Goal: Communication & Community: Answer question/provide support

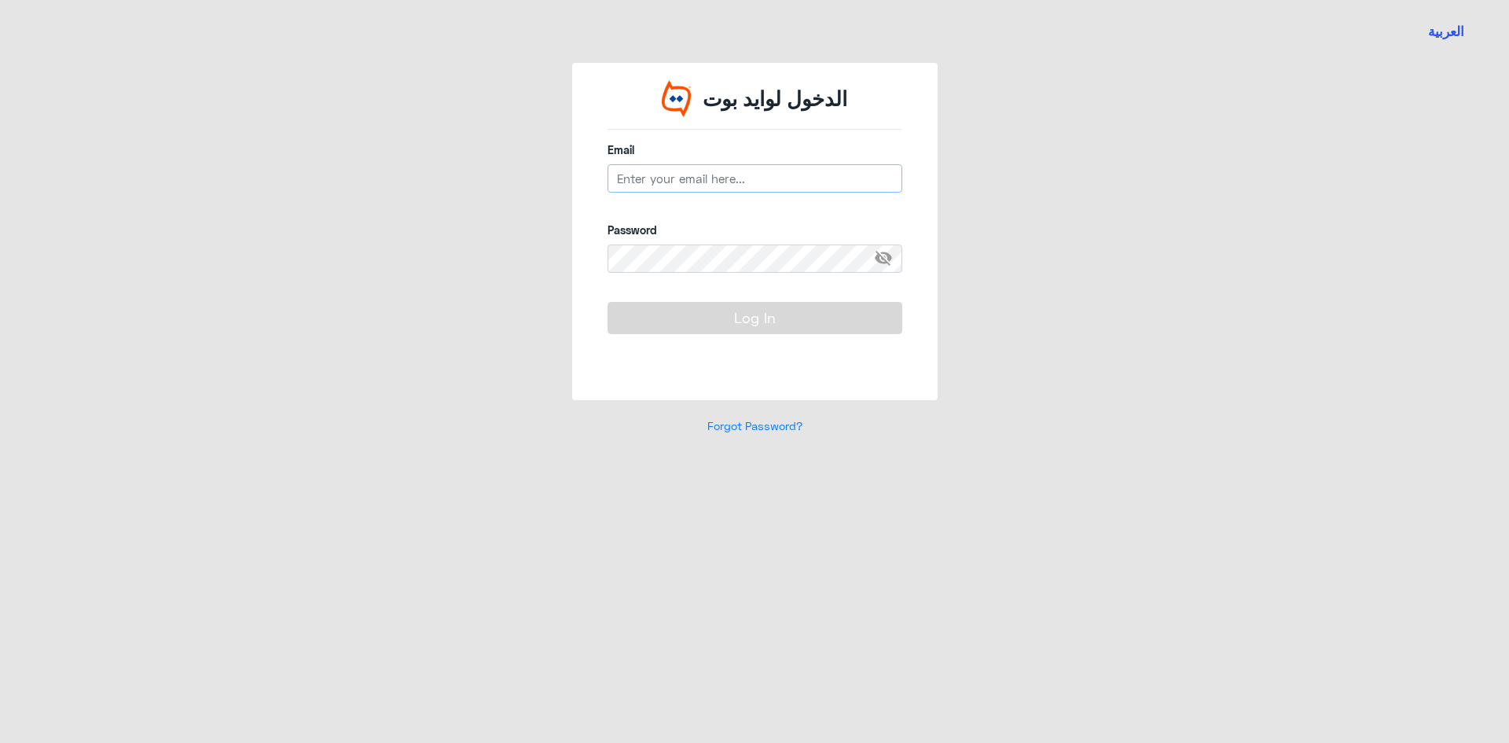
click at [638, 168] on input "email" at bounding box center [755, 178] width 295 height 28
drag, startPoint x: 714, startPoint y: 178, endPoint x: 570, endPoint y: 175, distance: 143.9
click at [572, 175] on div "الدخول لوايد بوت Email R_alanazi Email must be a valid email address Password v…" at bounding box center [754, 231] width 365 height 337
paste input "[EMAIL_ADDRESS][PERSON_NAME][DOMAIN_NAME]"
type input "[EMAIL_ADDRESS][PERSON_NAME][DOMAIN_NAME]"
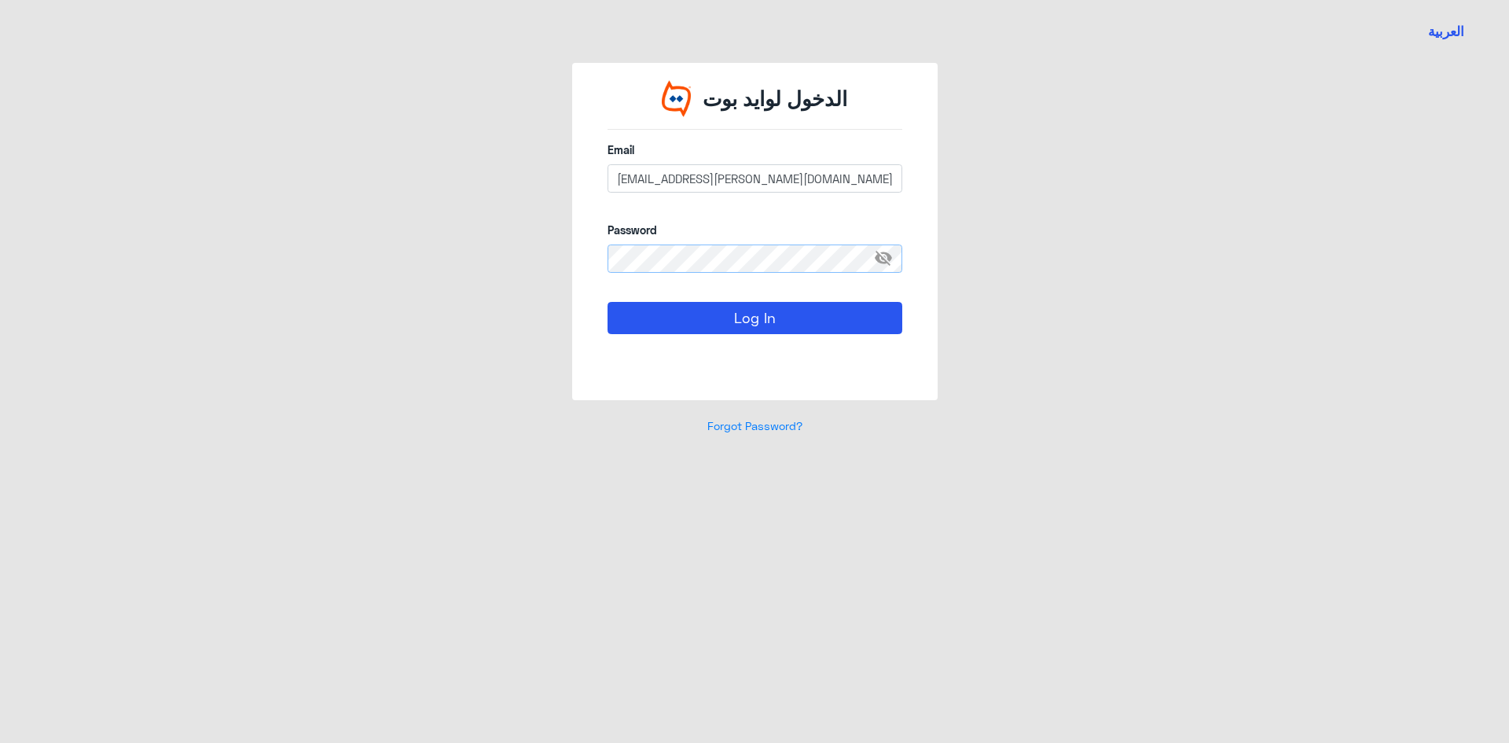
click at [608, 302] on button "Log In" at bounding box center [755, 317] width 295 height 31
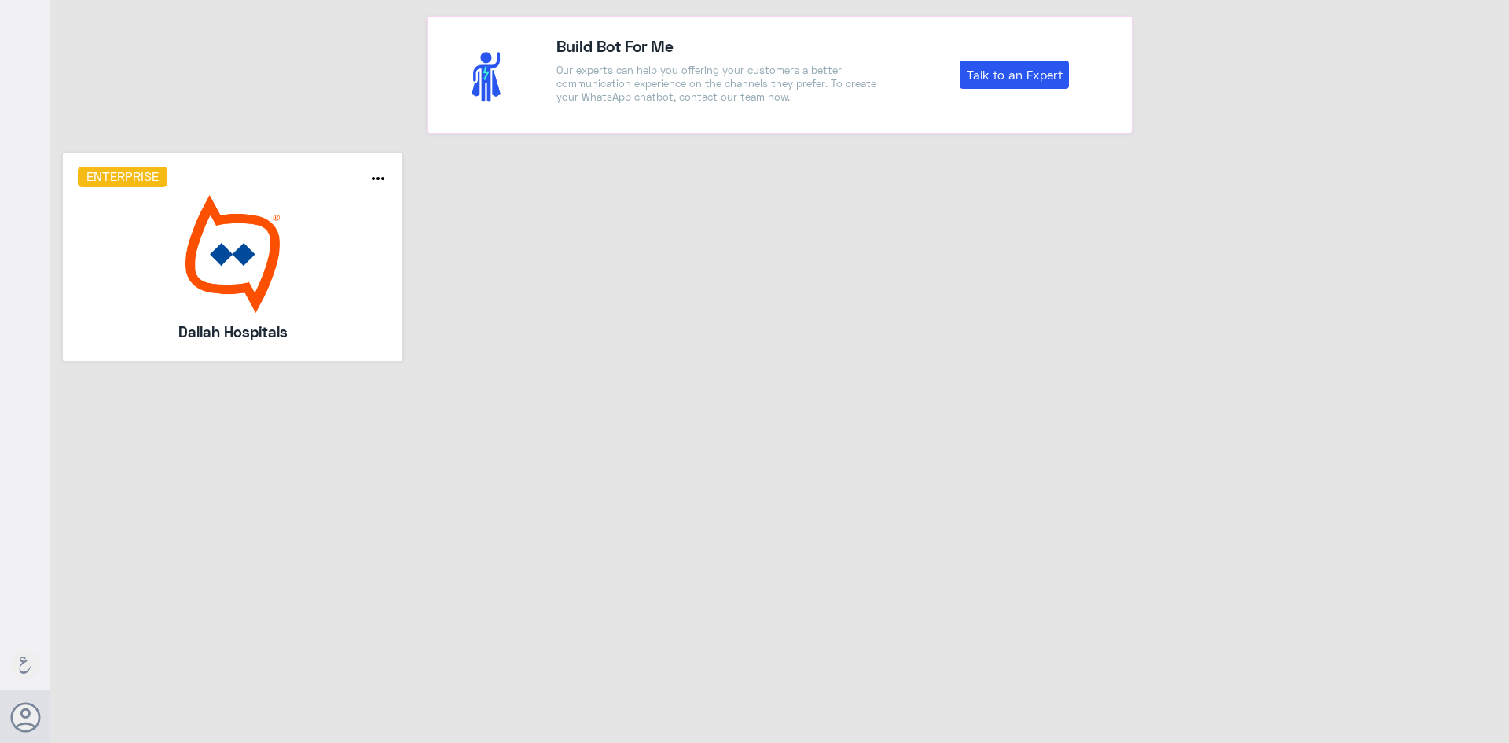
click at [329, 259] on img at bounding box center [233, 254] width 310 height 118
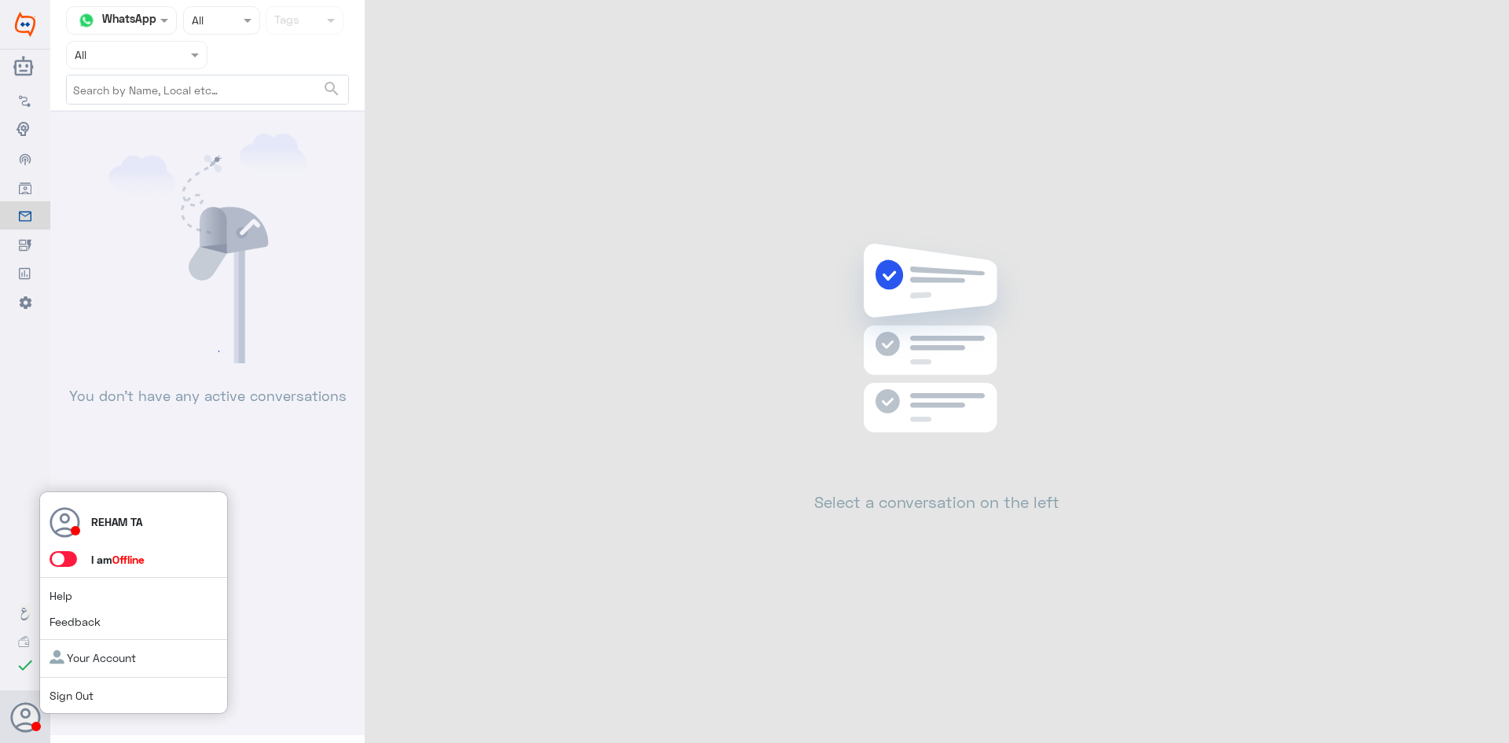
click at [61, 563] on span at bounding box center [64, 559] width 28 height 16
click at [0, 0] on input "checkbox" at bounding box center [0, 0] width 0 height 0
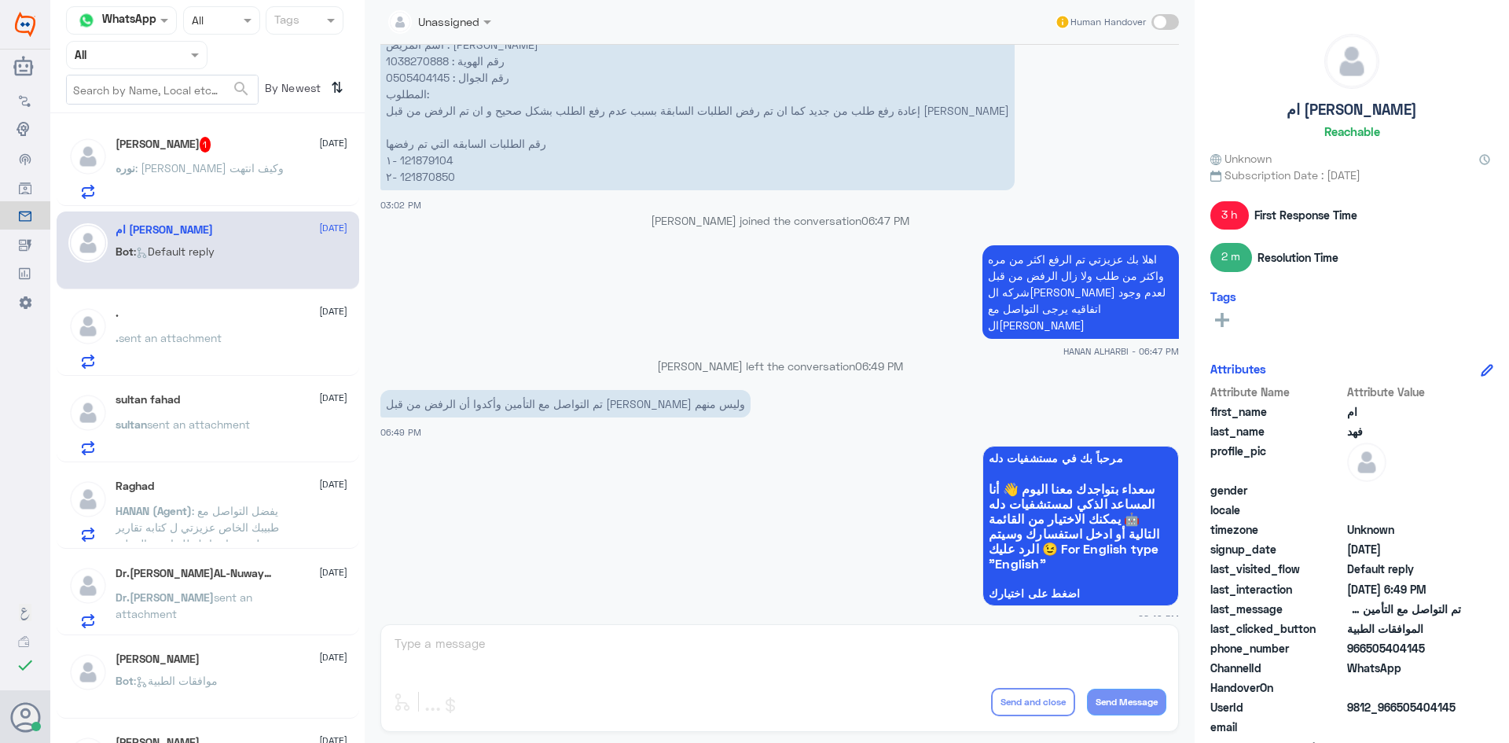
click at [255, 175] on div "نوره : كيف ساريه وكيف انتهت" at bounding box center [232, 180] width 232 height 35
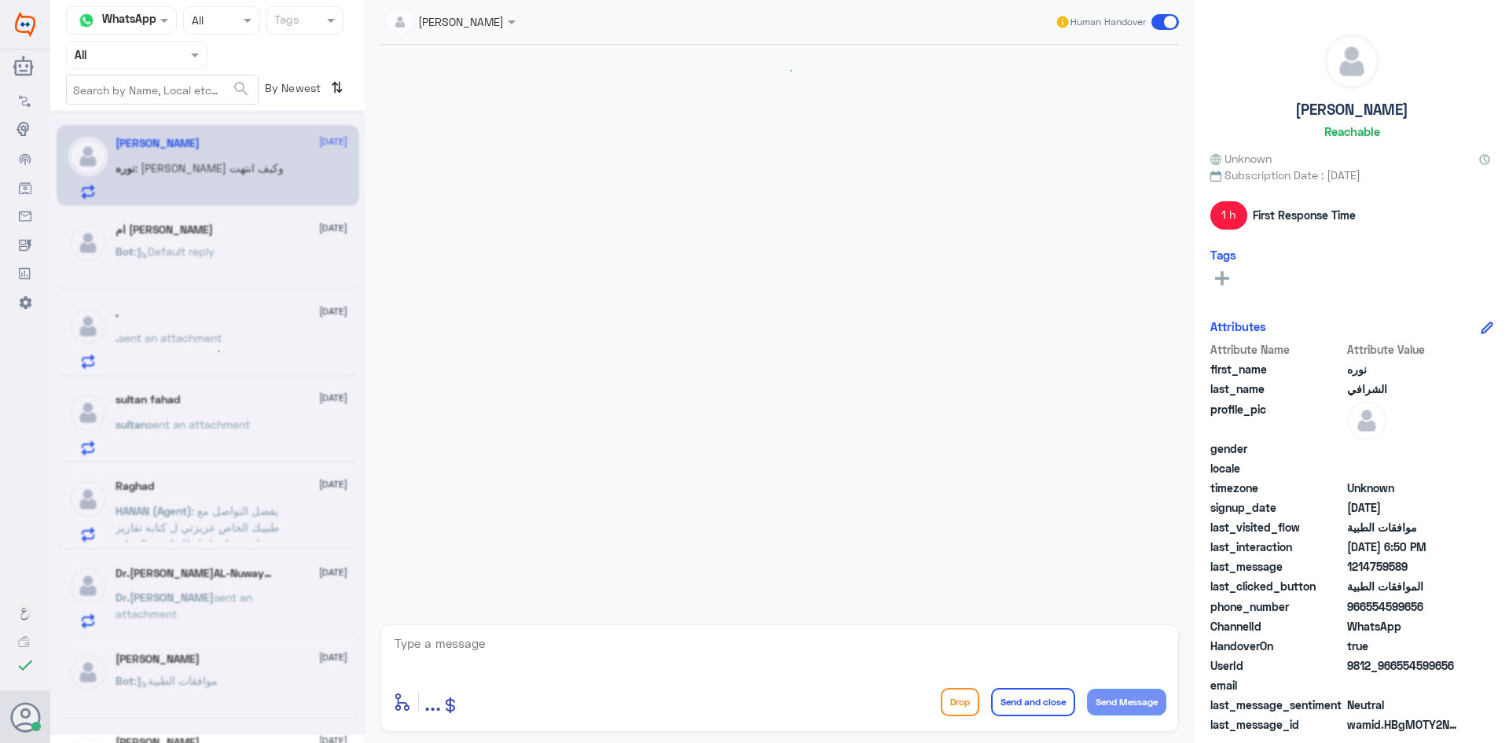
scroll to position [472, 0]
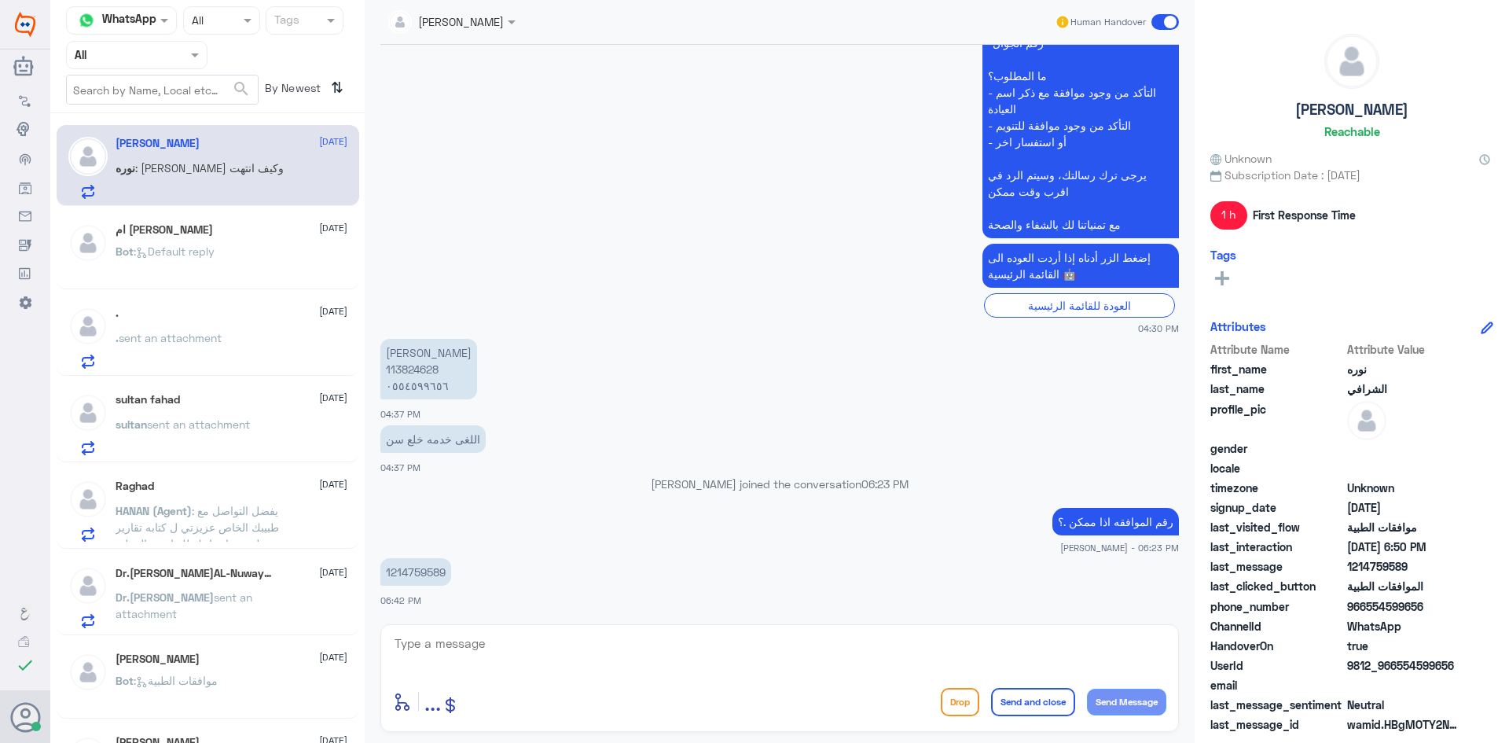
click at [213, 594] on span "sent an attachment" at bounding box center [184, 605] width 137 height 30
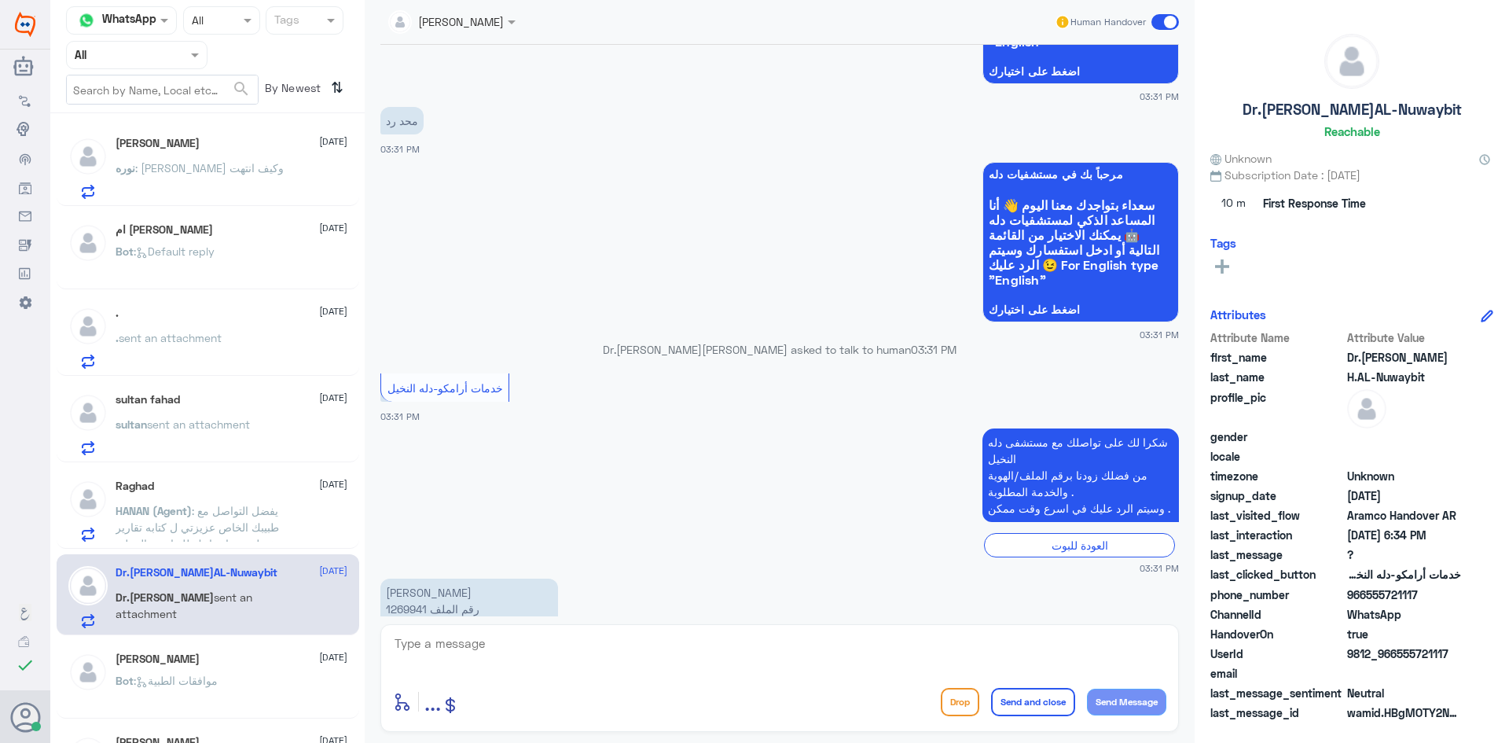
scroll to position [925, 0]
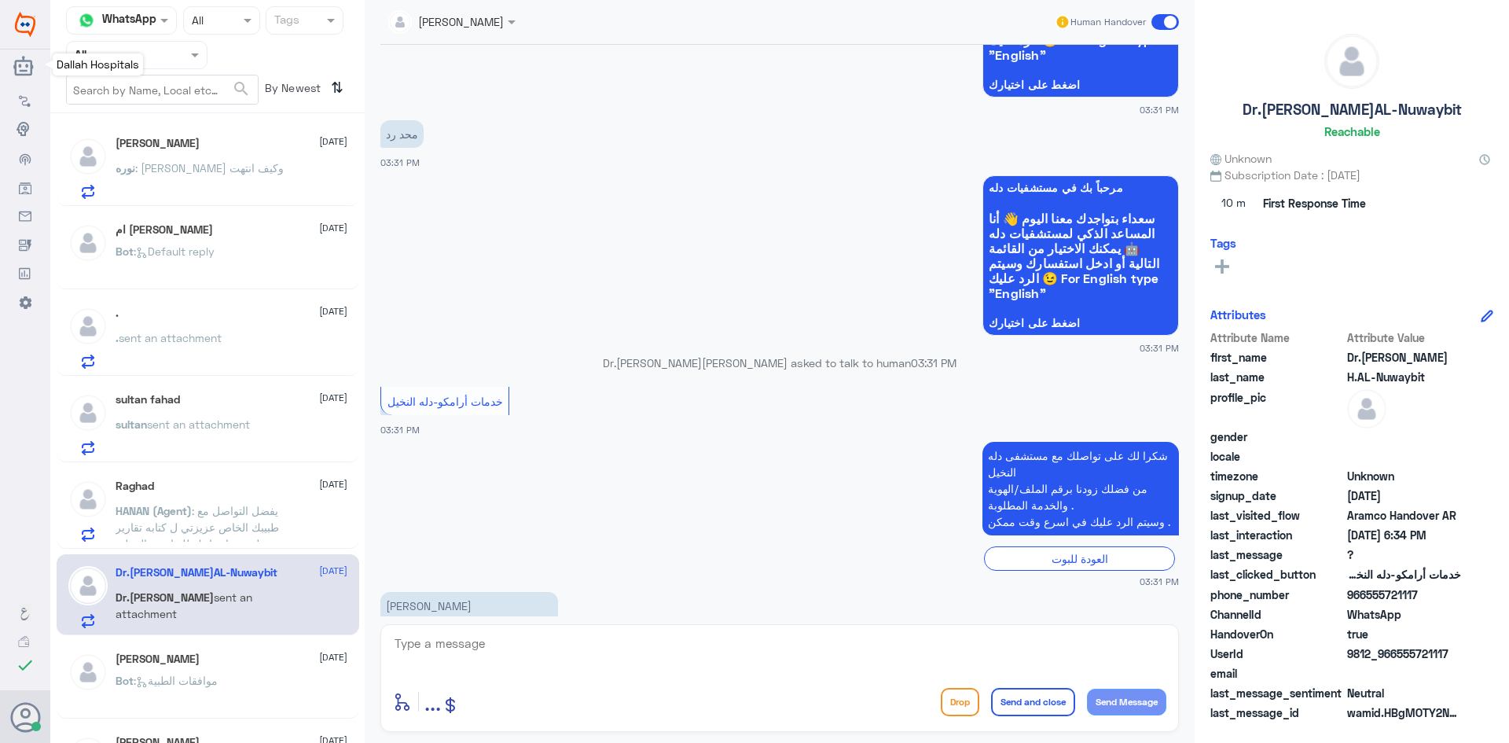
click at [112, 66] on span "Dallah Hospitals" at bounding box center [98, 63] width 83 height 13
click at [163, 64] on div "Agent Filter All" at bounding box center [136, 55] width 141 height 28
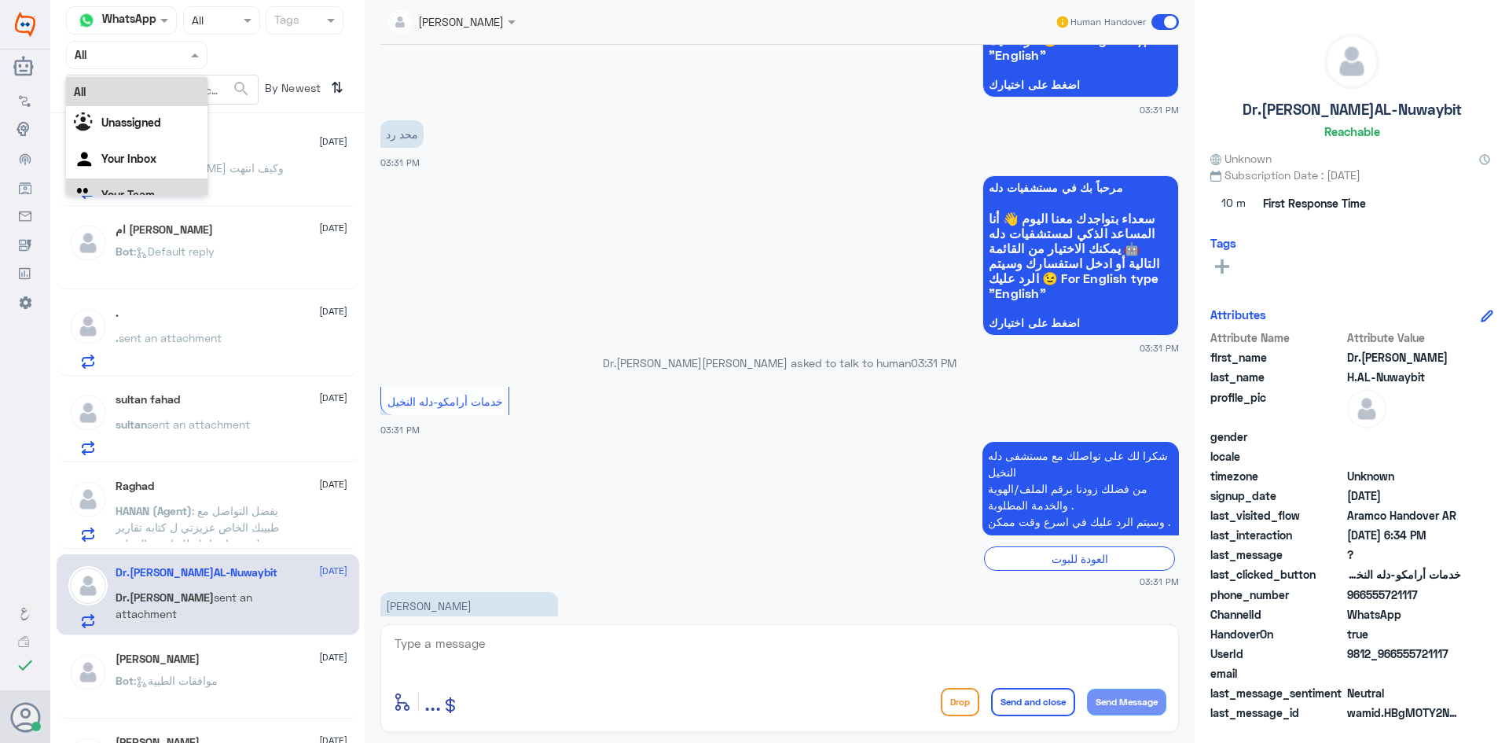
click at [142, 185] on div "Your Team" at bounding box center [136, 196] width 141 height 36
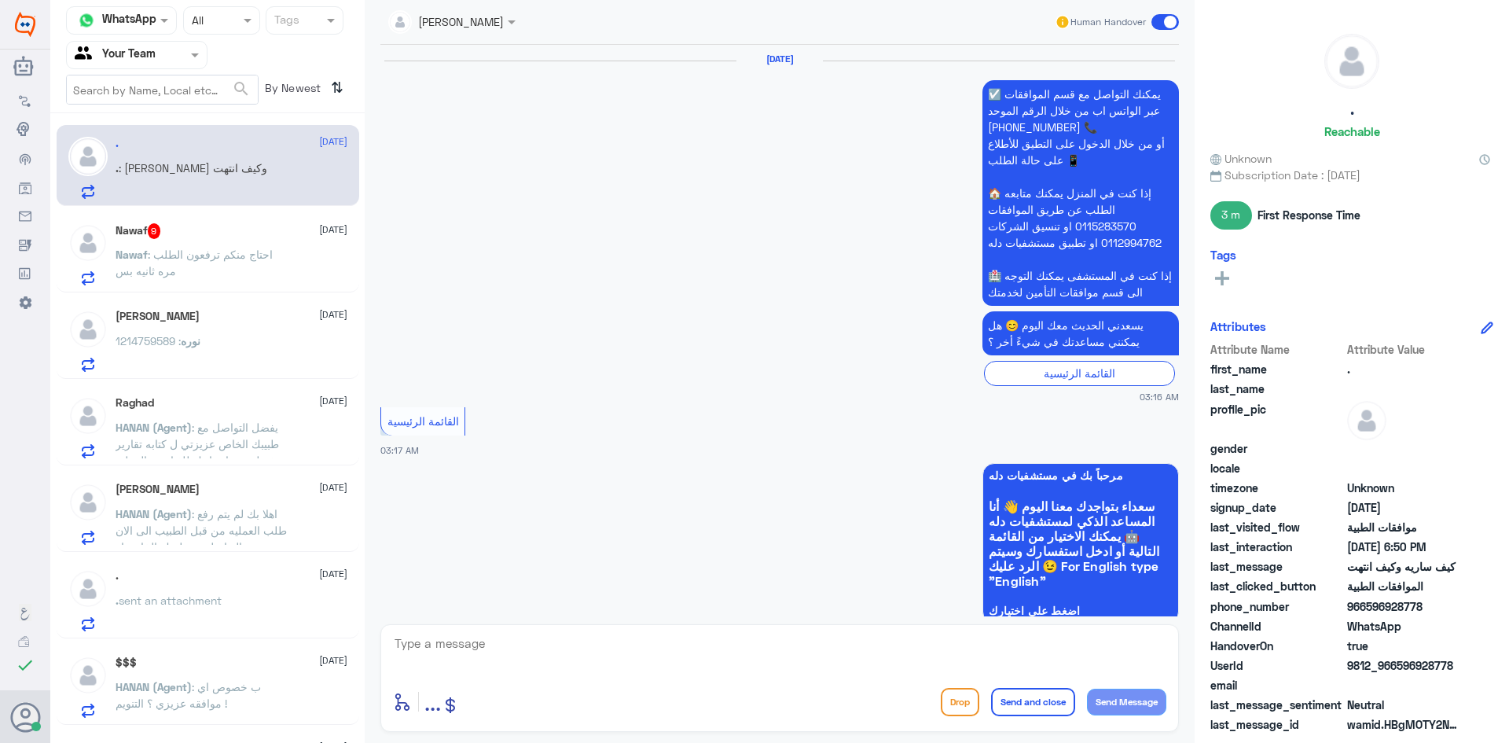
scroll to position [1805, 0]
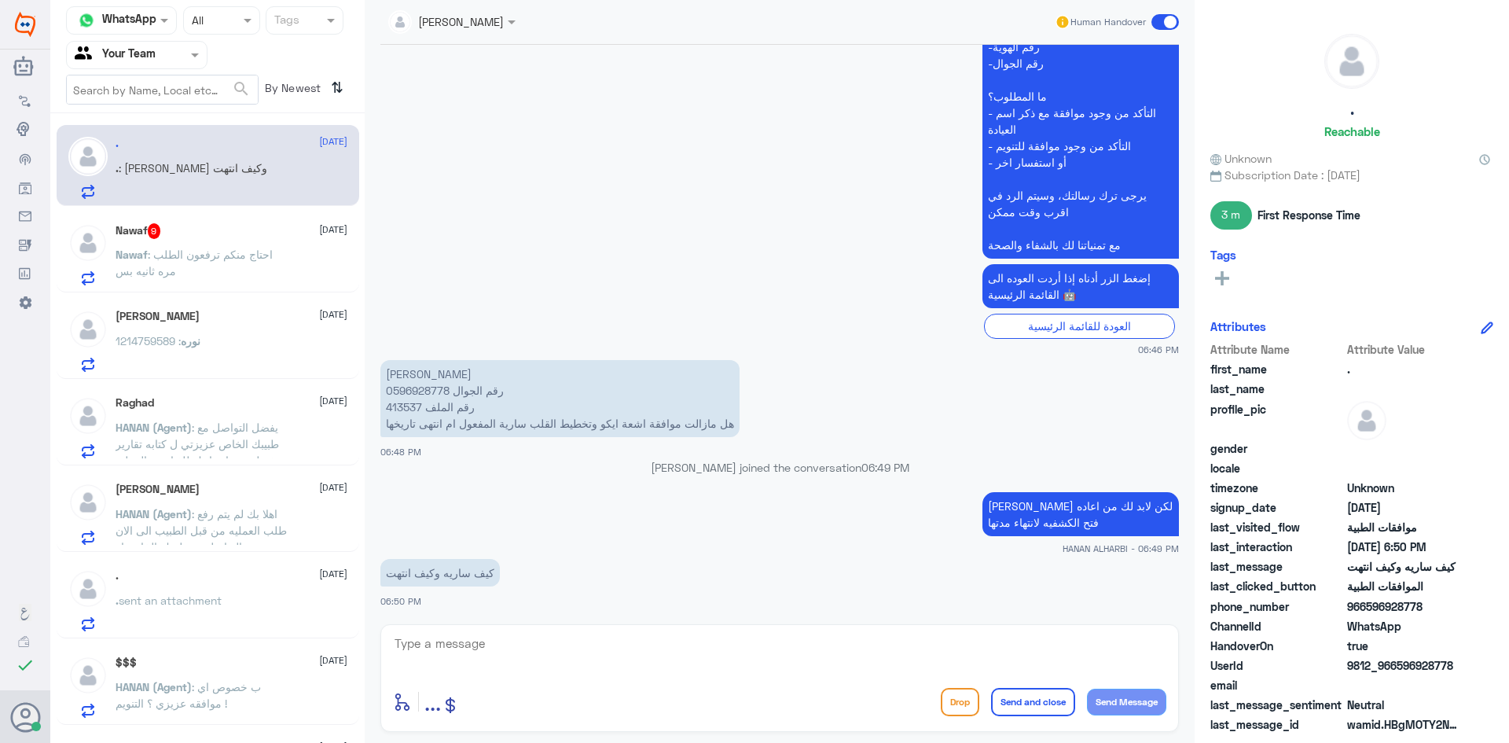
click at [185, 251] on span ": احتاج منكم ترفعون الطلب مره ثانيه بس" at bounding box center [194, 263] width 157 height 30
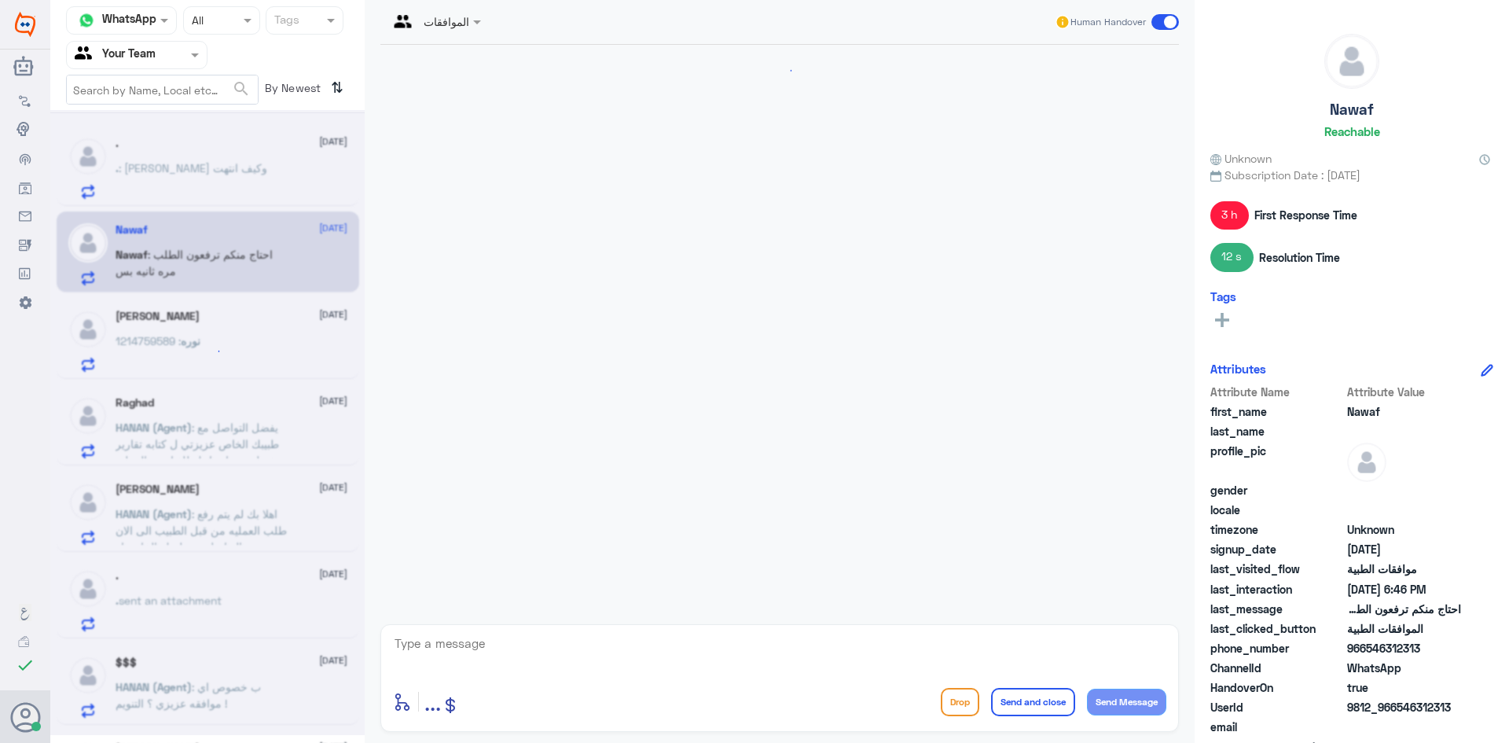
scroll to position [1780, 0]
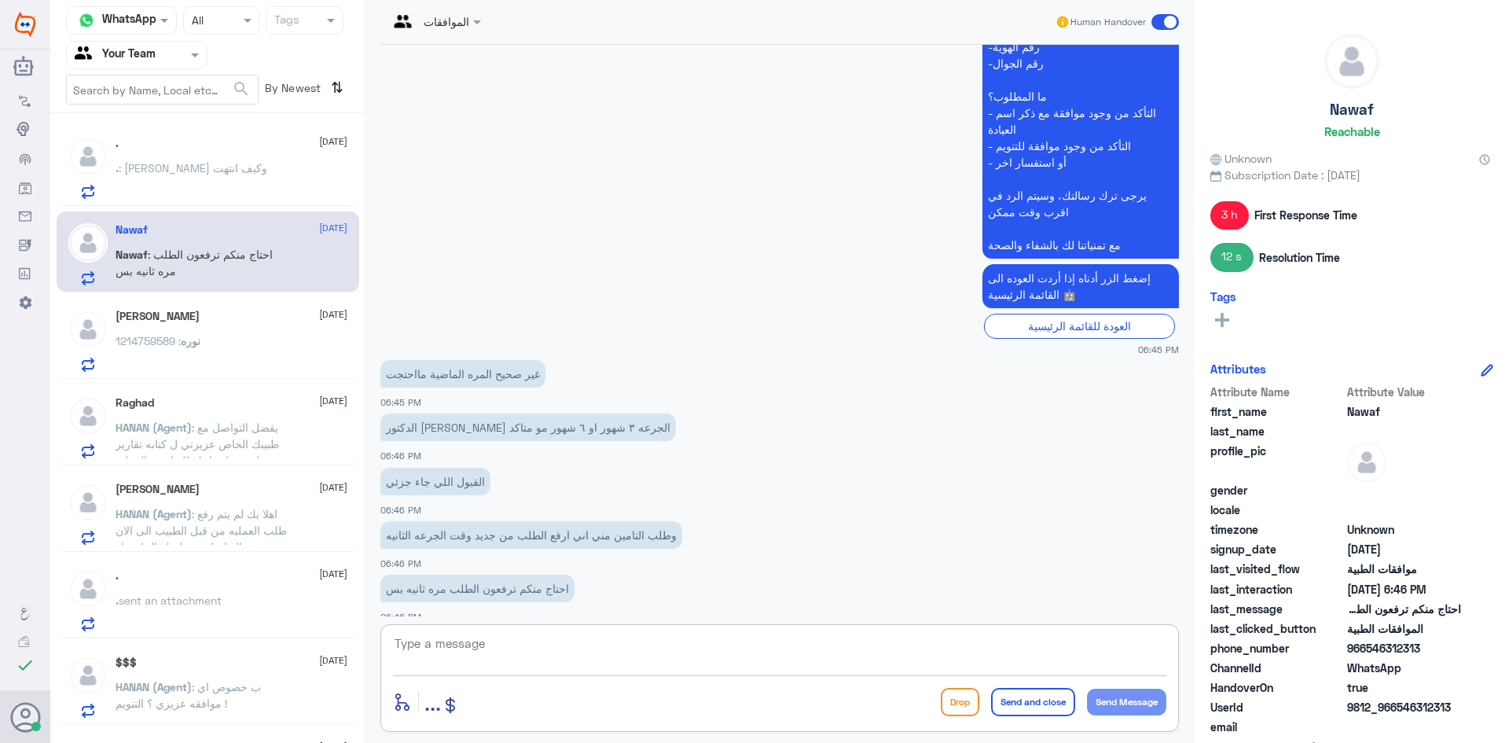
click at [519, 647] on textarea at bounding box center [779, 652] width 773 height 39
type textarea "h"
type textarea "اهلا وسهلا ..كيف ن"
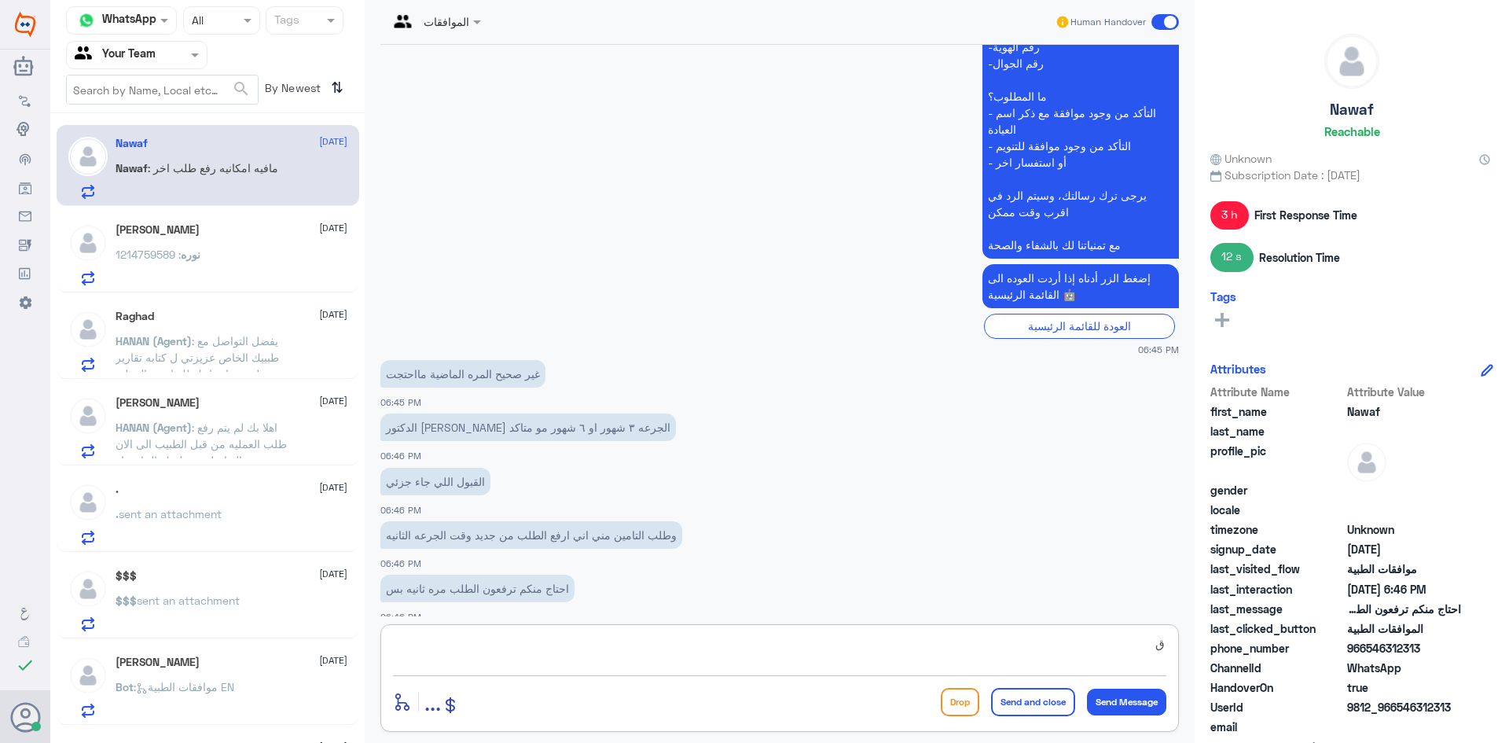
drag, startPoint x: 952, startPoint y: 645, endPoint x: 1293, endPoint y: 618, distance: 342.2
click at [1291, 619] on div "Channel WhatsApp Status × All Tags Agent Filter Your Team search By Newest ⇅ Na…" at bounding box center [779, 373] width 1459 height 747
type textarea "اهلا وسهلا ..كيف نقدر نخدمك؟ ارجو توضيح استفسارك"
drag, startPoint x: 864, startPoint y: 649, endPoint x: 1392, endPoint y: 632, distance: 528.5
click at [1390, 632] on div "Channel WhatsApp Status × All Tags Agent Filter Your Team search By Newest ⇅ Na…" at bounding box center [779, 373] width 1459 height 747
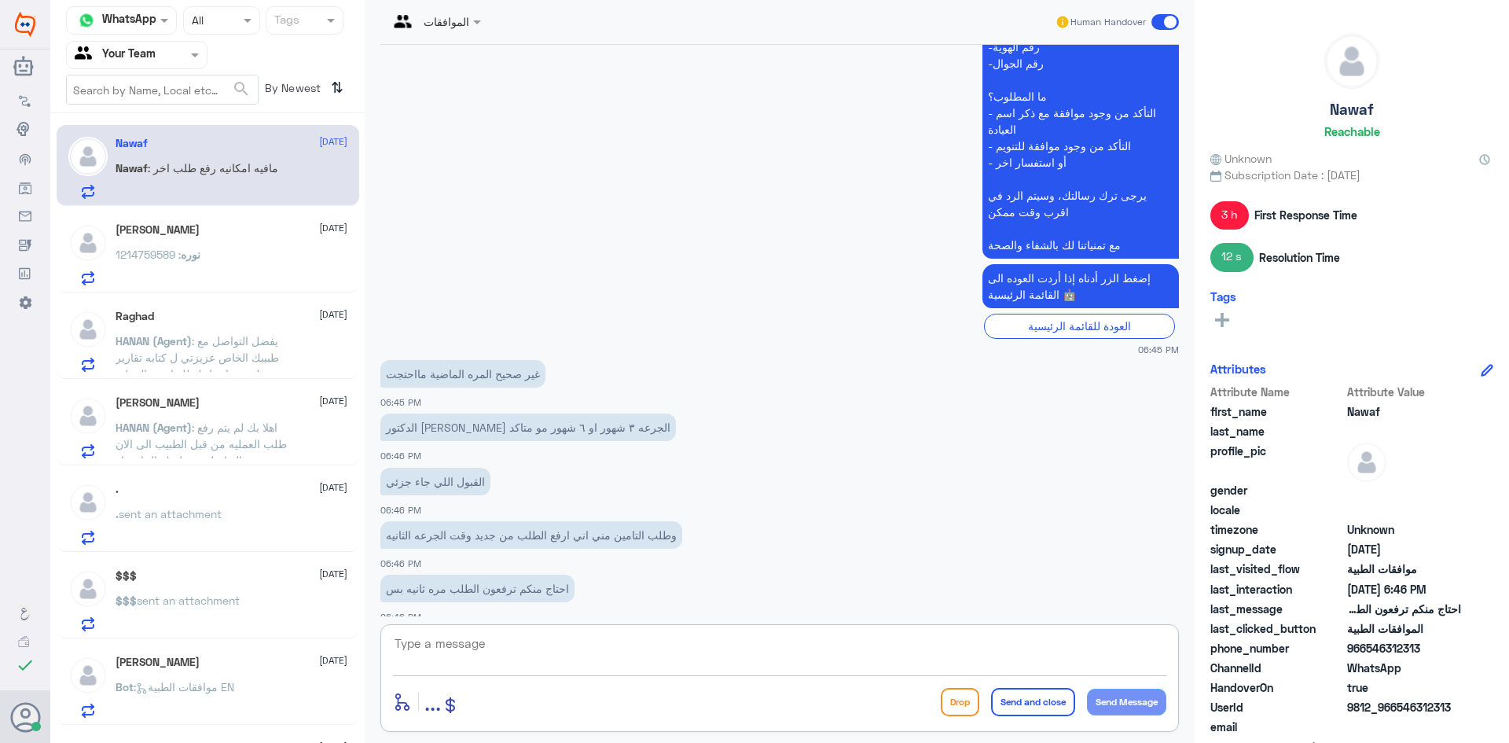
scroll to position [1846, 0]
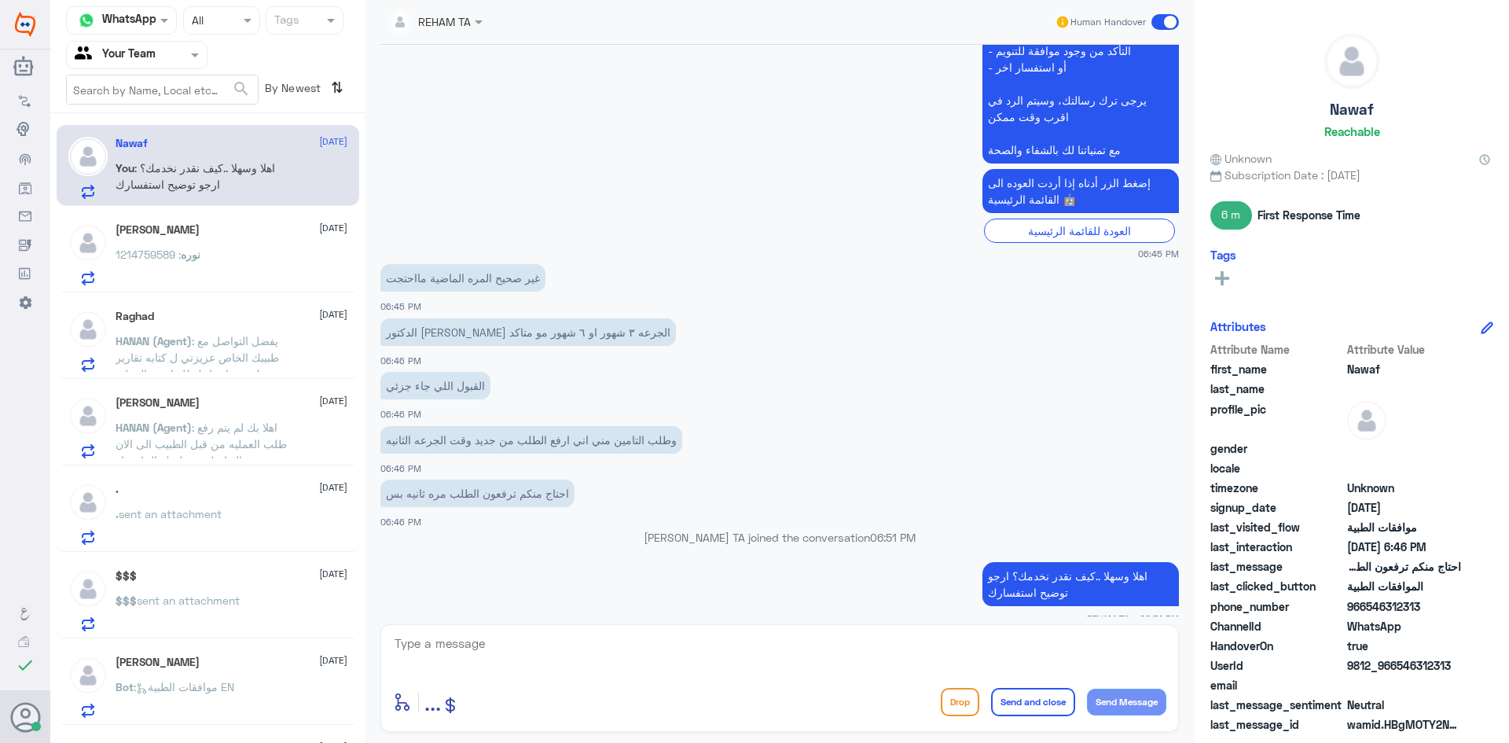
click at [664, 283] on div "غير صحيح المره الماضية مااحتجت 06:45 PM" at bounding box center [779, 286] width 799 height 53
click at [170, 255] on span ": 1214759589" at bounding box center [148, 254] width 65 height 13
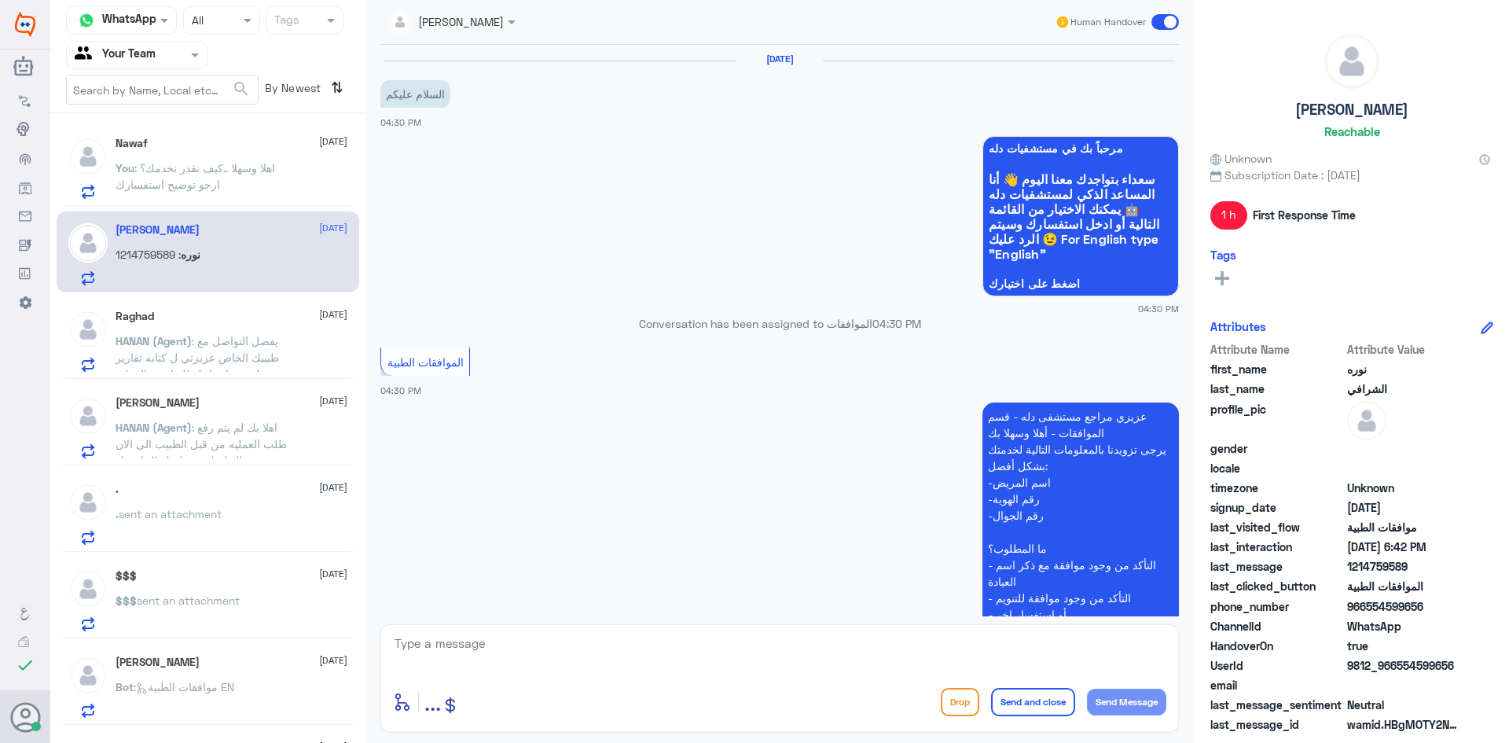
scroll to position [472, 0]
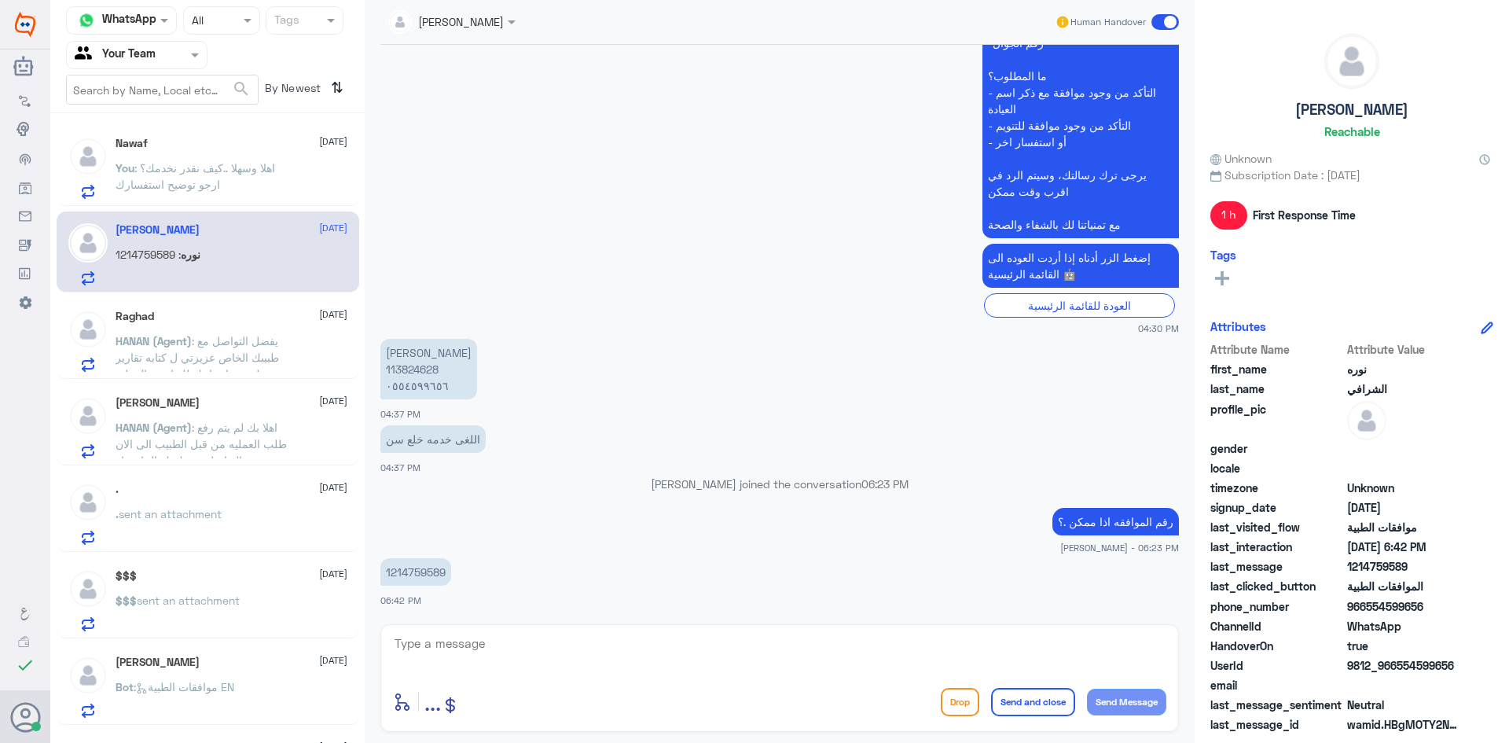
click at [215, 348] on p "HANAN (Agent) : يفضل التواصل مع طبيبك الخاص عزيزتي ل كتابه تقارير مفصله عن احتي…" at bounding box center [204, 351] width 177 height 39
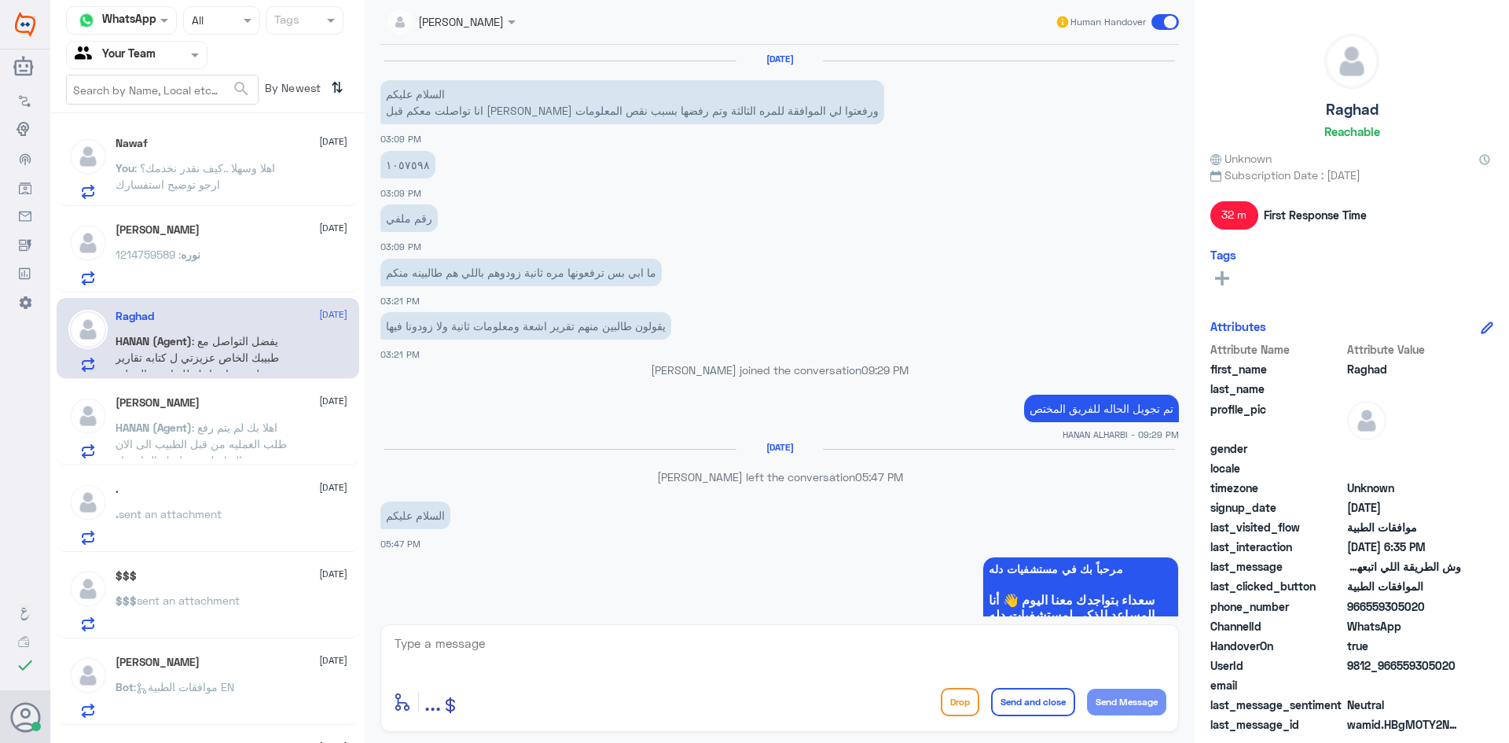
scroll to position [1026, 0]
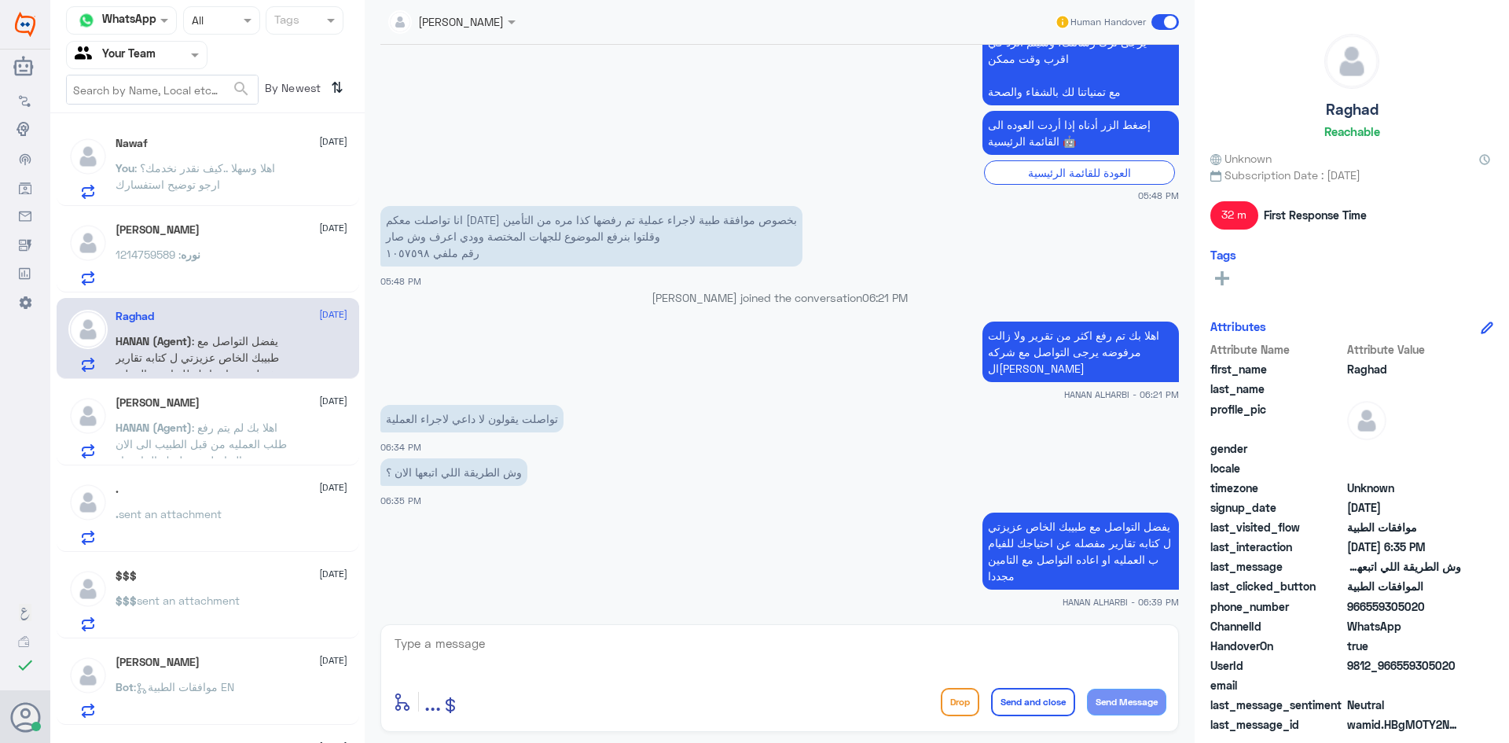
click at [185, 431] on span "HANAN (Agent)" at bounding box center [154, 427] width 76 height 13
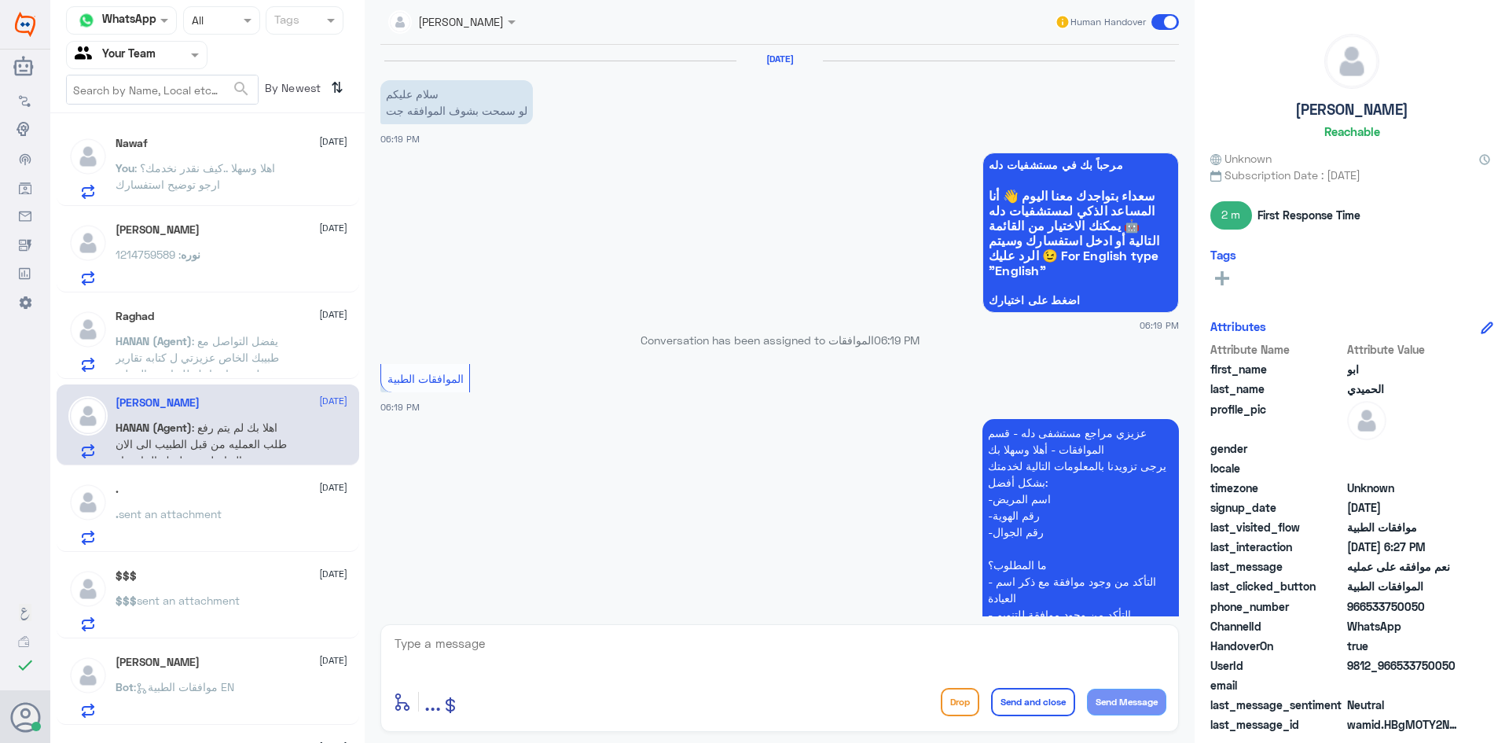
scroll to position [1122, 0]
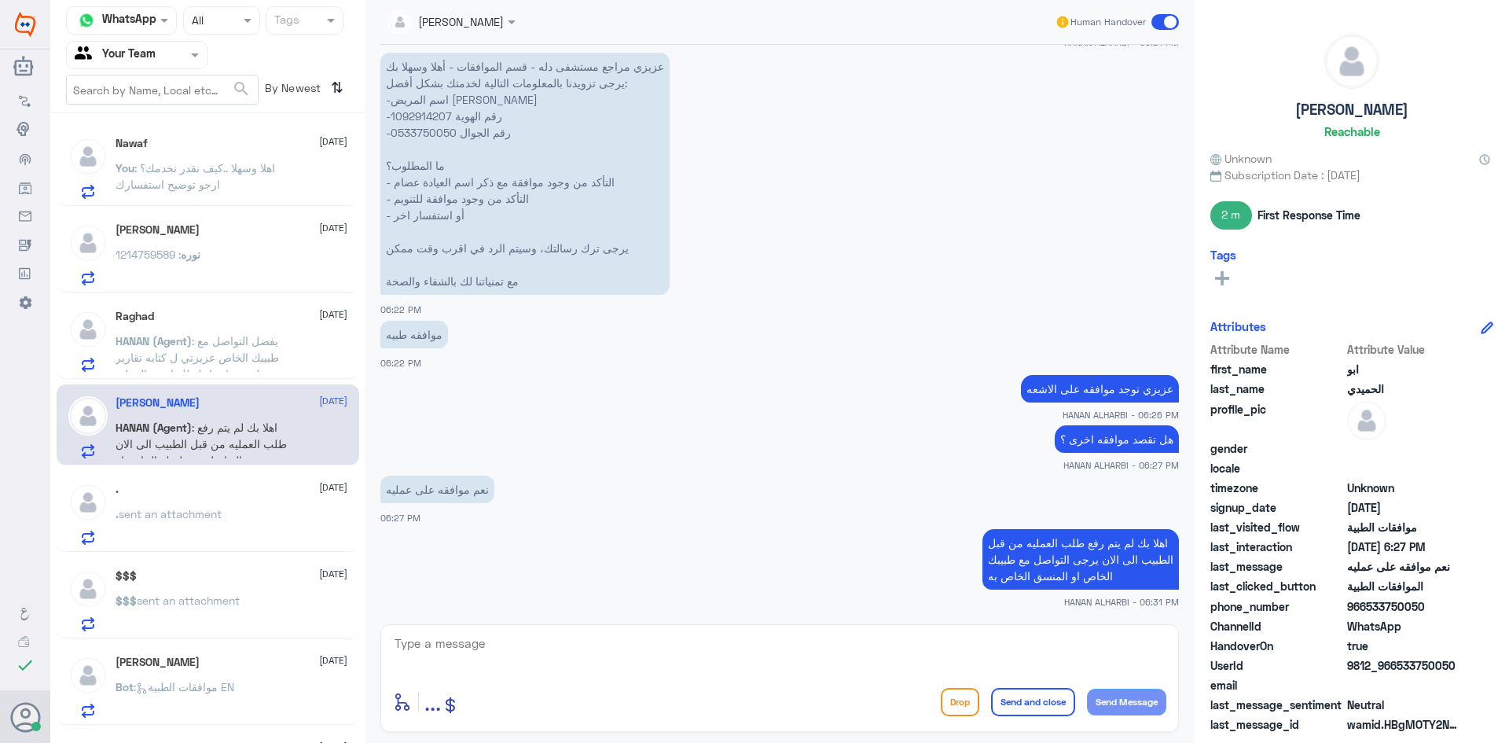
click at [245, 520] on div ". sent an attachment" at bounding box center [232, 526] width 232 height 35
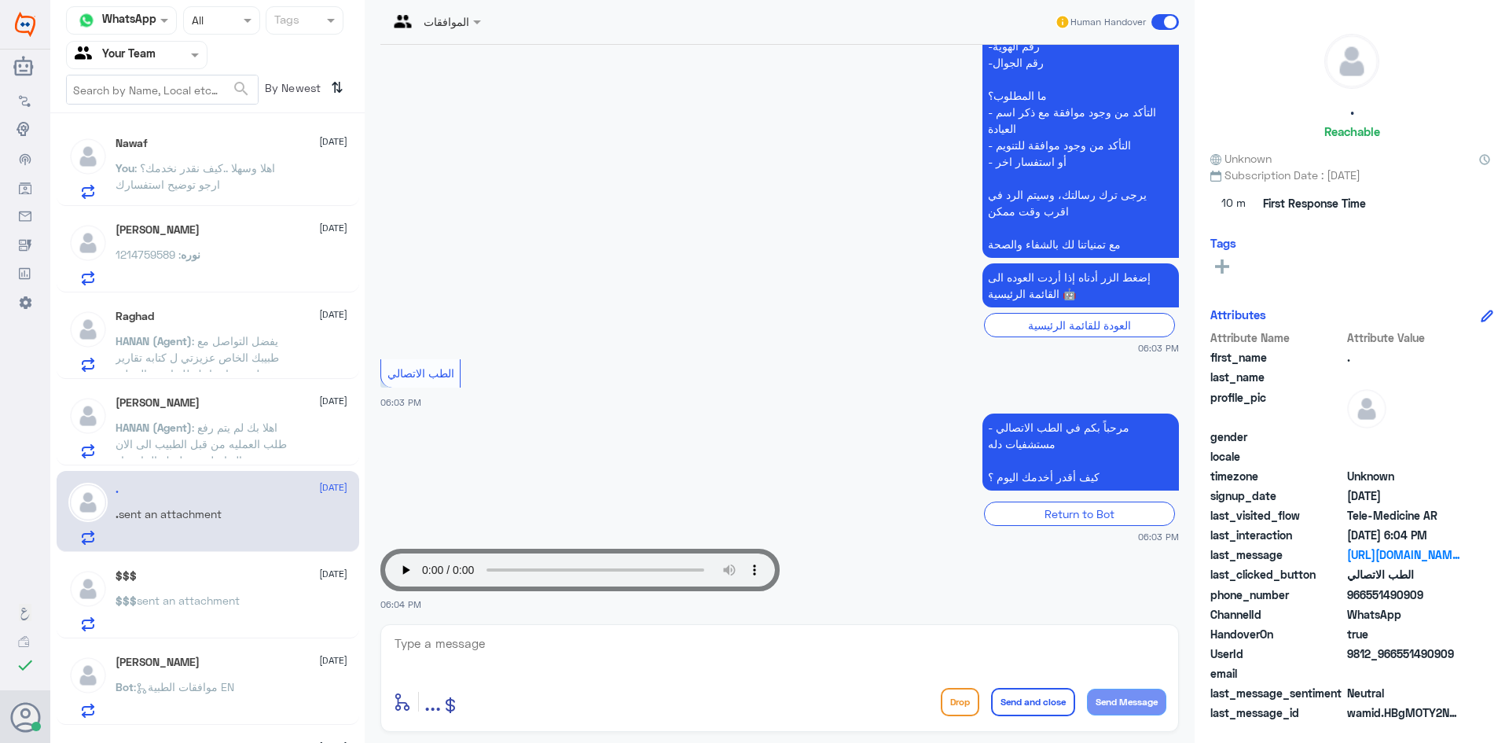
scroll to position [484, 0]
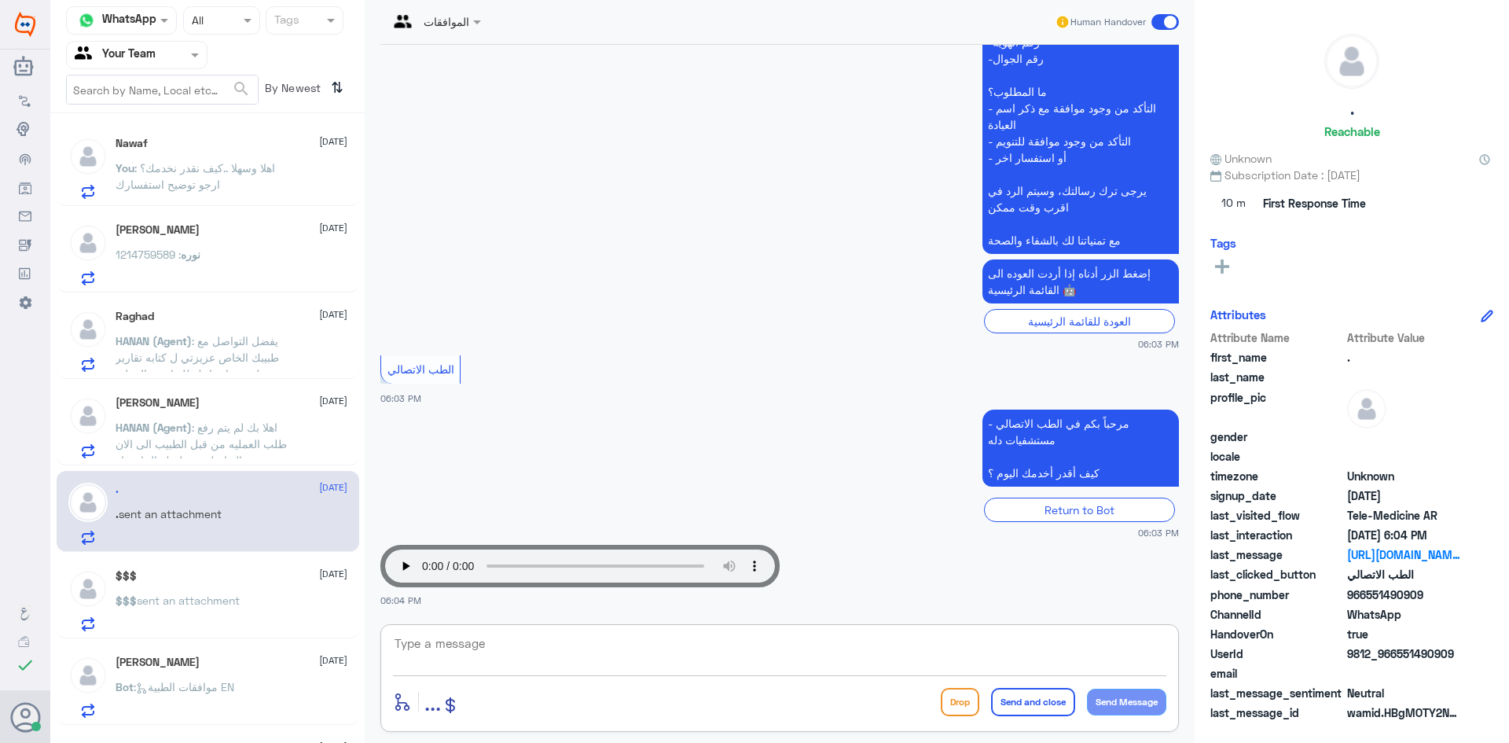
click at [516, 649] on textarea at bounding box center [779, 652] width 773 height 39
paste textarea "اهلا وسهلا ..كيف نقدر نخدمك؟ ارجو توضيح استفسارك"
type textarea "اهلا وسهلا ..كيف نقدر نخدمك؟ ارجو توضيح استفسارك"
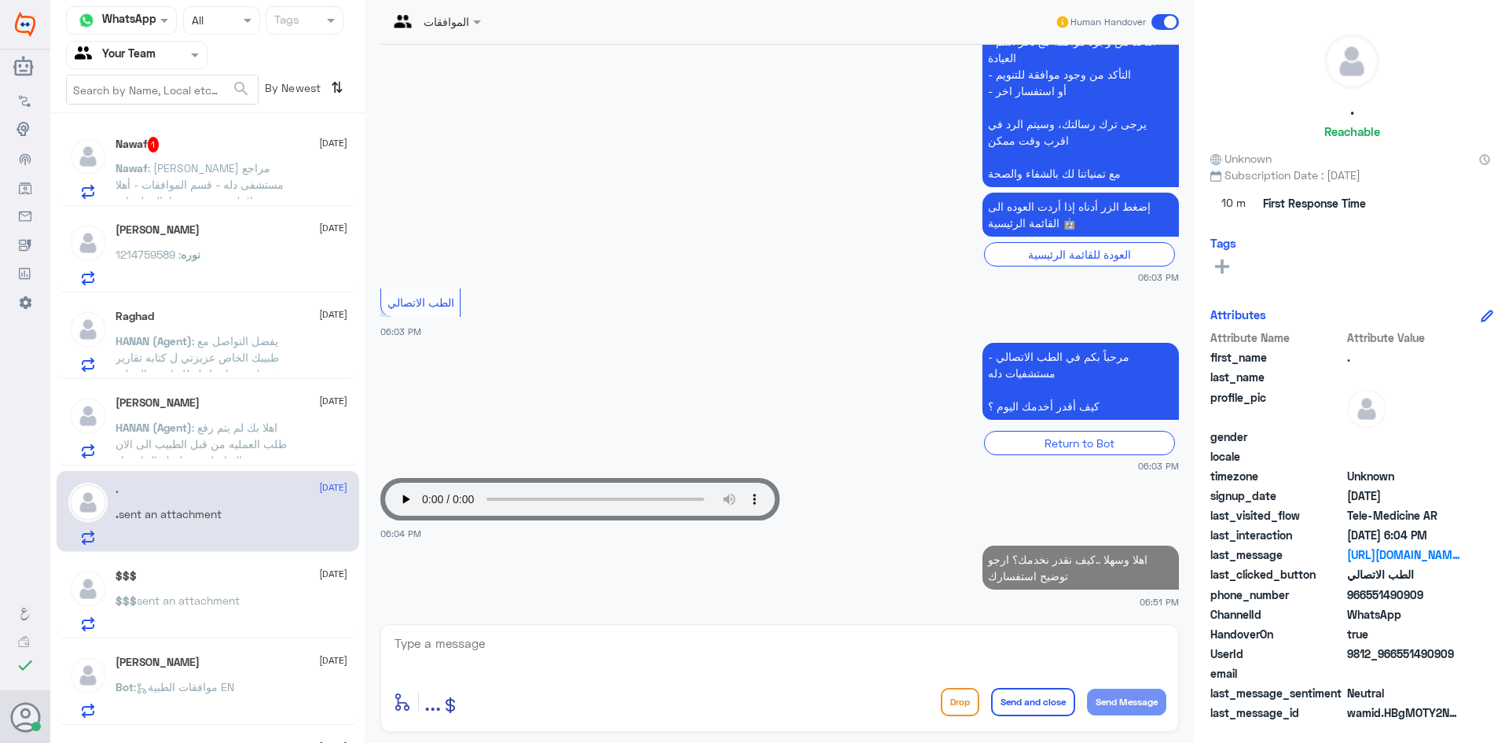
click at [180, 597] on span "sent an attachment" at bounding box center [188, 599] width 103 height 13
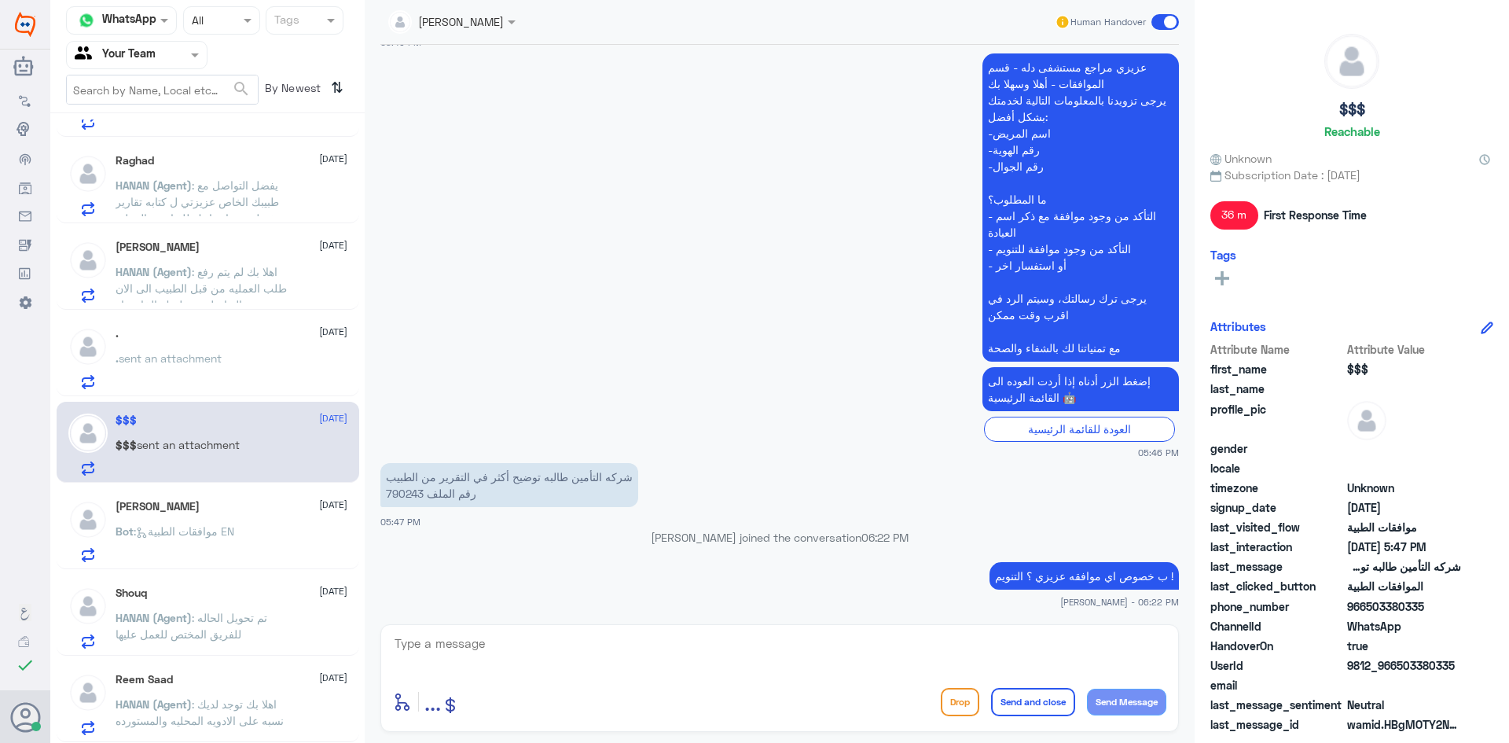
scroll to position [157, 0]
click at [199, 534] on span ": موافقات الطبية EN" at bounding box center [184, 529] width 101 height 13
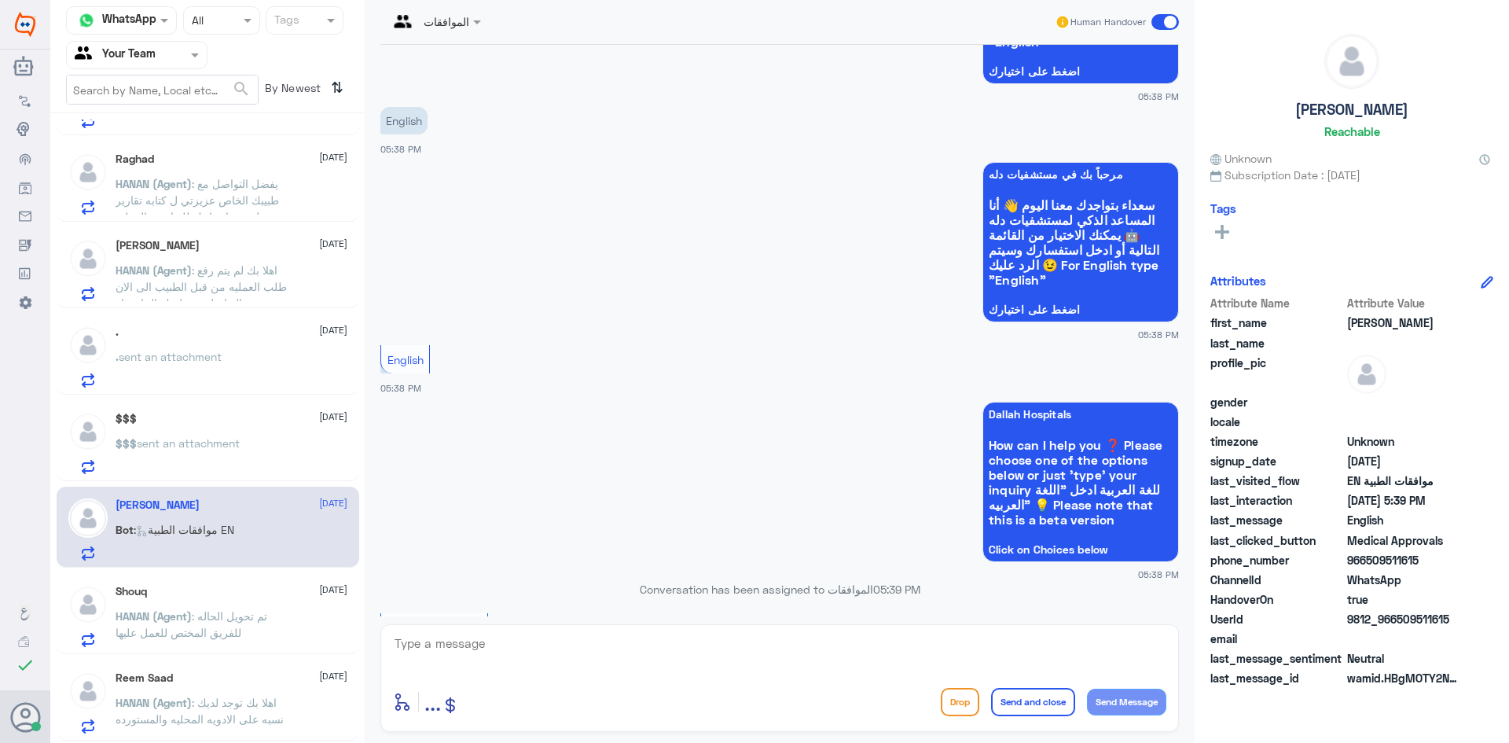
scroll to position [1182, 0]
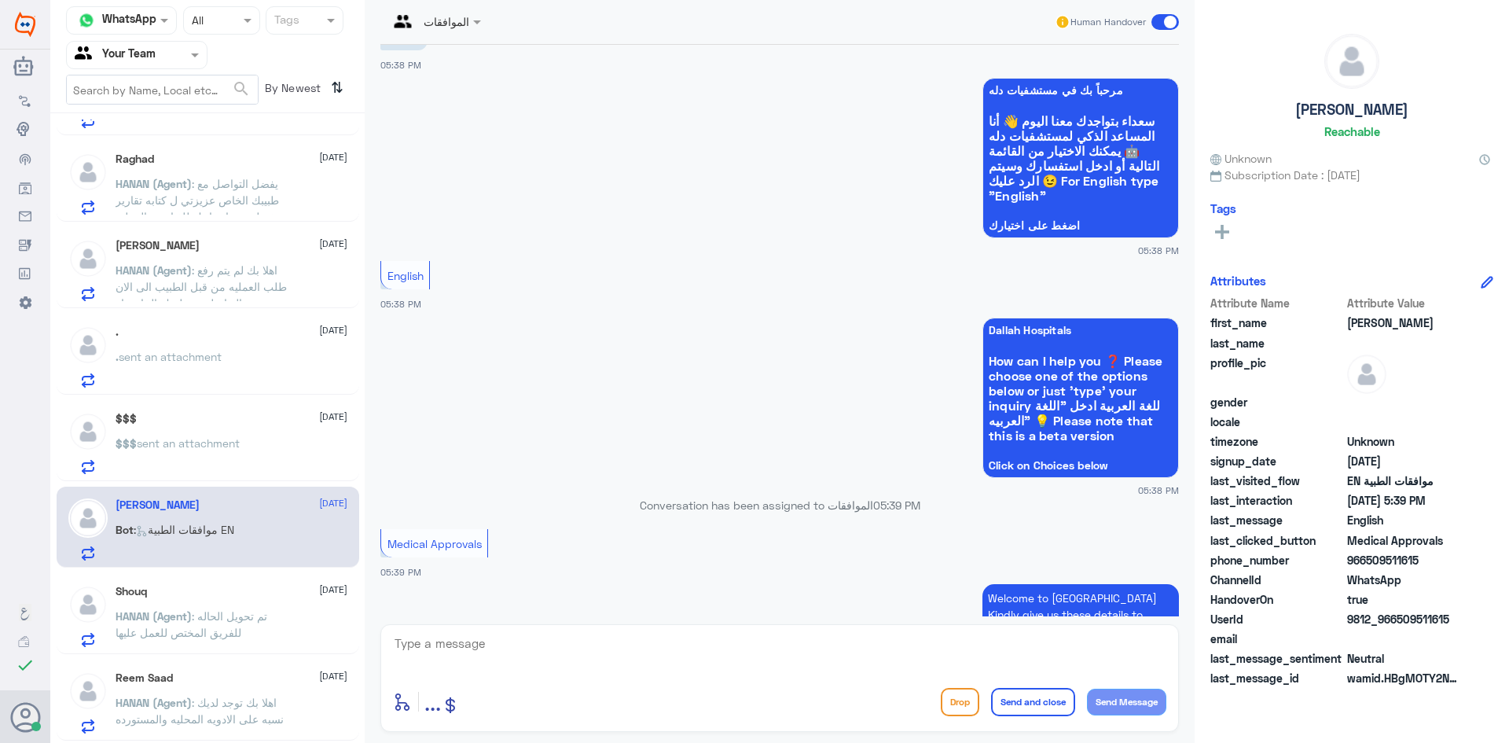
click at [496, 631] on div "enter flow name ... Drop Send and close Send Message" at bounding box center [779, 678] width 799 height 108
click at [493, 634] on textarea at bounding box center [779, 652] width 773 height 39
type textarea "ا"
type textarea "hi...how can we help you?"
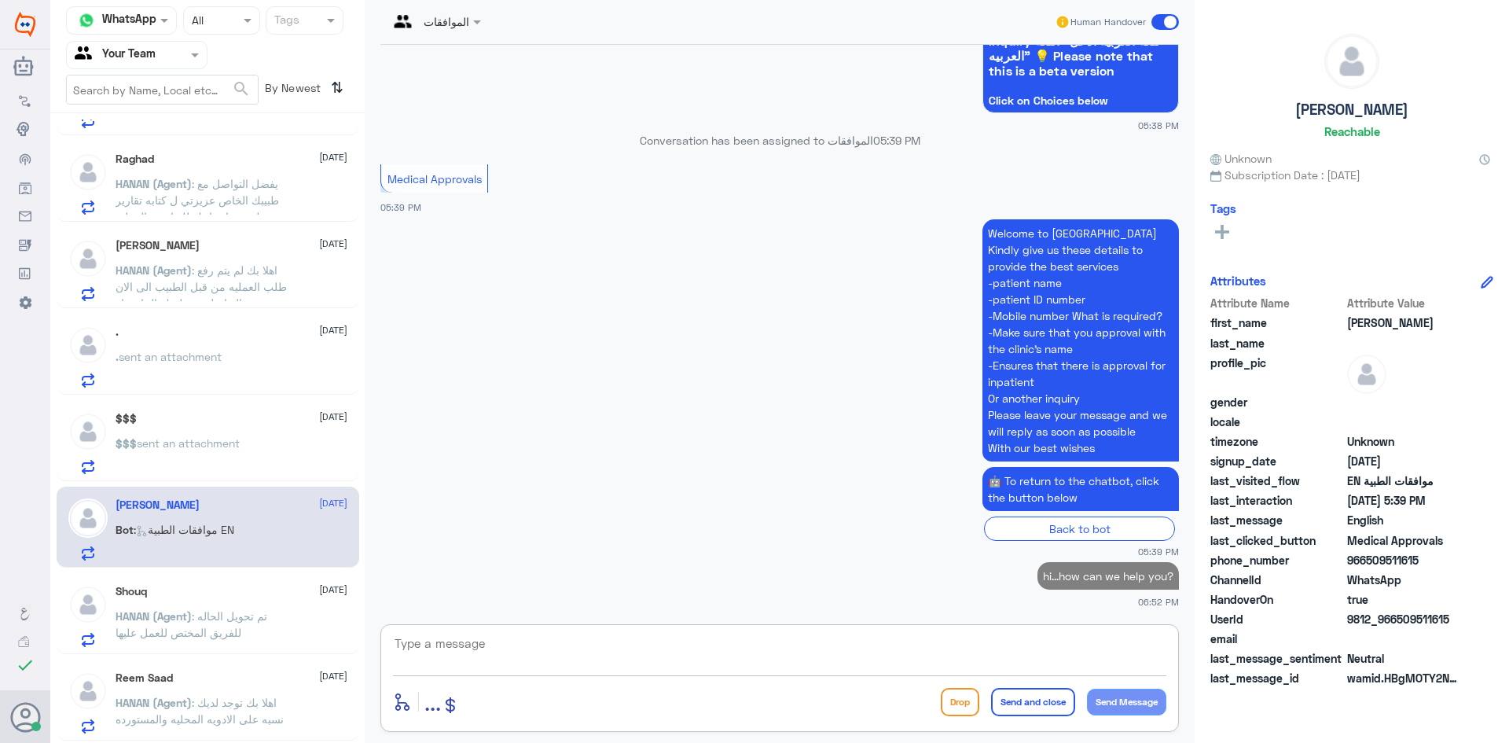
click at [1114, 575] on p "hi...how can we help you?" at bounding box center [1108, 576] width 141 height 28
copy p "hi...how can we help you?"
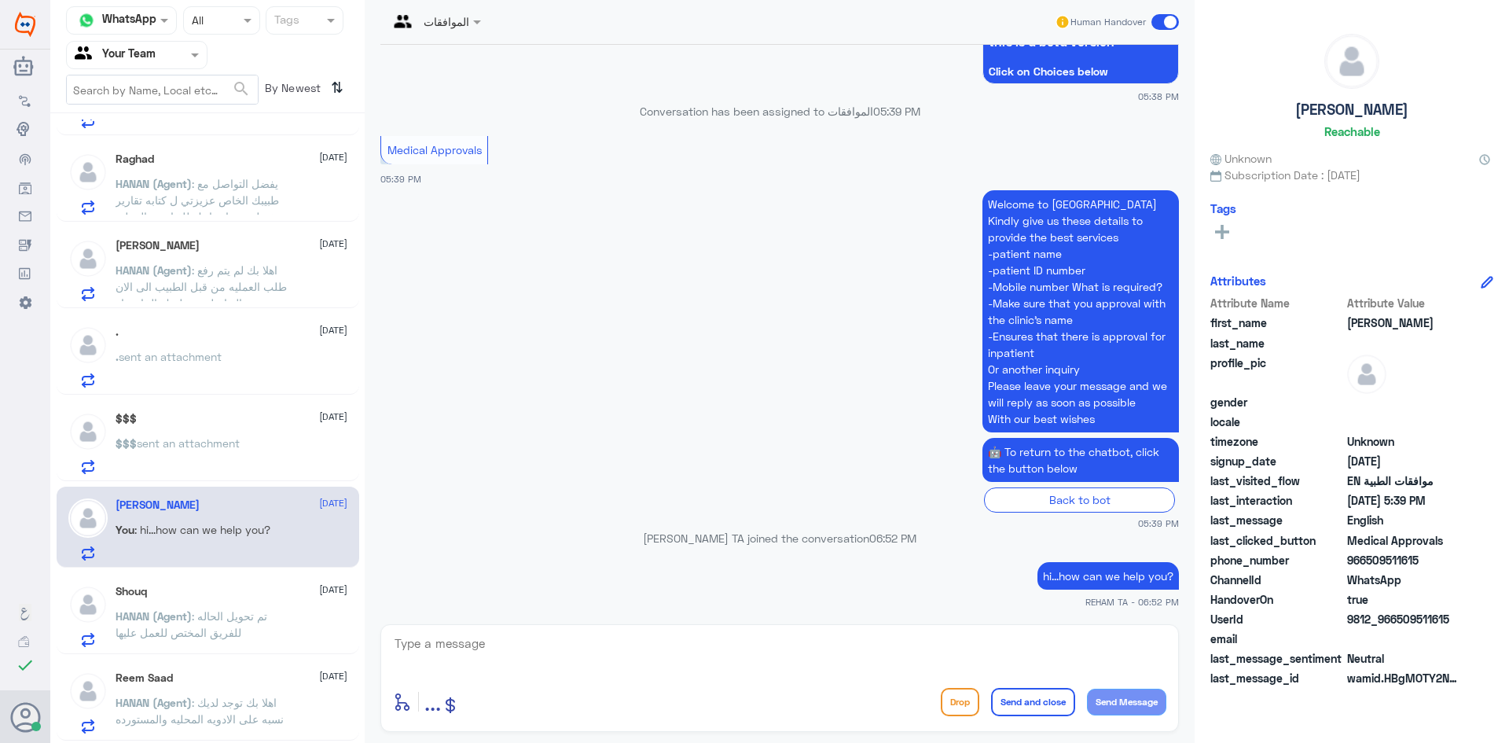
click at [201, 592] on div "Shouq [DATE]" at bounding box center [232, 591] width 232 height 13
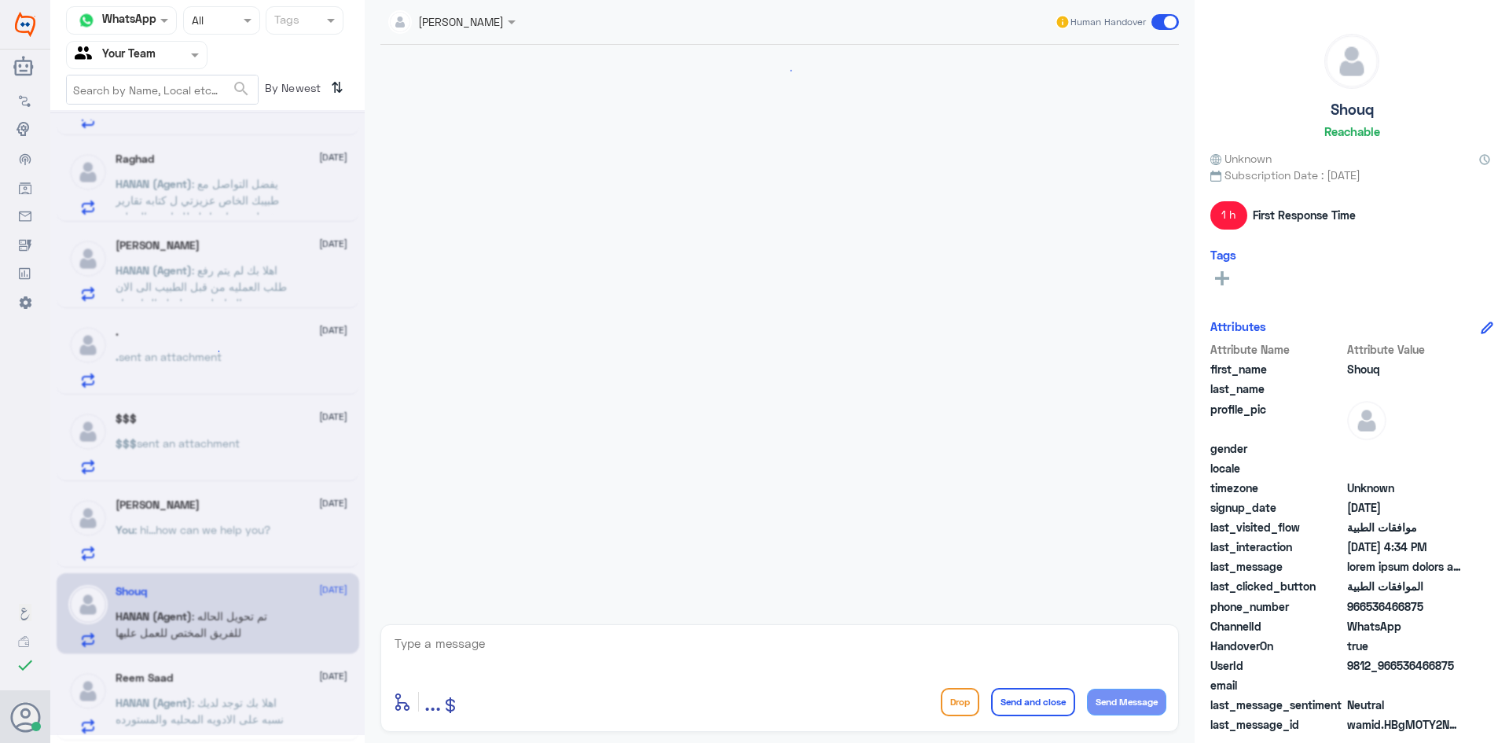
scroll to position [1755, 0]
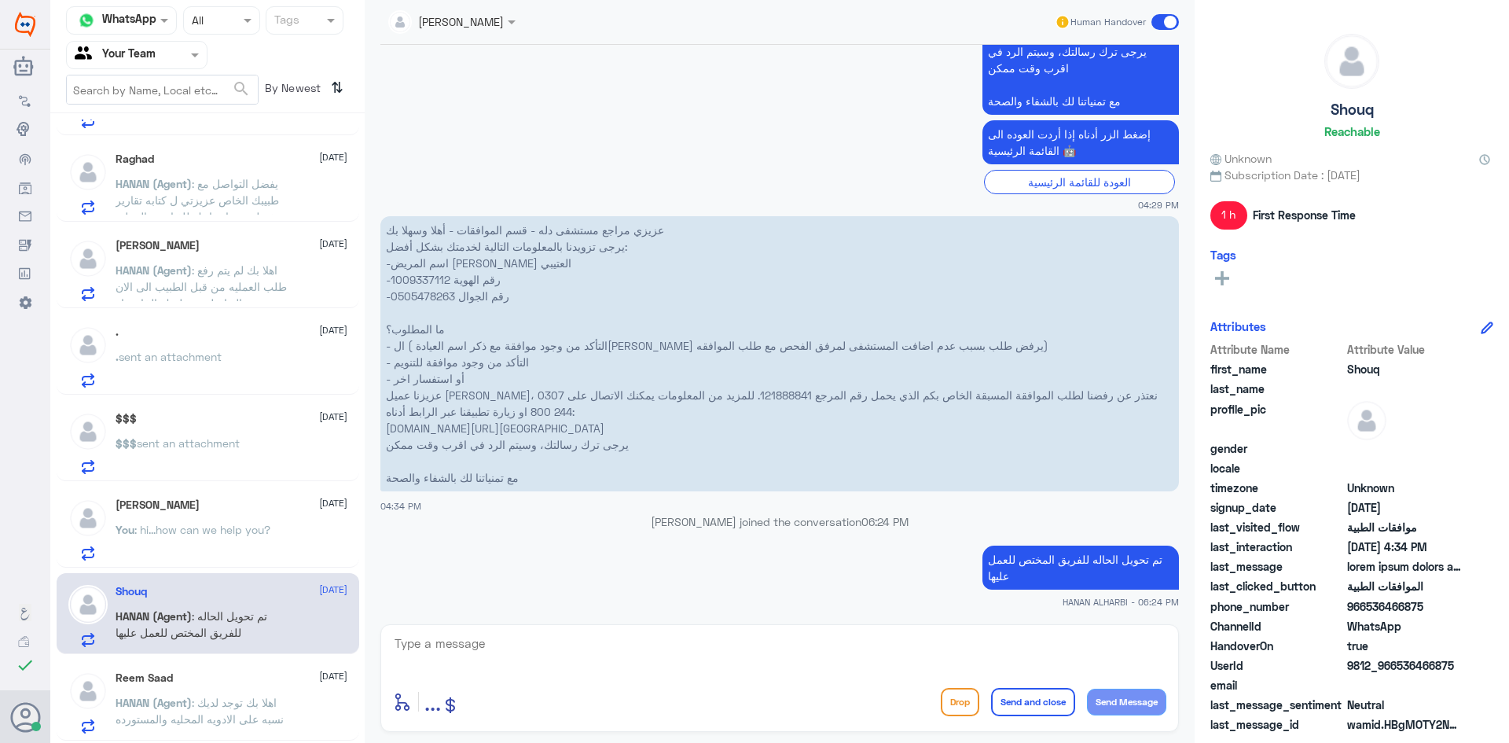
click at [186, 684] on div "Reem Saad [DATE]" at bounding box center [232, 677] width 232 height 13
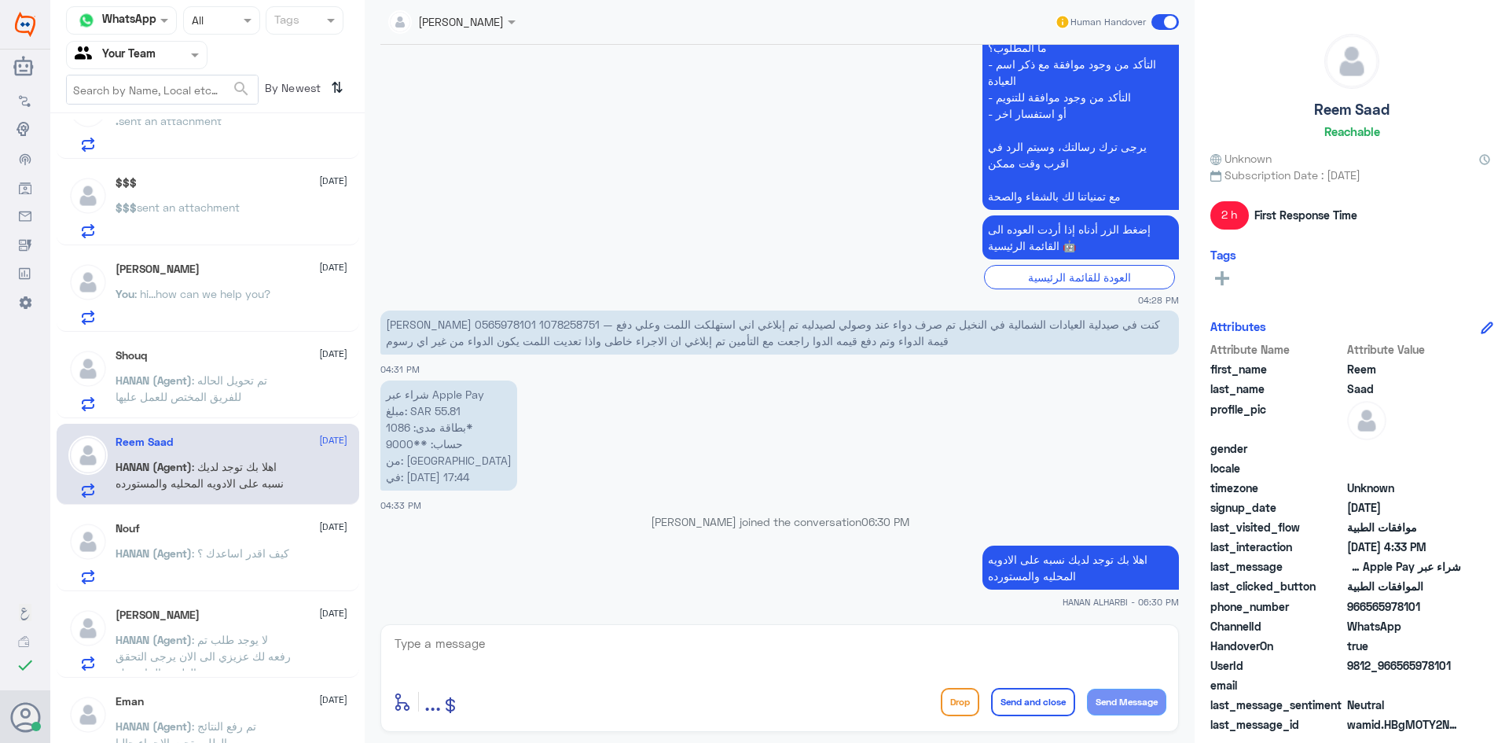
scroll to position [550, 0]
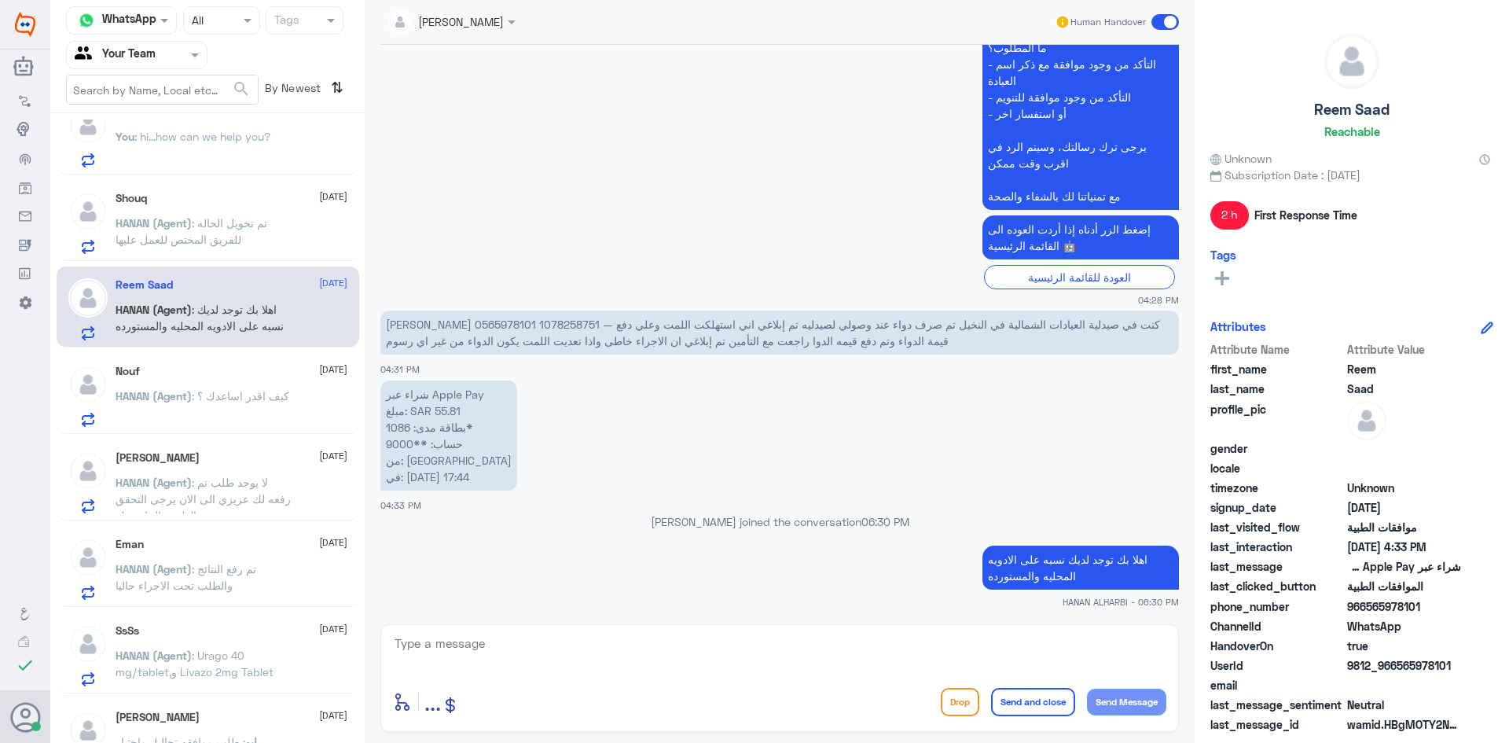
click at [230, 384] on div "Nouf [DATE] HANAN (Agent) : كيف اقدر اساعدك ؟" at bounding box center [232, 396] width 232 height 62
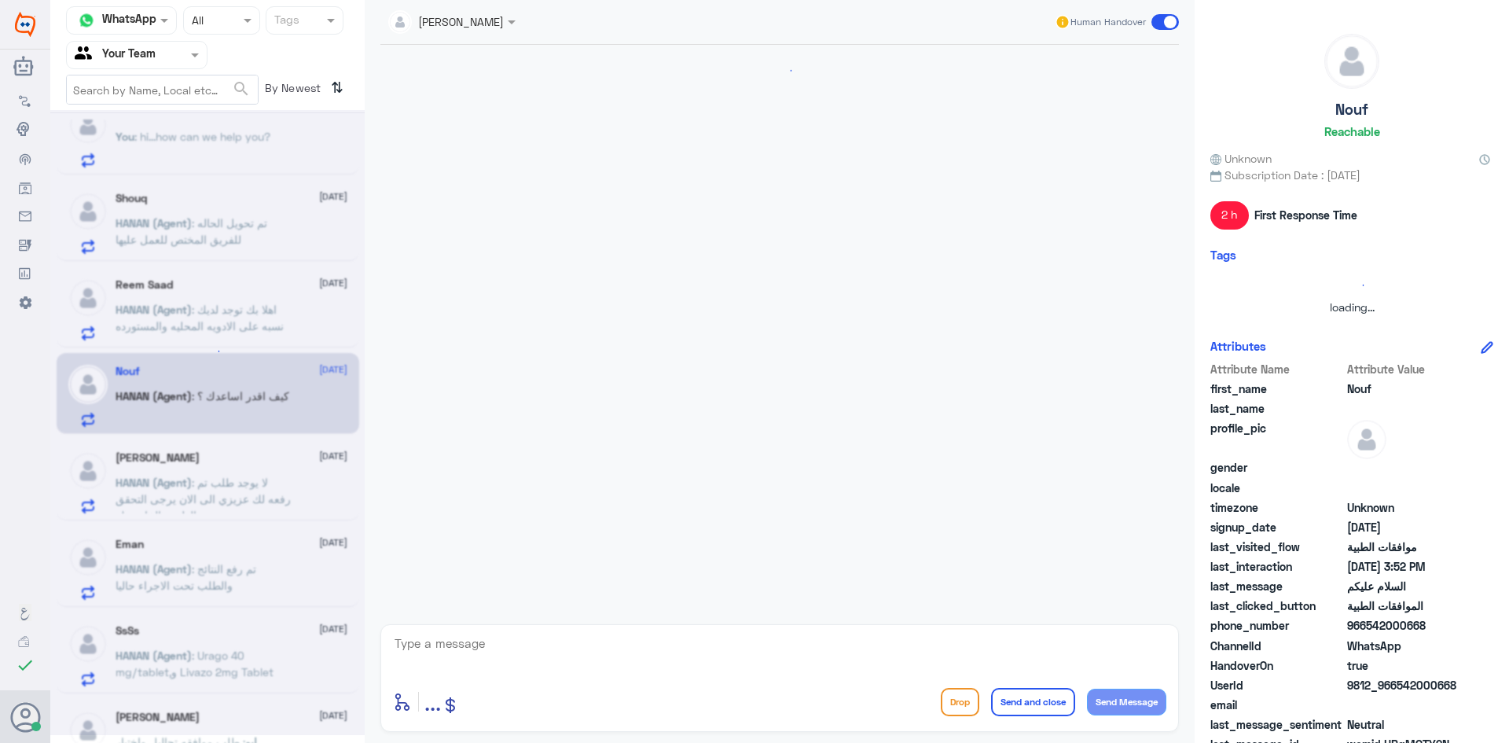
scroll to position [278, 0]
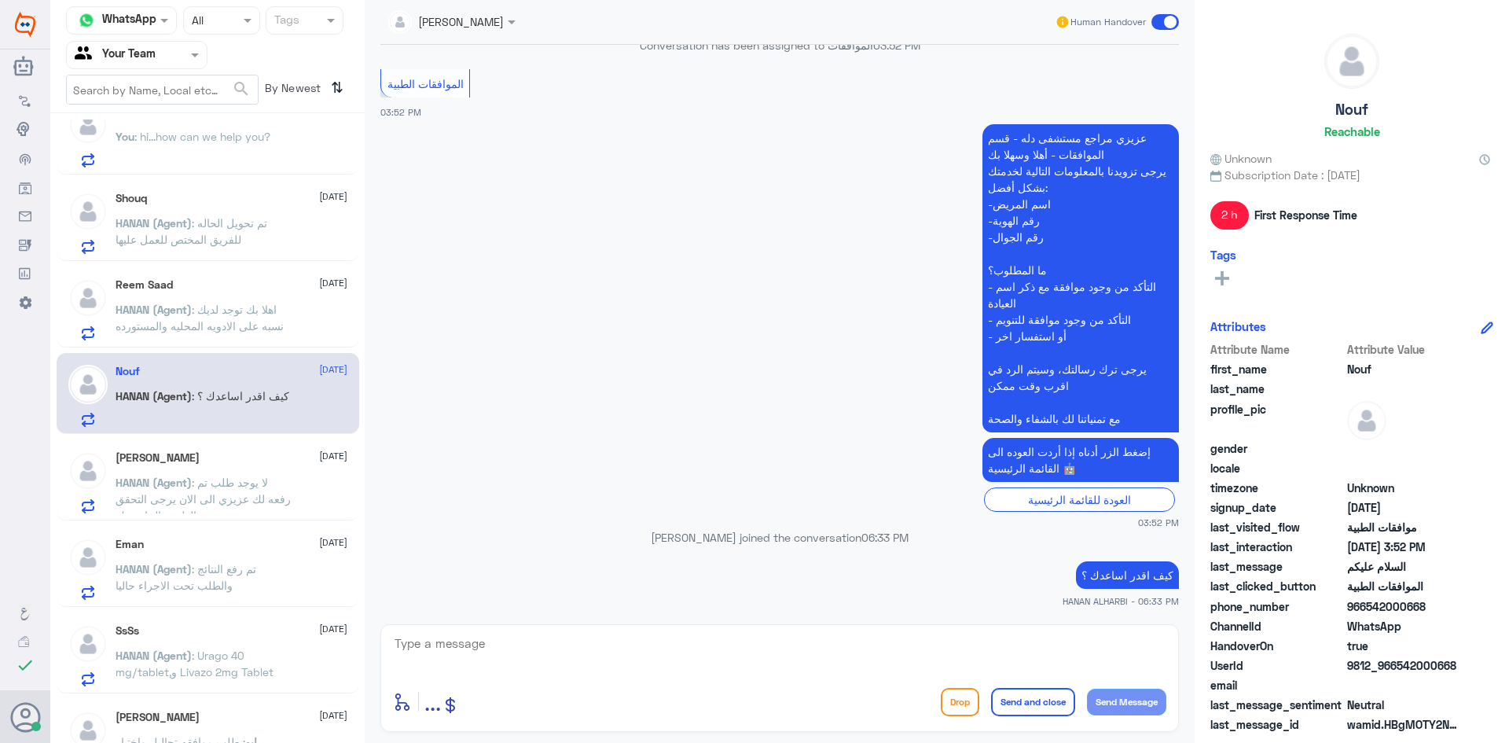
click at [208, 483] on span ": لا يوجد طلب تم رفعه لك عزيزي الى الان يرجى التحقق من الطبيب الخاص بك" at bounding box center [203, 499] width 175 height 46
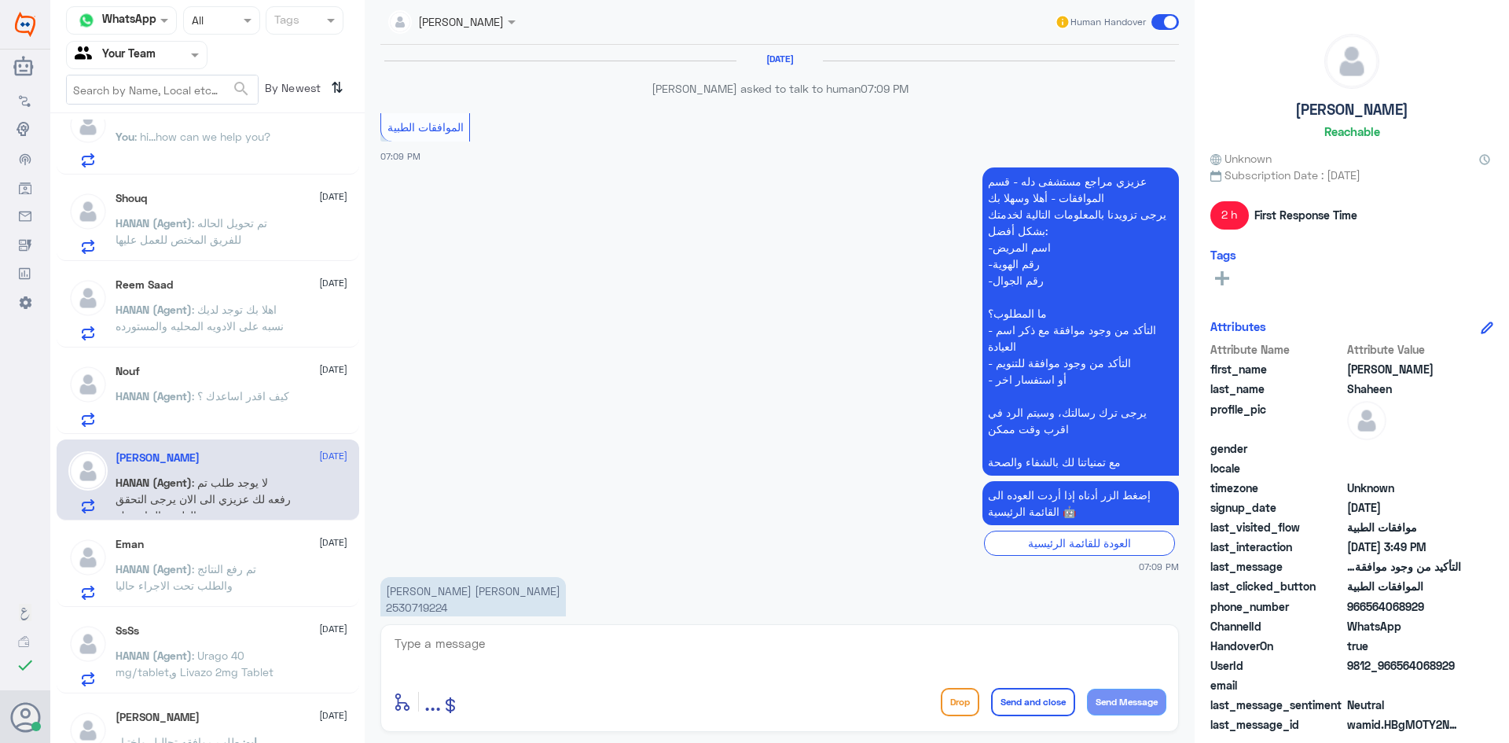
scroll to position [1328, 0]
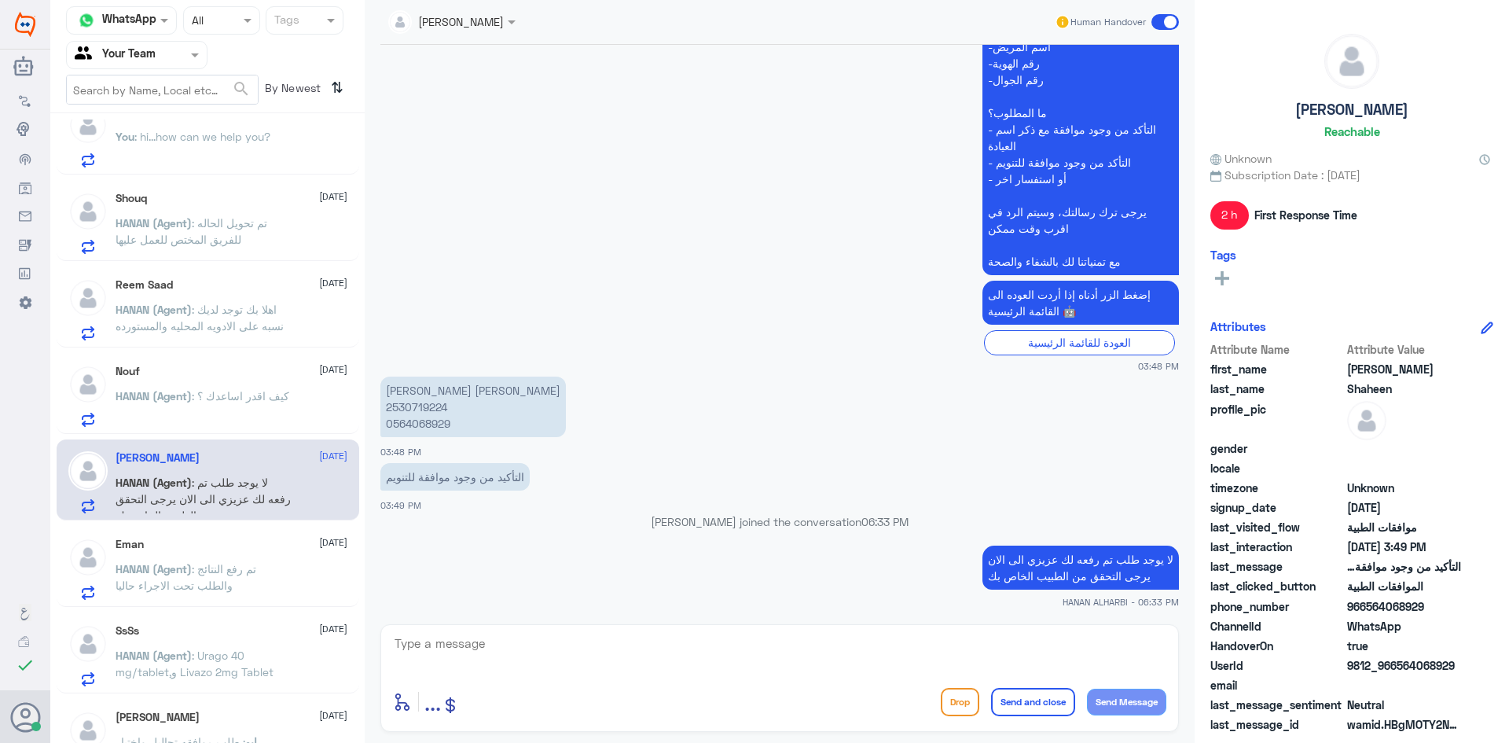
click at [197, 568] on span ": تم رفع النتائج والطلب تحت الاجراء حاليا" at bounding box center [186, 577] width 141 height 30
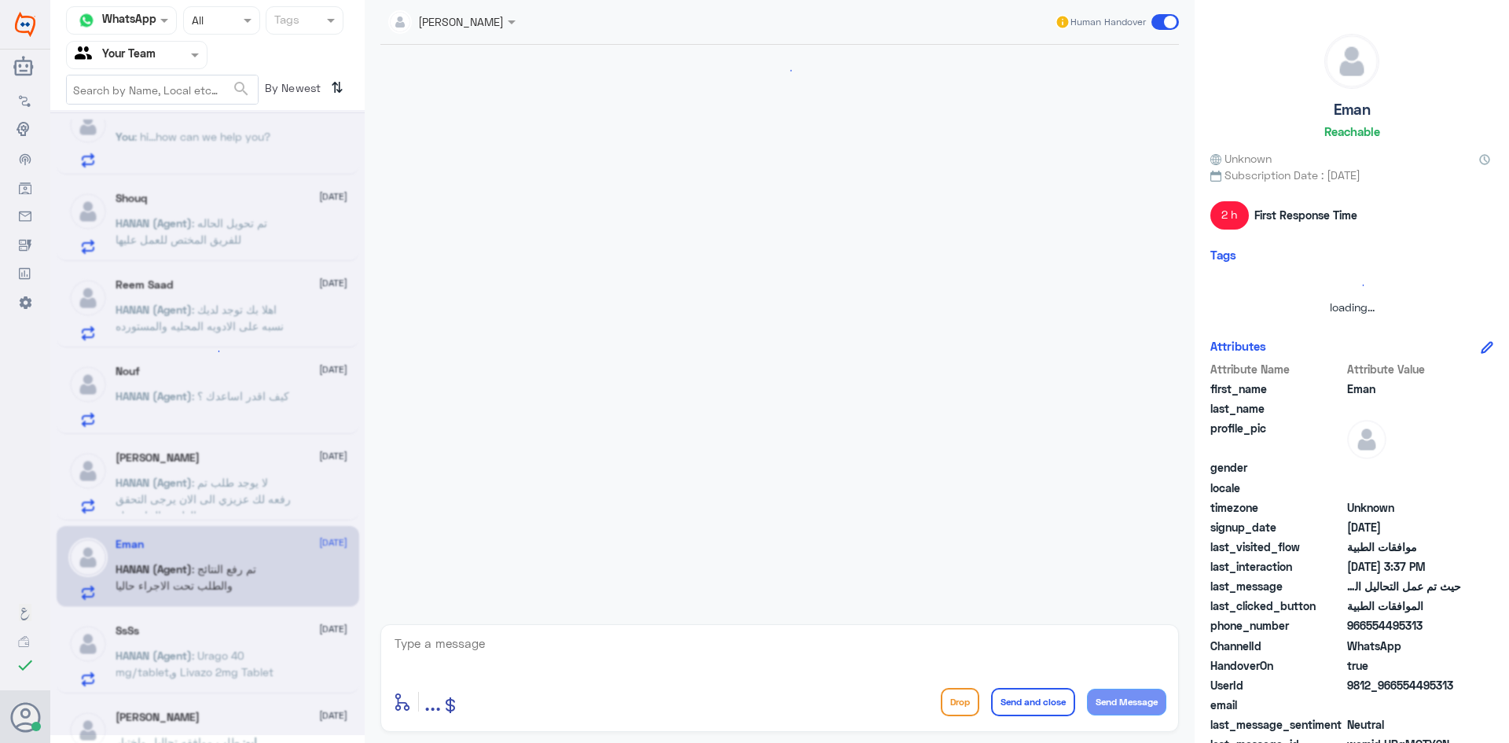
click at [159, 666] on div at bounding box center [207, 422] width 314 height 625
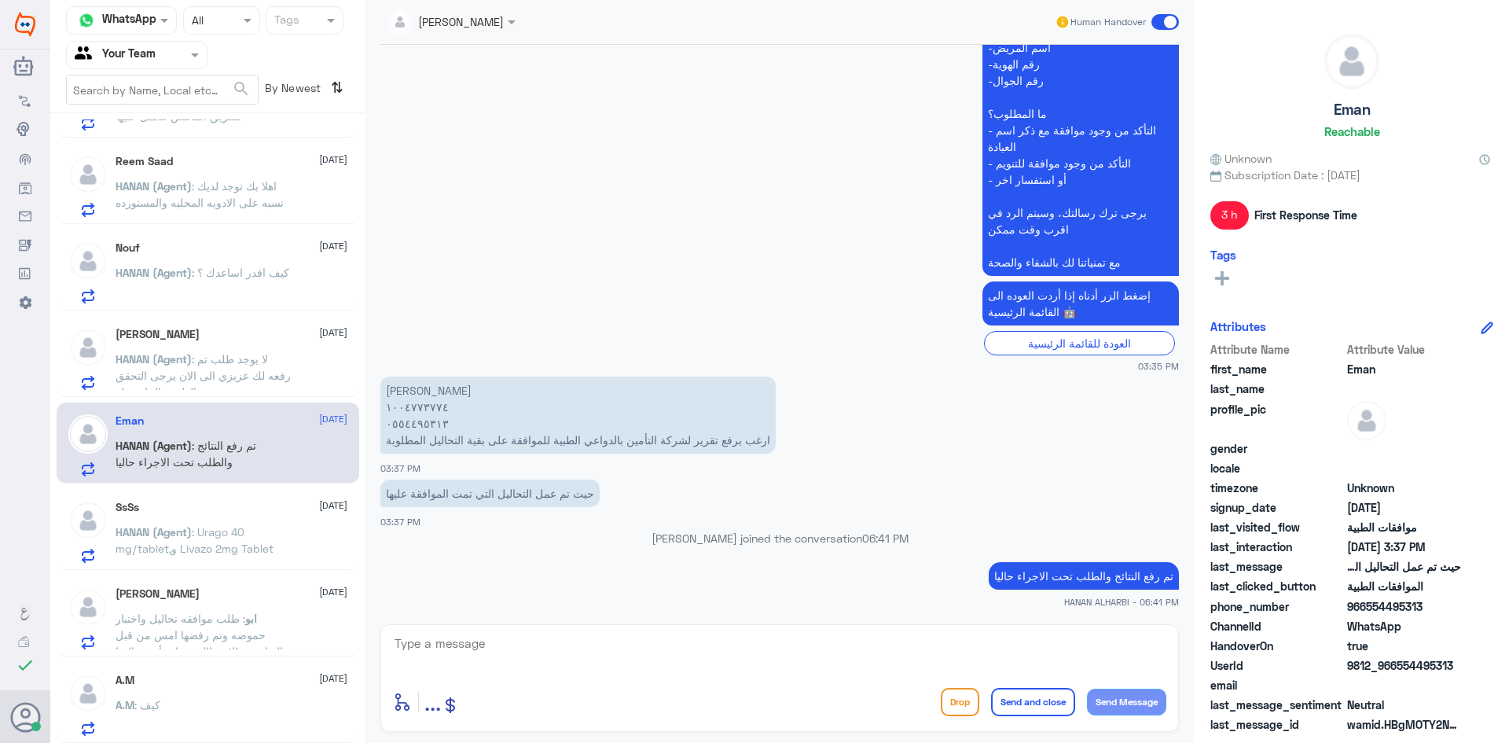
scroll to position [786, 0]
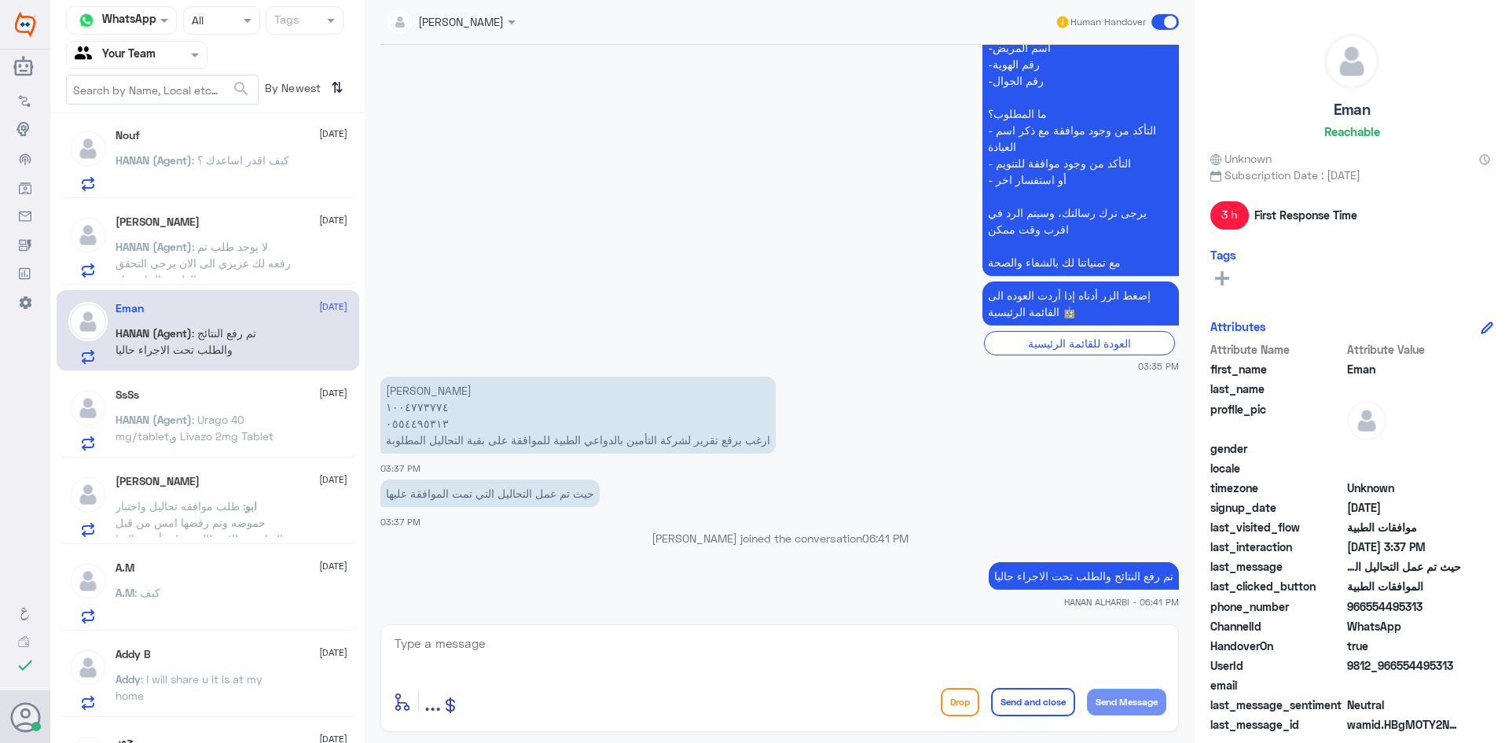
click at [201, 501] on span ": طلب موافقه تحاليل واختبار حموضه وتم رفضها امس من قبل التعاونيه والان طالبين ن…" at bounding box center [199, 538] width 167 height 79
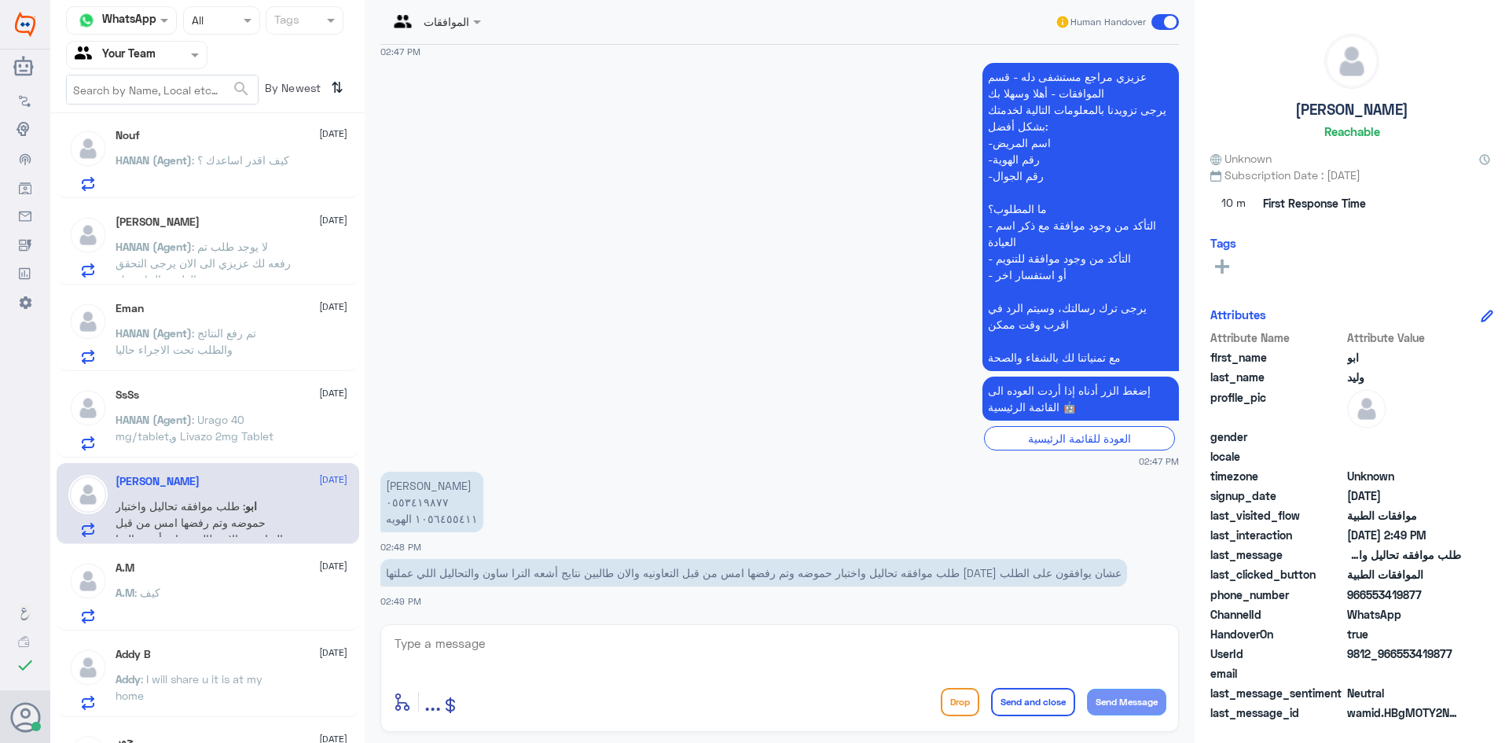
click at [493, 635] on div "enter flow name ... Drop Send and close Send Message" at bounding box center [779, 678] width 799 height 108
click at [494, 640] on textarea at bounding box center [779, 652] width 773 height 39
type textarea "h"
type textarea "اهلا وسهلا...سيتم التحقق حالا"
drag, startPoint x: 1284, startPoint y: 604, endPoint x: 1383, endPoint y: 596, distance: 98.6
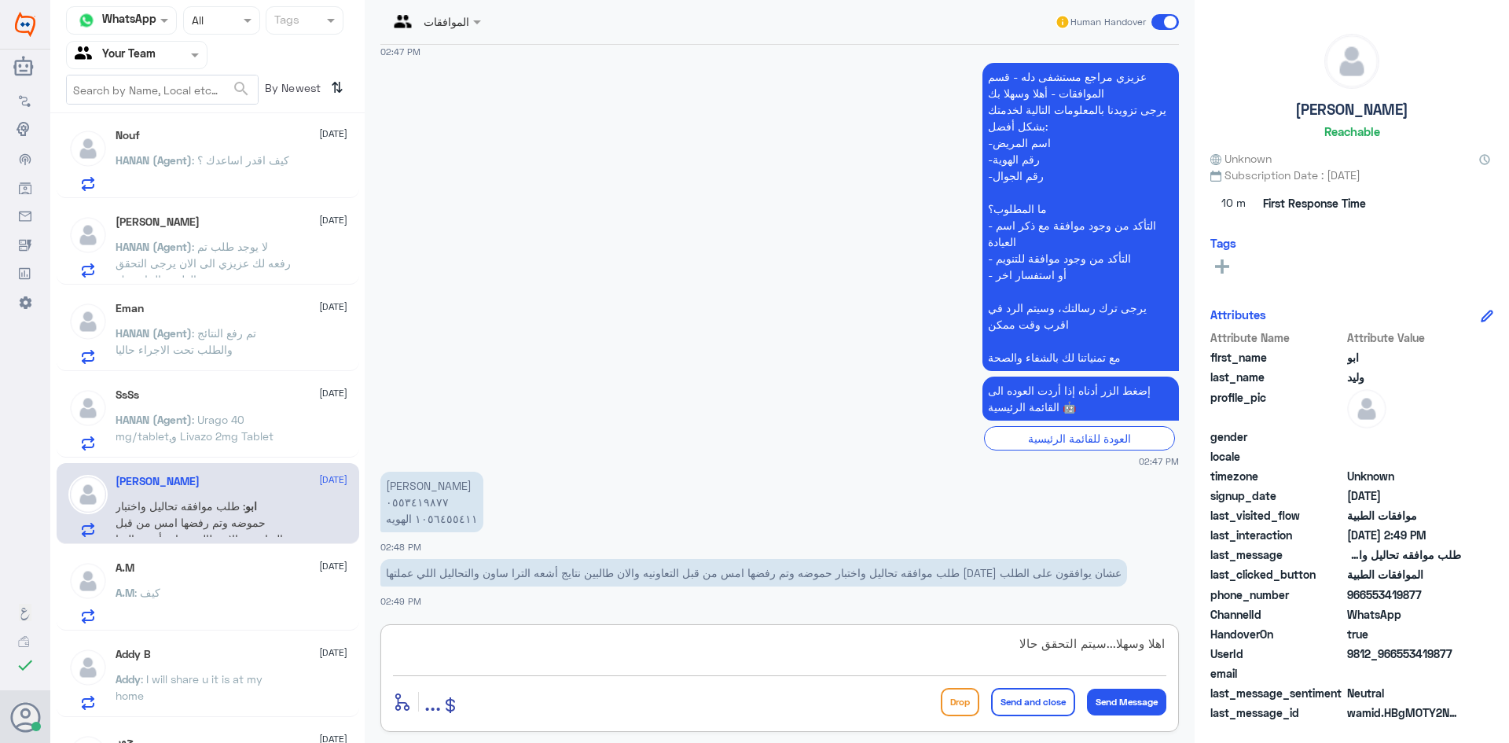
click at [1363, 593] on div "Channel WhatsApp Status × All Tags Agent Filter Your Team search By Newest ⇅ Na…" at bounding box center [779, 373] width 1459 height 747
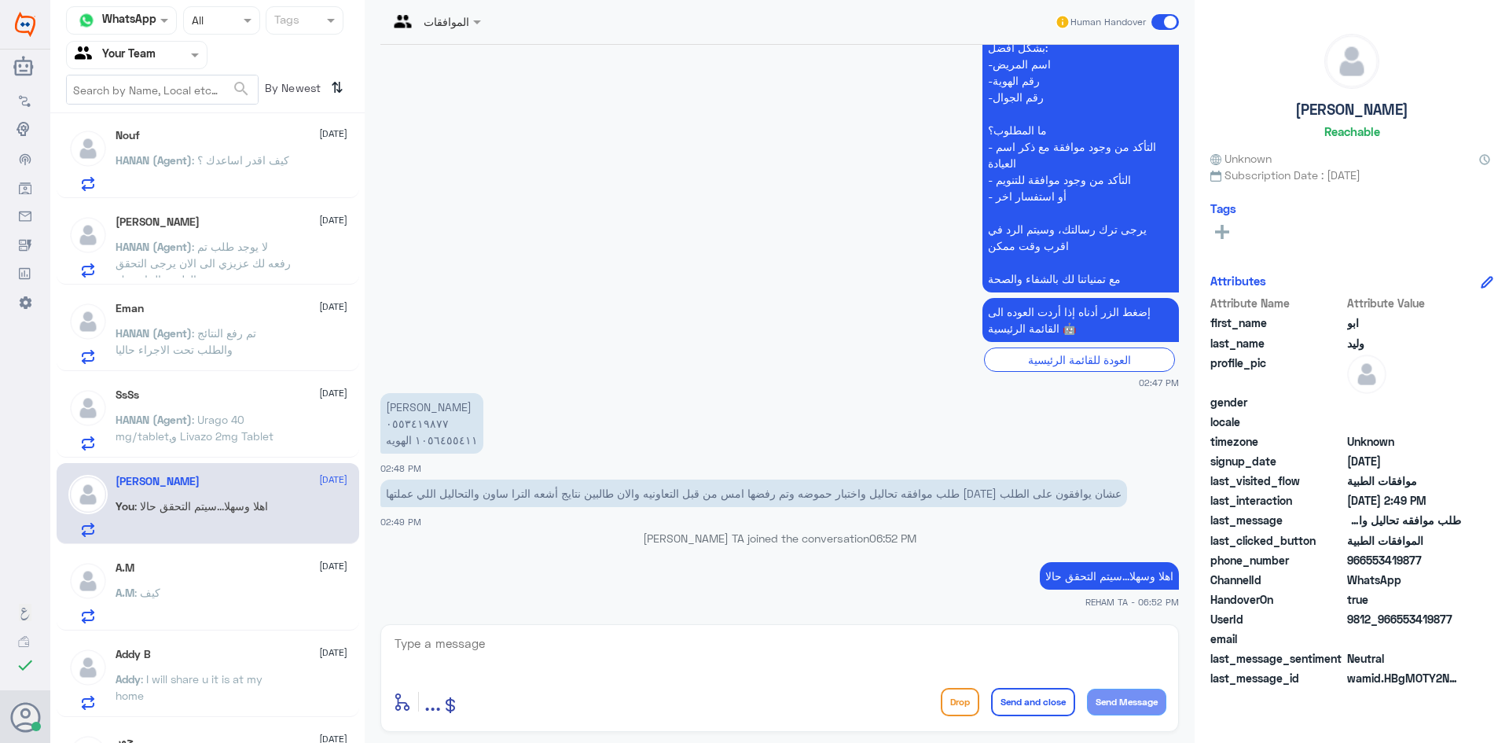
click at [180, 580] on div "A.M [DATE] A.M : كيف" at bounding box center [232, 592] width 232 height 62
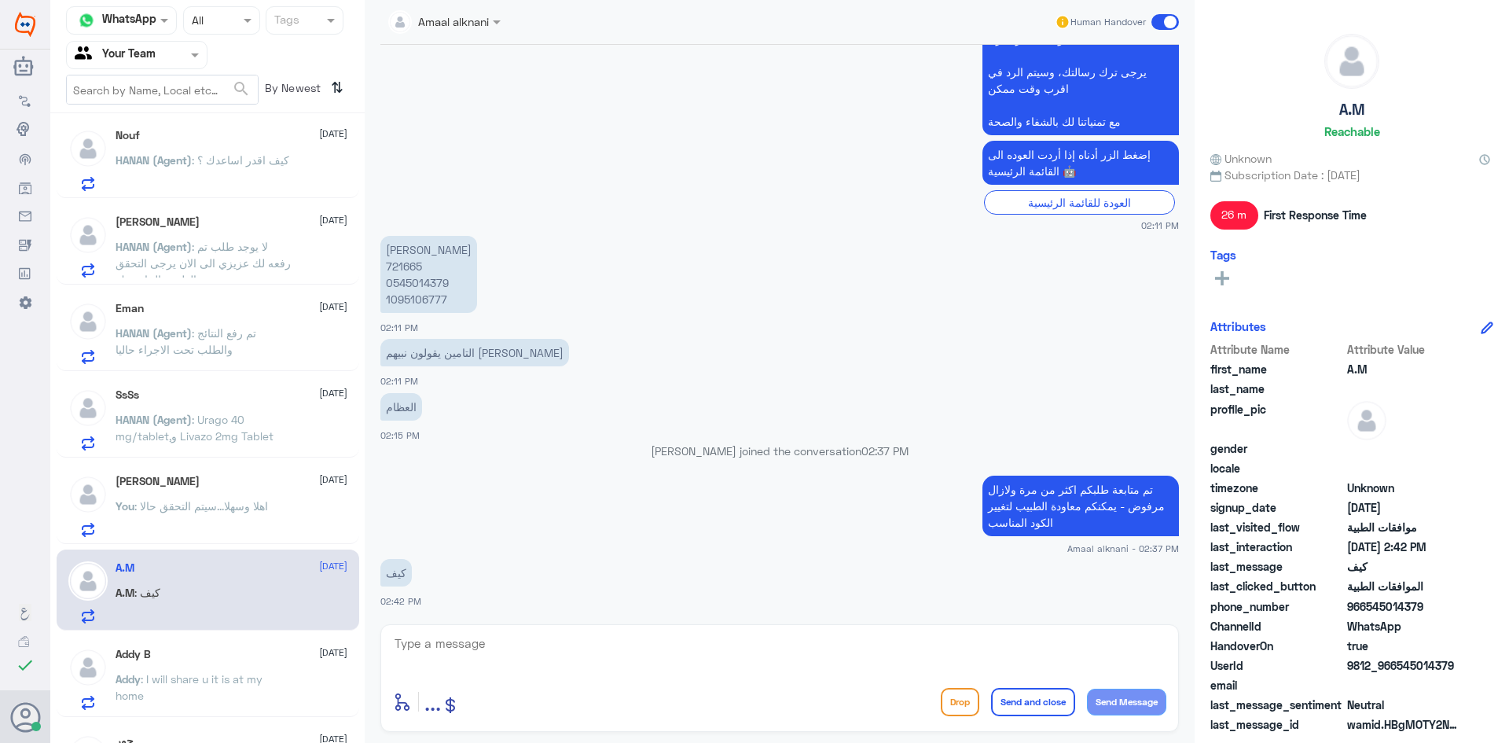
scroll to position [865, 0]
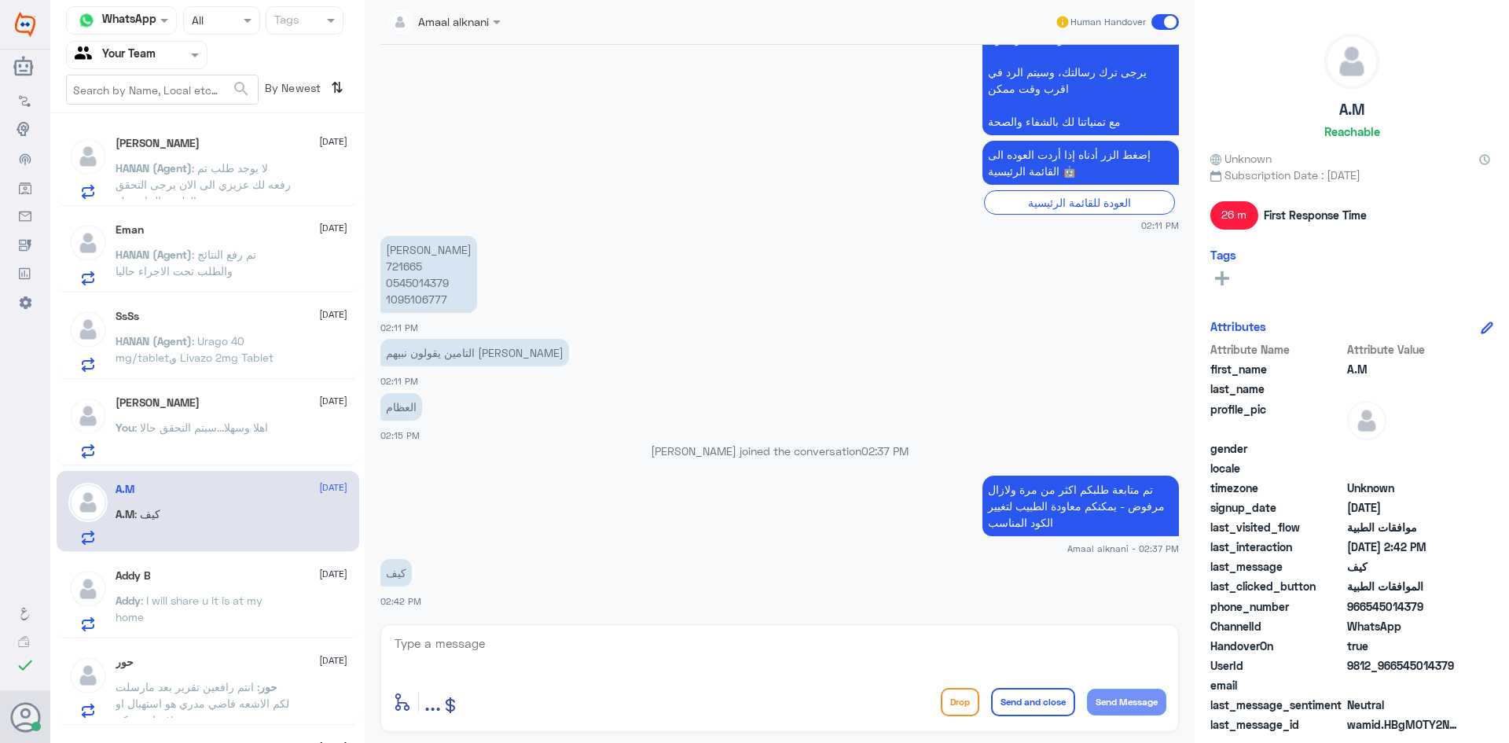
click at [162, 600] on span ": I will share u it is at my home" at bounding box center [189, 608] width 147 height 30
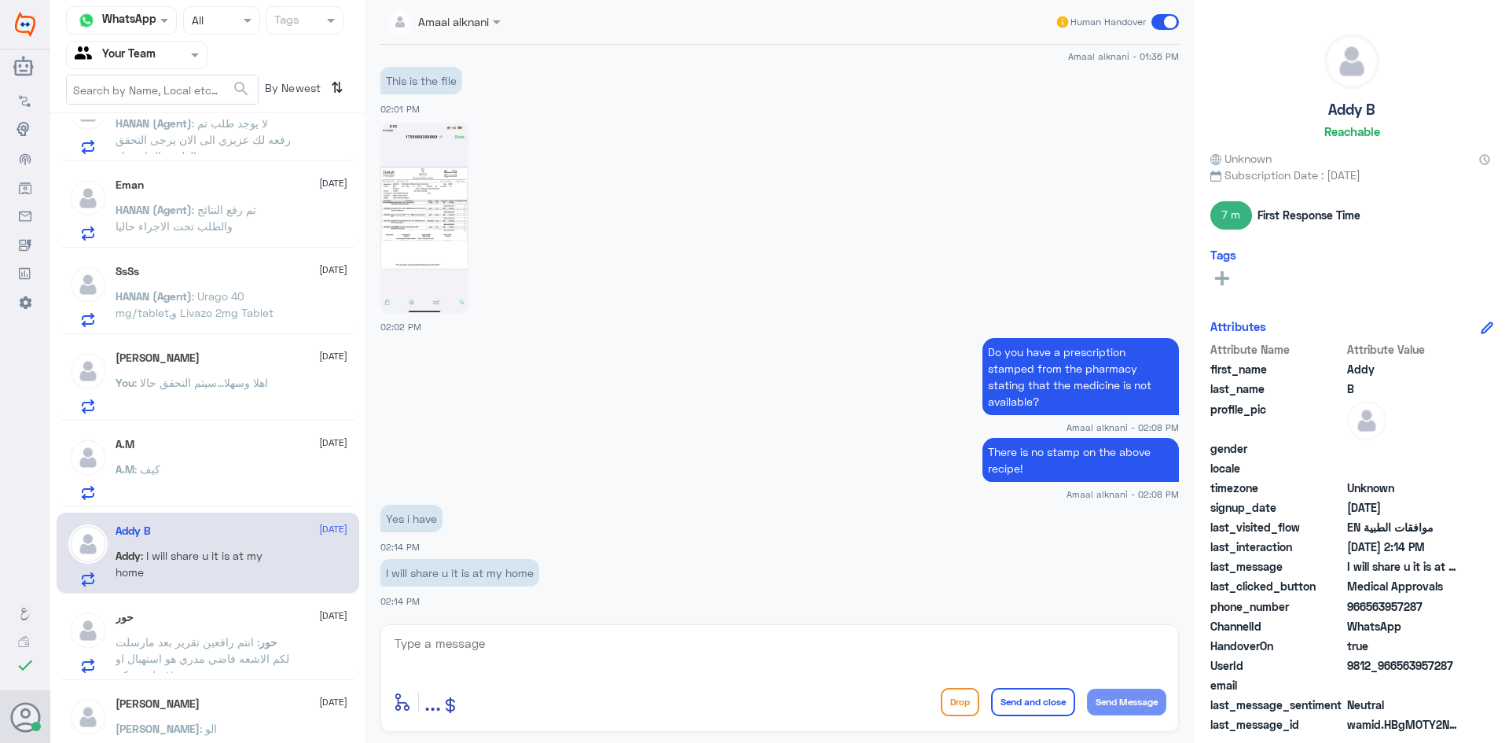
scroll to position [934, 0]
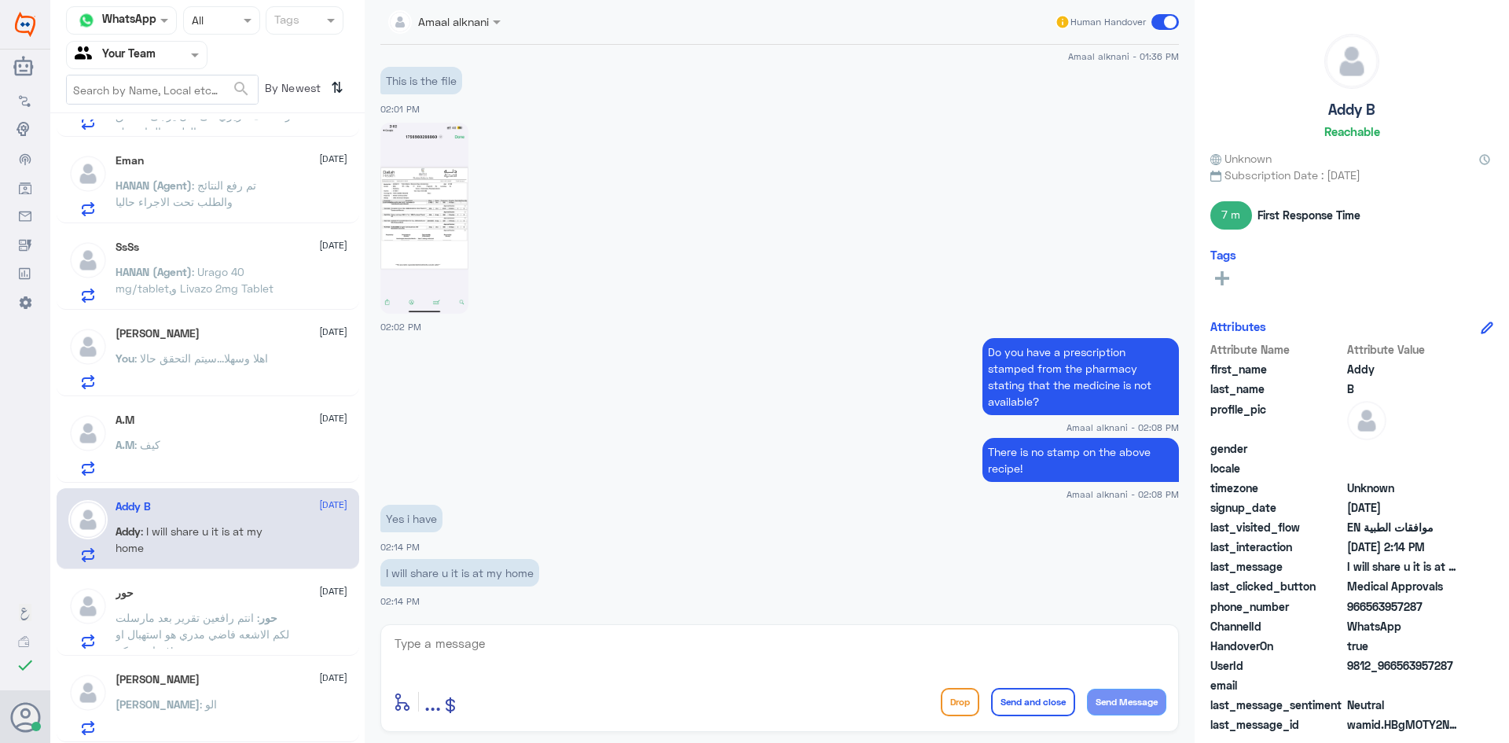
click at [169, 612] on span ": انتم رافعين تقرير بعد مارسلت لكم الاشعه فاضي مدري هو استهبال او فضاوه منكم!" at bounding box center [203, 634] width 174 height 46
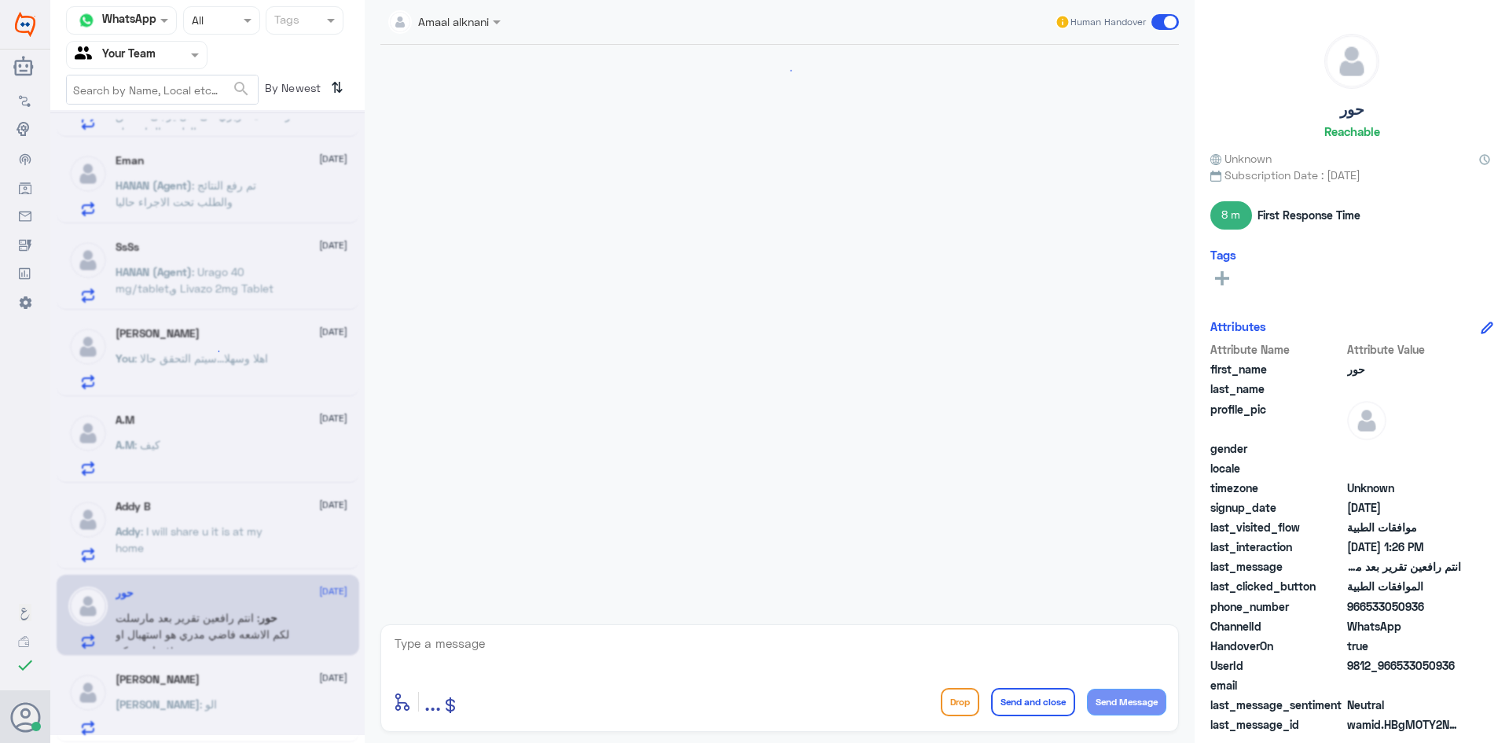
scroll to position [1311, 0]
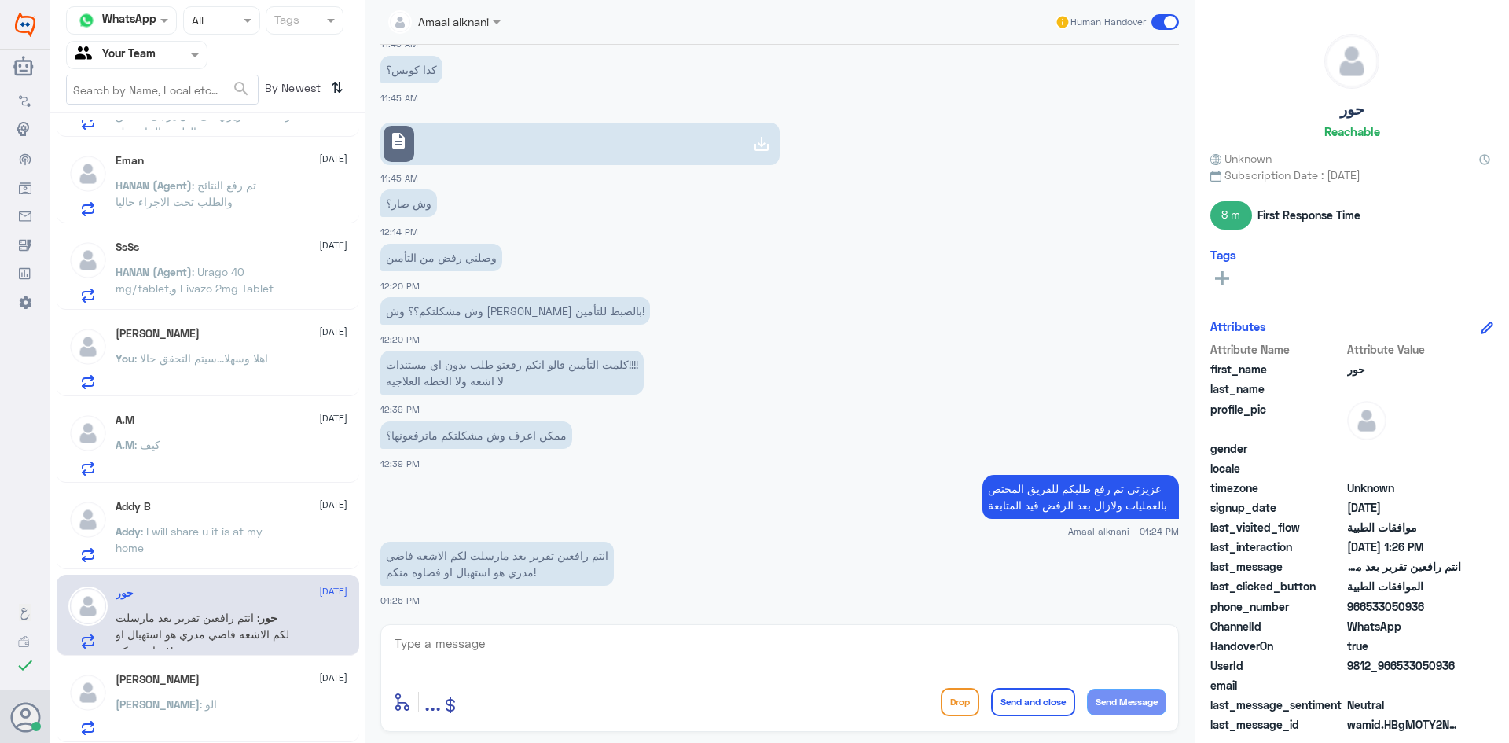
click at [274, 703] on div "[PERSON_NAME] : الو" at bounding box center [232, 717] width 232 height 35
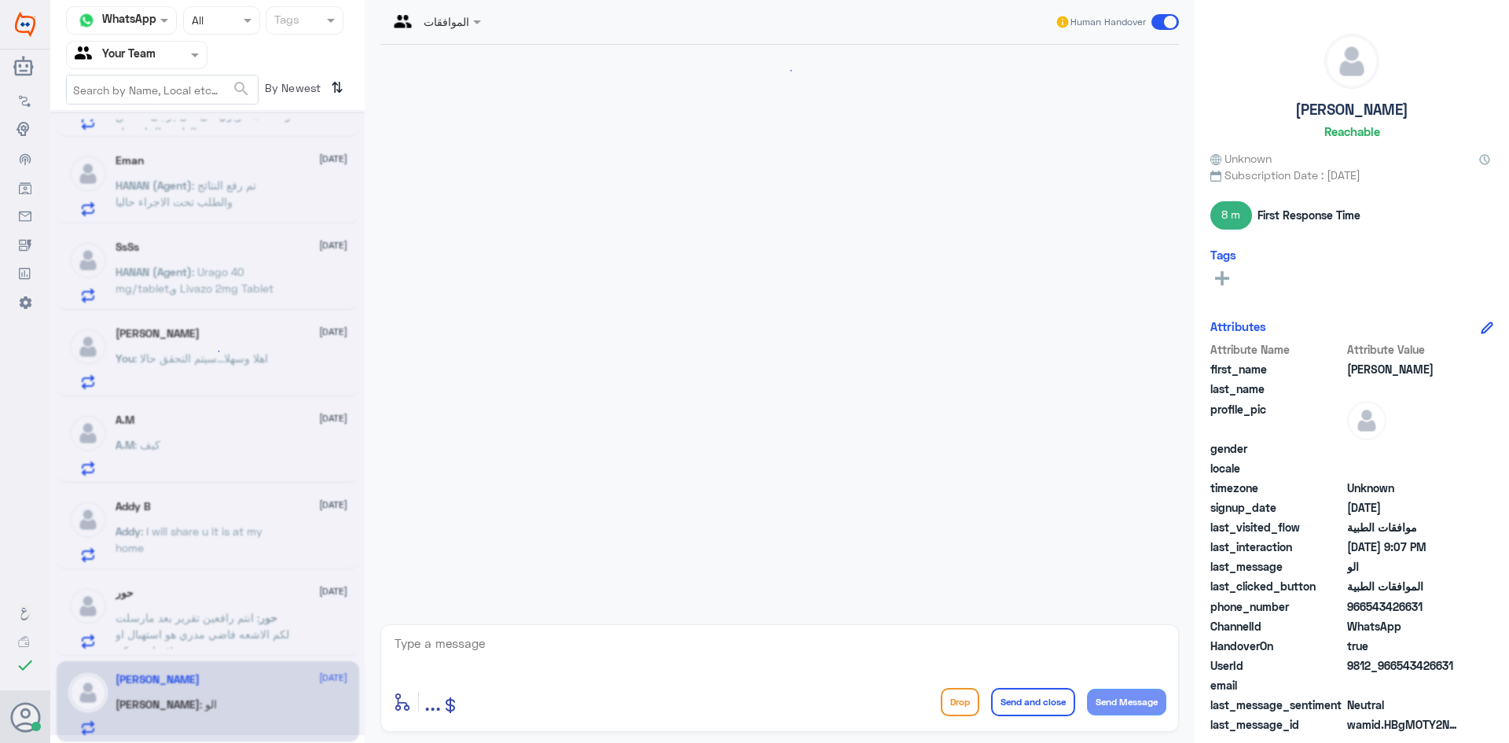
scroll to position [406, 0]
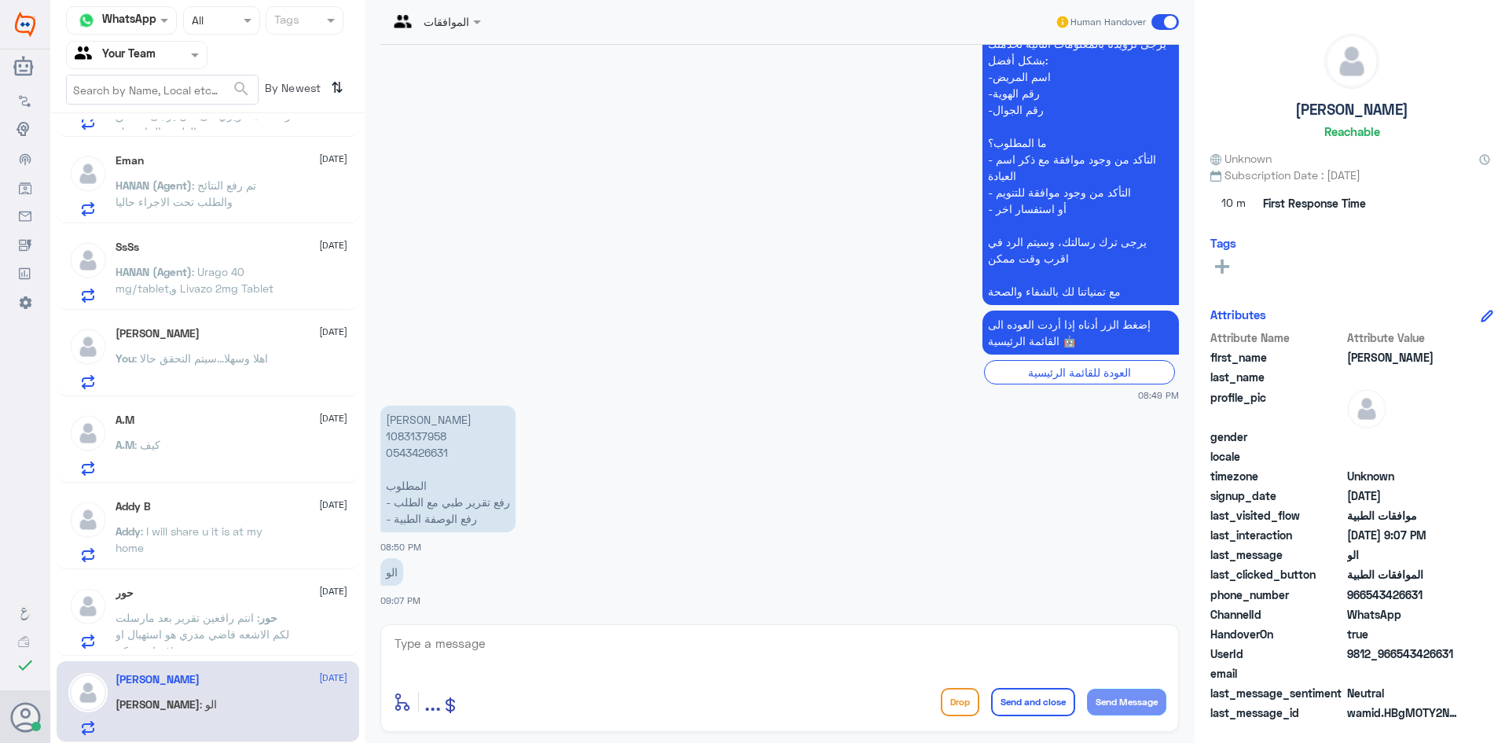
click at [420, 432] on p "[PERSON_NAME] 1083137958 0543426631 المطلوب - رفع تقرير طبي مع الطلب - ⁠رفع الو…" at bounding box center [447, 469] width 135 height 127
copy p "1083137958"
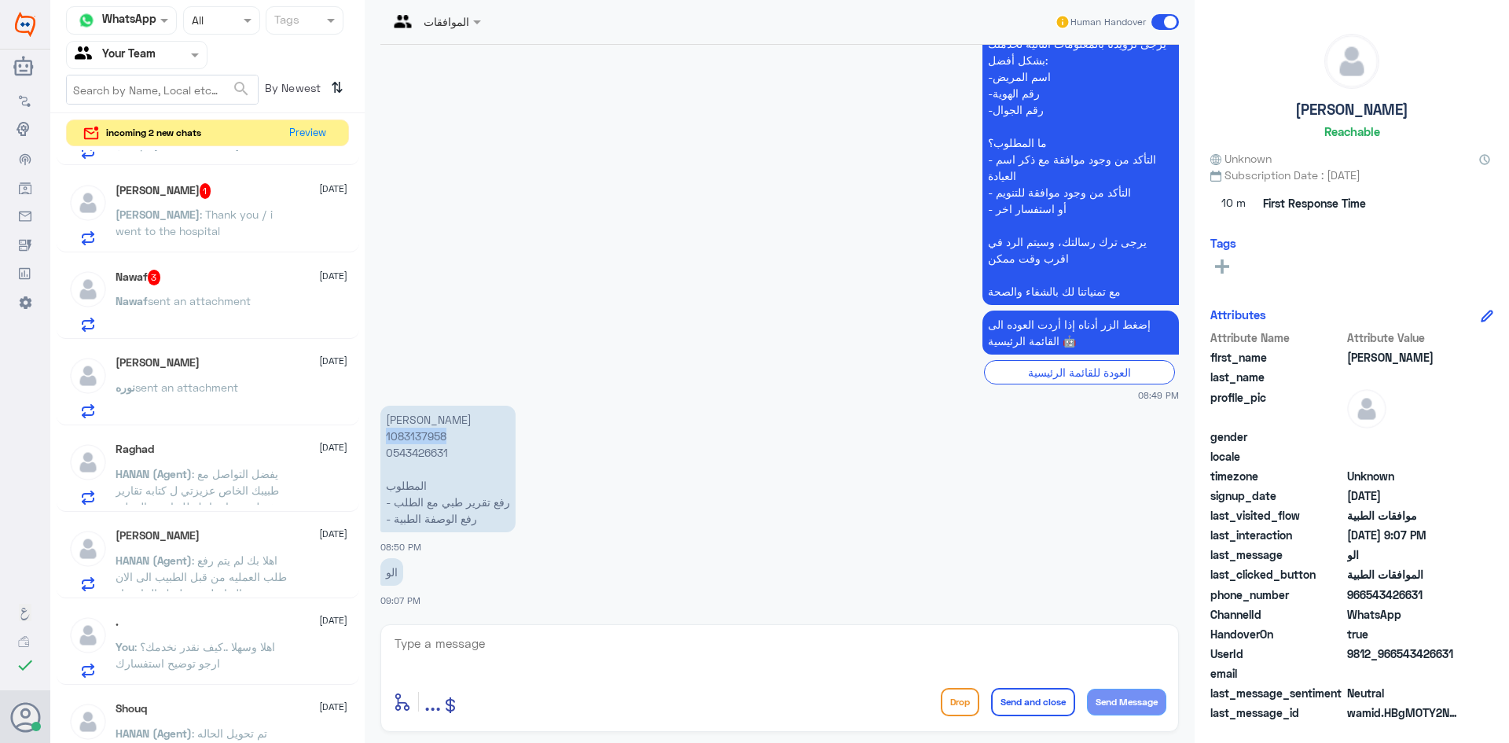
scroll to position [0, 0]
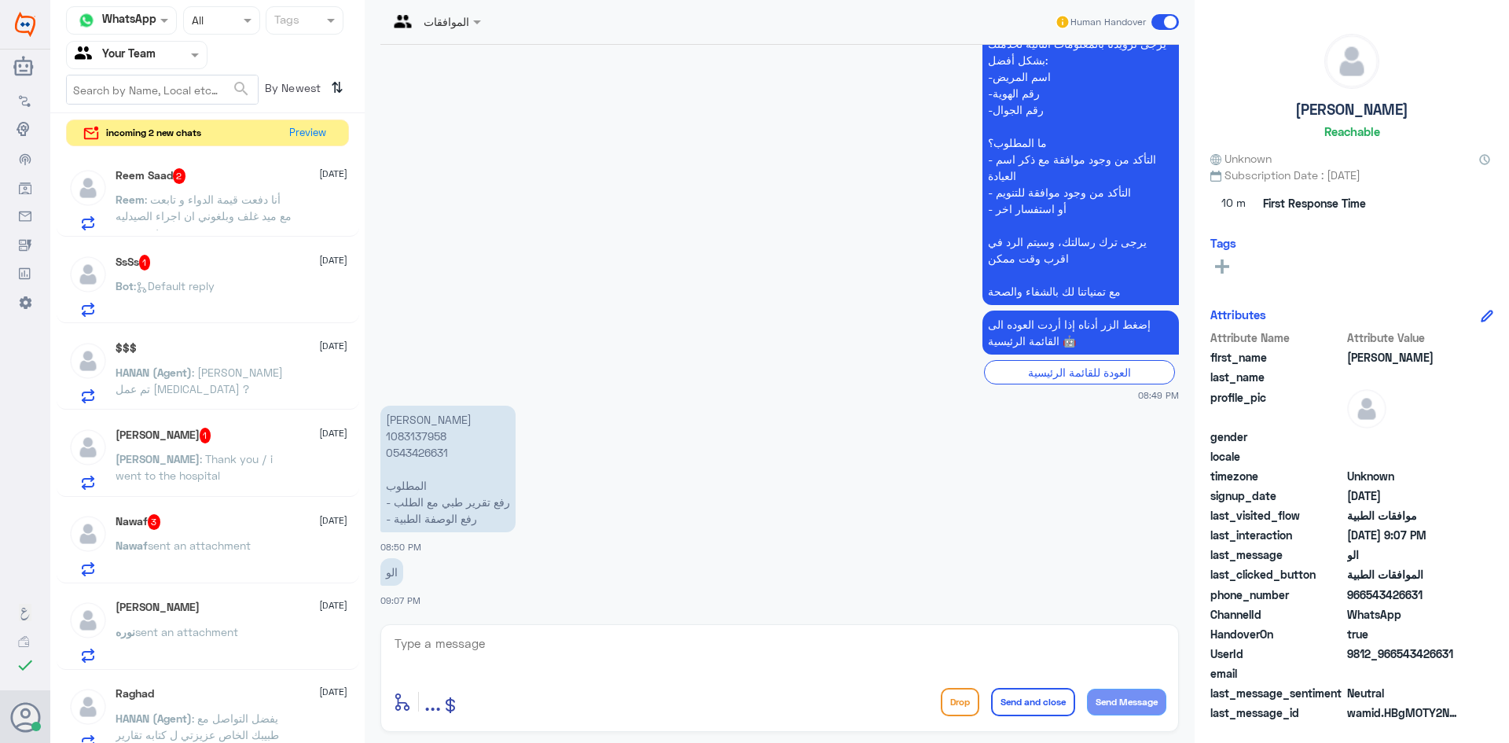
click at [241, 195] on span ": أنا دفعت قيمة الدواء و تابعت مع ميد غلف وبلغوني ان اجراء الصيدليه غير صحيح" at bounding box center [204, 216] width 176 height 46
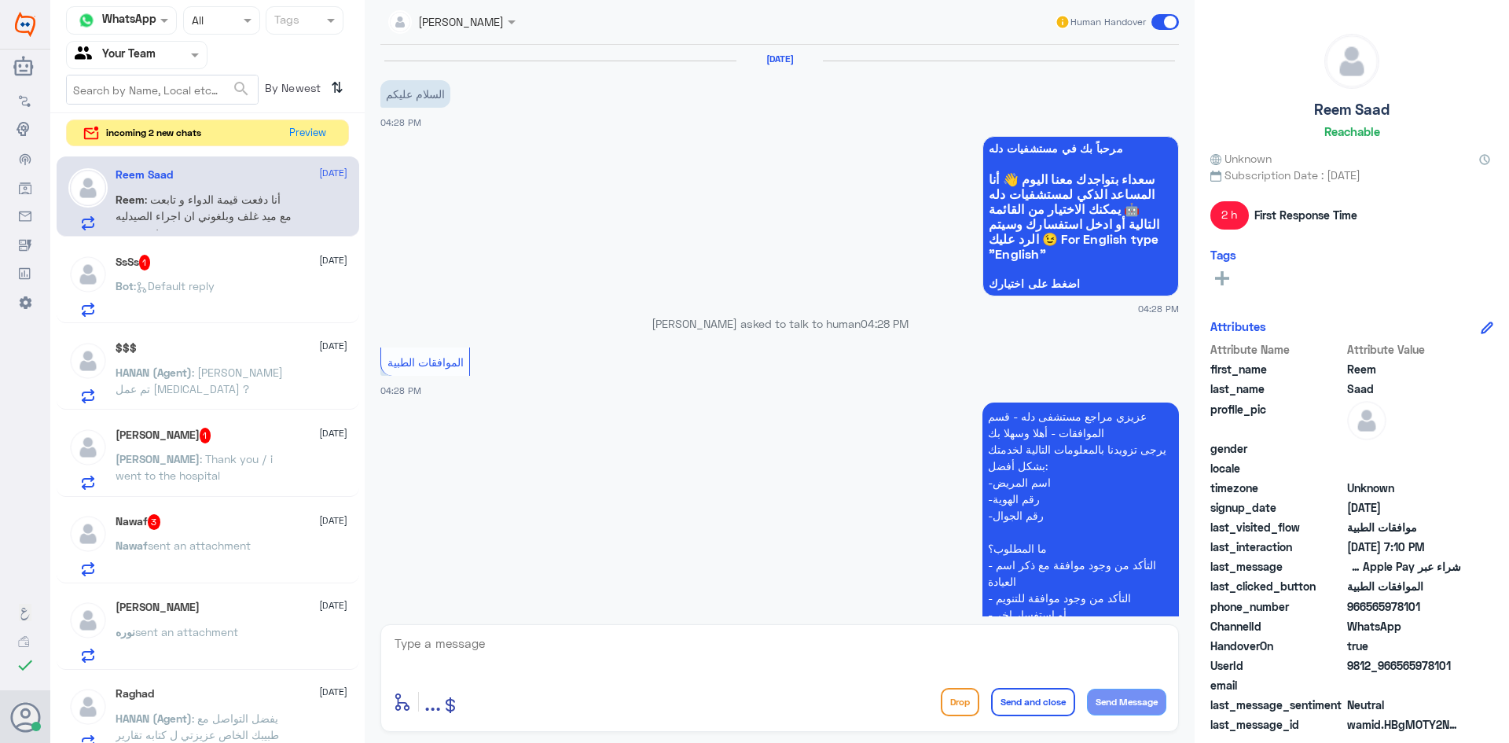
scroll to position [716, 0]
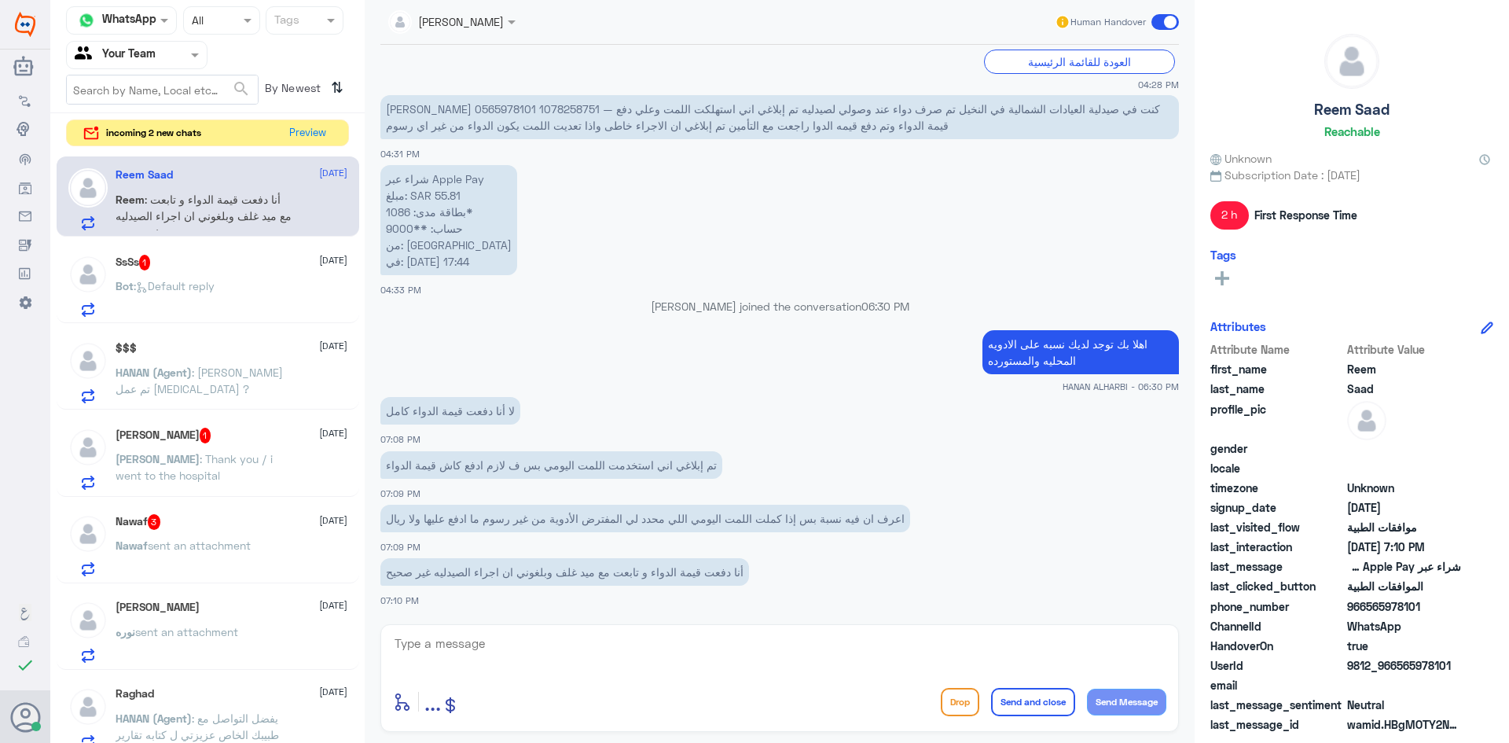
click at [215, 302] on p "Bot : Default reply" at bounding box center [165, 296] width 99 height 39
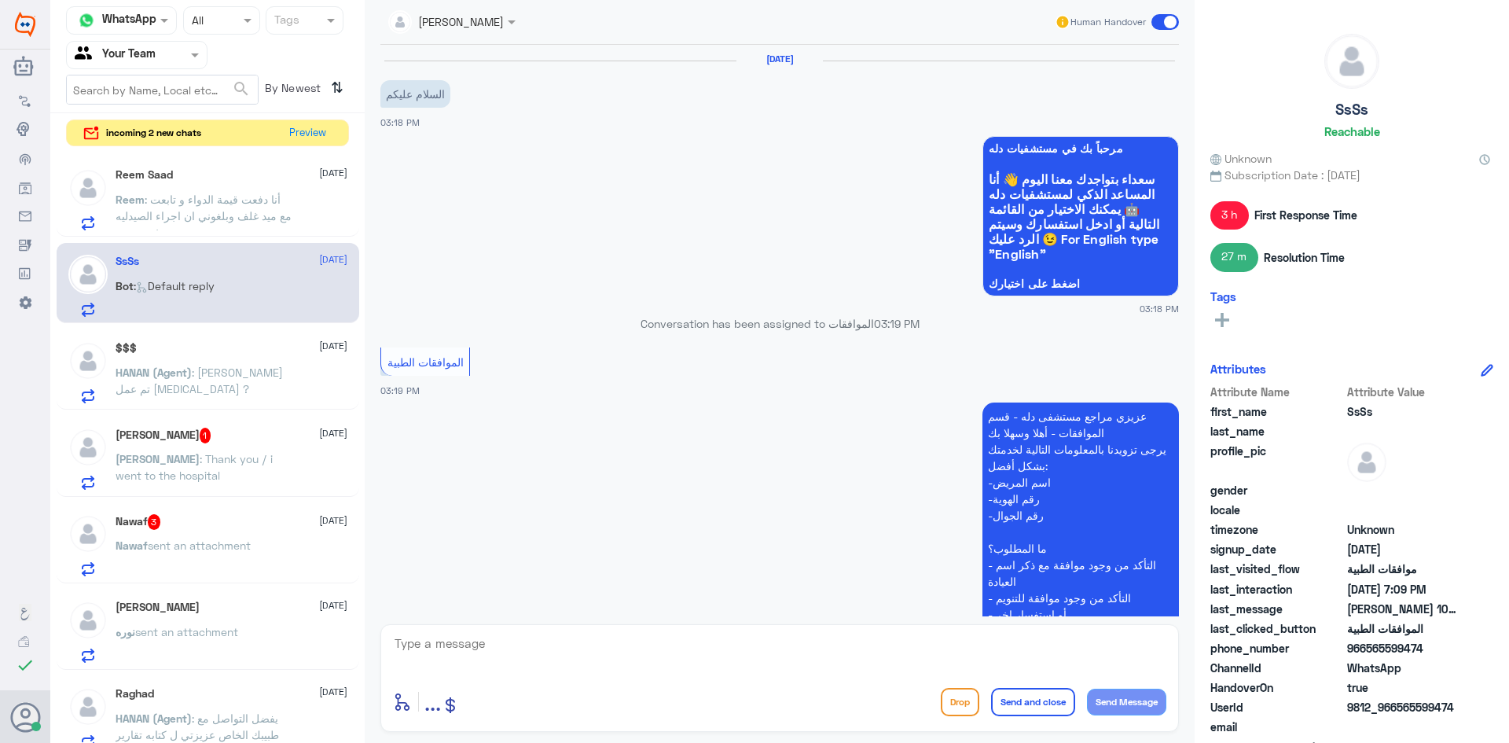
scroll to position [732, 0]
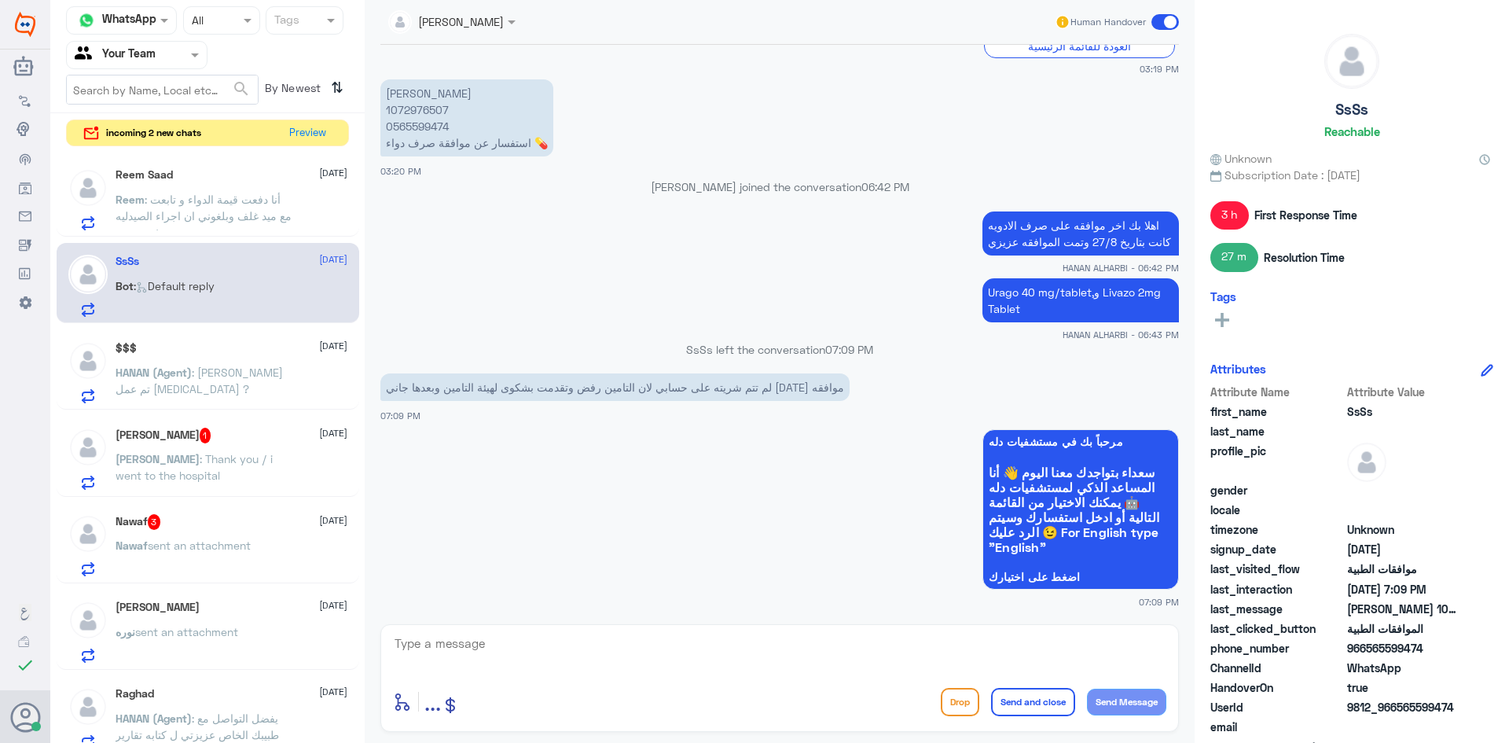
click at [220, 364] on div "$$$ [DATE] HANAN (Agent) : [PERSON_NAME] هل تم عمل [MEDICAL_DATA] ?" at bounding box center [232, 372] width 232 height 62
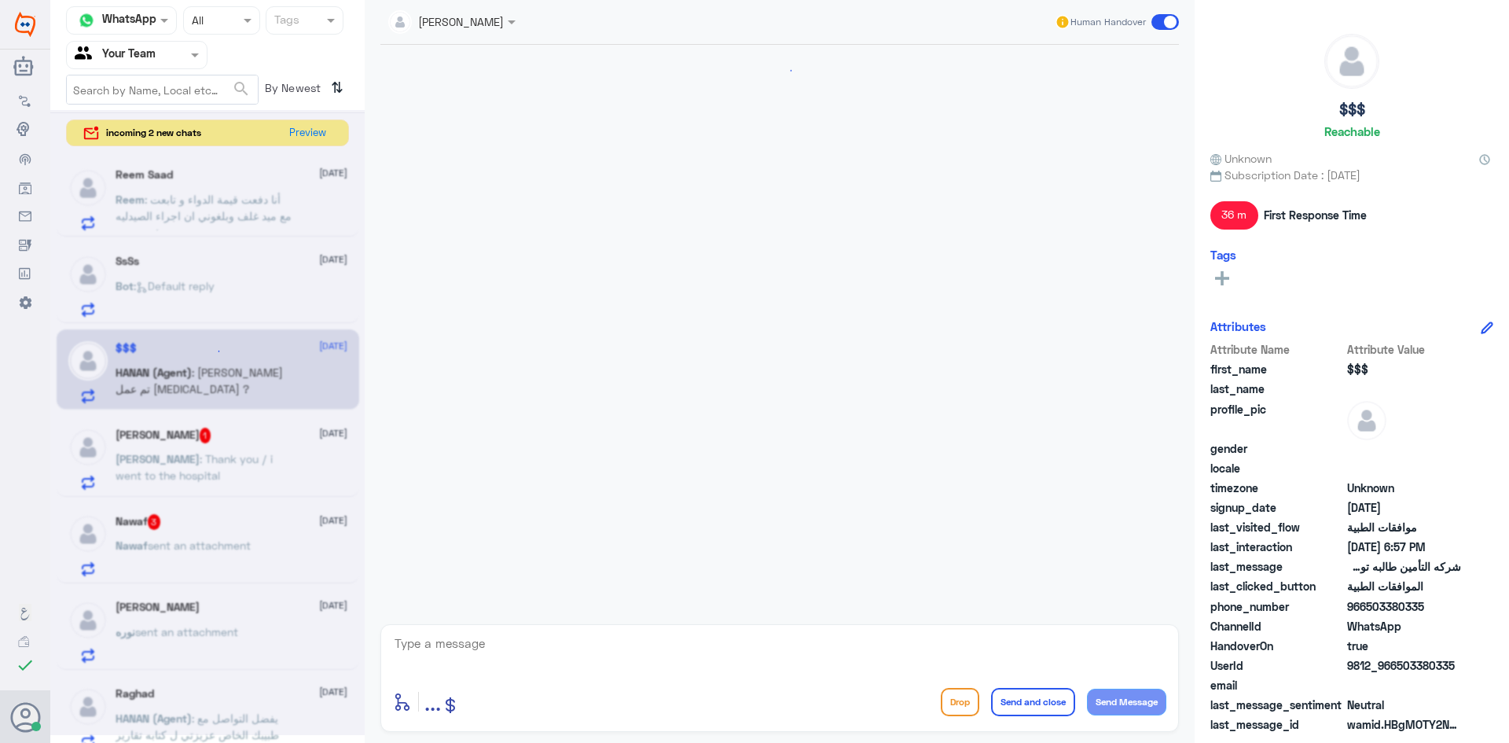
scroll to position [1358, 0]
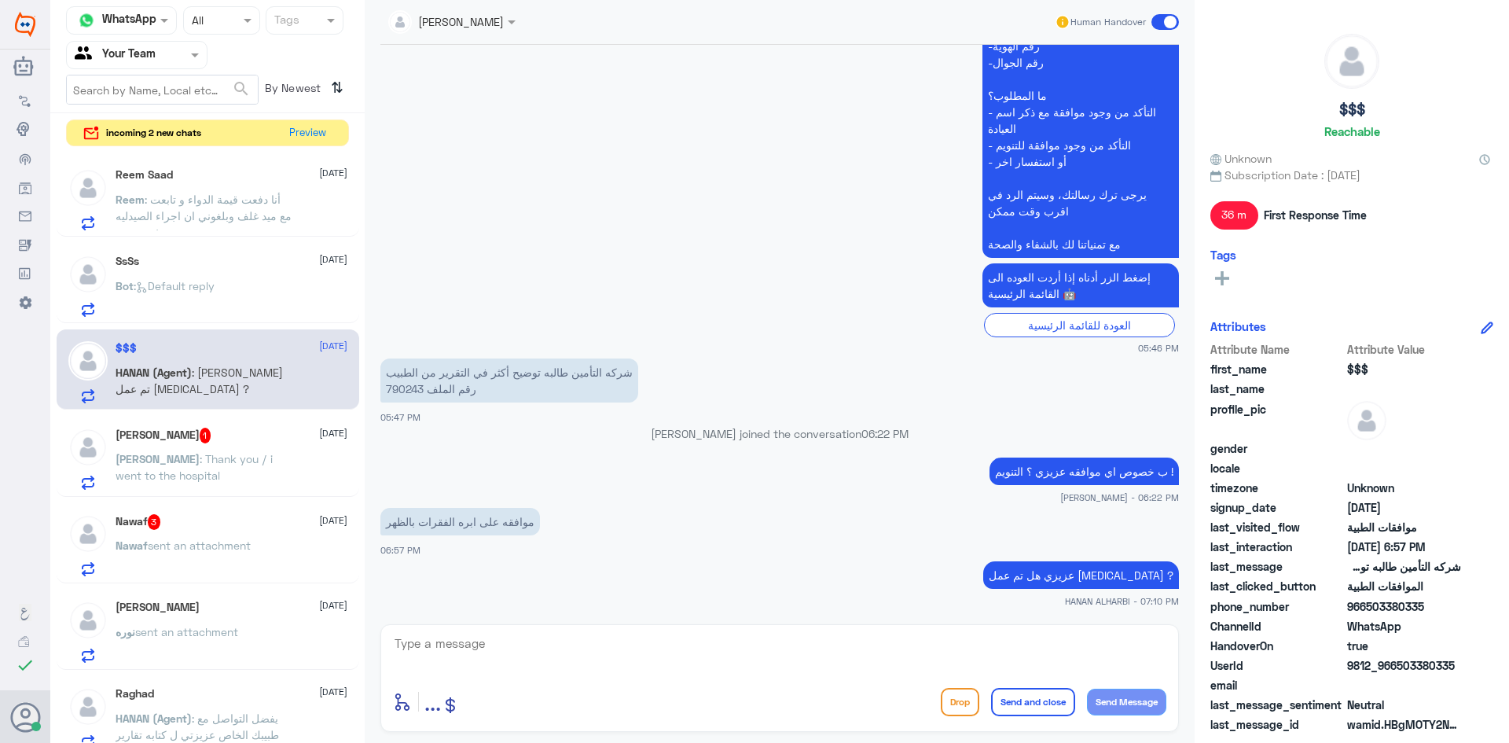
click at [235, 452] on span ": Thank you / i went to the hospital" at bounding box center [194, 467] width 157 height 30
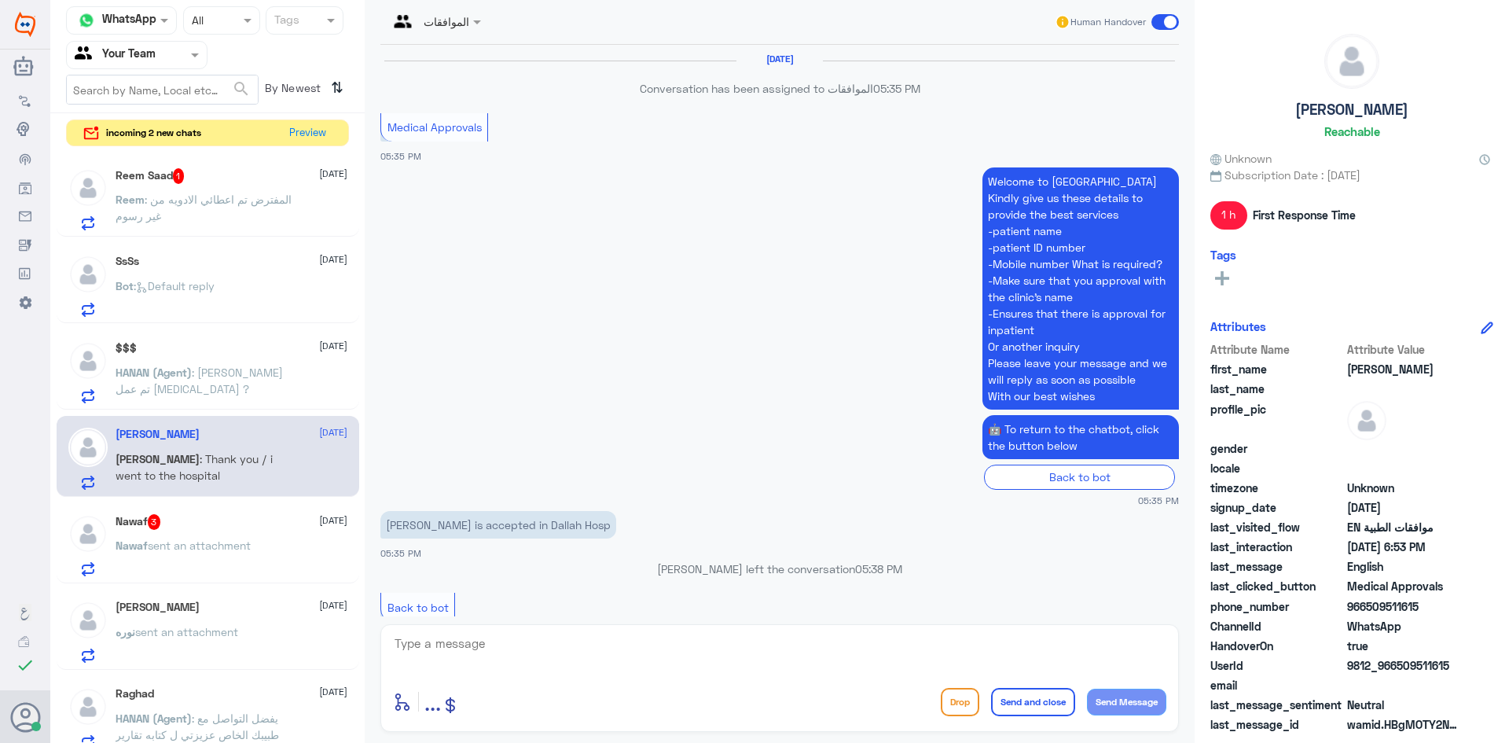
scroll to position [1394, 0]
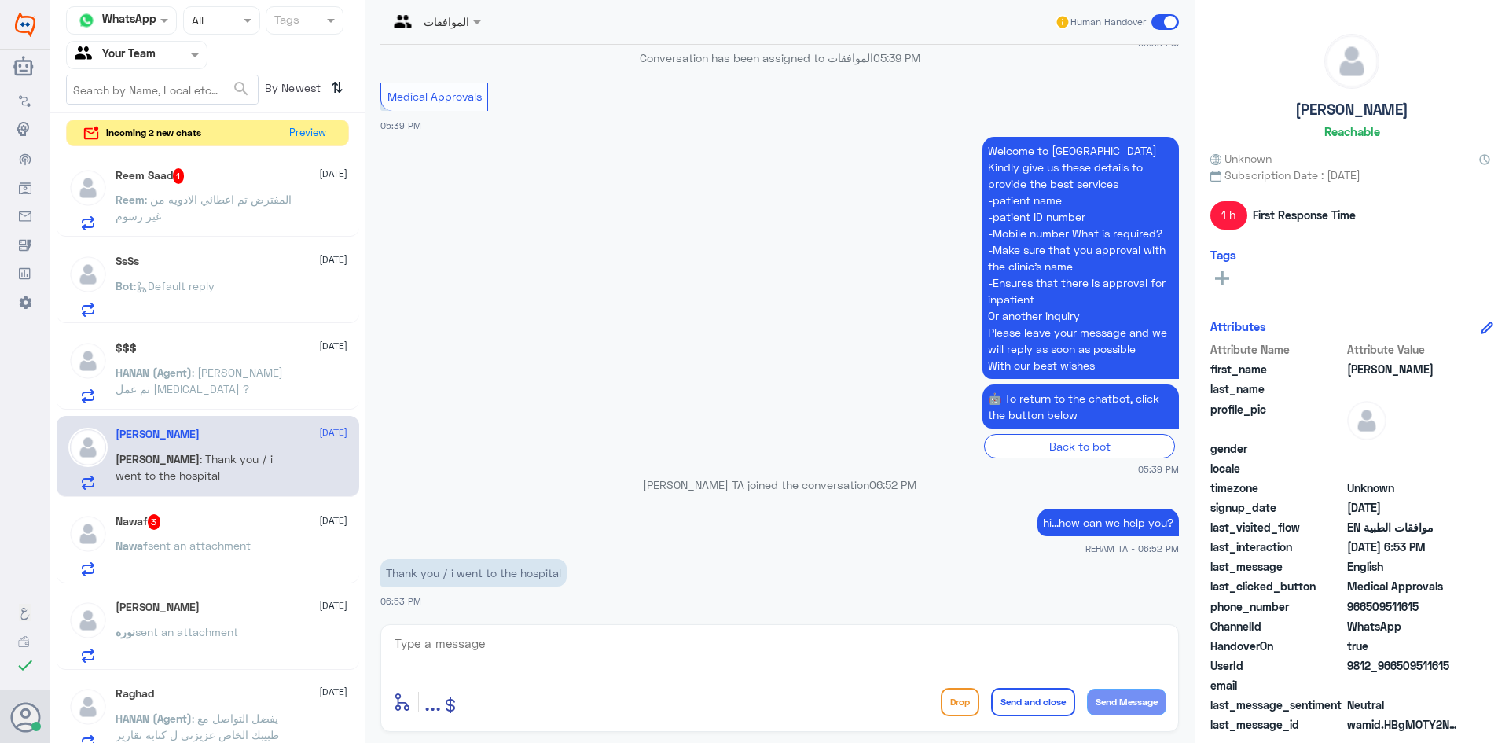
click at [538, 665] on textarea at bounding box center [779, 652] width 773 height 39
type textarea "your welcome any time"
click at [1023, 692] on button "Send and close" at bounding box center [1033, 702] width 84 height 28
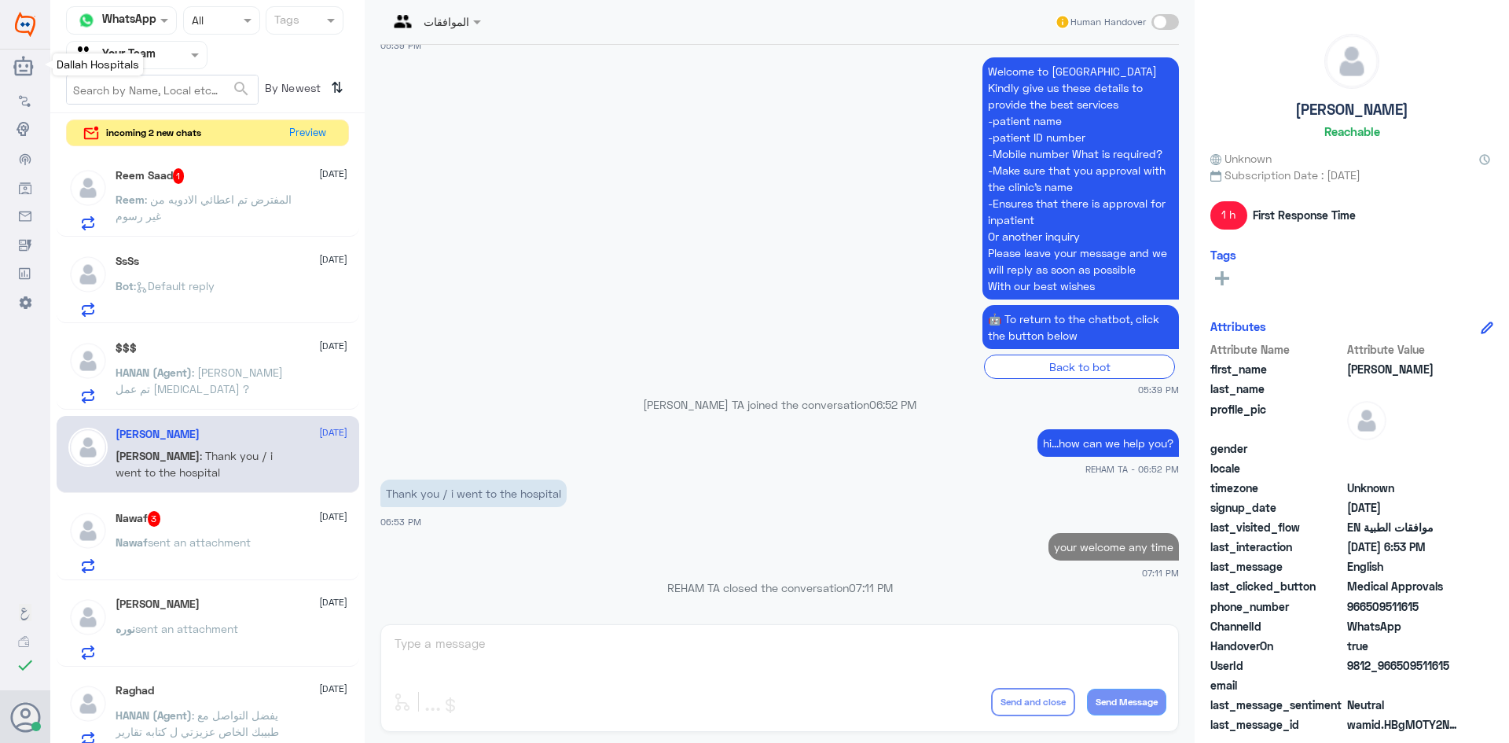
scroll to position [1441, 0]
click at [219, 522] on div "Nawaf 3 [DATE]" at bounding box center [232, 519] width 232 height 16
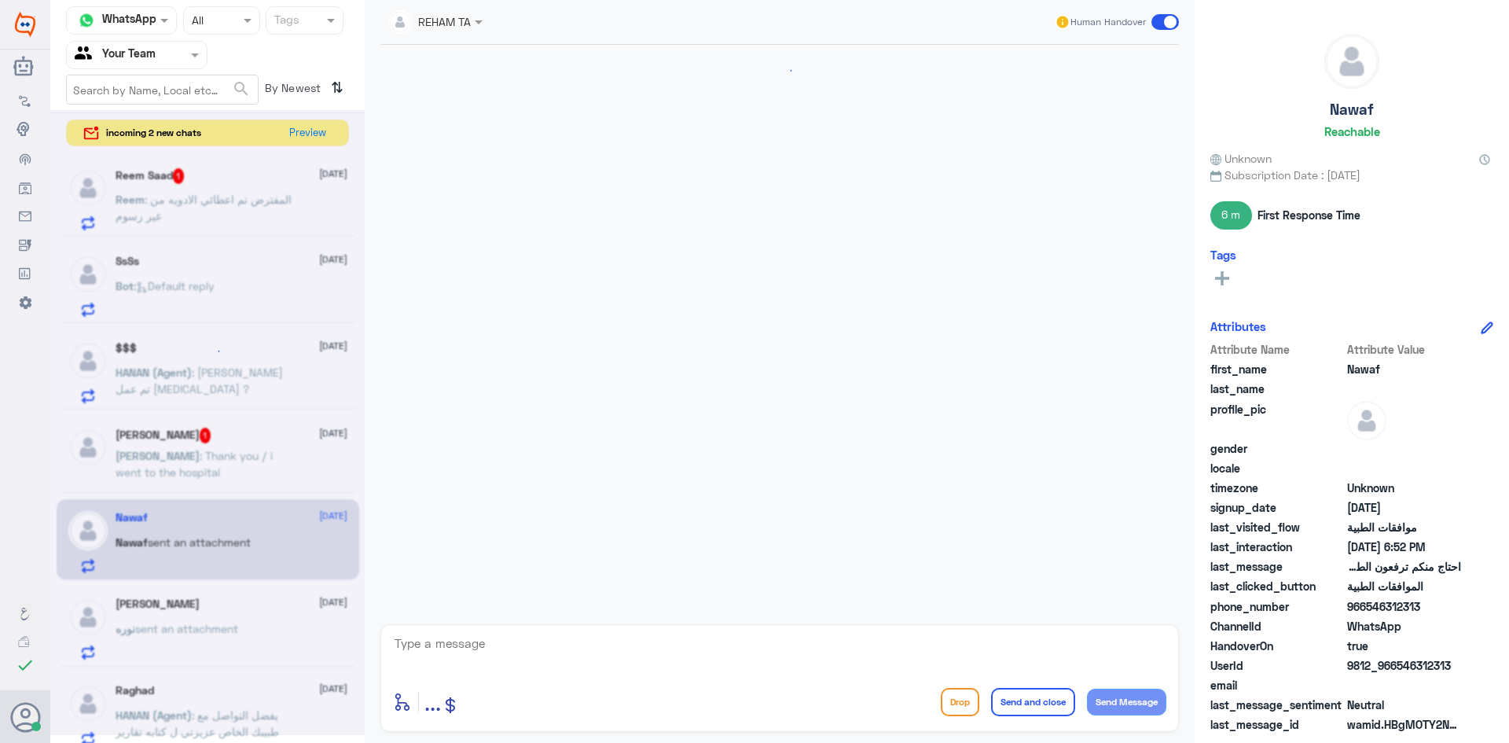
scroll to position [1433, 0]
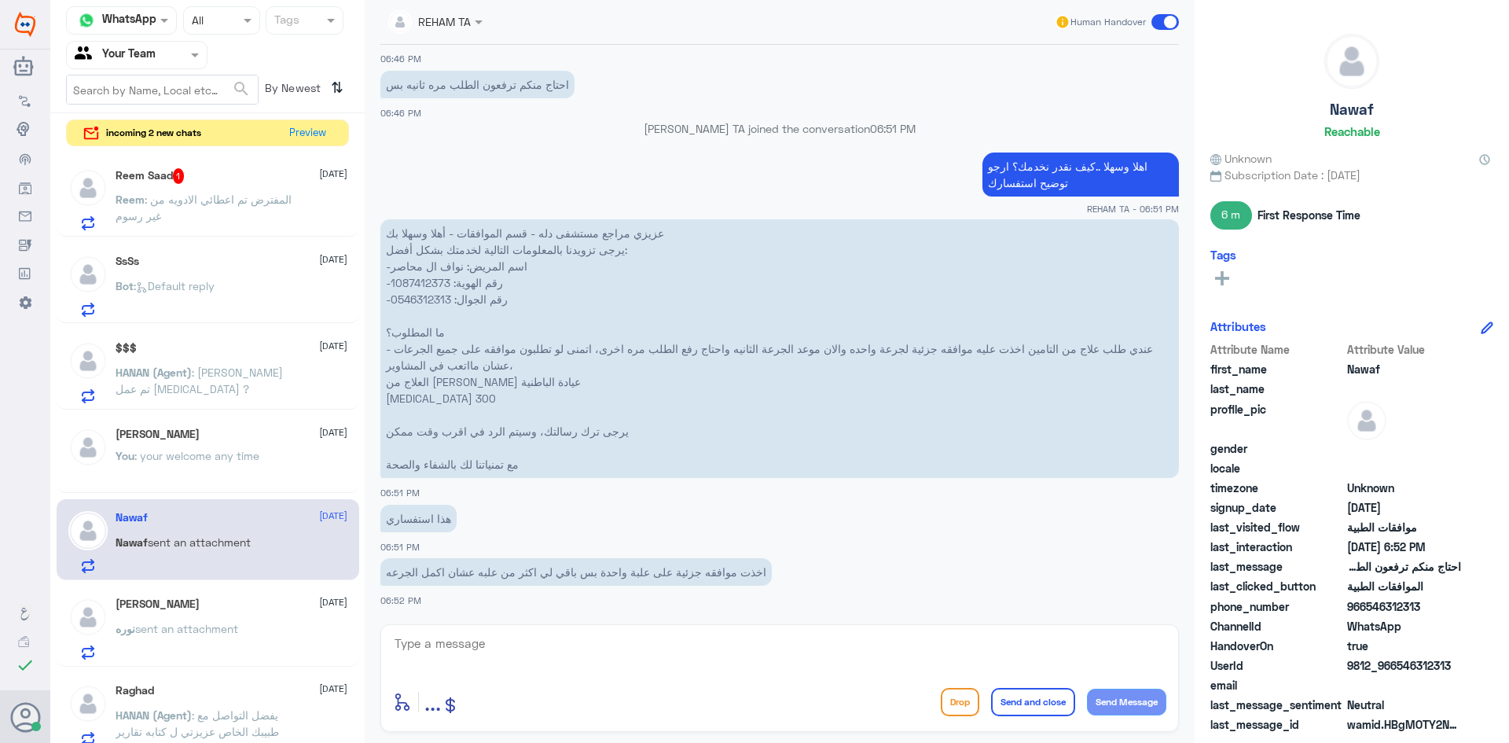
click at [421, 276] on p "عزيزي مراجع مستشفى دله - قسم الموافقات - أهلا وسهلا بك يرجى تزويدنا بالمعلومات …" at bounding box center [779, 348] width 799 height 259
click at [421, 284] on p "عزيزي مراجع مستشفى دله - قسم الموافقات - أهلا وسهلا بك يرجى تزويدنا بالمعلومات …" at bounding box center [779, 348] width 799 height 259
copy p "1087412373"
click at [753, 696] on div "enter flow name ... Drop Send and close Send Message" at bounding box center [779, 701] width 773 height 35
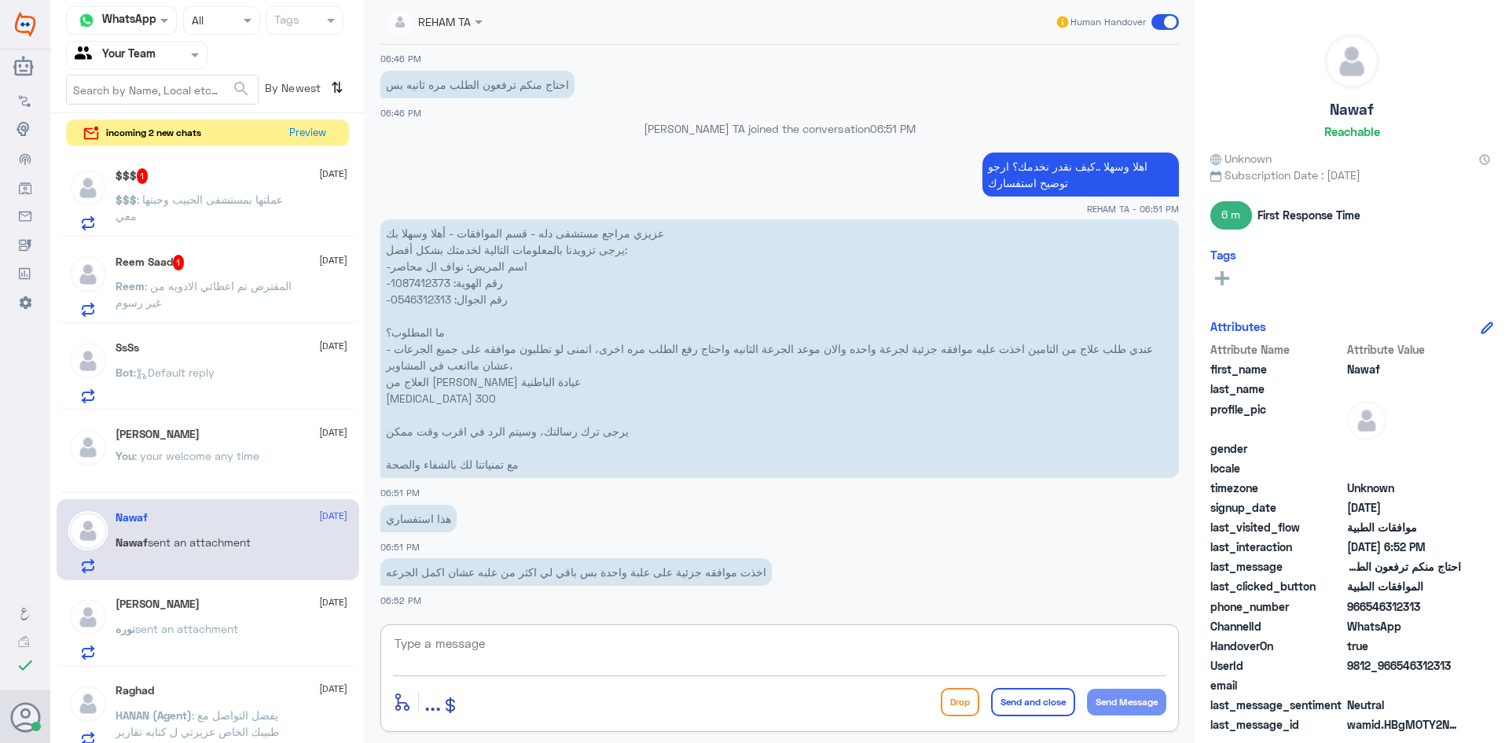
click at [743, 653] on textarea at bounding box center [779, 652] width 773 height 39
type textarea "u"
paste textarea "[MEDICAL_DATA]"
type textarea "على ابرة [MEDICAL_DATA]؟"
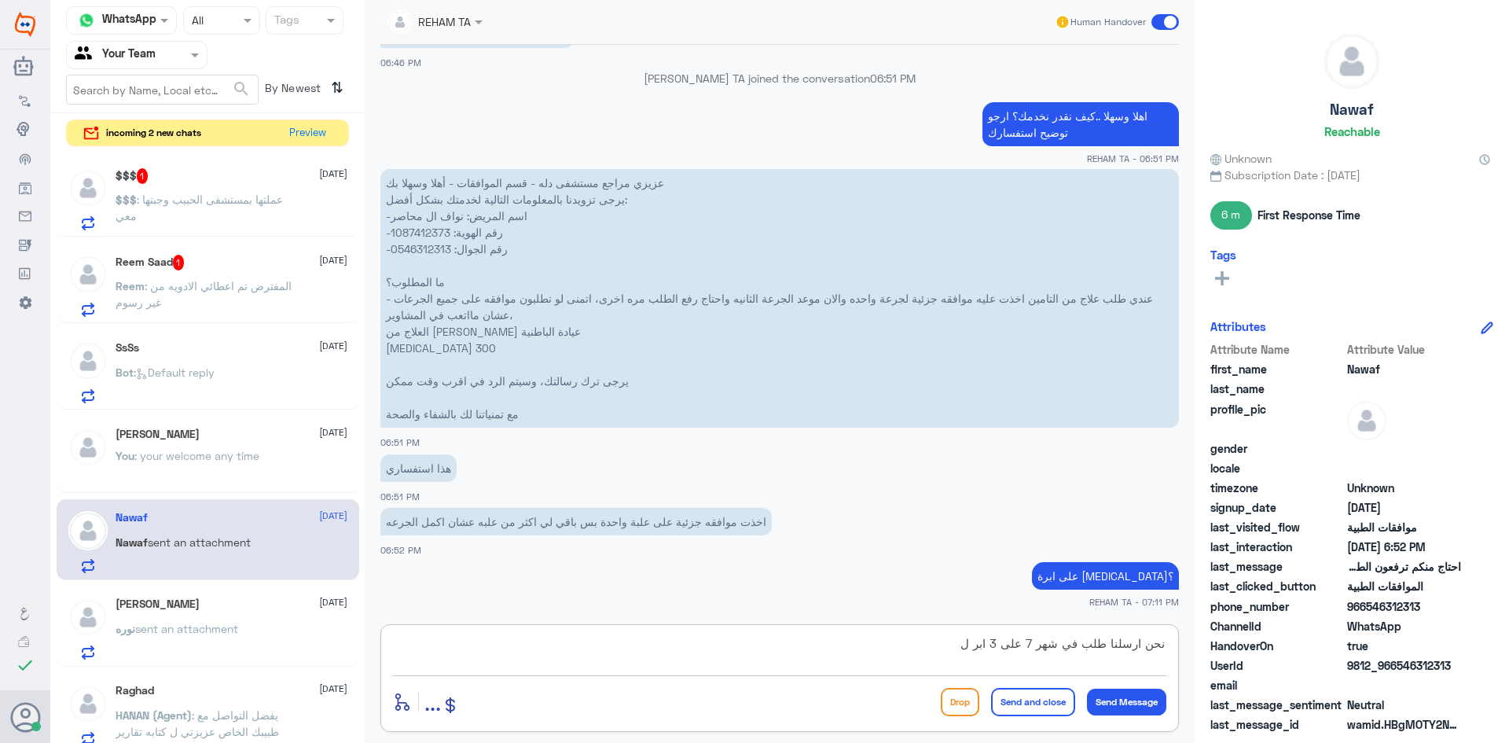
scroll to position [1537, 0]
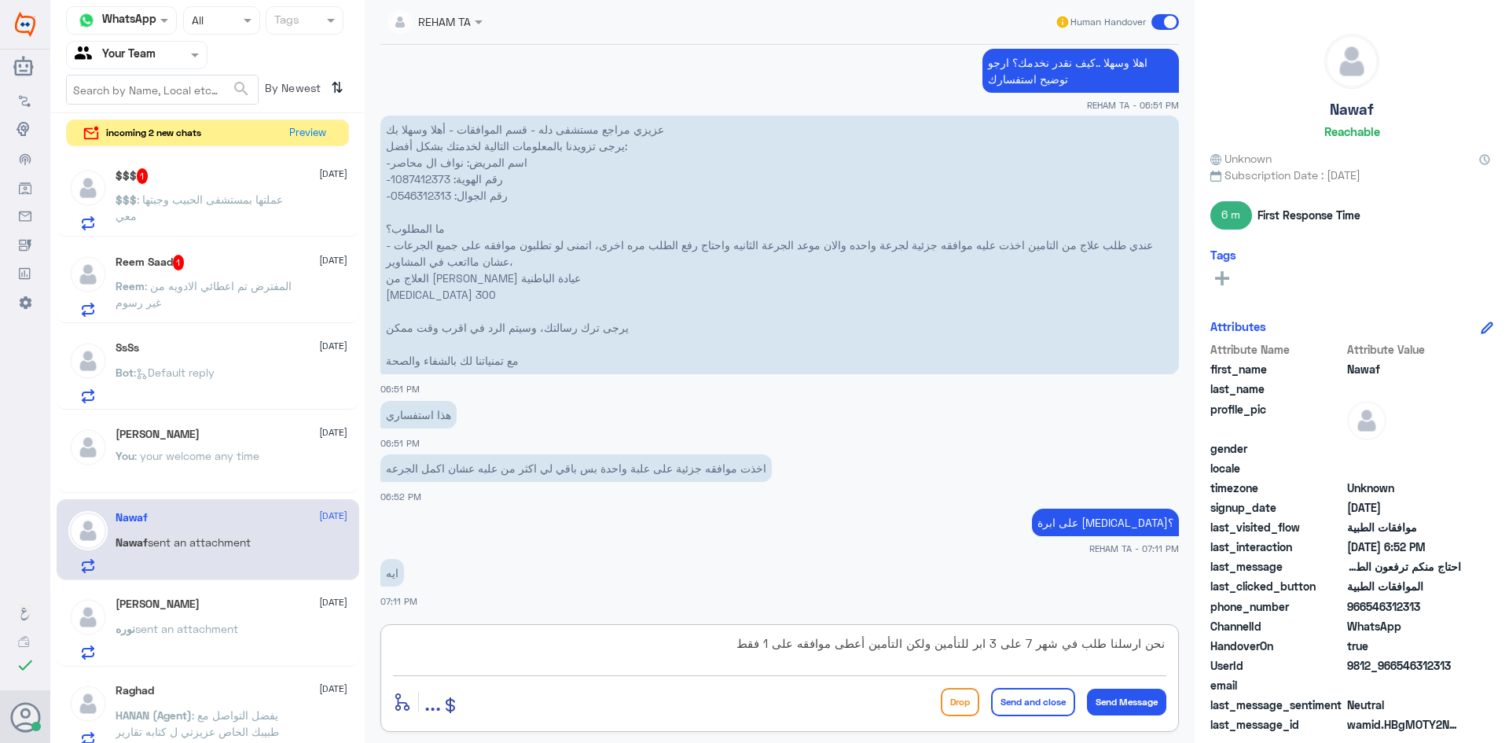
type textarea "نحن ارسلنا طلب في شهر 7 على 3 ابر للتأمين ولكن التأمين أعطى موافقه على 1 فقط"
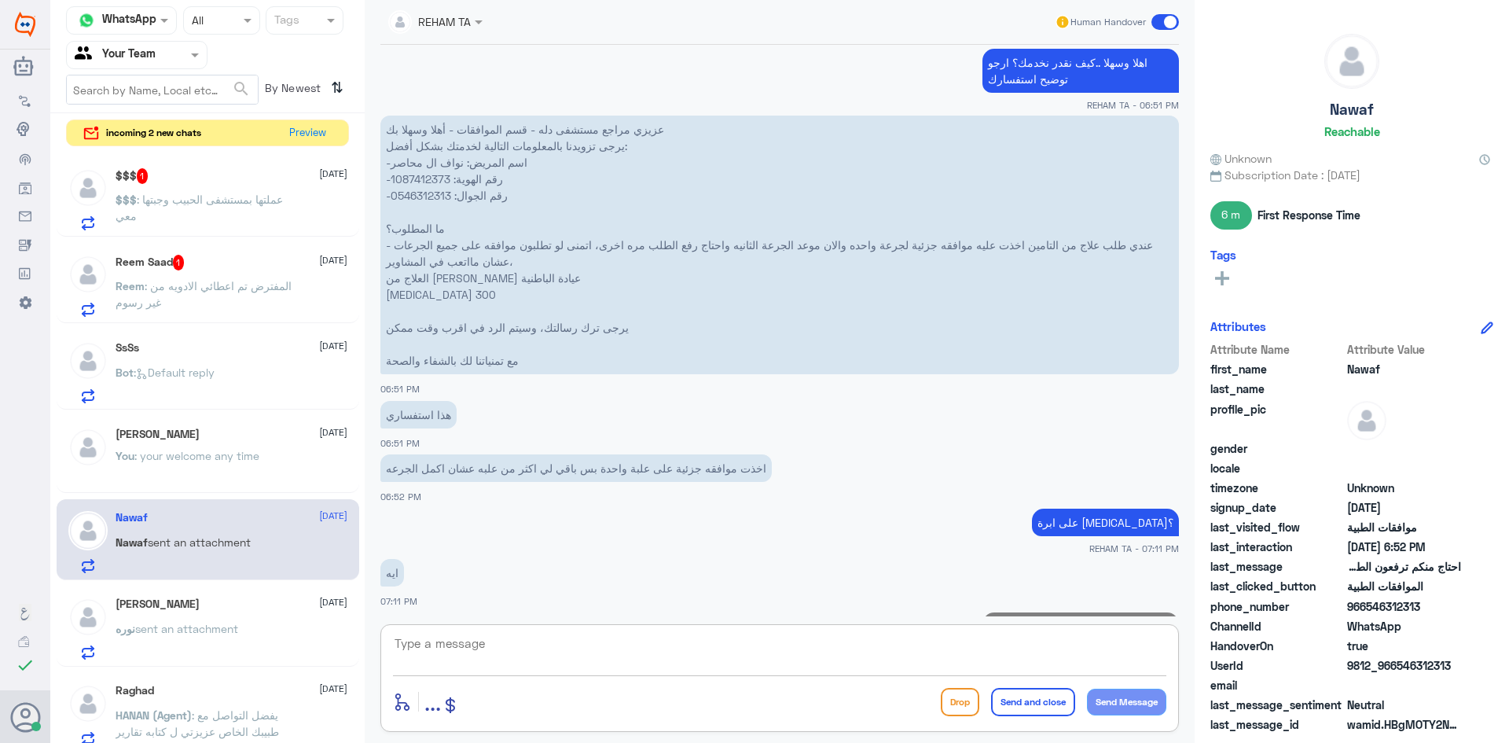
scroll to position [1620, 0]
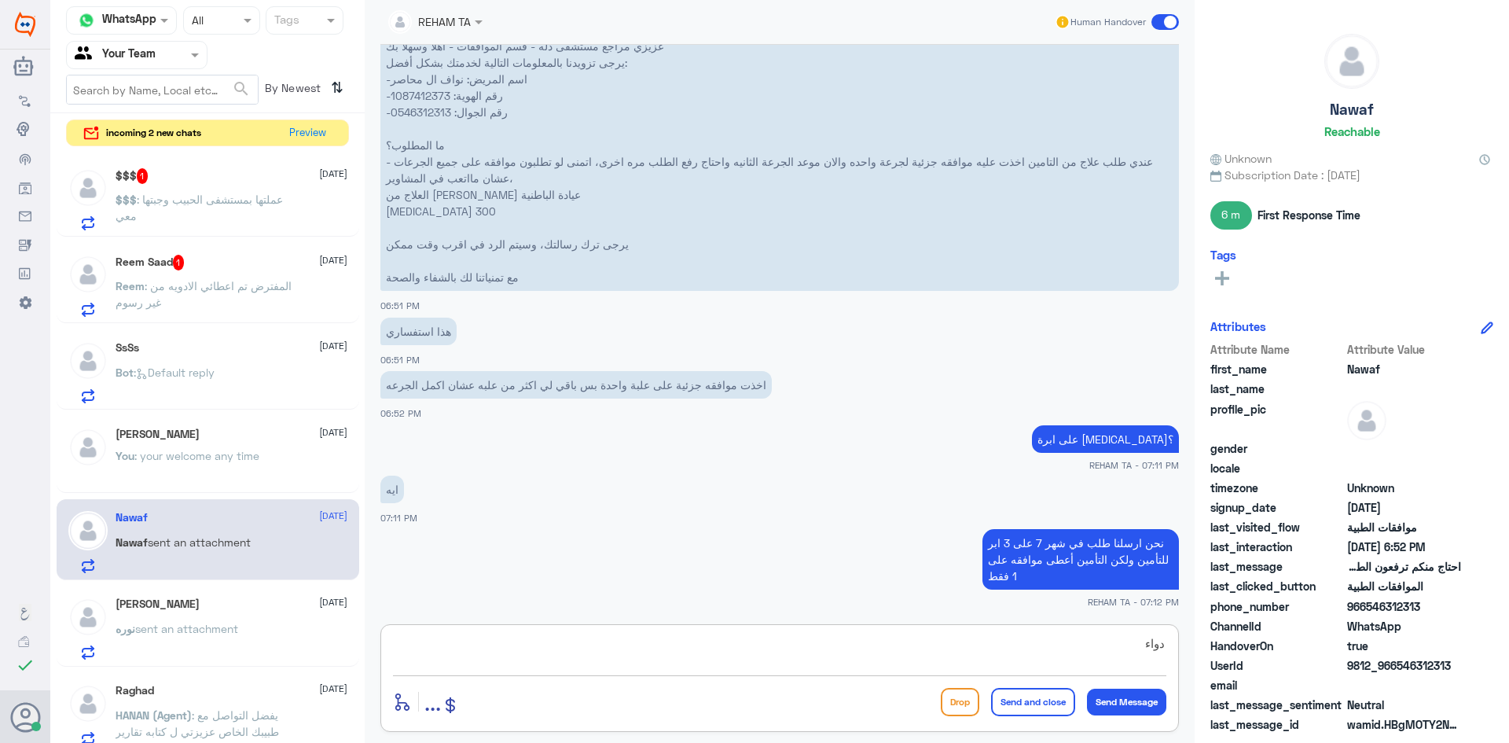
paste textarea "[MEDICAL_DATA]"
type textarea "دواء [MEDICAL_DATA] شهري"
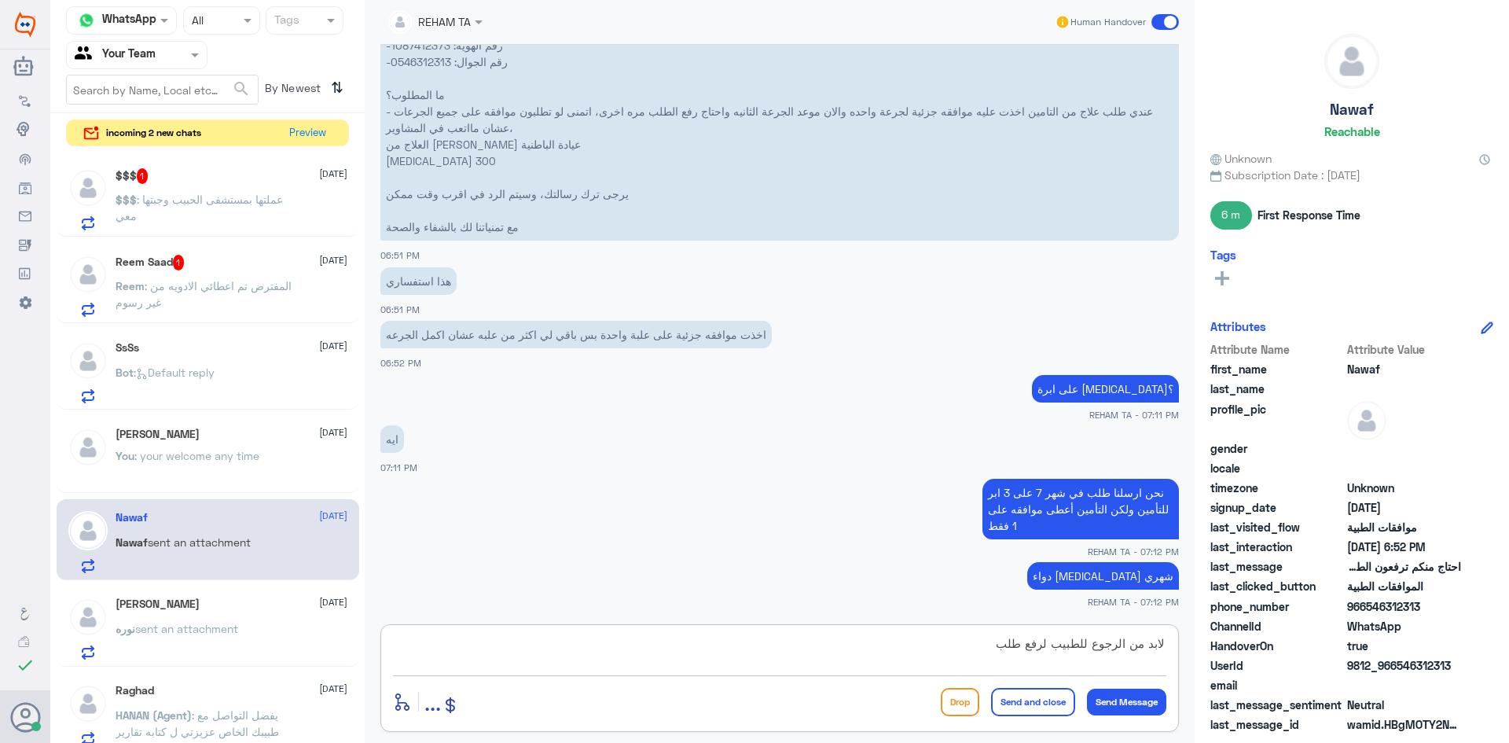
type textarea "لابد من الرجوع للطبيب لرفع طلب"
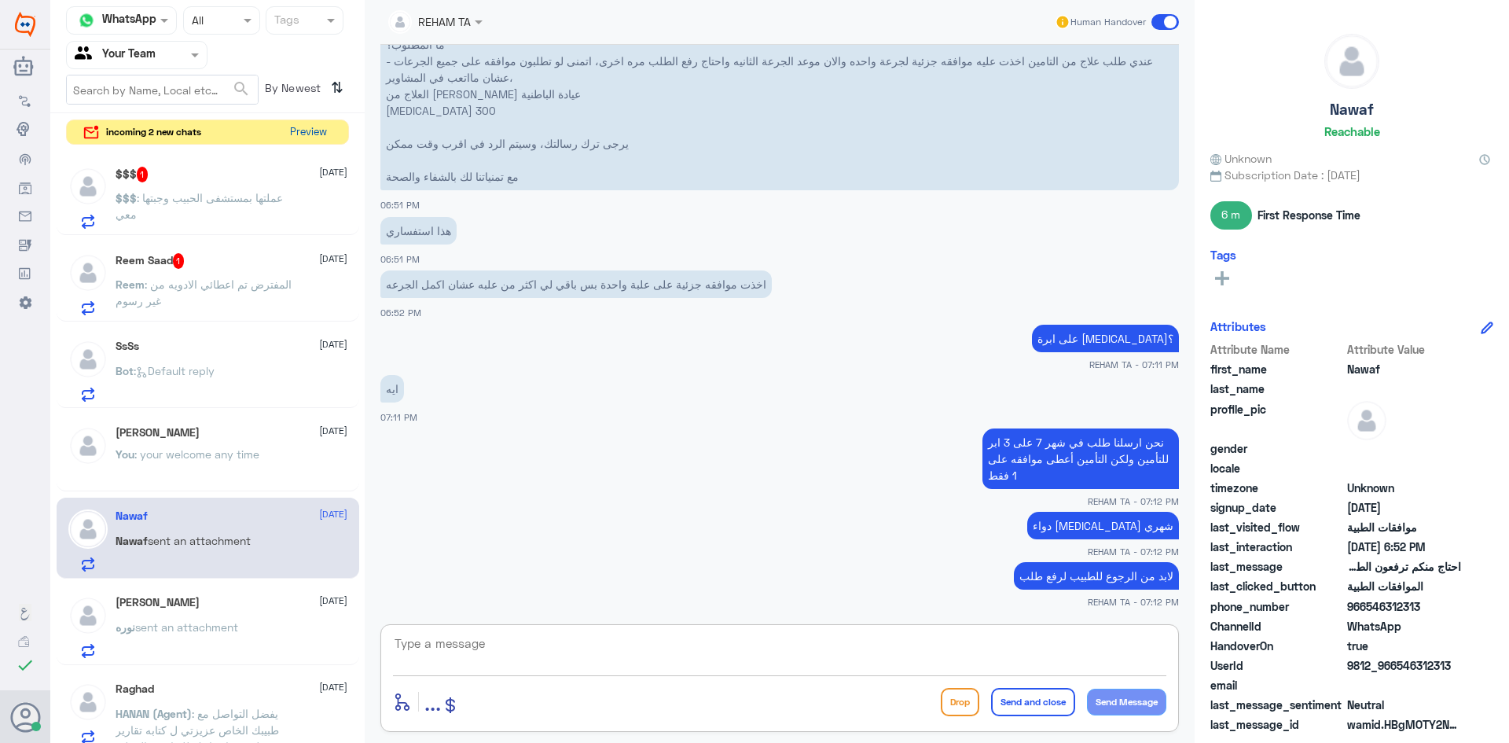
click at [315, 126] on button "Preview" at bounding box center [308, 132] width 49 height 24
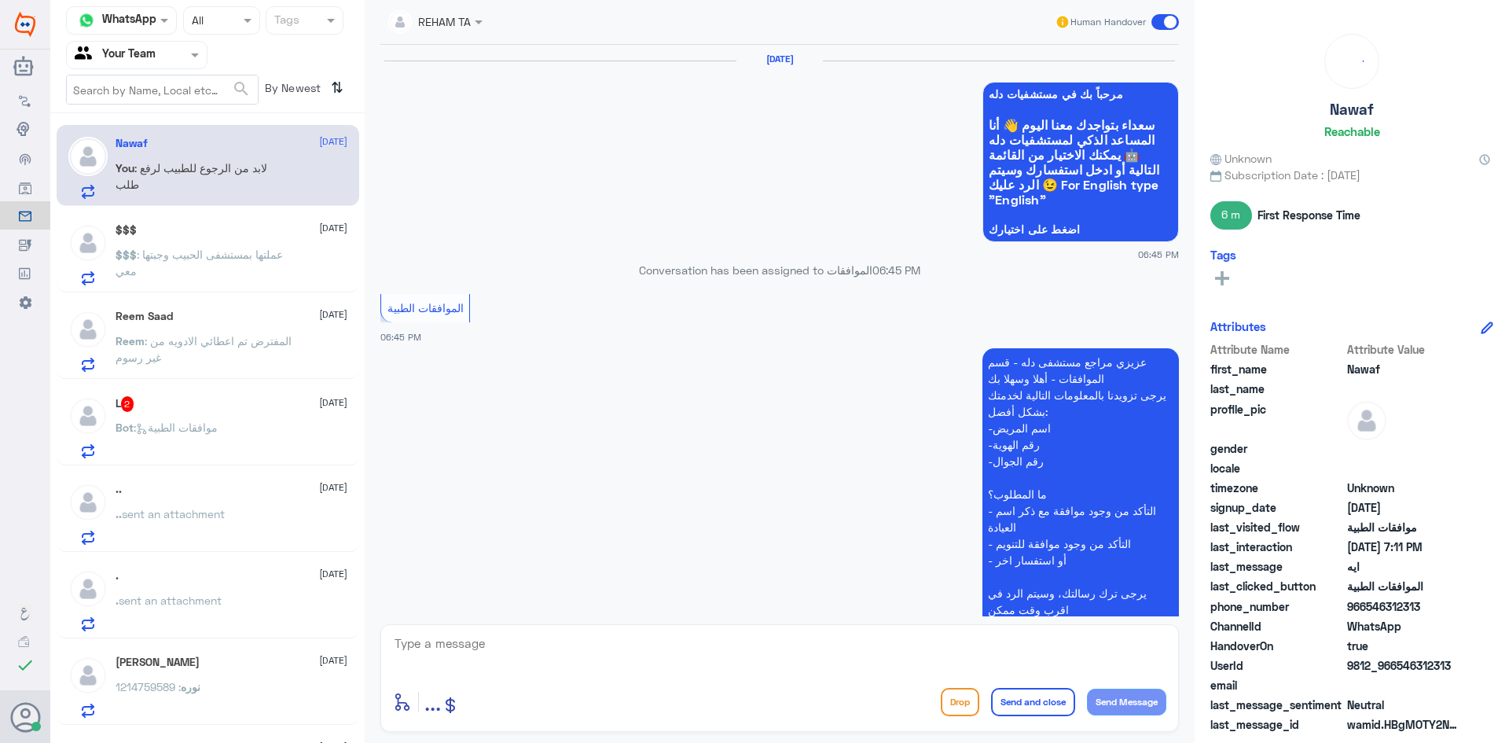
scroll to position [1190, 0]
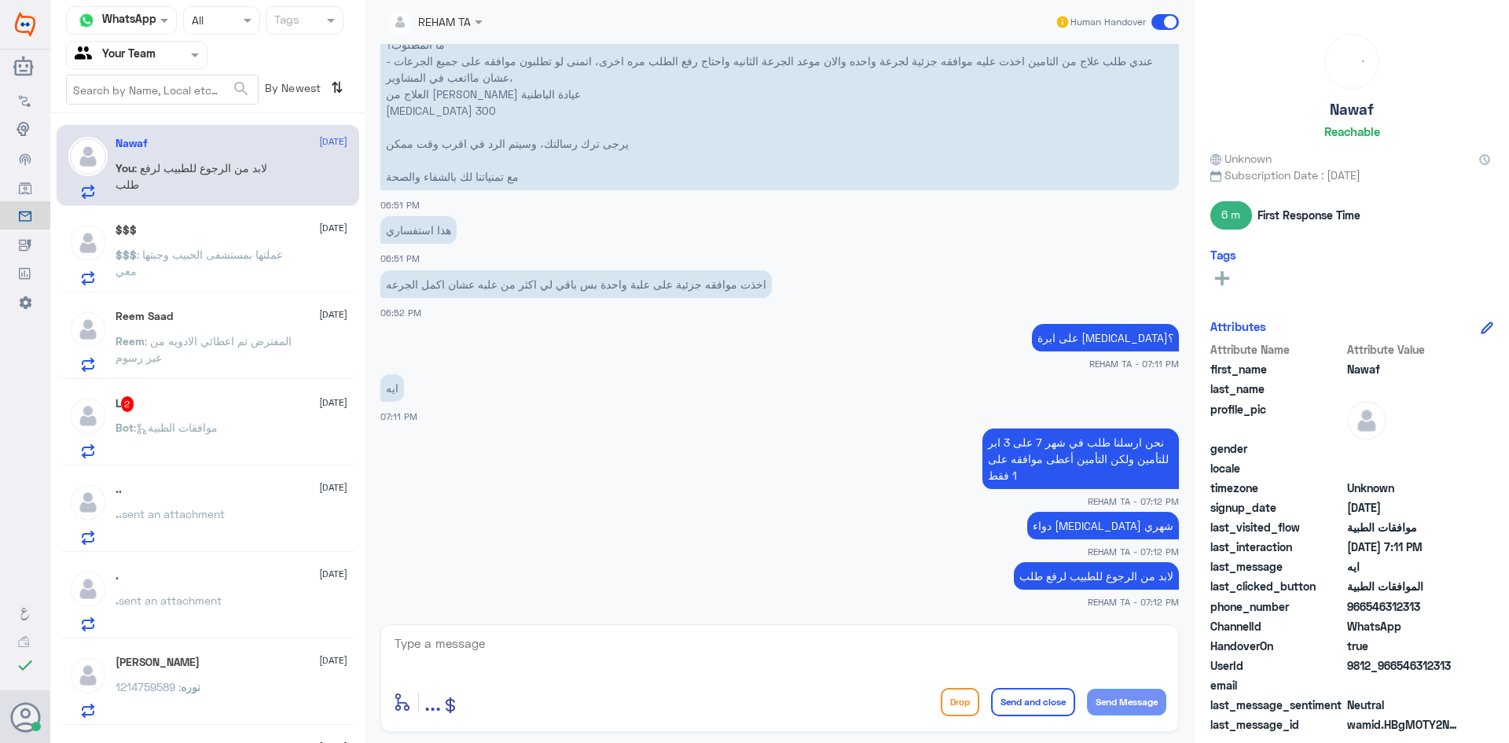
click at [198, 255] on span ": عملتها بمستشفى الحبيب وجبتها معي" at bounding box center [199, 263] width 167 height 30
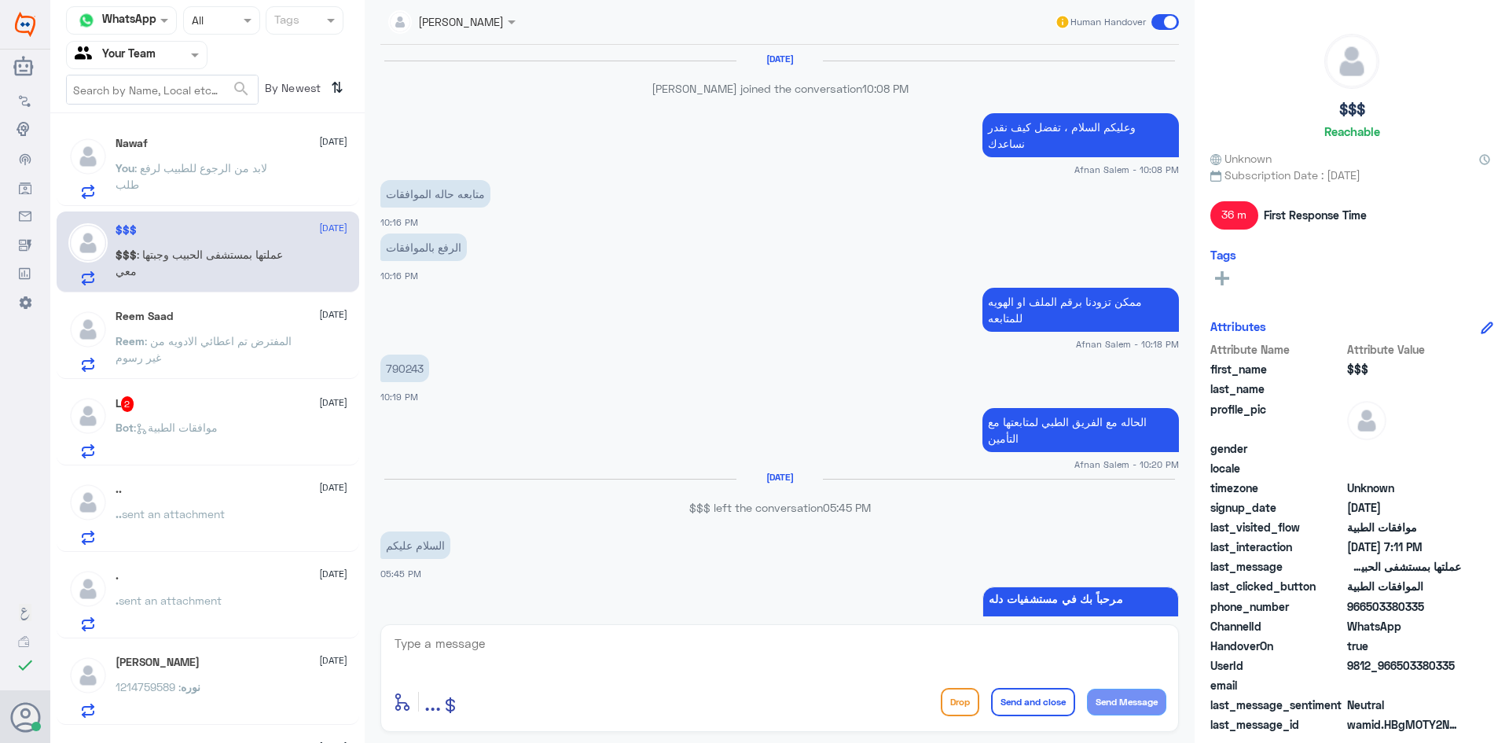
scroll to position [957, 0]
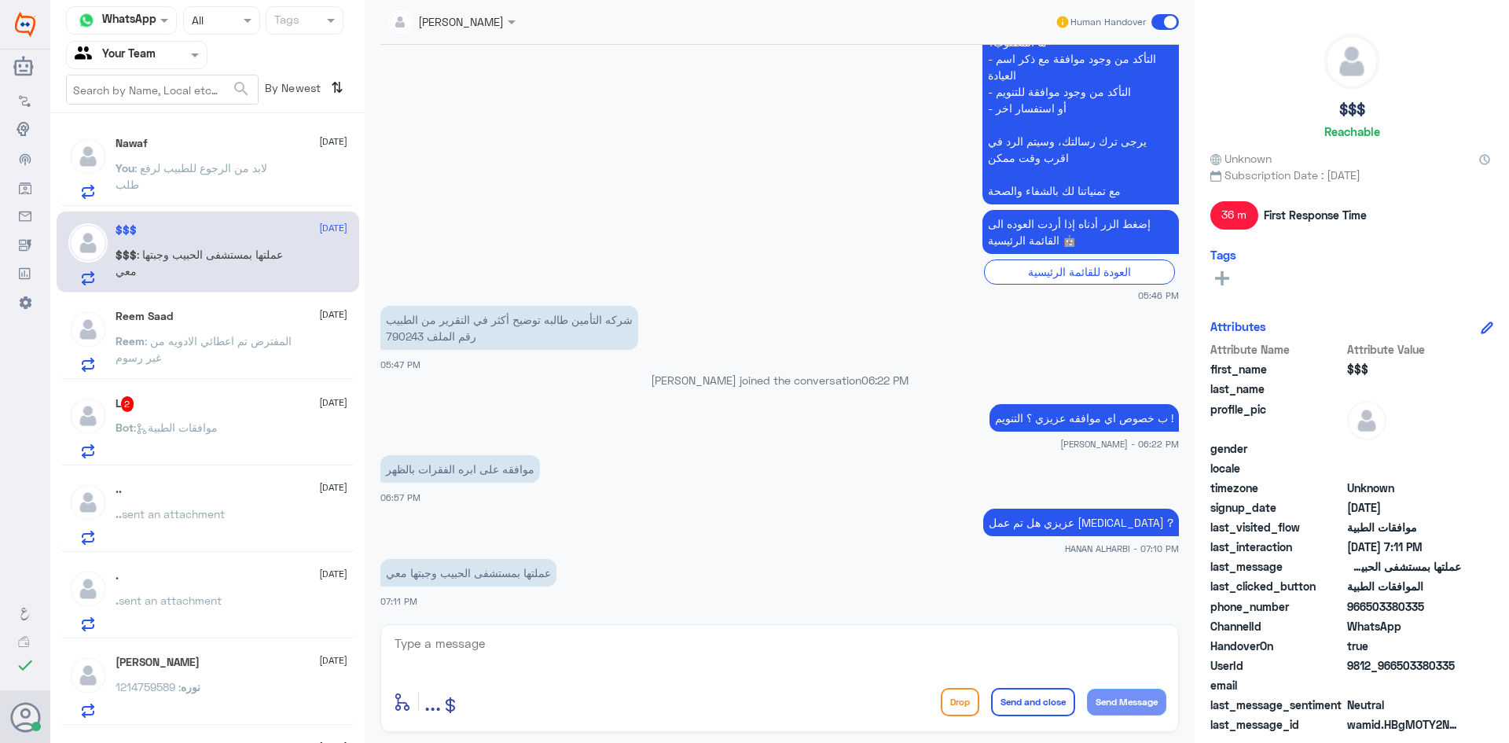
click at [206, 329] on div "Reem Saad [DATE] Reem : المفترض تم اعطائي الادويه من غير رسوم" at bounding box center [232, 341] width 232 height 62
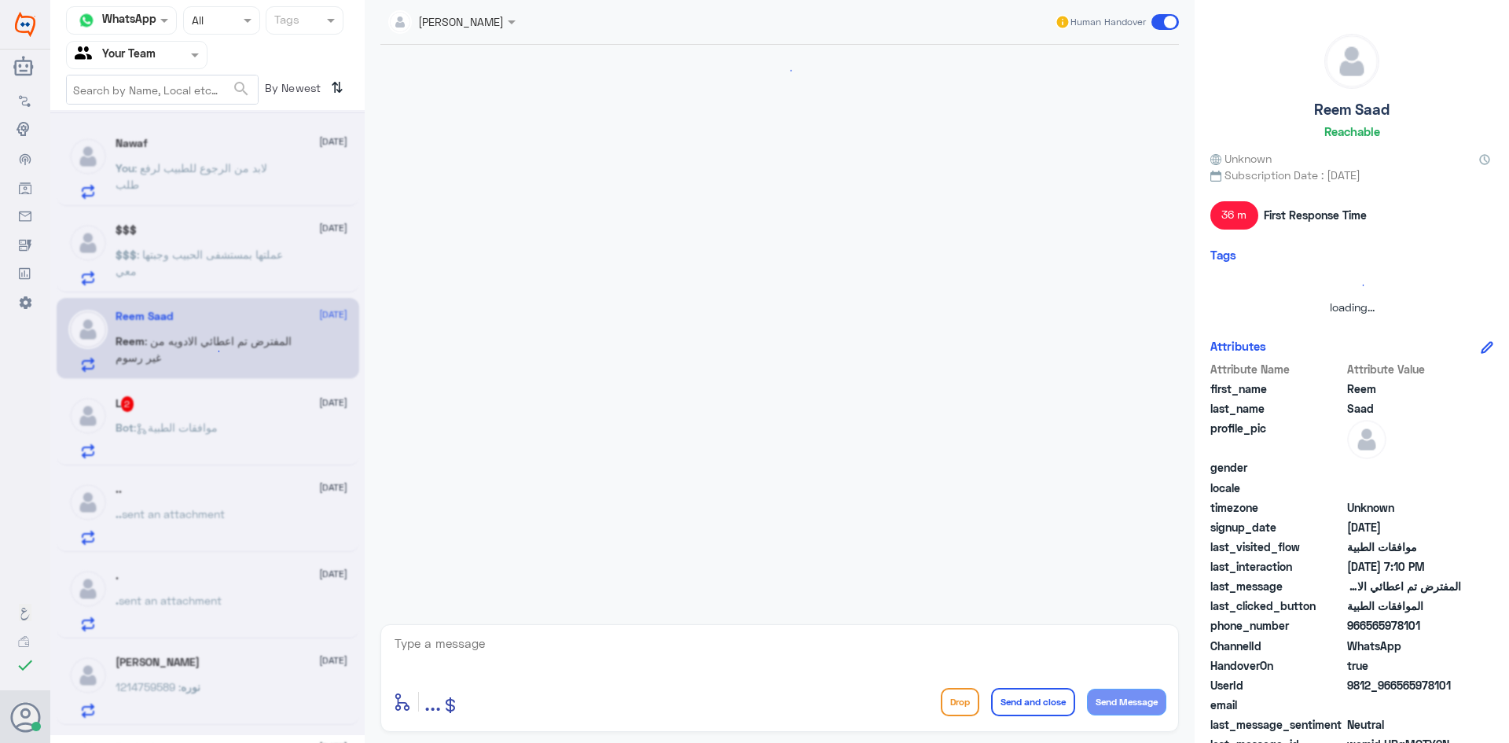
scroll to position [769, 0]
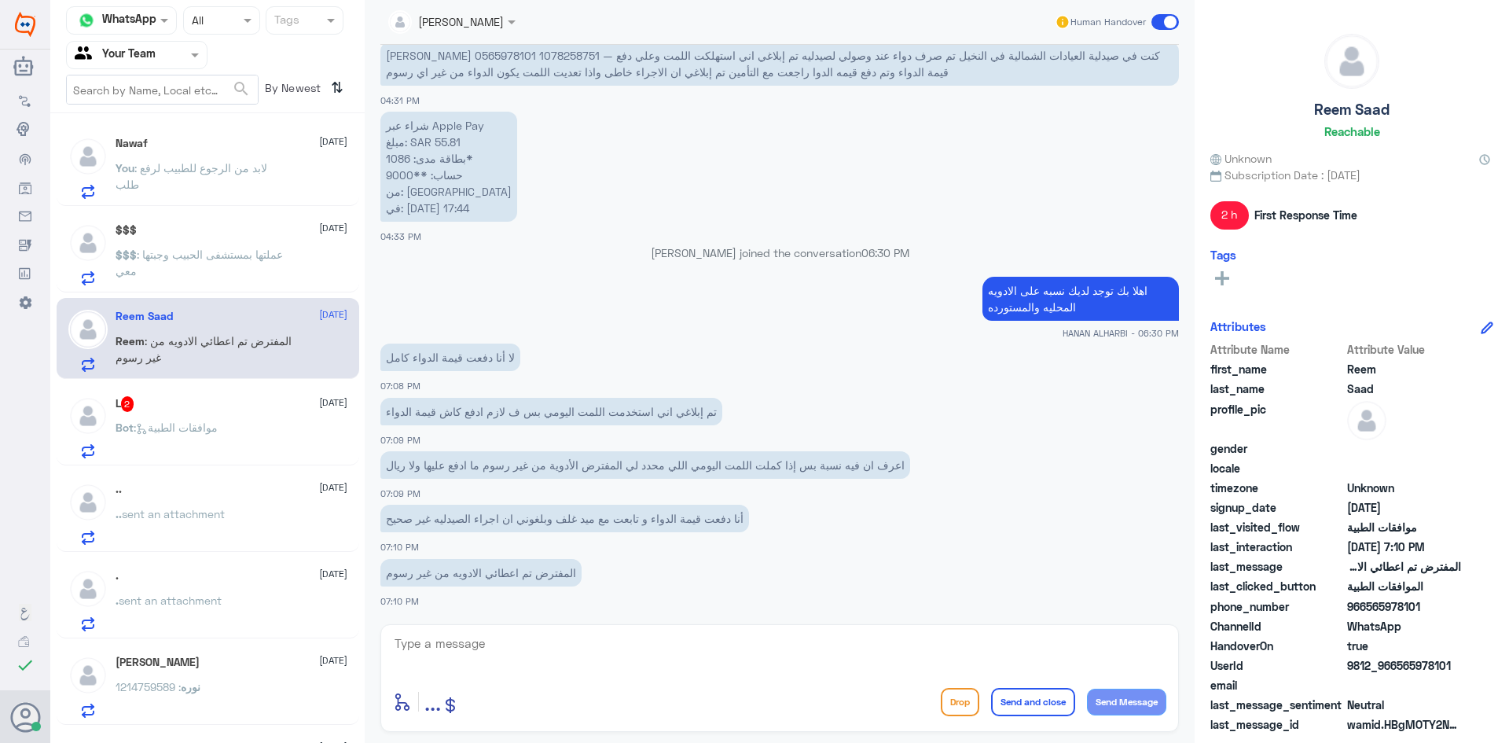
click at [231, 413] on div "L 2 [DATE] Bot : موافقات الطبية" at bounding box center [232, 427] width 232 height 62
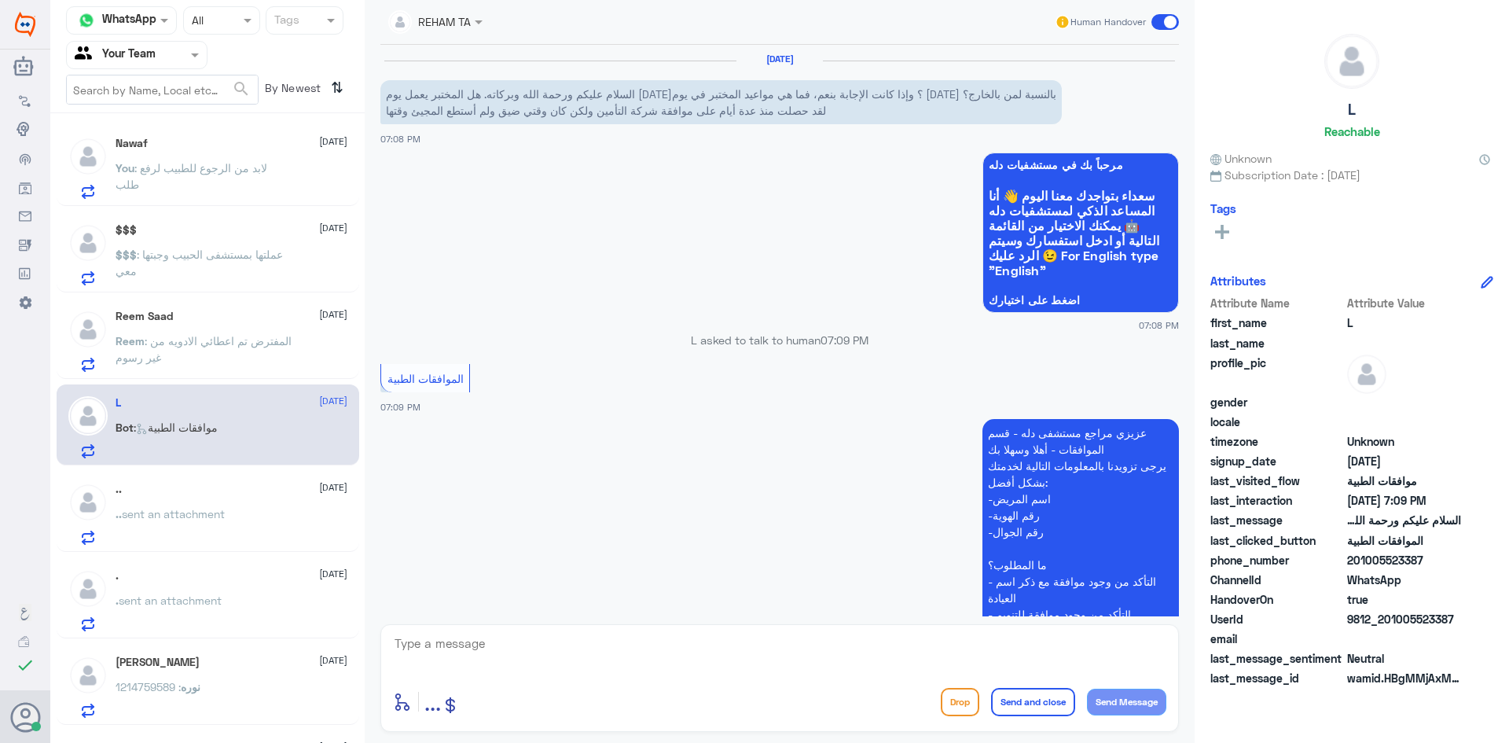
scroll to position [215, 0]
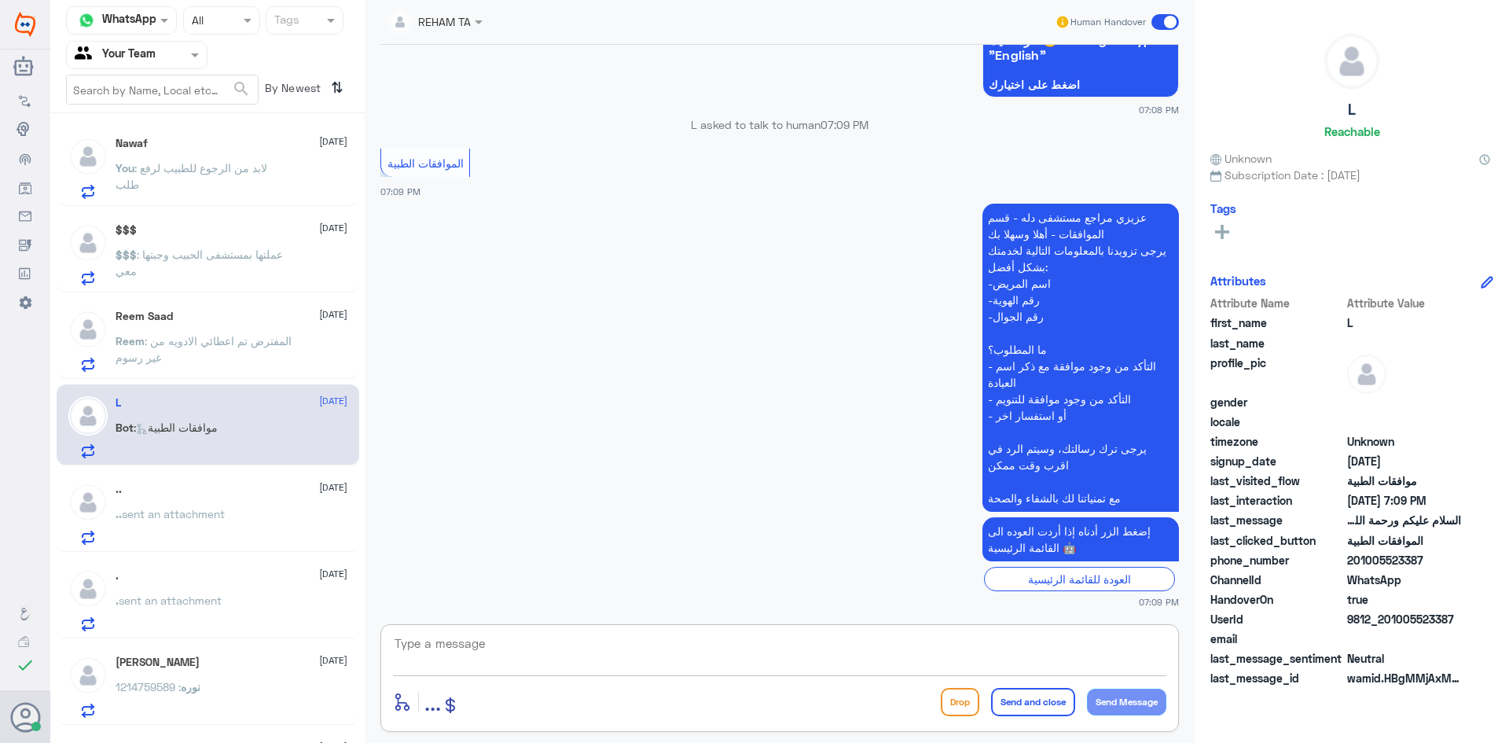
click at [624, 651] on textarea at bounding box center [779, 652] width 773 height 39
drag, startPoint x: 728, startPoint y: 642, endPoint x: 714, endPoint y: 642, distance: 13.4
click at [726, 642] on textarea at bounding box center [779, 652] width 773 height 39
paste textarea "اهلا وسهلا ..كيف نقدر نخدمك؟ ارجو توضيح استفسارك"
type textarea "اهلا وسهلا ..كيف نقدر نخدمك؟ ارجو توضيح استفسارك"
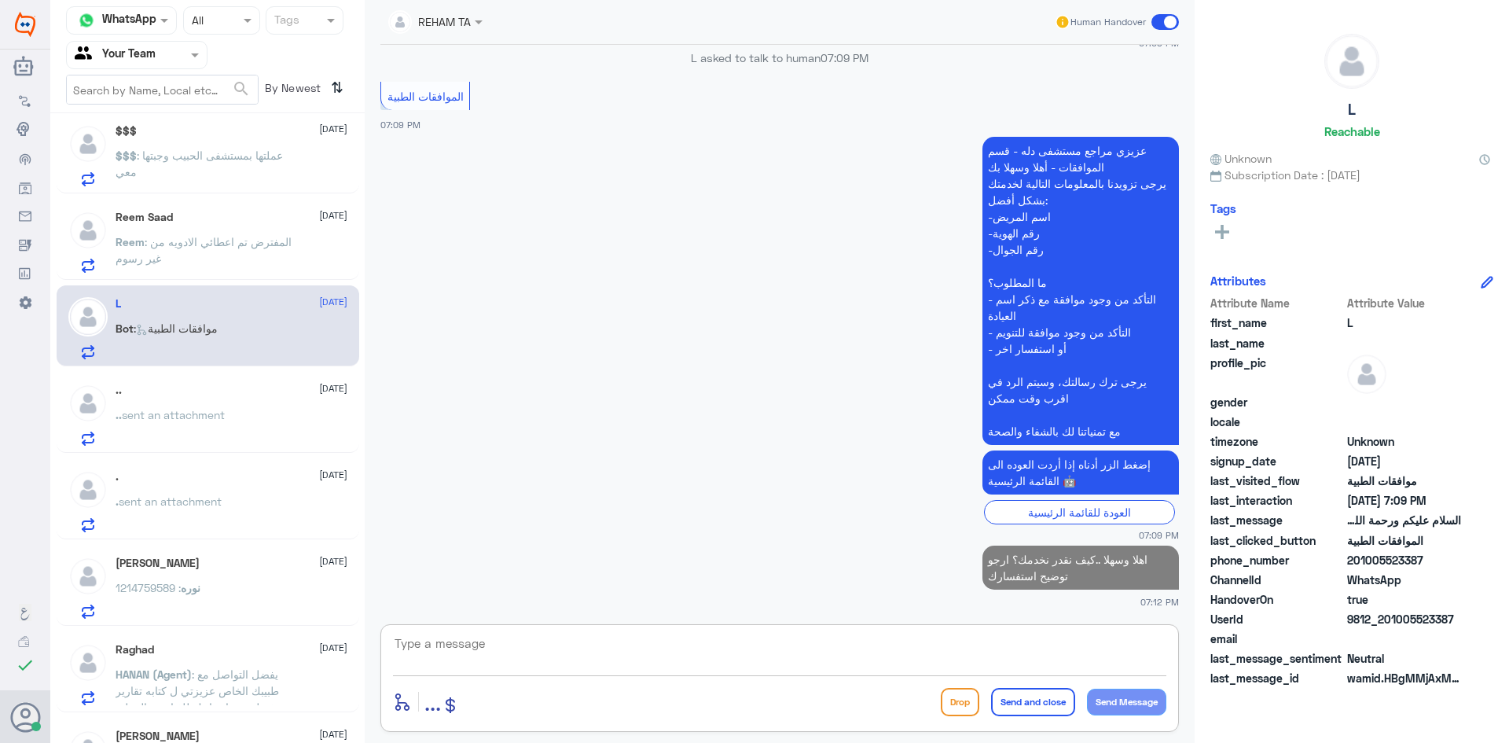
scroll to position [0, 0]
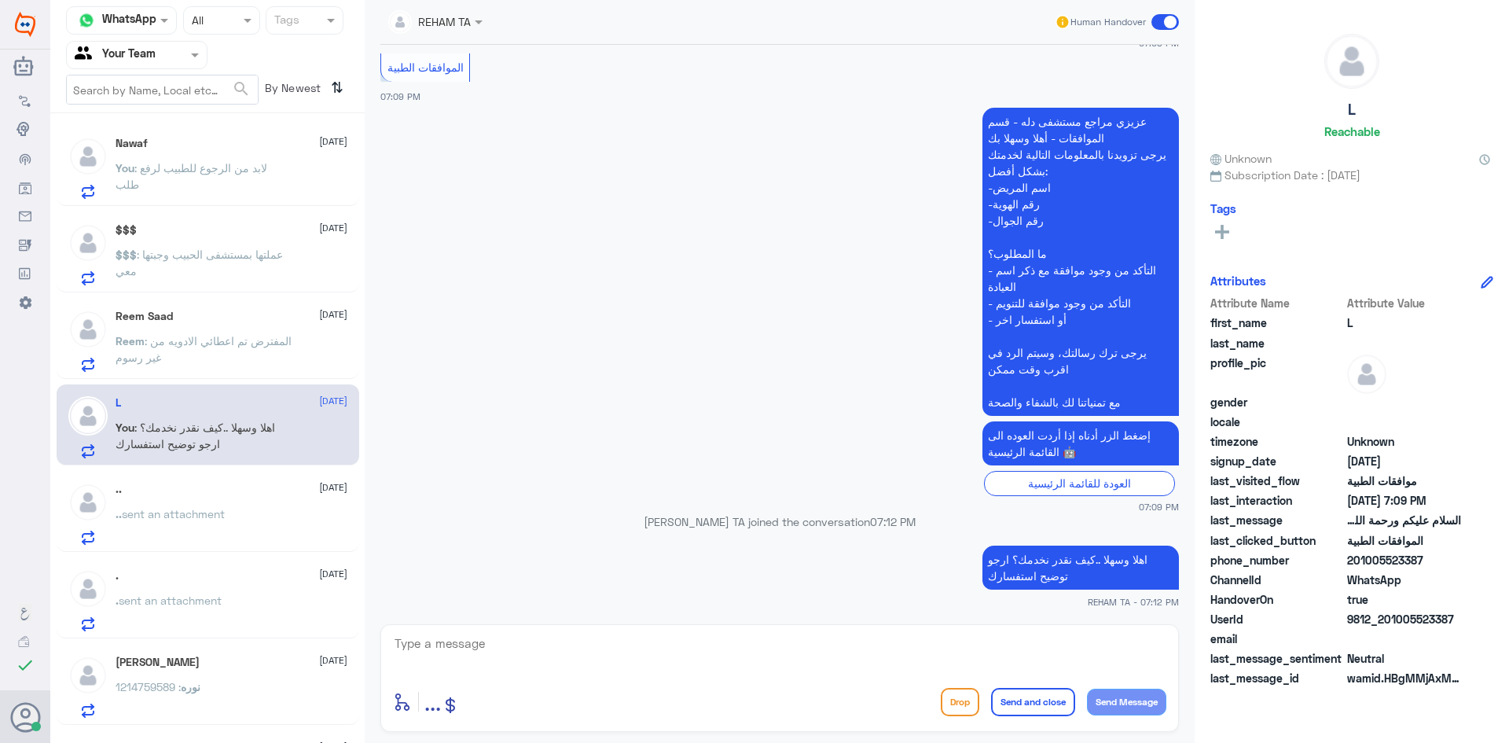
click at [198, 194] on p "You : لابد من الرجوع للطبيب لرفع طلب" at bounding box center [204, 179] width 177 height 39
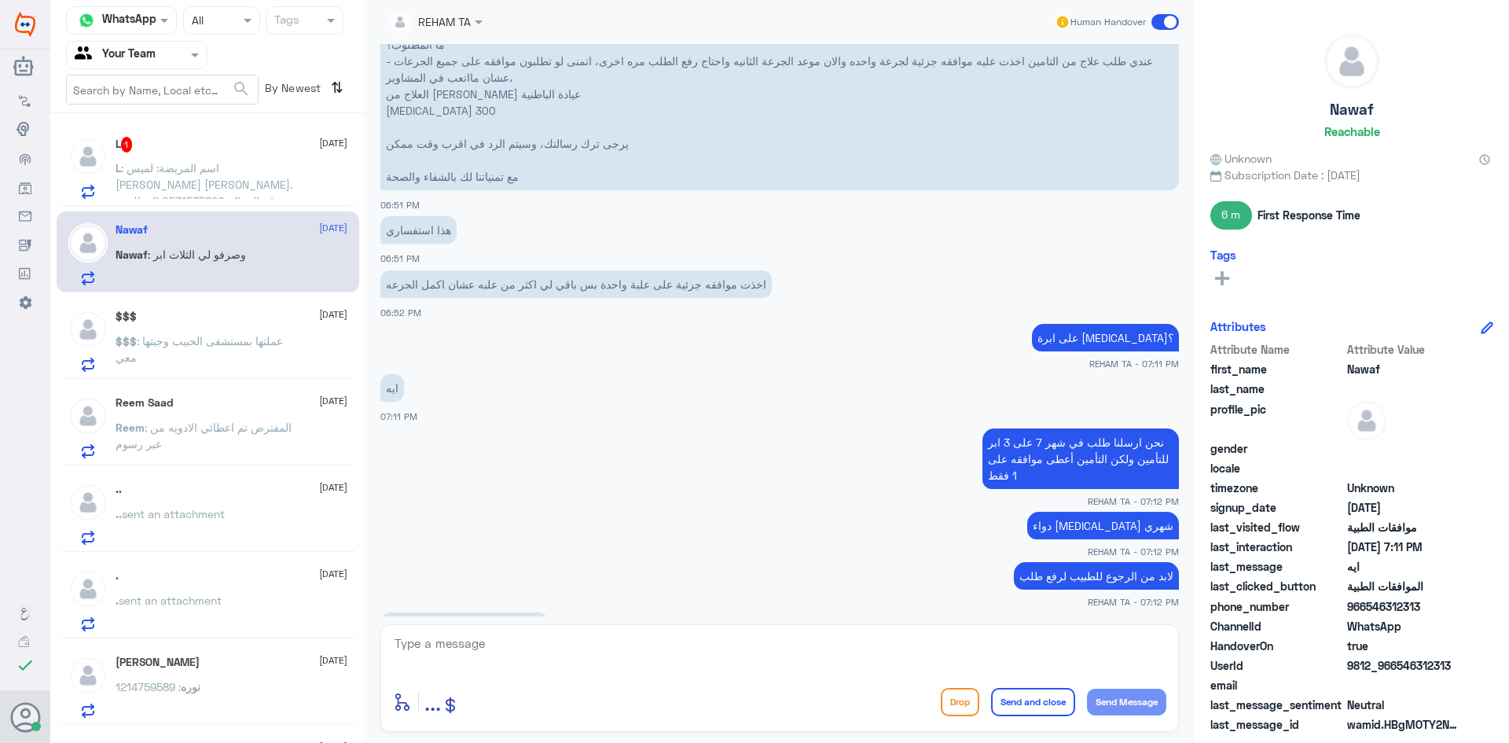
scroll to position [1351, 0]
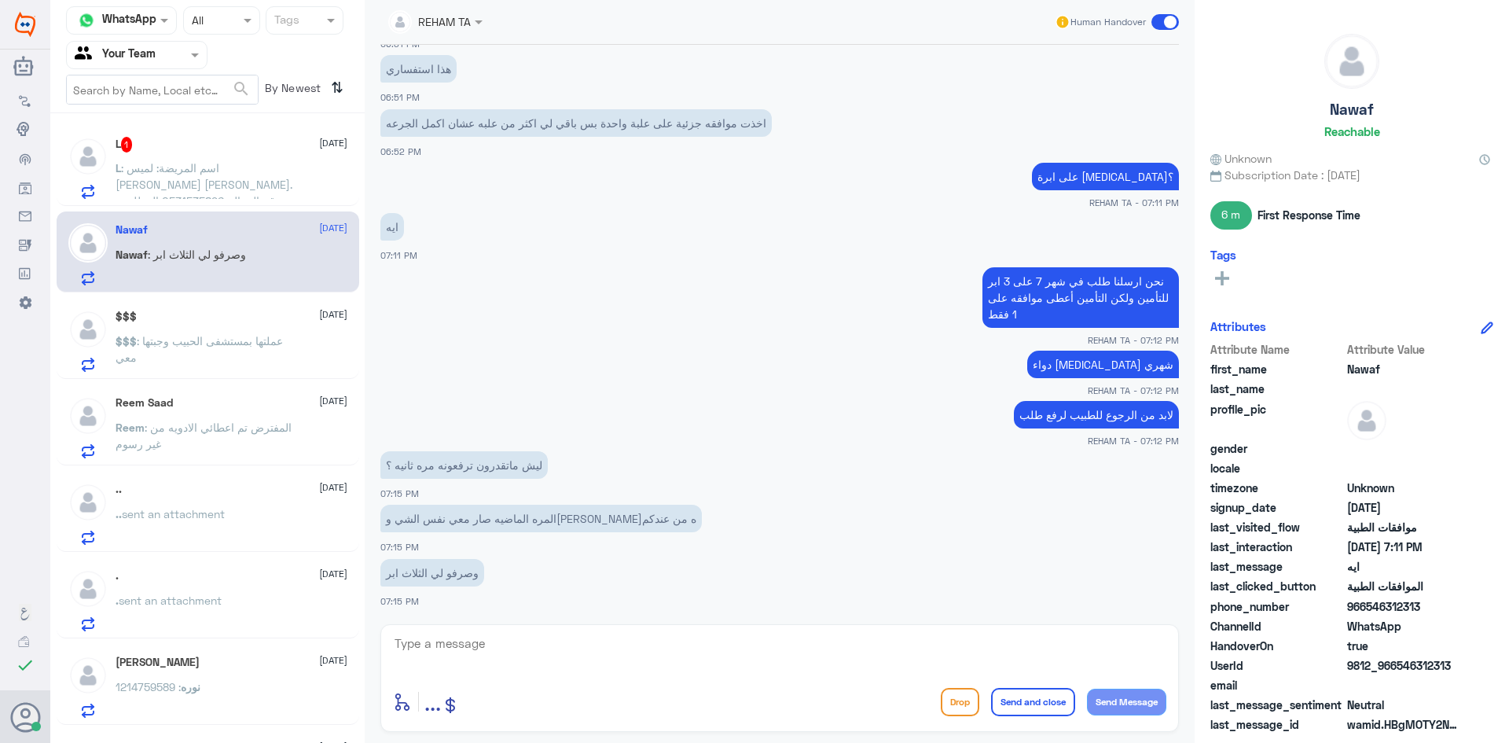
click at [594, 683] on div "enter flow name ... Drop Send and close Send Message" at bounding box center [779, 678] width 799 height 108
click at [591, 673] on div at bounding box center [779, 654] width 773 height 42
click at [601, 674] on div at bounding box center [779, 654] width 773 height 42
click at [473, 667] on textarea at bounding box center [779, 652] width 773 height 39
click at [479, 650] on textarea at bounding box center [779, 652] width 773 height 39
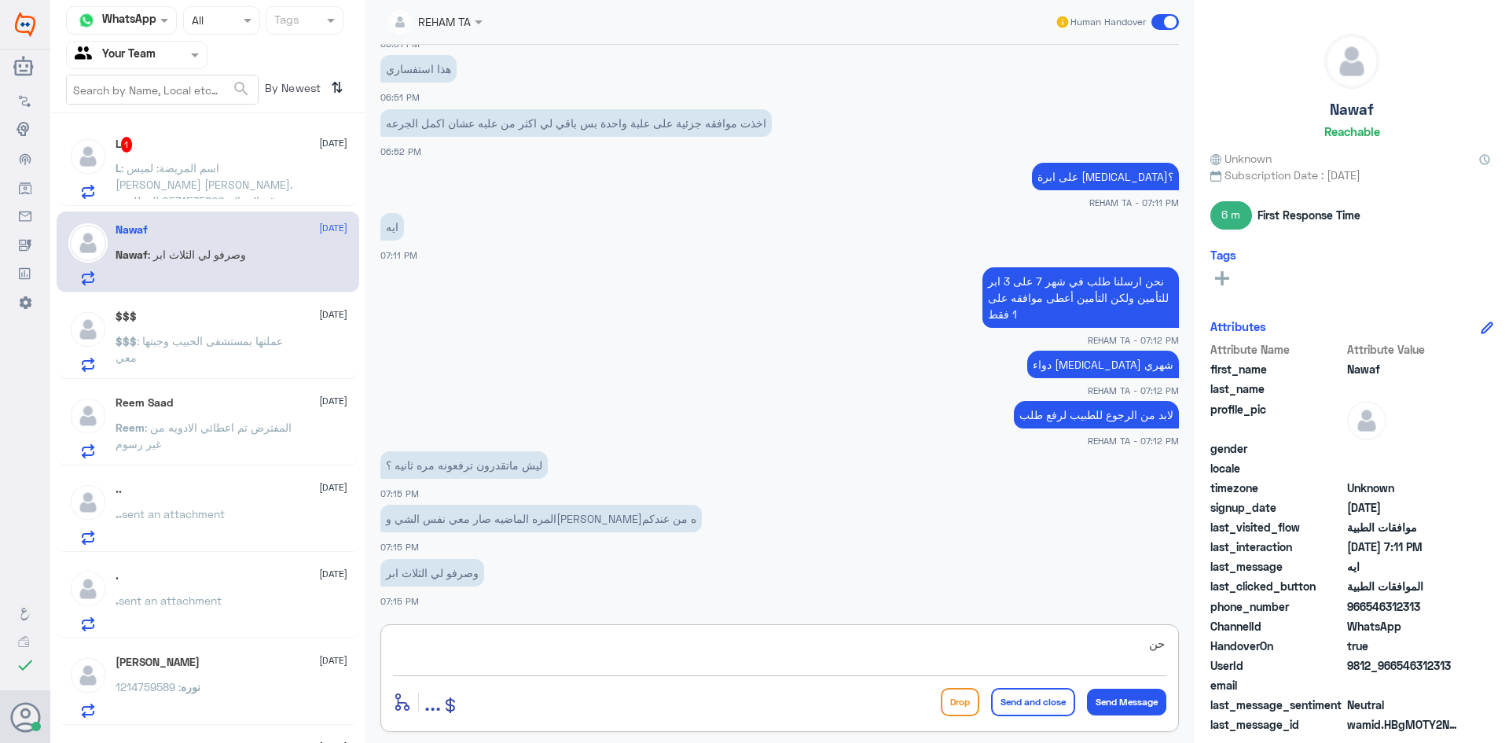
type textarea "ح"
click at [1089, 642] on textarea "أخي المراجع احنا رافعين طلب ولكن تأمينك وافق على 1" at bounding box center [779, 652] width 773 height 39
type textarea "أخي المراجع نحن رافعين طلب ولكن تأمينك وافق على 1"
click at [885, 648] on textarea "أخي المراجع نحن رافعين طلب ولكن تأمينك وافق على 1" at bounding box center [779, 652] width 773 height 39
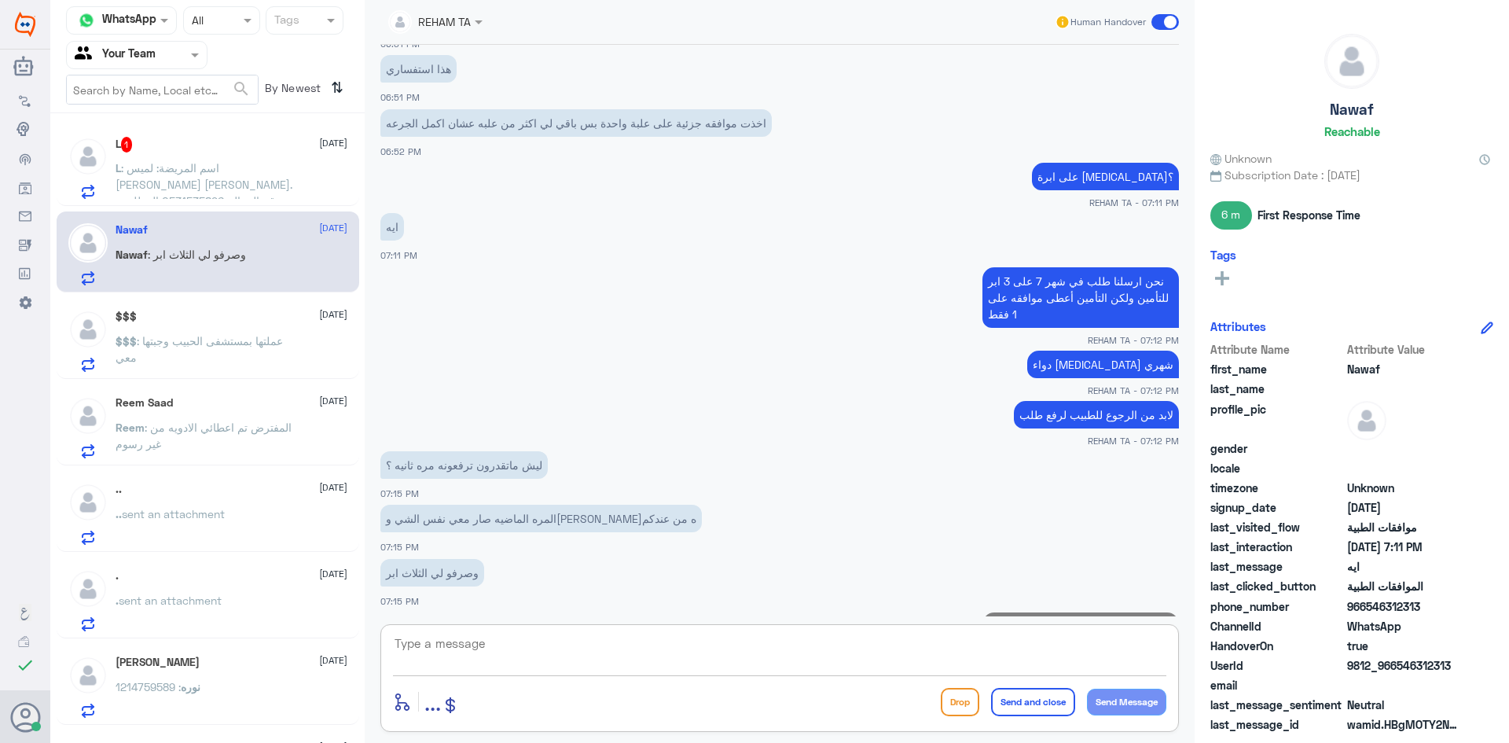
scroll to position [1418, 0]
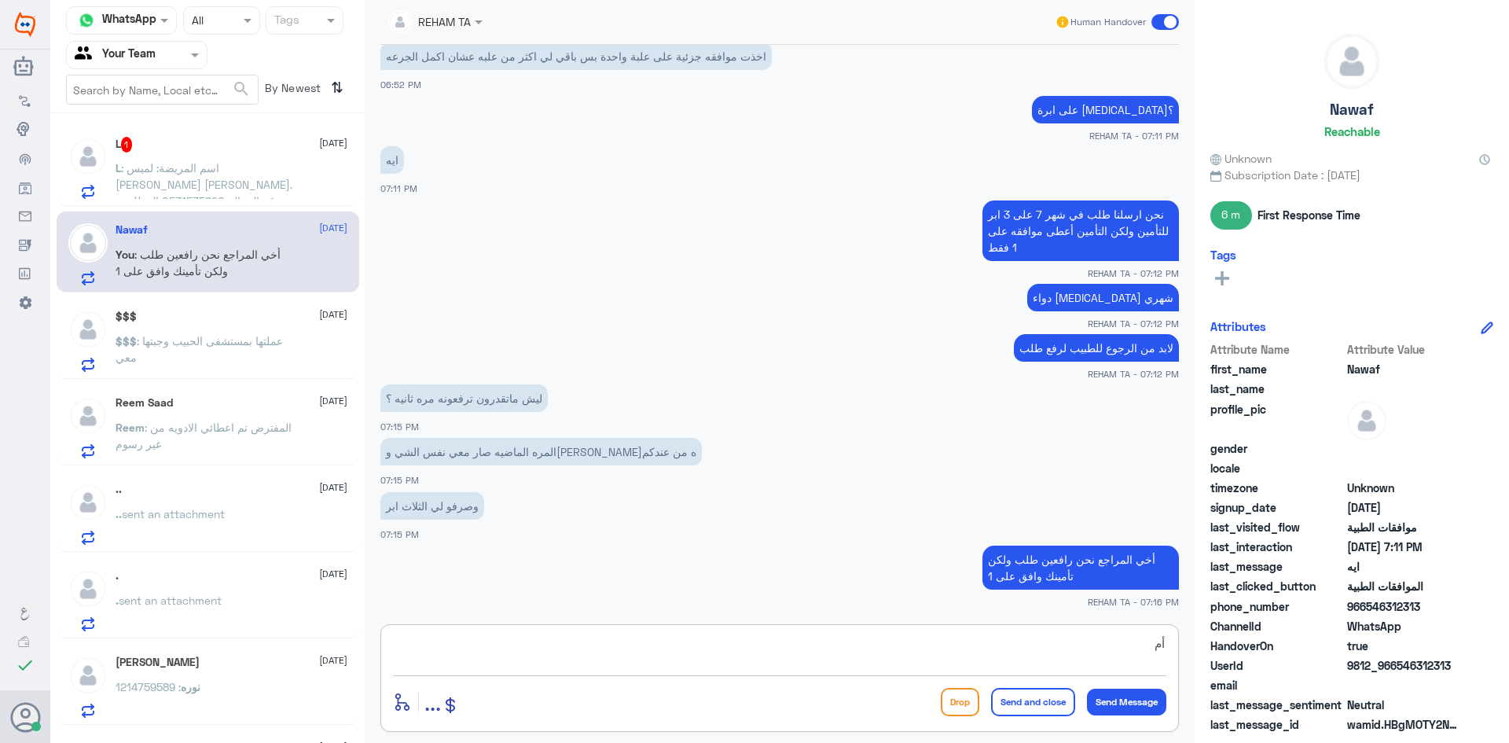
type textarea "أ"
type textarea "هل تقصد رفع طلب جديد بتاريخ [DATE]؟"
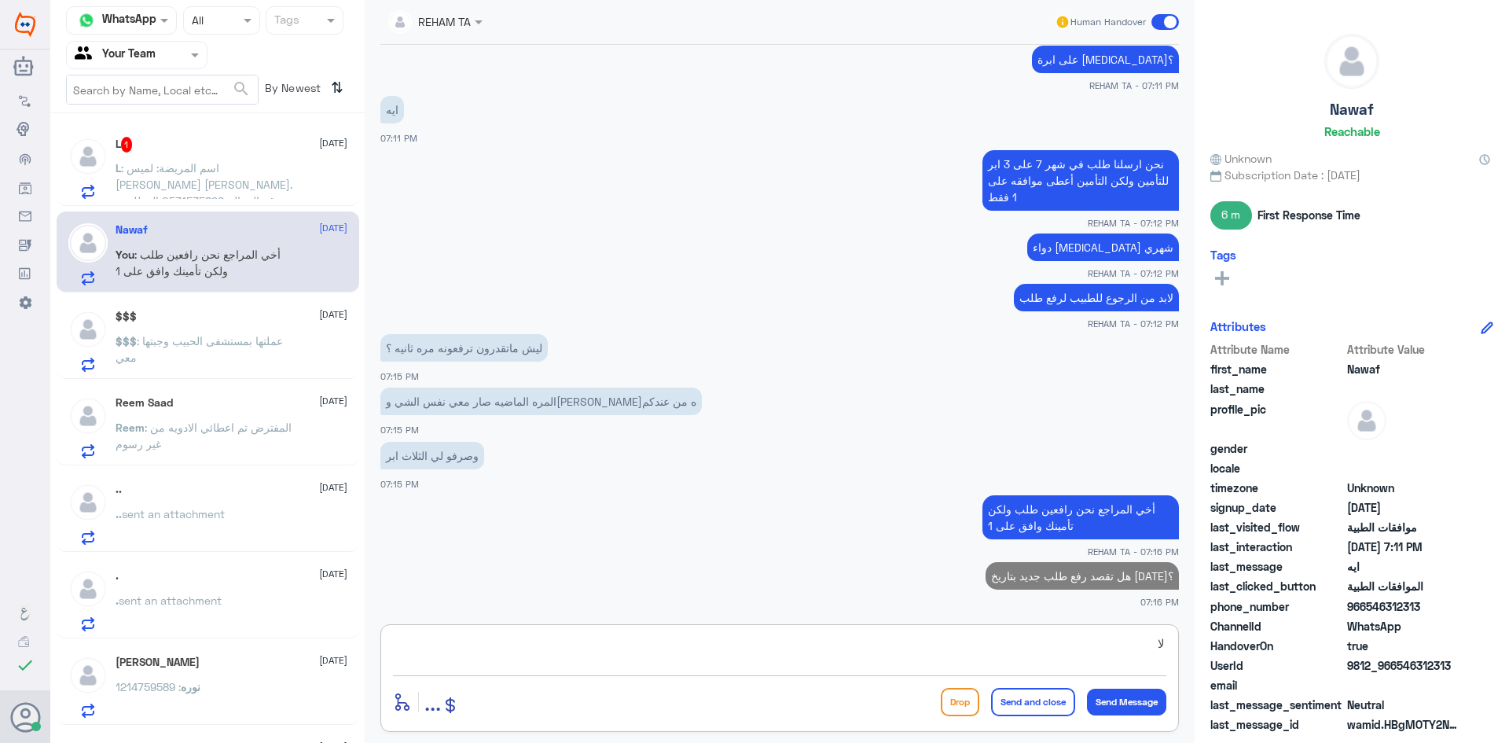
type textarea "ل"
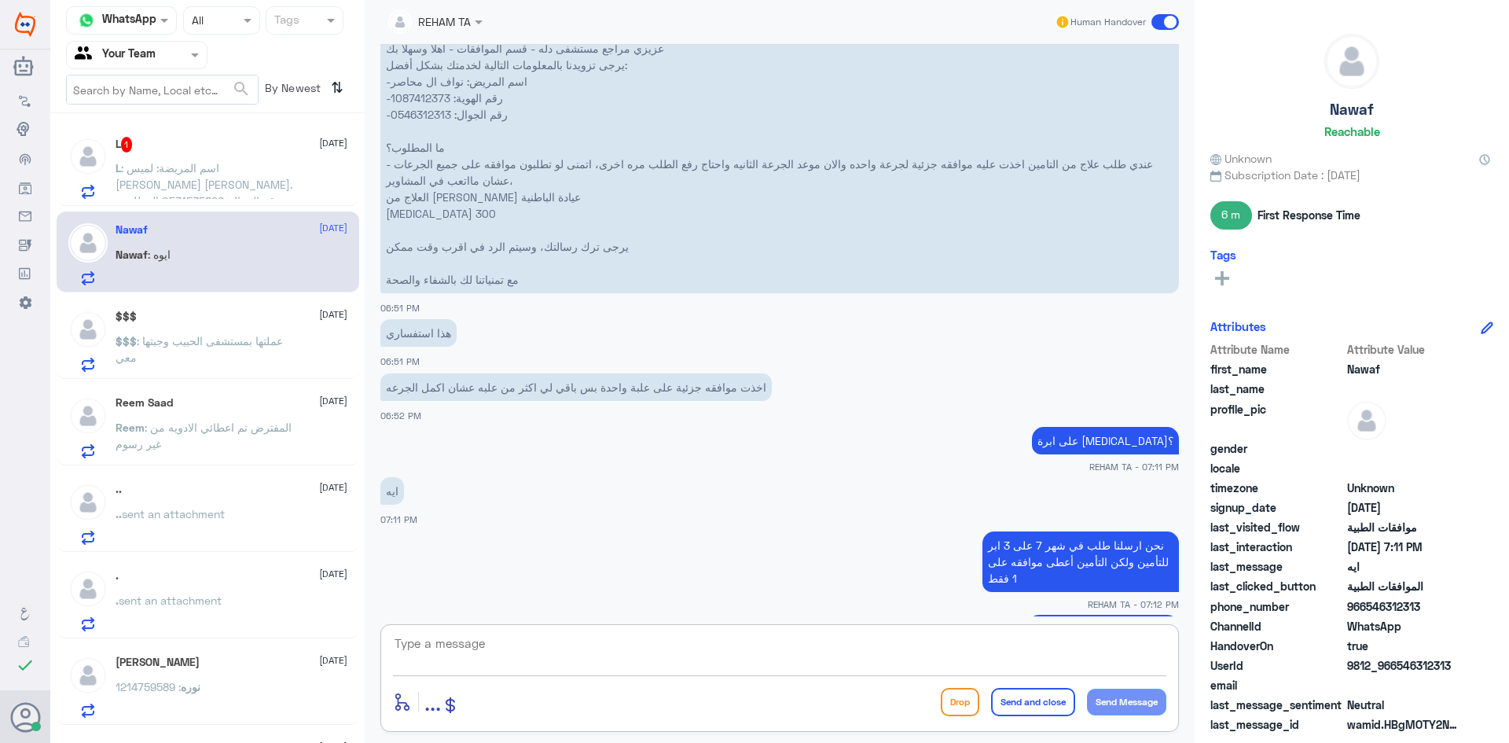
scroll to position [1051, 0]
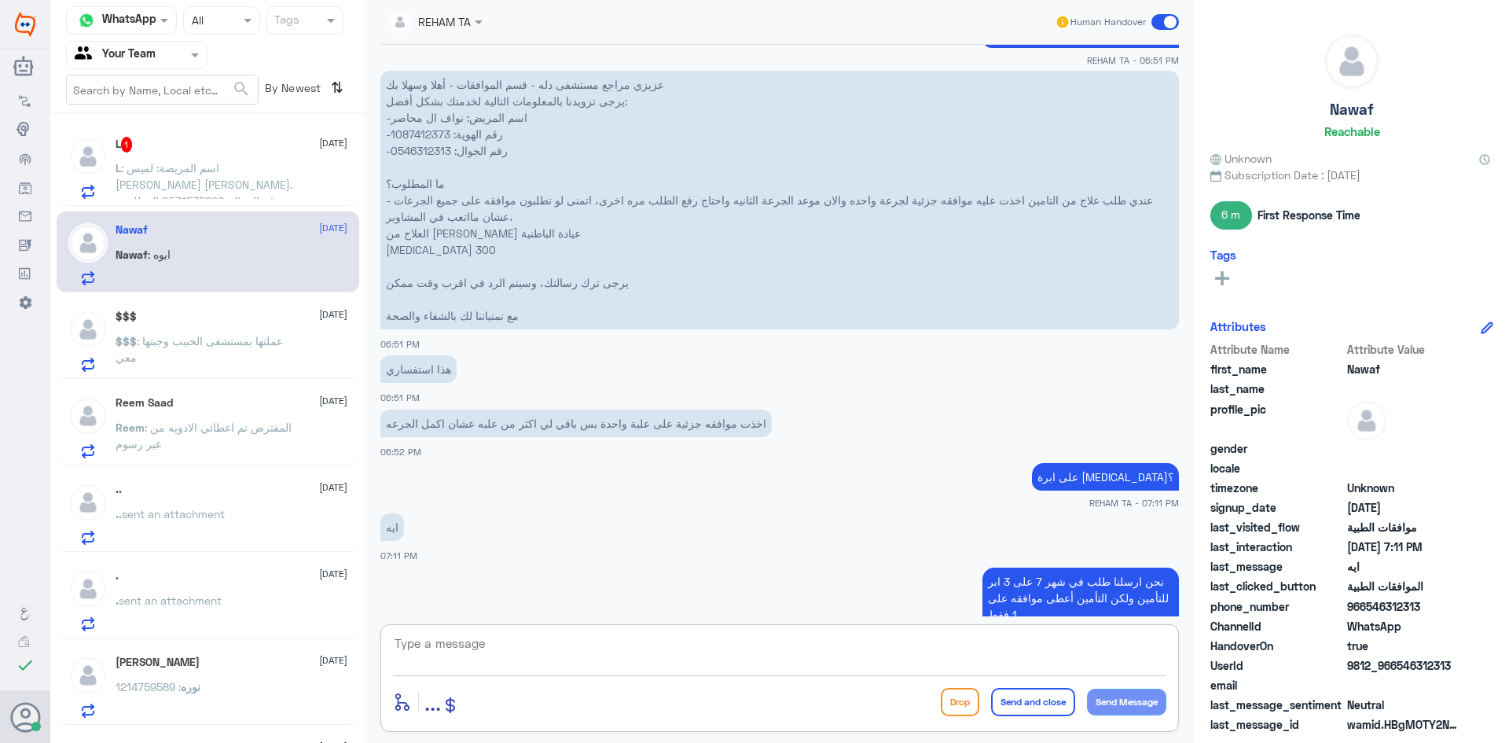
click at [428, 133] on p "عزيزي مراجع مستشفى دله - قسم الموافقات - أهلا وسهلا بك يرجى تزويدنا بالمعلومات …" at bounding box center [779, 200] width 799 height 259
copy p "1087412373"
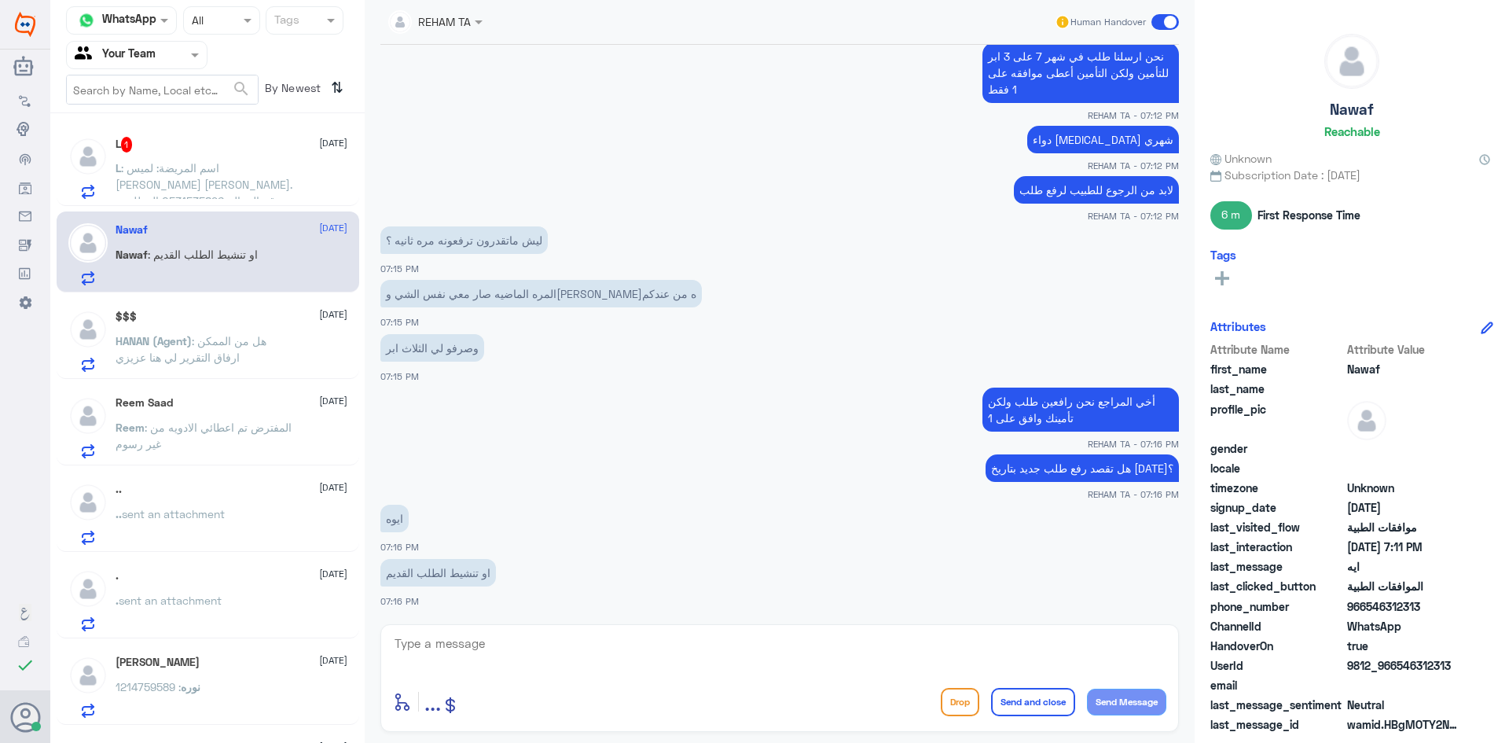
click at [580, 703] on div "enter flow name ... Drop Send and close Send Message" at bounding box center [779, 701] width 773 height 35
click at [658, 611] on div "[DATE] مرحباً بك في مستشفيات دله سعداء بتواجدك معنا [DATE] 👋 أنا المساعد الذكي …" at bounding box center [780, 330] width 814 height 571
click at [652, 624] on div "enter flow name ... Drop Send and close Send Message" at bounding box center [779, 678] width 799 height 108
click at [647, 643] on textarea at bounding box center [779, 652] width 773 height 39
paste textarea "[DATE]"
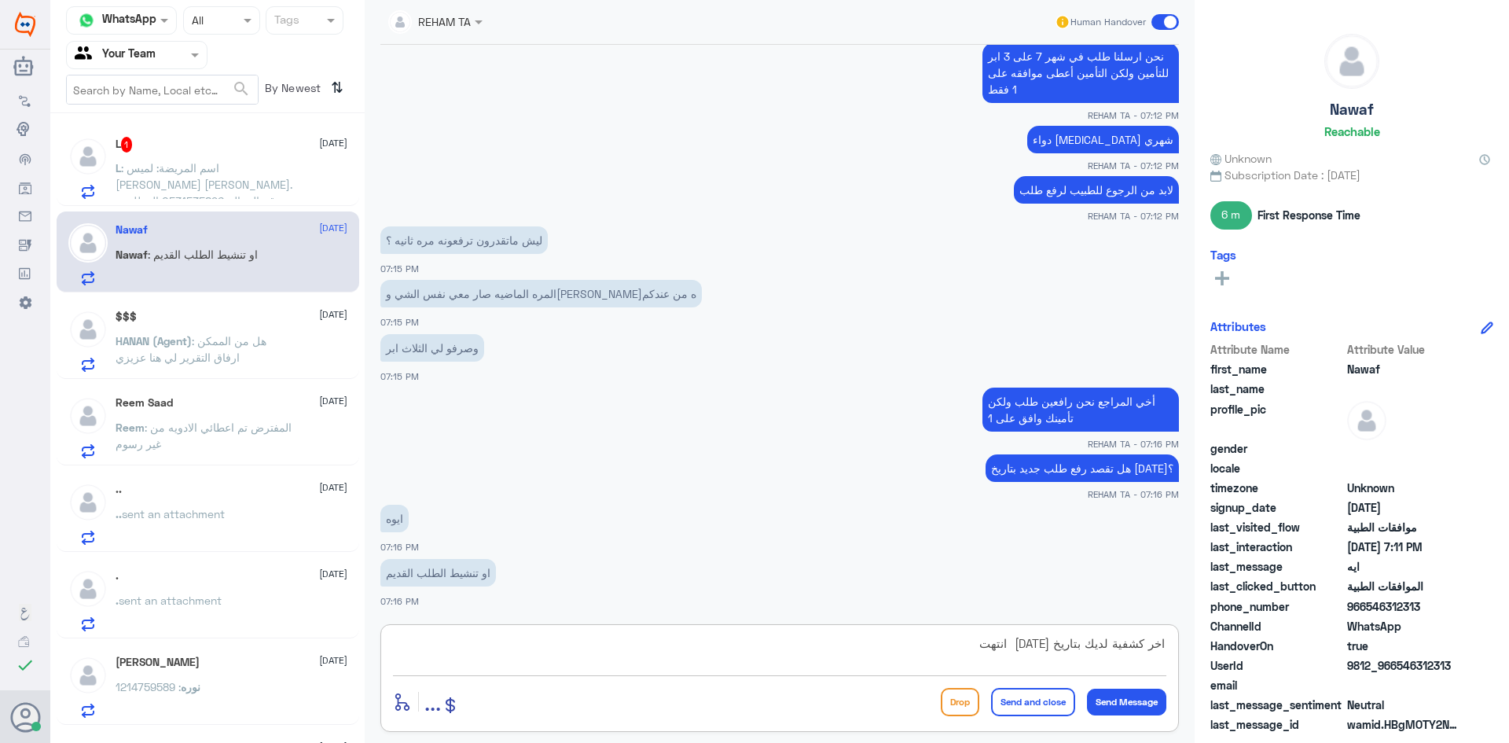
type textarea "اخر كشفية لديك بتاريخ [DATE] انتهت"
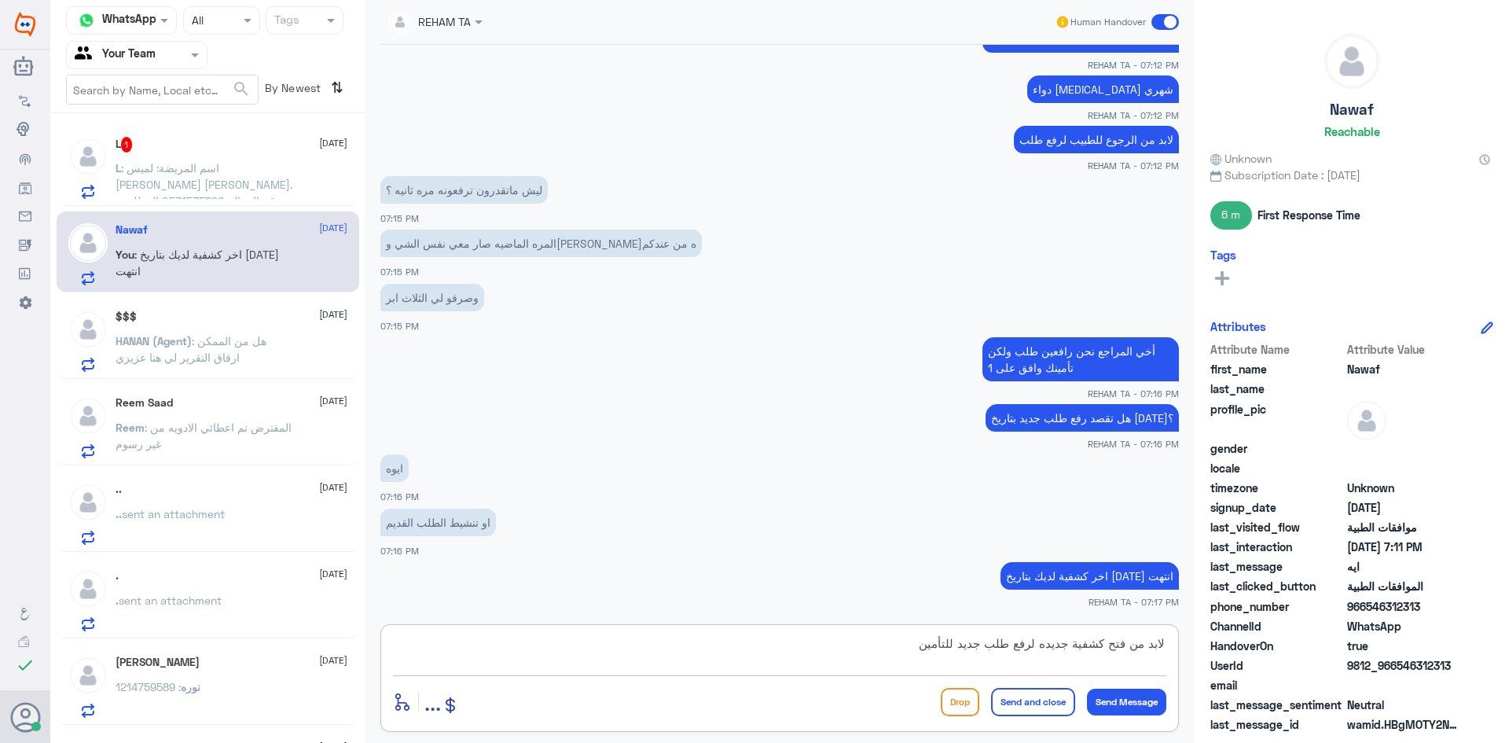
type textarea "لابد من فتح كشفية جديده لرفع طلب جديد للتأمين"
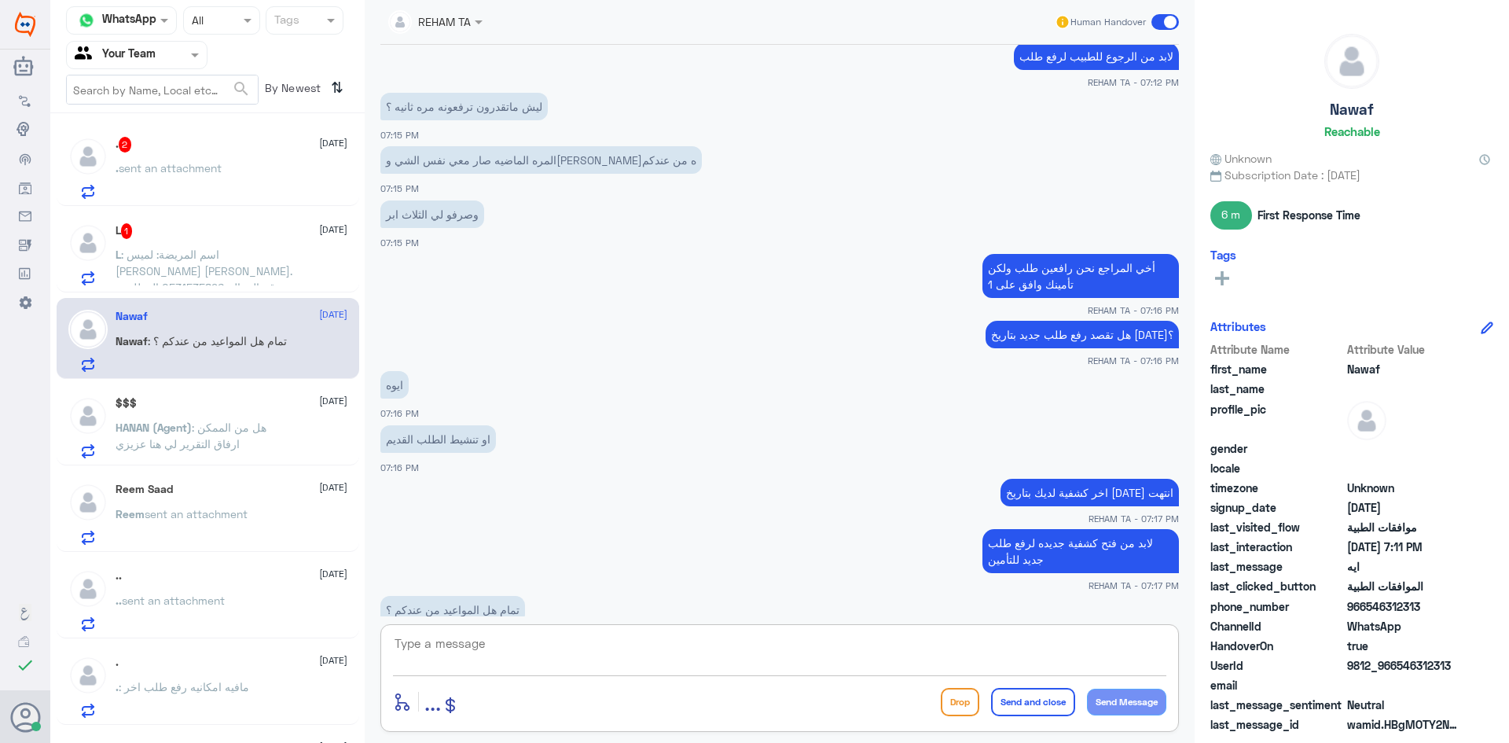
scroll to position [1764, 0]
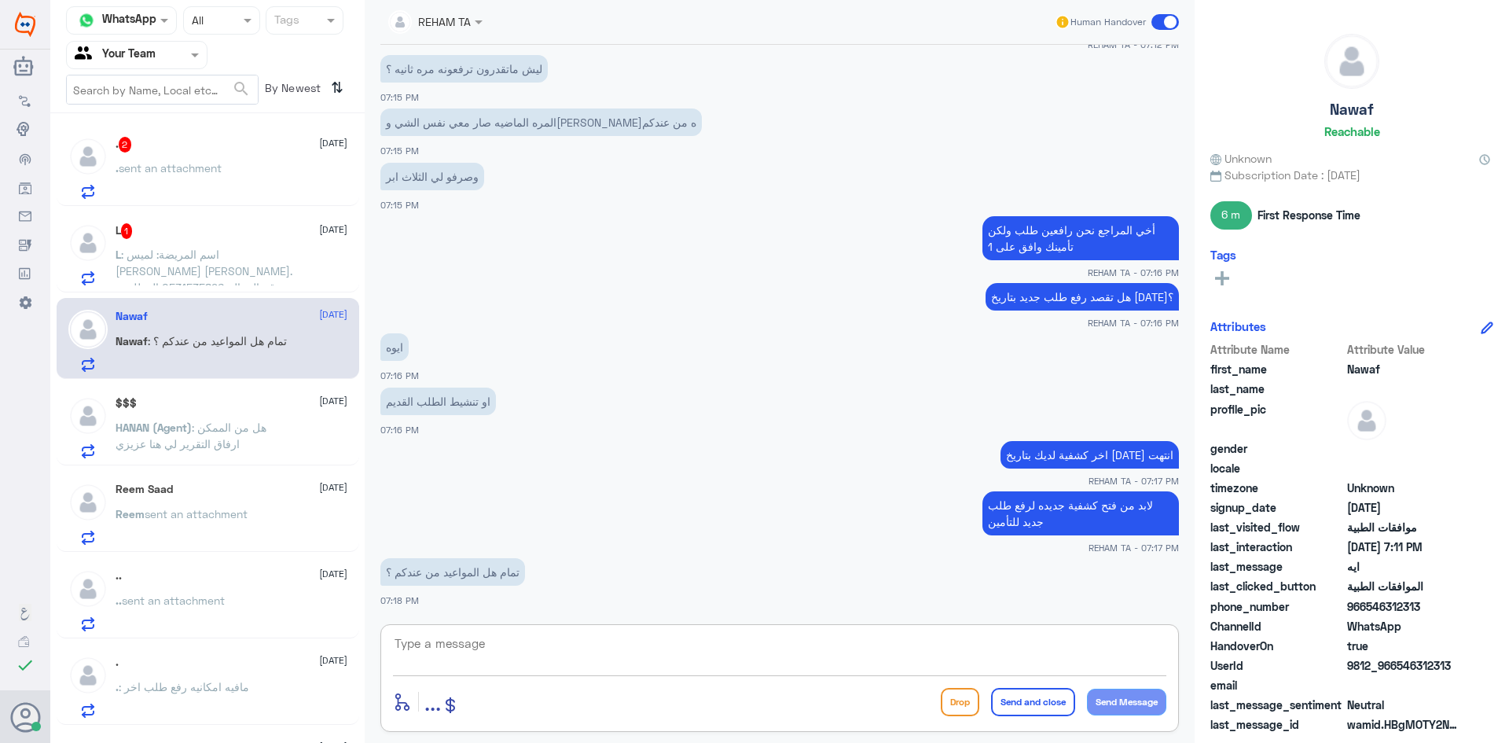
click at [545, 629] on div "enter flow name ... Drop Send and close Send Message" at bounding box center [779, 678] width 799 height 108
click at [525, 678] on div "enter flow name ... Drop Send and close Send Message" at bounding box center [779, 678] width 799 height 108
click at [511, 659] on textarea at bounding box center [779, 652] width 773 height 39
type textarea "ل"
type textarea "ن"
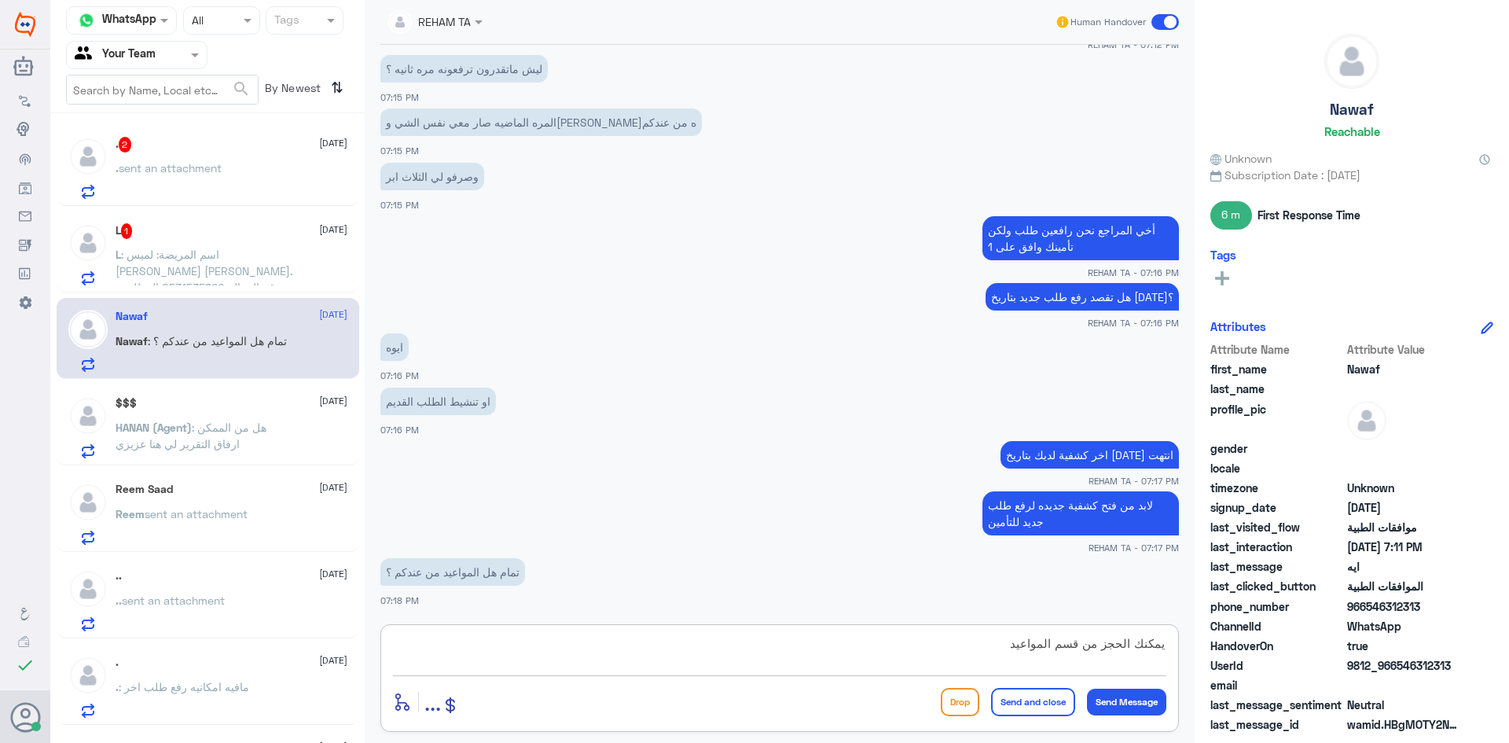
type textarea "يمكنك الحجز من قسم المواعيد"
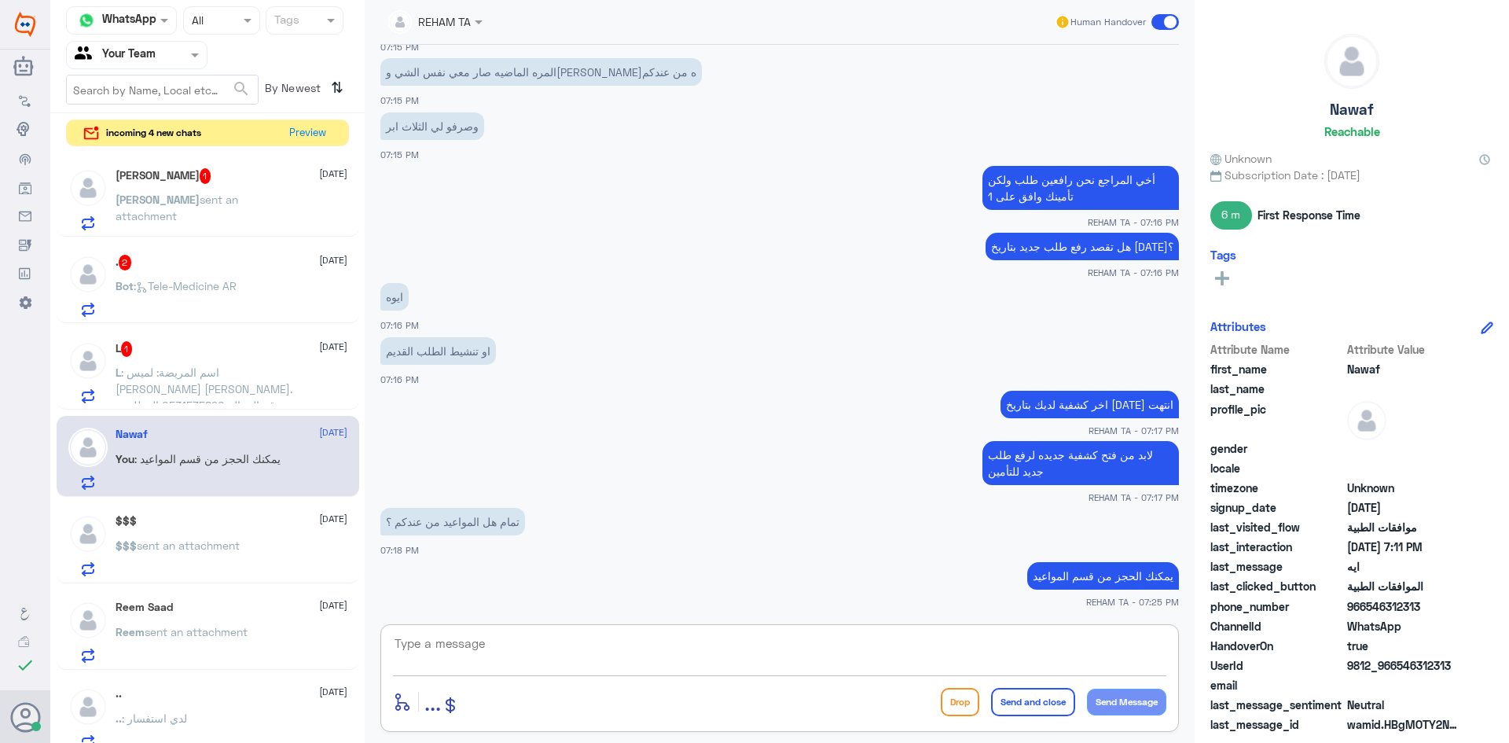
click at [479, 645] on textarea at bounding box center [779, 652] width 773 height 39
click at [237, 208] on p "[PERSON_NAME] sent an attachment" at bounding box center [204, 210] width 177 height 39
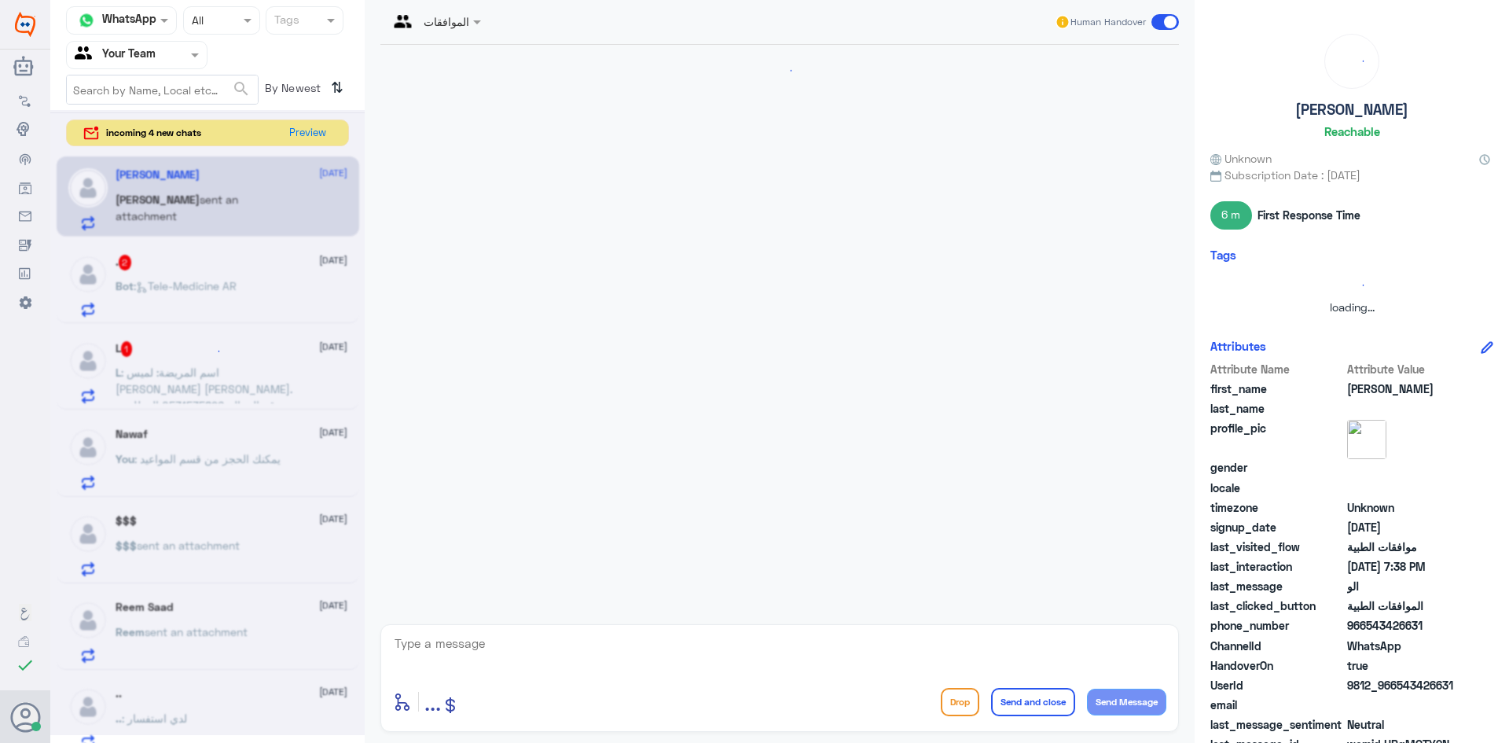
scroll to position [1663, 0]
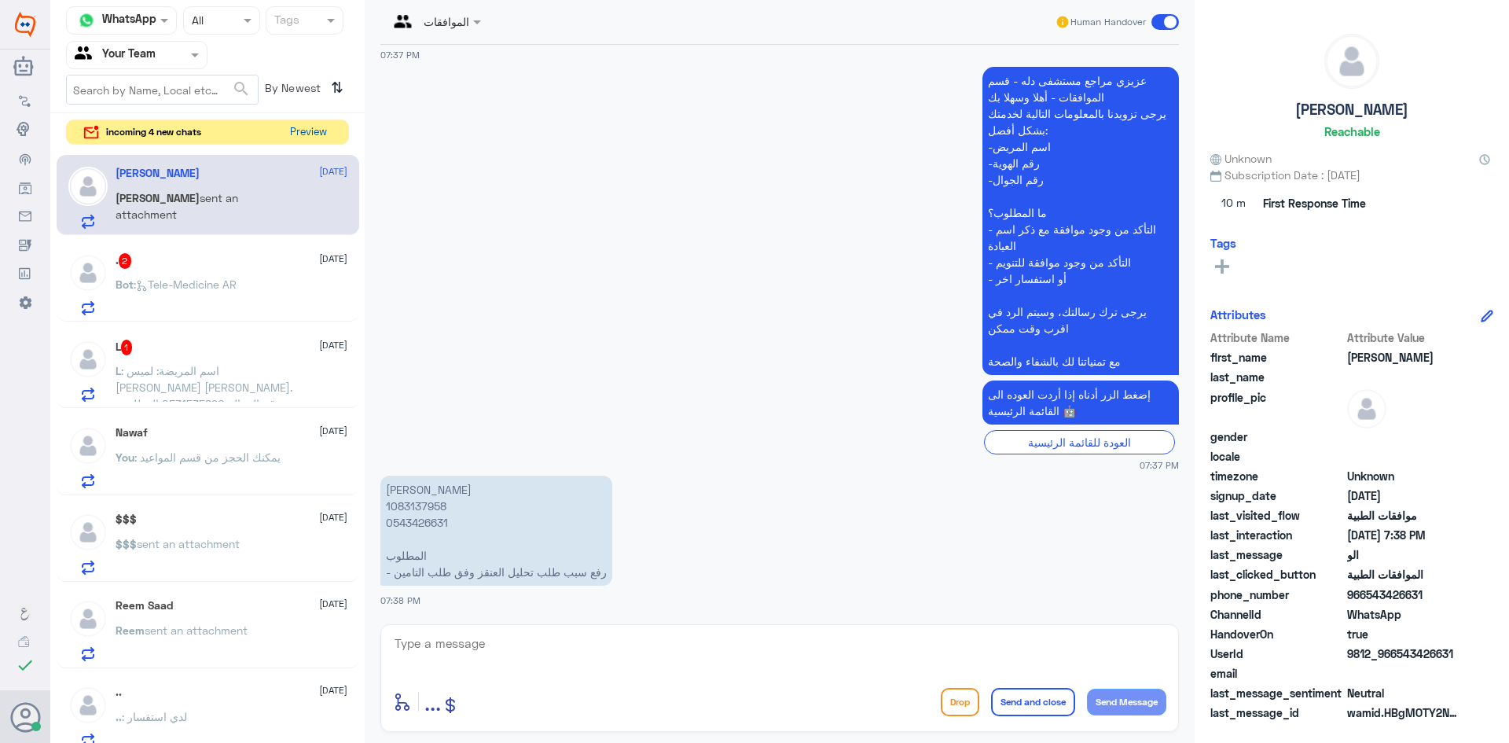
click at [323, 138] on button "Preview" at bounding box center [308, 132] width 49 height 24
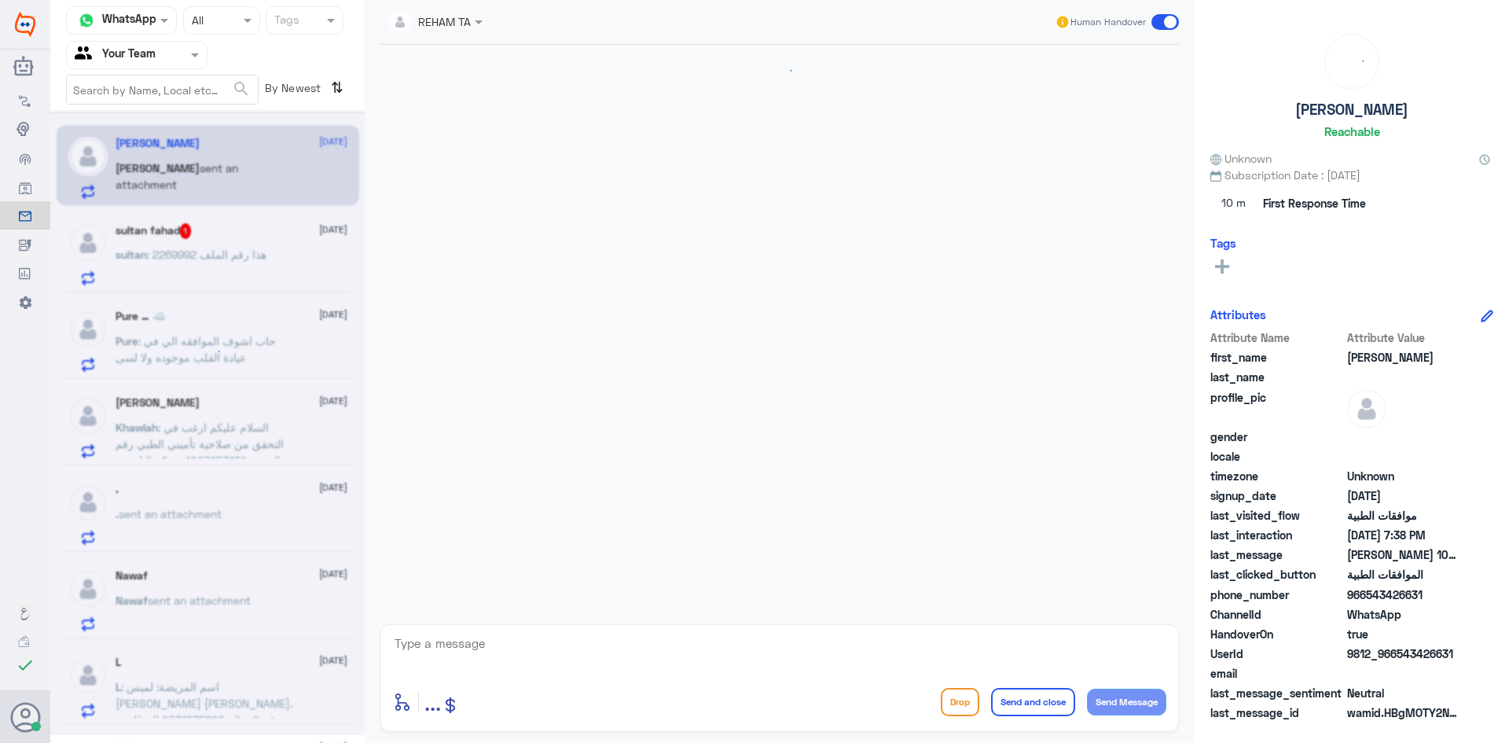
scroll to position [1663, 0]
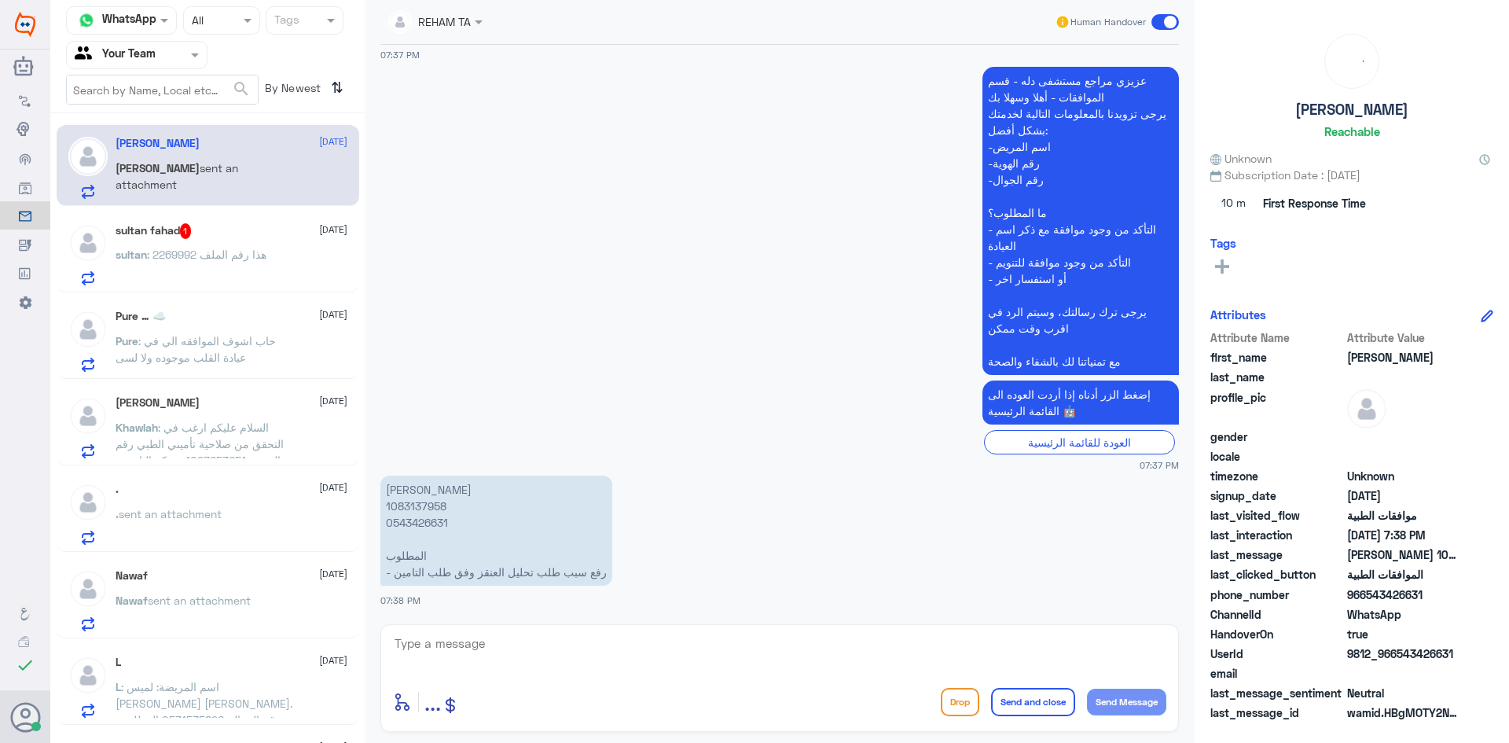
click at [185, 228] on span "1" at bounding box center [186, 231] width 12 height 16
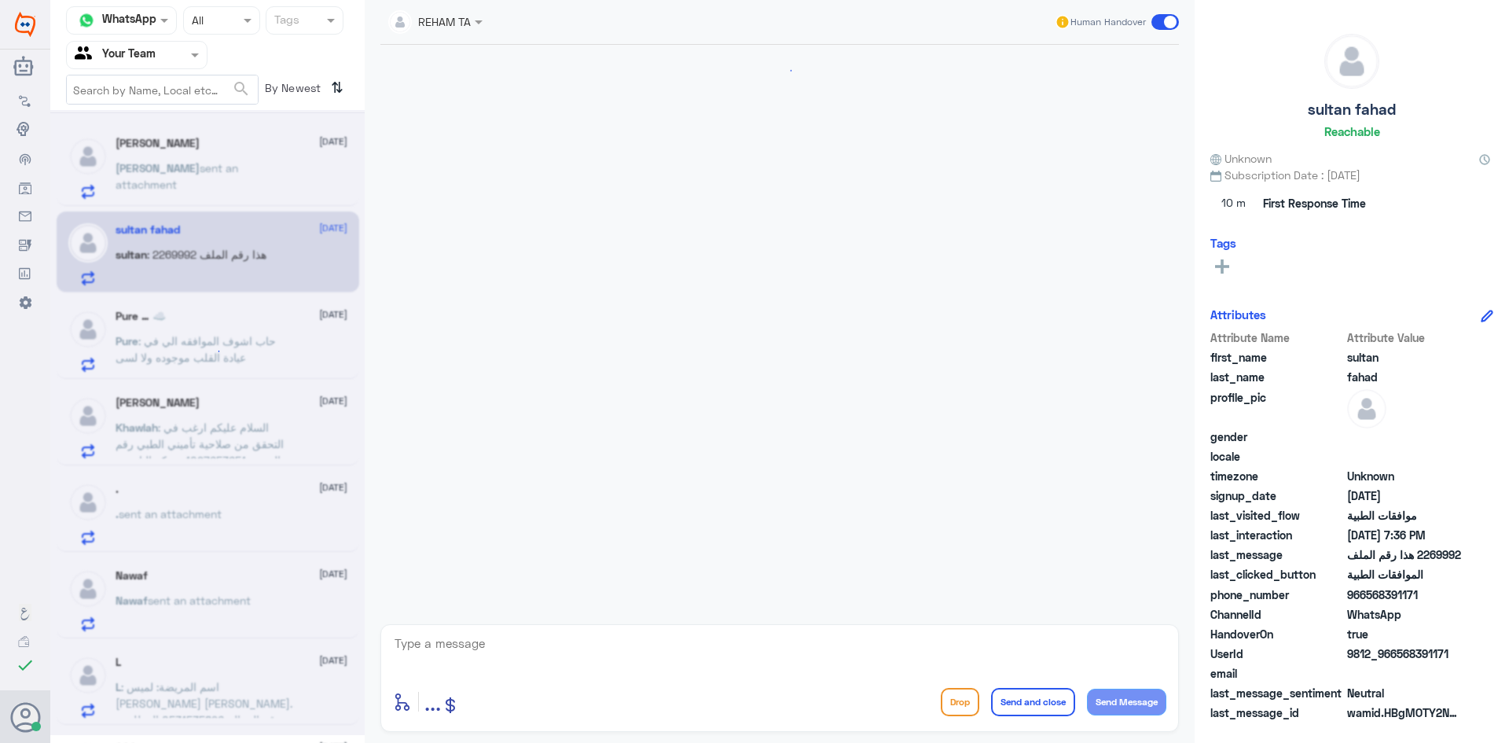
scroll to position [1189, 0]
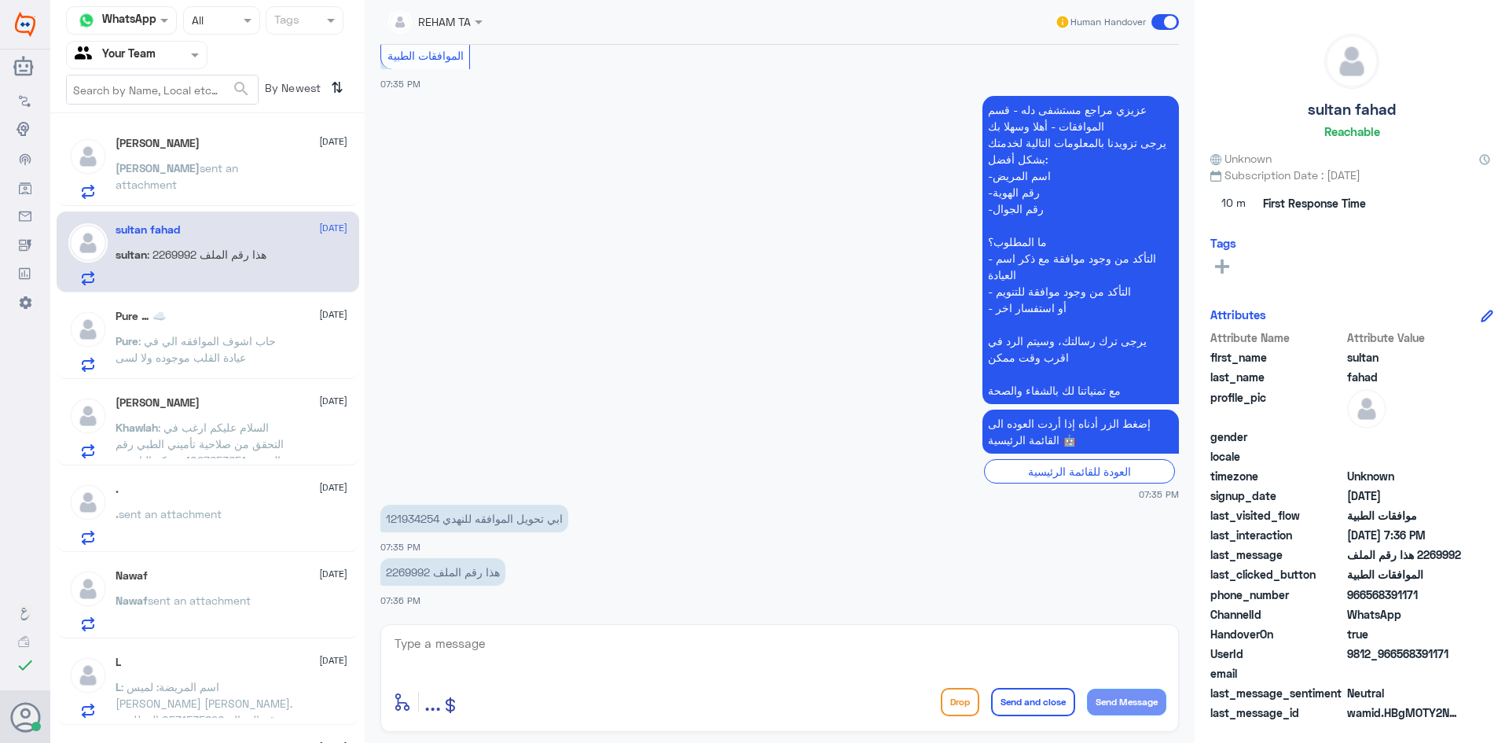
click at [219, 159] on div "[PERSON_NAME] [DATE] [PERSON_NAME] sent an attachment" at bounding box center [232, 168] width 232 height 62
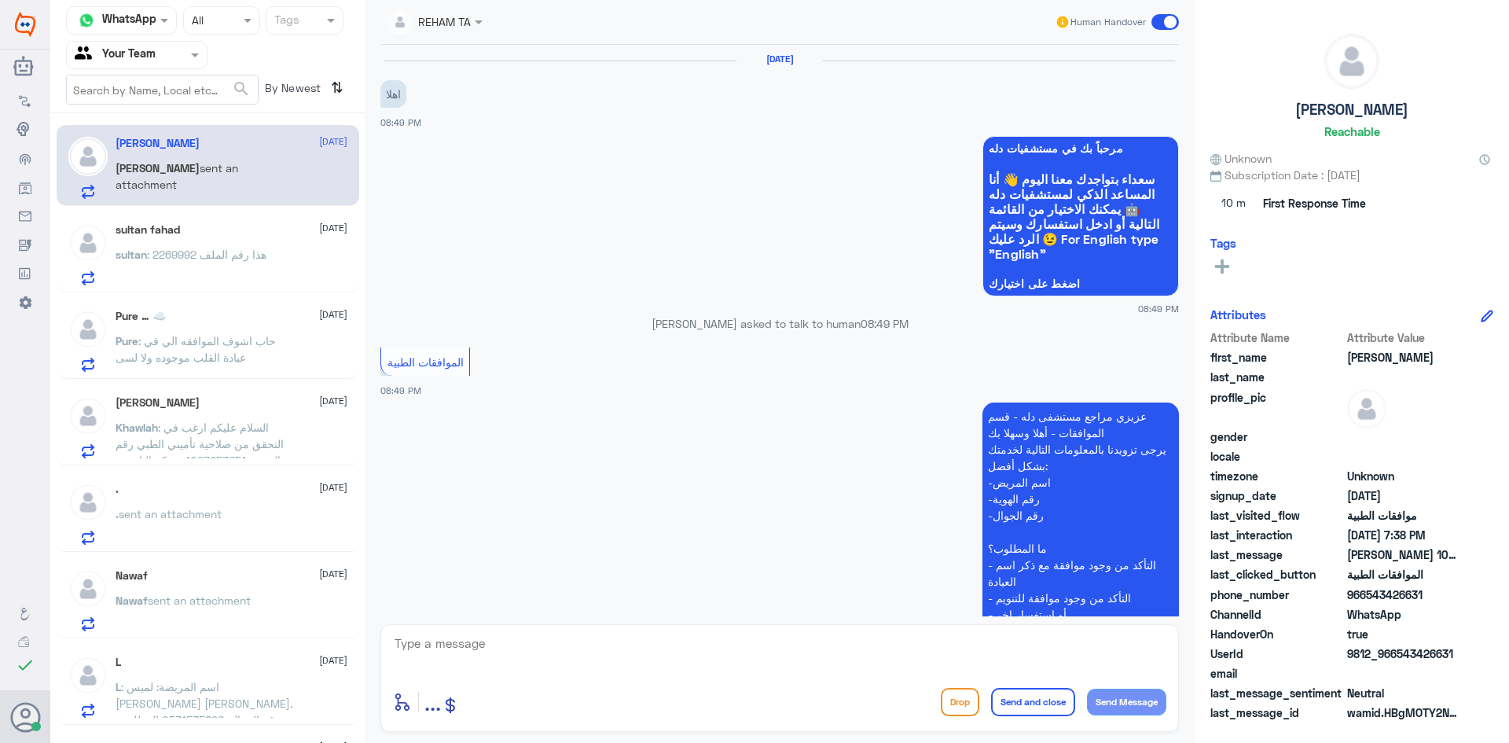
scroll to position [1663, 0]
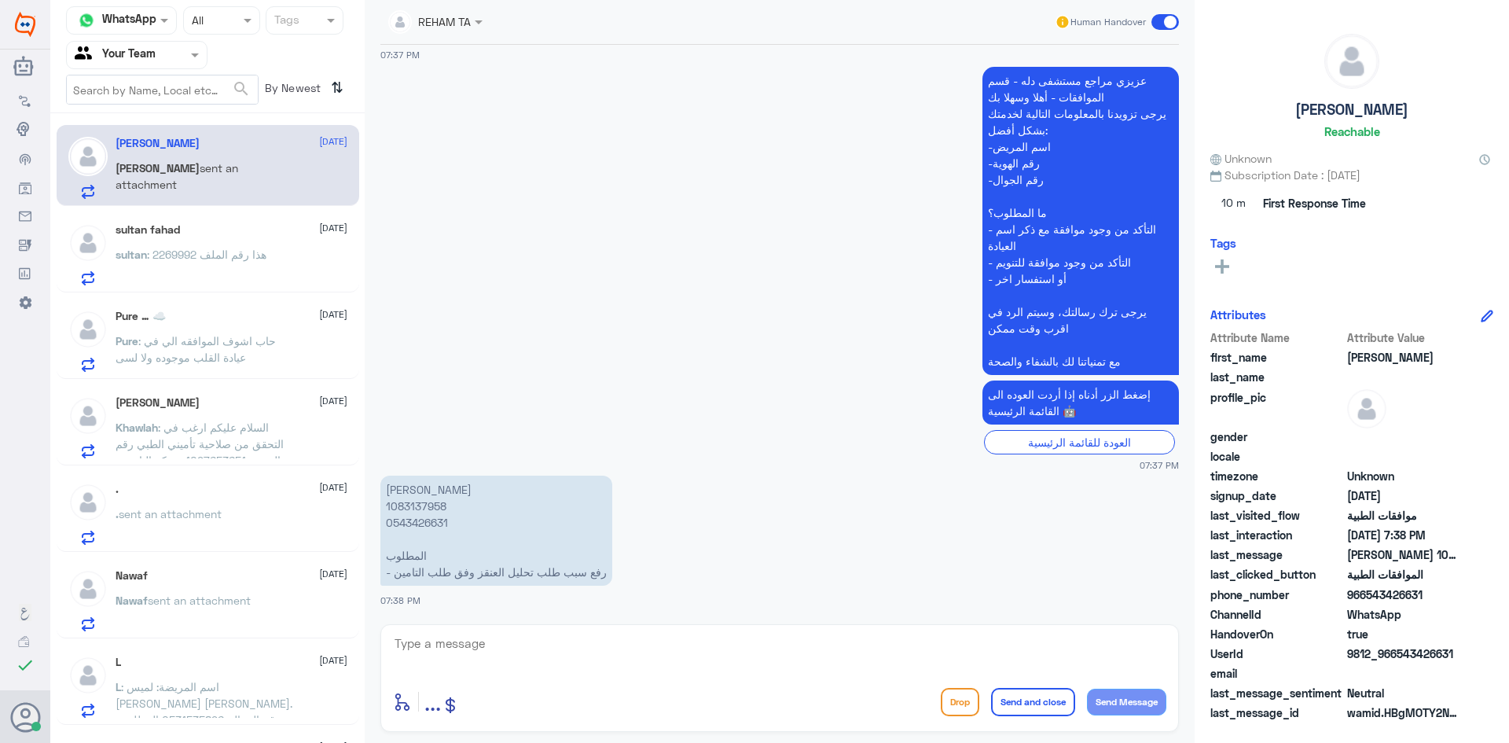
click at [201, 328] on div "Pure … ☁️ [DATE] Pure : حاب اشوف الموافقه الي في عيادة القلب موجوده ولا لسى" at bounding box center [232, 341] width 232 height 62
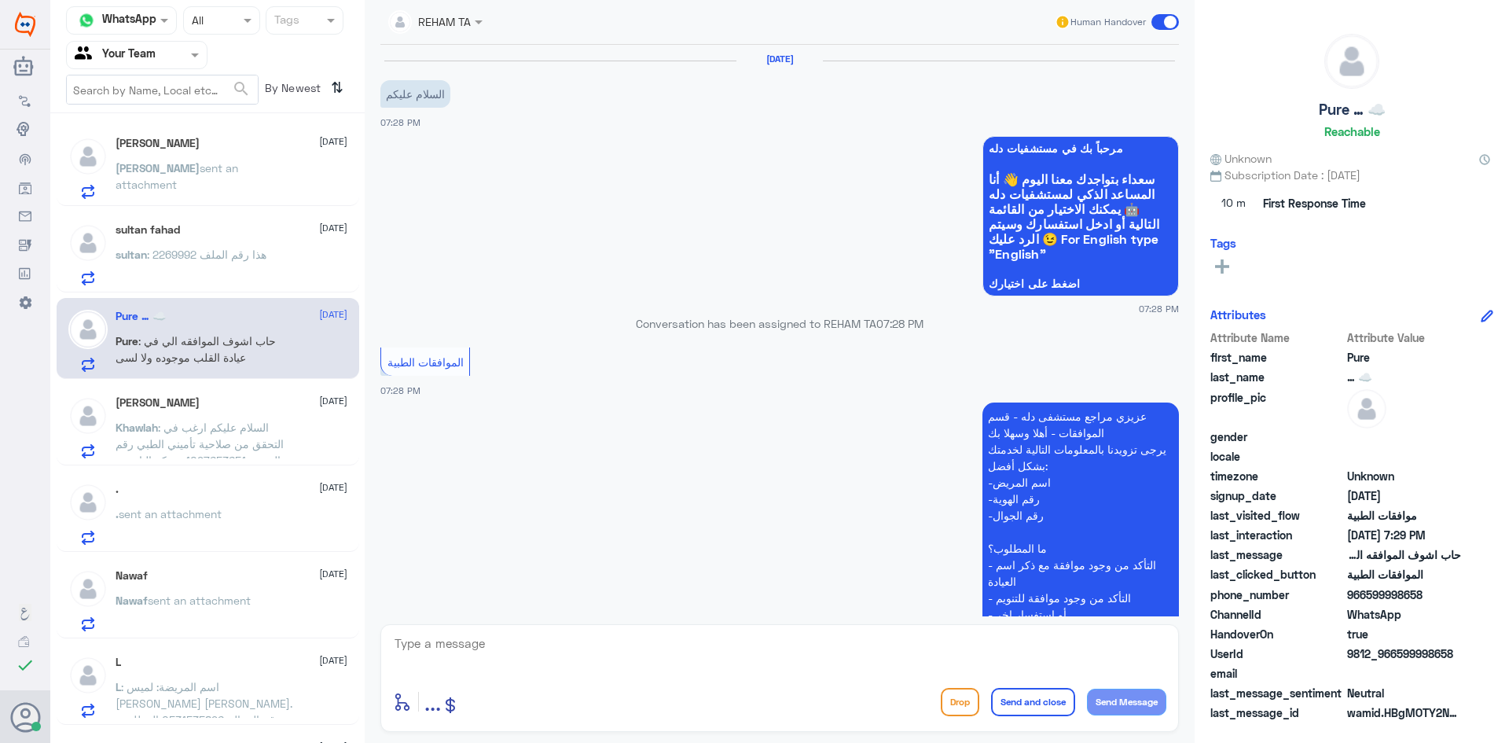
scroll to position [340, 0]
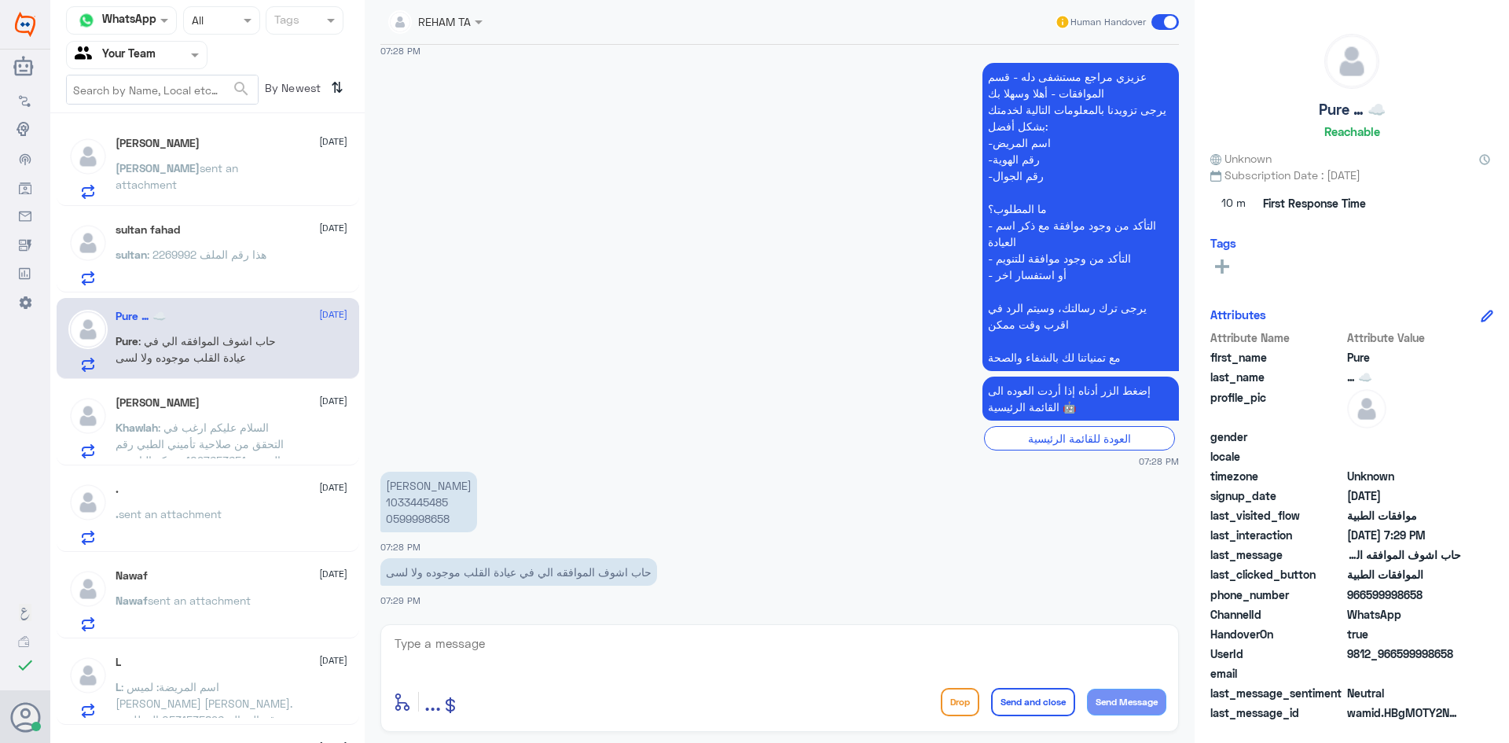
click at [174, 399] on h5 "[PERSON_NAME]" at bounding box center [158, 402] width 84 height 13
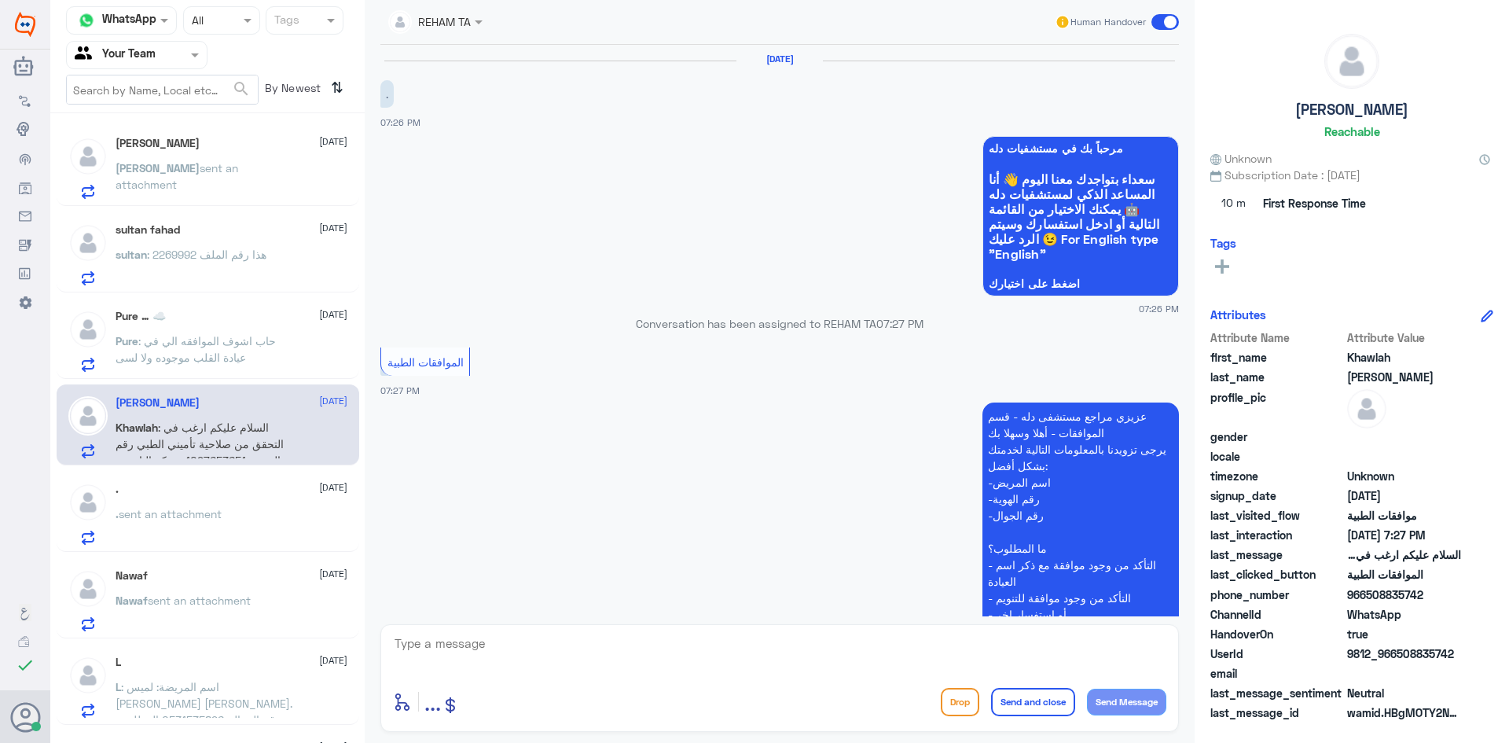
scroll to position [302, 0]
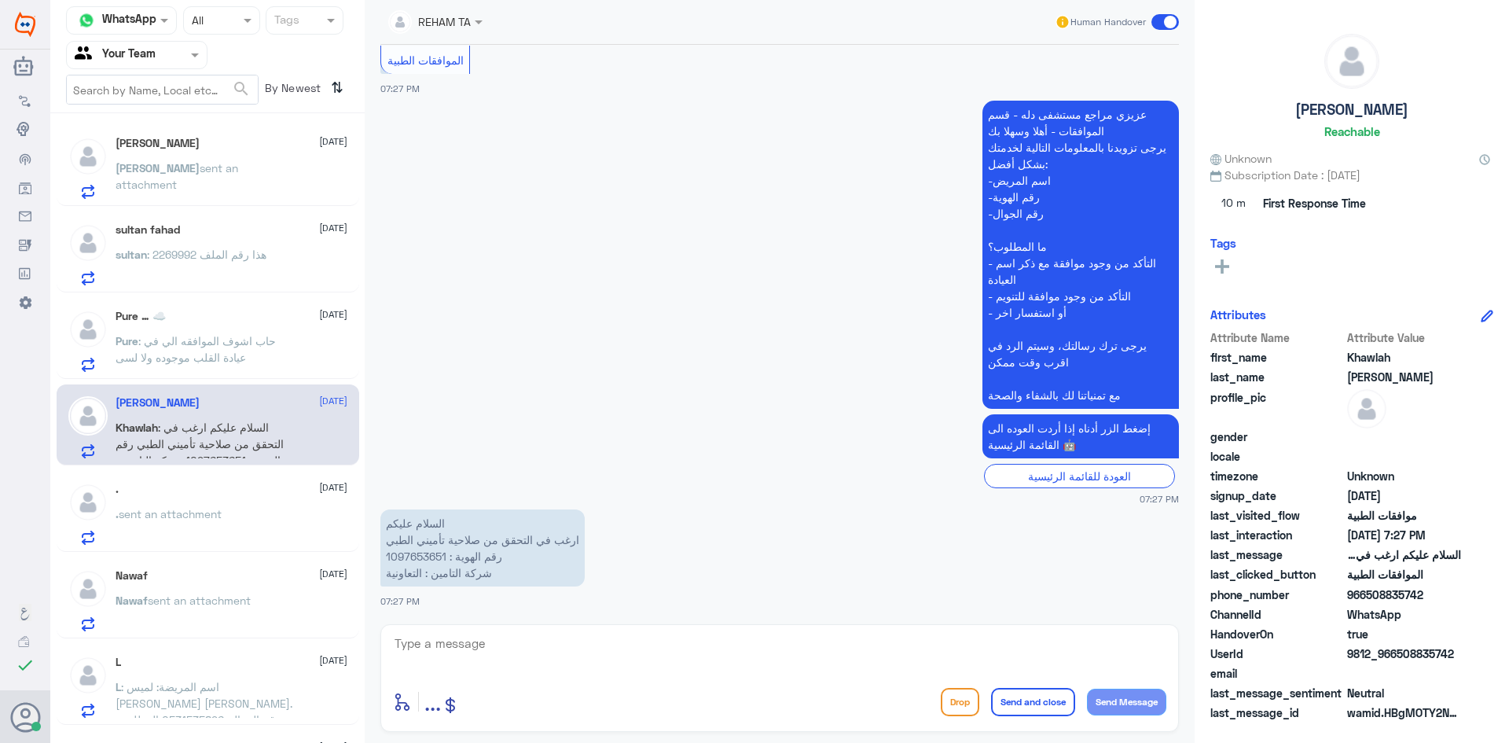
click at [253, 515] on div ". sent an attachment" at bounding box center [232, 526] width 232 height 35
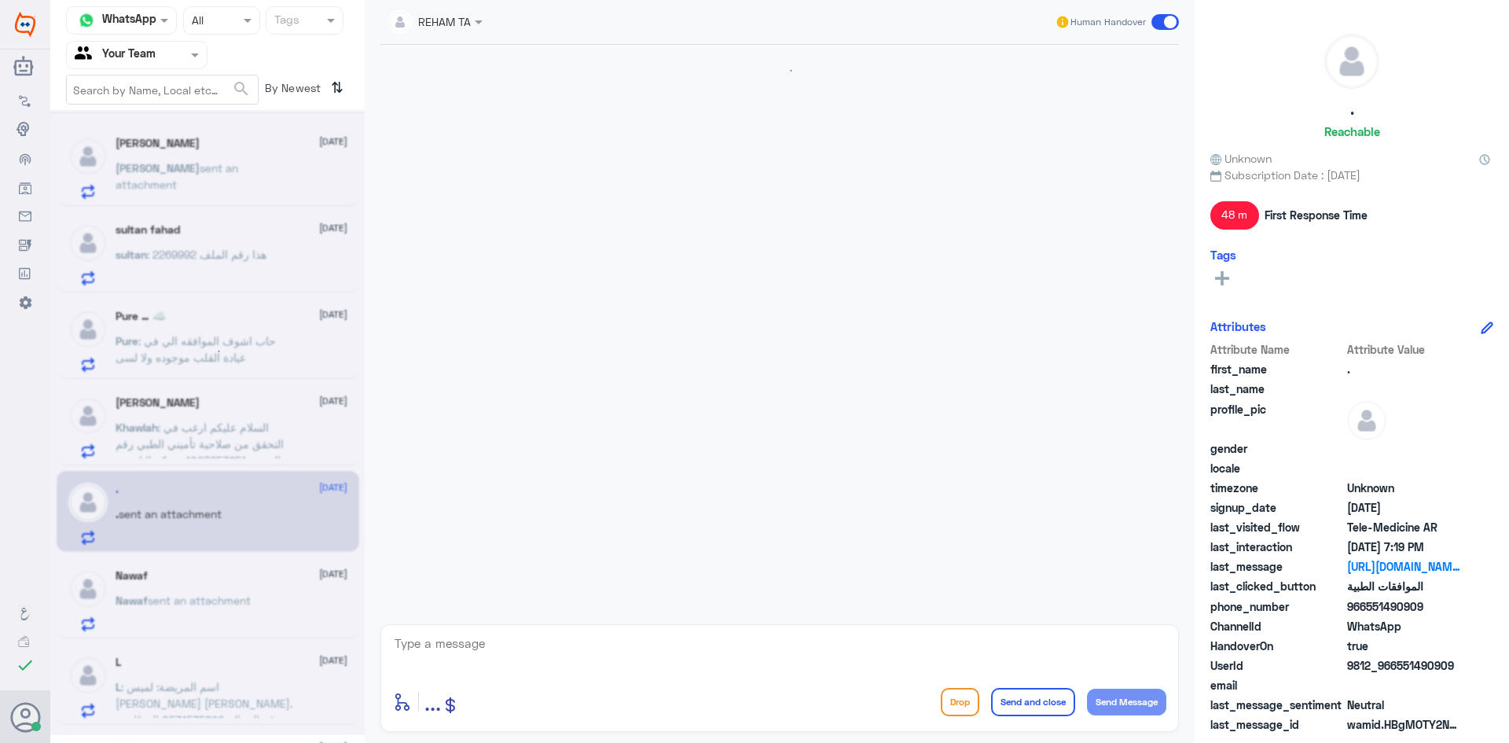
scroll to position [806, 0]
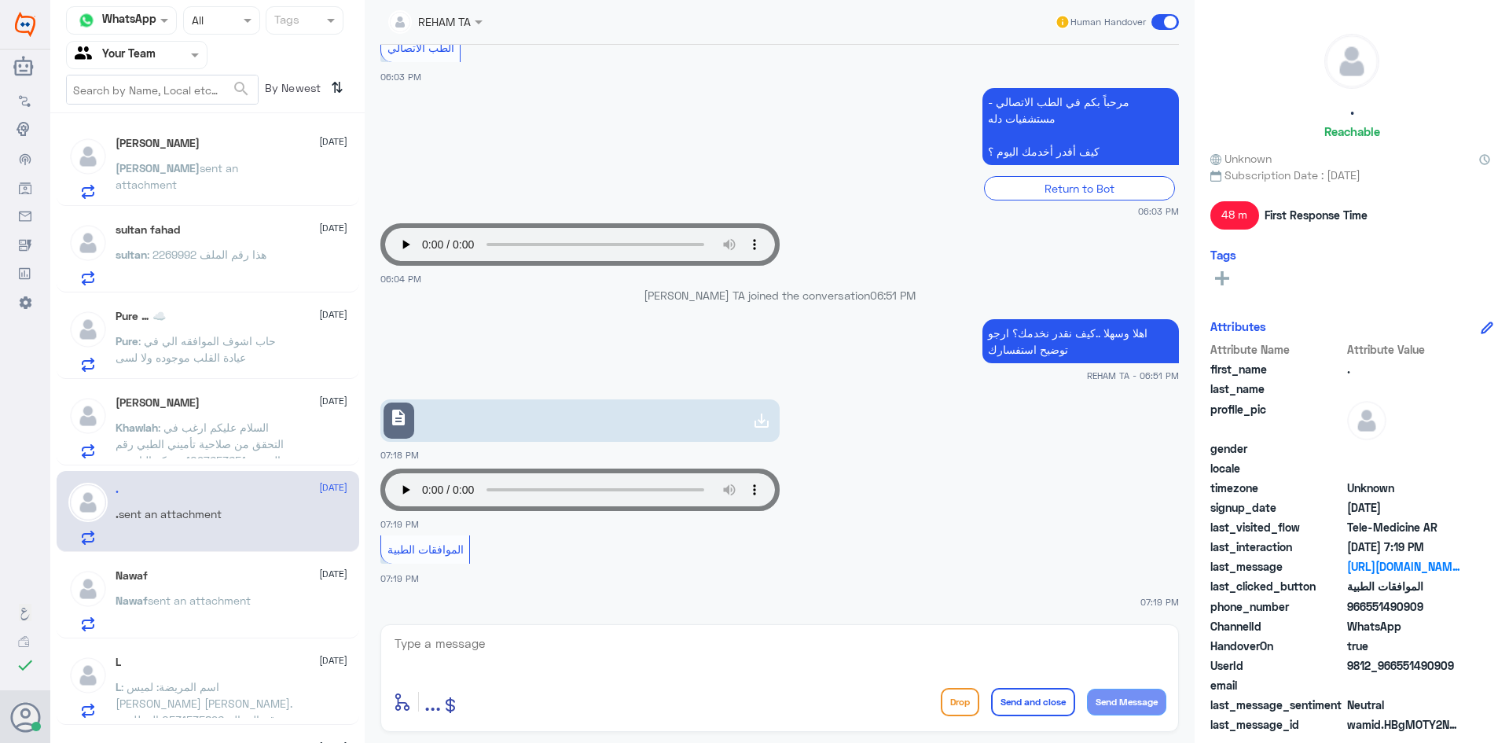
click at [238, 586] on div "Nawaf [DATE] Nawaf sent an attachment" at bounding box center [232, 600] width 232 height 62
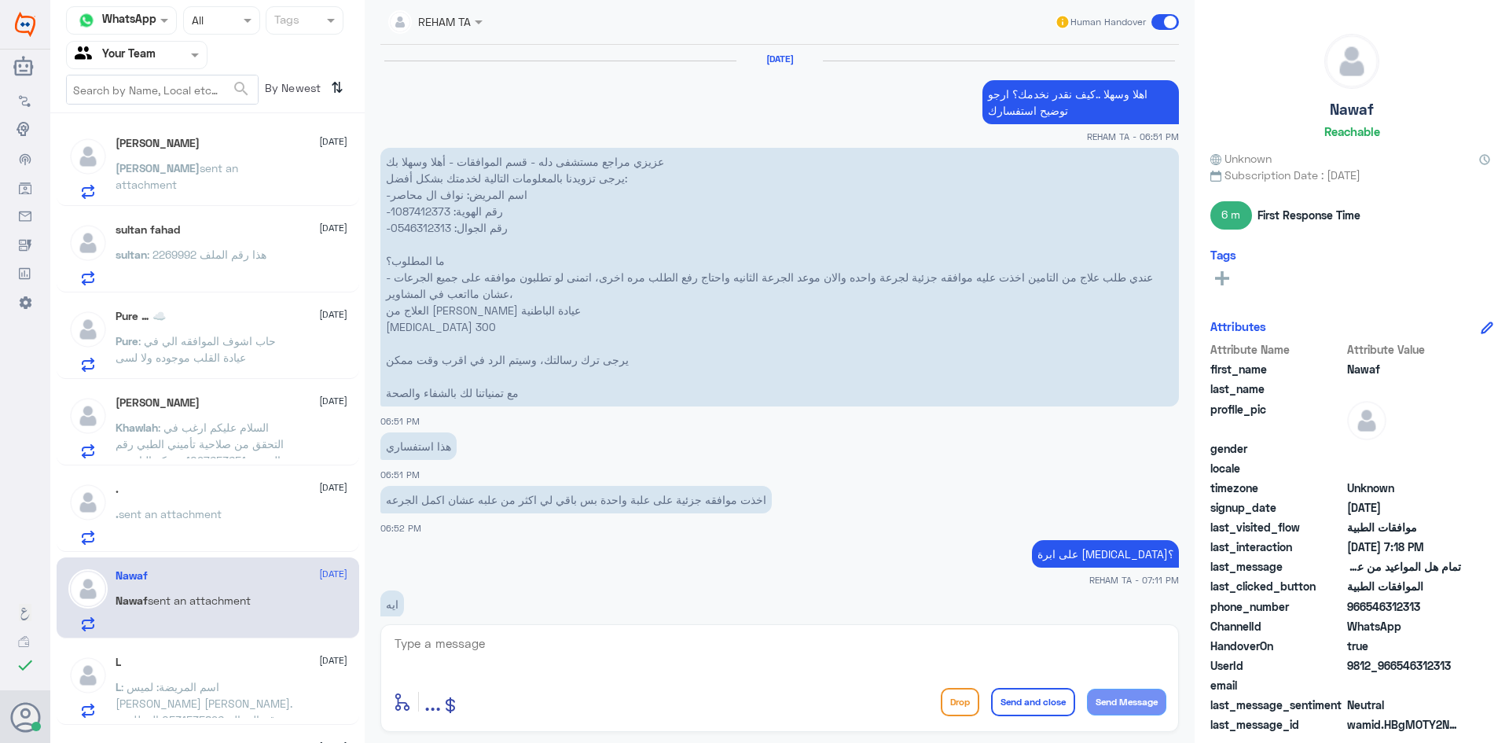
scroll to position [839, 0]
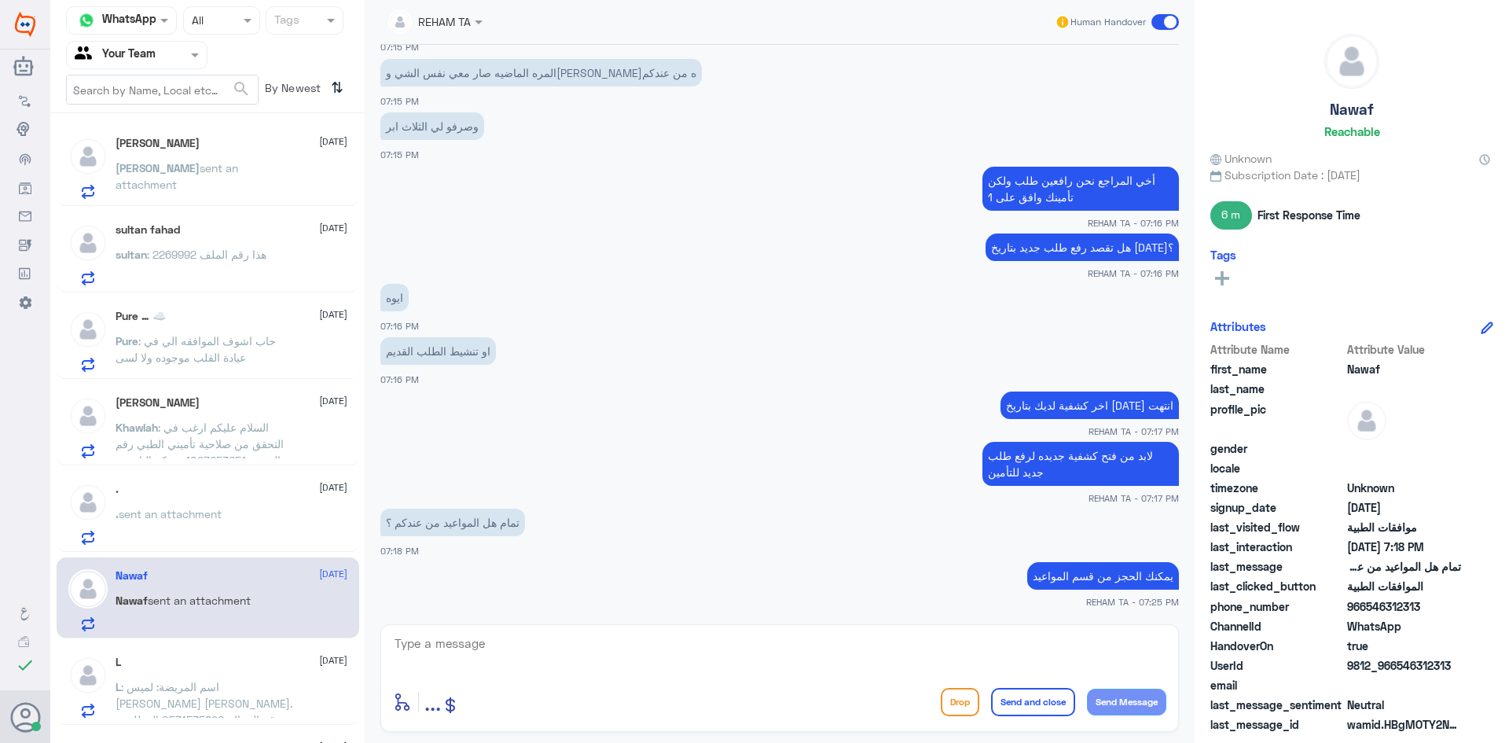
click at [290, 525] on div ". sent an attachment" at bounding box center [232, 526] width 232 height 35
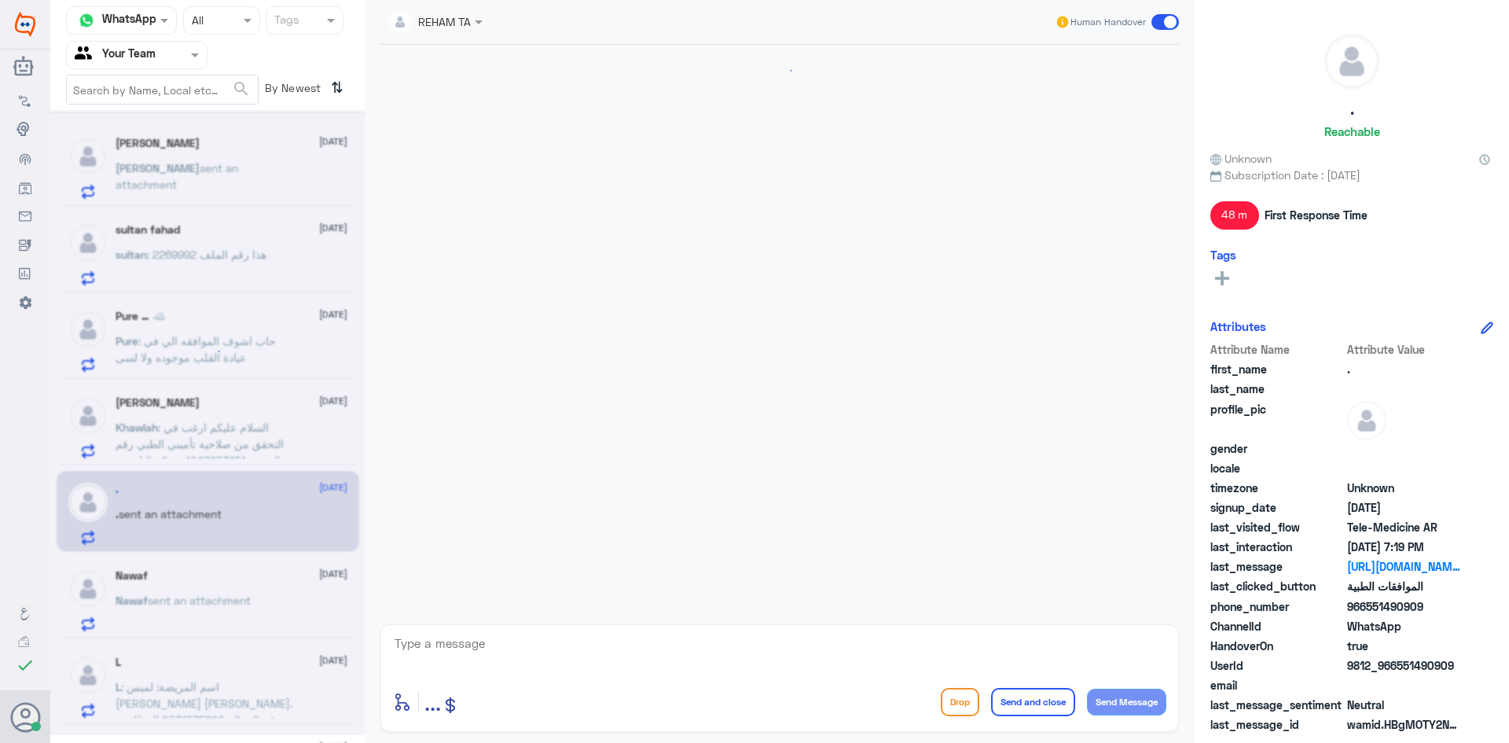
scroll to position [806, 0]
click at [259, 616] on div "Nawaf sent an attachment" at bounding box center [232, 613] width 232 height 35
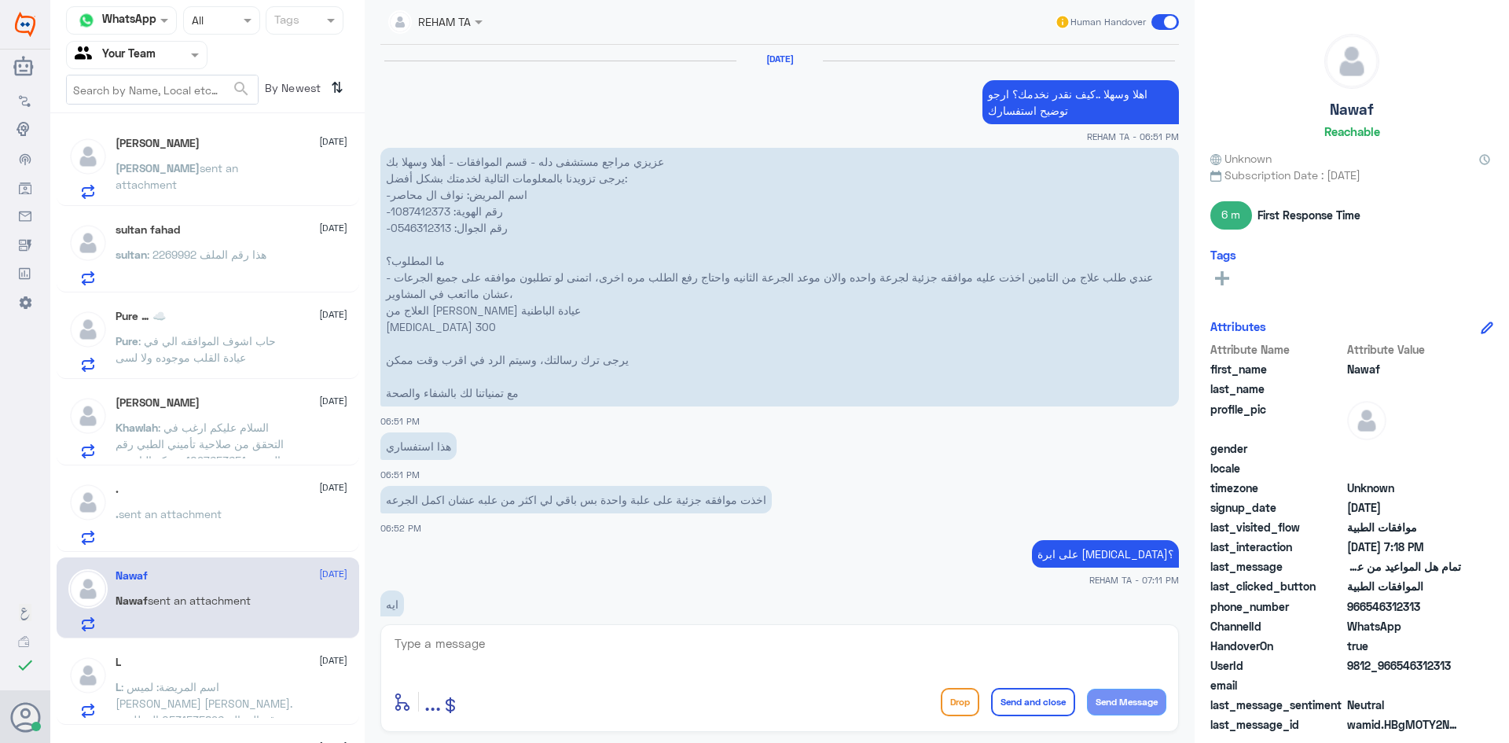
scroll to position [839, 0]
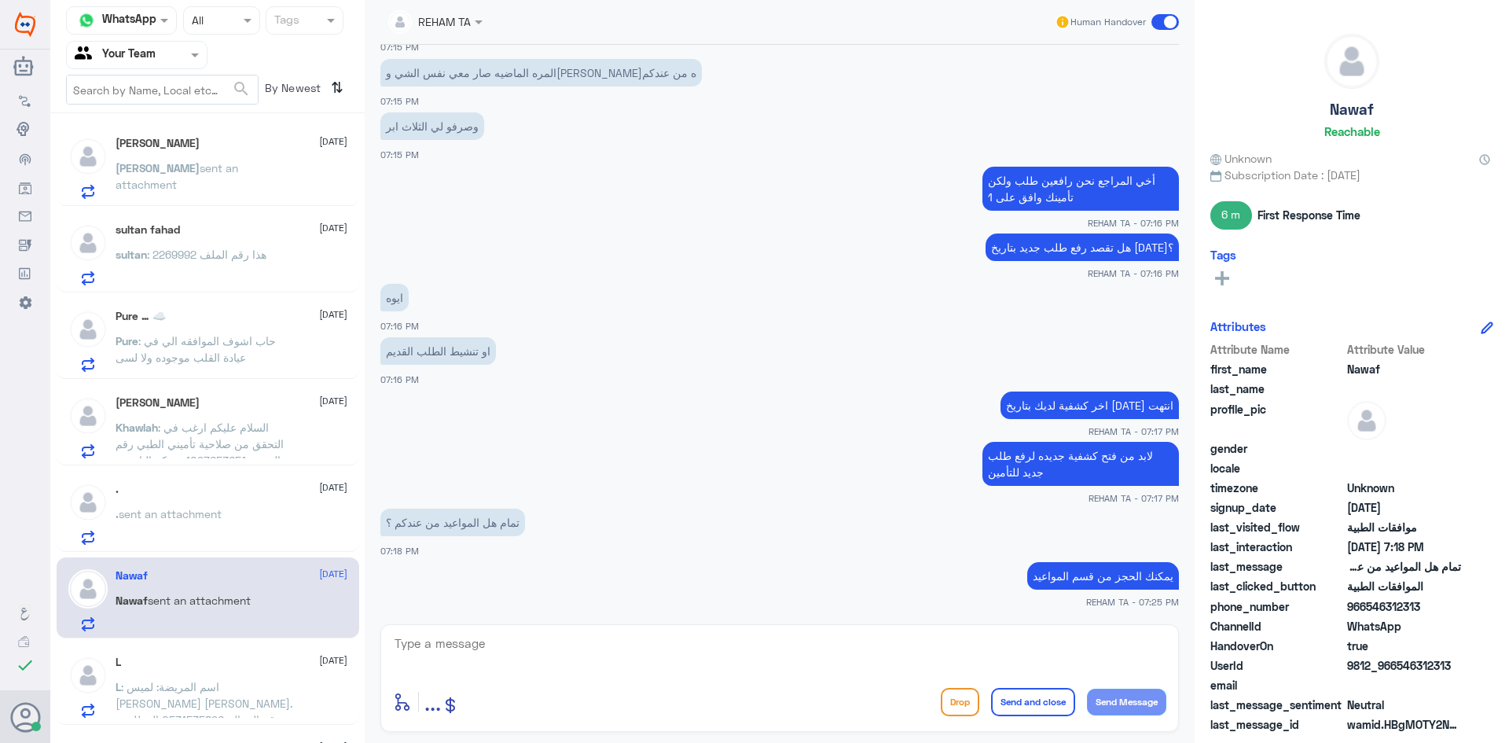
click at [614, 656] on textarea at bounding box center [779, 652] width 773 height 39
type textarea "h"
type textarea "اي خدمة اخرى؟"
drag, startPoint x: 1053, startPoint y: 641, endPoint x: 1355, endPoint y: 675, distance: 303.8
click at [1356, 663] on div "Channel WhatsApp Status × All Tags Agent Filter Your Team search By Newest ⇅ [P…" at bounding box center [779, 373] width 1459 height 747
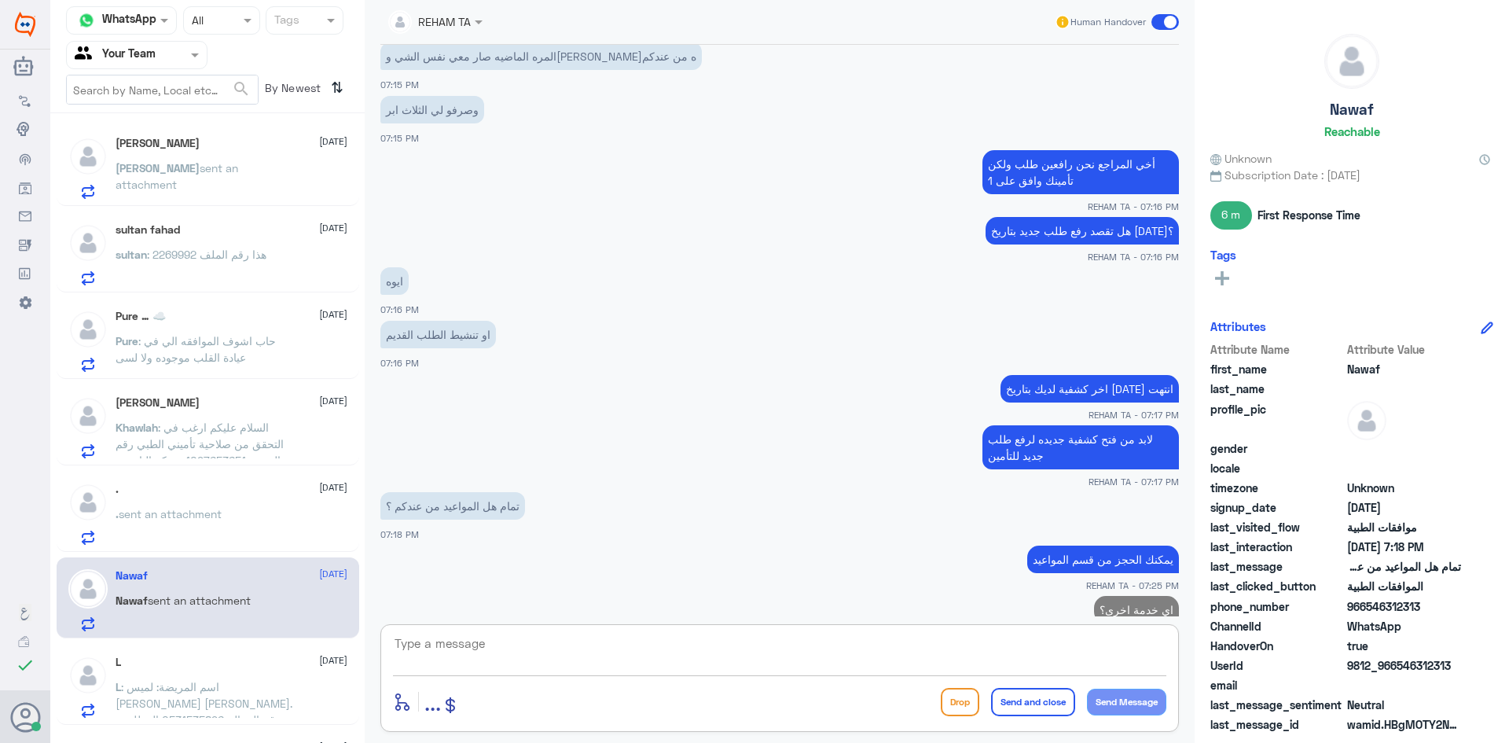
scroll to position [890, 0]
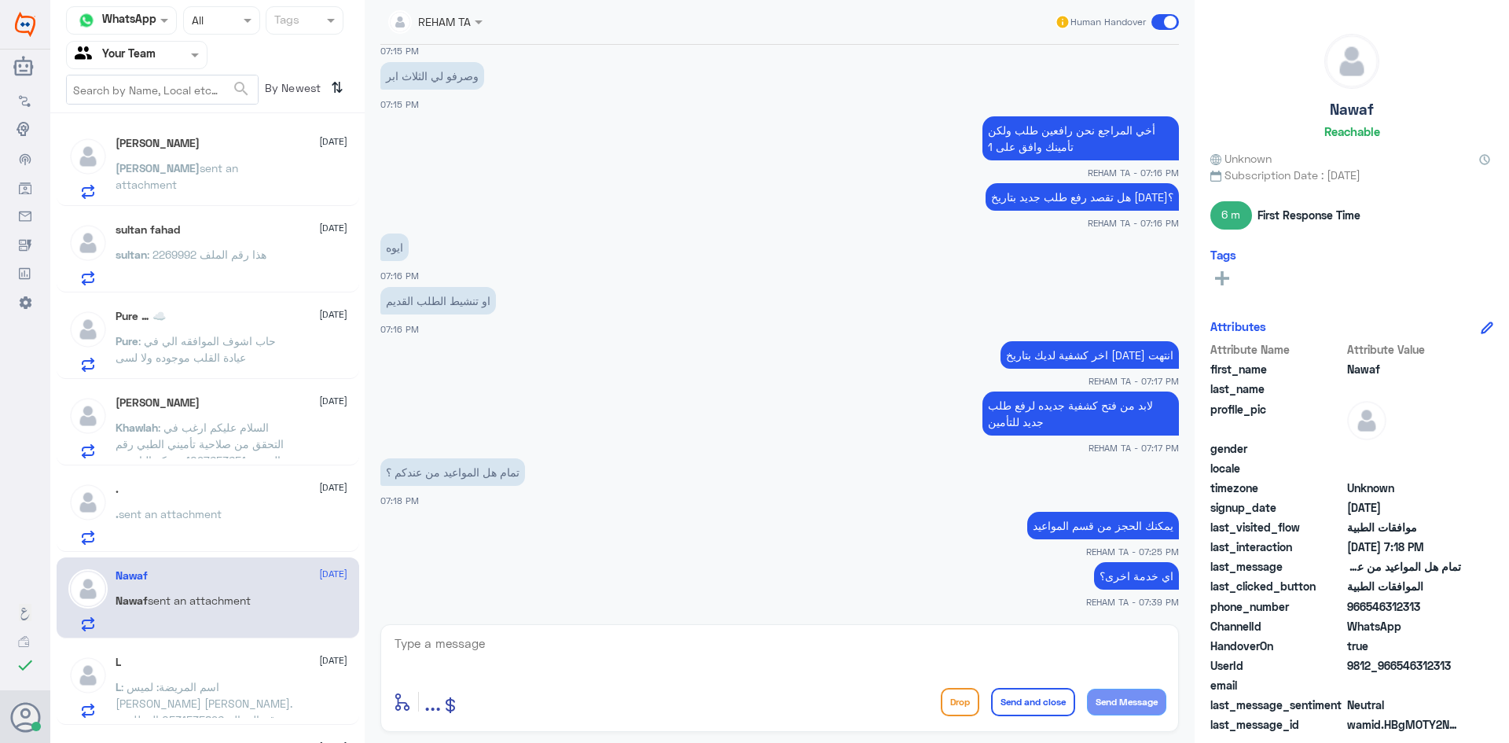
click at [160, 153] on div "[PERSON_NAME] [DATE] [PERSON_NAME] sent an attachment" at bounding box center [232, 168] width 232 height 62
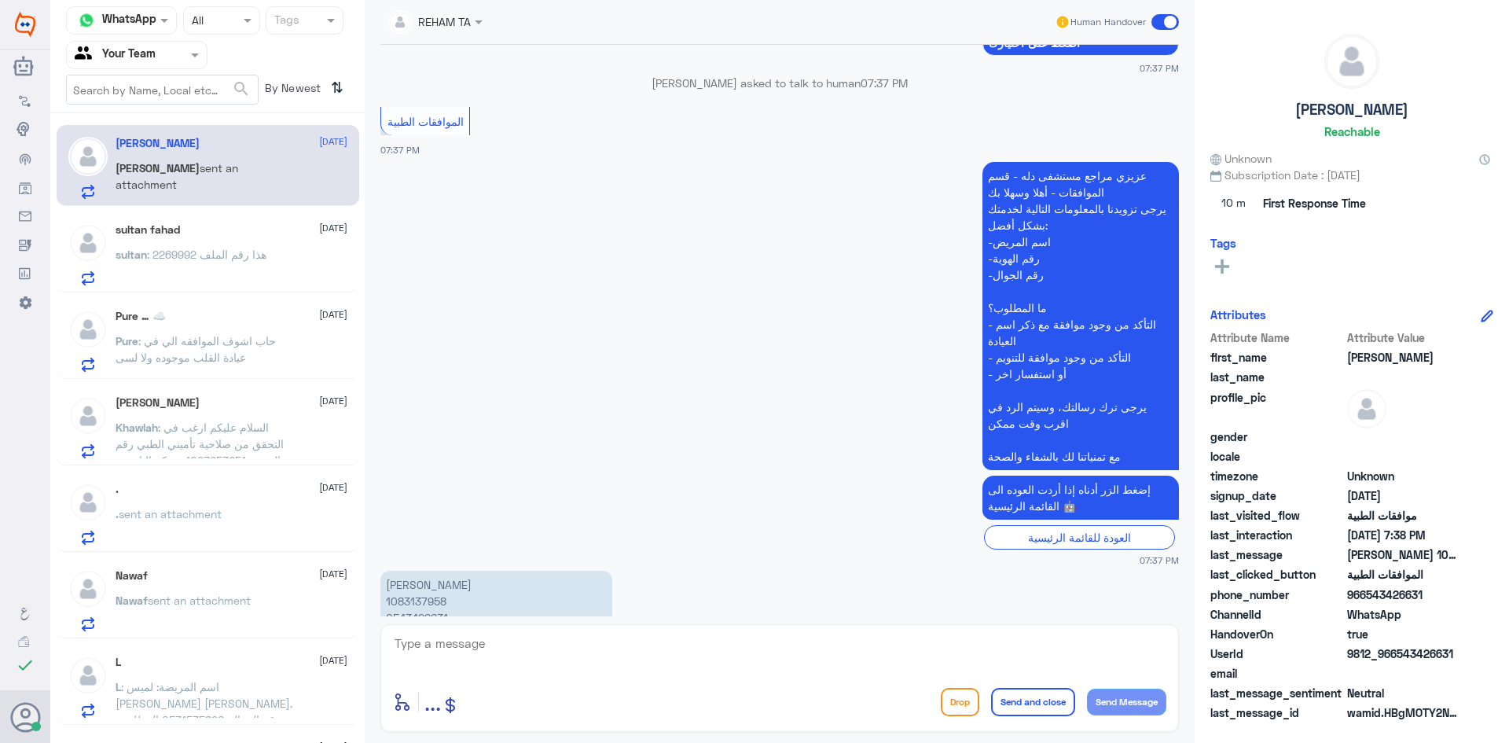
scroll to position [1663, 0]
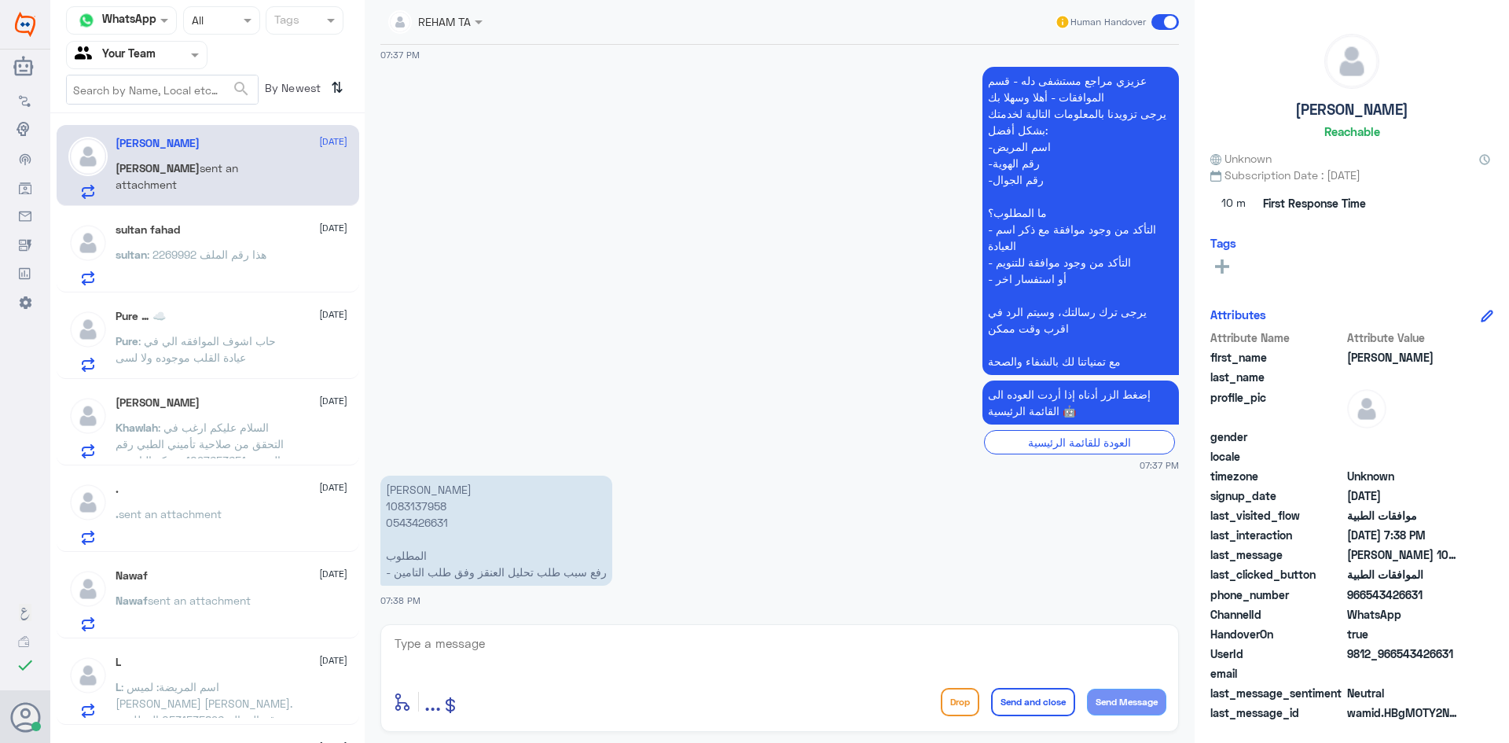
click at [659, 655] on textarea at bounding box center [779, 652] width 773 height 39
paste textarea "اهلا وسهلا...سيتم التحقق حالا"
type textarea "اهلا وسهلا...سيتم التحقق حالا"
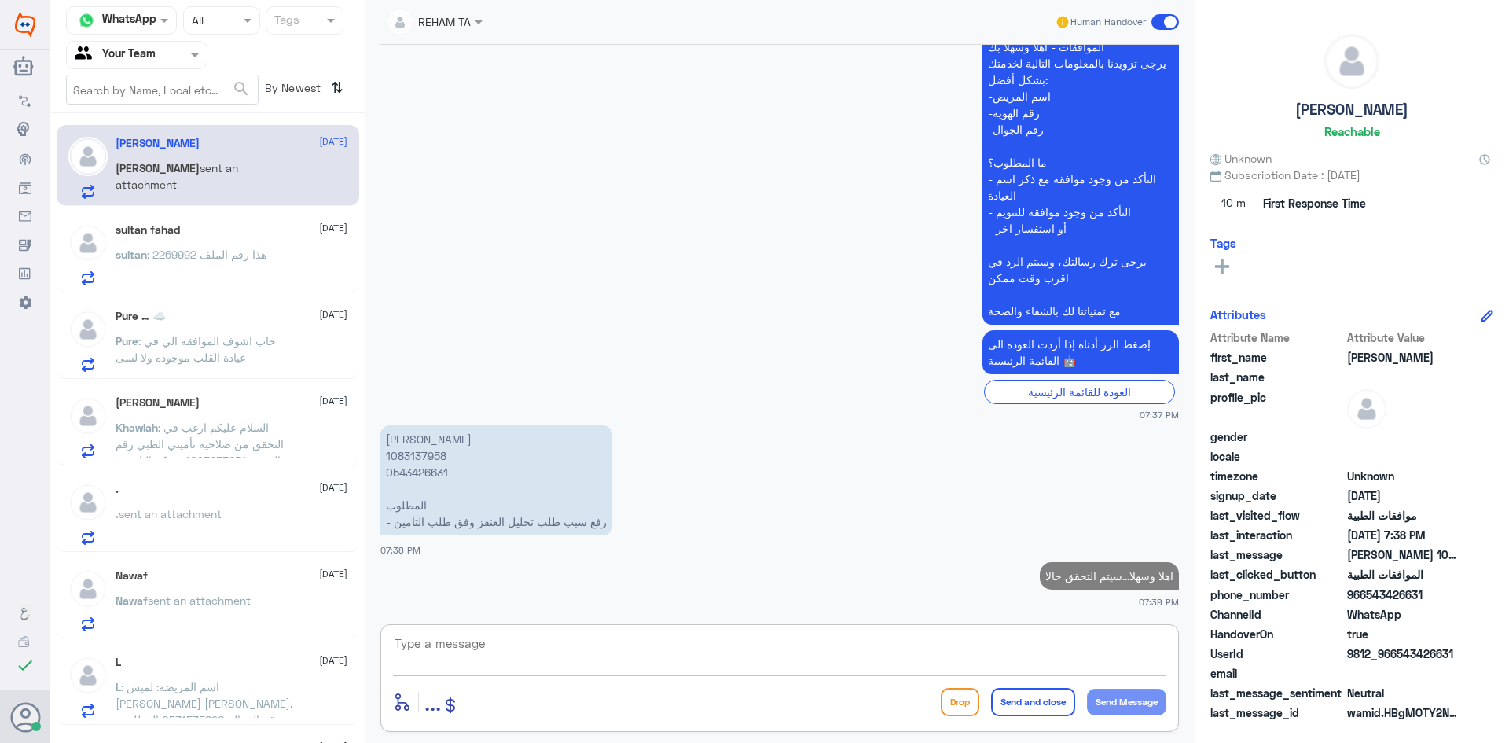
click at [404, 454] on p "[PERSON_NAME] 1083137958 0543426631 المطلوب - رفع سبب طلب تحليل العنقز وفق طلب …" at bounding box center [496, 480] width 232 height 110
copy p "1083137958"
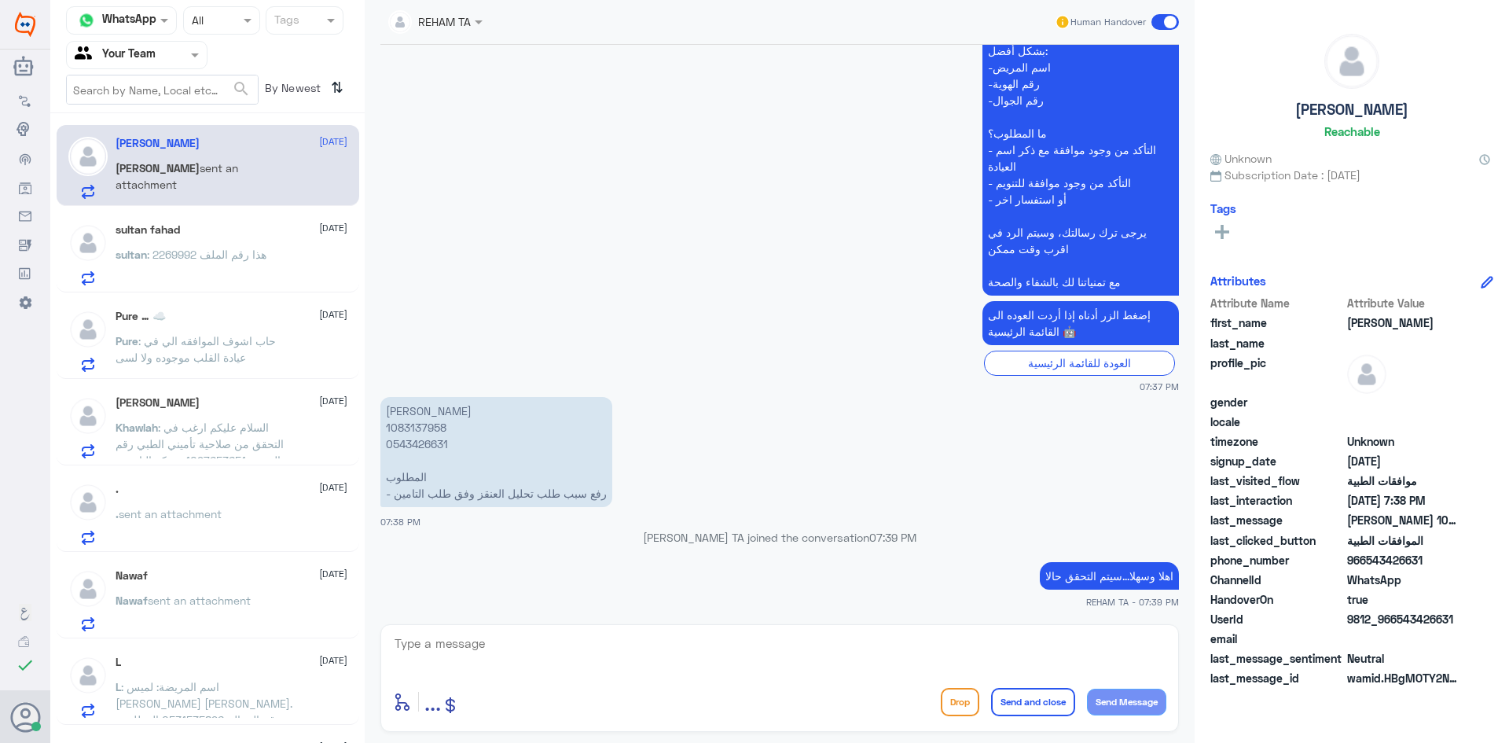
click at [645, 664] on textarea at bounding box center [779, 652] width 773 height 39
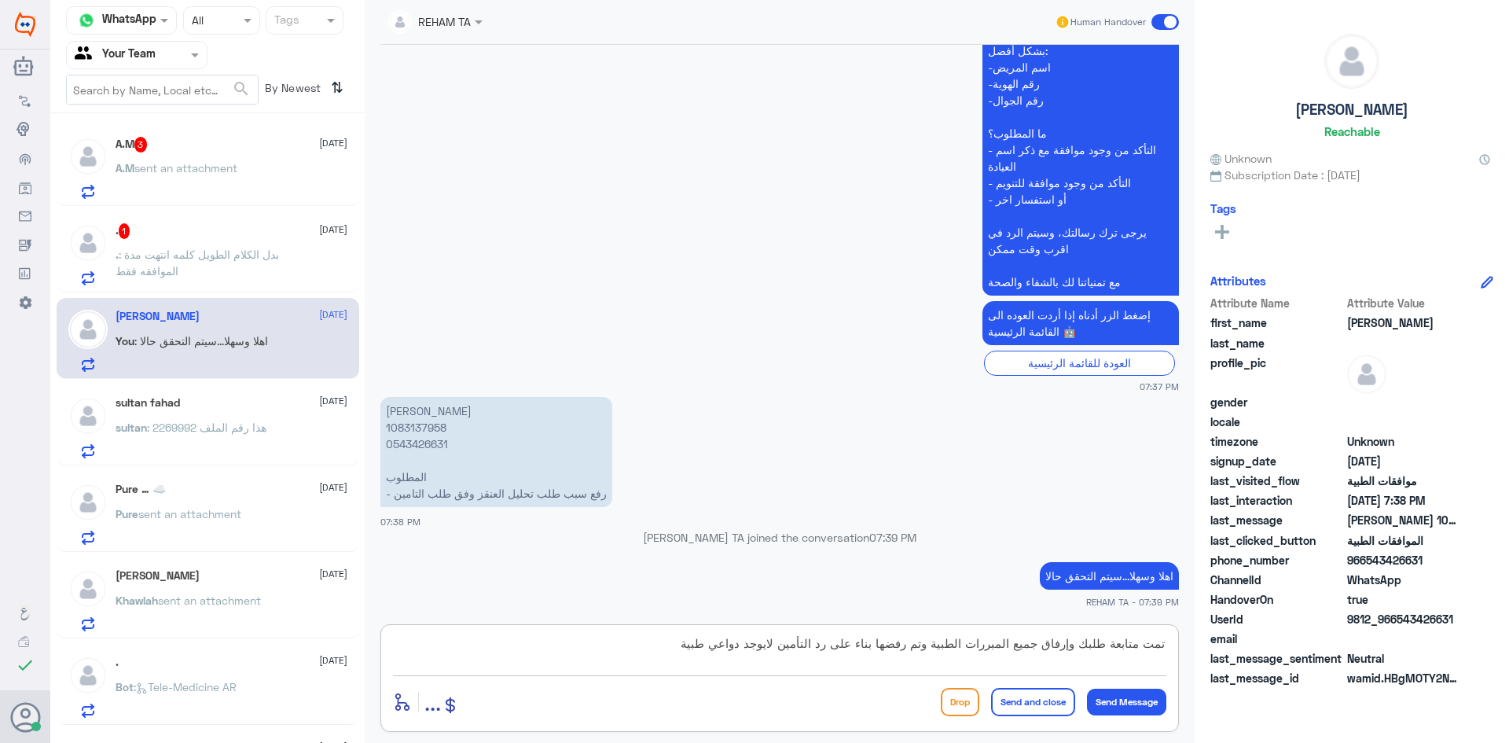
type textarea "تمت متابعة طلبك وإرفاق جميع المبررات الطبية وتم رفضها بناء على رد التأمين لايوج…"
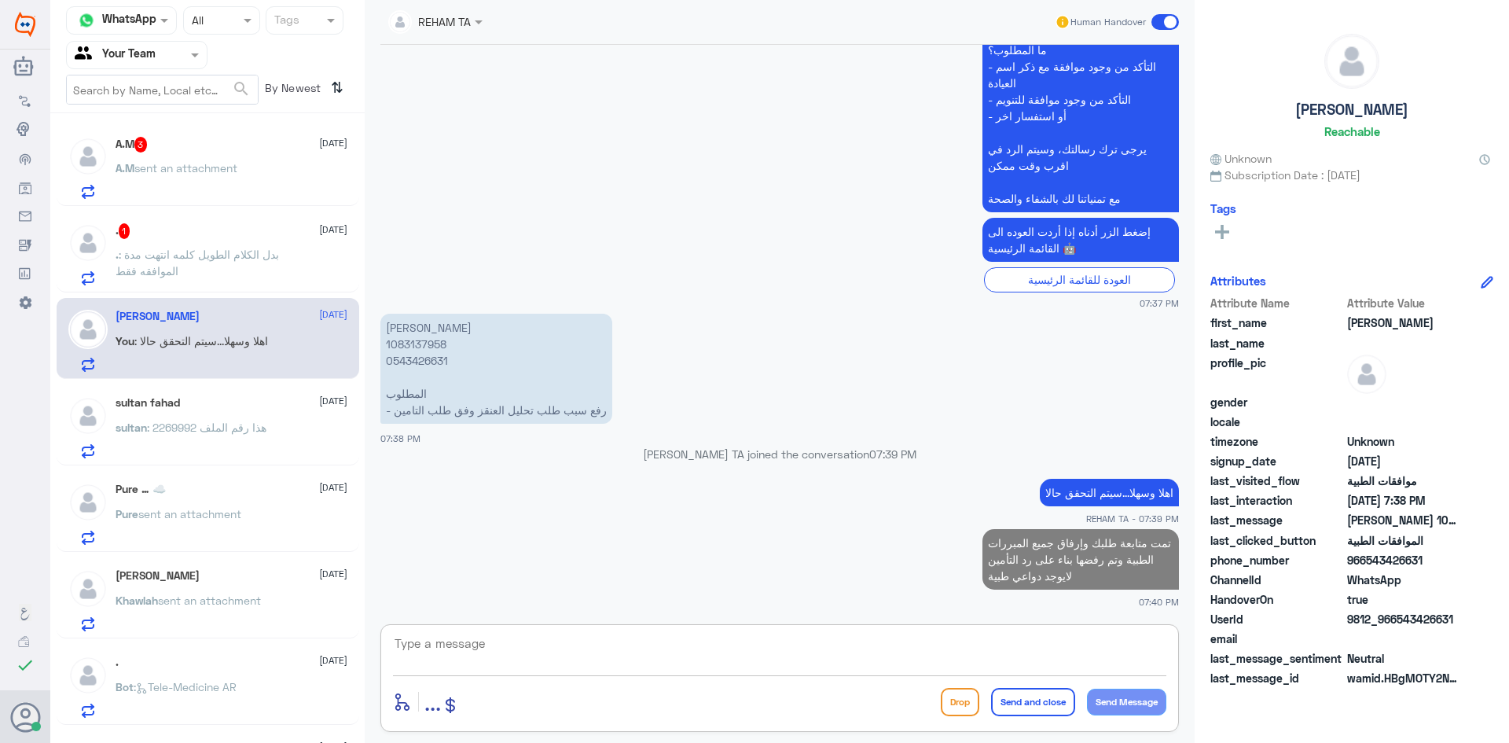
click at [243, 156] on div "A.M 3 [DATE] A.M sent an attachment" at bounding box center [232, 168] width 232 height 62
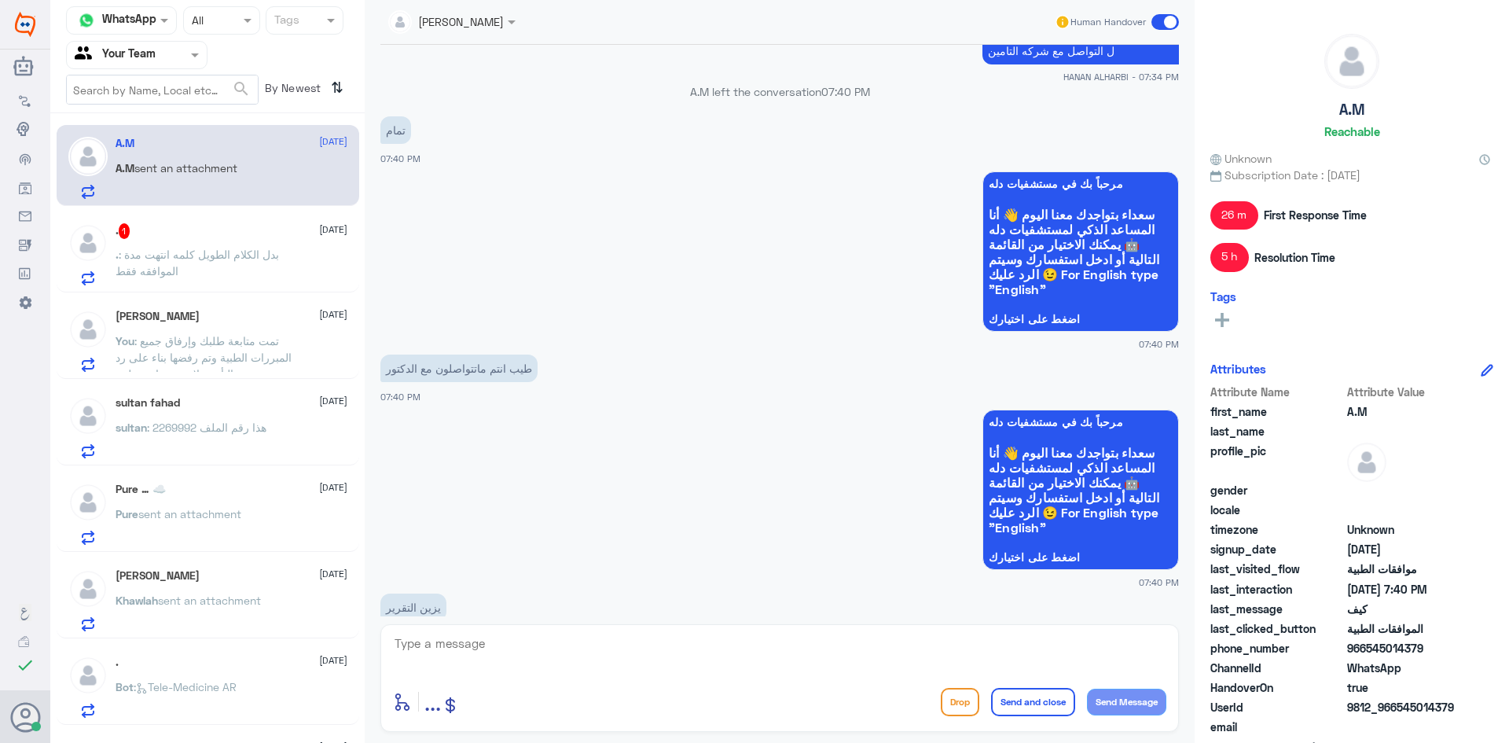
scroll to position [1175, 0]
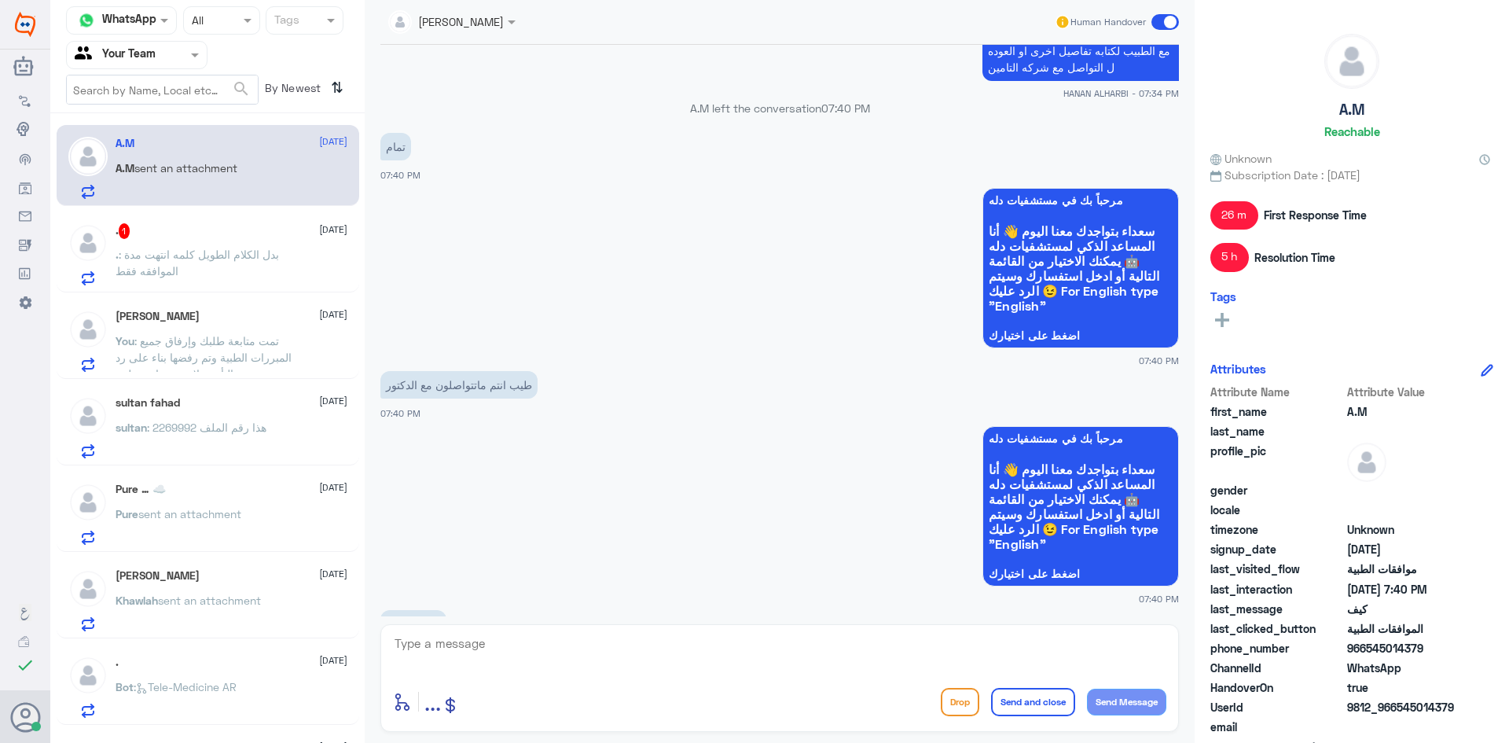
click at [220, 268] on p ". : بدل الكلام الطويل كلمه انتهت مدة الموافقه فقط" at bounding box center [204, 265] width 177 height 39
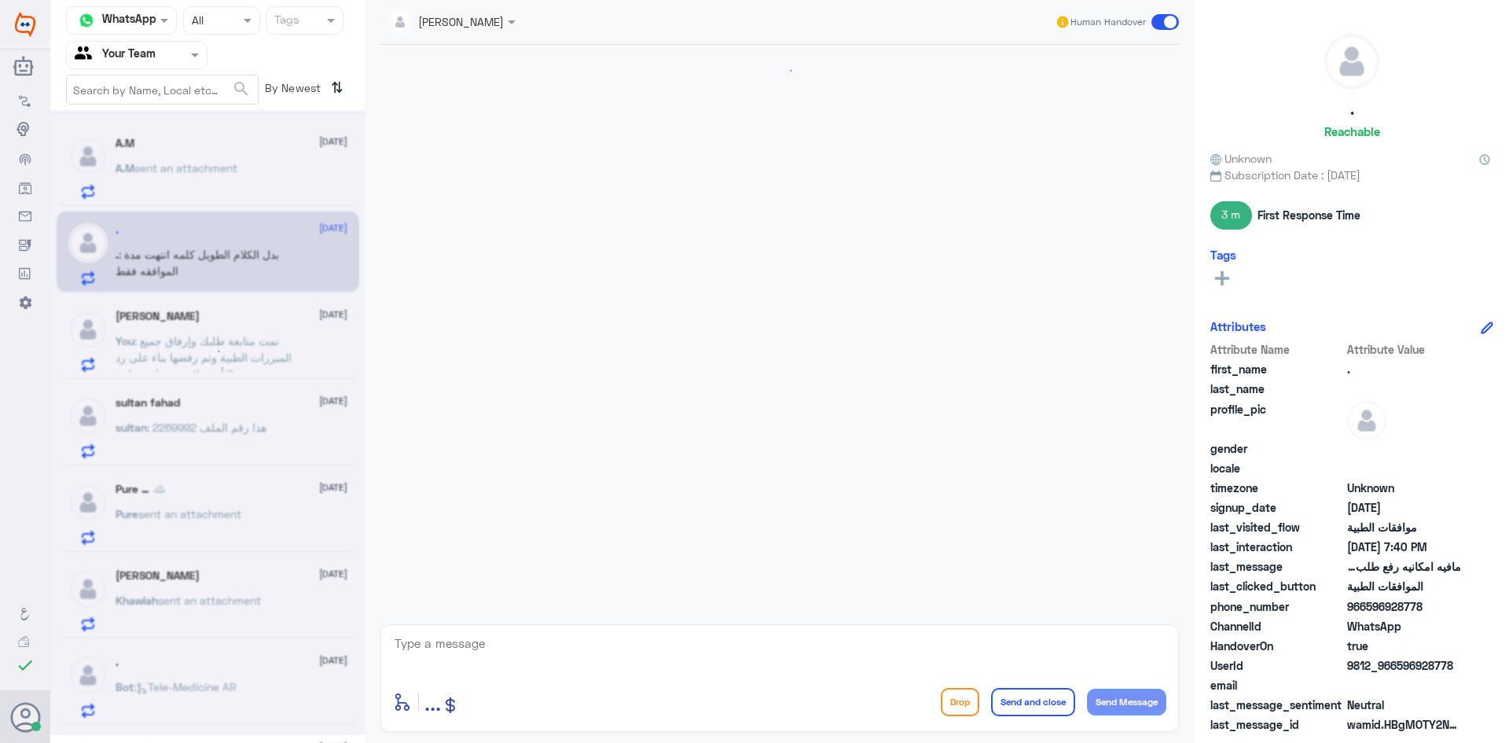
scroll to position [1470, 0]
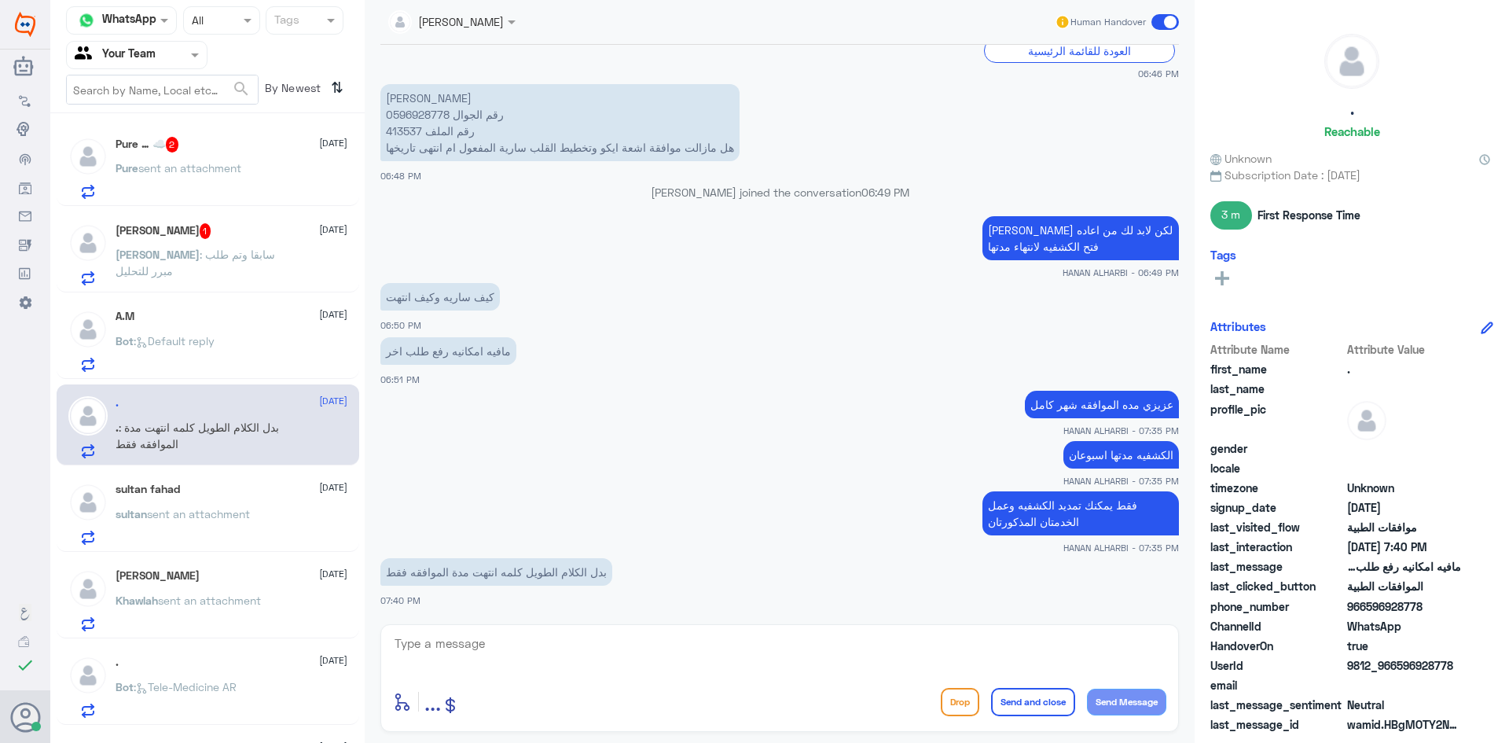
click at [574, 662] on textarea at bounding box center [779, 652] width 773 height 39
click at [147, 127] on div "Pure … ☁️ 2 [DATE] Pure sent an attachment" at bounding box center [208, 165] width 303 height 81
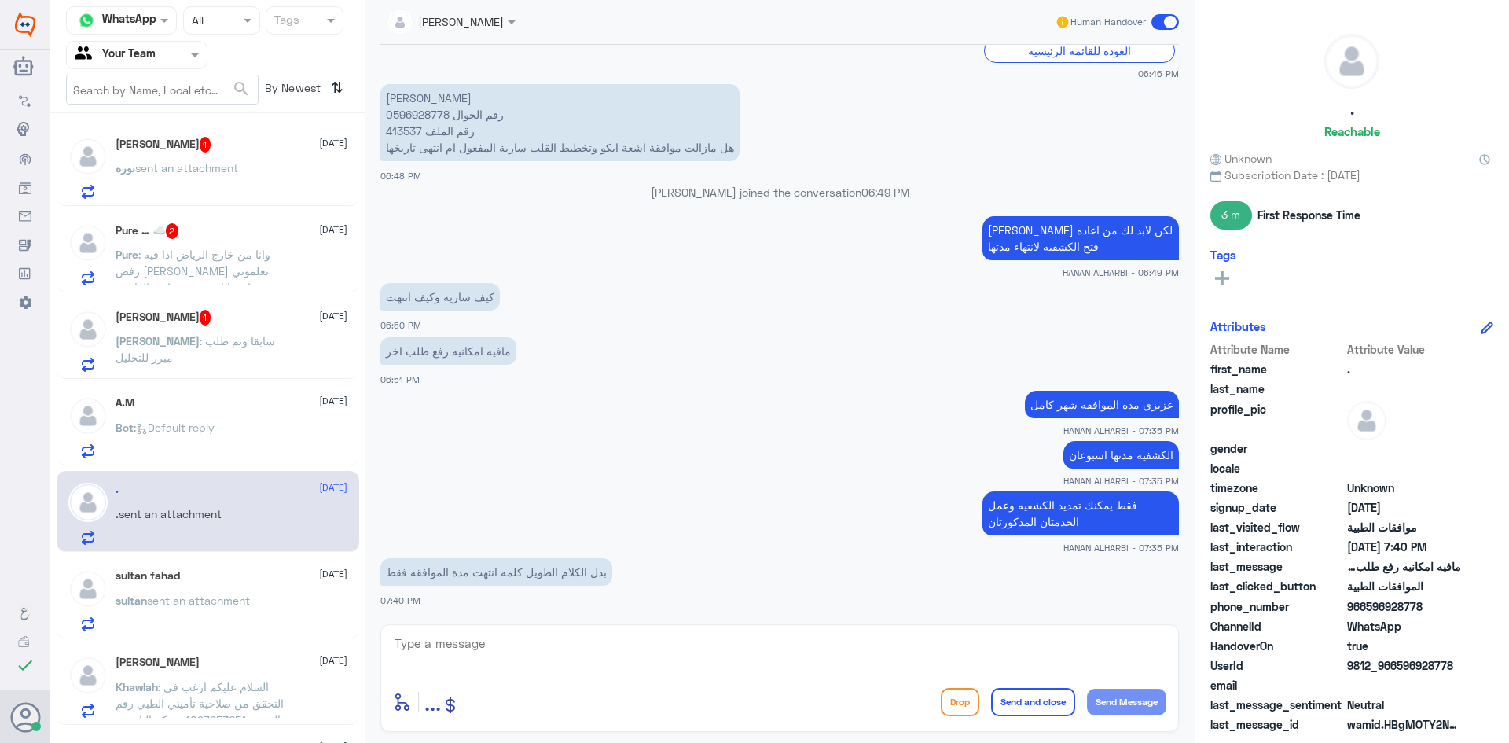
click at [200, 168] on span "sent an attachment" at bounding box center [186, 167] width 103 height 13
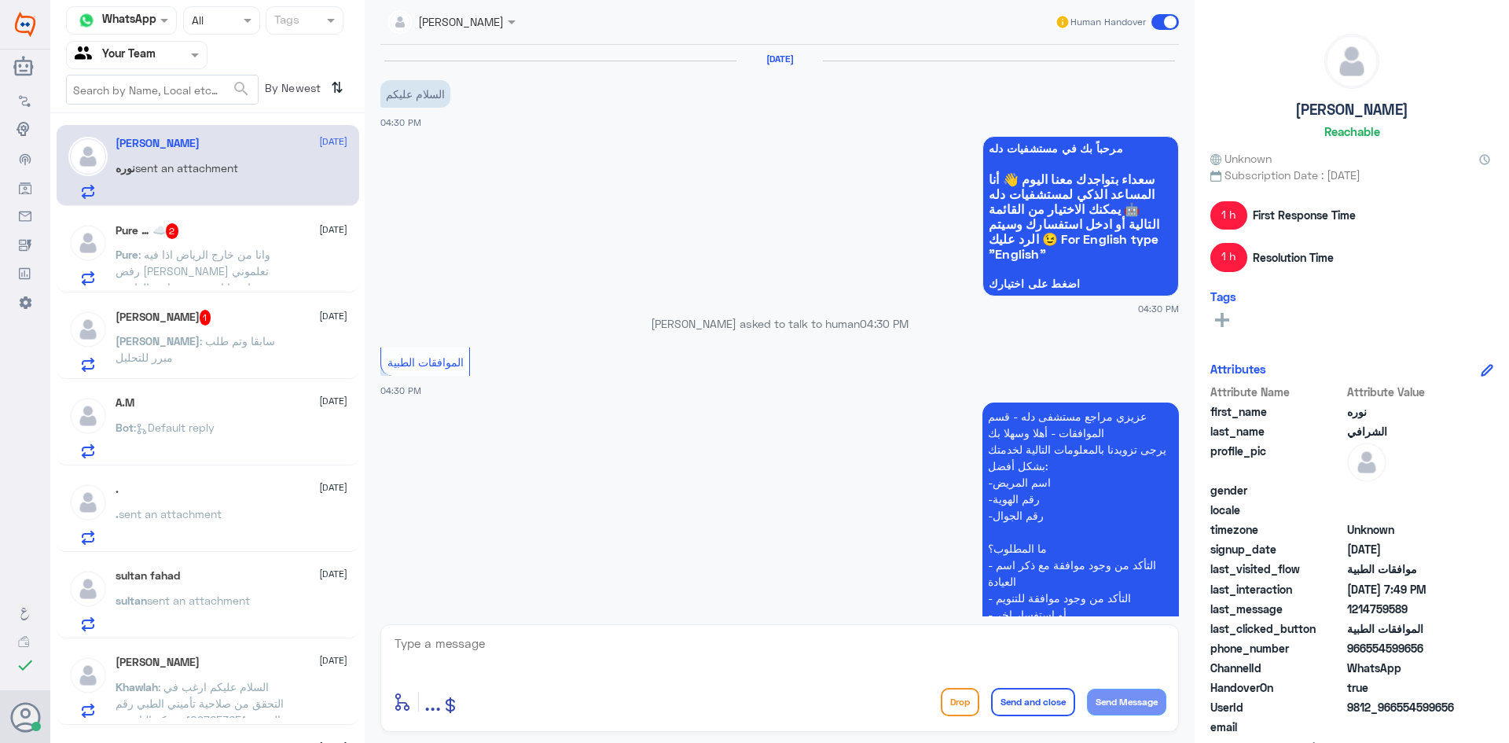
scroll to position [790, 0]
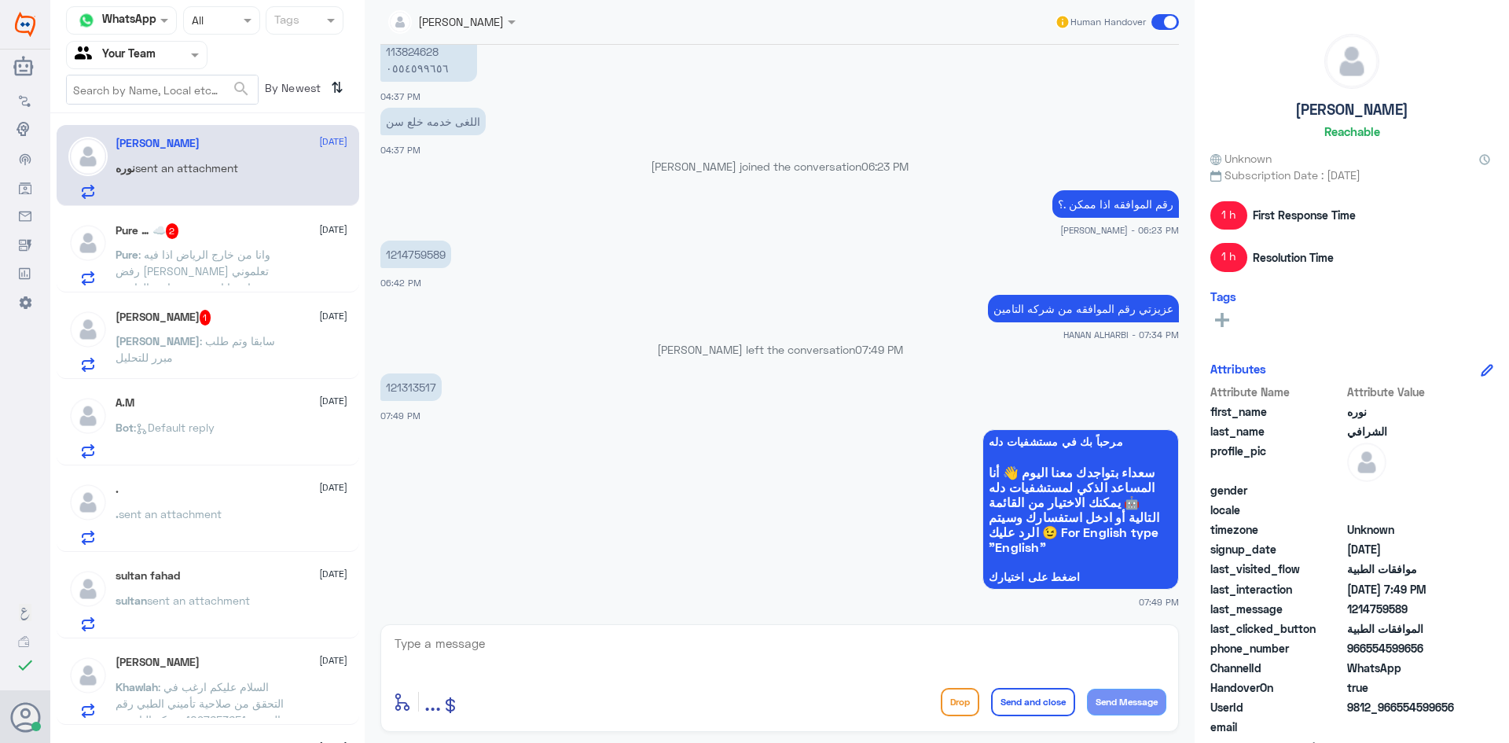
click at [195, 255] on span ": وانا من خارج الرياض اذا فيه رفض [PERSON_NAME] تعلموني عشان ما اضرب مشوار ع ال…" at bounding box center [193, 271] width 155 height 46
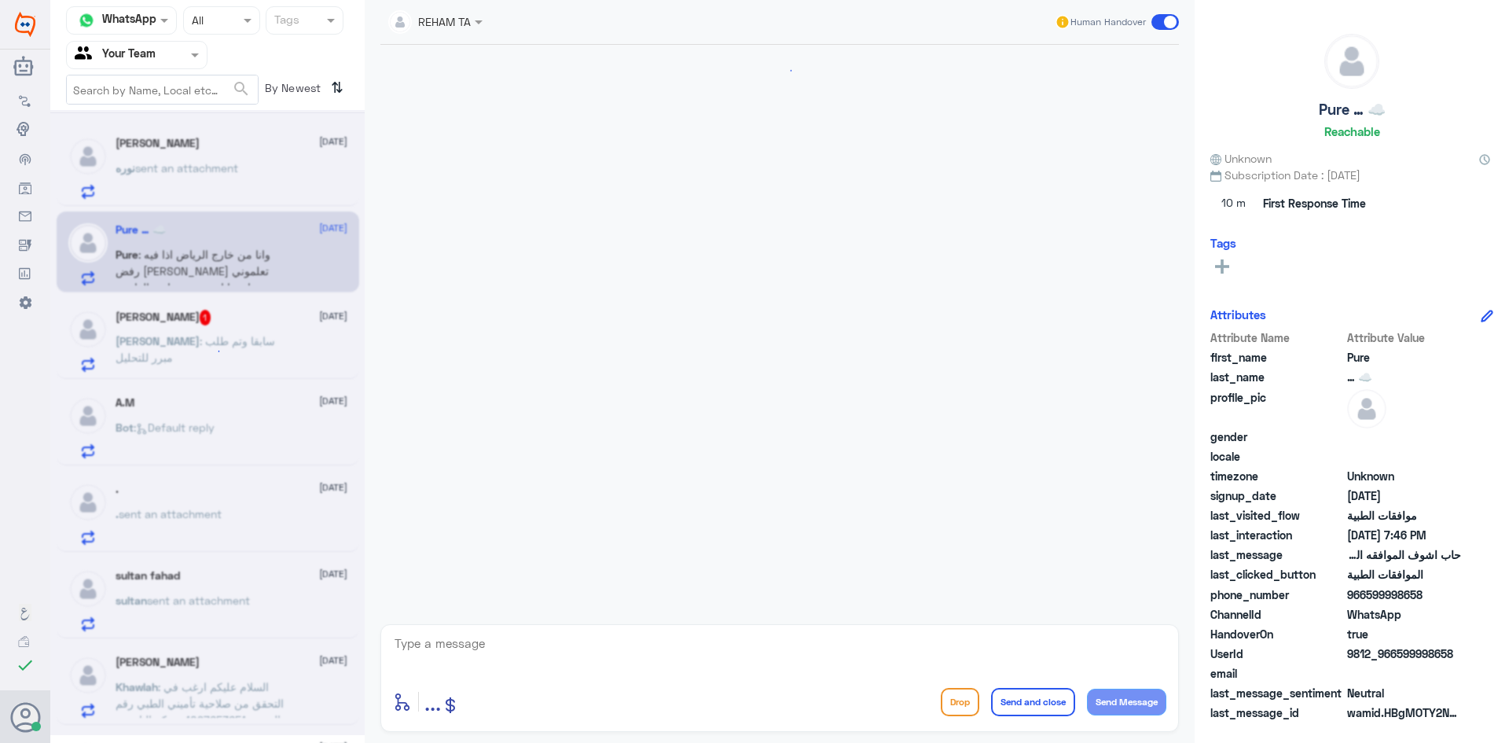
scroll to position [480, 0]
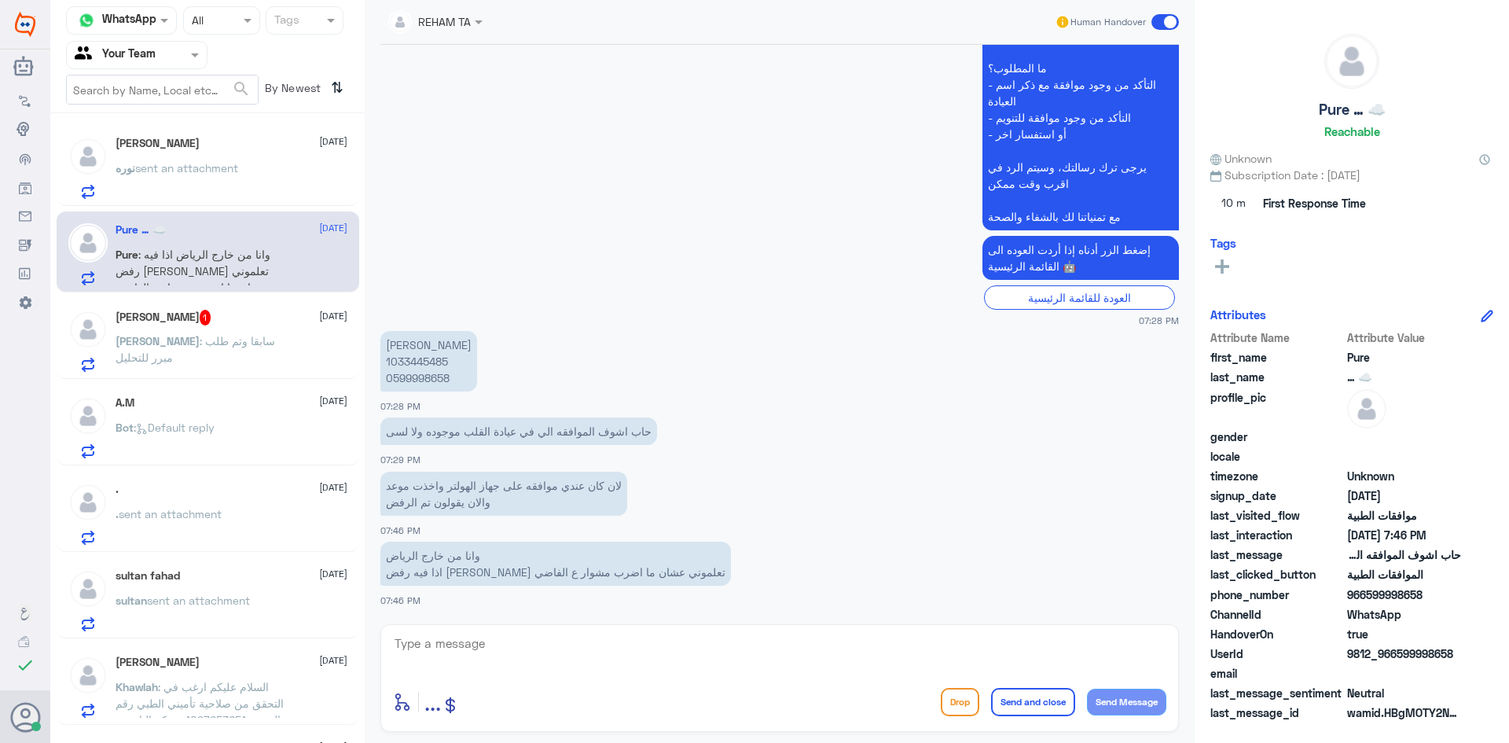
click at [213, 343] on span ": سابقا وتم طلب مبرر للتحليل" at bounding box center [196, 349] width 160 height 30
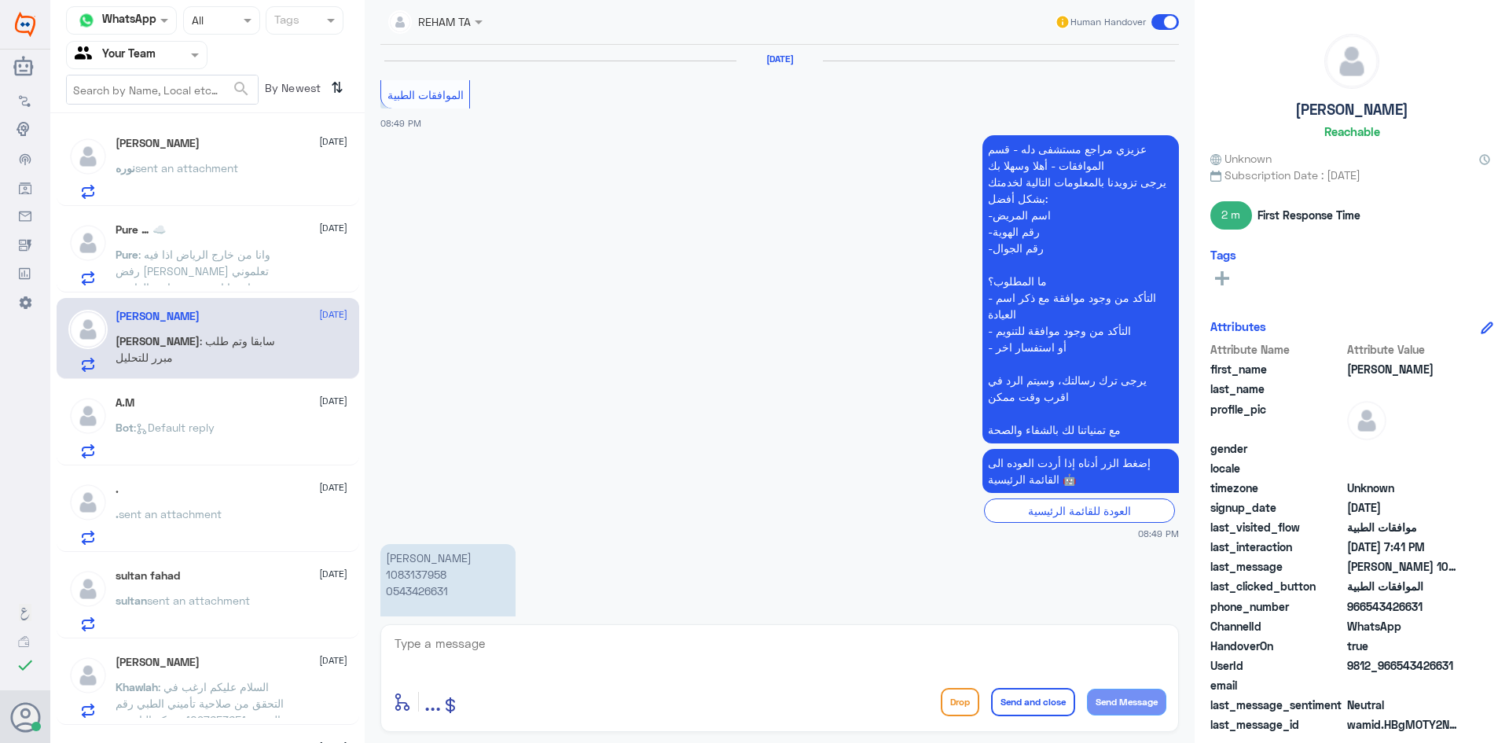
scroll to position [1612, 0]
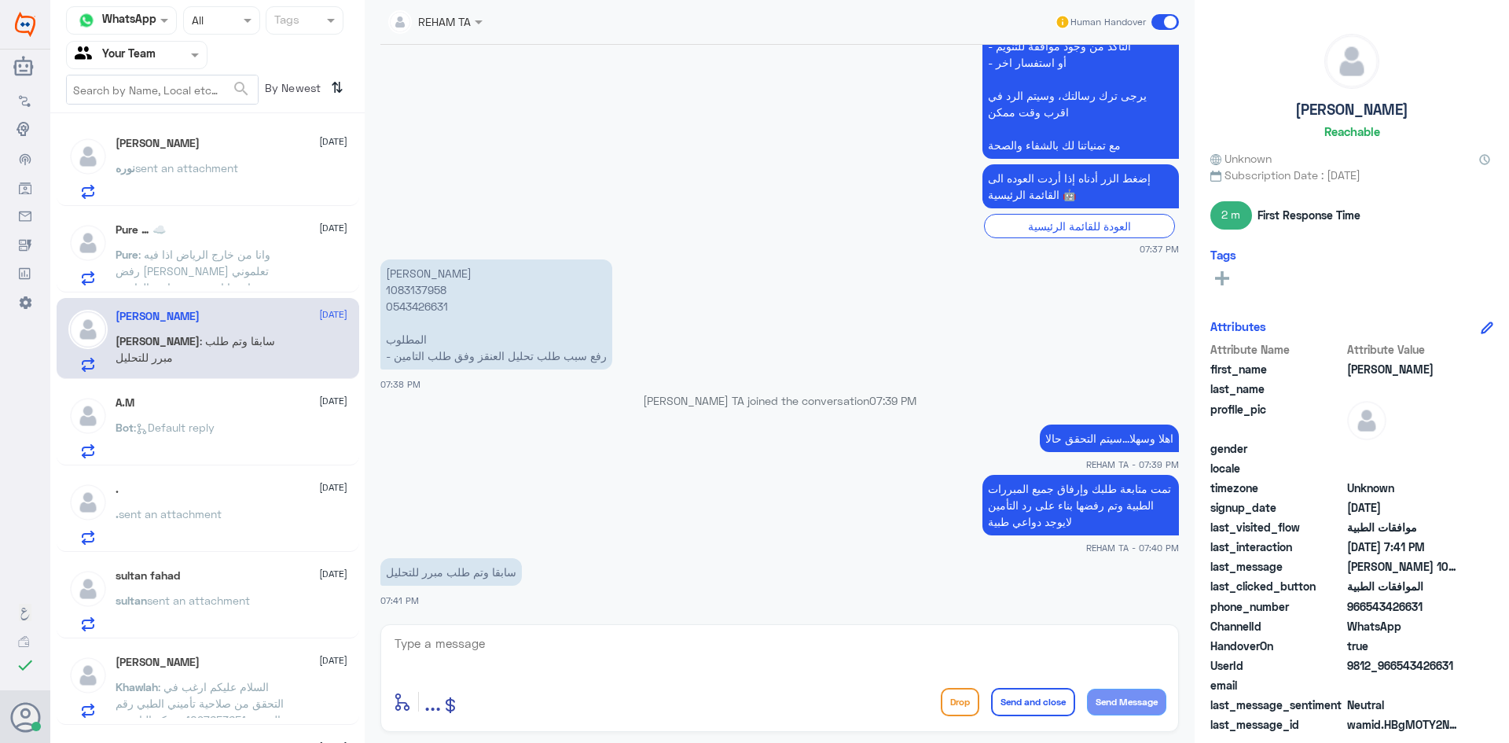
click at [543, 671] on div at bounding box center [779, 654] width 773 height 42
click at [542, 648] on textarea at bounding box center [779, 652] width 773 height 39
type textarea "نعم صحيح وتم رفع تقرير الطبيب وتم رفضه مرة اخرى"
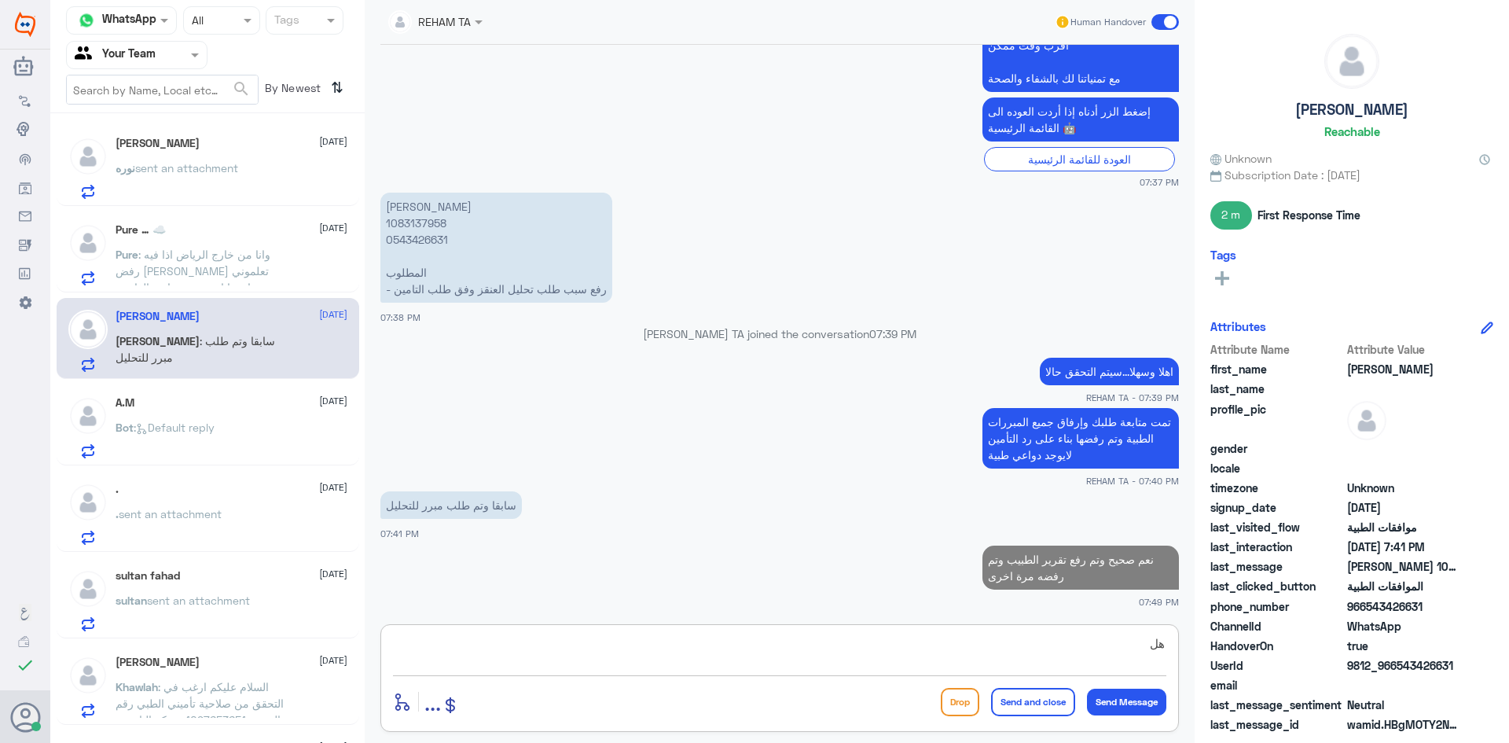
type textarea "ه"
type textarea "ا"
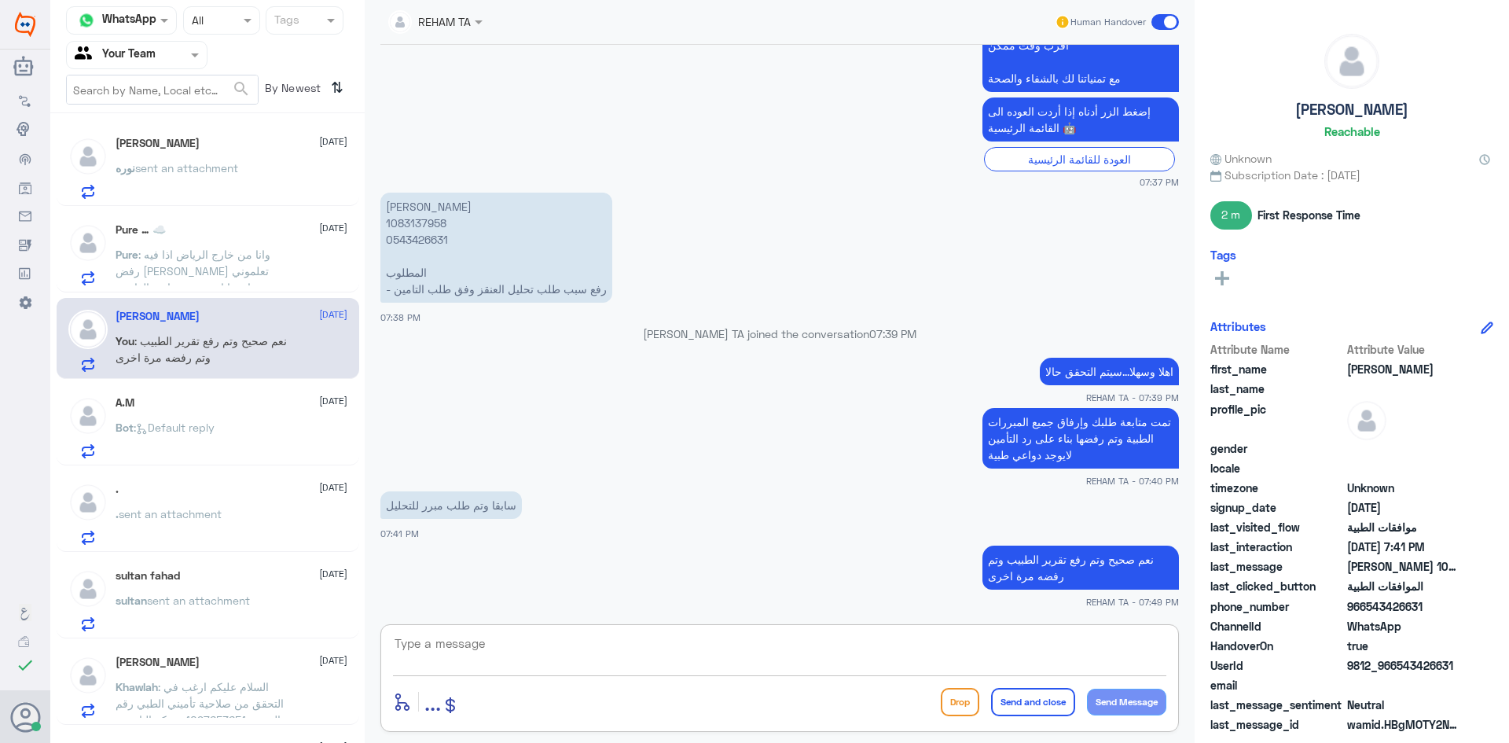
click at [187, 421] on span ": Default reply" at bounding box center [174, 427] width 81 height 13
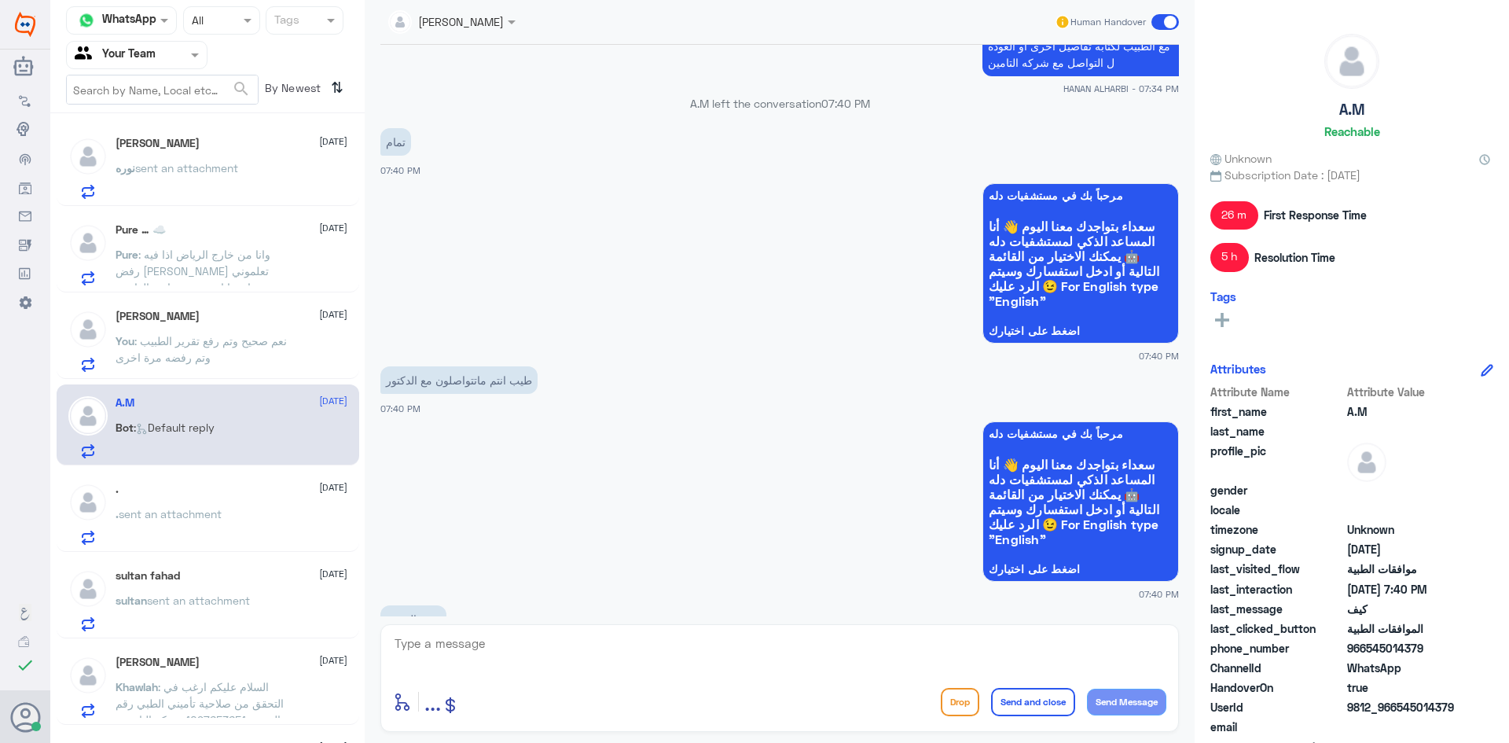
scroll to position [1018, 0]
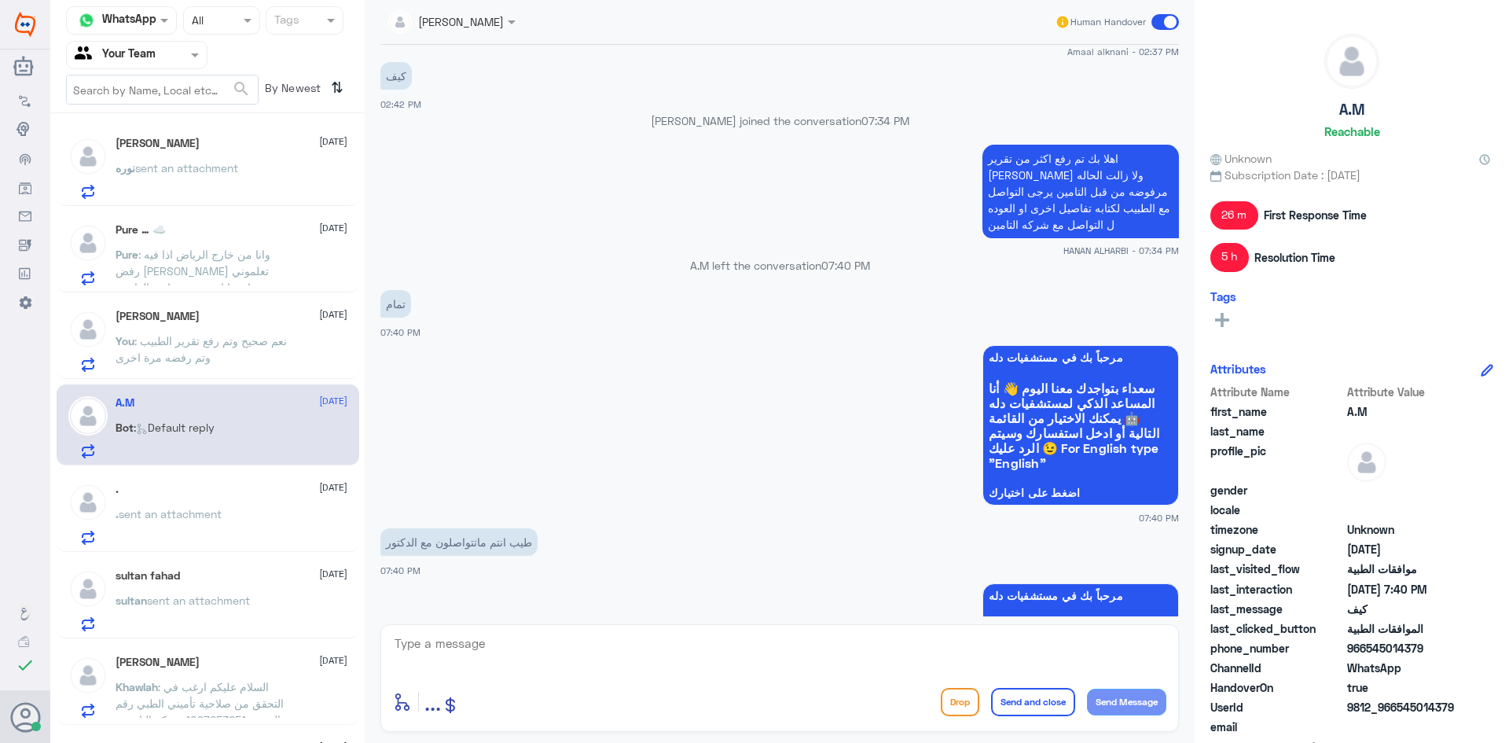
click at [219, 502] on div ". [DATE] . sent an attachment" at bounding box center [232, 514] width 232 height 62
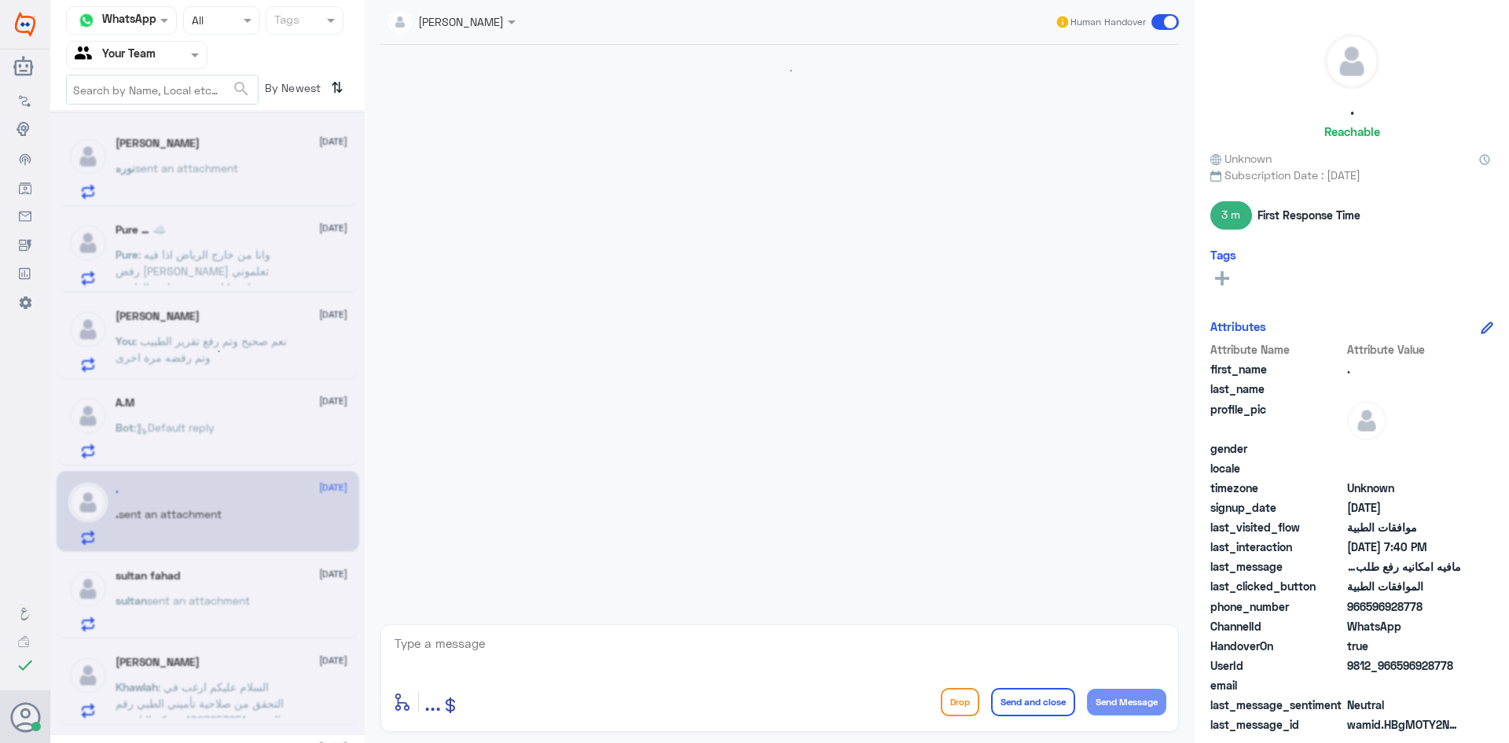
scroll to position [1470, 0]
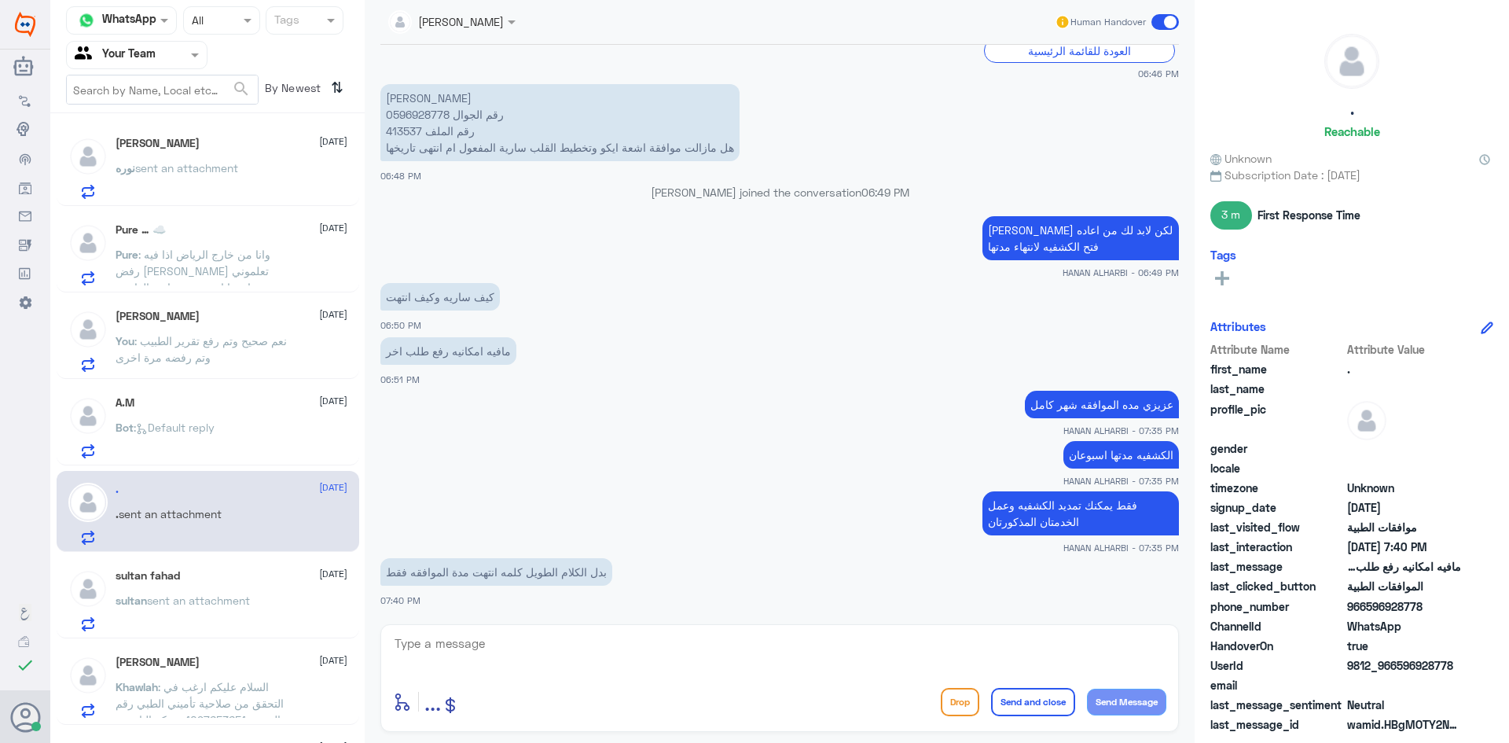
click at [200, 571] on div "sultan fahad [DATE]" at bounding box center [232, 575] width 232 height 13
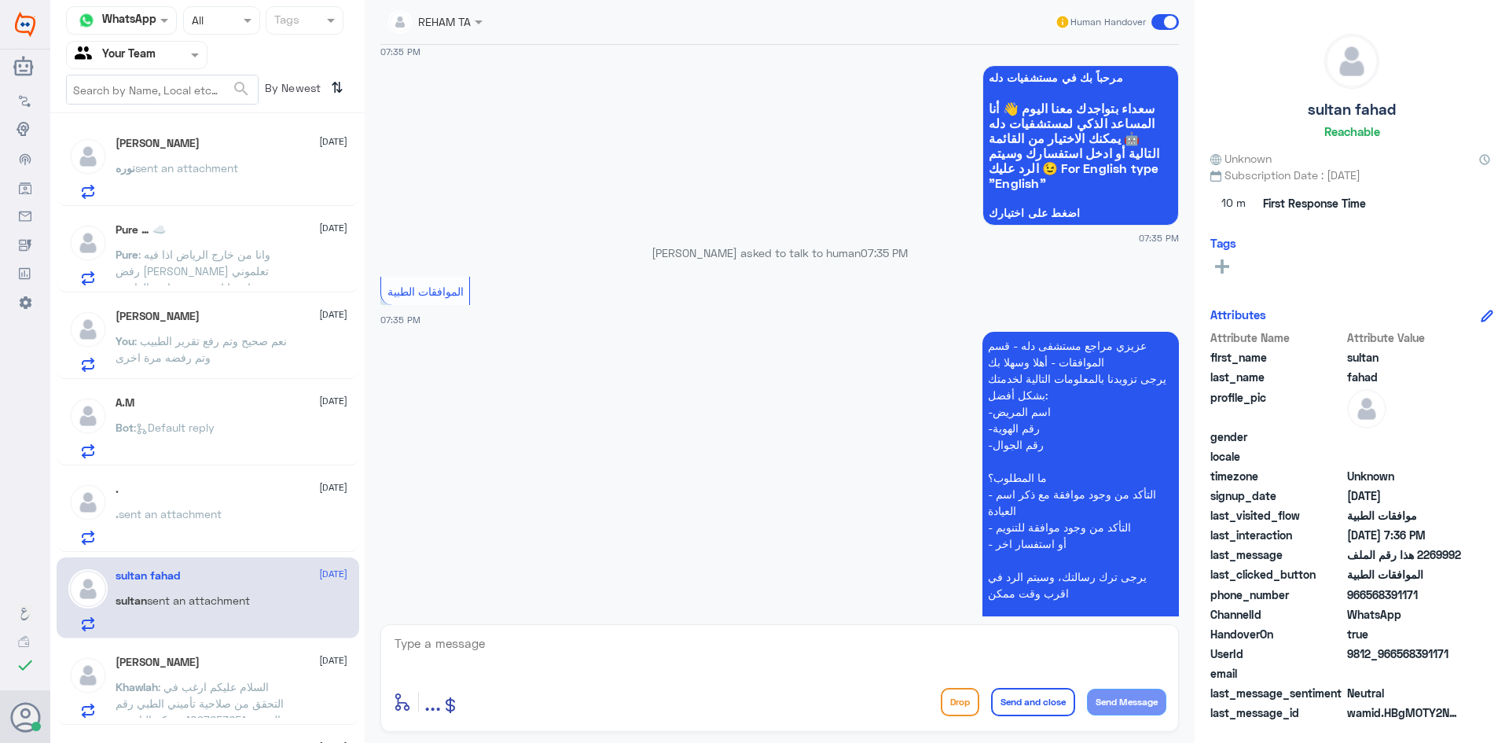
scroll to position [1189, 0]
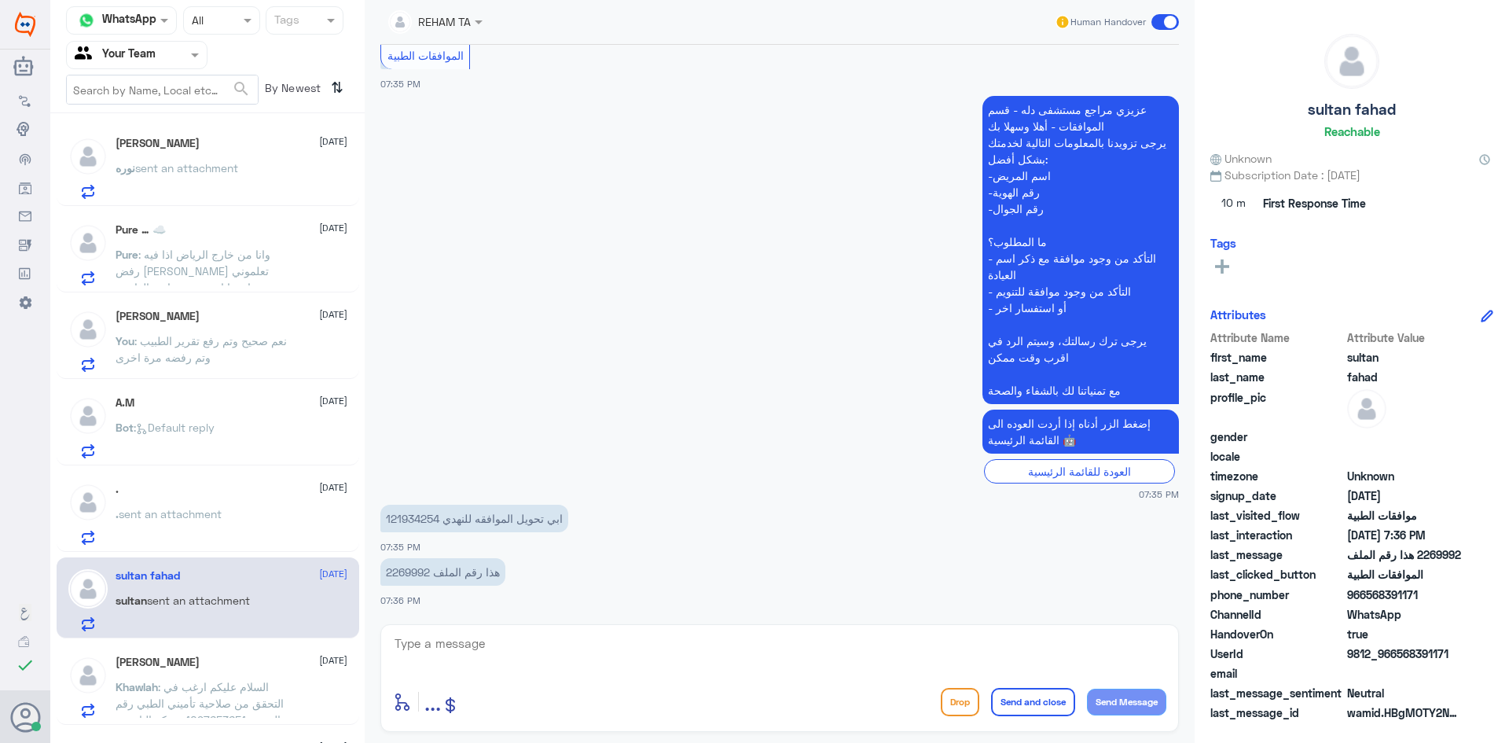
click at [446, 621] on div "REHAM TA Human Handover [DATE] Conversation has been assigned to Afnan Salem 06…" at bounding box center [780, 373] width 830 height 747
click at [670, 676] on div "enter flow name ... Drop Send and close Send Message" at bounding box center [779, 678] width 799 height 108
click at [668, 656] on textarea at bounding box center [779, 652] width 773 height 39
paste textarea "اهلا وسهلا ..كيف نقدر نخدمك؟ ارجو توضيح استفسارك"
type textarea "اهلا وسهلا ..كيف نقدر نخدمك؟ ارجو توضيح استفسارك"
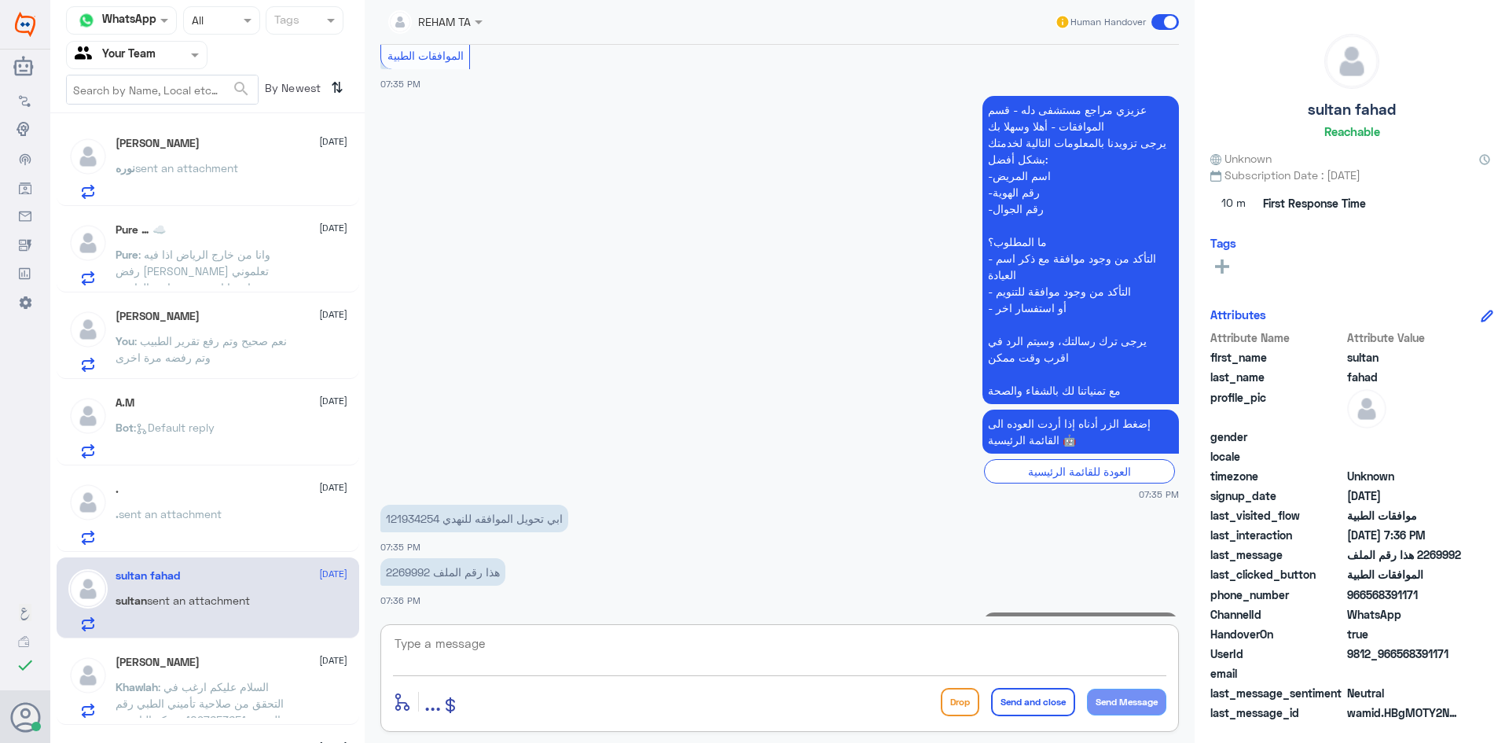
scroll to position [1256, 0]
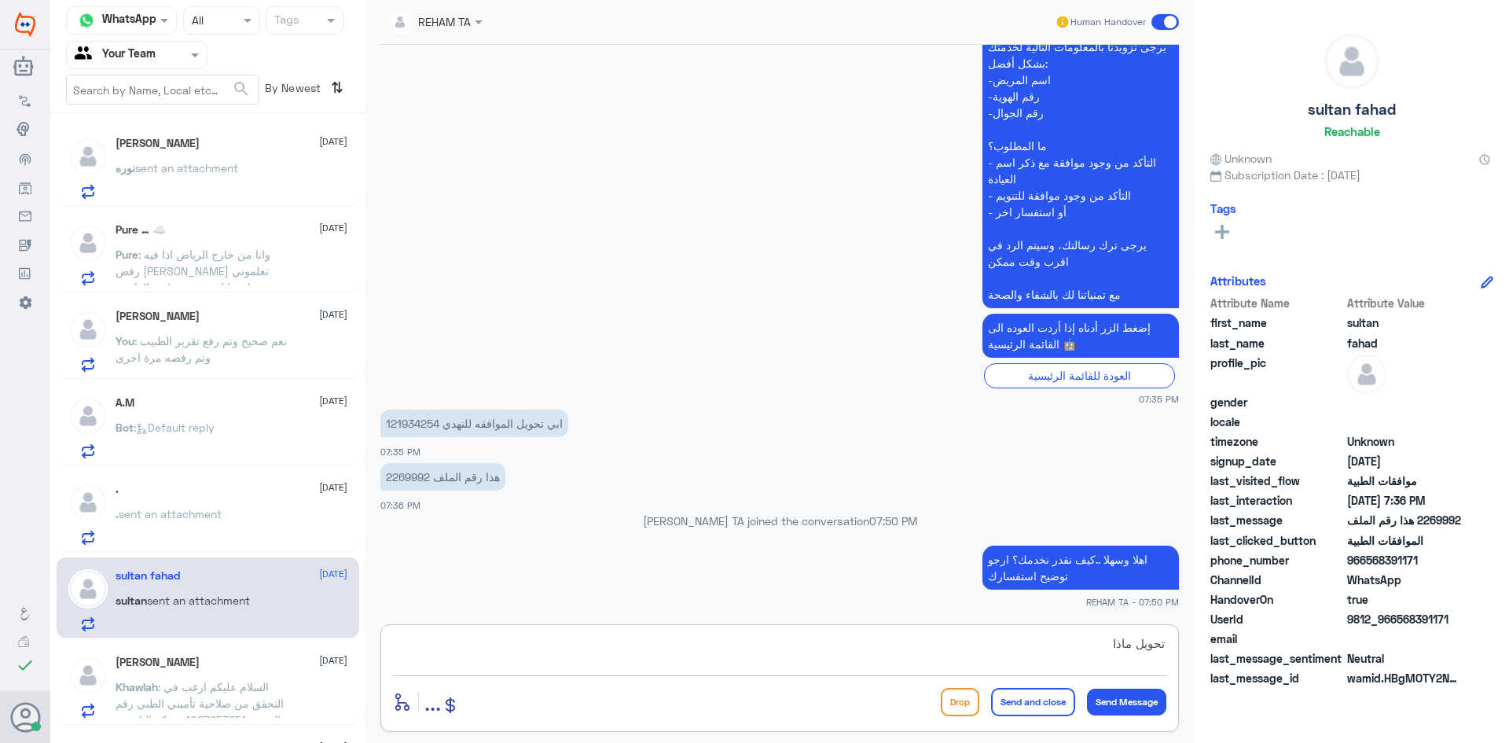
type textarea "تحويل ماذا؟"
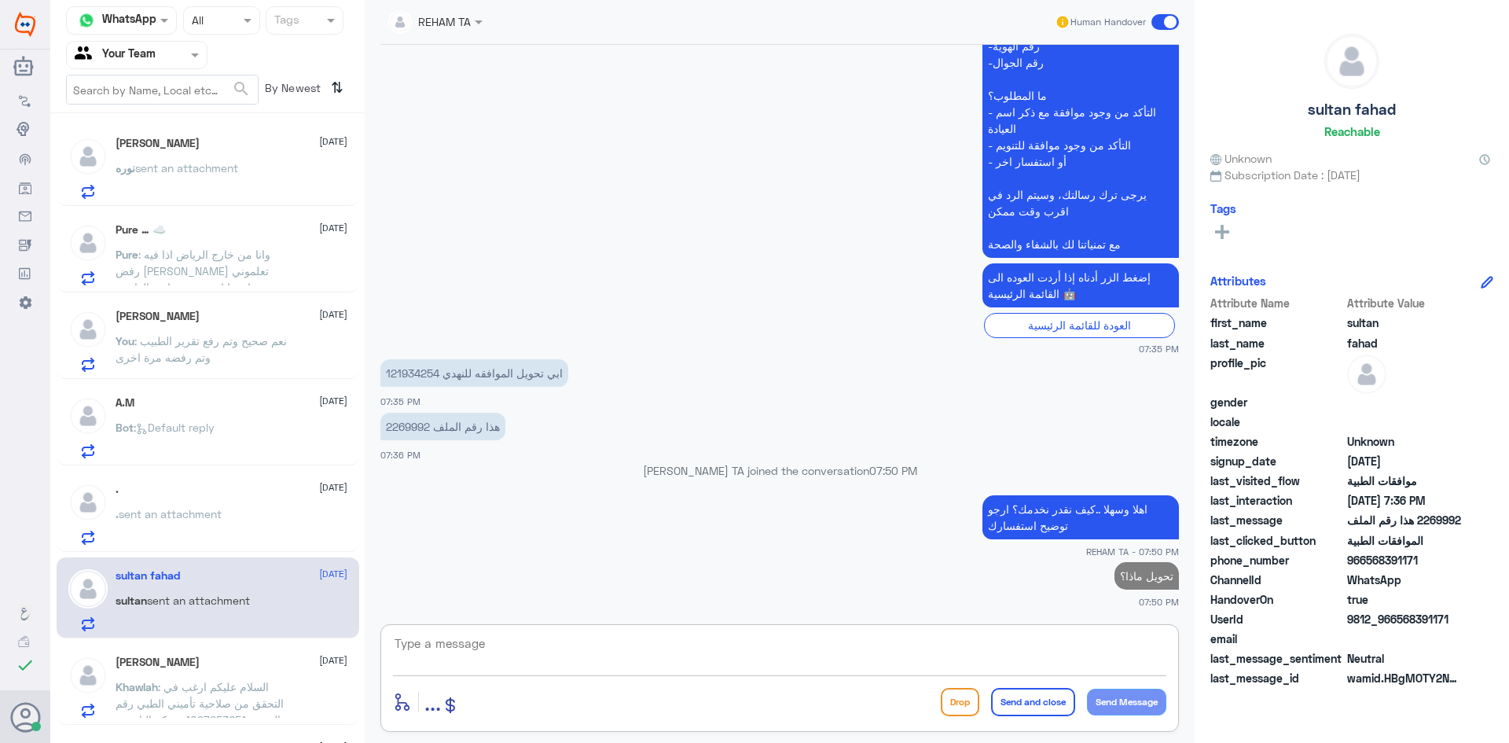
click at [177, 674] on div "[PERSON_NAME] [DATE] Khawlah : السلام عليكم ارغب في التحقق من صلاحية تأميني الط…" at bounding box center [232, 687] width 232 height 62
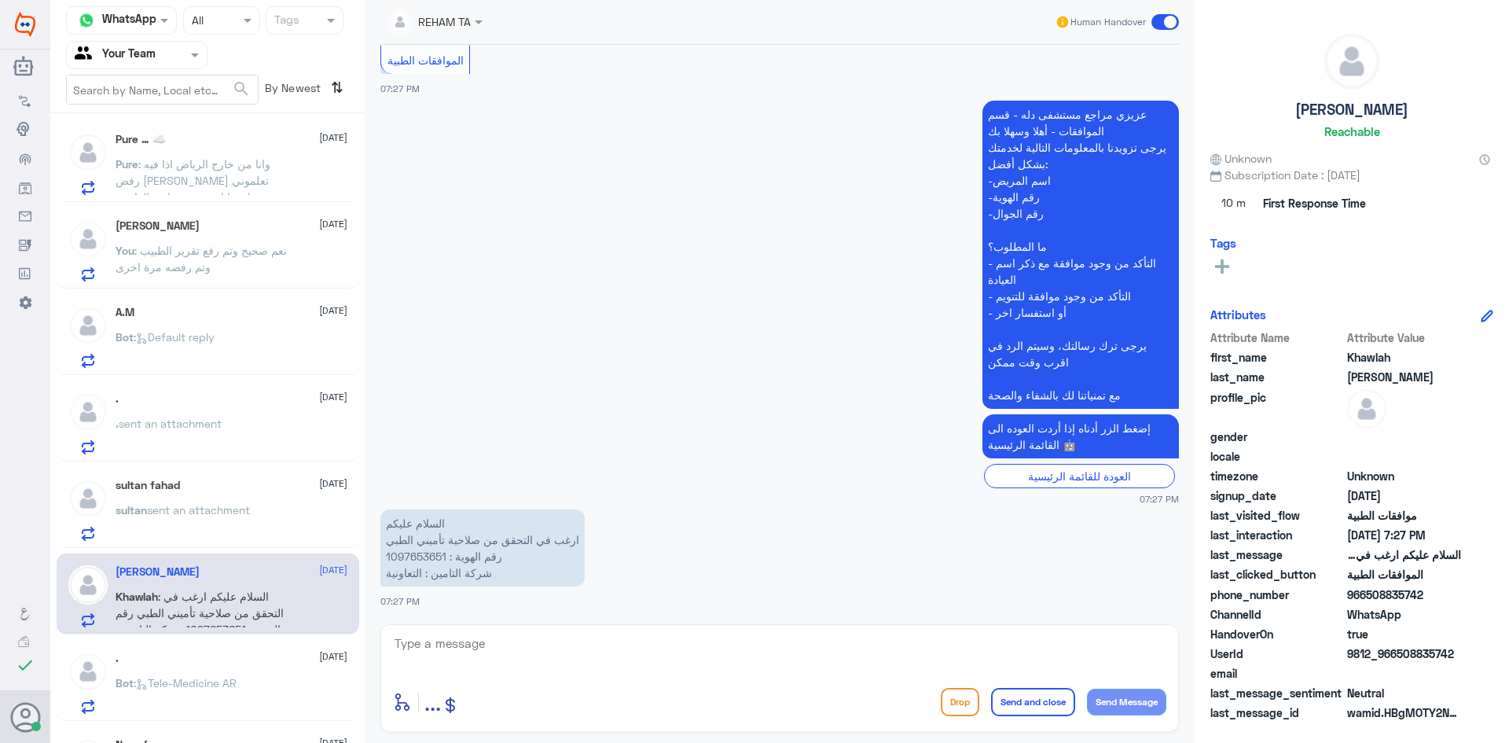
scroll to position [236, 0]
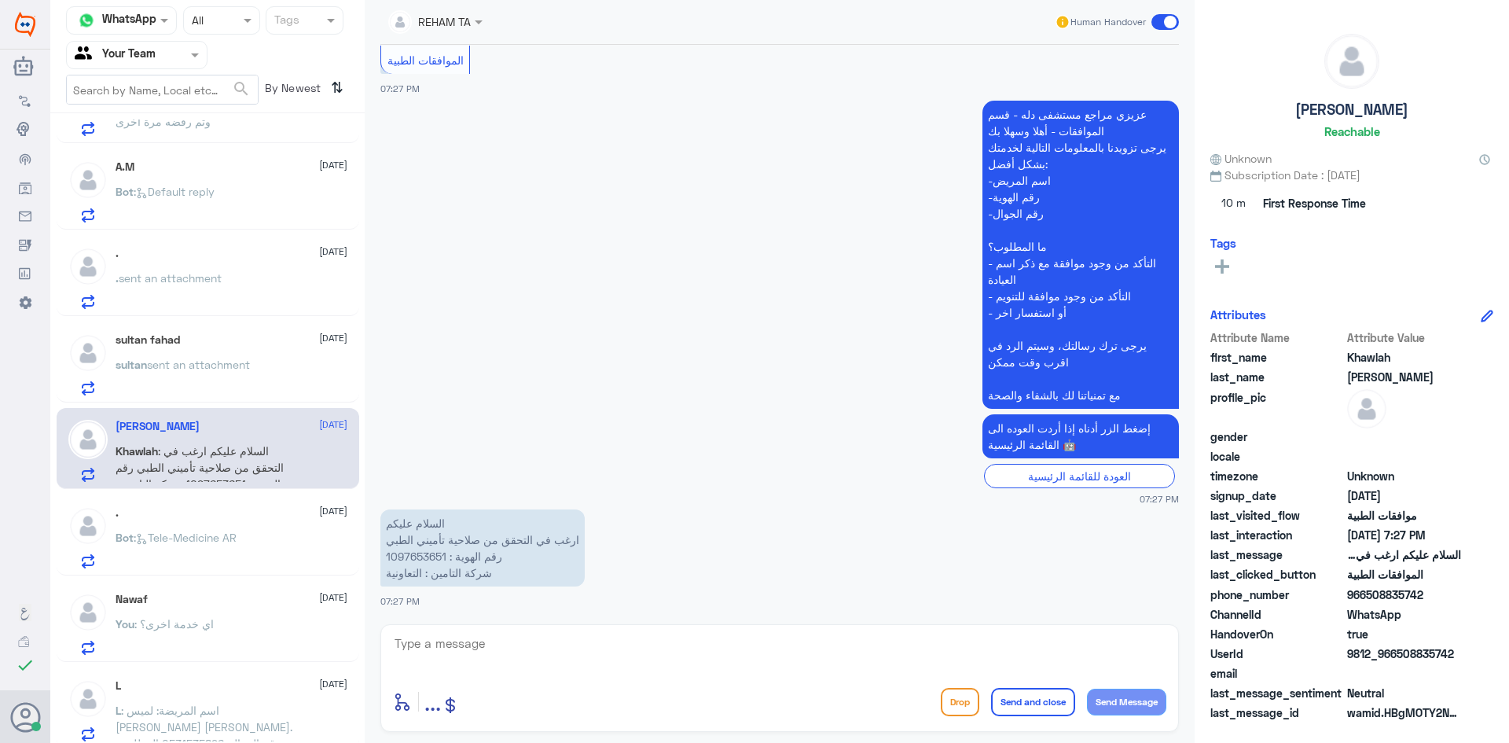
click at [432, 559] on p "السلام عليكم ارغب في التحقق من صلاحية تأميني الطبي رقم الهوية : 1097653651 شركة…" at bounding box center [482, 547] width 204 height 77
copy p "1097653651"
click at [418, 609] on div "[DATE] . 07:26 PM مرحباً بك في مستشفيات دله سعداء بتواجدك معنا [DATE] 👋 أنا الم…" at bounding box center [780, 330] width 814 height 571
click at [423, 629] on div "enter flow name ... Drop Send and close Send Message" at bounding box center [779, 678] width 799 height 108
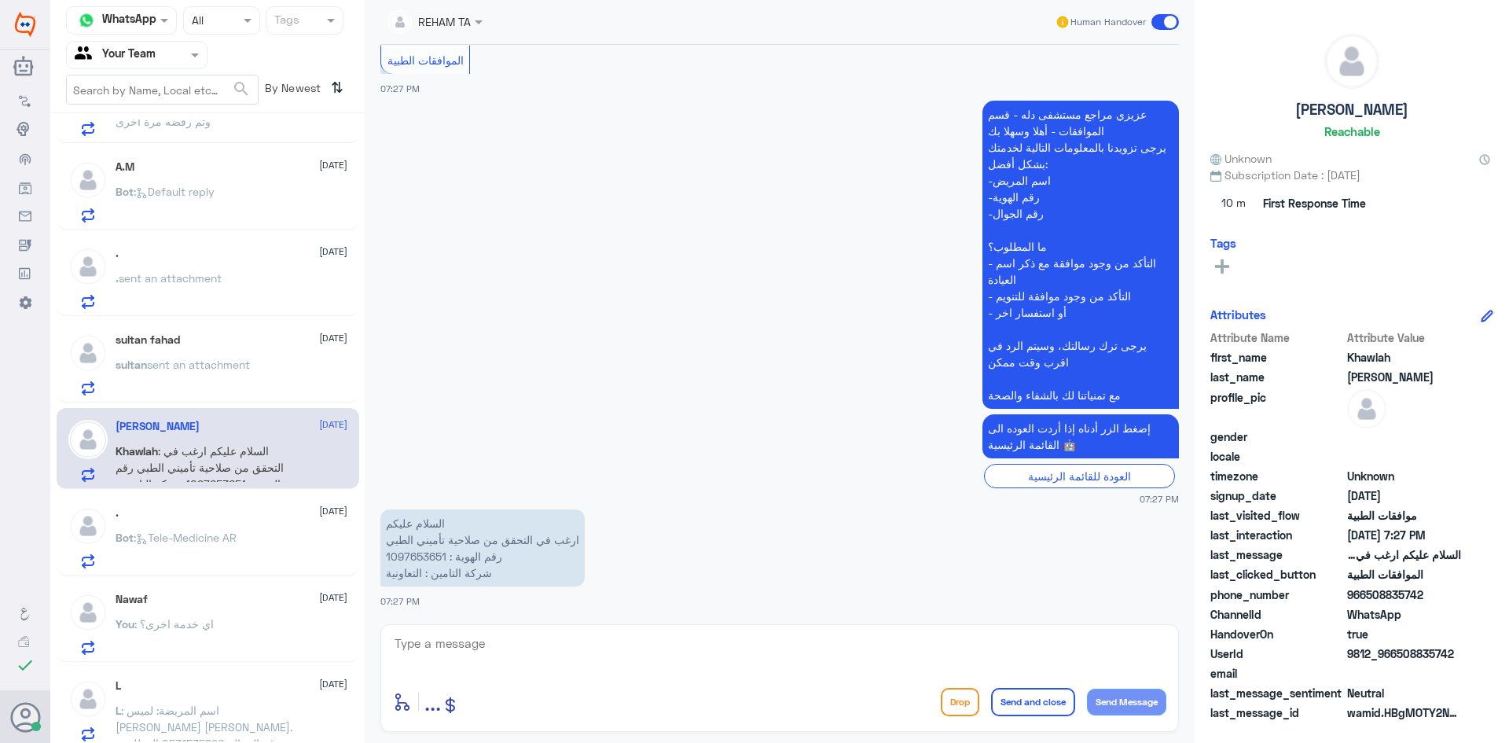
click at [176, 554] on p "Bot : Tele-Medicine AR" at bounding box center [176, 548] width 121 height 39
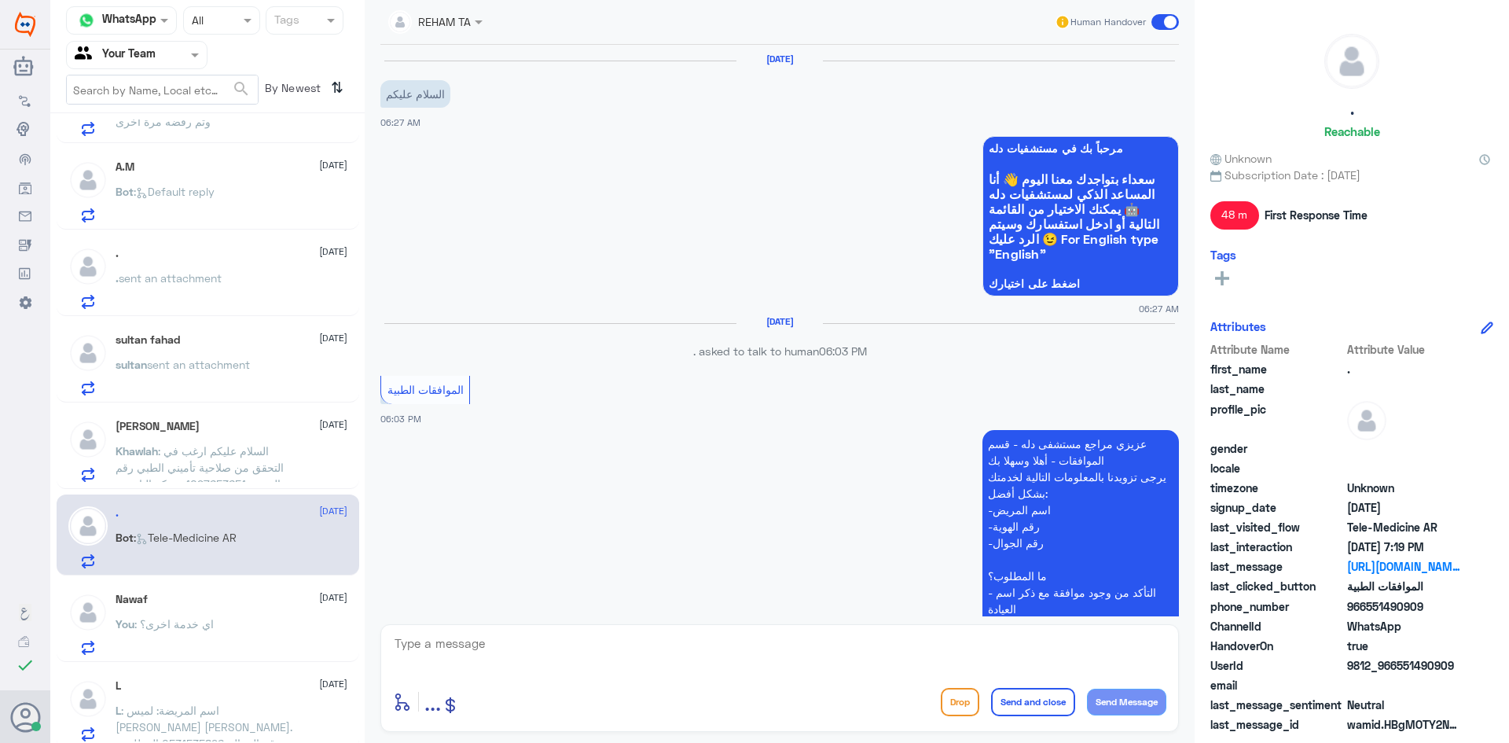
scroll to position [806, 0]
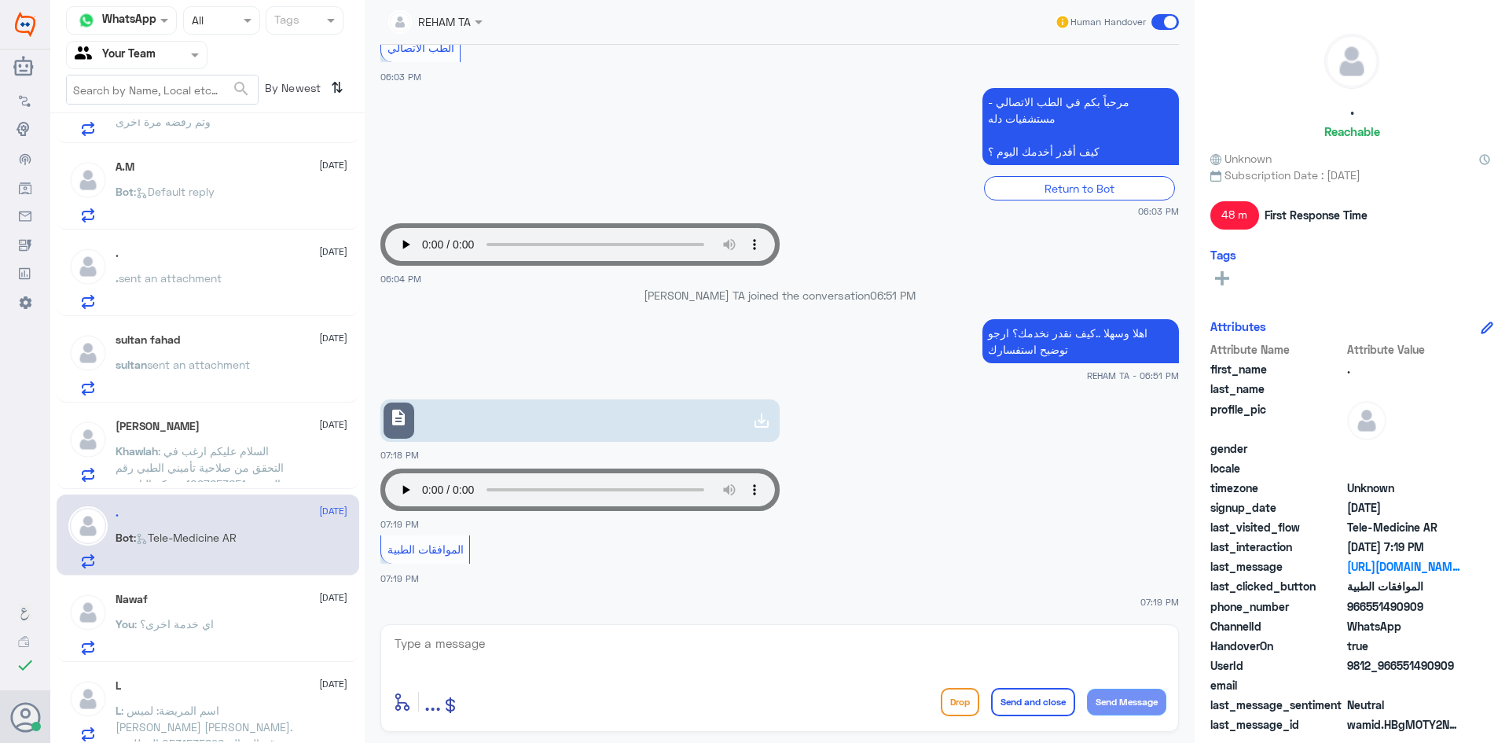
click at [694, 425] on link "description" at bounding box center [579, 420] width 399 height 42
click at [514, 618] on div "REHAM TA Human Handover [DATE] السلام عليكم 06:27 AM مرحباً بك في مستشفيات دله …" at bounding box center [780, 373] width 830 height 747
click at [510, 650] on textarea at bounding box center [779, 652] width 773 height 39
type textarea "ارجو الكتابة"
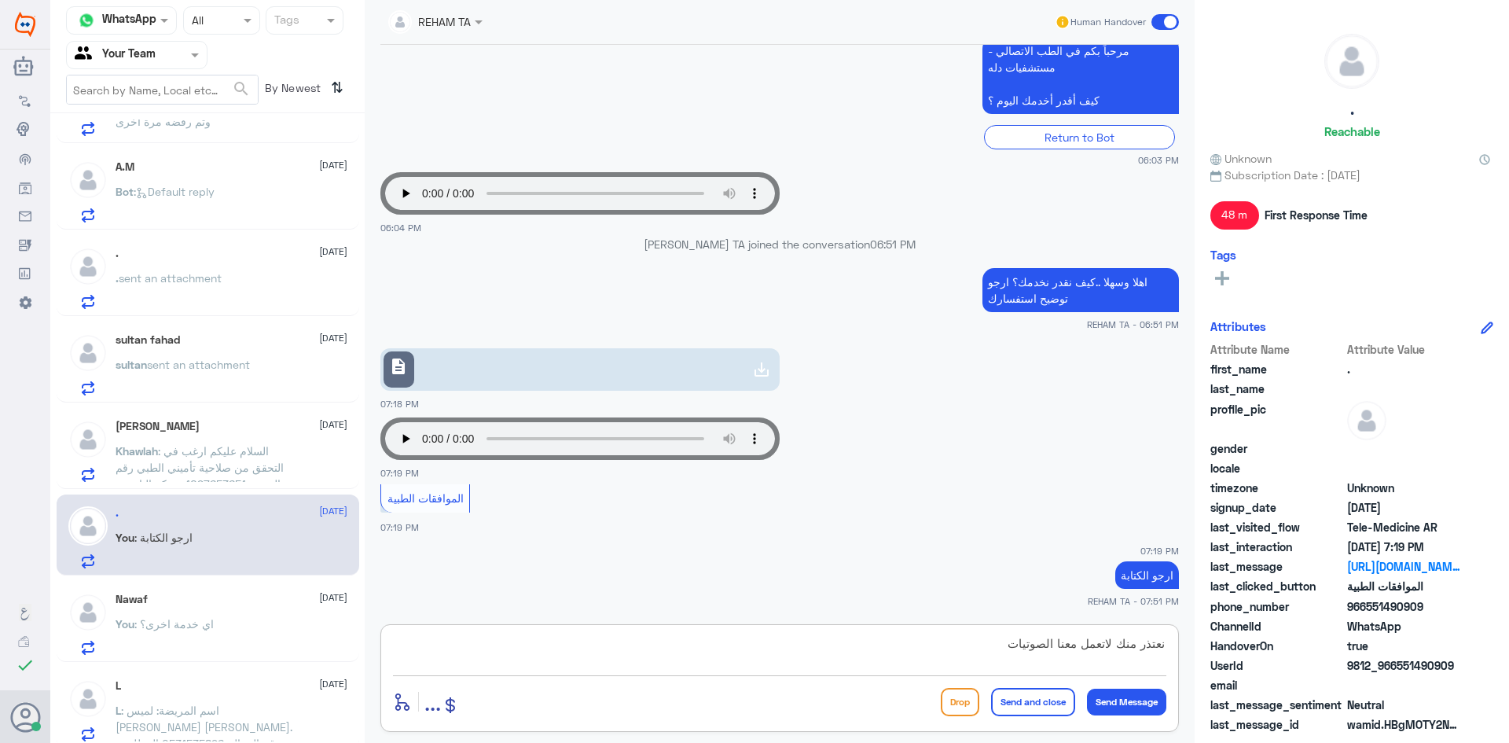
type textarea "نعتذر منك لاتعمل معنا الصوتيات"
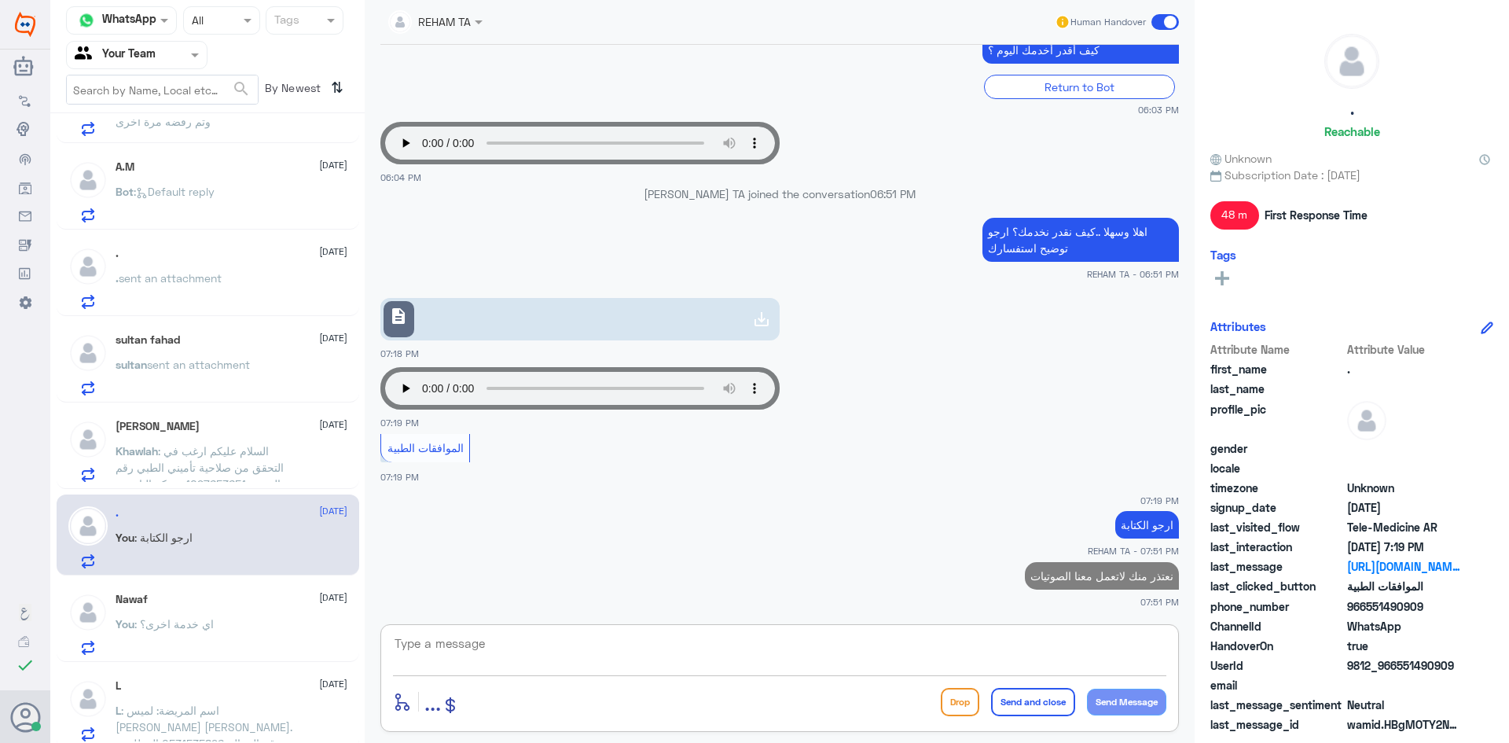
click at [221, 635] on div "You : اي خدمة اخرى؟" at bounding box center [232, 636] width 232 height 35
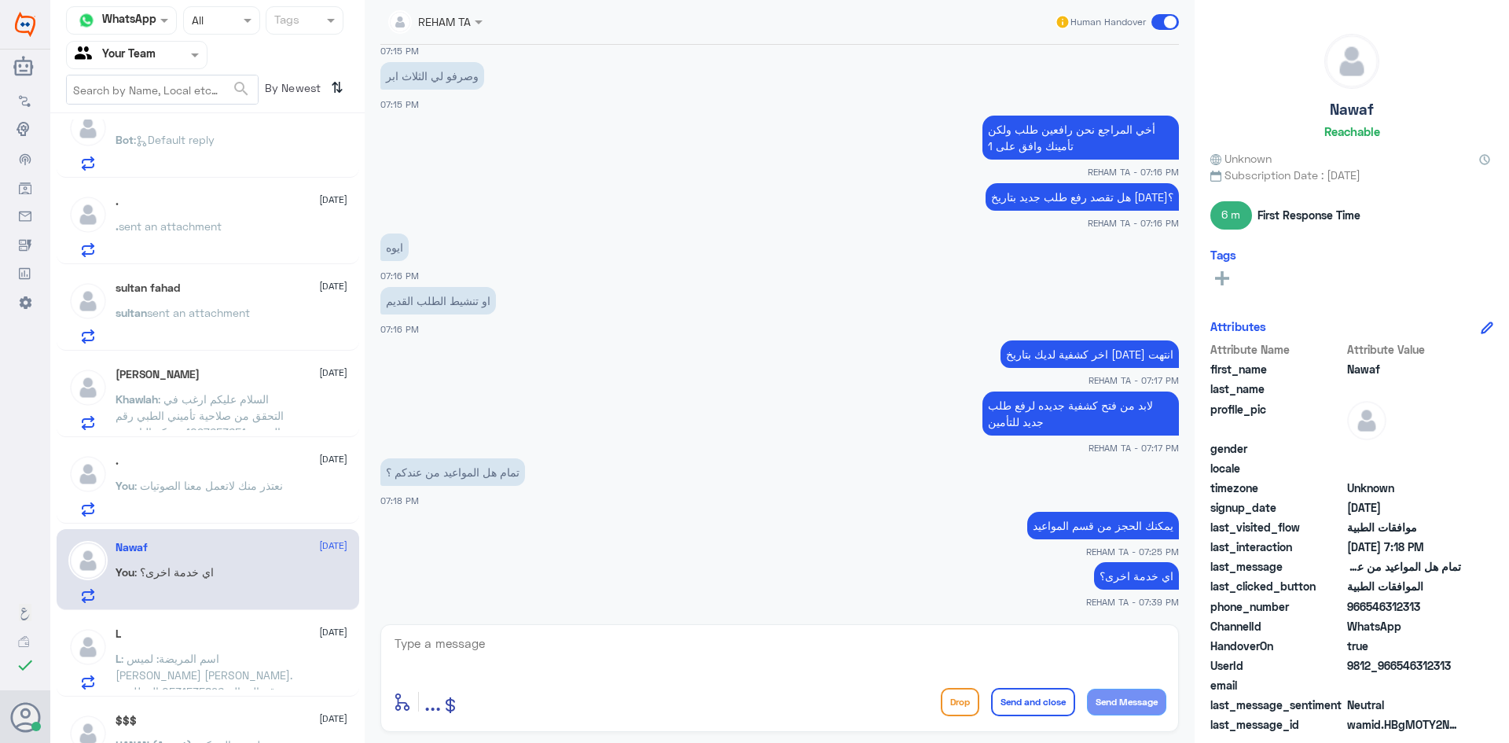
scroll to position [314, 0]
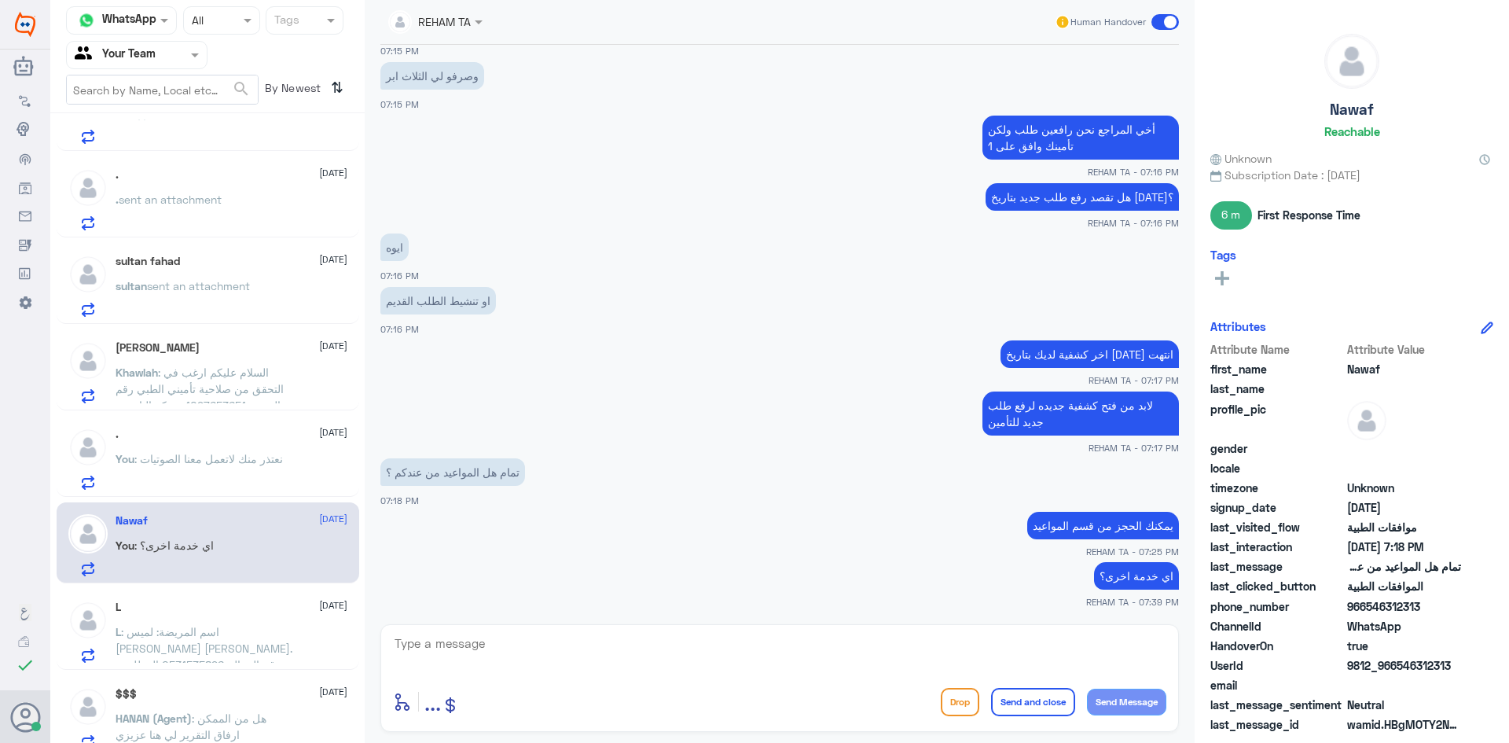
click at [211, 633] on span ": اسم المريضة: لميس [PERSON_NAME] [PERSON_NAME]. رقم الجوال: 0531535896 المطلوب…" at bounding box center [204, 681] width 177 height 112
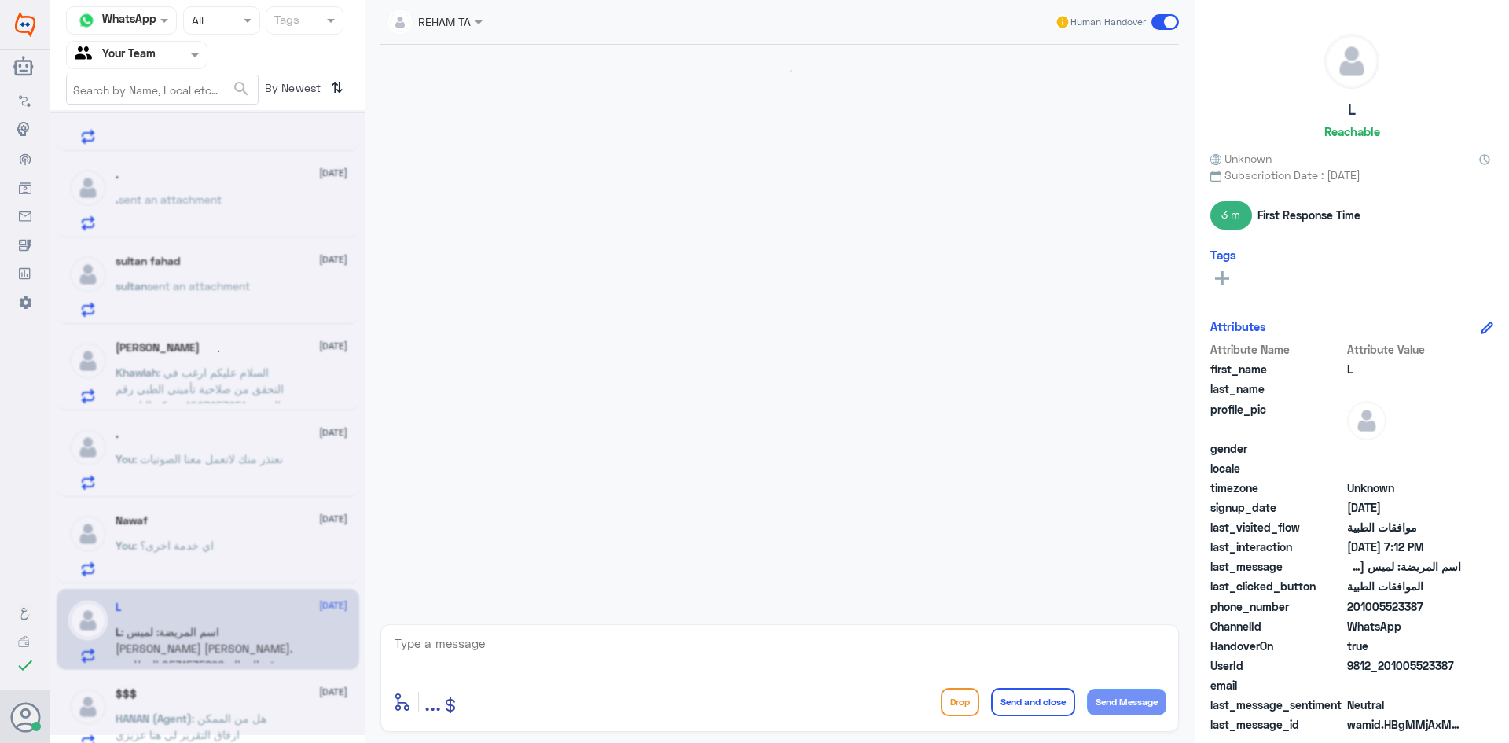
scroll to position [398, 0]
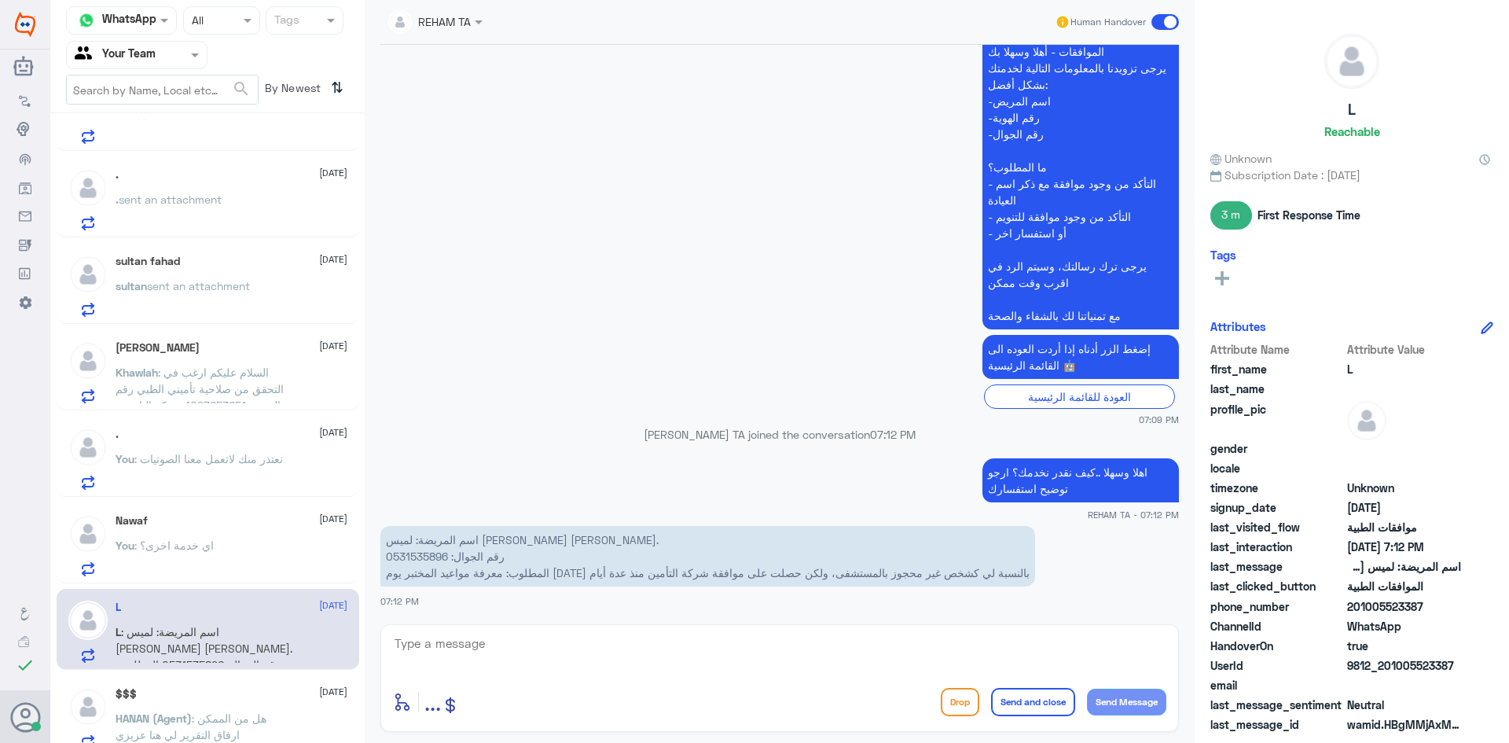
click at [428, 554] on p "اسم المريضة: لميس [PERSON_NAME] [PERSON_NAME]. رقم الجوال: 0531535896 المطلوب: …" at bounding box center [707, 556] width 655 height 61
copy p "0531535896"
click at [661, 636] on textarea at bounding box center [779, 652] width 773 height 39
type textarea "يمكنك التحقق من خدمة العملاء"
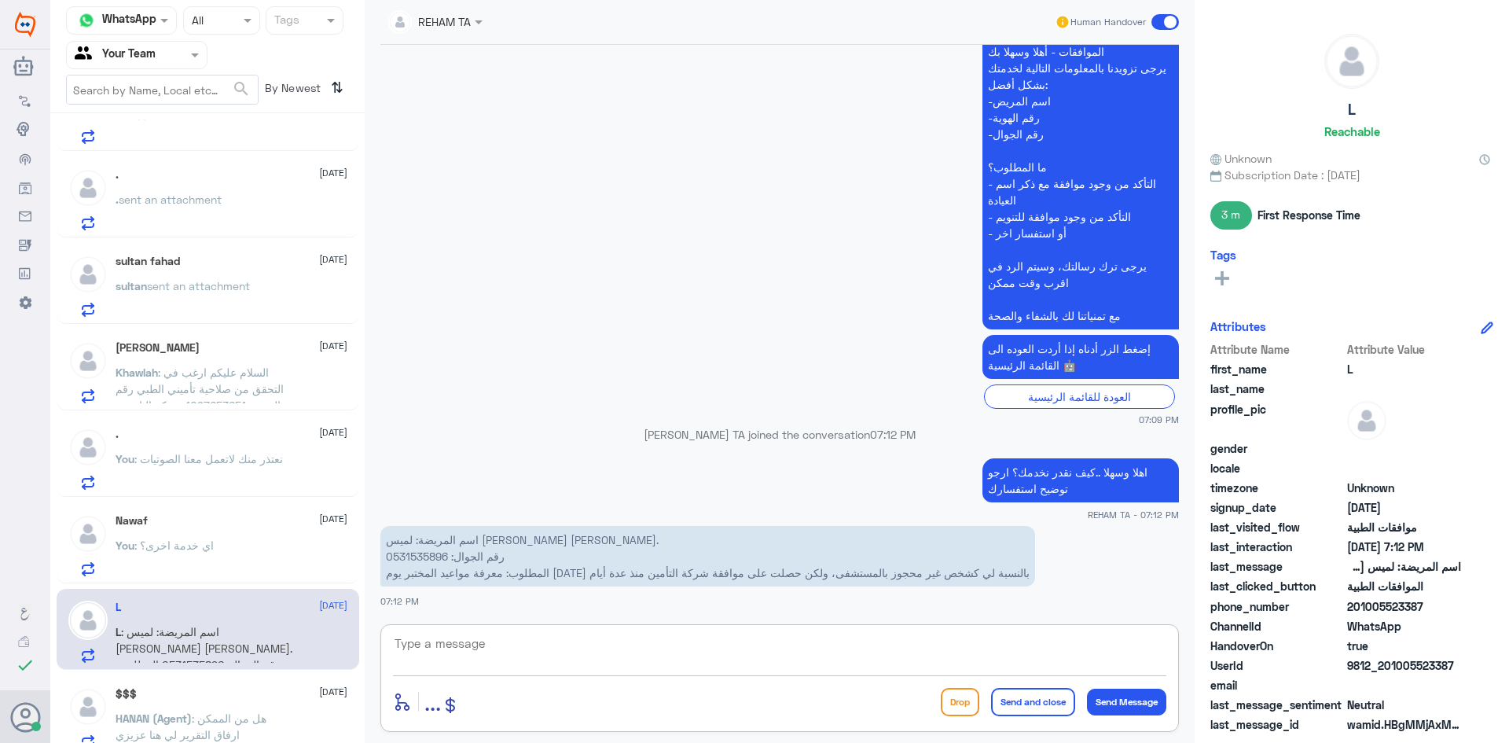
scroll to position [448, 0]
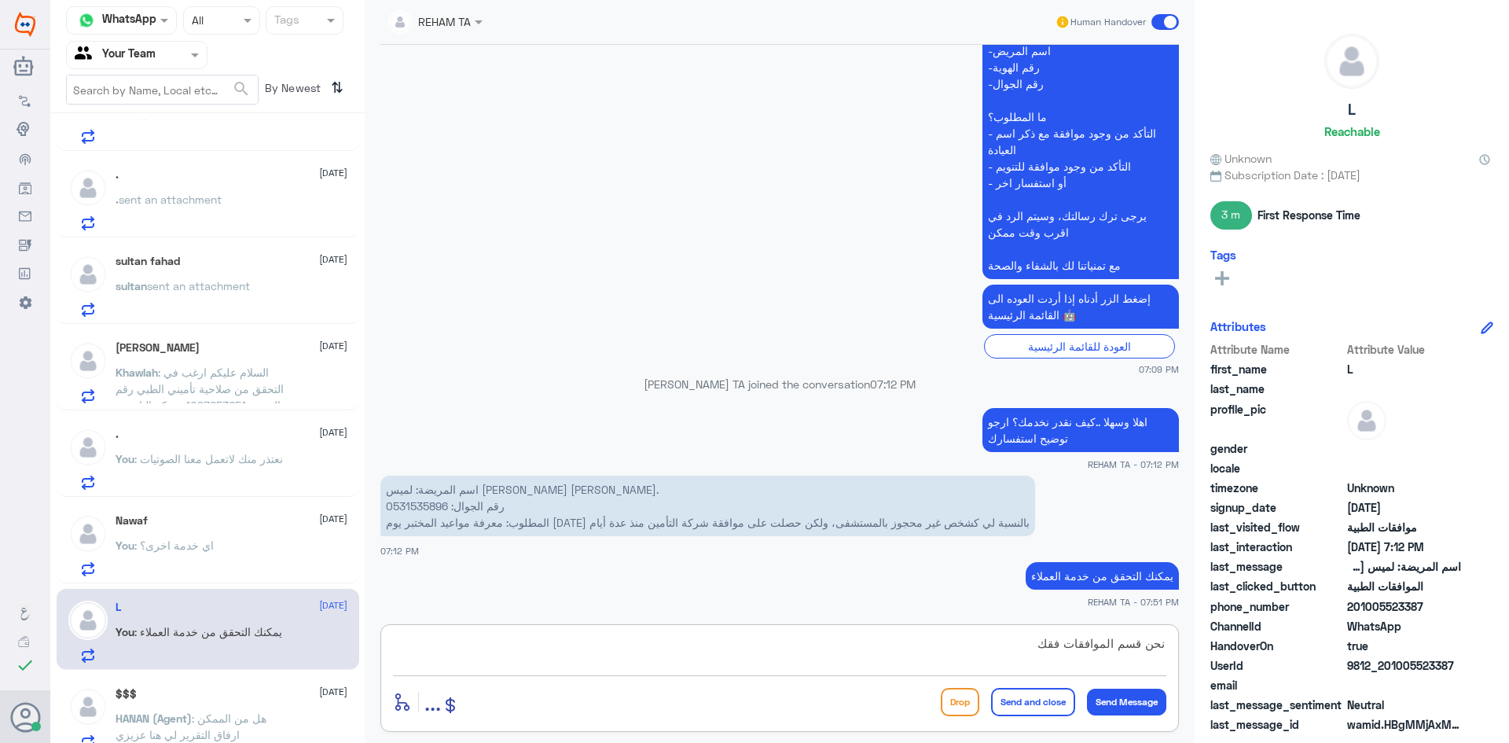
type textarea "نحن قسم الموافقات فقك"
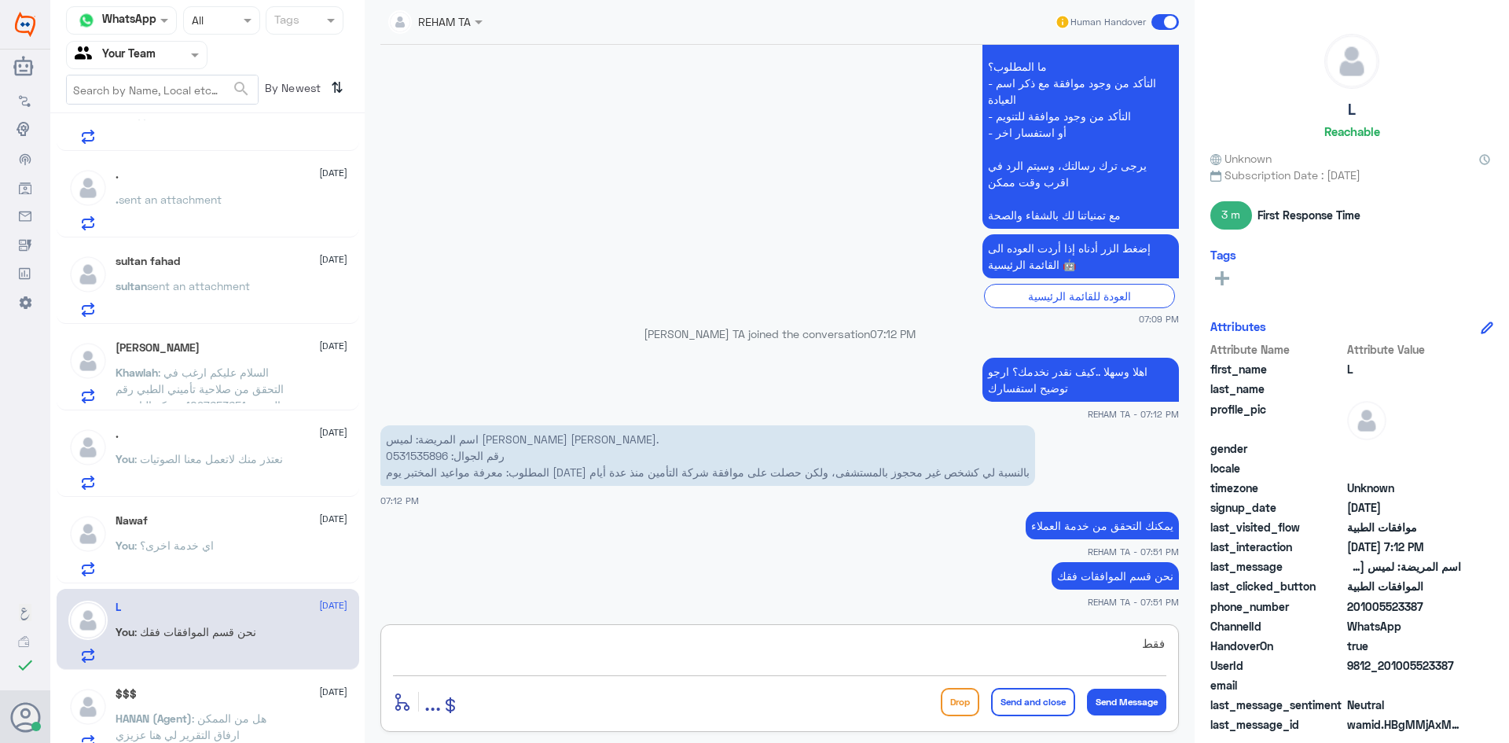
type textarea "فقط*"
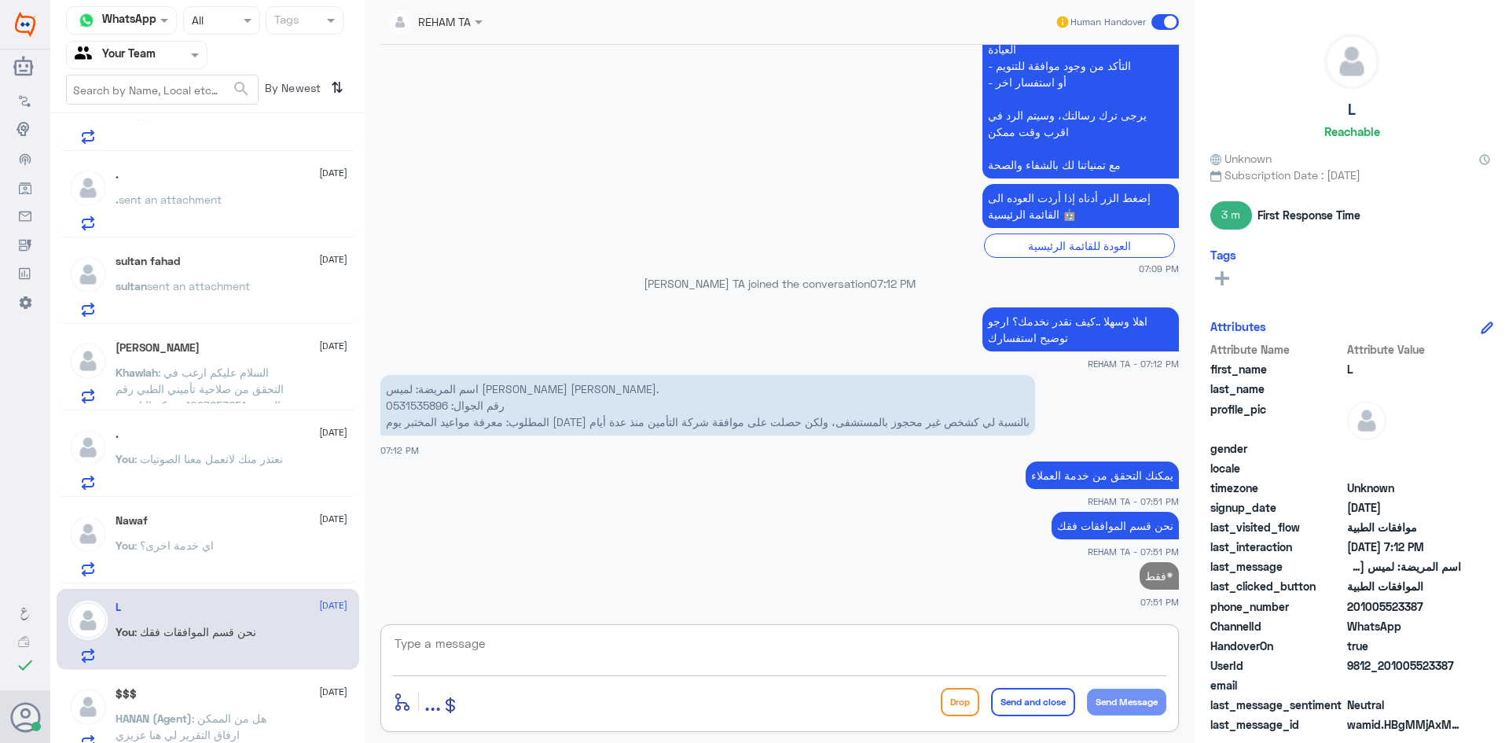
click at [262, 717] on span ": هل من الممكن ارفاق التقرير لي هنا عزيزي" at bounding box center [191, 726] width 151 height 30
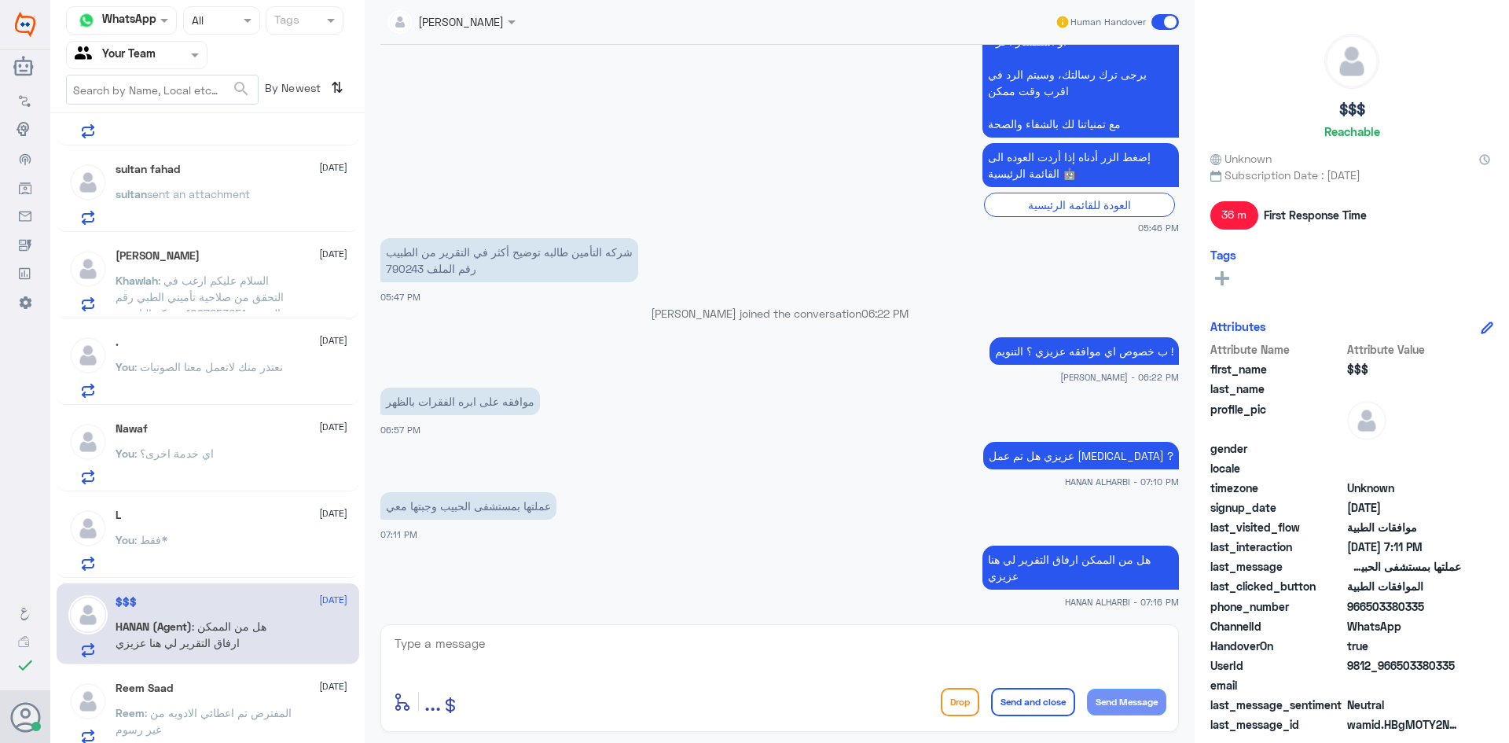
scroll to position [550, 0]
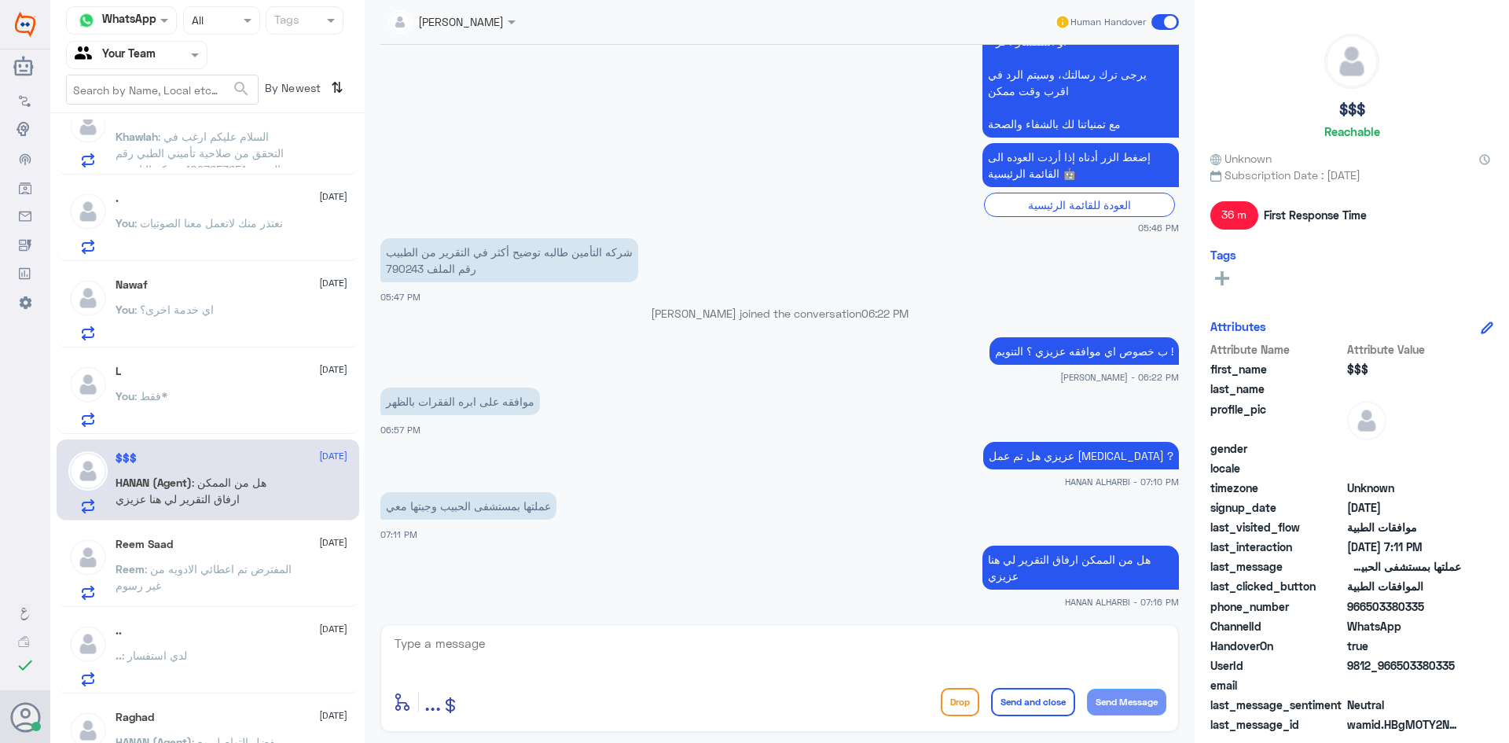
click at [228, 564] on span ": المفترض تم اعطائي الادويه من غير رسوم" at bounding box center [204, 577] width 176 height 30
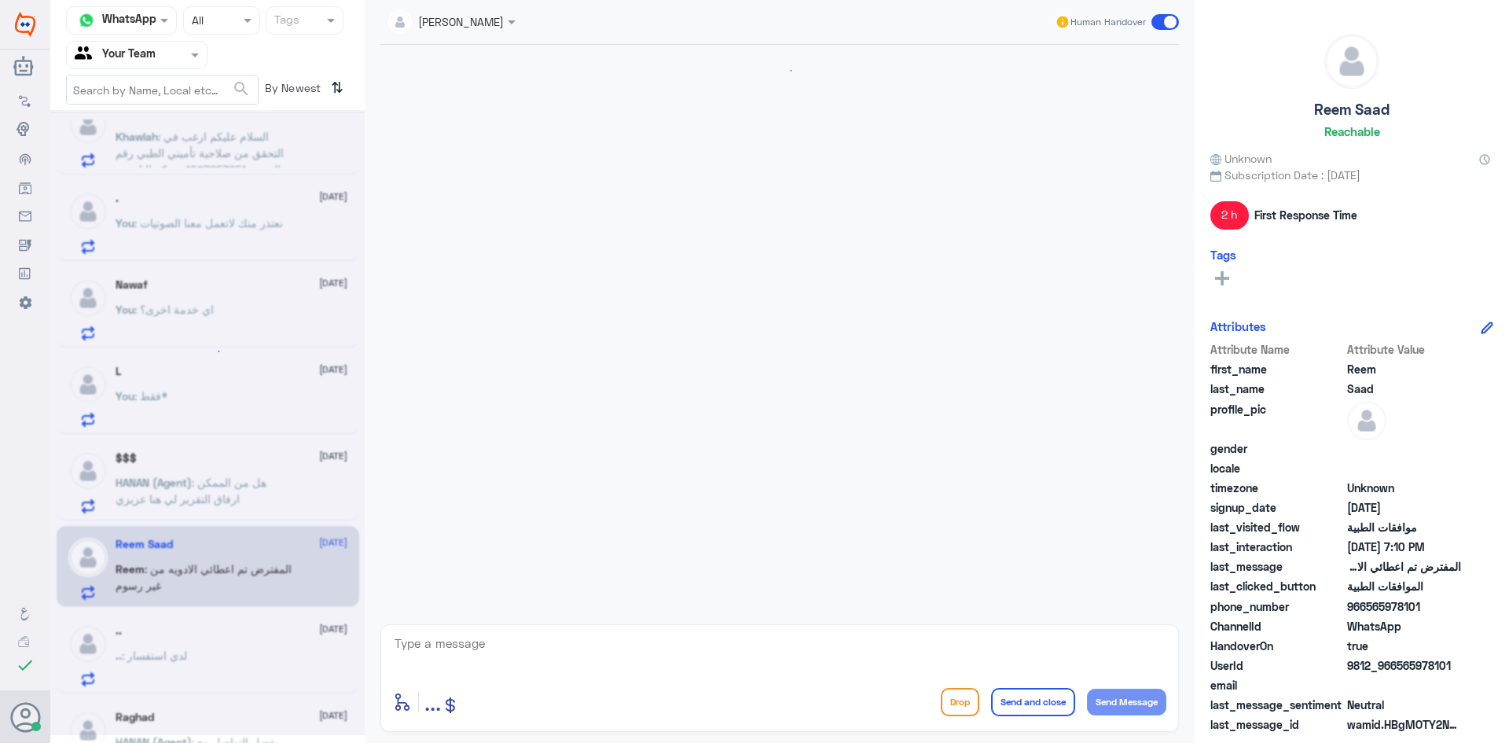
scroll to position [769, 0]
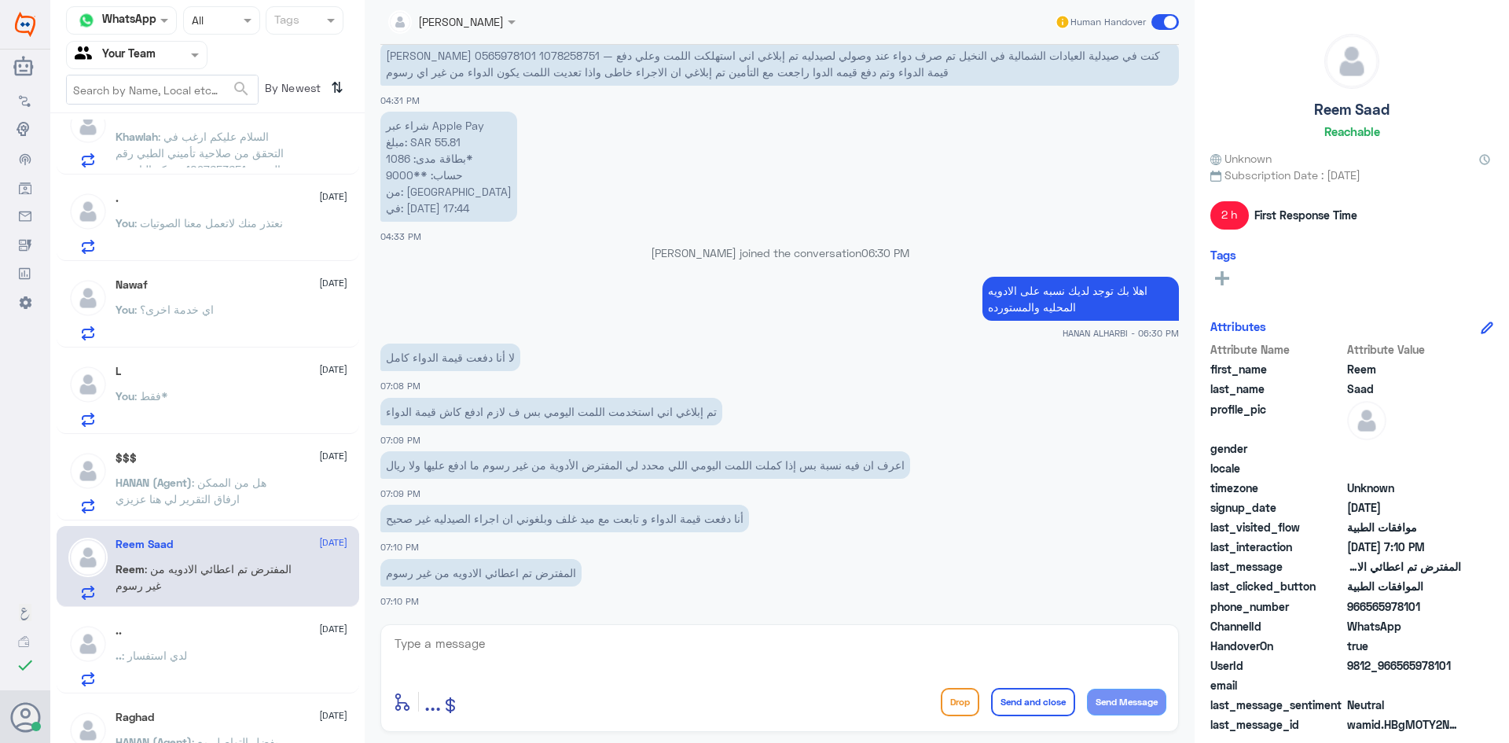
click at [142, 663] on p ".. : [PERSON_NAME]" at bounding box center [152, 666] width 72 height 39
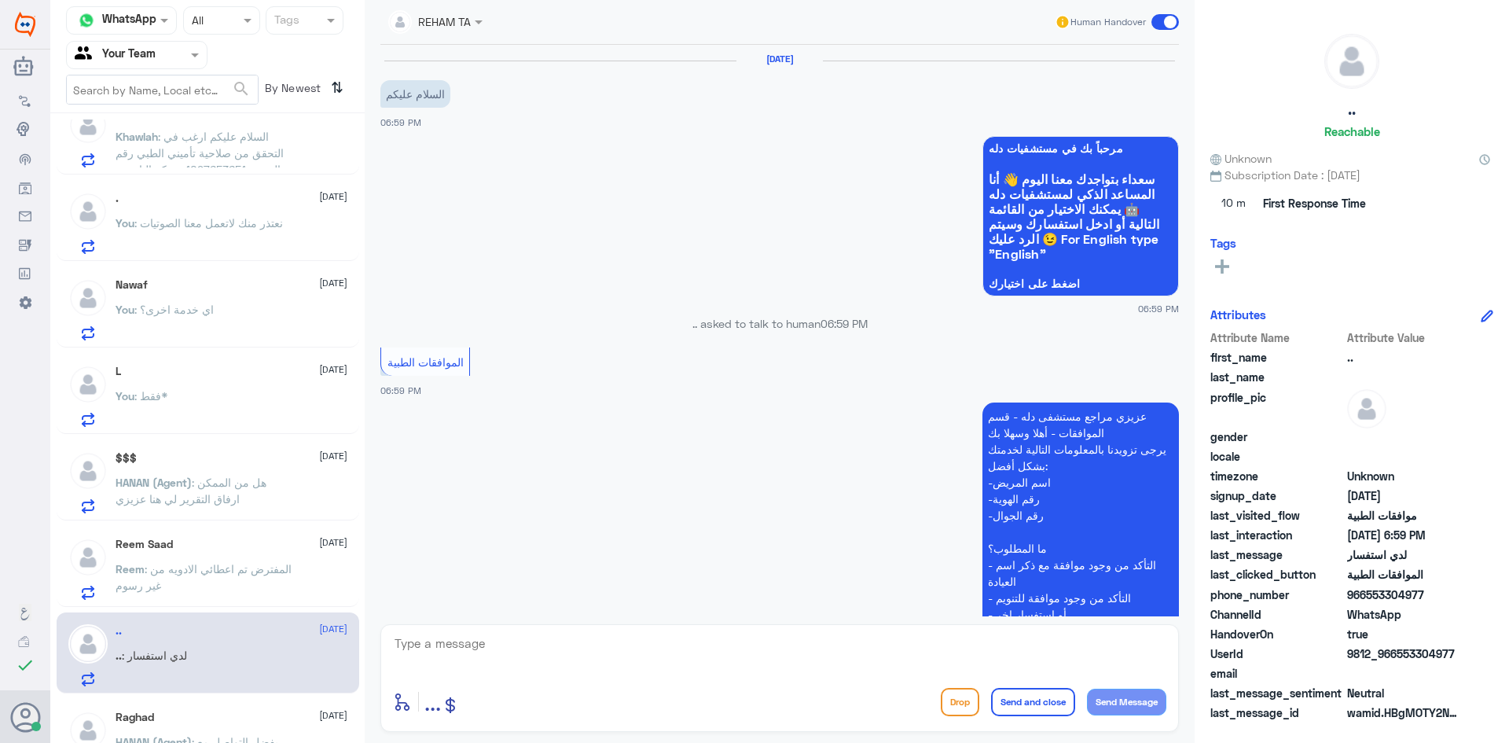
scroll to position [252, 0]
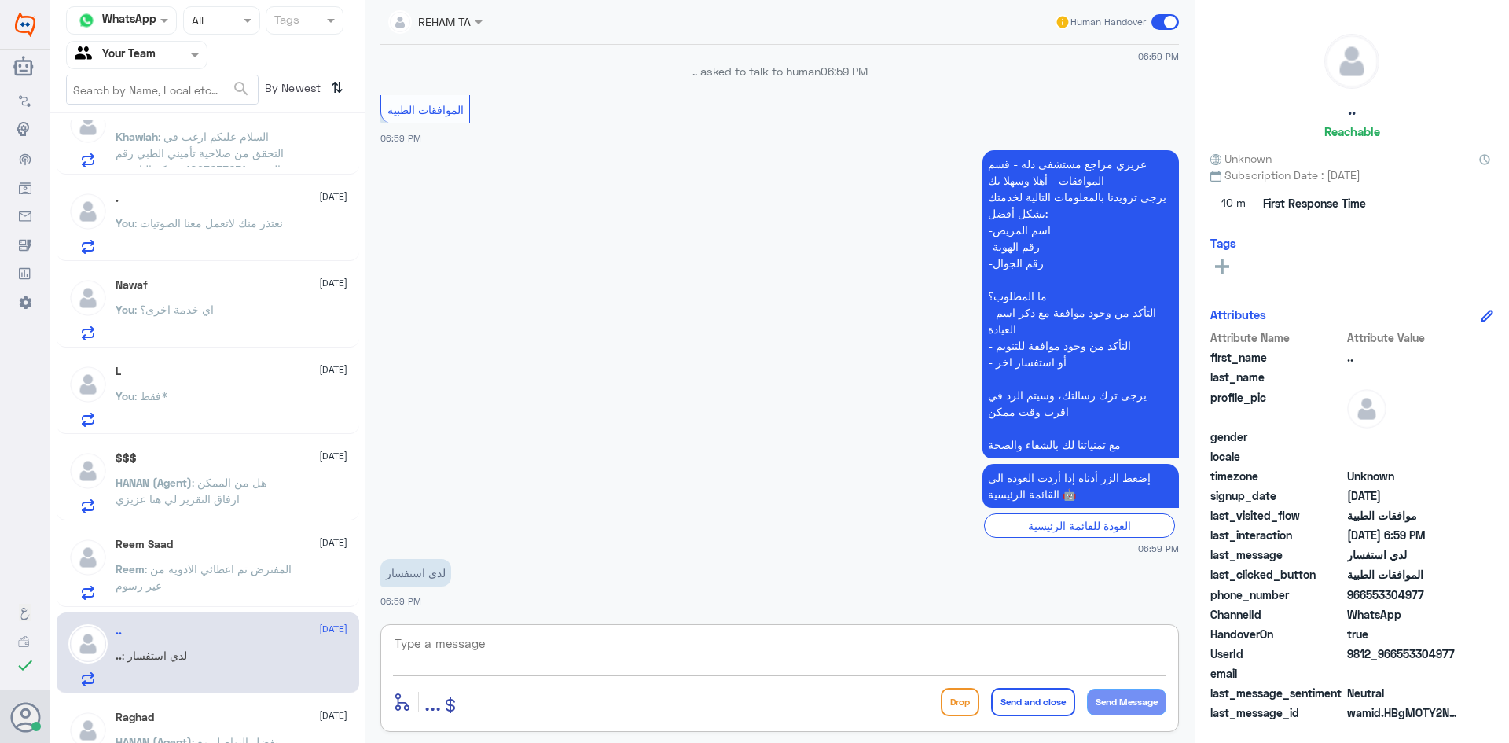
click at [656, 656] on textarea at bounding box center [779, 652] width 773 height 39
paste textarea "اهلا وسهلا ..كيف نقدر نخدمك؟ ارجو توضيح استفسارك"
type textarea "اهلا وسهلا ..كيف نقدر نخدمك؟ ارجو توضيح استفسارك"
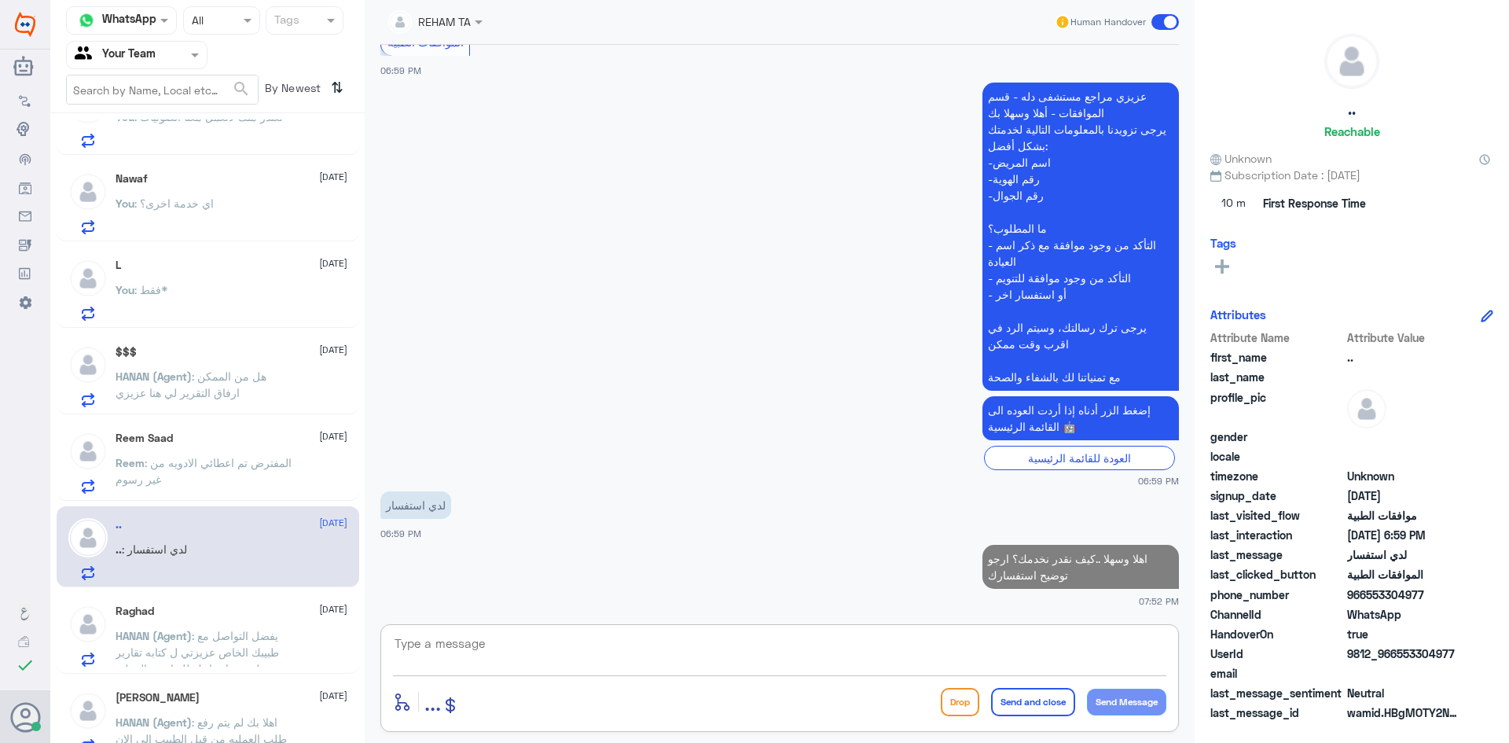
scroll to position [865, 0]
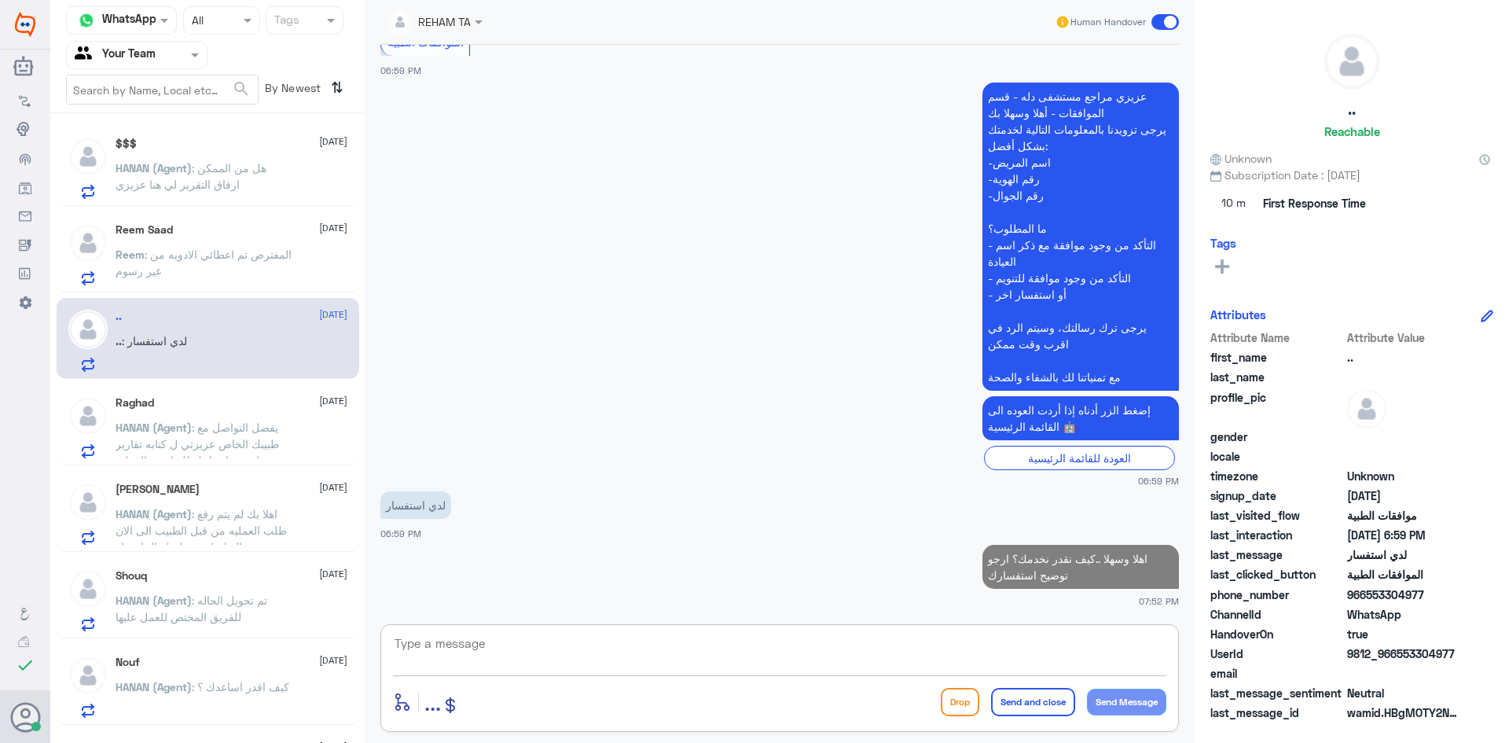
click at [251, 433] on span ": يفضل التواصل مع طبيبك الخاص عزيزتي ل كتابه تقارير مفصله عن احتياجك للفيام ب ا…" at bounding box center [199, 452] width 166 height 63
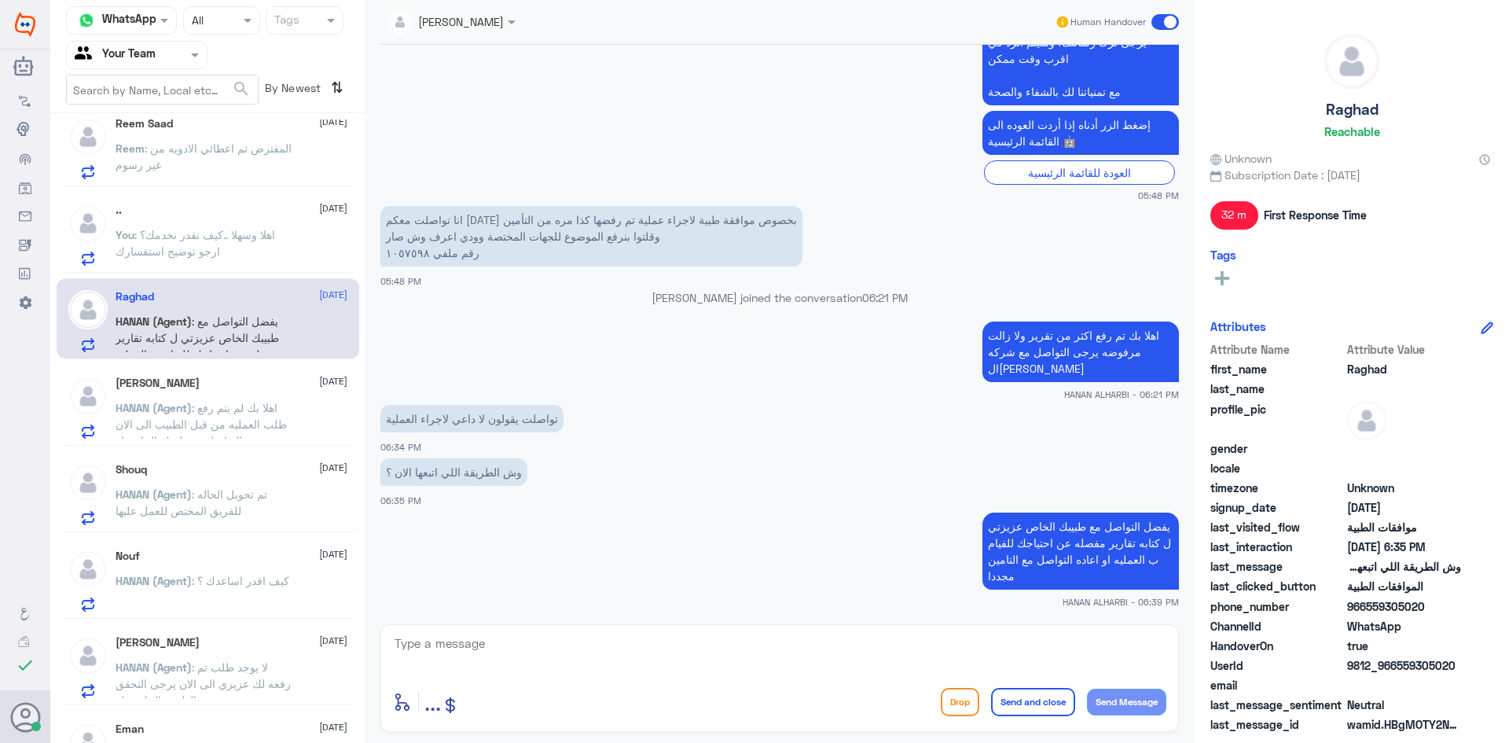
scroll to position [1100, 0]
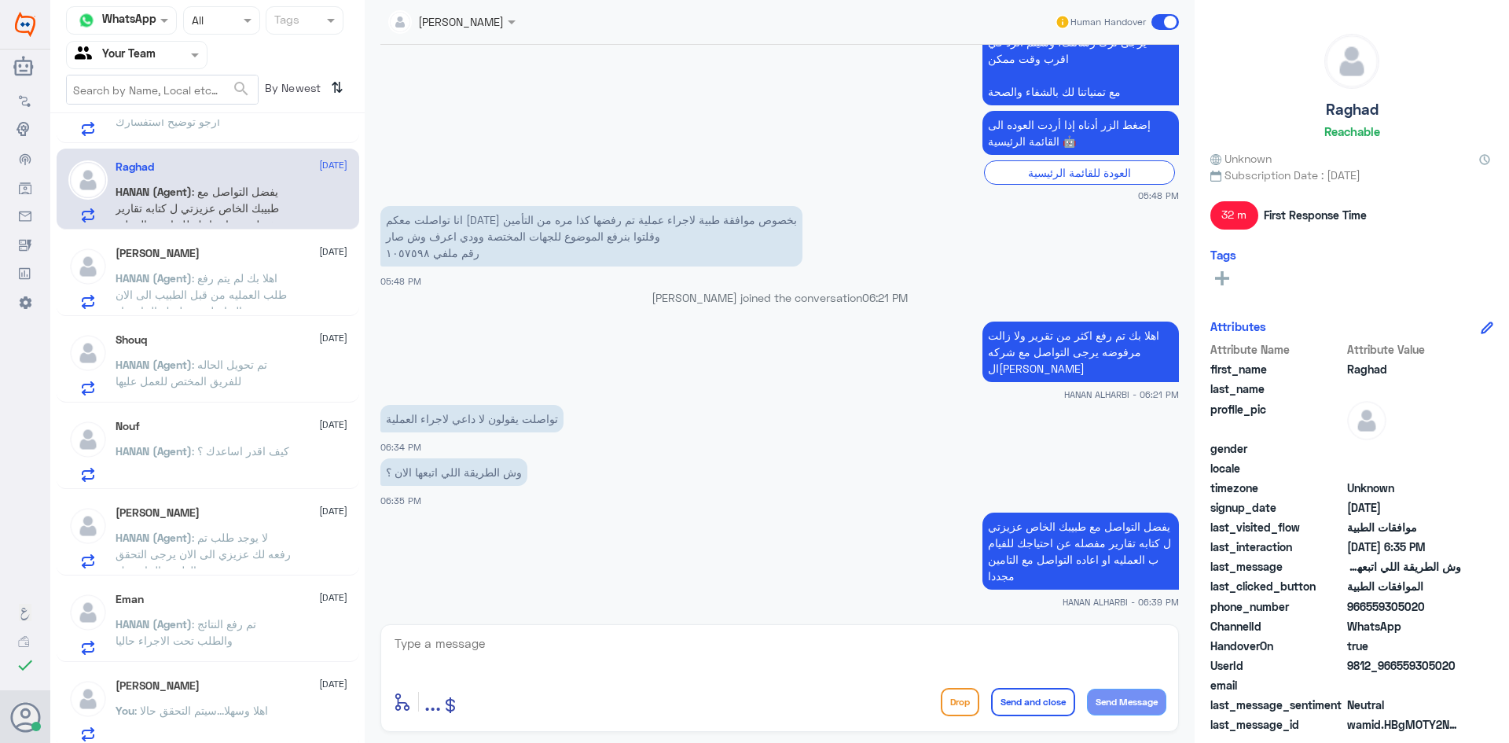
click at [195, 394] on p "HANAN (Agent) : تم تحويل الحاله للفريق المختص للعمل عليها" at bounding box center [204, 375] width 177 height 39
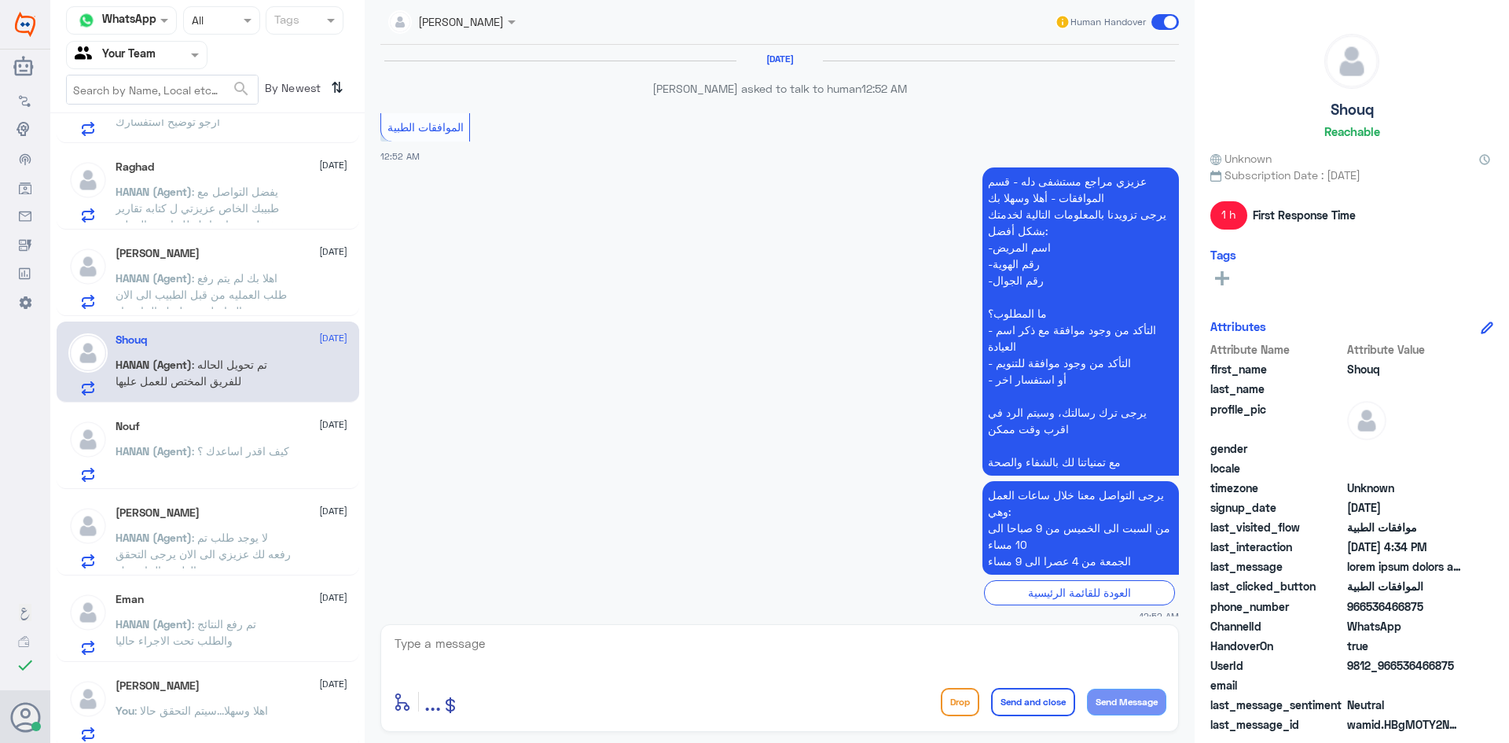
scroll to position [1755, 0]
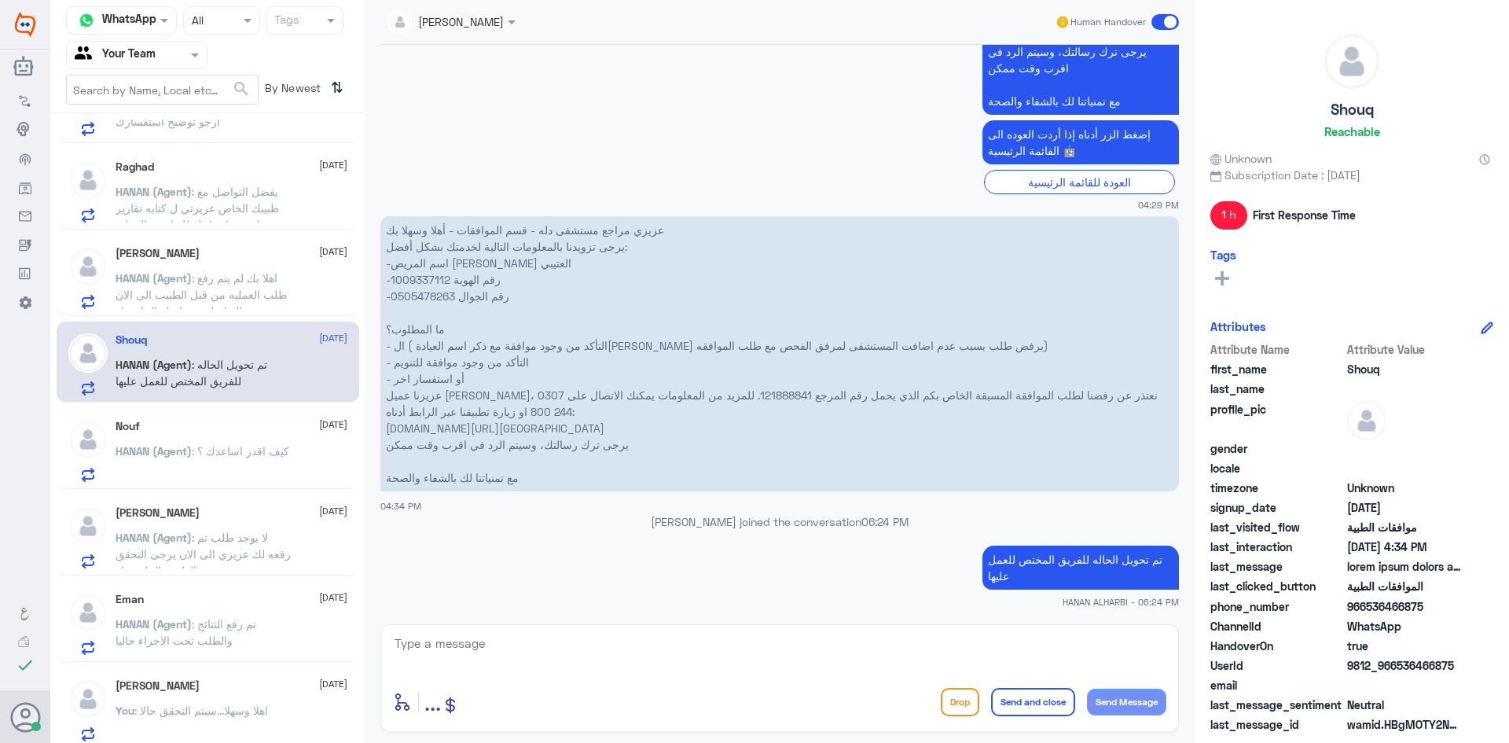
click at [191, 443] on p "HANAN (Agent) : كيف اقدر اساعدك ؟" at bounding box center [203, 462] width 174 height 39
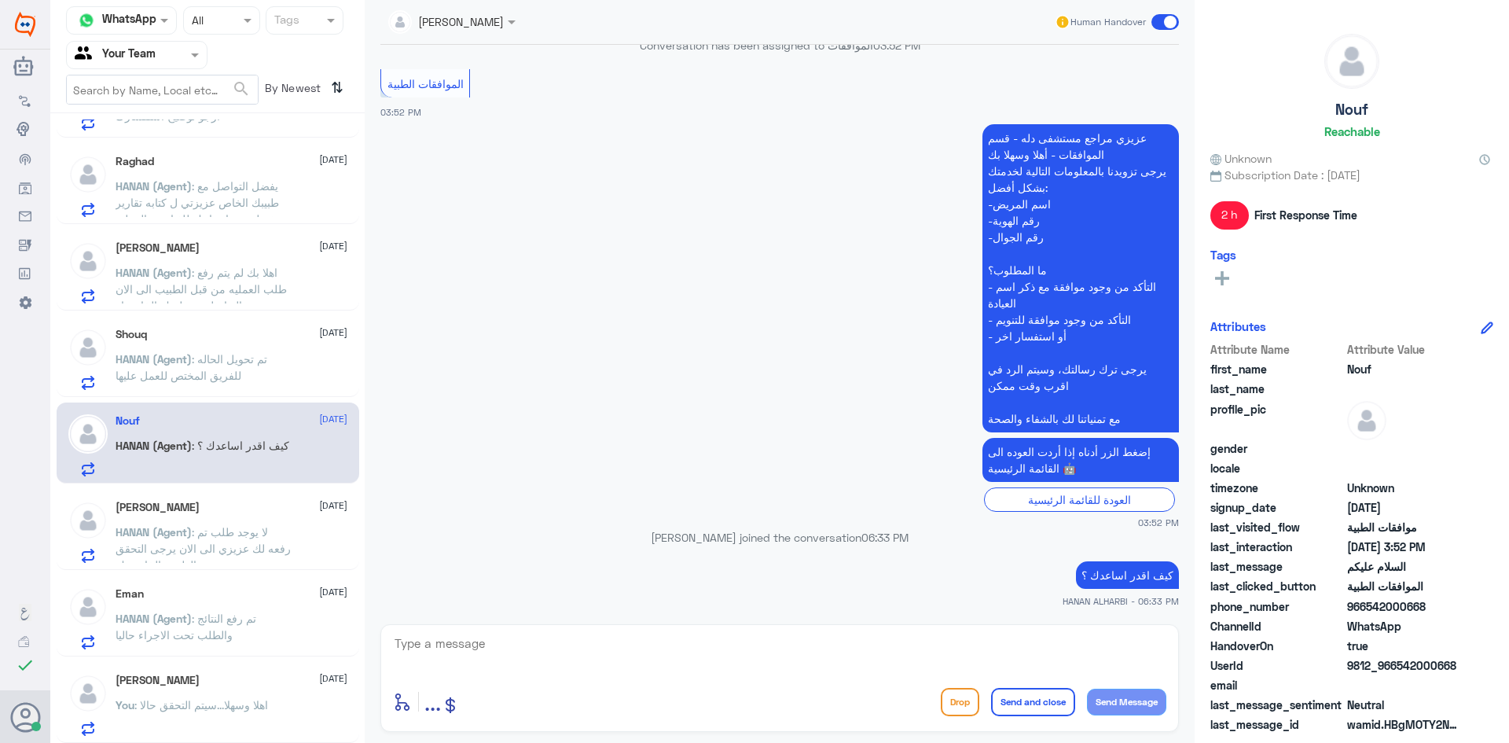
scroll to position [1107, 0]
click at [204, 693] on div "[PERSON_NAME] [DATE] You : اهلا وسهلا...سيتم التحقق حالا" at bounding box center [232, 704] width 232 height 62
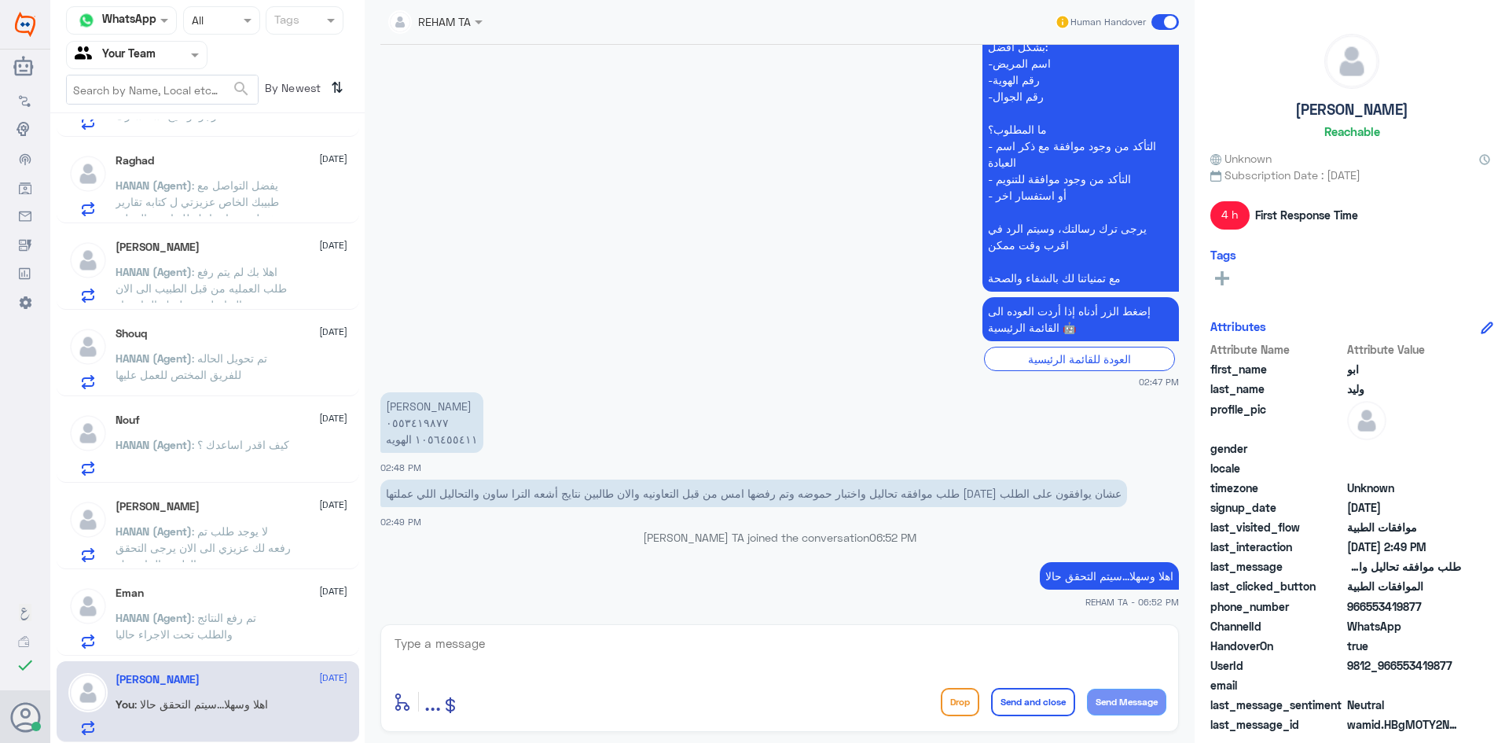
click at [540, 677] on div "enter flow name ... Drop Send and close Send Message" at bounding box center [779, 678] width 799 height 108
click at [544, 669] on textarea at bounding box center [779, 652] width 773 height 39
drag, startPoint x: 558, startPoint y: 667, endPoint x: 208, endPoint y: 672, distance: 350.6
click at [208, 672] on div "Channel WhatsApp Status × All Tags Agent Filter Your Team search By Newest ⇅ [P…" at bounding box center [779, 373] width 1459 height 747
type textarea "1056455411"
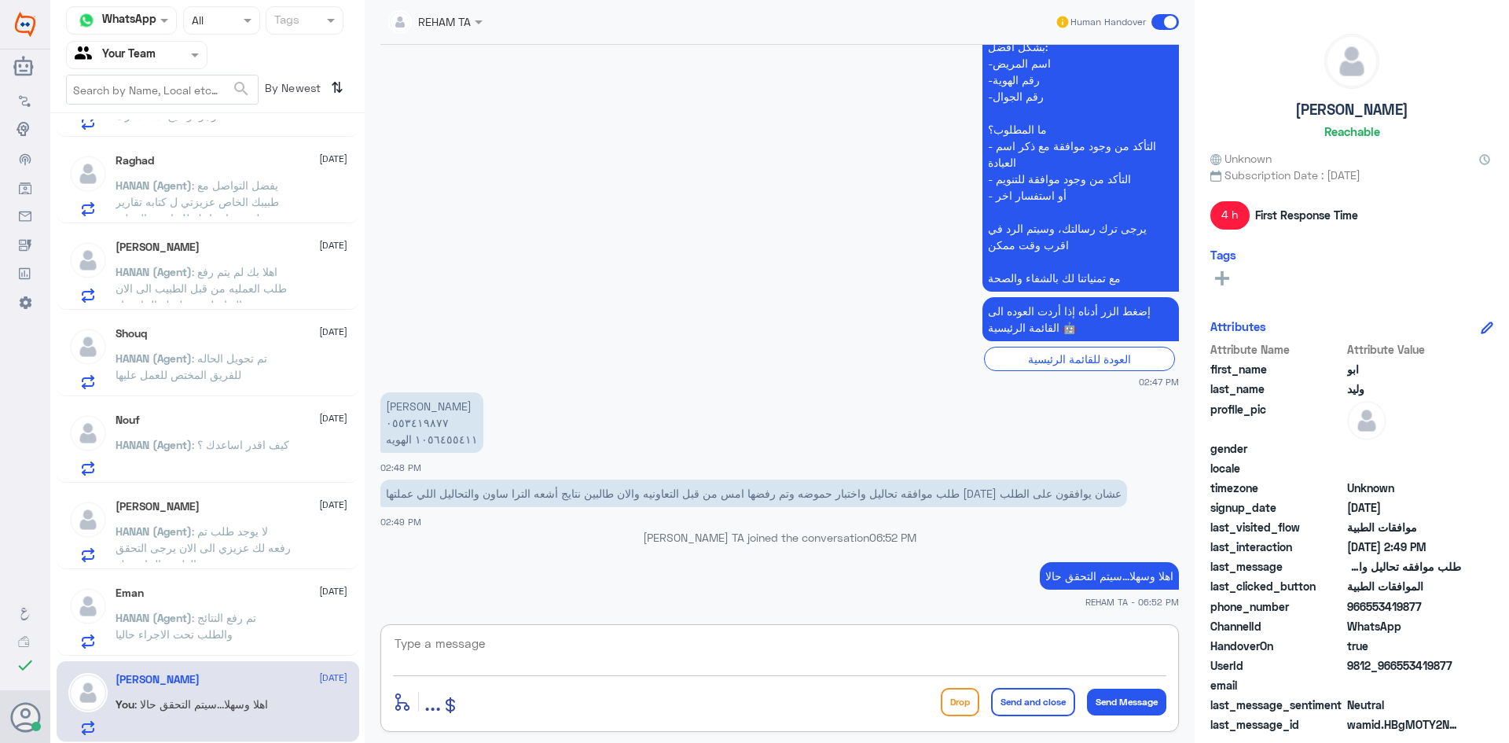
scroll to position [498, 0]
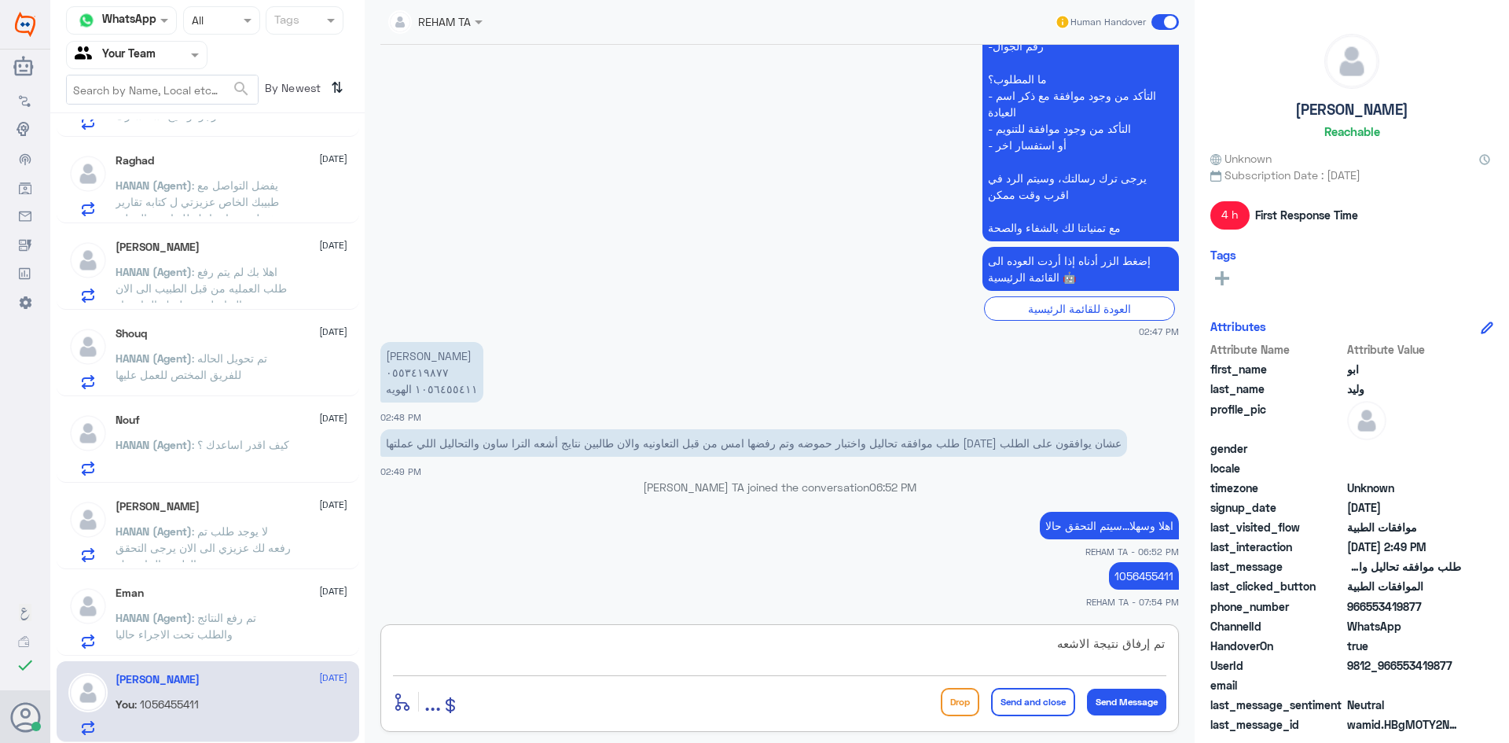
type textarea "تم إرفاق نتيجة الاشعه"
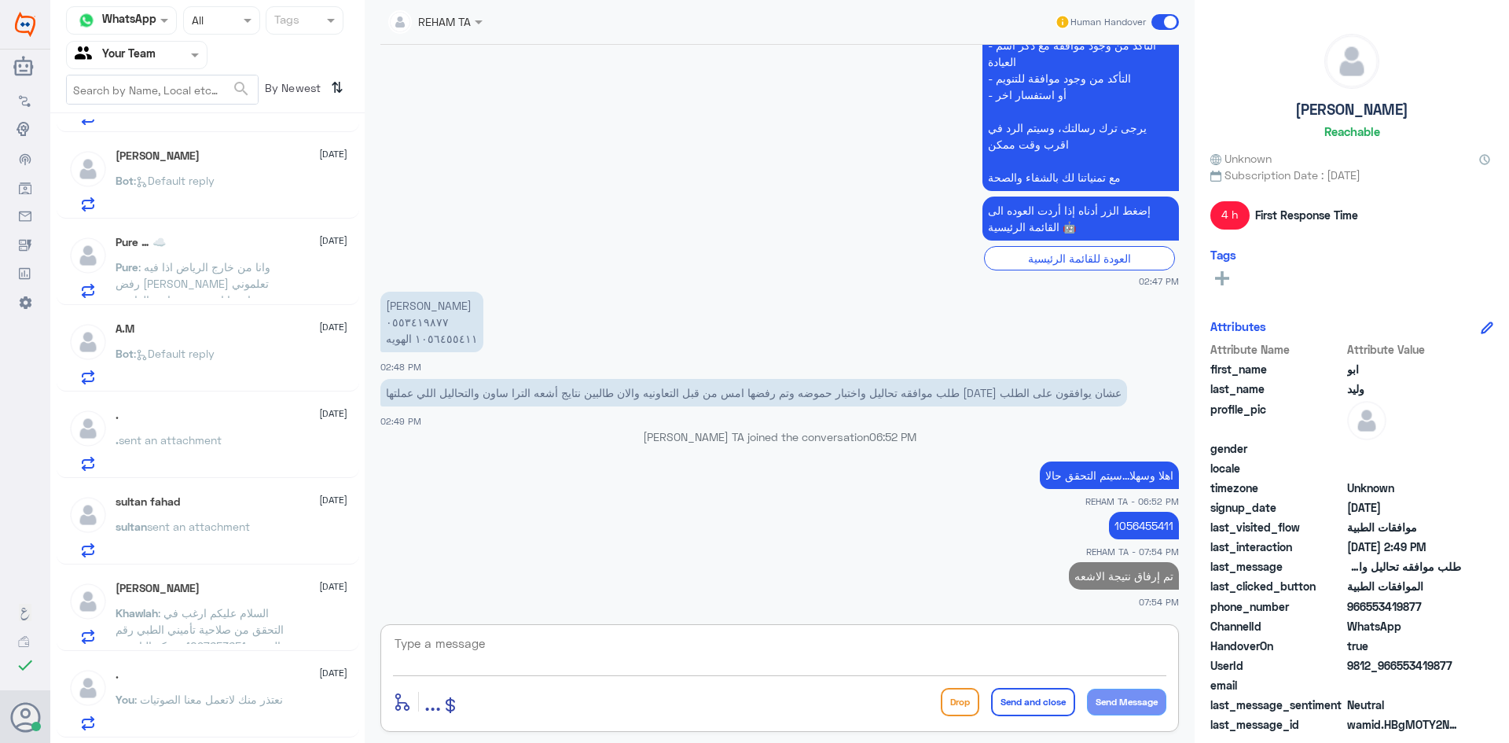
scroll to position [0, 0]
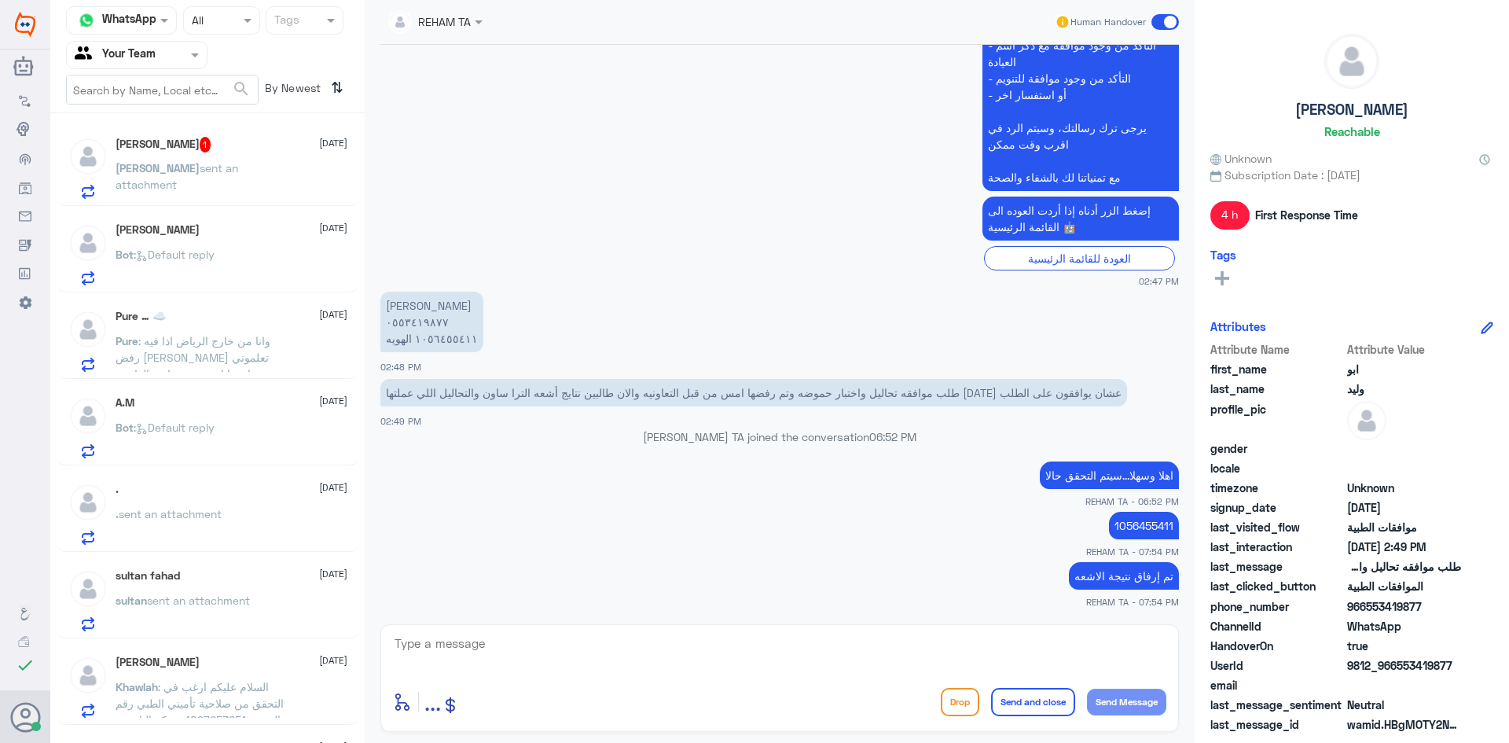
click at [144, 168] on span "[PERSON_NAME]" at bounding box center [158, 167] width 84 height 13
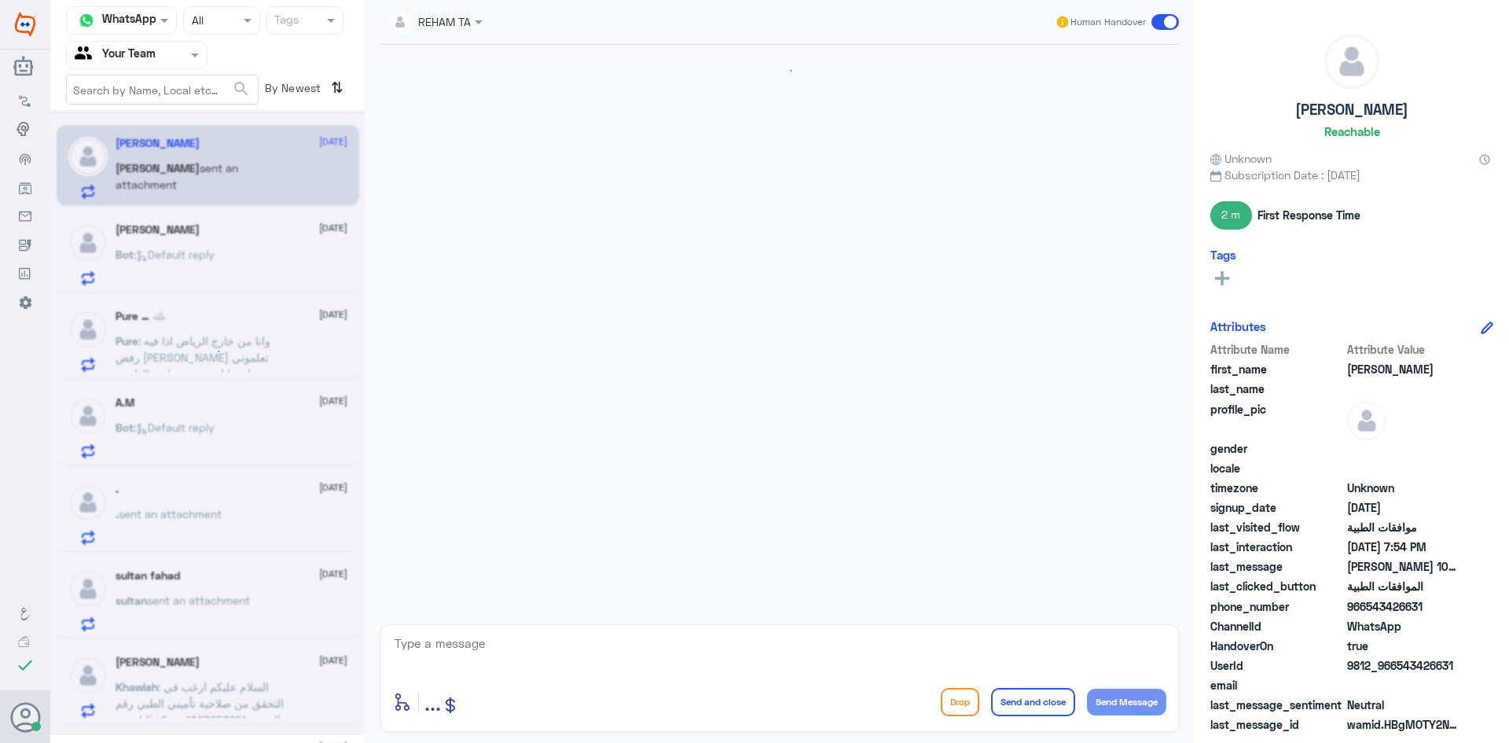
scroll to position [1269, 0]
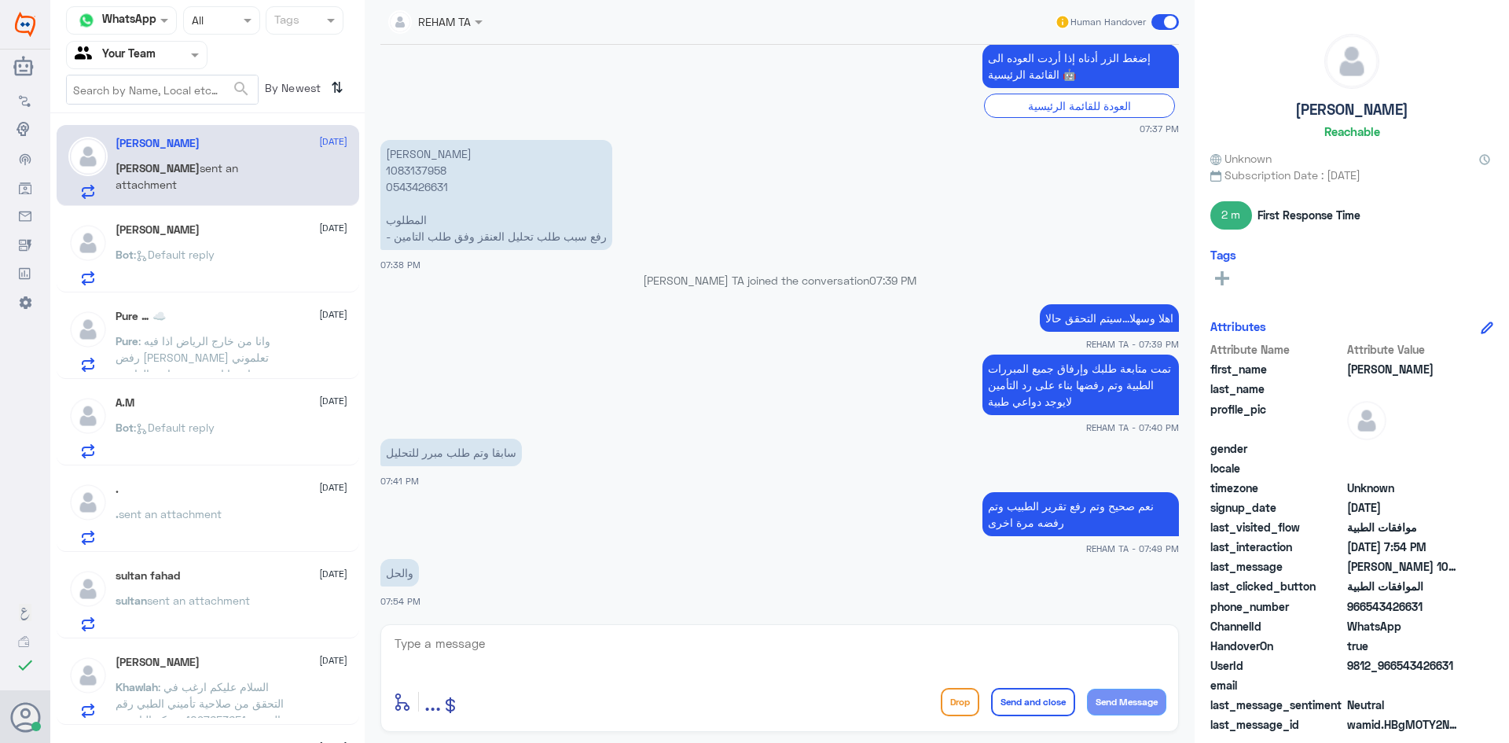
click at [468, 645] on textarea at bounding box center [779, 652] width 773 height 39
type textarea "ارجو التواصل مع التأمين"
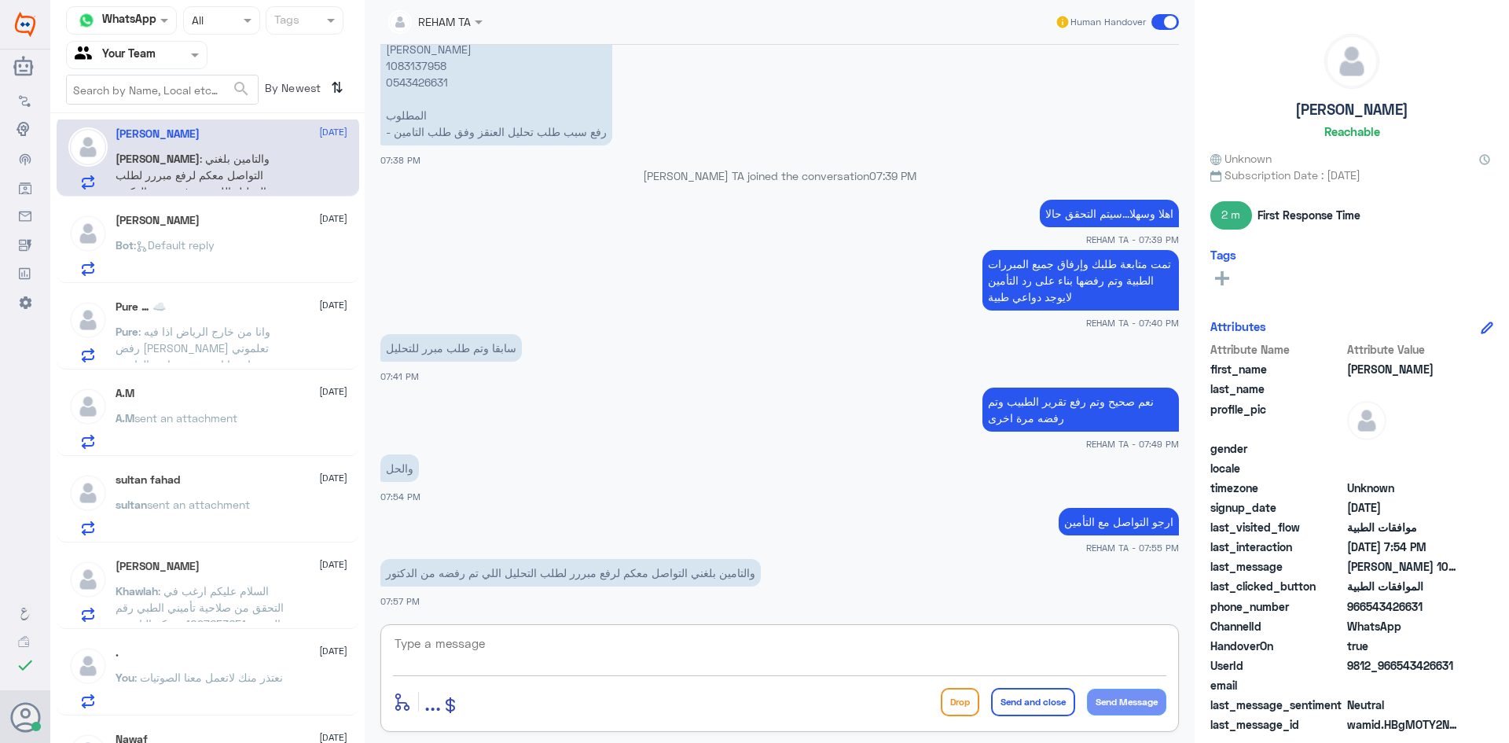
scroll to position [0, 0]
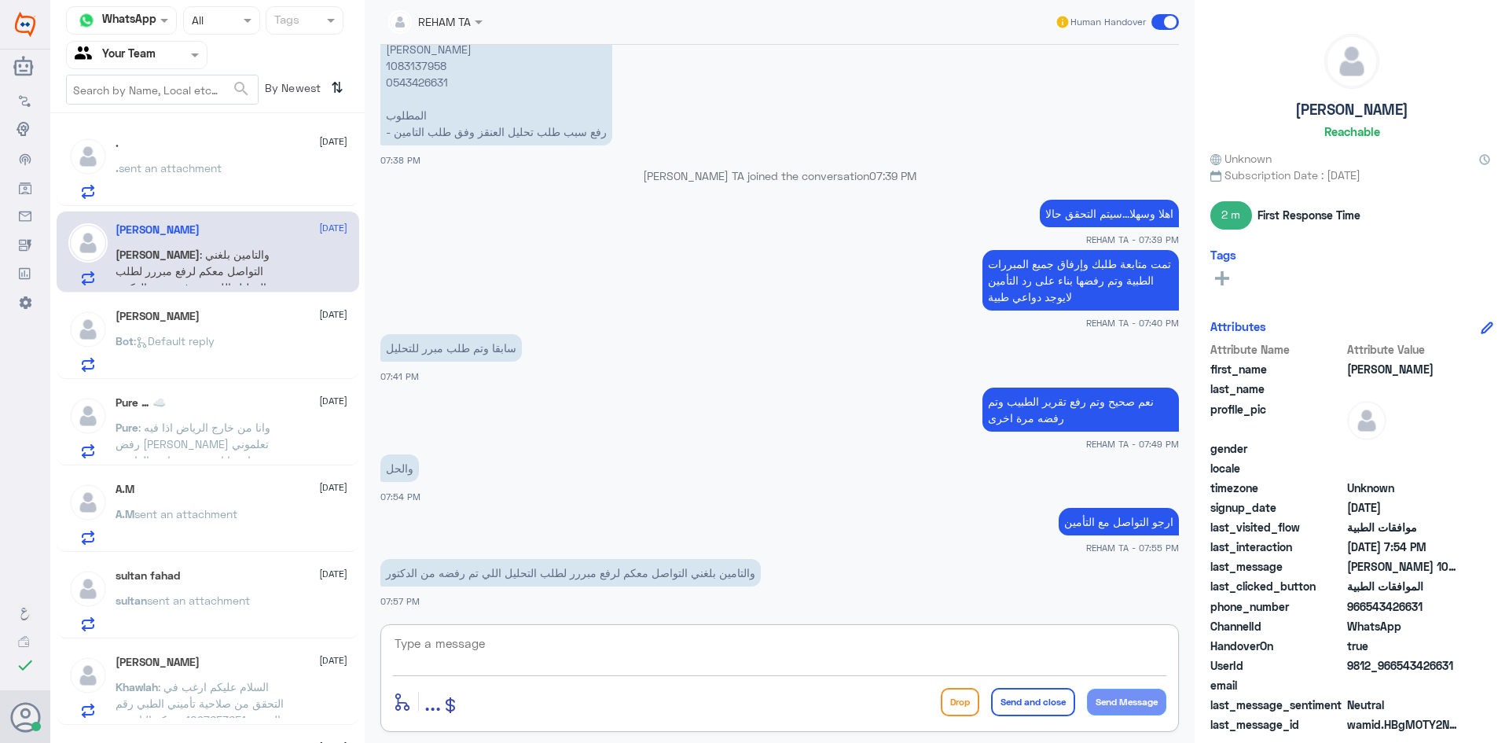
click at [421, 639] on textarea at bounding box center [779, 652] width 773 height 39
click at [241, 344] on div "Bot : Default reply" at bounding box center [232, 353] width 232 height 35
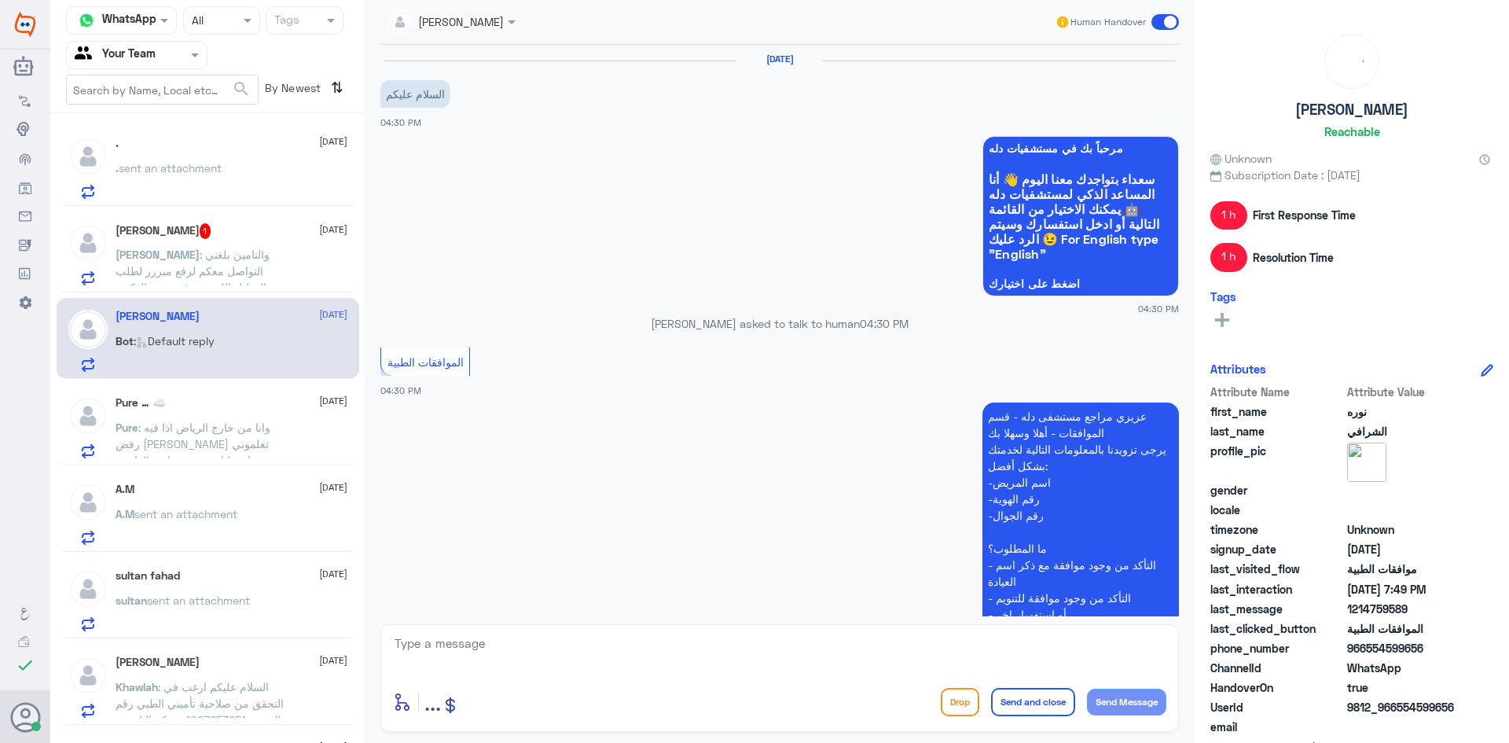
scroll to position [790, 0]
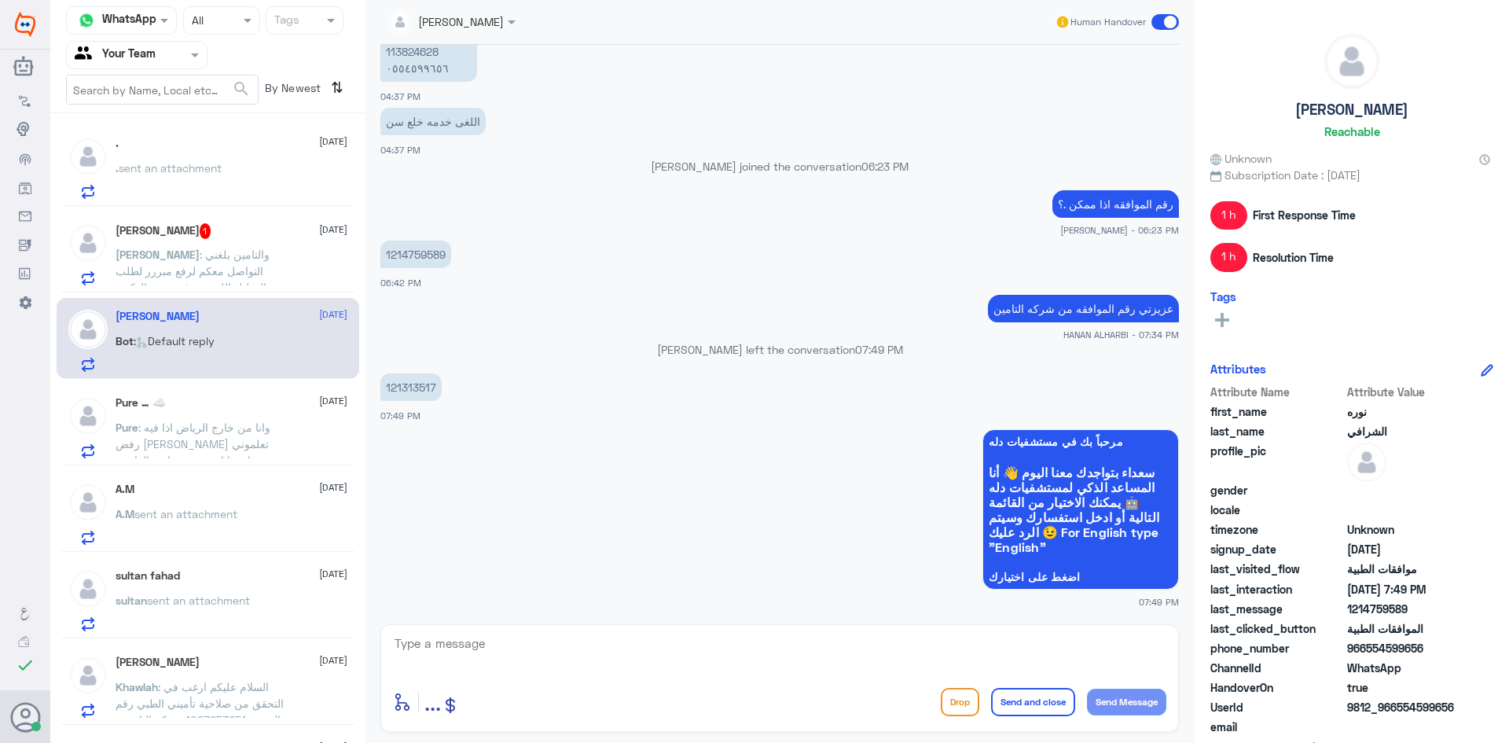
click at [236, 258] on span ": والتامين بلغني التواصل معكم لرفع مبررر لطلب التحليل اللي تم رفضه من الدكتور" at bounding box center [193, 271] width 154 height 46
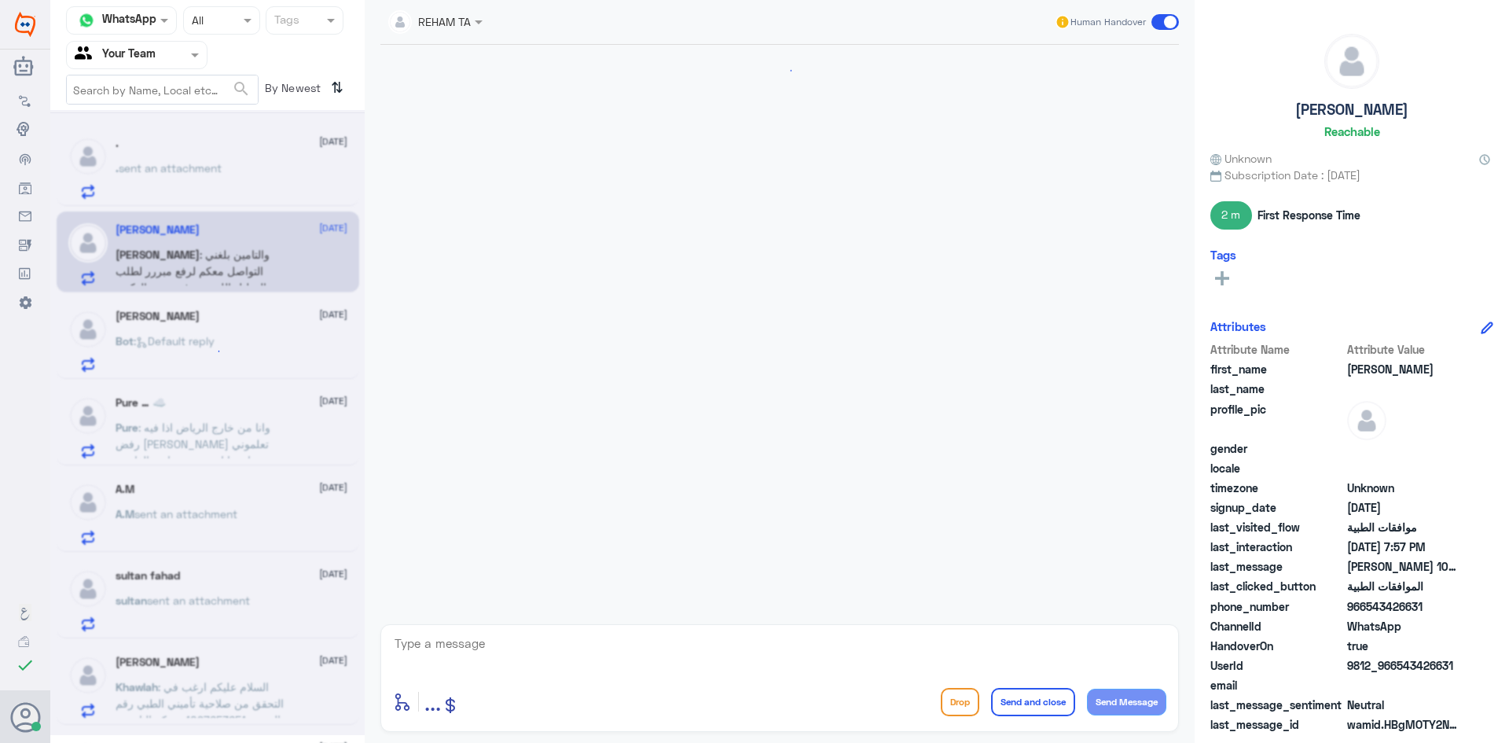
scroll to position [1143, 0]
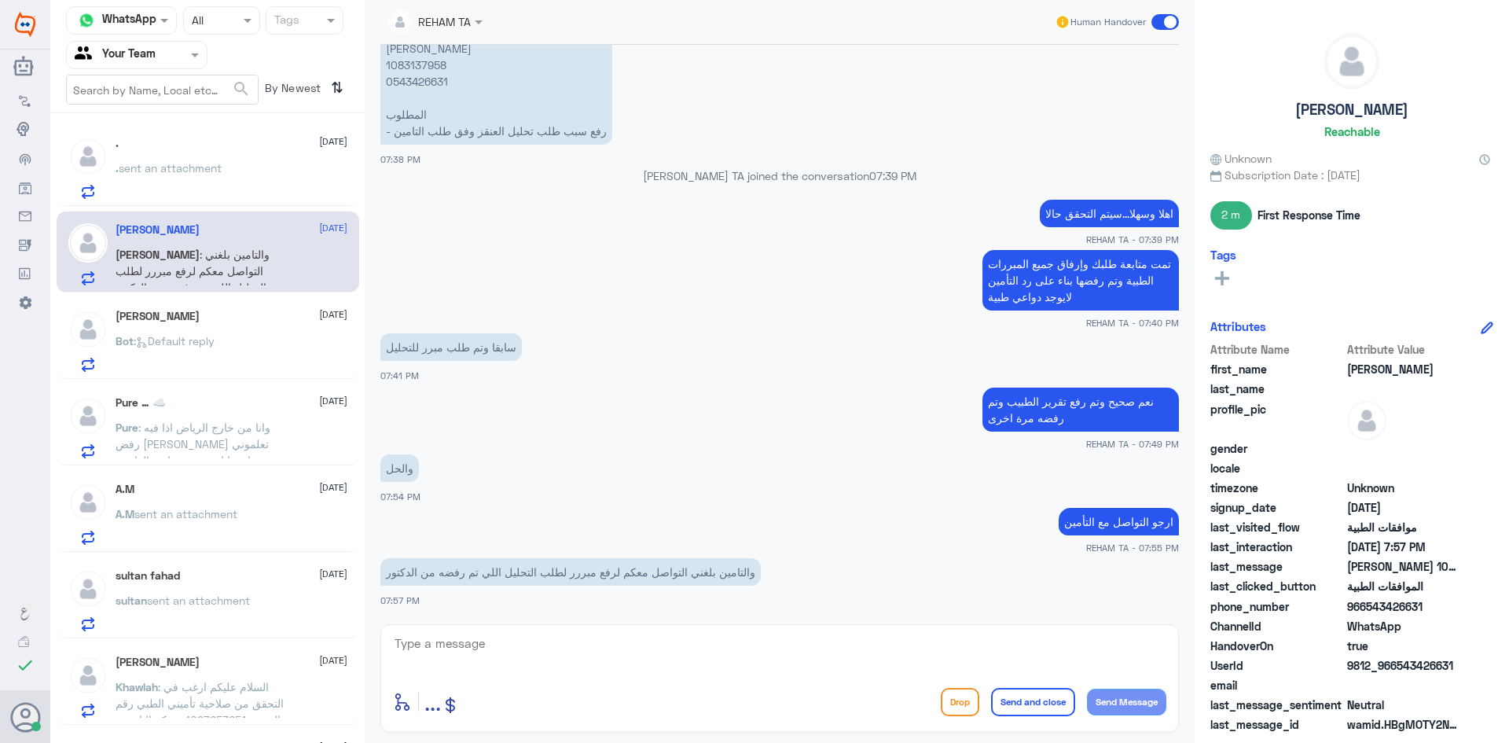
click at [137, 328] on div "[PERSON_NAME] [DATE] Bot : Default reply" at bounding box center [232, 341] width 232 height 62
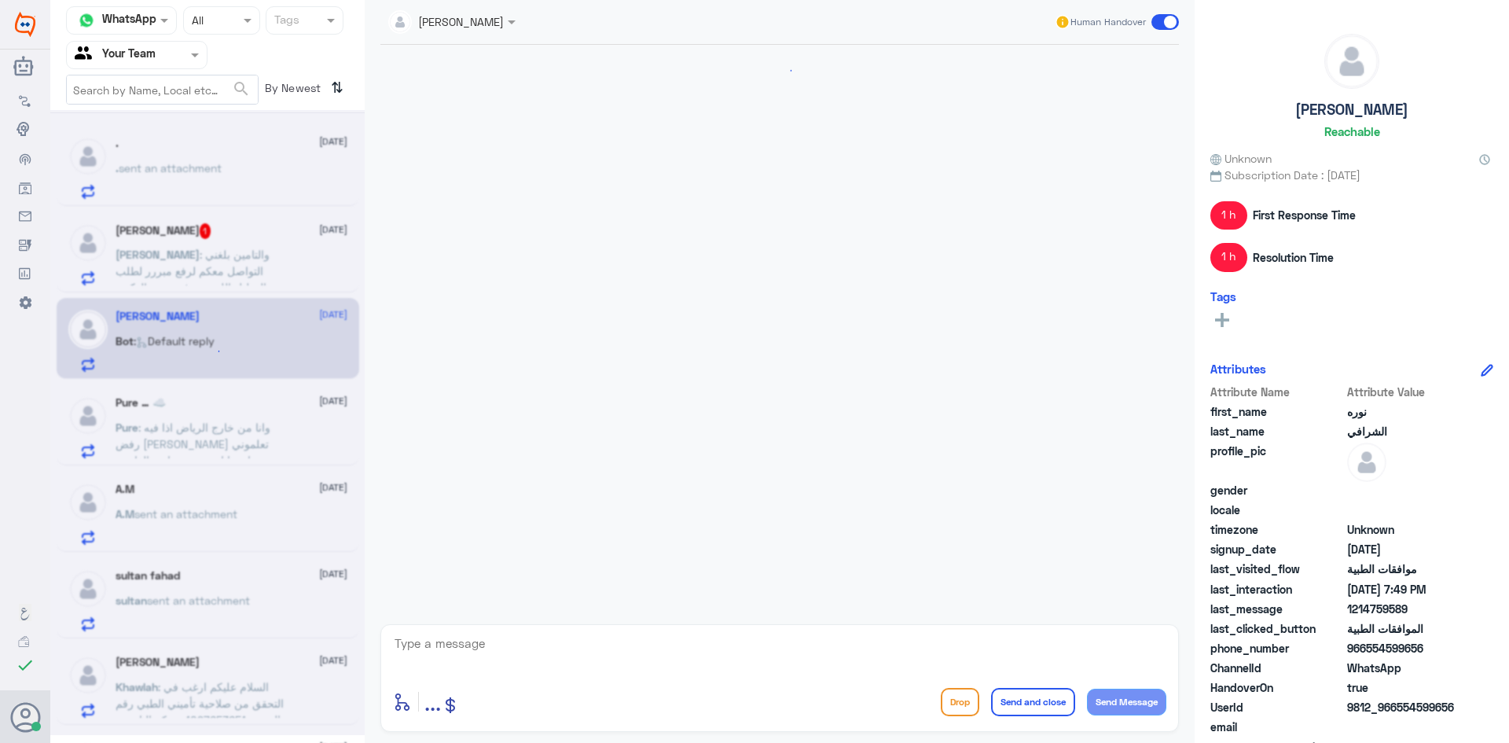
scroll to position [790, 0]
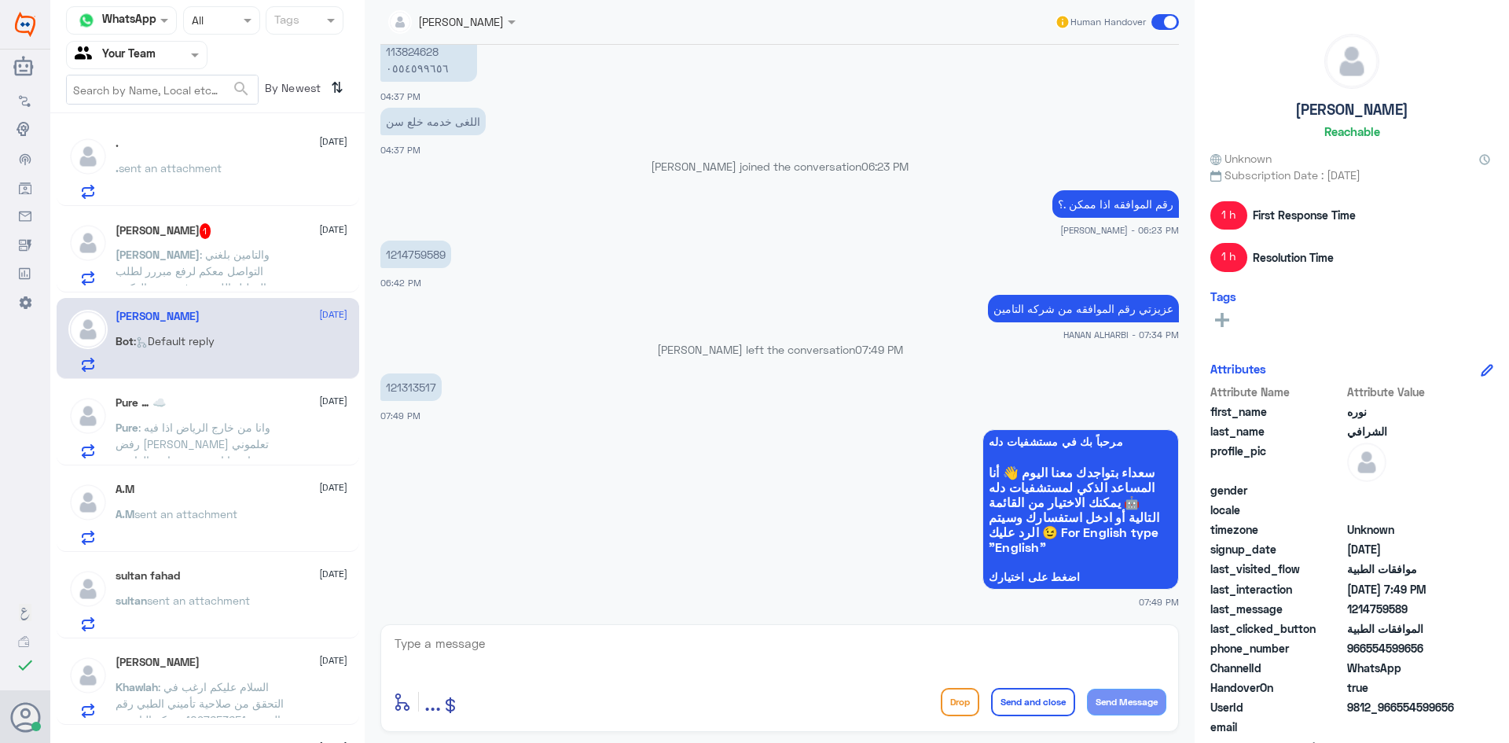
click at [184, 421] on span ": وانا من خارج الرياض اذا فيه رفض [PERSON_NAME] تعلموني عشان ما اضرب مشوار ع ال…" at bounding box center [193, 444] width 155 height 46
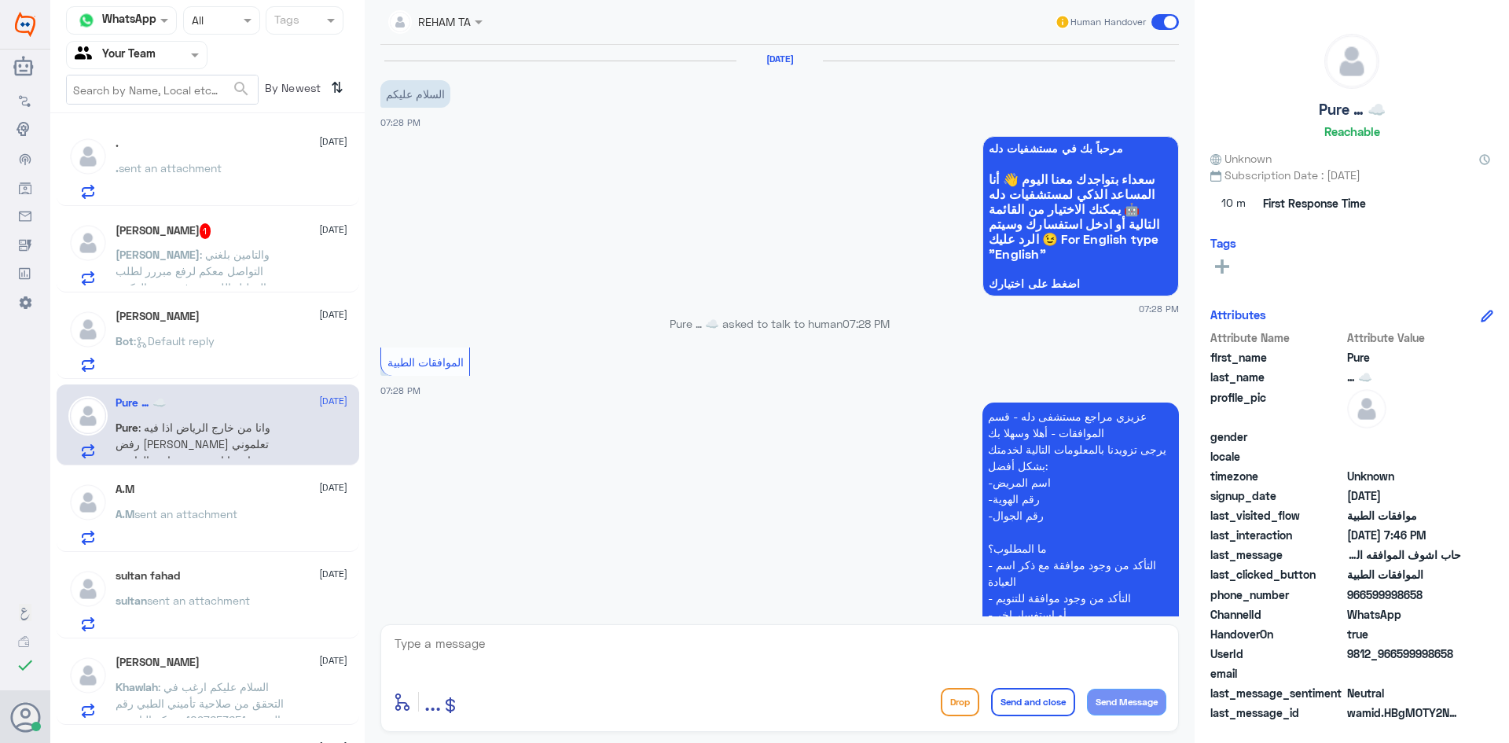
scroll to position [480, 0]
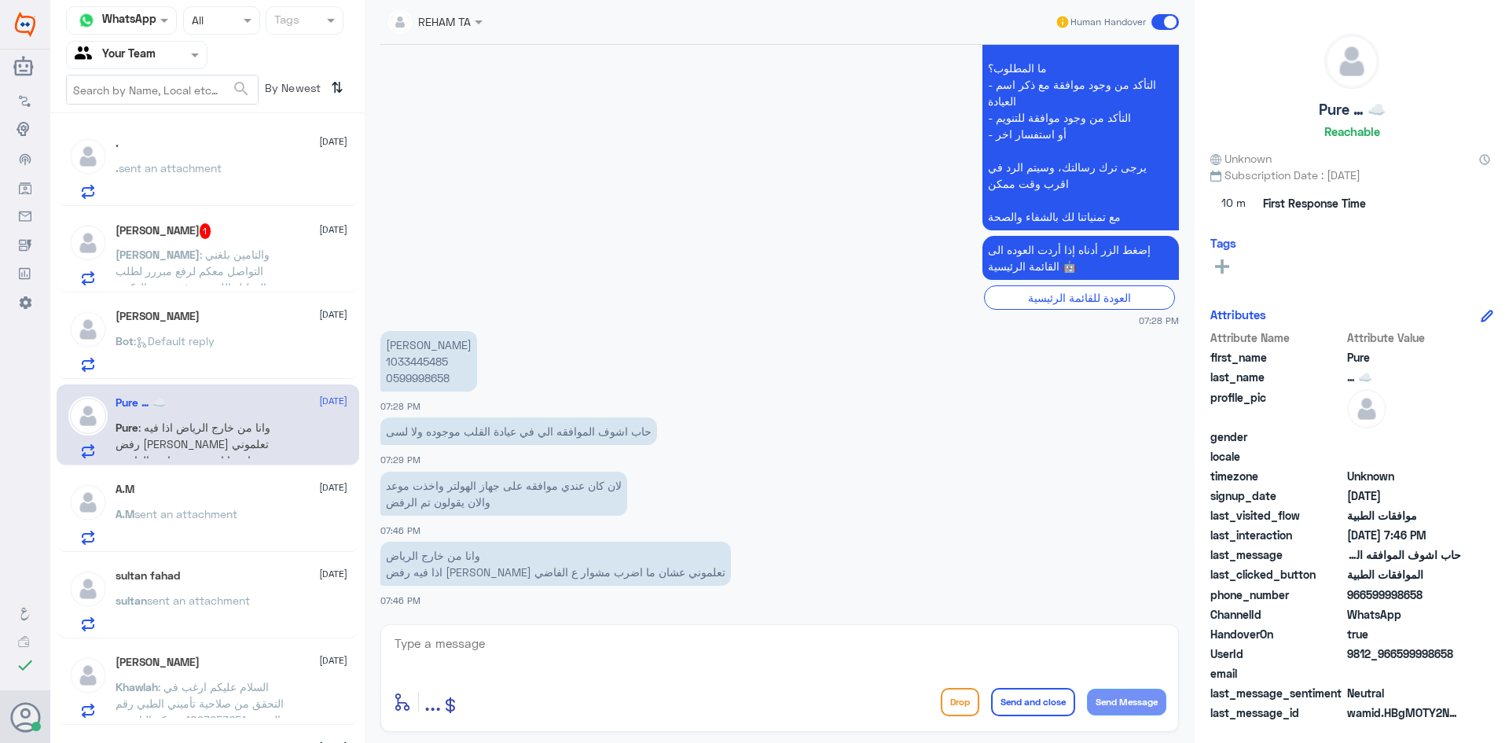
click at [195, 483] on div "A.M [DATE]" at bounding box center [232, 489] width 232 height 13
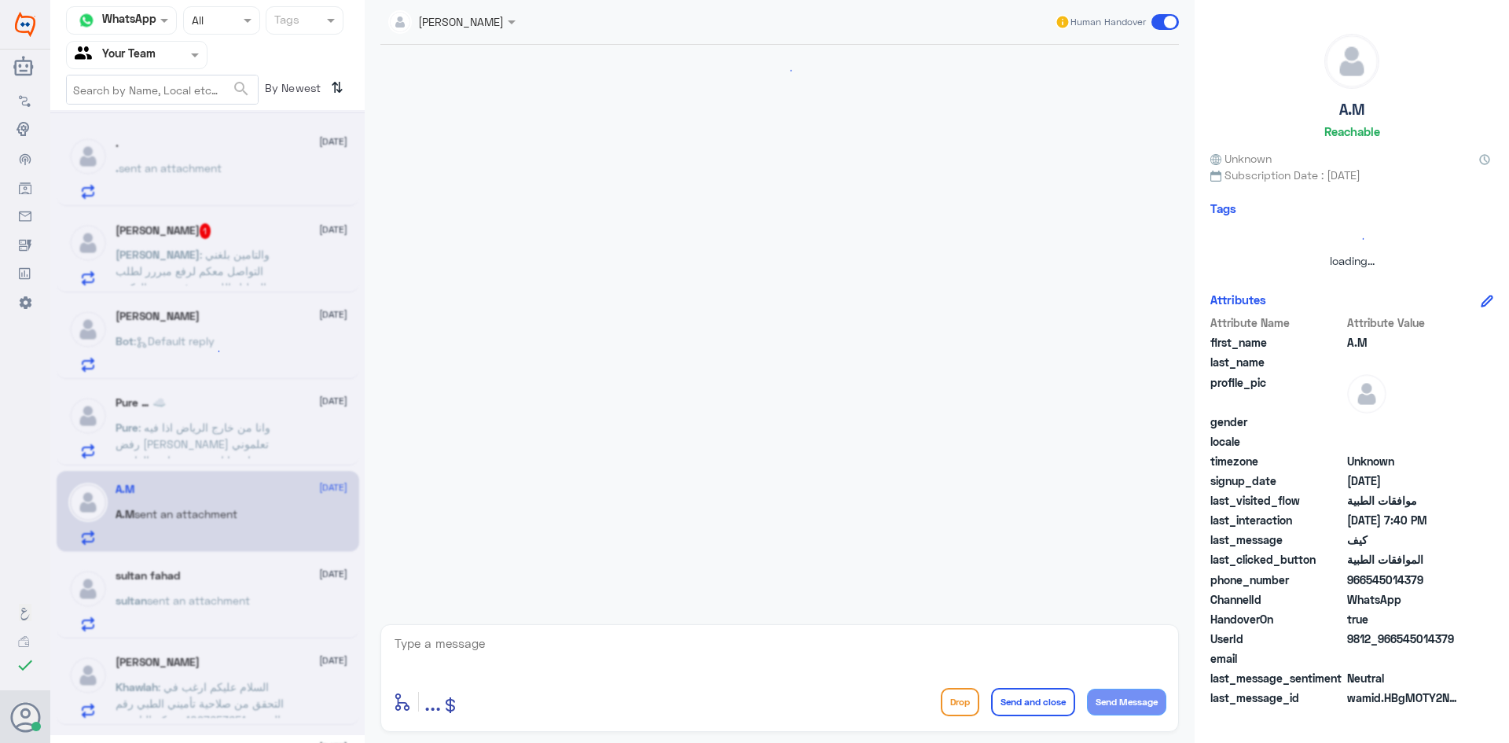
scroll to position [1411, 0]
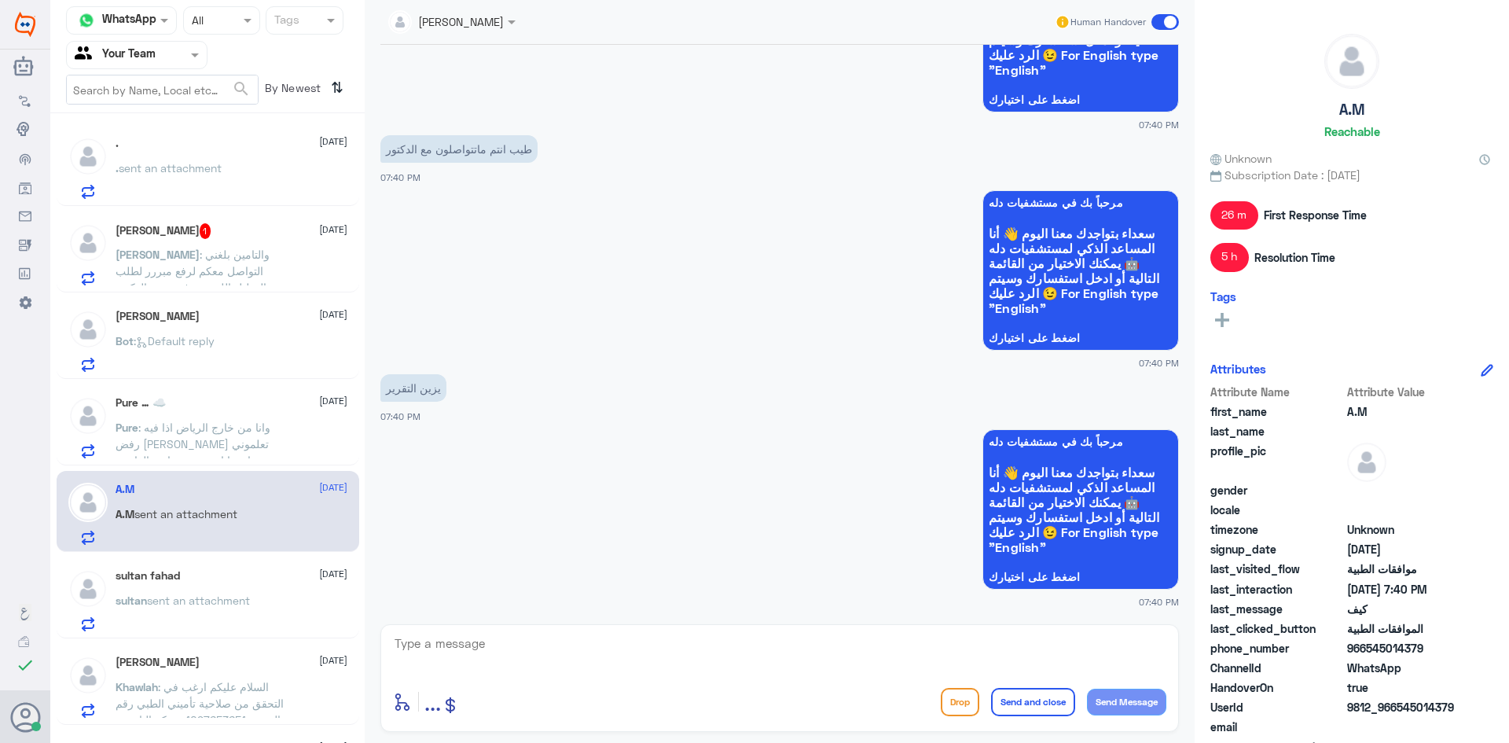
click at [197, 530] on p "A.M sent an attachment" at bounding box center [177, 524] width 122 height 39
click at [202, 594] on span "sent an attachment" at bounding box center [198, 599] width 103 height 13
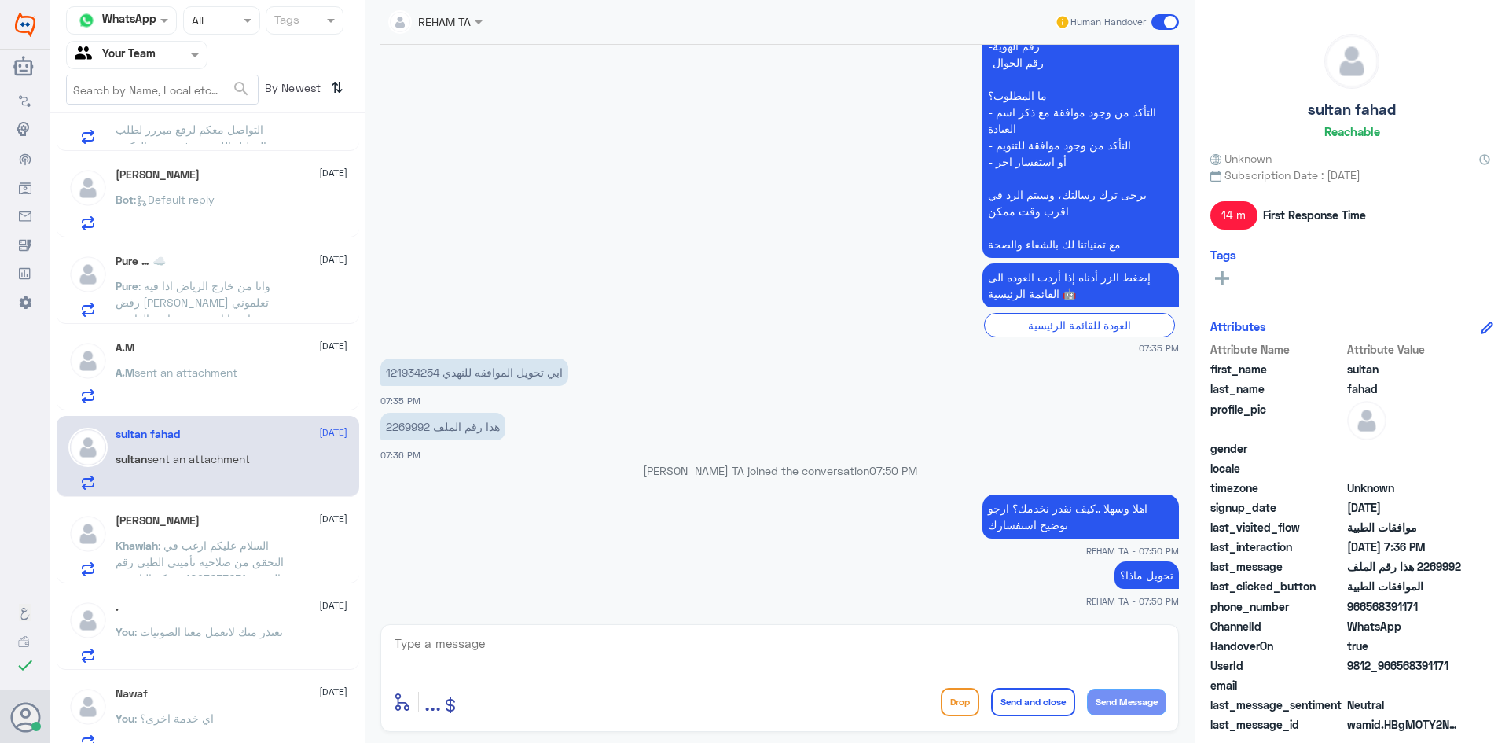
scroll to position [157, 0]
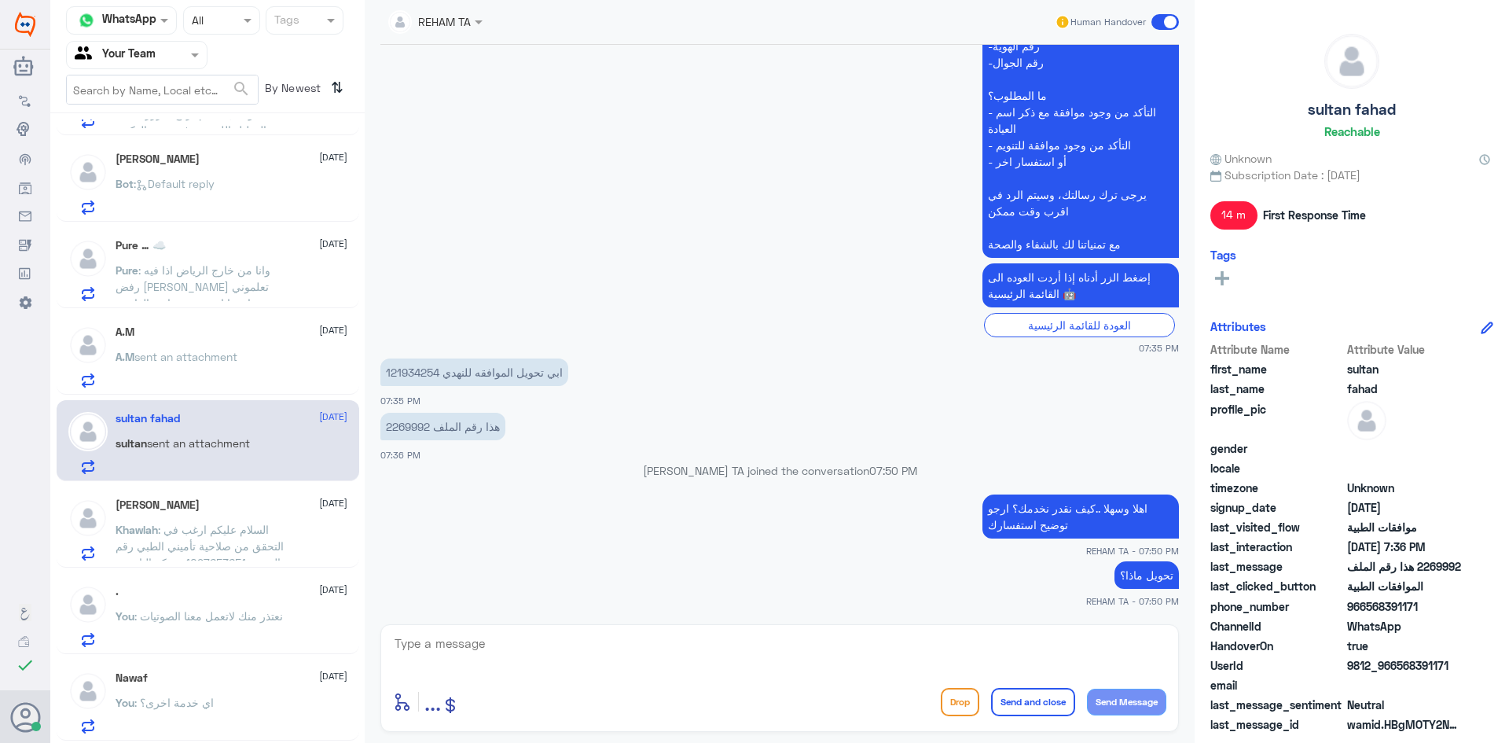
click at [219, 514] on div "[PERSON_NAME] [DATE] Khawlah : السلام عليكم ارغب في التحقق من صلاحية تأميني الط…" at bounding box center [232, 529] width 232 height 62
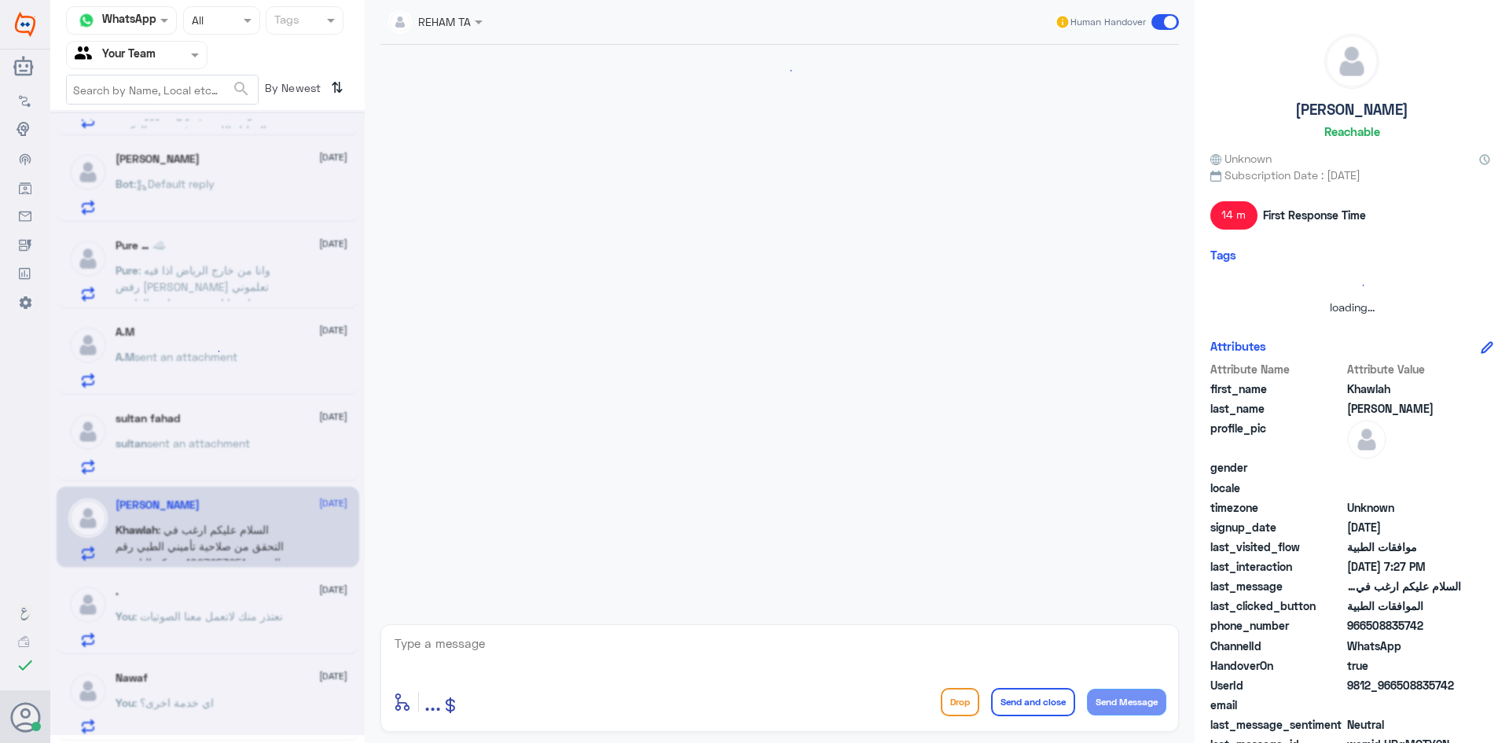
scroll to position [302, 0]
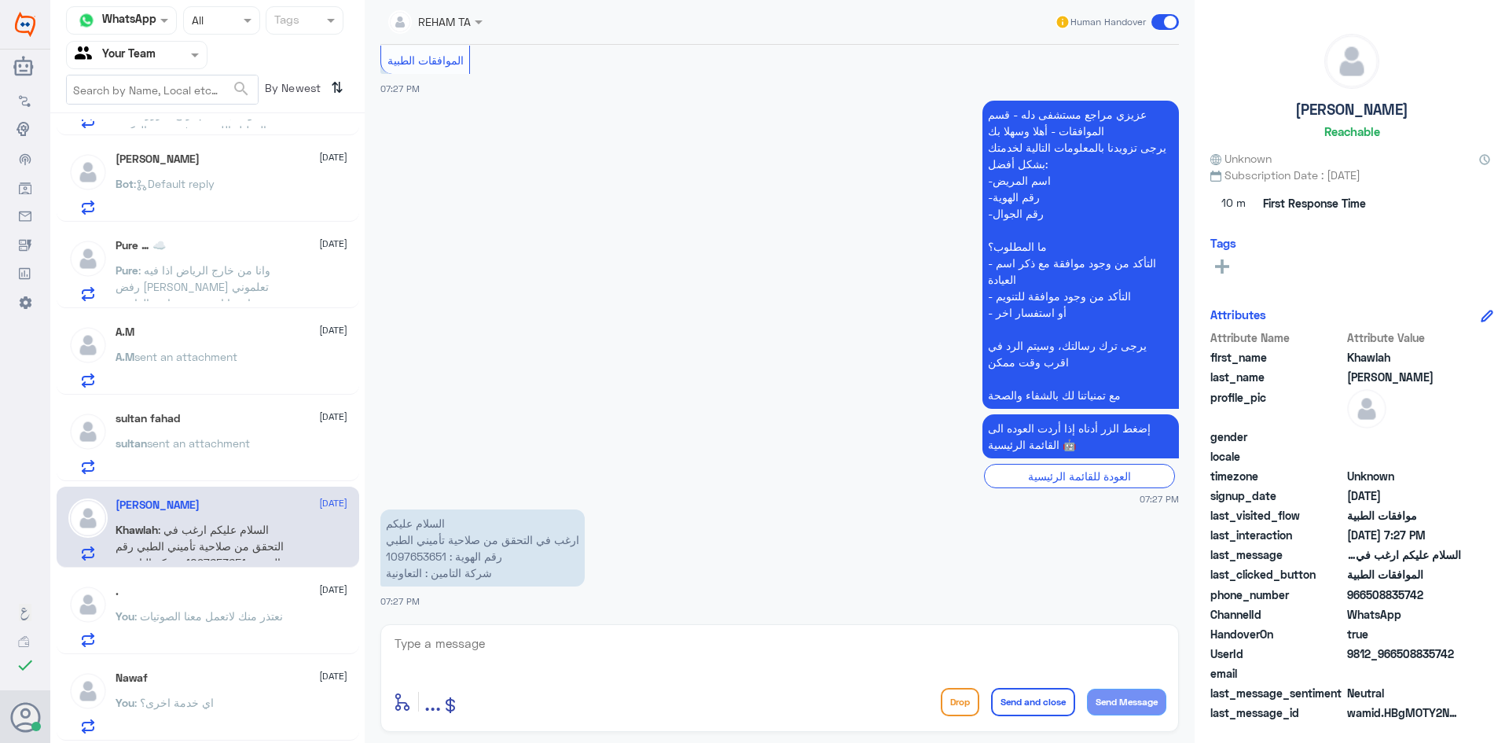
click at [541, 626] on div "enter flow name ... Drop Send and close Send Message" at bounding box center [779, 678] width 799 height 108
click at [542, 653] on textarea at bounding box center [779, 652] width 773 height 39
type textarea "ت"
type textarea "تأمينك غير معمد لدى دلة النخيل"
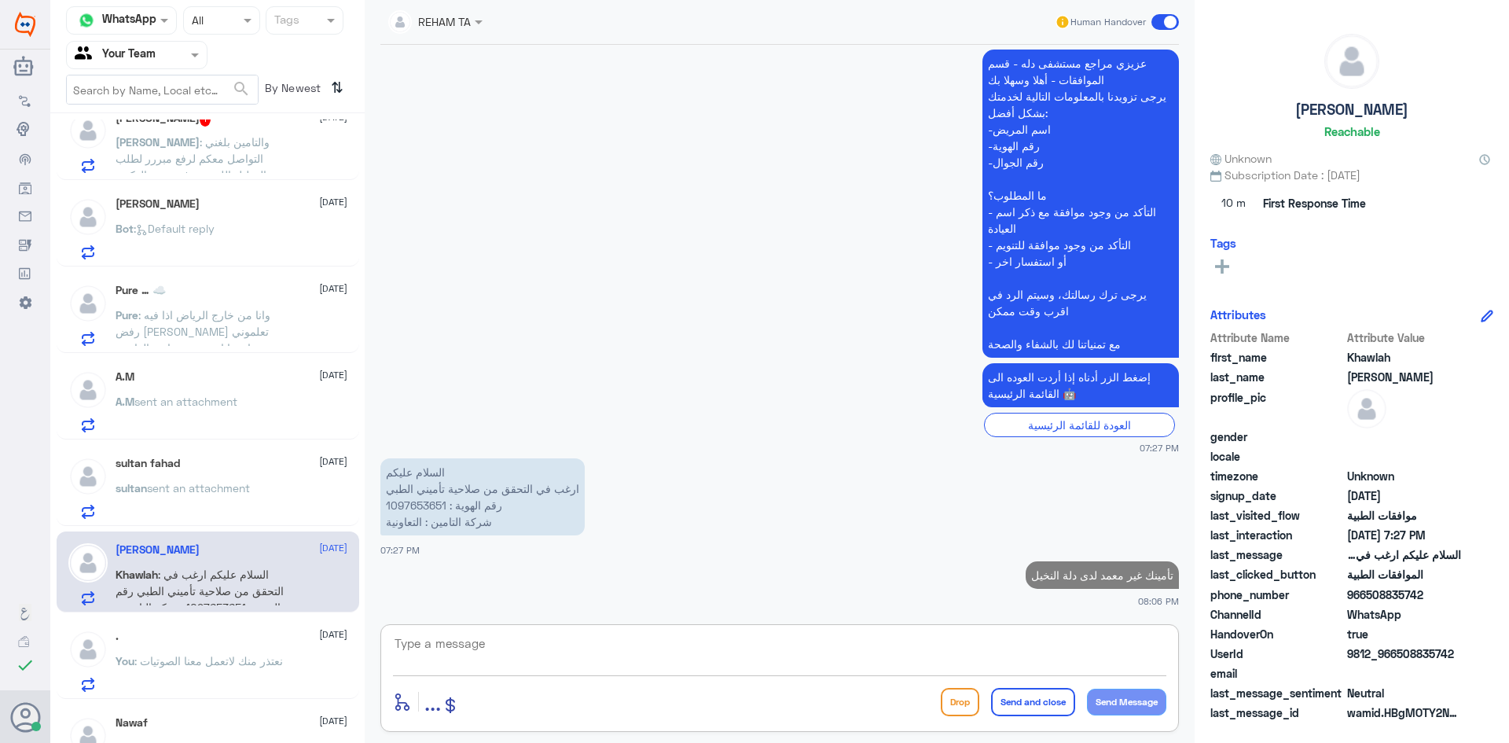
scroll to position [0, 0]
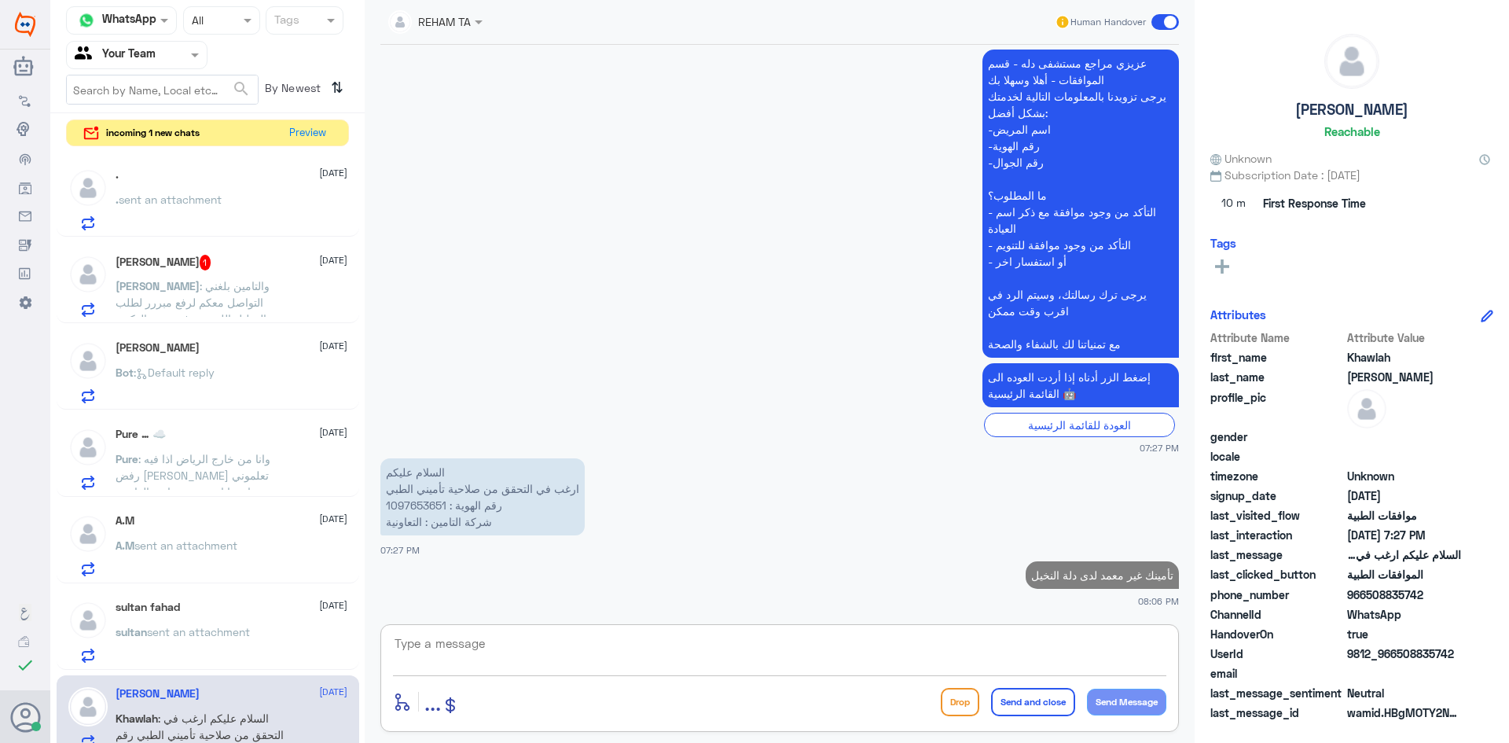
click at [168, 273] on div "[PERSON_NAME] 1 [DATE] [PERSON_NAME] : والتامين [DEMOGRAPHIC_DATA] التواصل معكم…" at bounding box center [232, 286] width 232 height 62
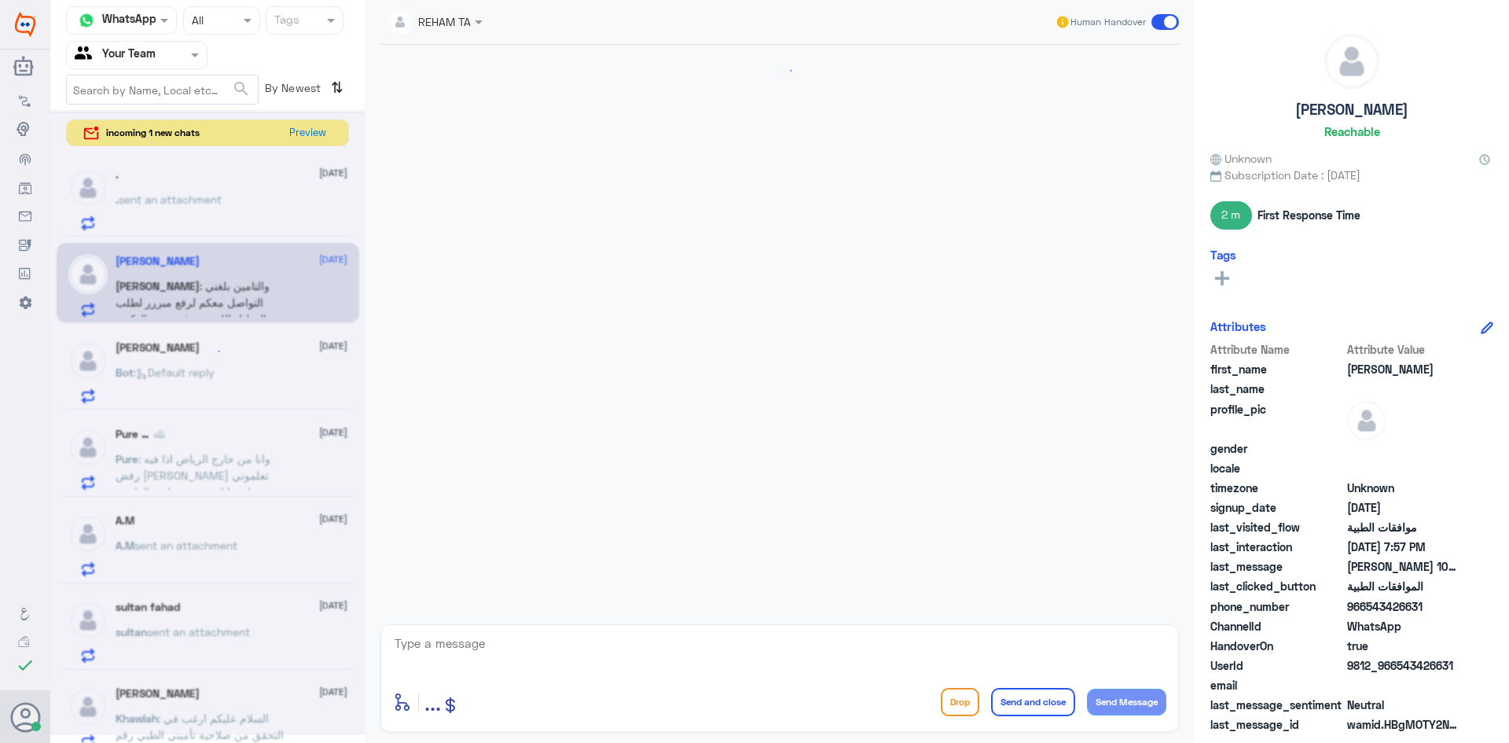
scroll to position [1143, 0]
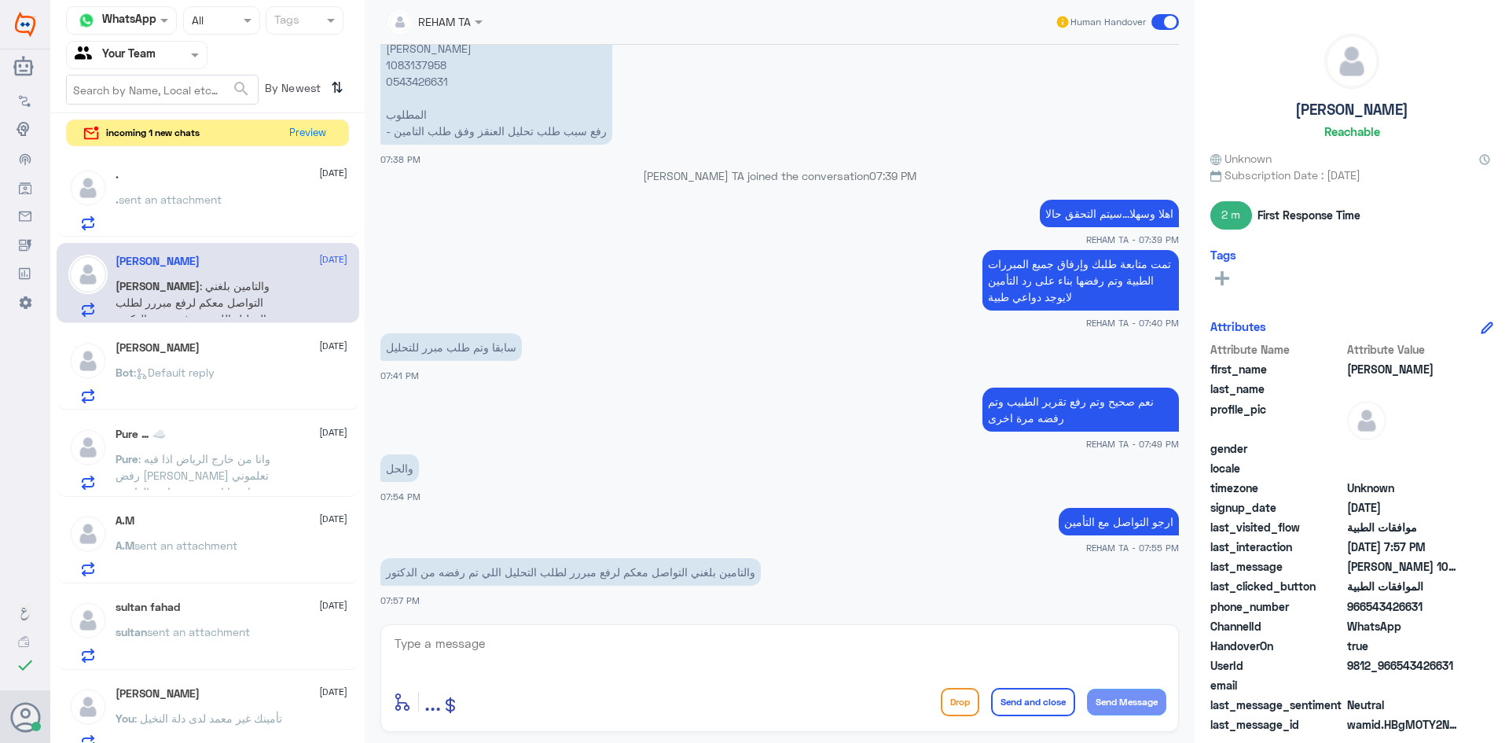
click at [531, 631] on div "enter flow name ... Drop Send and close Send Message" at bounding box center [779, 678] width 799 height 108
click at [532, 646] on textarea at bounding box center [779, 652] width 773 height 39
type textarea "ئ"
type textarea "ا"
type textarea "تم رفع تبرير الطبيب مرتين ولازال مرفوض"
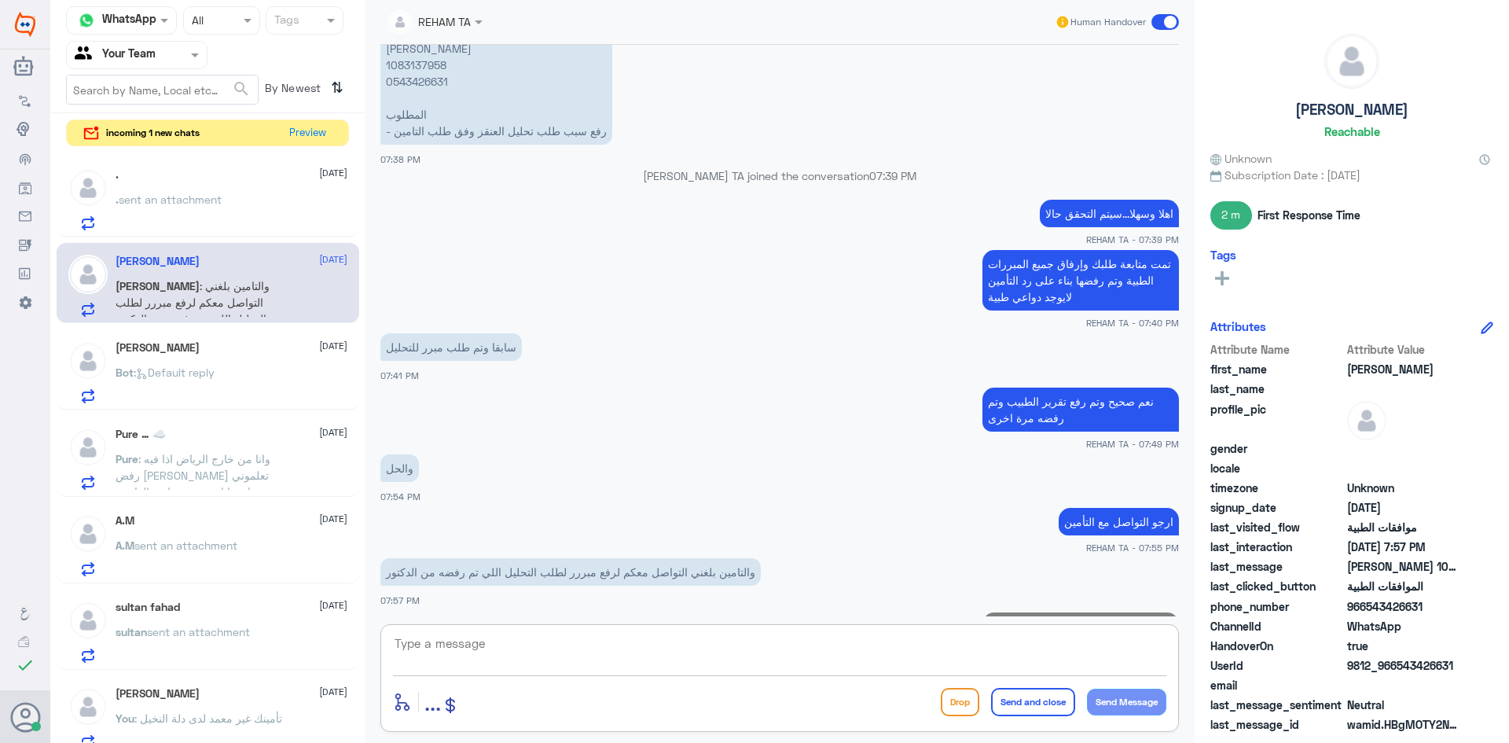
scroll to position [1193, 0]
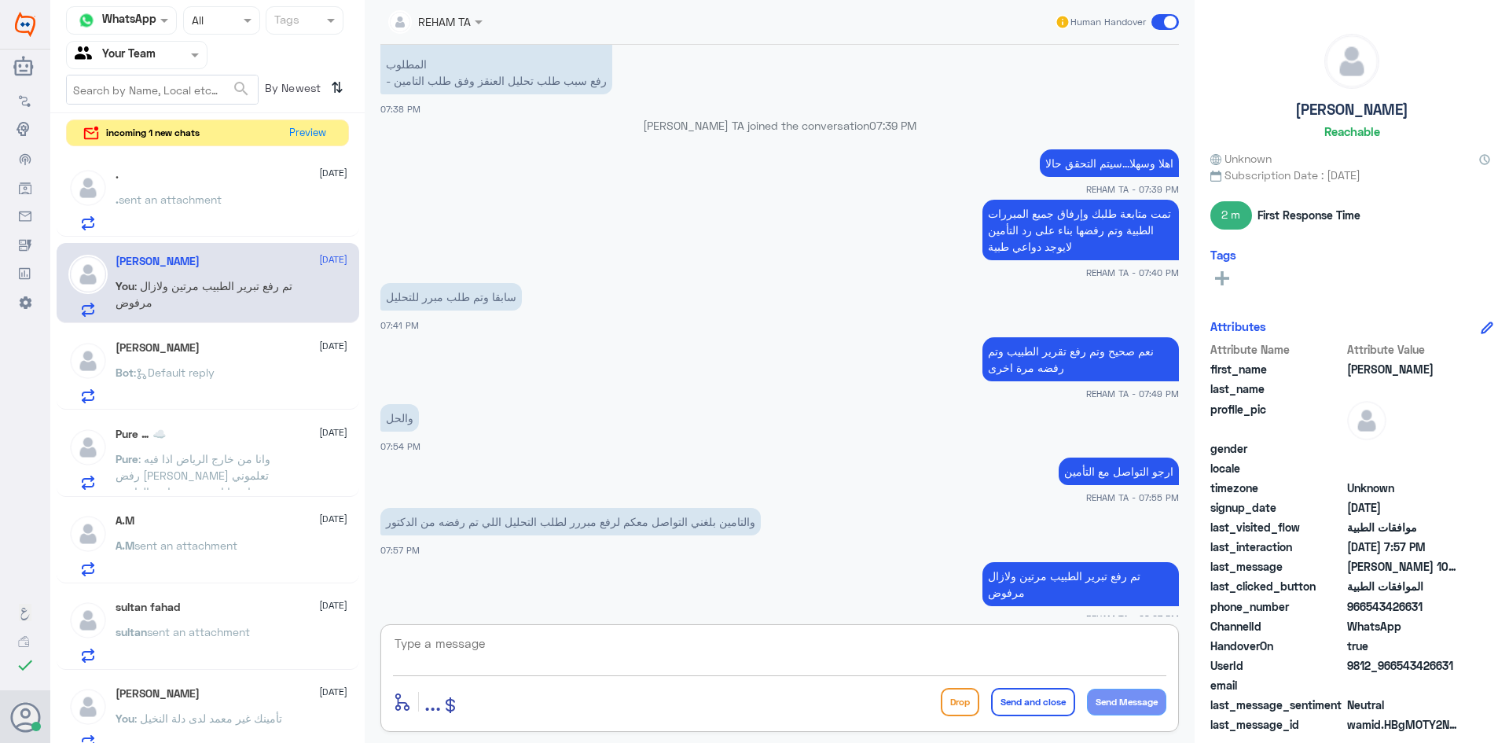
click at [238, 211] on div ". sent an attachment" at bounding box center [232, 212] width 232 height 35
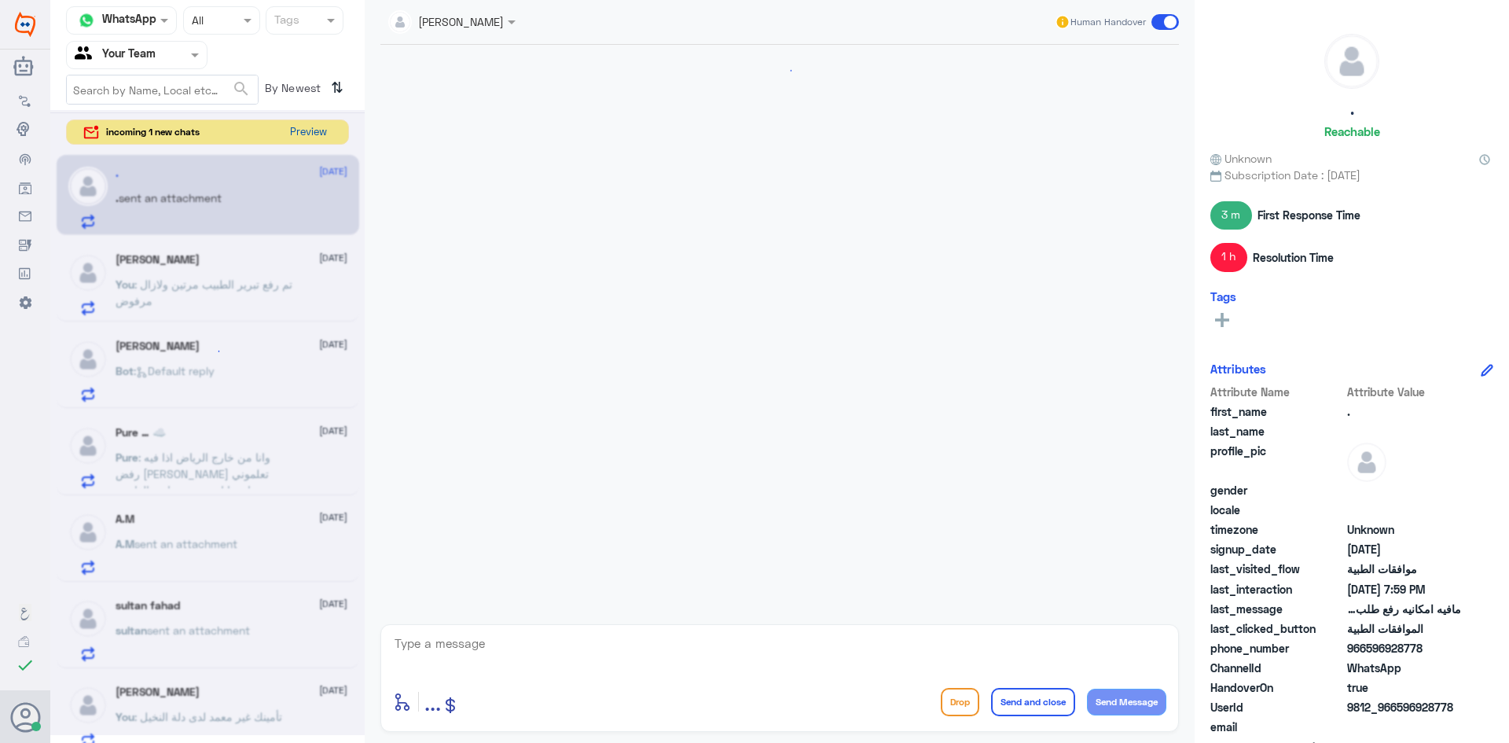
scroll to position [921, 0]
click at [284, 131] on button "Preview" at bounding box center [308, 132] width 49 height 24
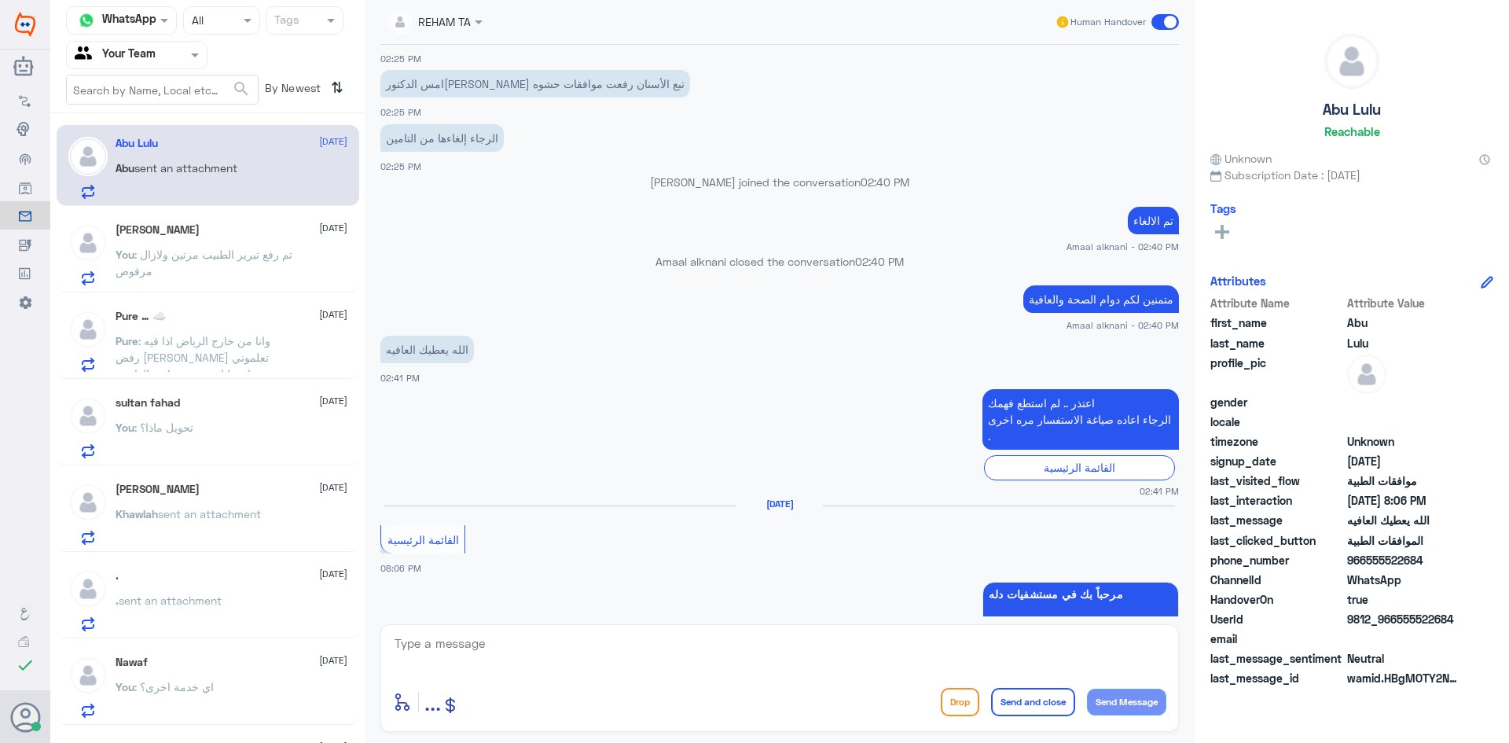
scroll to position [630, 0]
click at [681, 658] on textarea at bounding box center [779, 652] width 773 height 39
paste textarea "اهلا وسهلا ..كيف نقدر نخدمك؟ ارجو توضيح استفسارك"
type textarea "اهلا وسهلا ..كيف نقدر نخدمك؟ ارجو توضيح استفسارك"
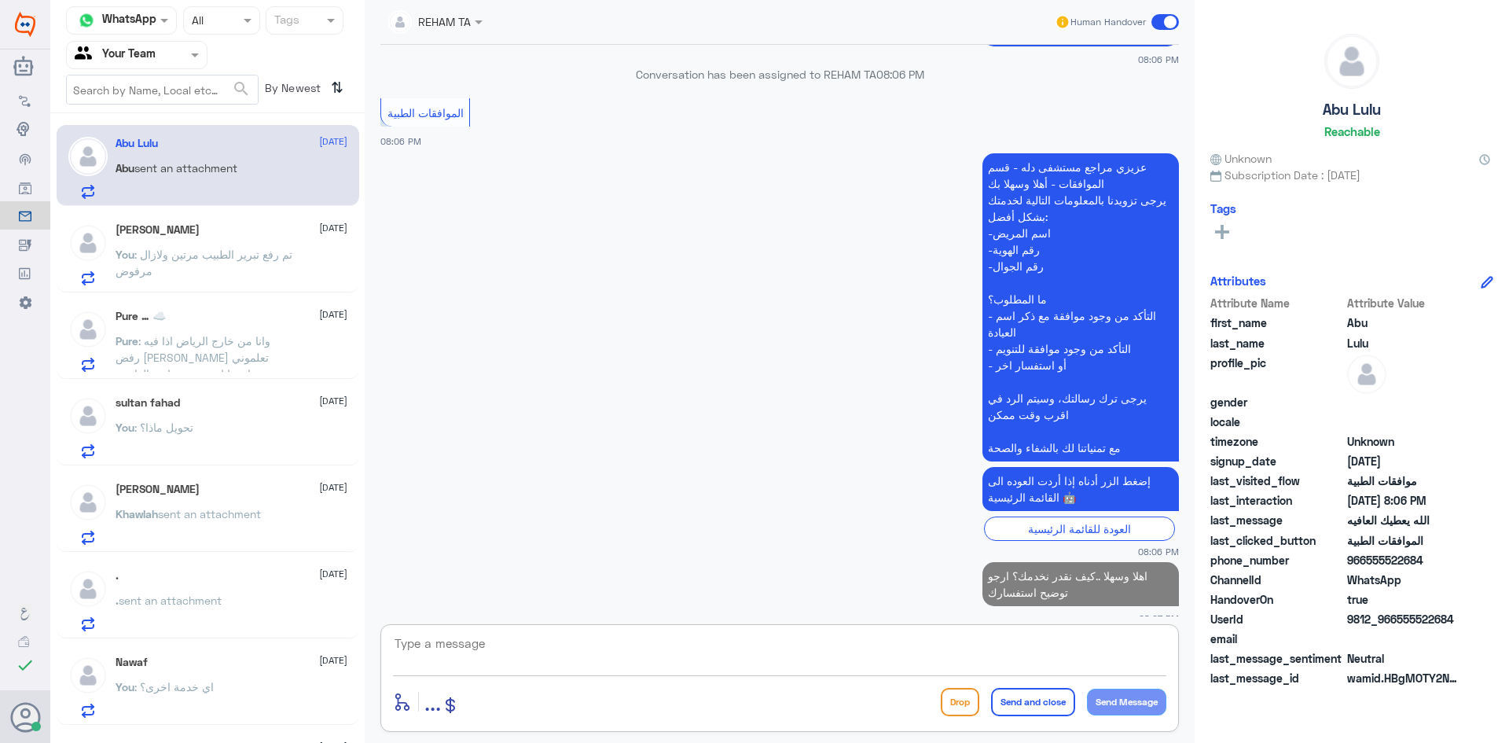
click at [128, 247] on p "You : تم رفع تبرير الطبيب مرتين ولازال مرفوض" at bounding box center [204, 265] width 177 height 39
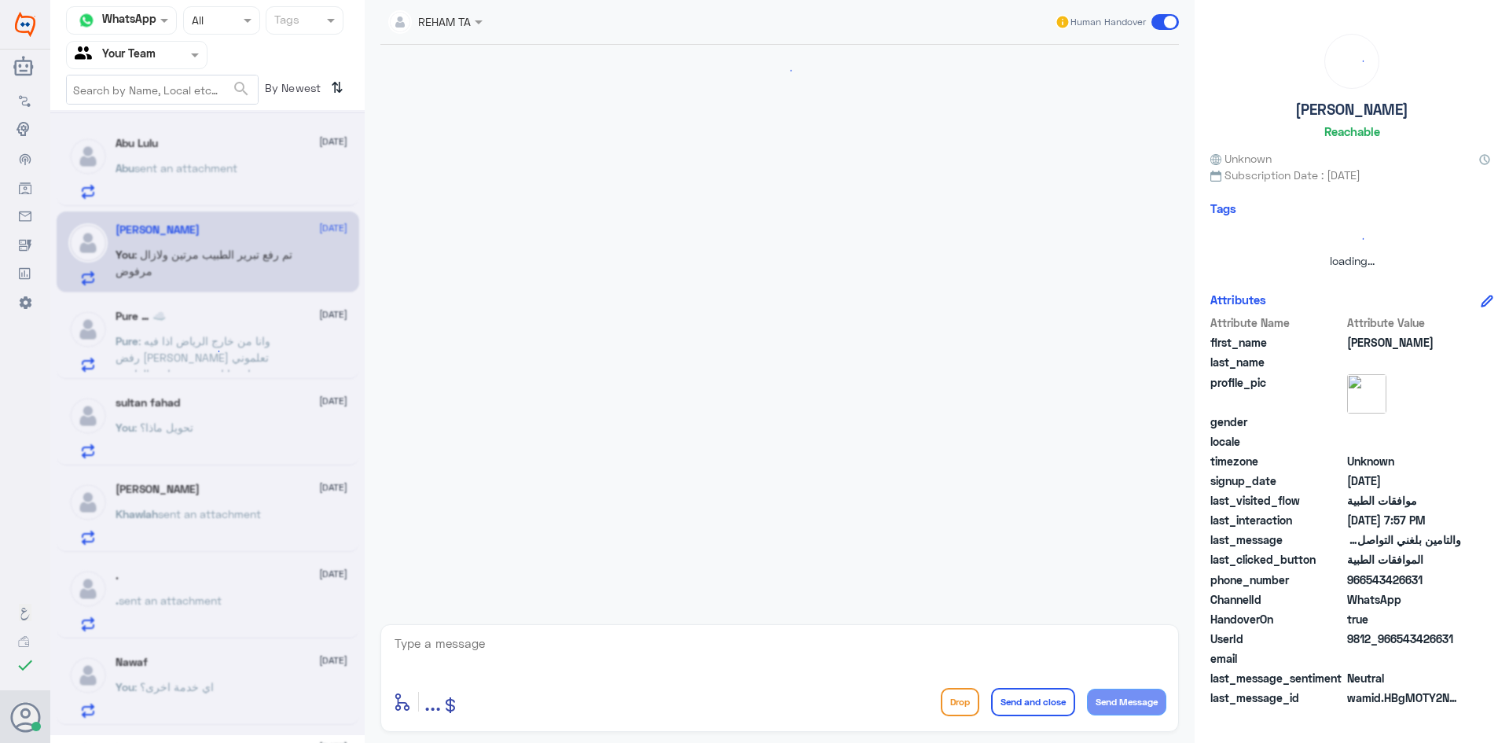
scroll to position [1161, 0]
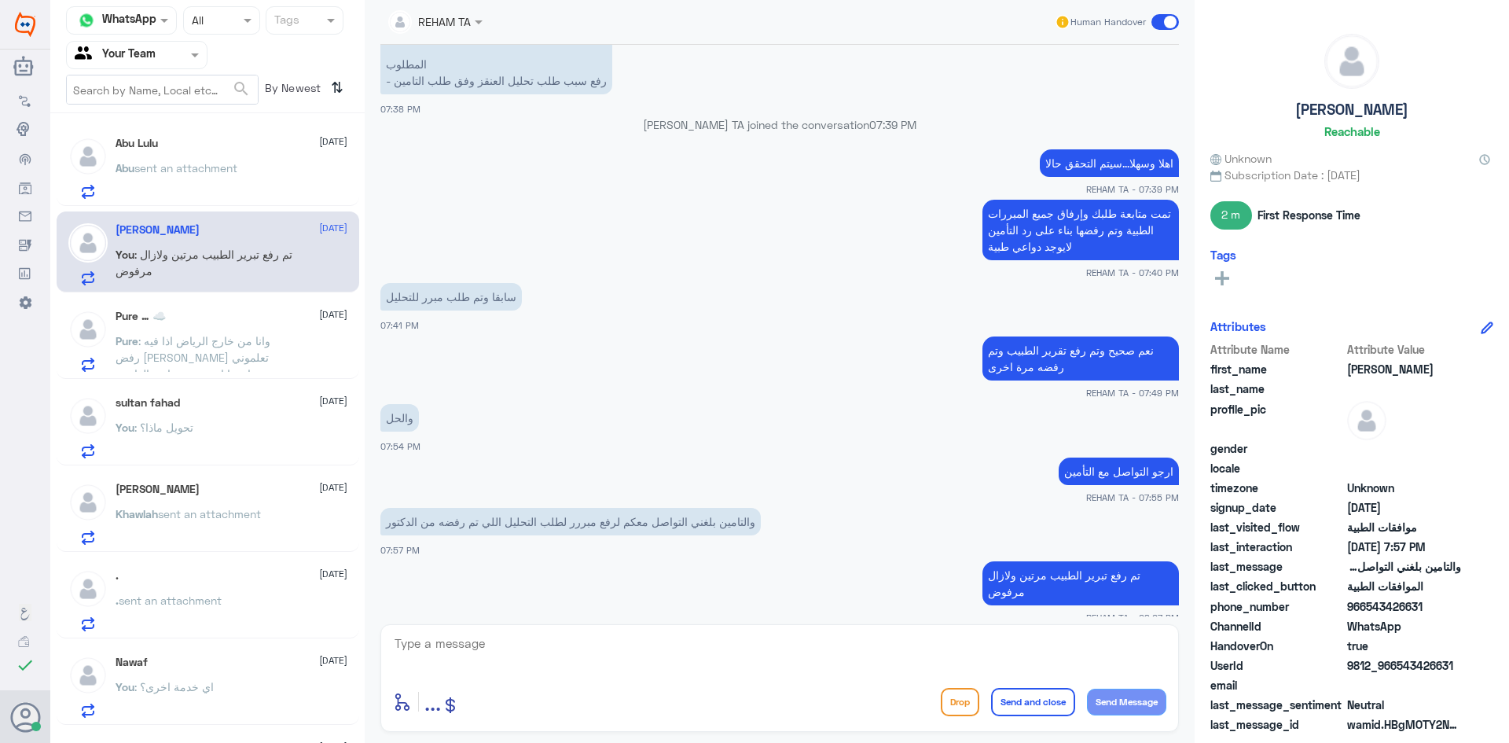
click at [196, 354] on span ": وانا من خارج الرياض اذا فيه رفض [PERSON_NAME] تعلموني عشان ما اضرب مشوار ع ال…" at bounding box center [193, 357] width 155 height 46
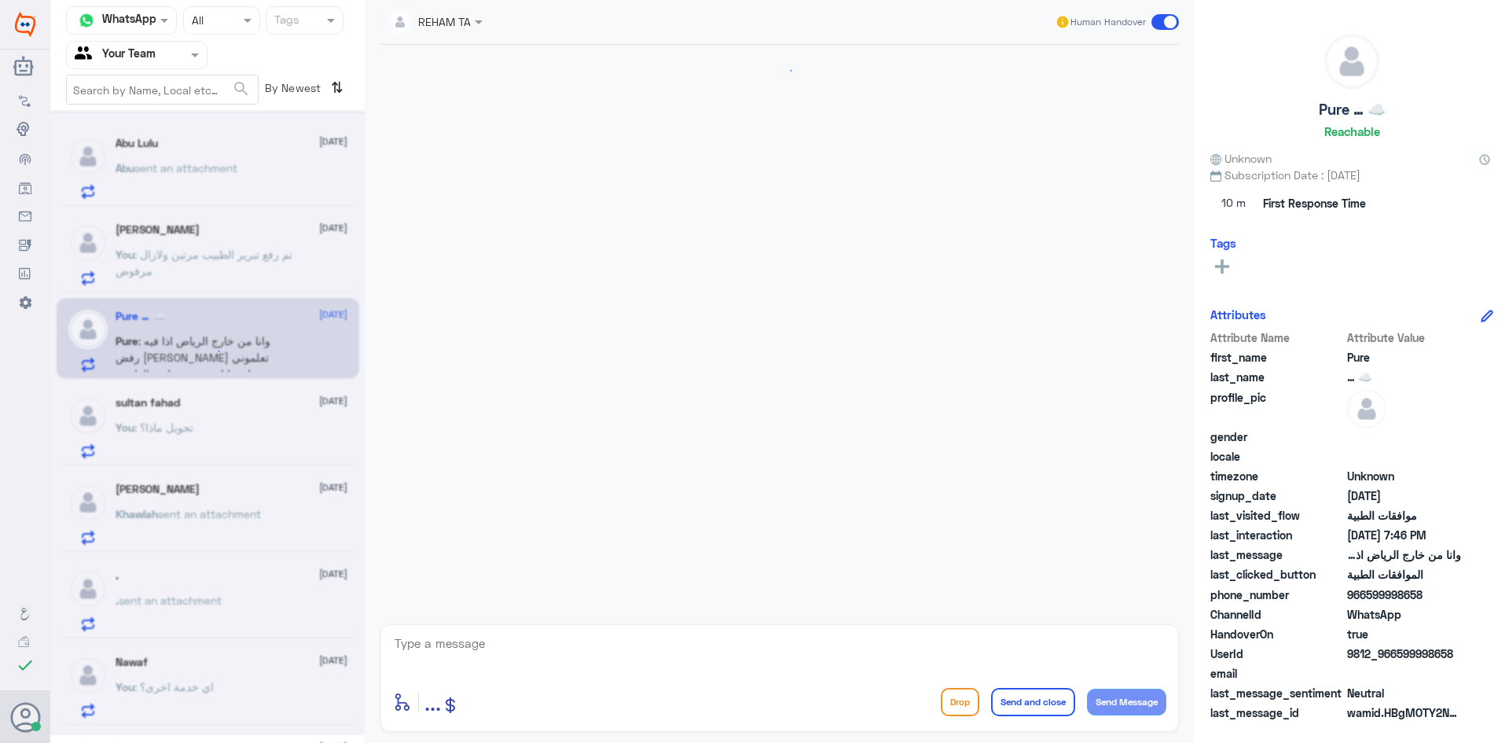
scroll to position [480, 0]
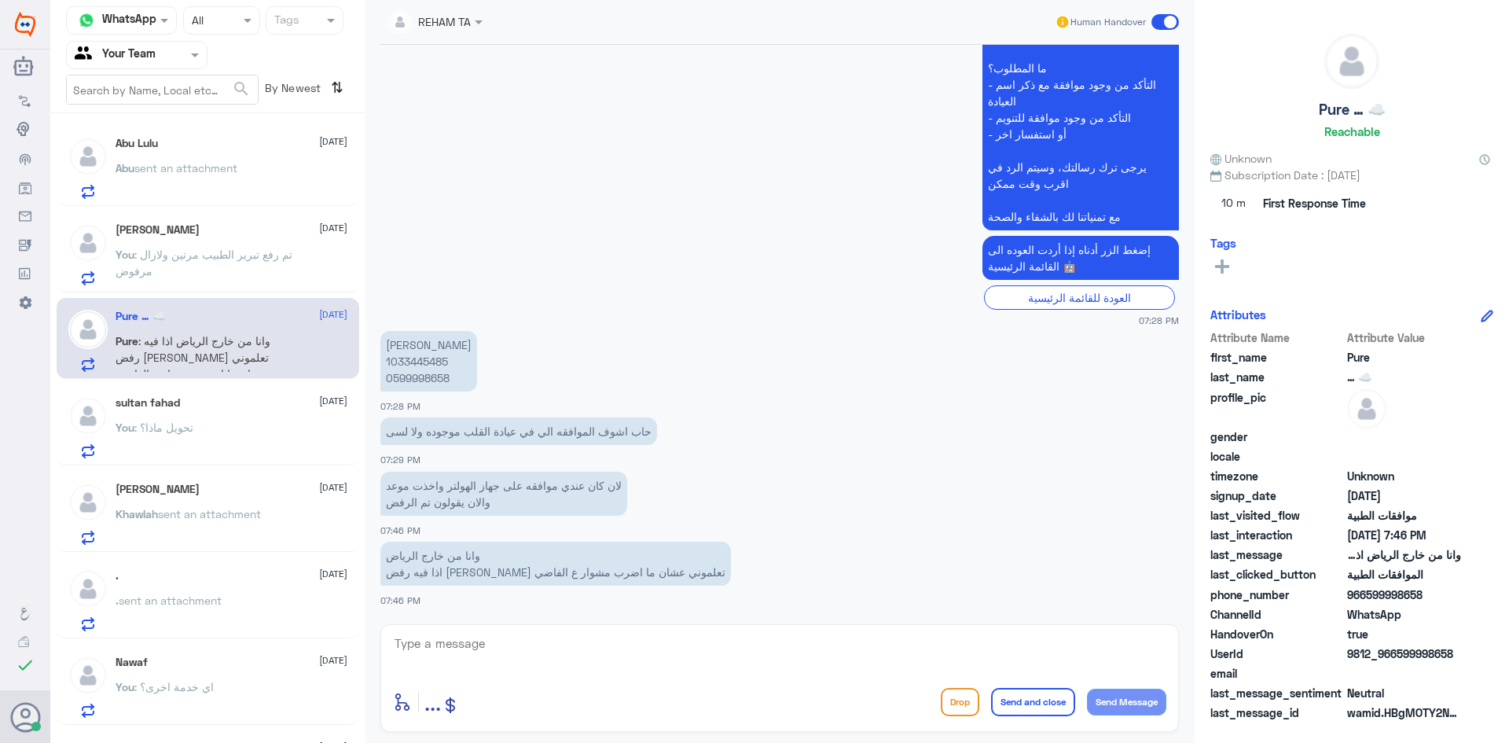
click at [422, 359] on p "[PERSON_NAME] 1033445485 0599998658" at bounding box center [428, 361] width 97 height 61
copy p "1033445485"
click at [476, 639] on textarea at bounding box center [779, 652] width 773 height 39
paste textarea "اهلا وسهلا...سيتم التحقق حالا"
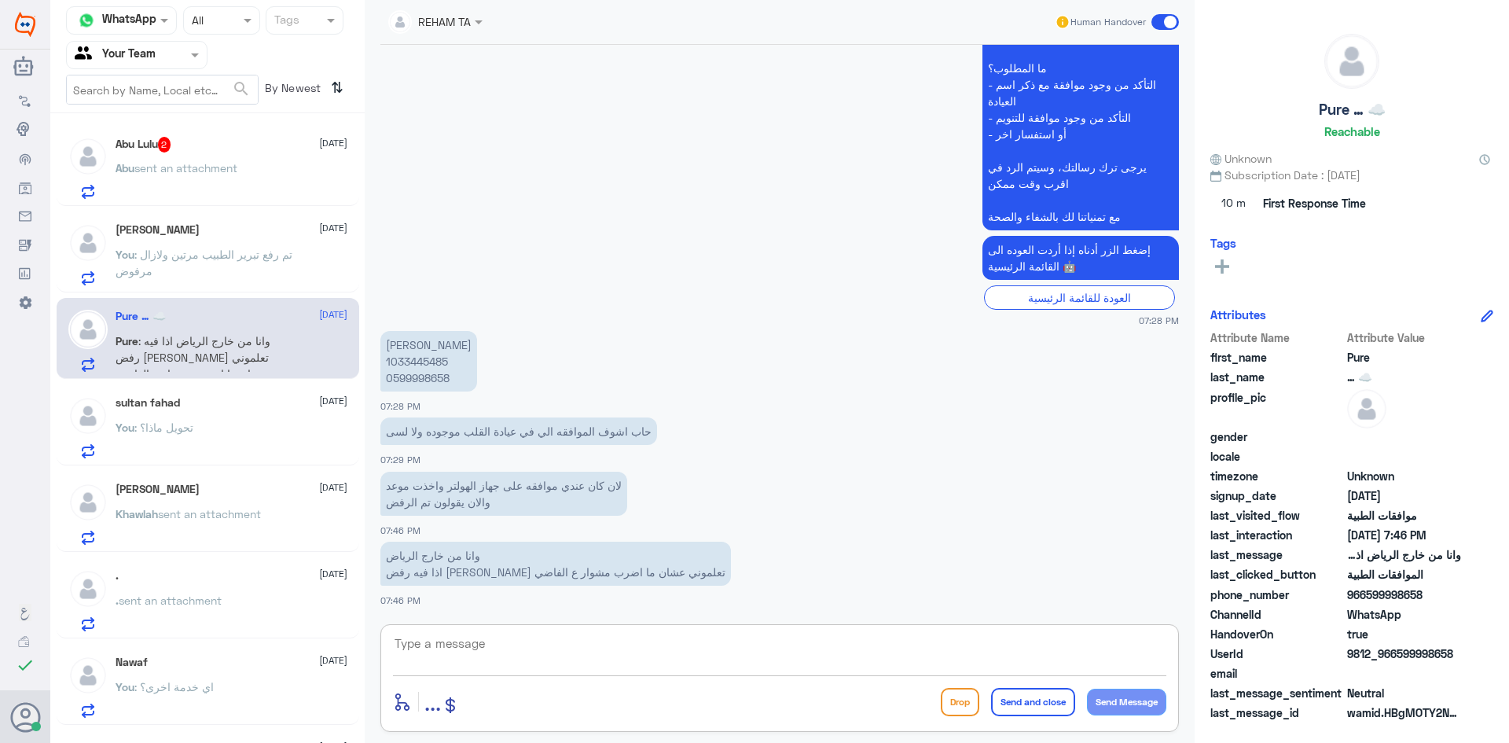
type textarea "اهلا وسهلا...سيتم التحقق حالا"
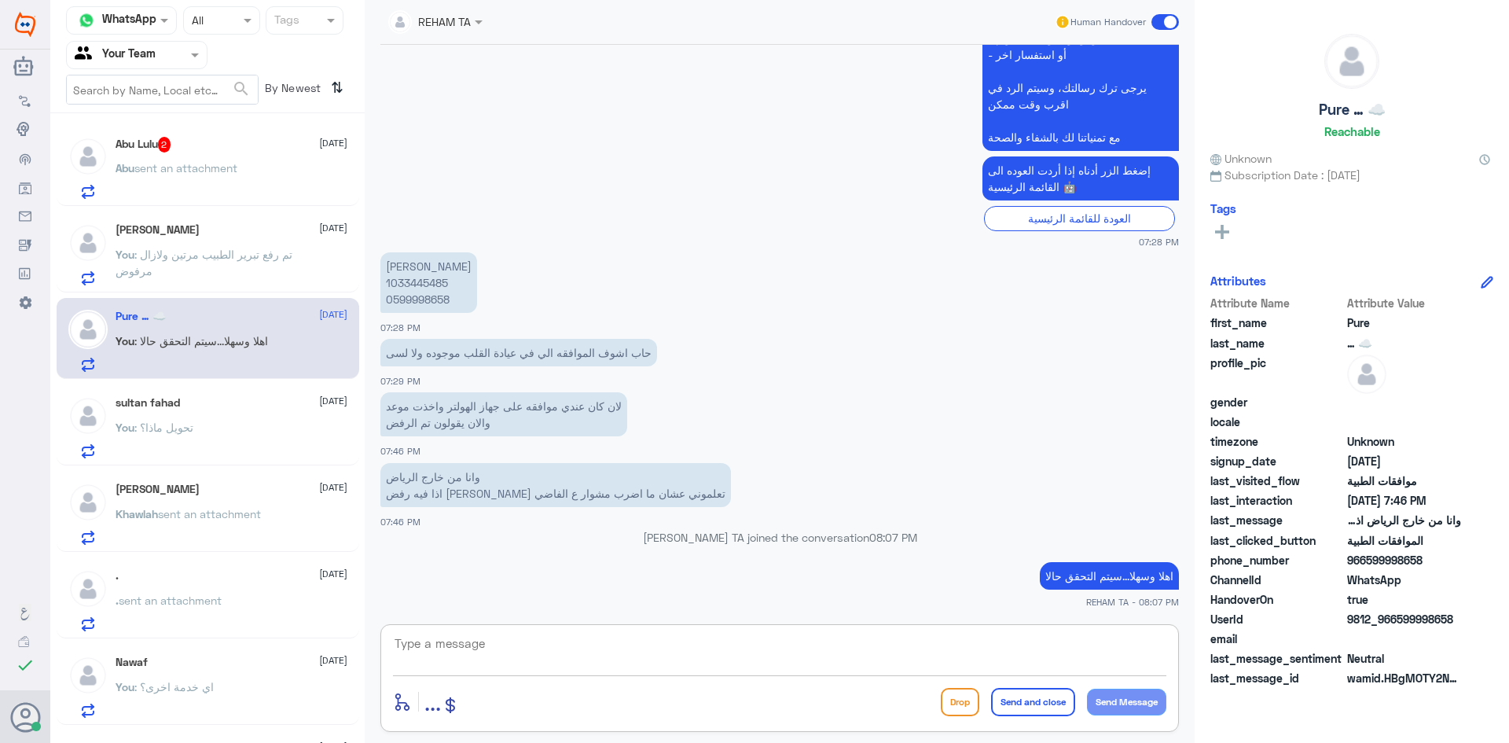
click at [534, 646] on textarea at bounding box center [779, 652] width 773 height 39
type textarea "على ايكو والهولتر؟"
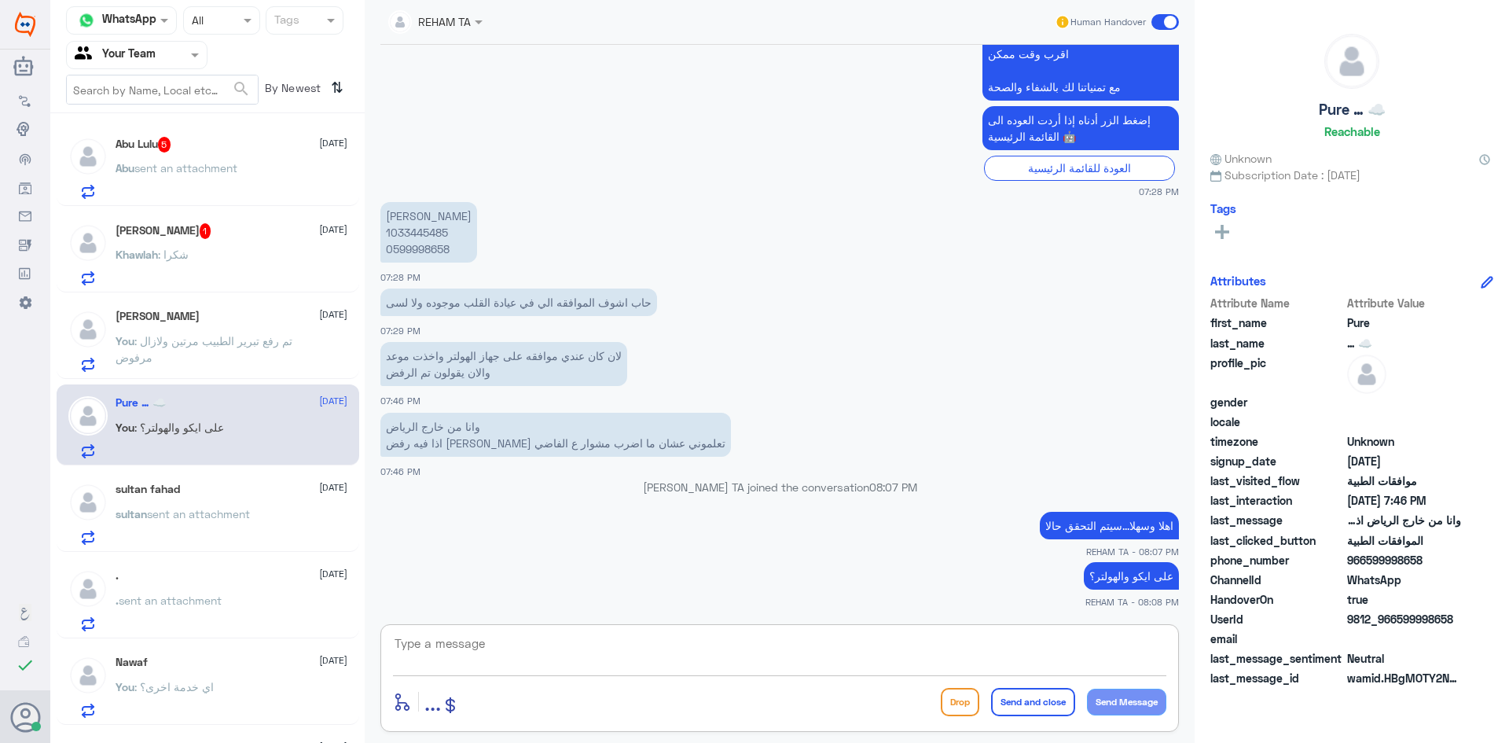
scroll to position [634, 0]
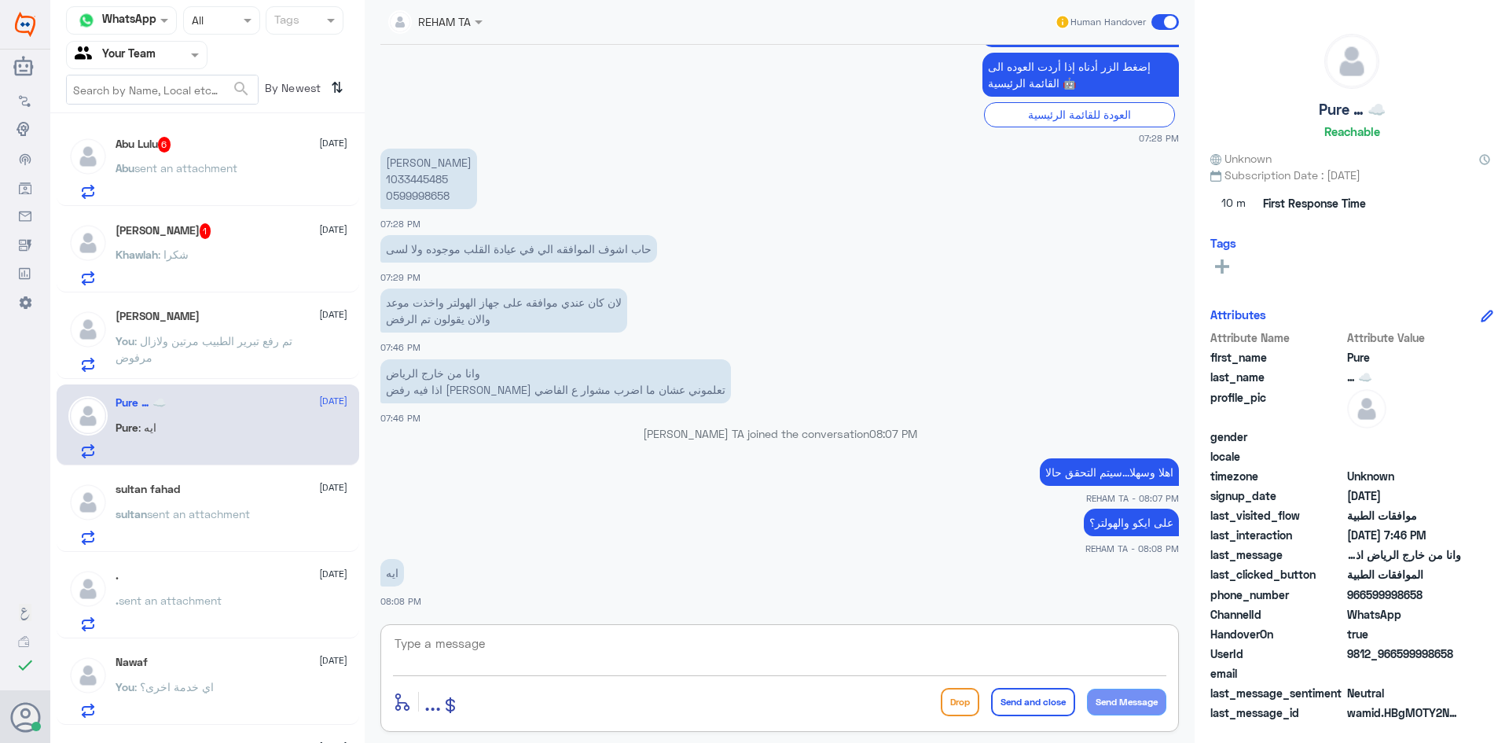
click at [470, 648] on textarea at bounding box center [779, 652] width 773 height 39
type textarea "يوجد موافقة"
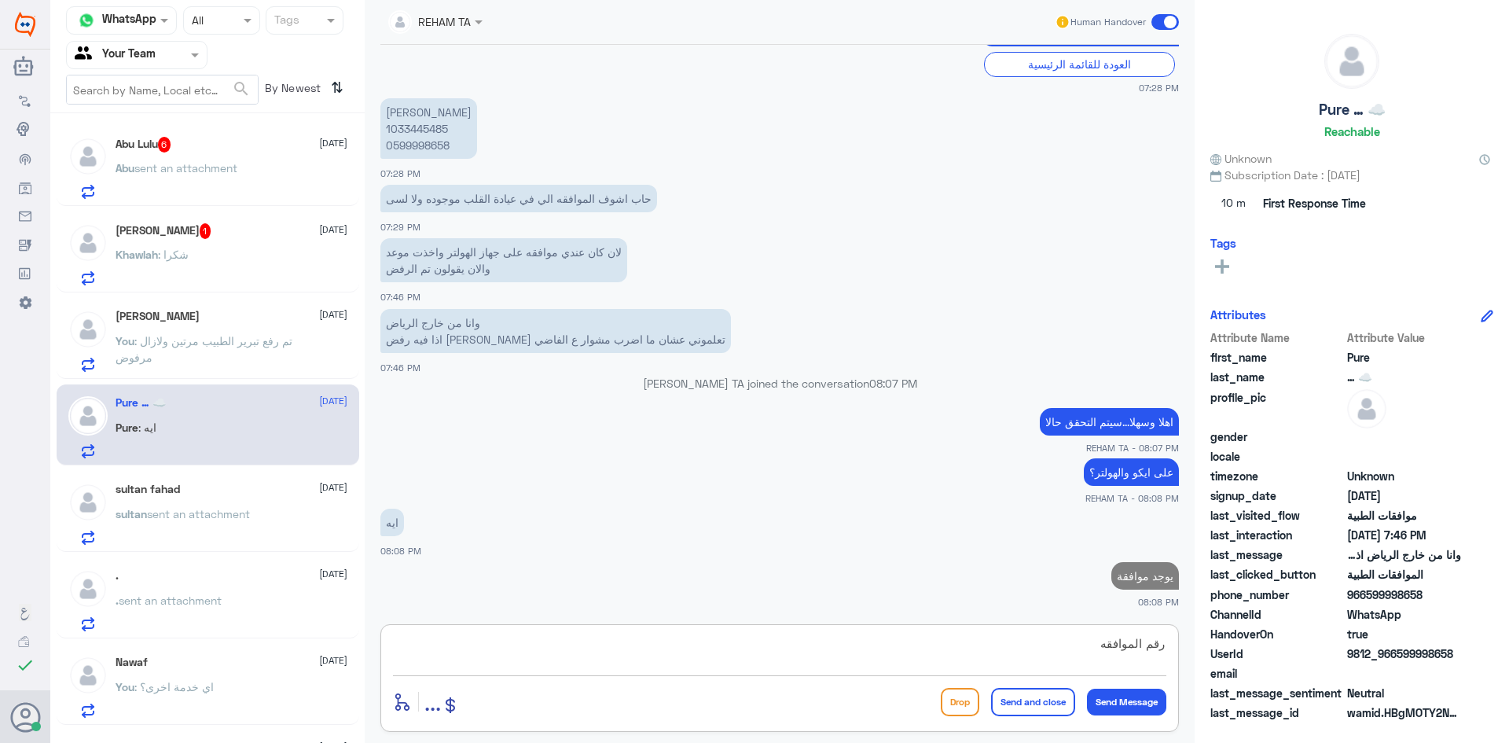
paste textarea "83865300"
type textarea "رقم الموافقه83865300"
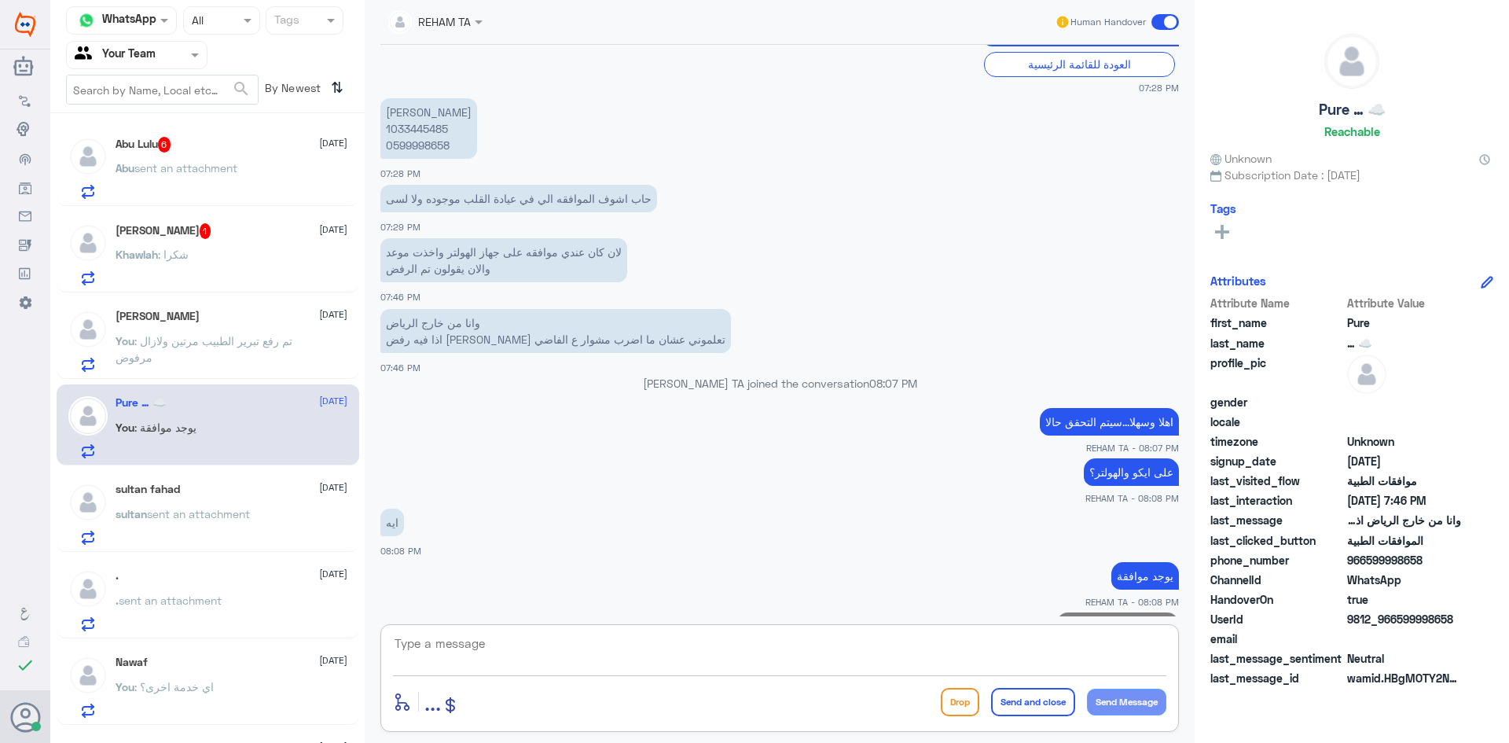
scroll to position [735, 0]
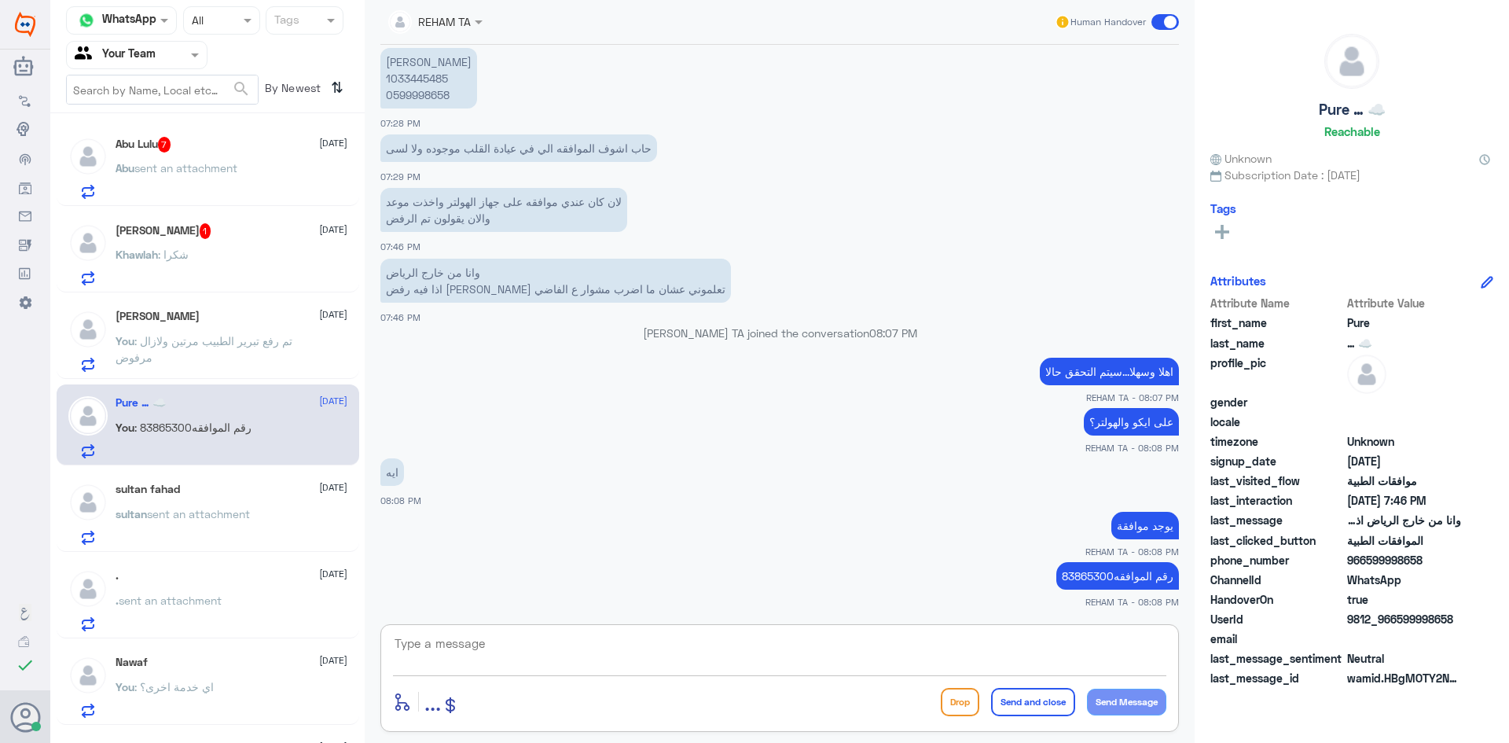
click at [165, 252] on span ": شكرا" at bounding box center [173, 254] width 31 height 13
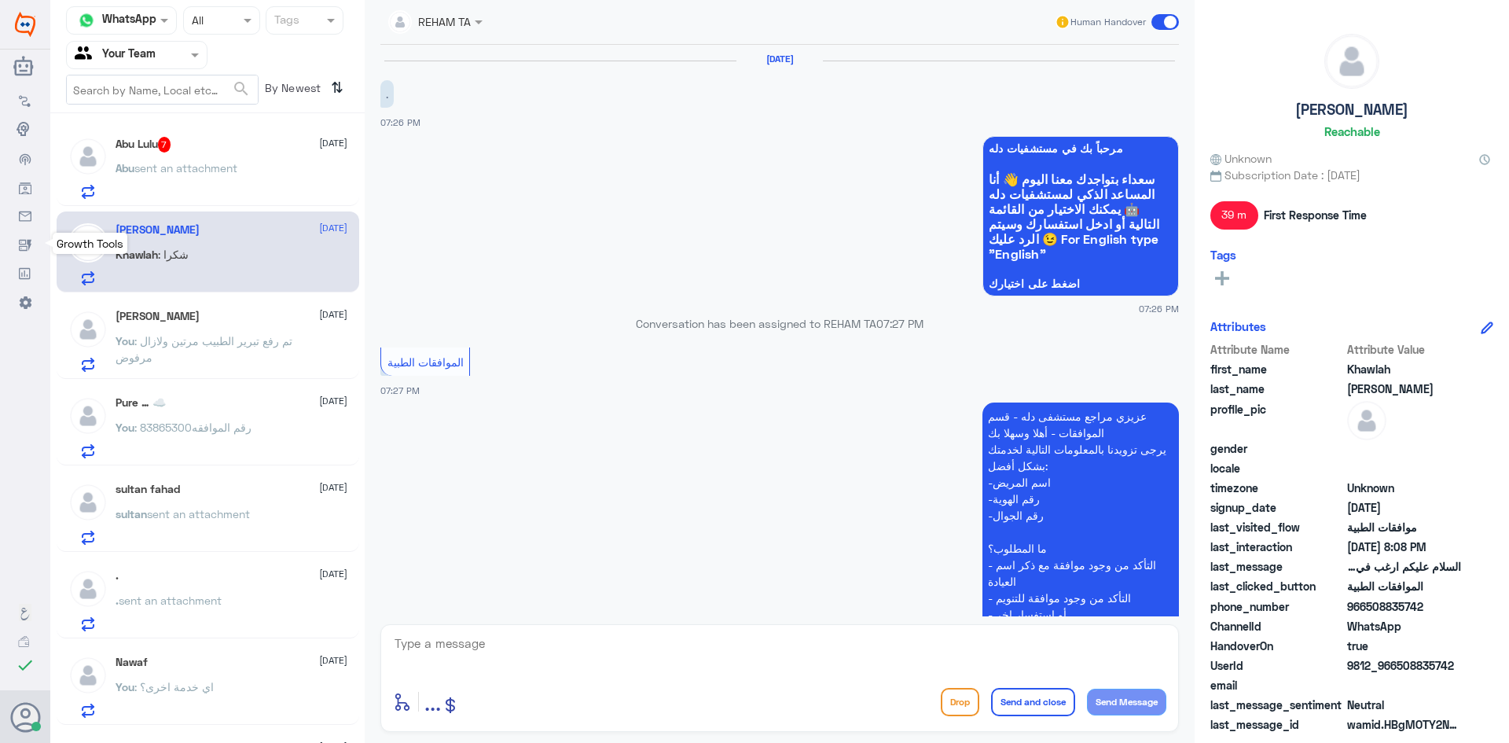
scroll to position [435, 0]
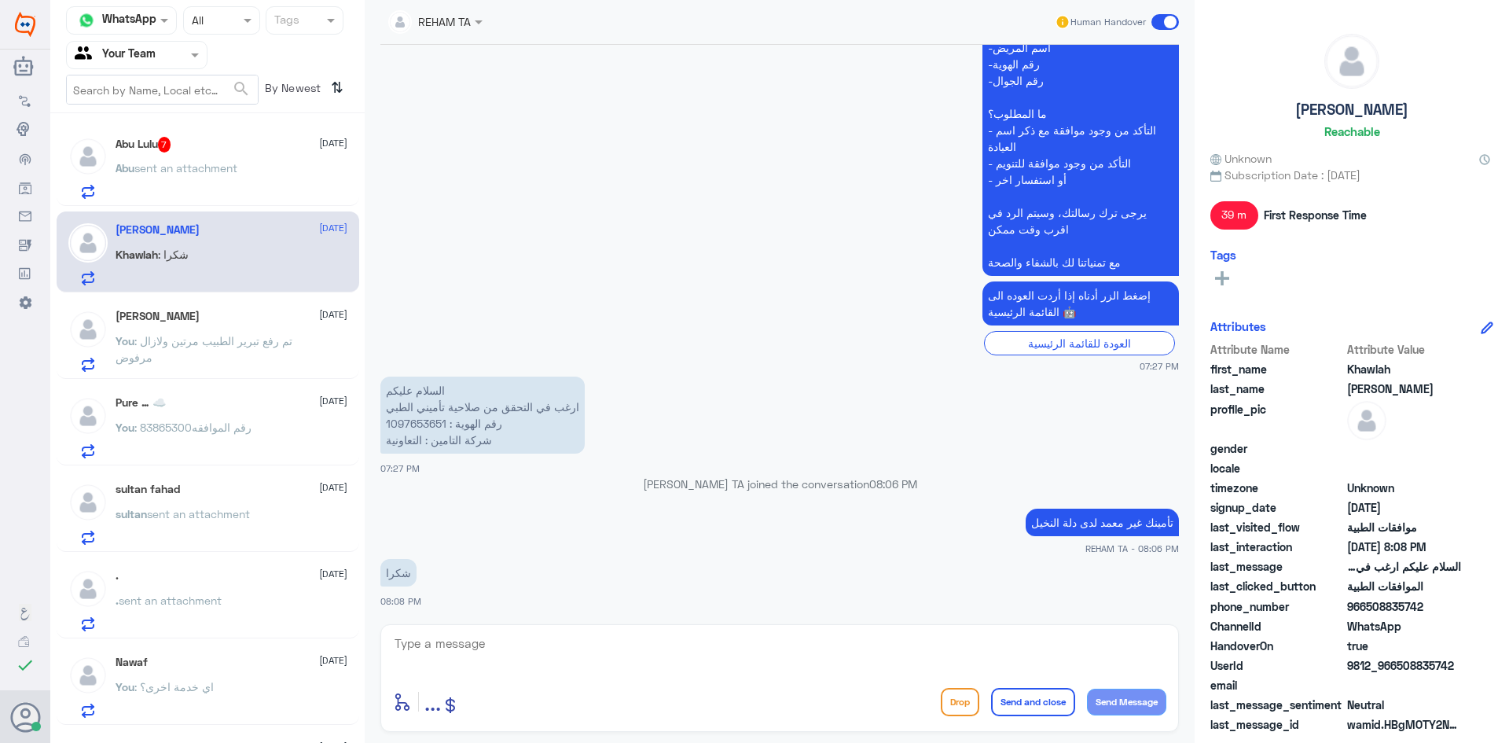
click at [564, 648] on textarea at bounding box center [779, 652] width 773 height 39
type textarea "ت"
type textarea "العفو..قدامكم العافية"
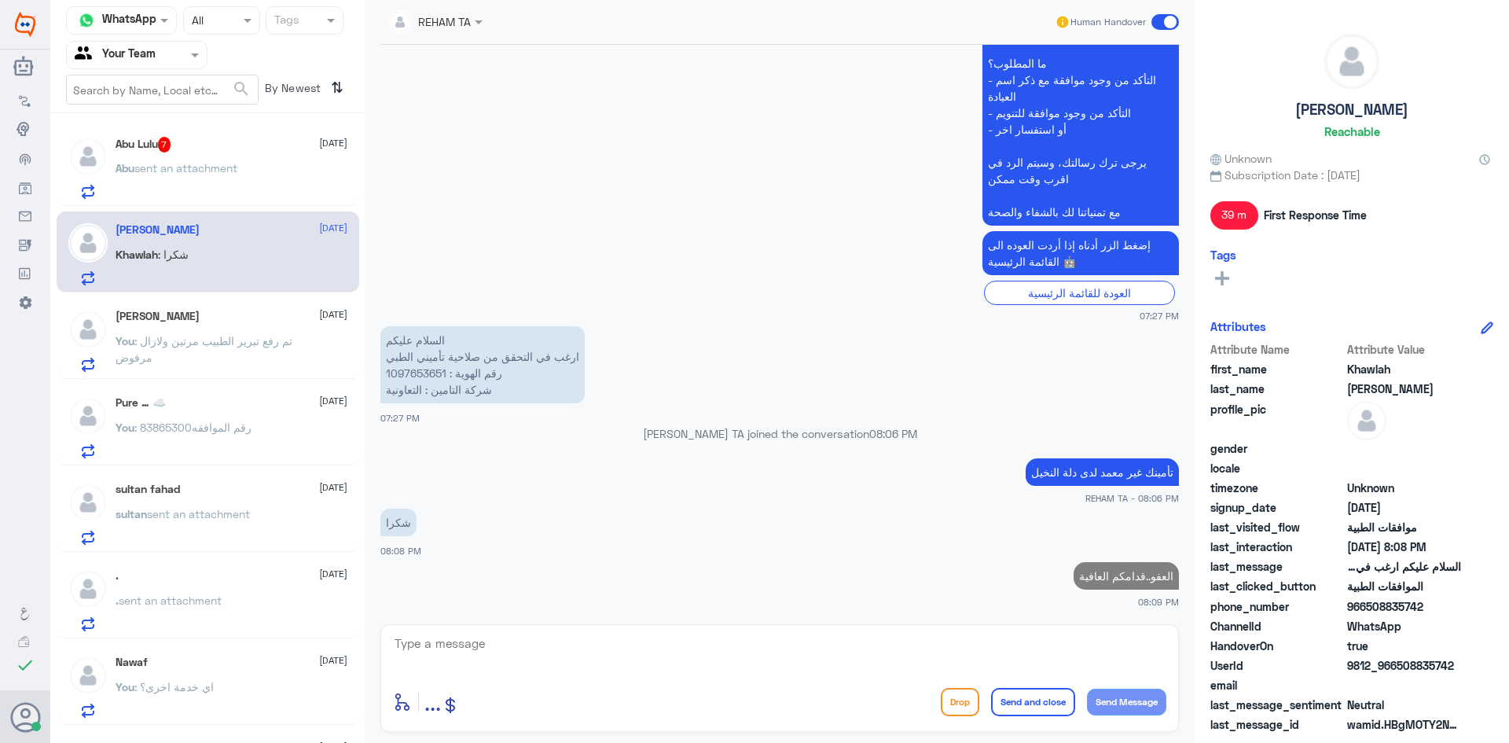
click at [201, 159] on div "Abu Lulu 7 [DATE] Abu sent an attachment" at bounding box center [232, 168] width 232 height 62
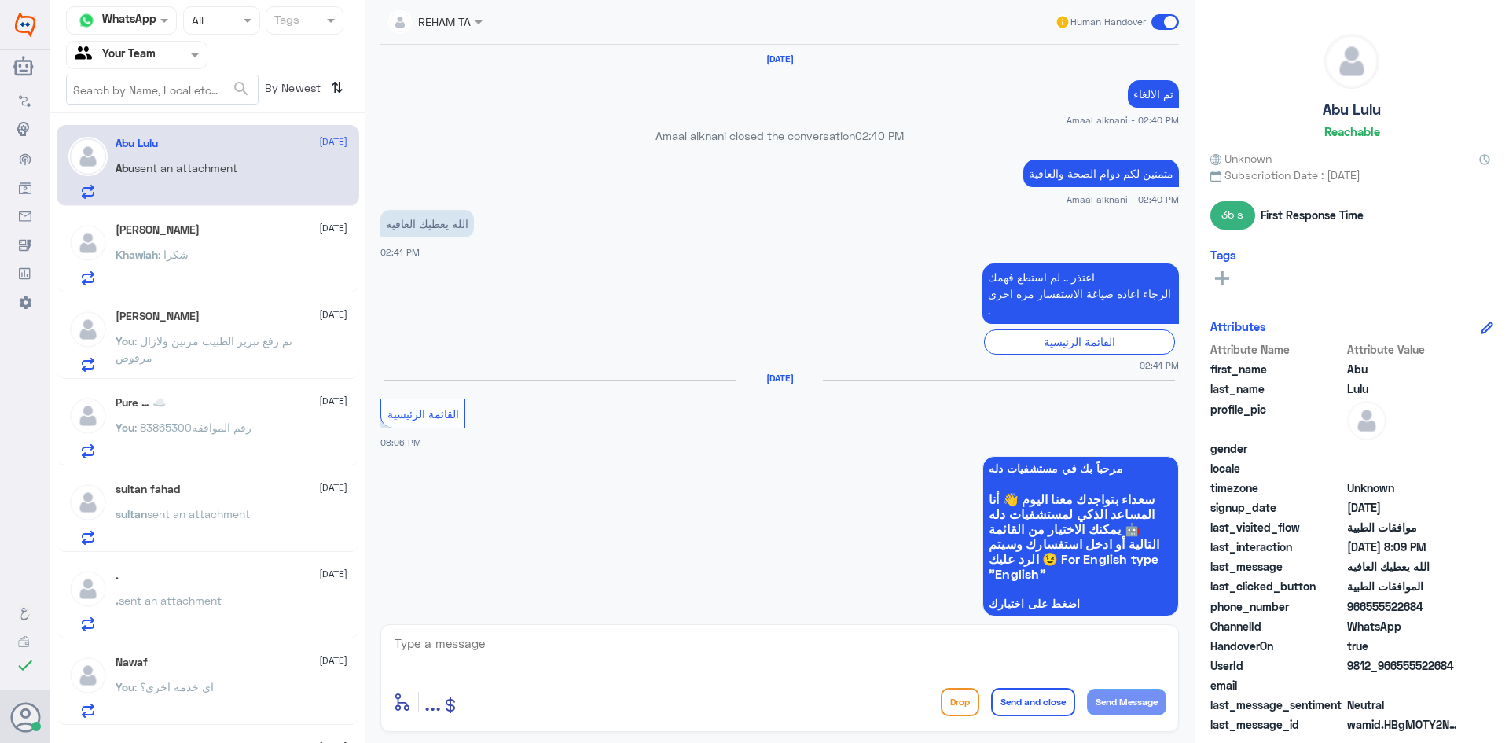
scroll to position [974, 0]
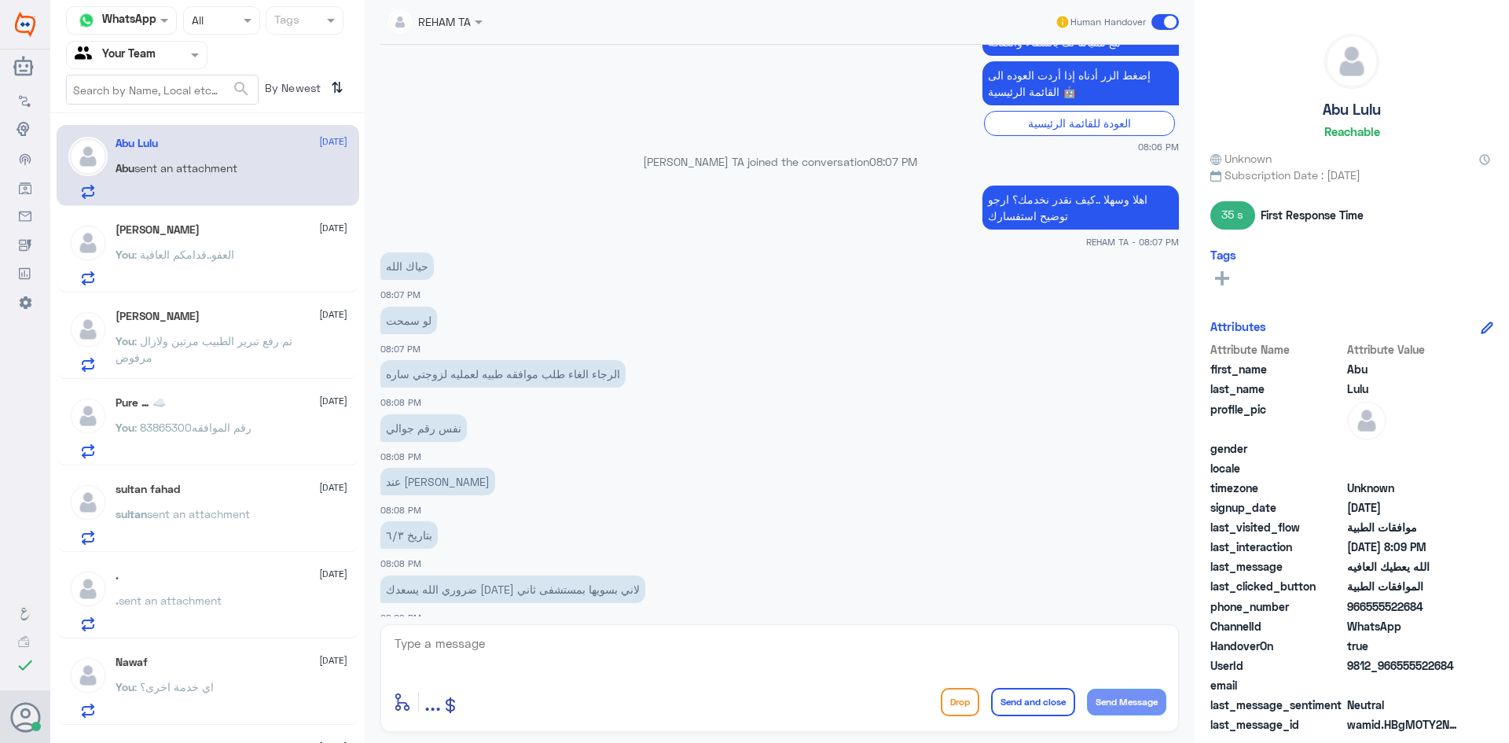
click at [474, 652] on textarea at bounding box center [779, 652] width 773 height 39
type textarea "ارجو تزويدي برقم الجوال"
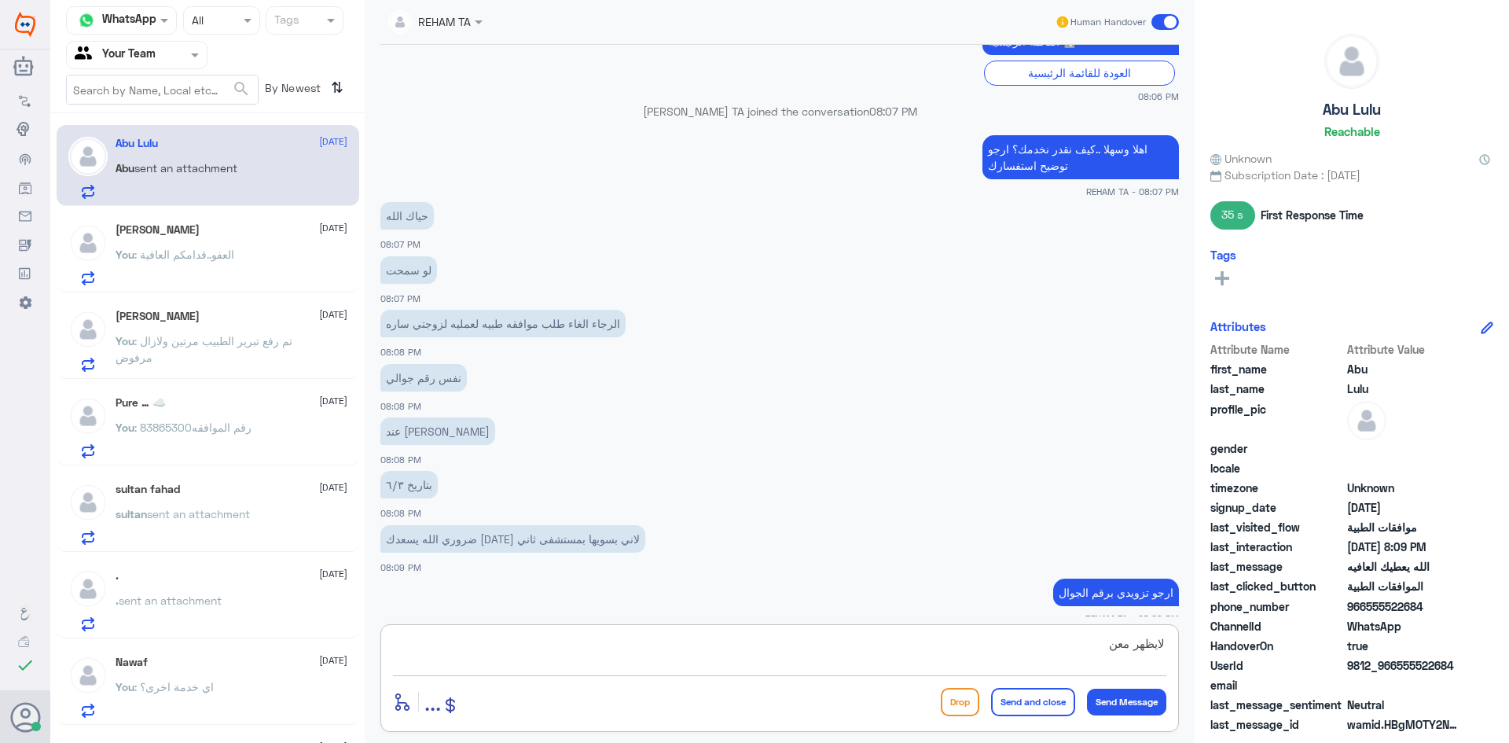
type textarea "لايظهر معنا"
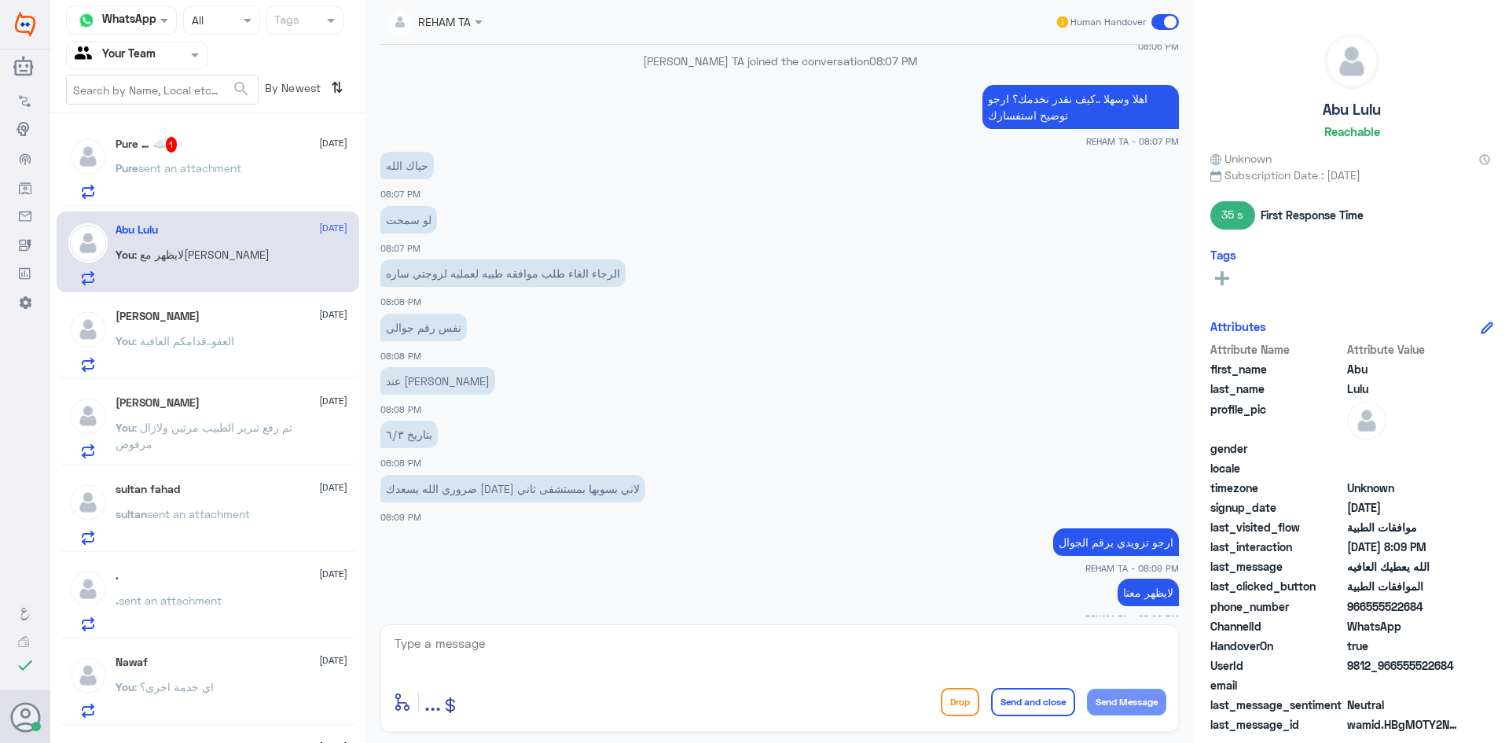
click at [208, 173] on span "sent an attachment" at bounding box center [189, 167] width 103 height 13
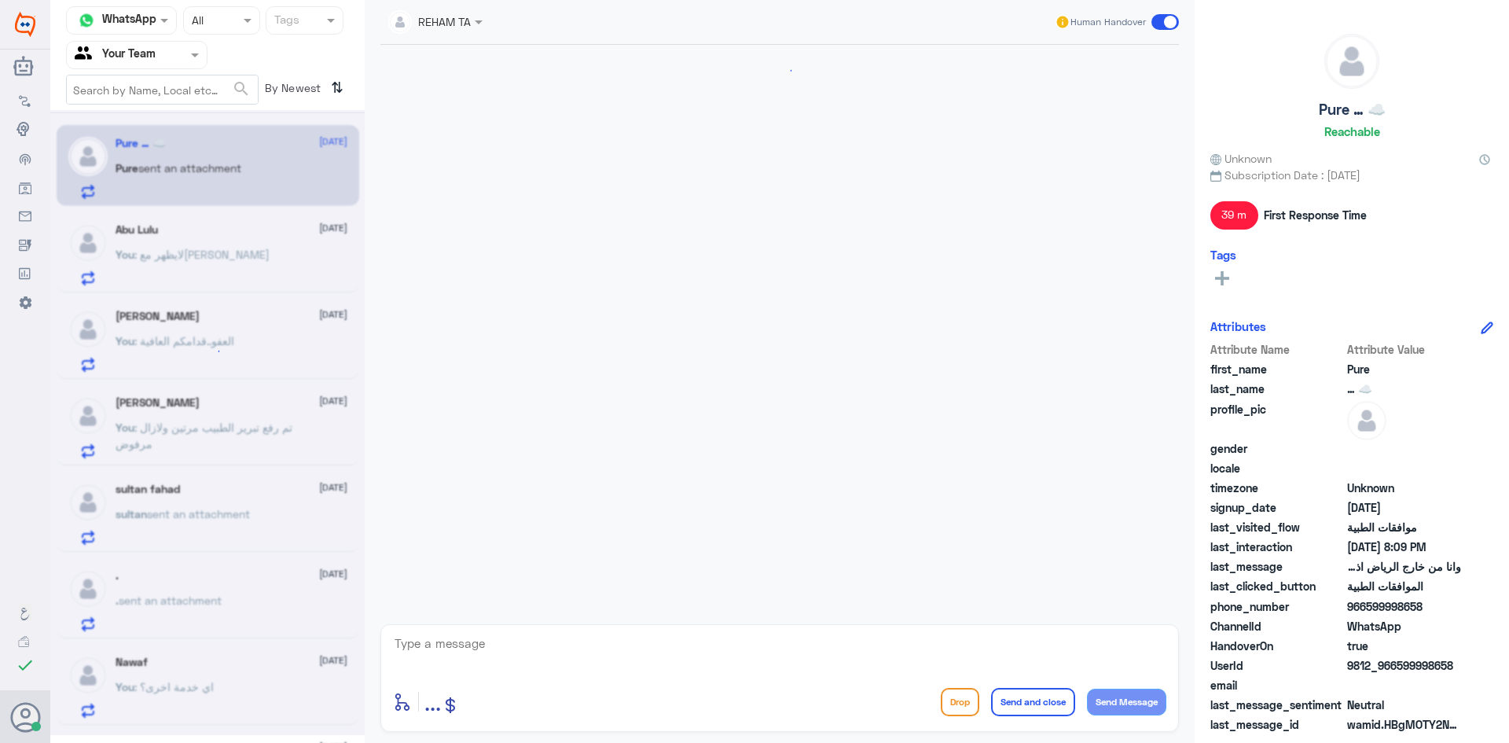
scroll to position [817, 0]
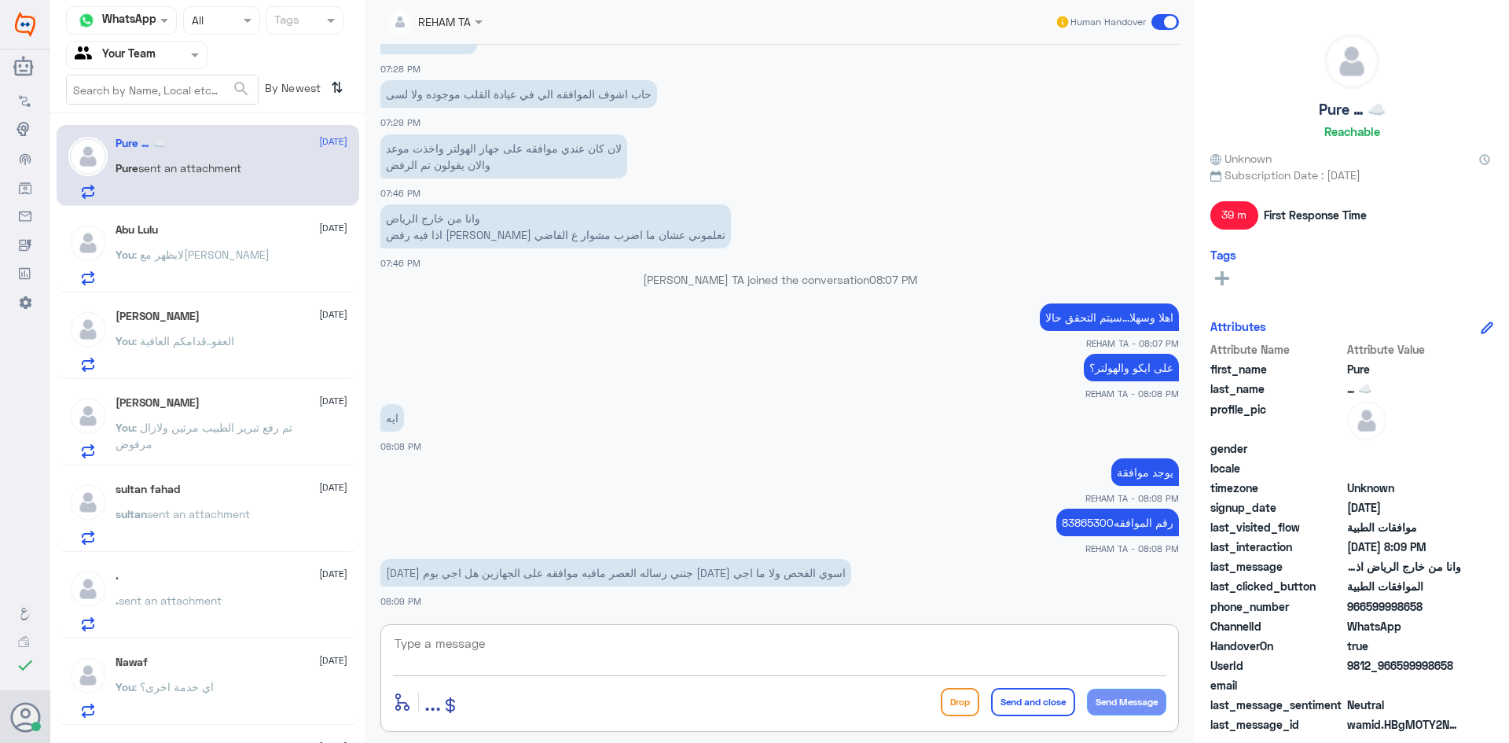
click at [666, 642] on textarea at bounding box center [779, 652] width 773 height 39
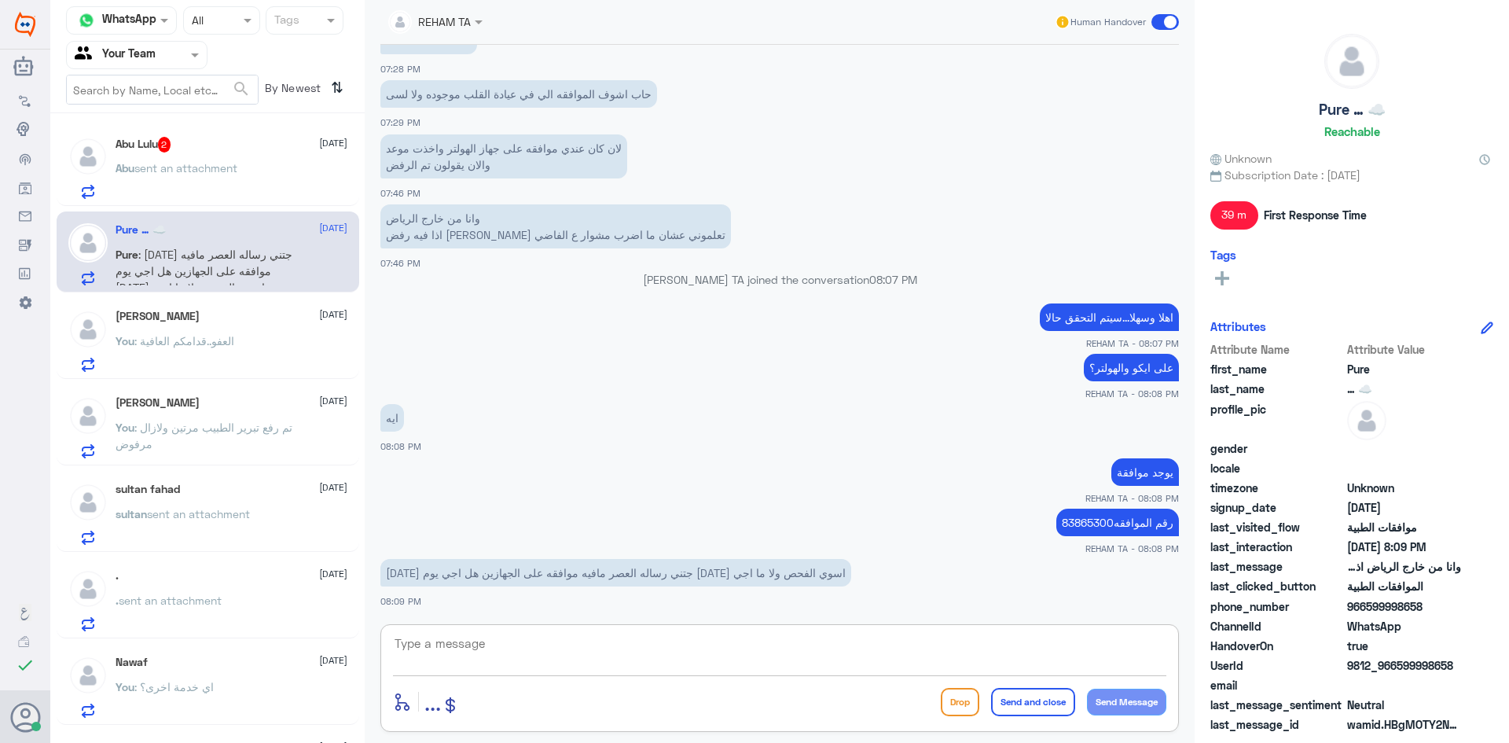
click at [685, 665] on textarea at bounding box center [779, 652] width 773 height 39
click at [685, 648] on textarea at bounding box center [779, 652] width 773 height 39
type textarea "تم رفض جهاز 48 ساعه"
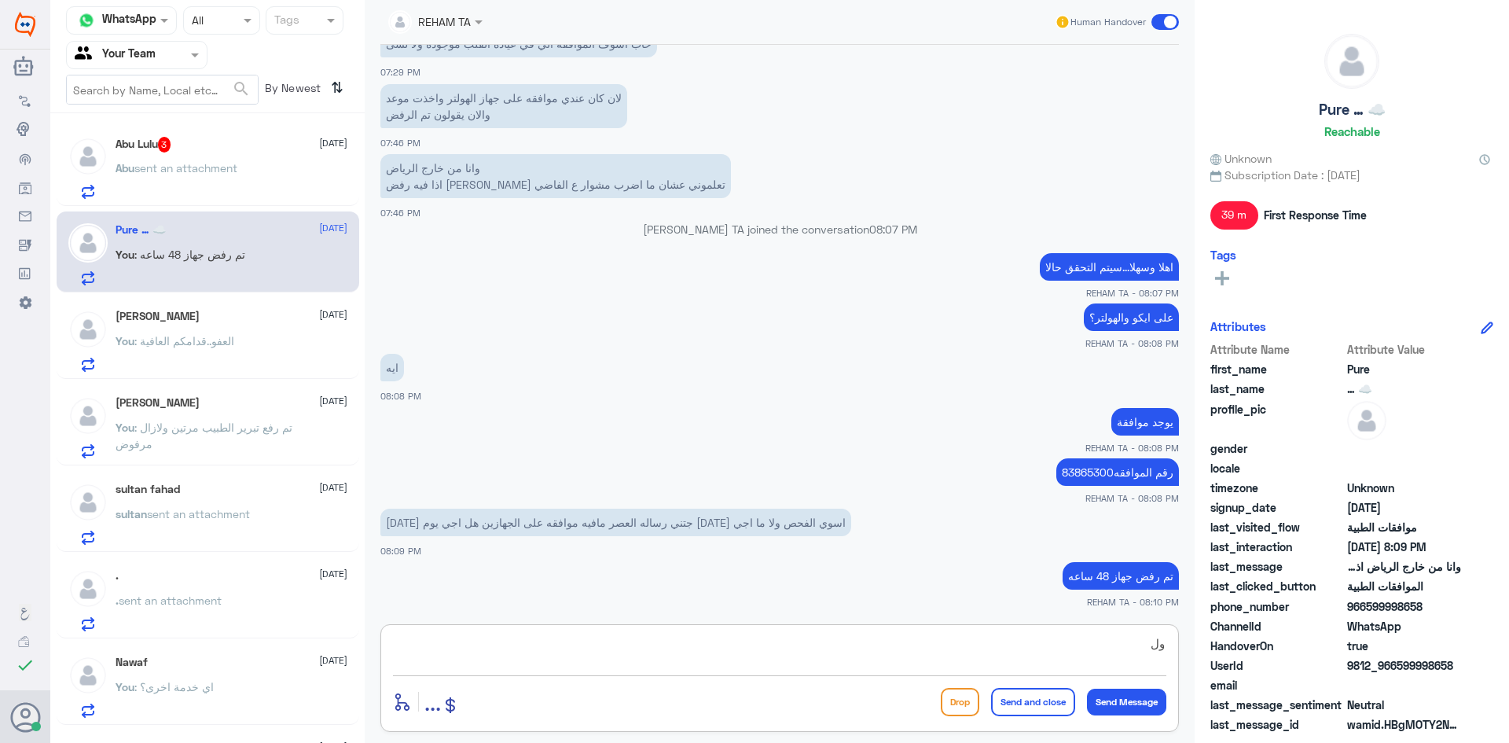
type textarea "و"
paste textarea "HOLTER MONITORING"
type textarea "وتمت الموافقه على HOLTER MONITORING"
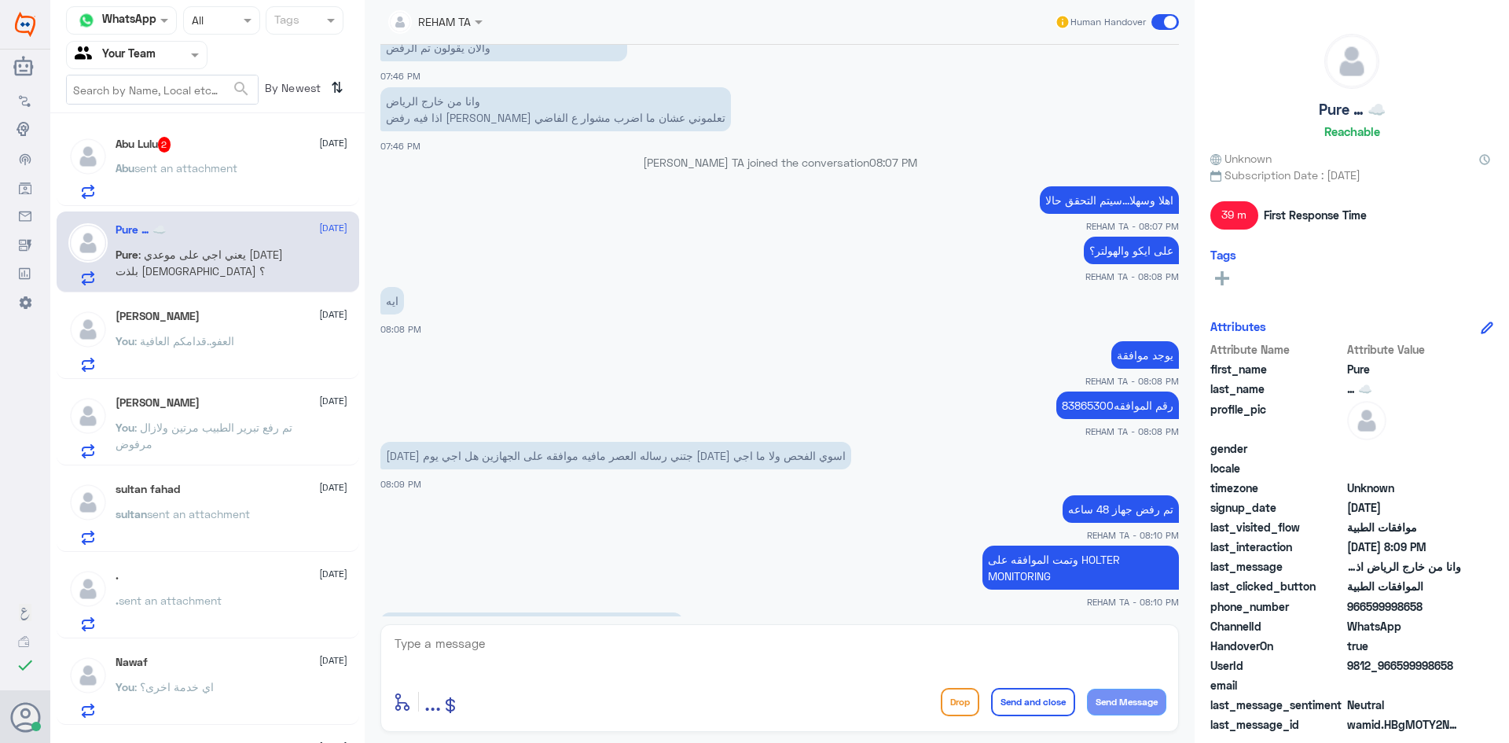
scroll to position [989, 0]
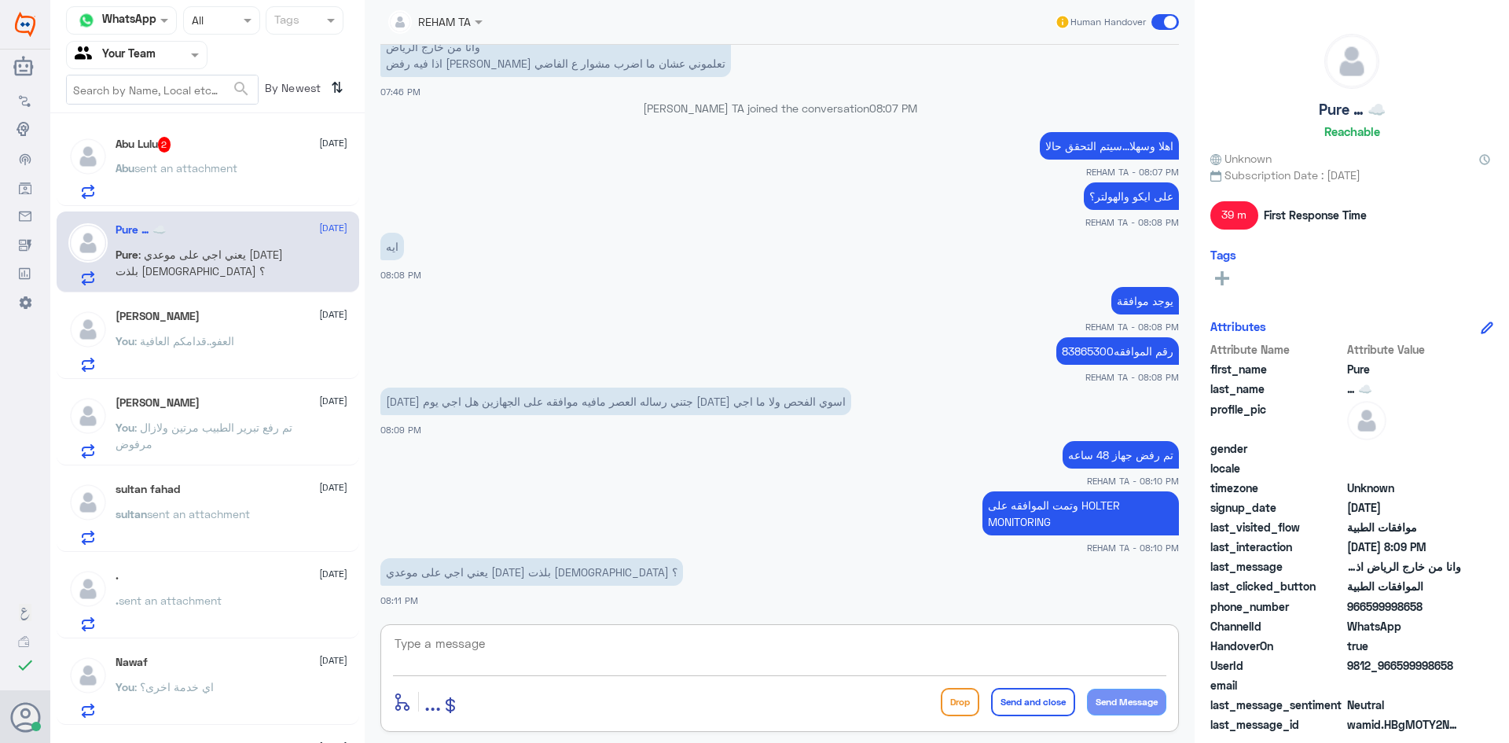
click at [549, 637] on textarea at bounding box center [779, 652] width 773 height 39
click at [230, 168] on span "sent an attachment" at bounding box center [185, 167] width 103 height 13
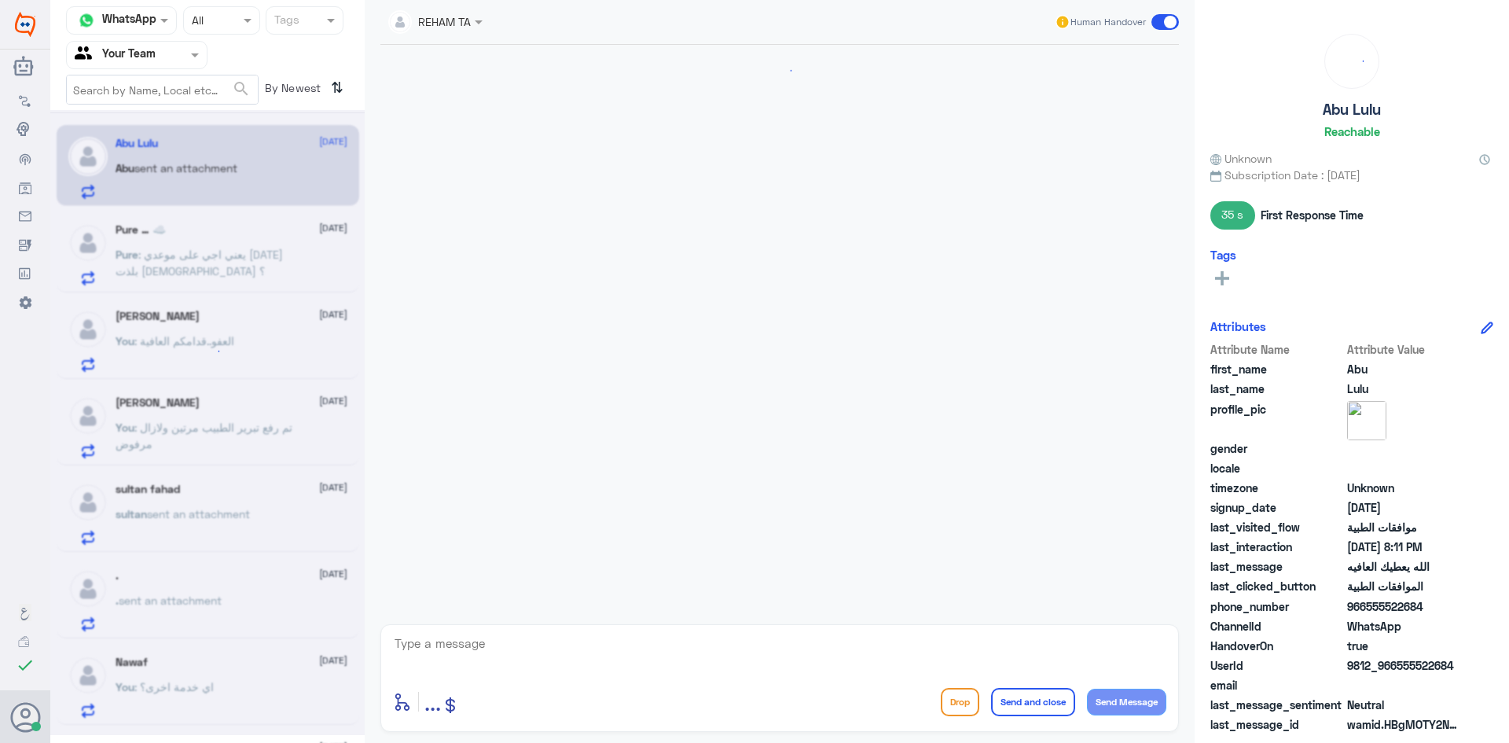
scroll to position [859, 0]
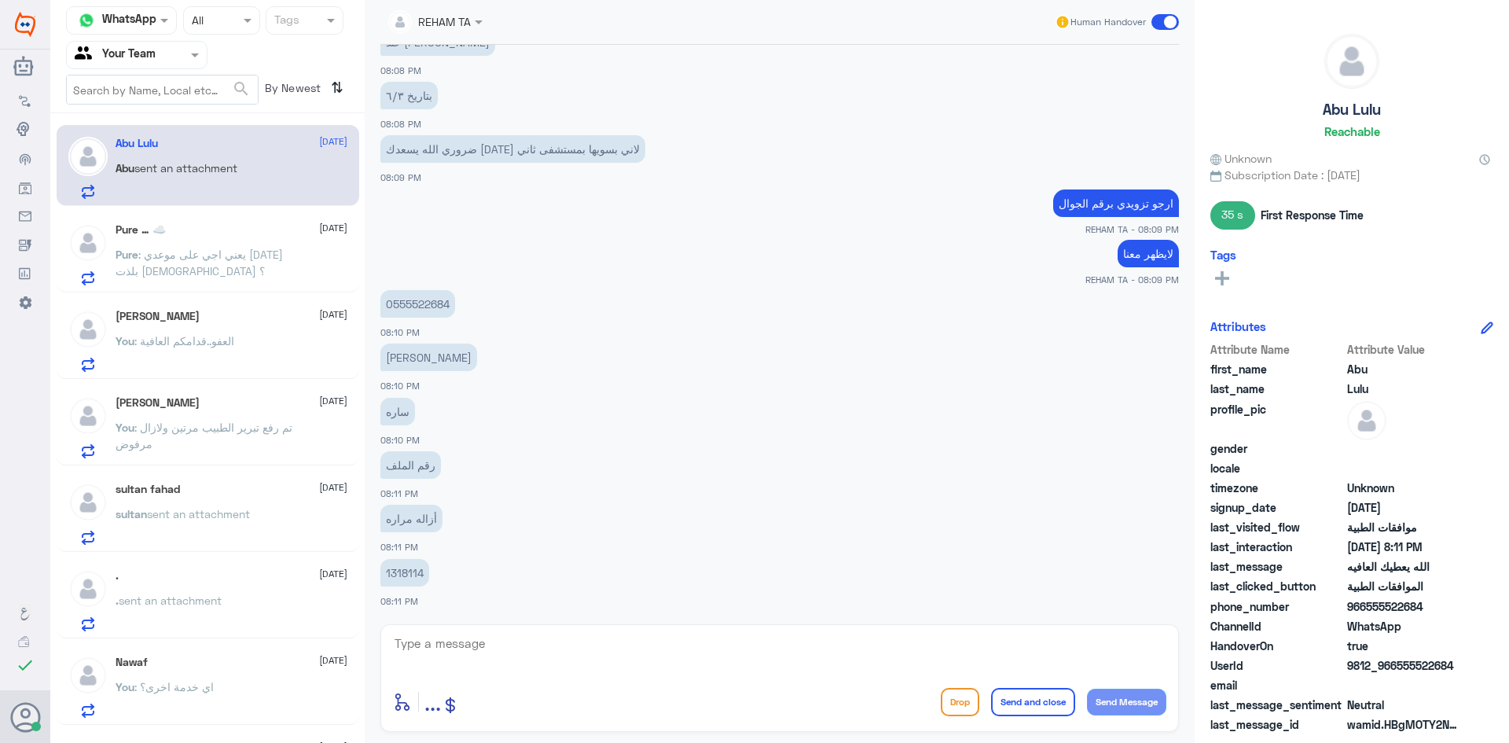
click at [203, 252] on span ": يعني اجي على موعدي [DATE] بلذت [DEMOGRAPHIC_DATA] ؟" at bounding box center [199, 263] width 167 height 30
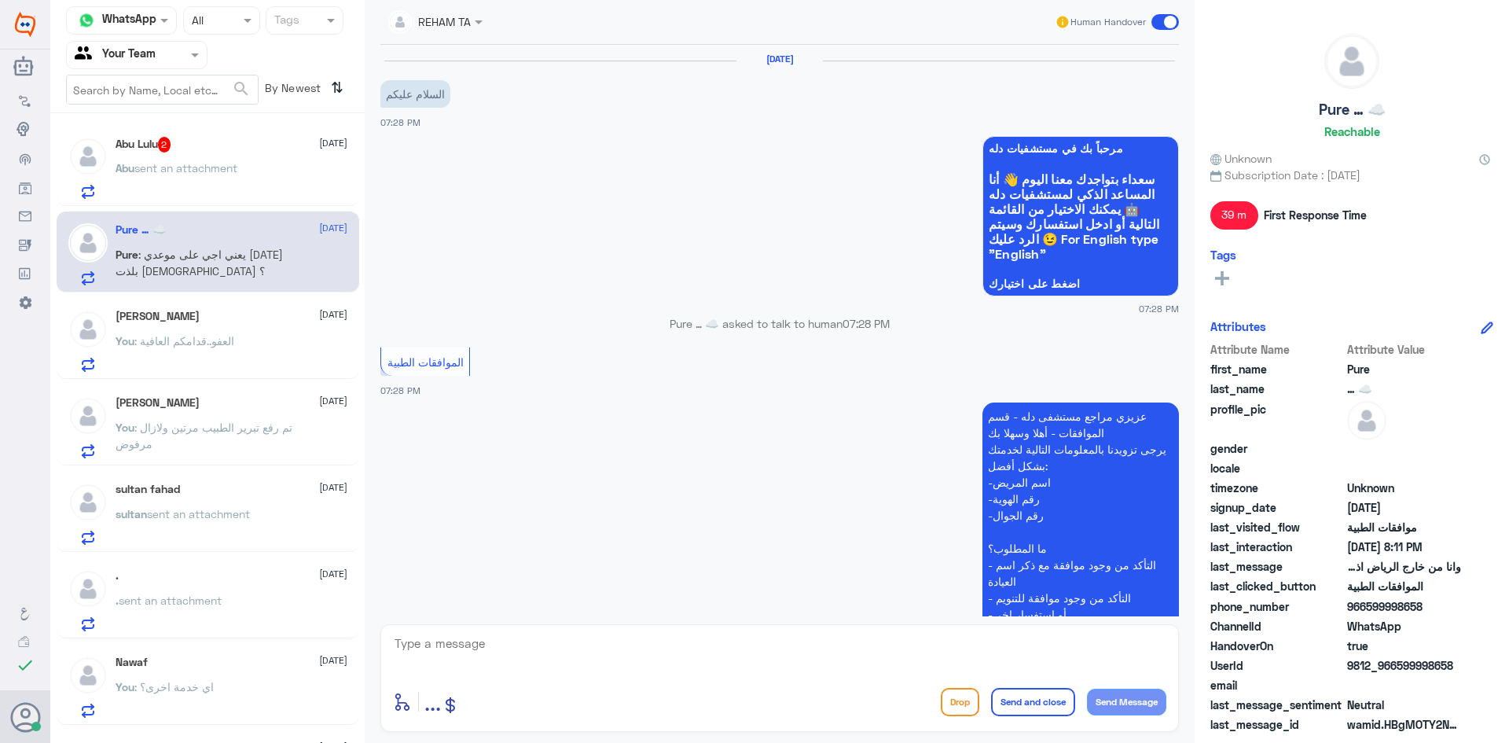
scroll to position [989, 0]
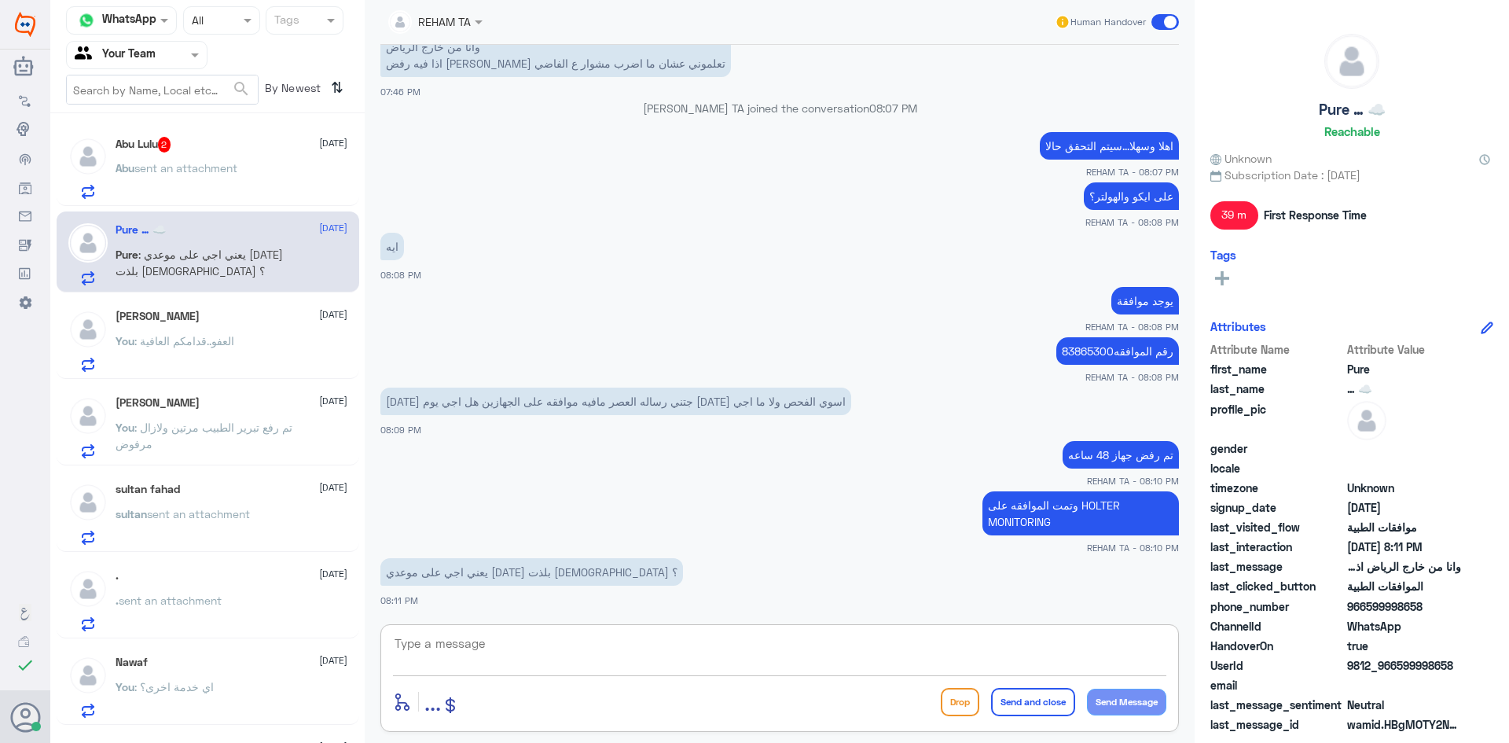
click at [567, 642] on textarea at bounding box center [779, 652] width 773 height 39
click at [559, 667] on textarea at bounding box center [779, 652] width 773 height 39
type textarea "نعم يمكنك الحضور والاستفادة من الخدمات"
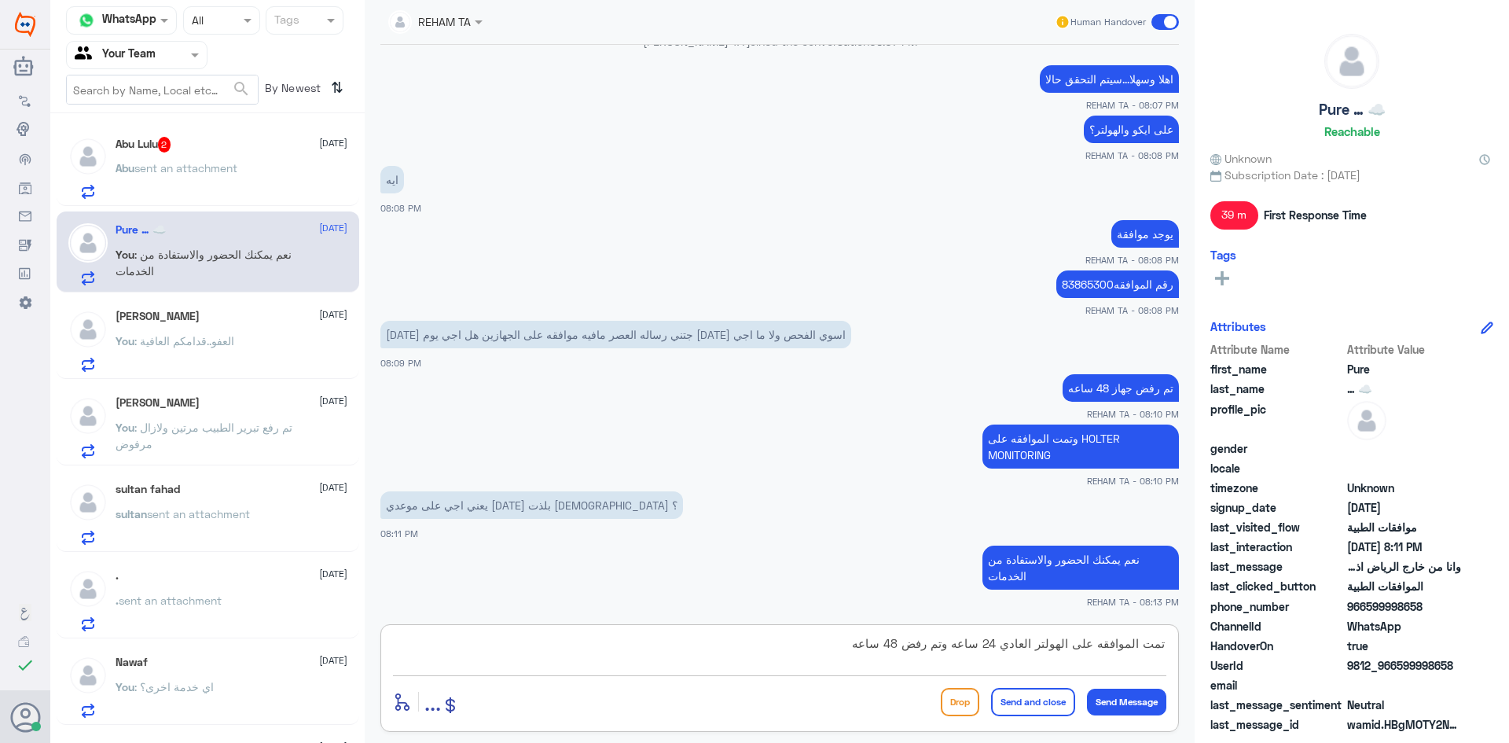
type textarea "تمت الموافقه على الهولتر العادي 24 ساعه وتم رفض 48 ساعه"
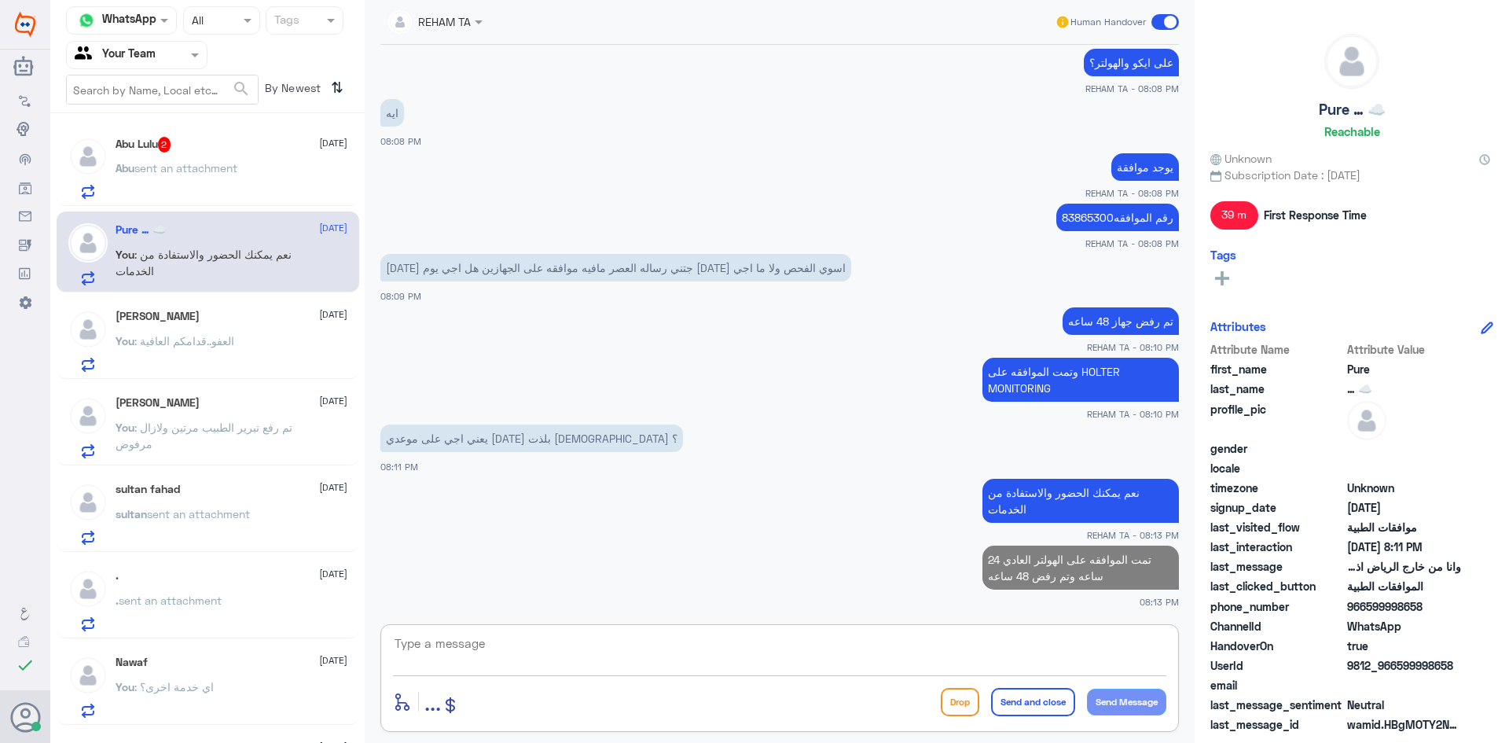
click at [127, 149] on h5 "Abu Lulu 2" at bounding box center [144, 145] width 56 height 16
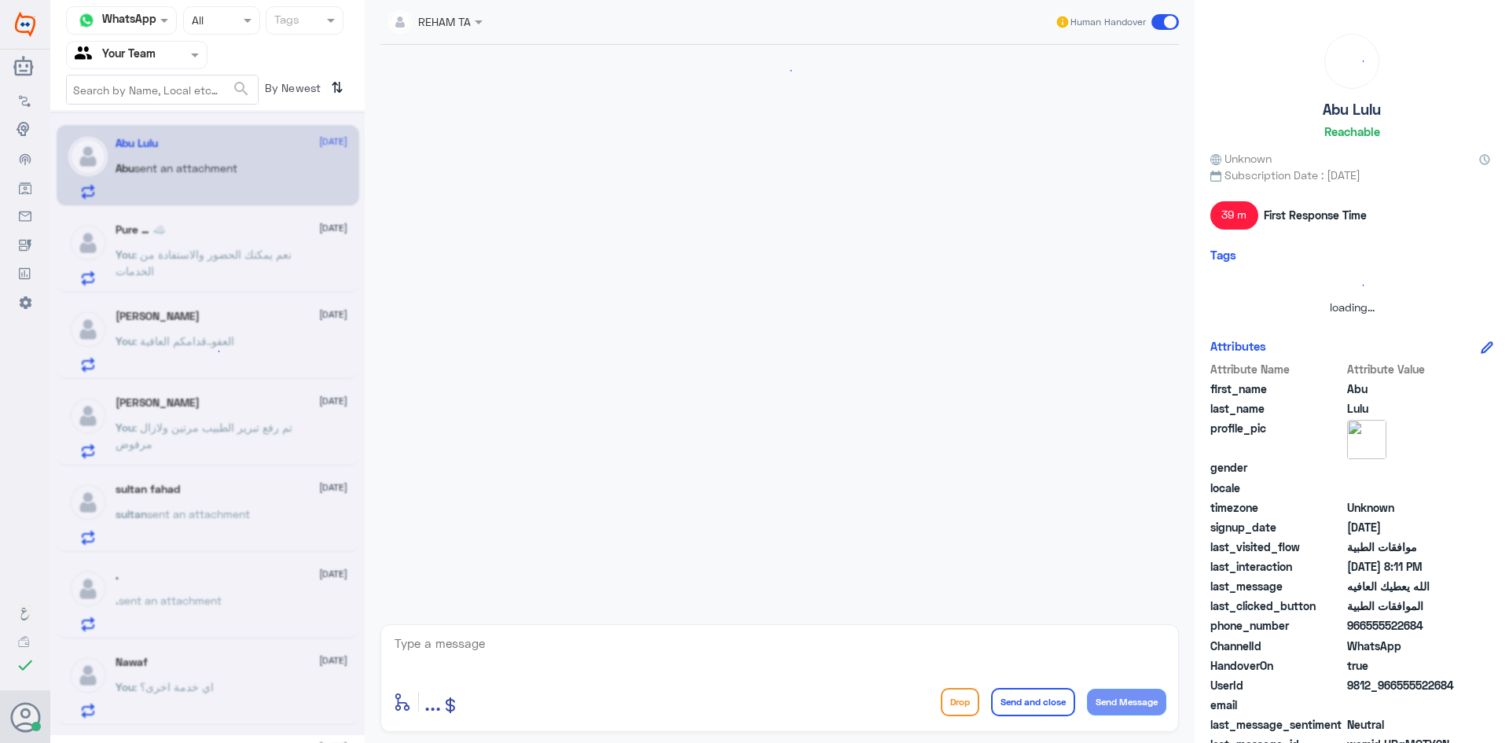
scroll to position [859, 0]
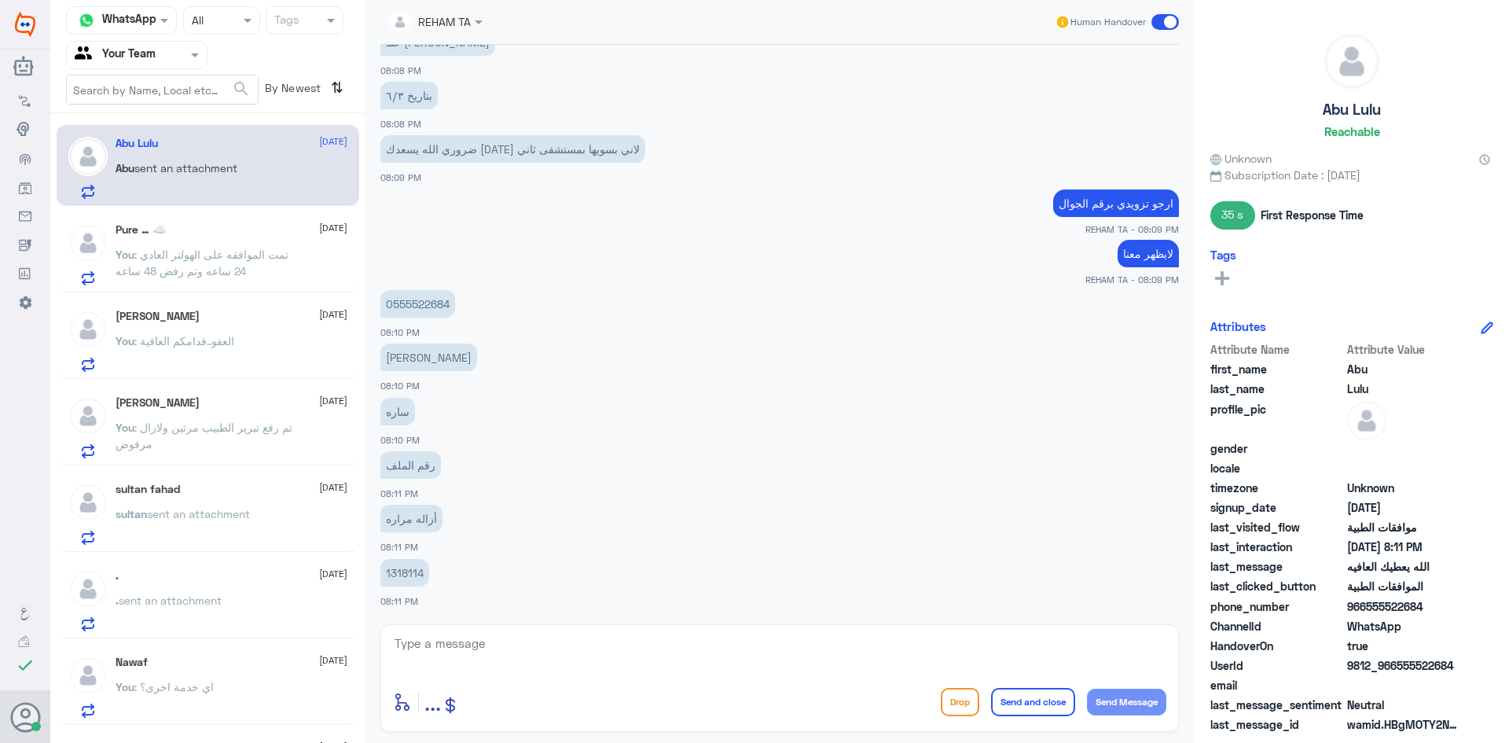
click at [422, 309] on p "0555522684" at bounding box center [417, 304] width 75 height 28
copy p "0555522684"
click at [668, 690] on div "enter flow name ... Drop Send and close Send Message" at bounding box center [779, 701] width 773 height 35
click at [670, 671] on div at bounding box center [779, 654] width 773 height 42
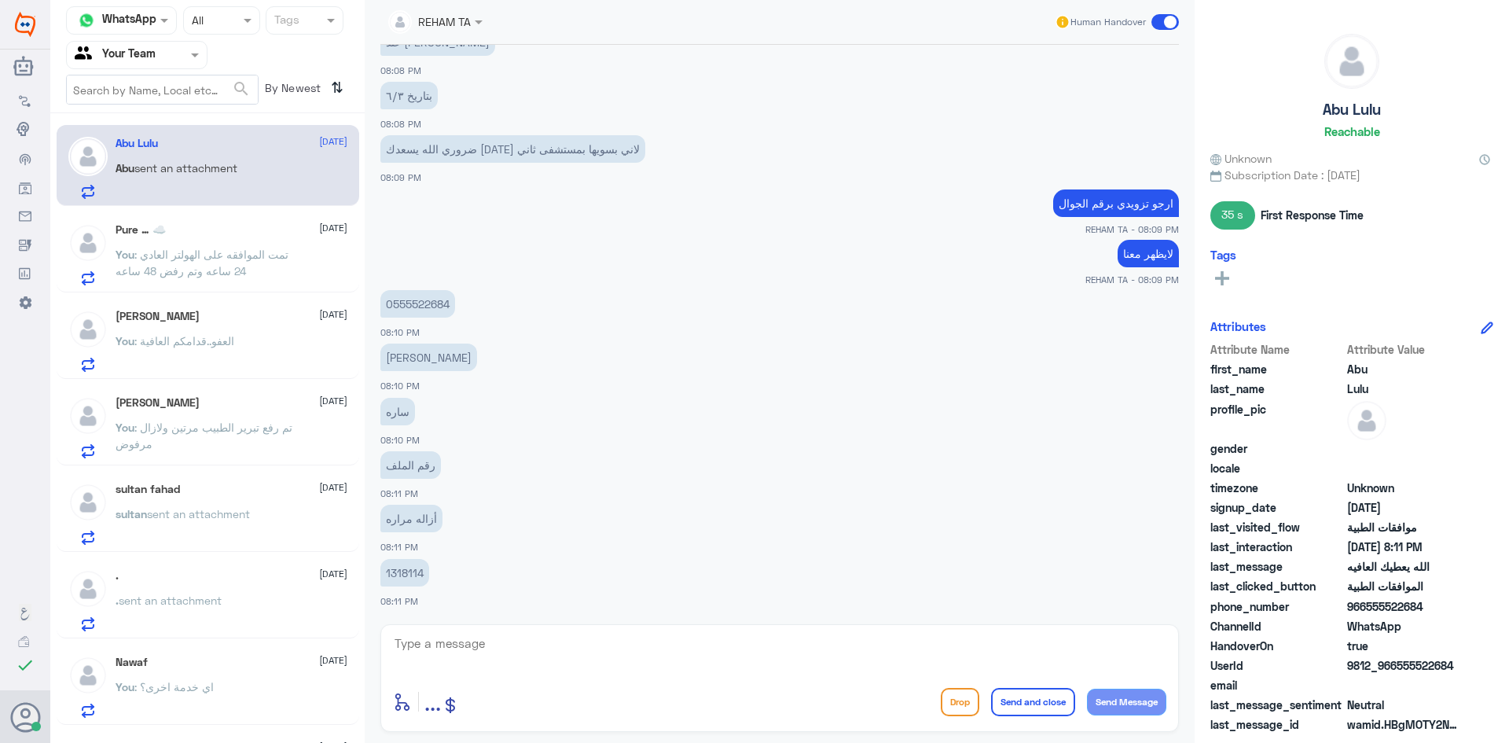
scroll to position [702, 0]
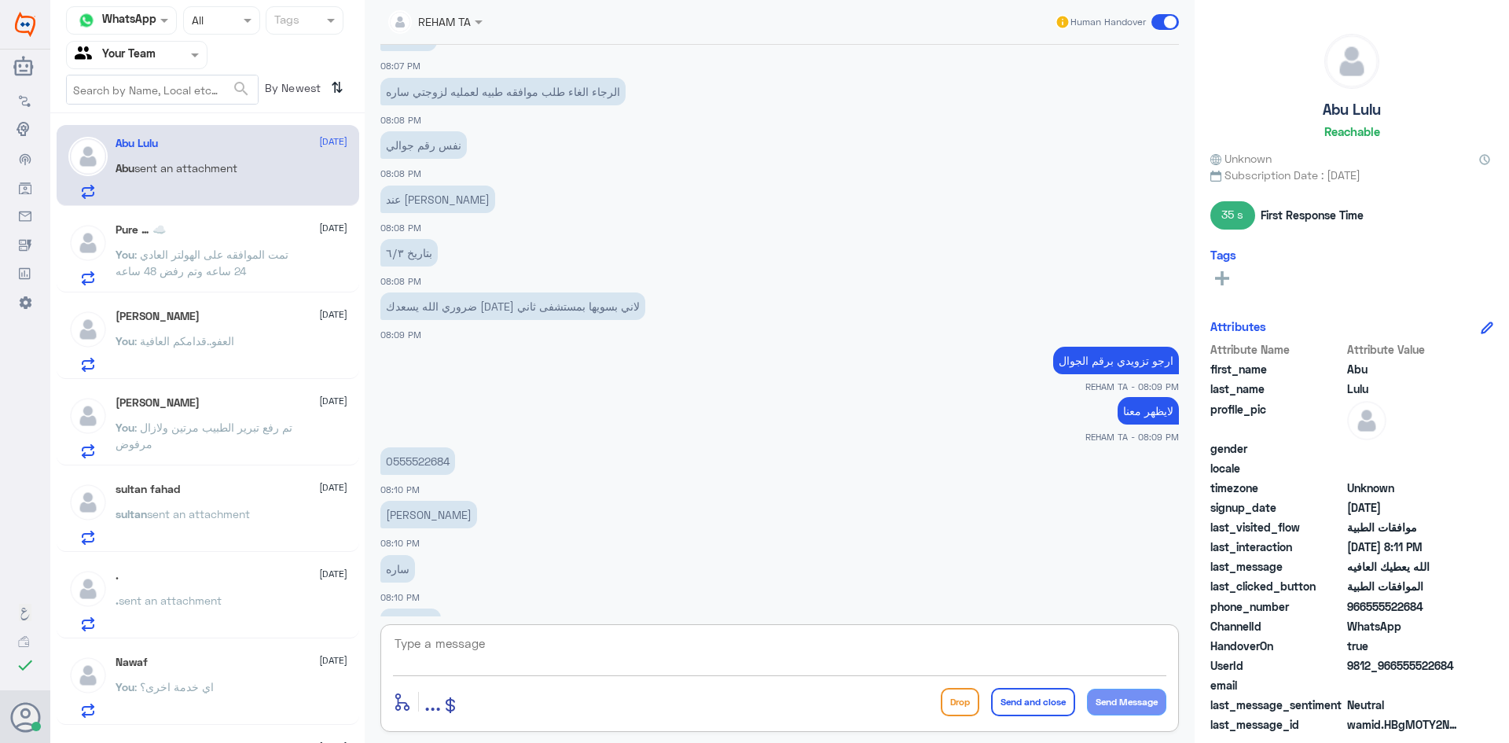
click at [488, 648] on textarea at bounding box center [779, 652] width 773 height 39
type textarea "سبب الالغاء؟"
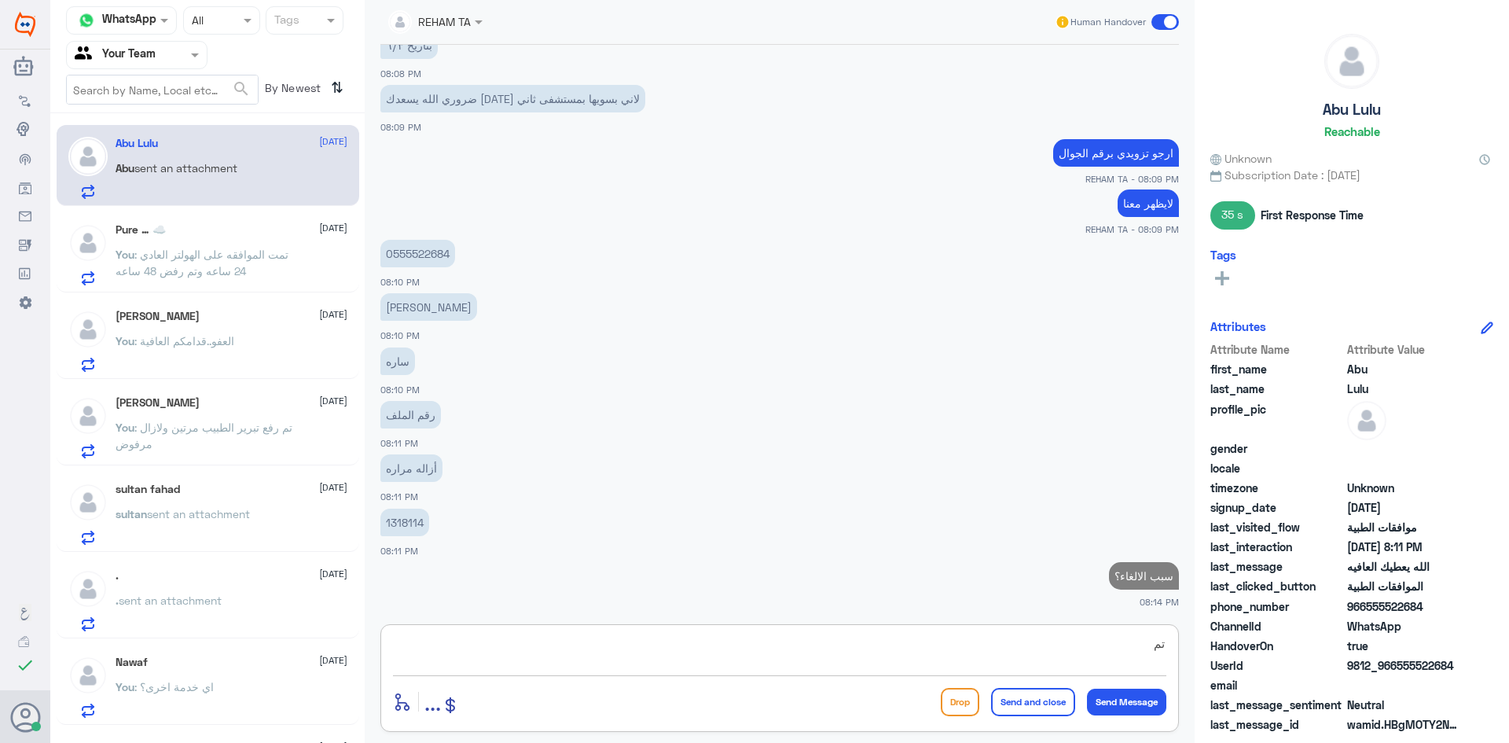
type textarea "ت"
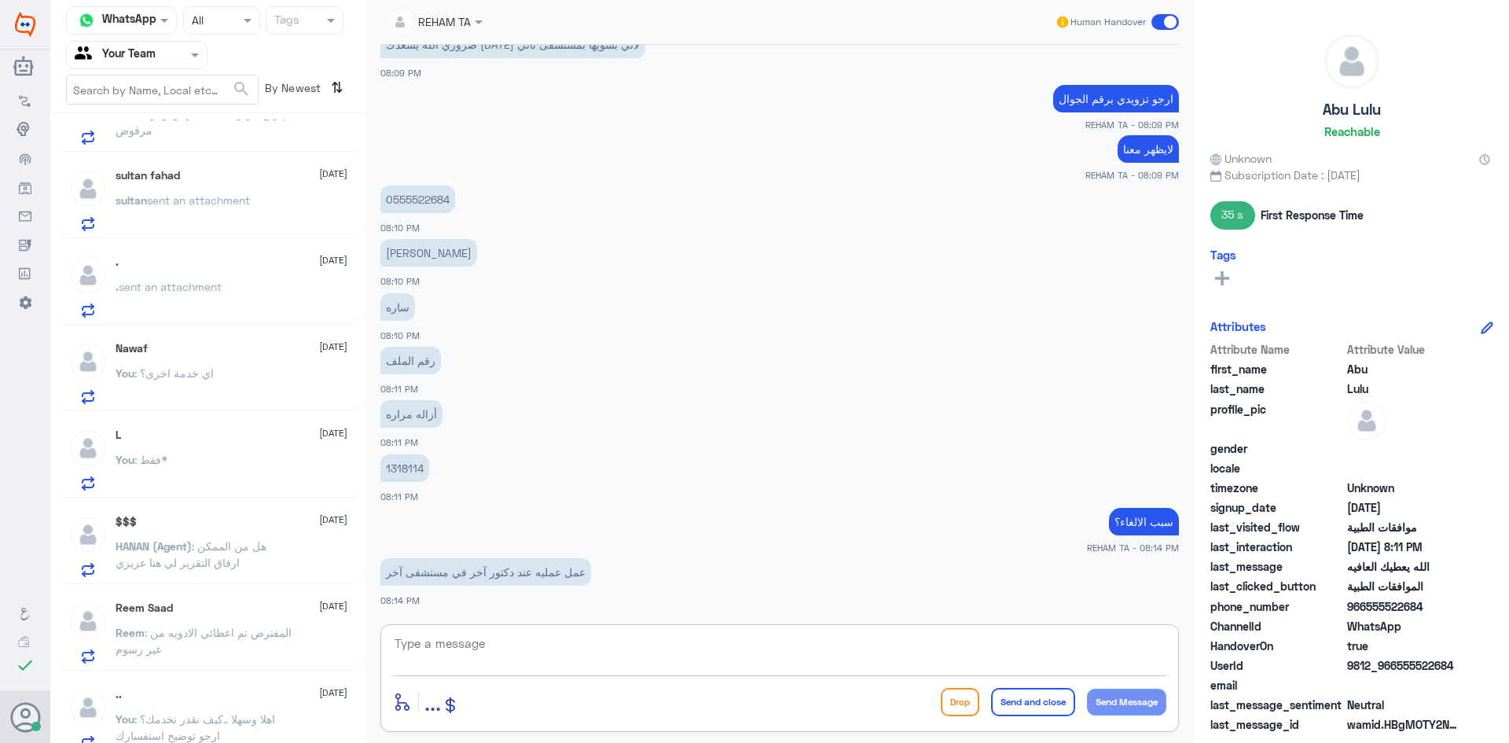
scroll to position [314, 0]
click at [492, 634] on textarea at bounding box center [779, 652] width 773 height 39
type textarea "j"
type textarea "تم تحويلها لقسم موافقات العمليات للالغاء"
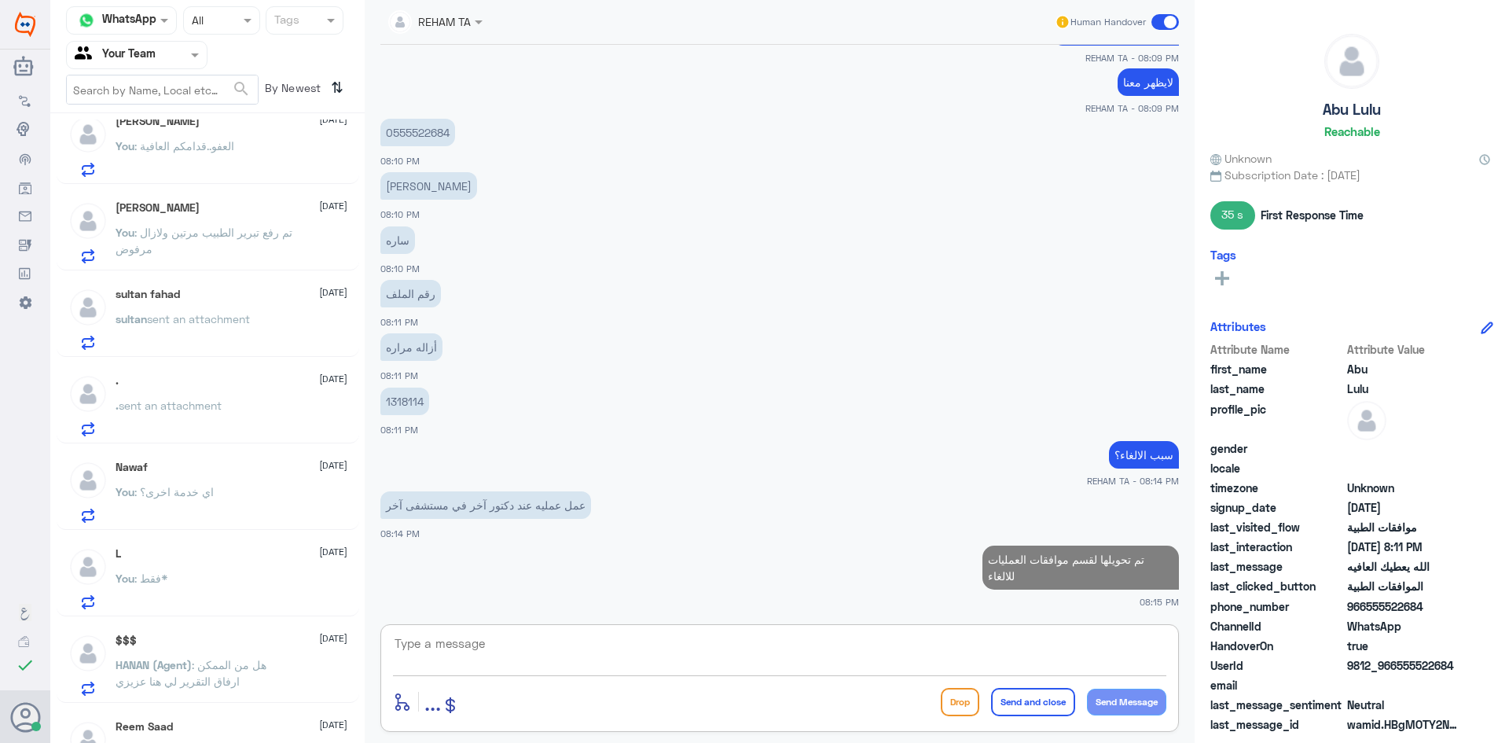
scroll to position [0, 0]
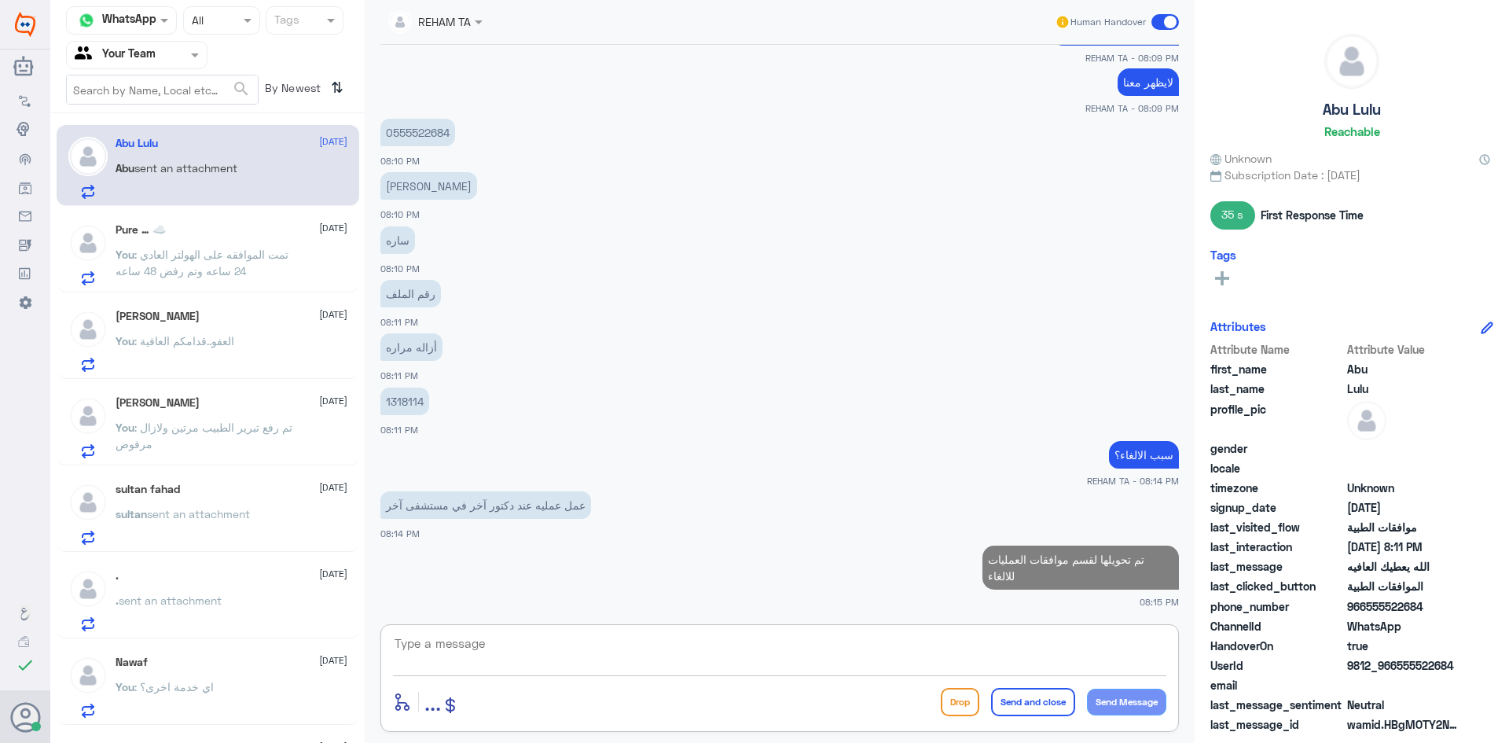
click at [239, 273] on span ": تمت الموافقه على الهولتر العادي 24 ساعه وتم رفض 48 ساعه" at bounding box center [202, 263] width 173 height 30
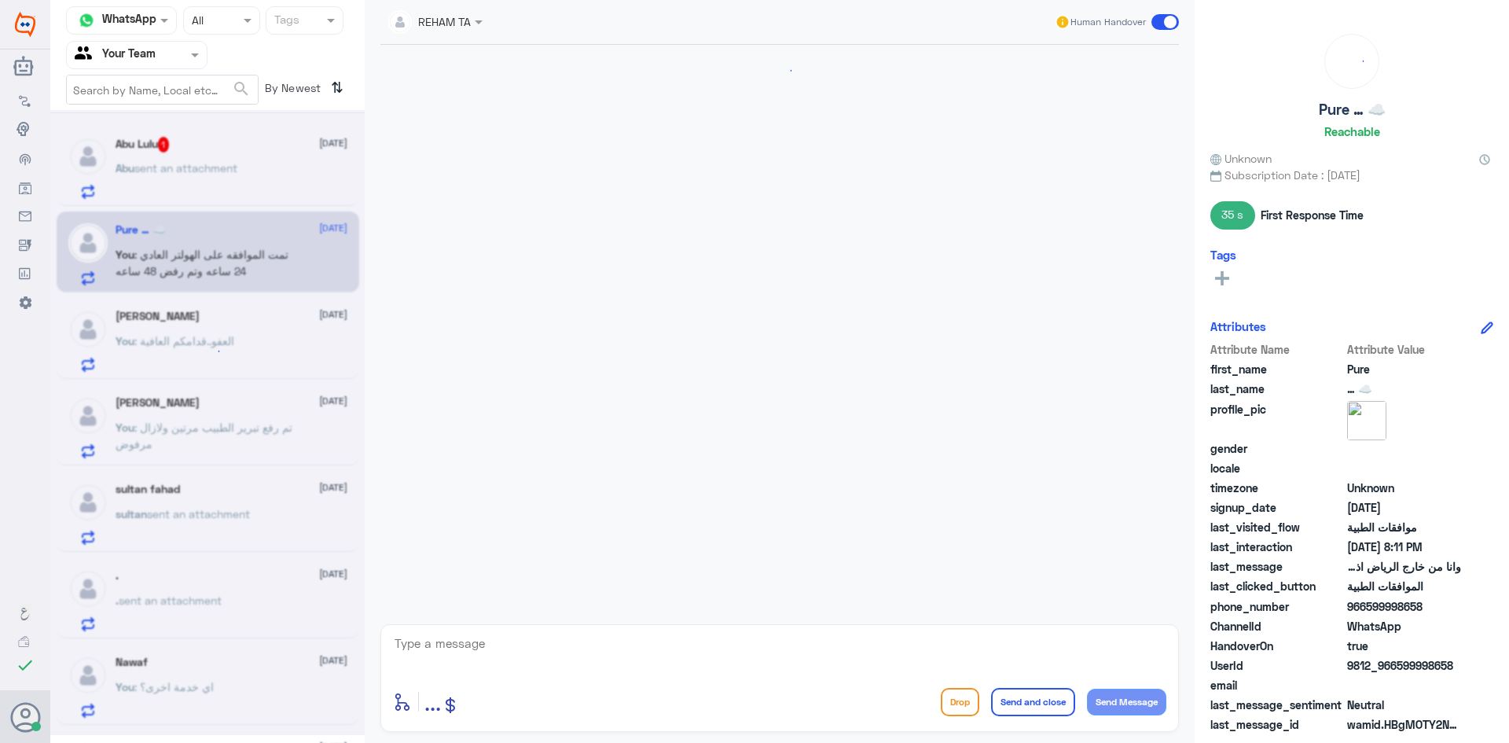
scroll to position [888, 0]
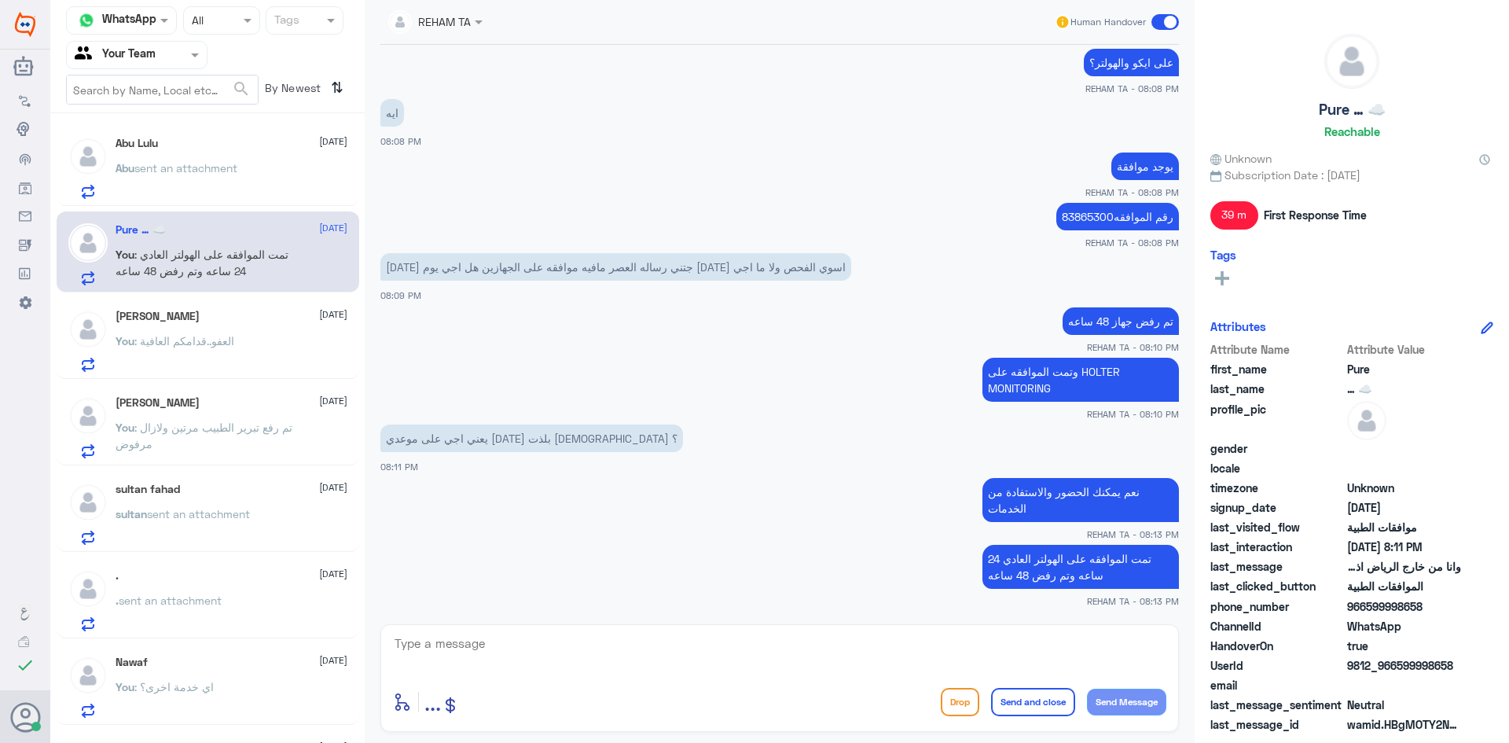
click at [668, 690] on div "enter flow name ... Drop Send and close Send Message" at bounding box center [779, 701] width 773 height 35
click at [667, 660] on textarea at bounding box center [779, 652] width 773 height 39
paste textarea "اي خدمة اخرى؟"
type textarea "اي خدمة اخرى؟"
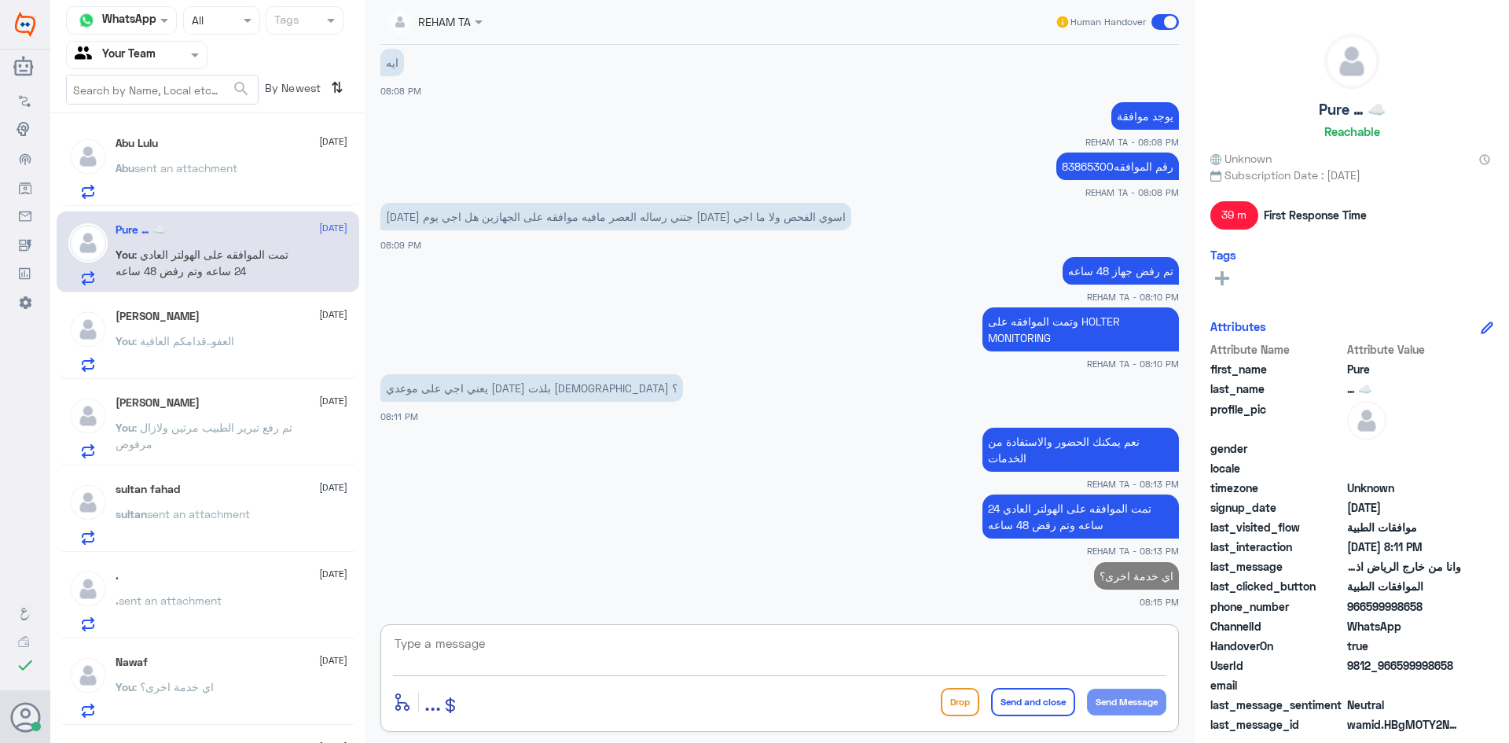
click at [234, 342] on span ": العفو..قدامكم العافية" at bounding box center [184, 340] width 100 height 13
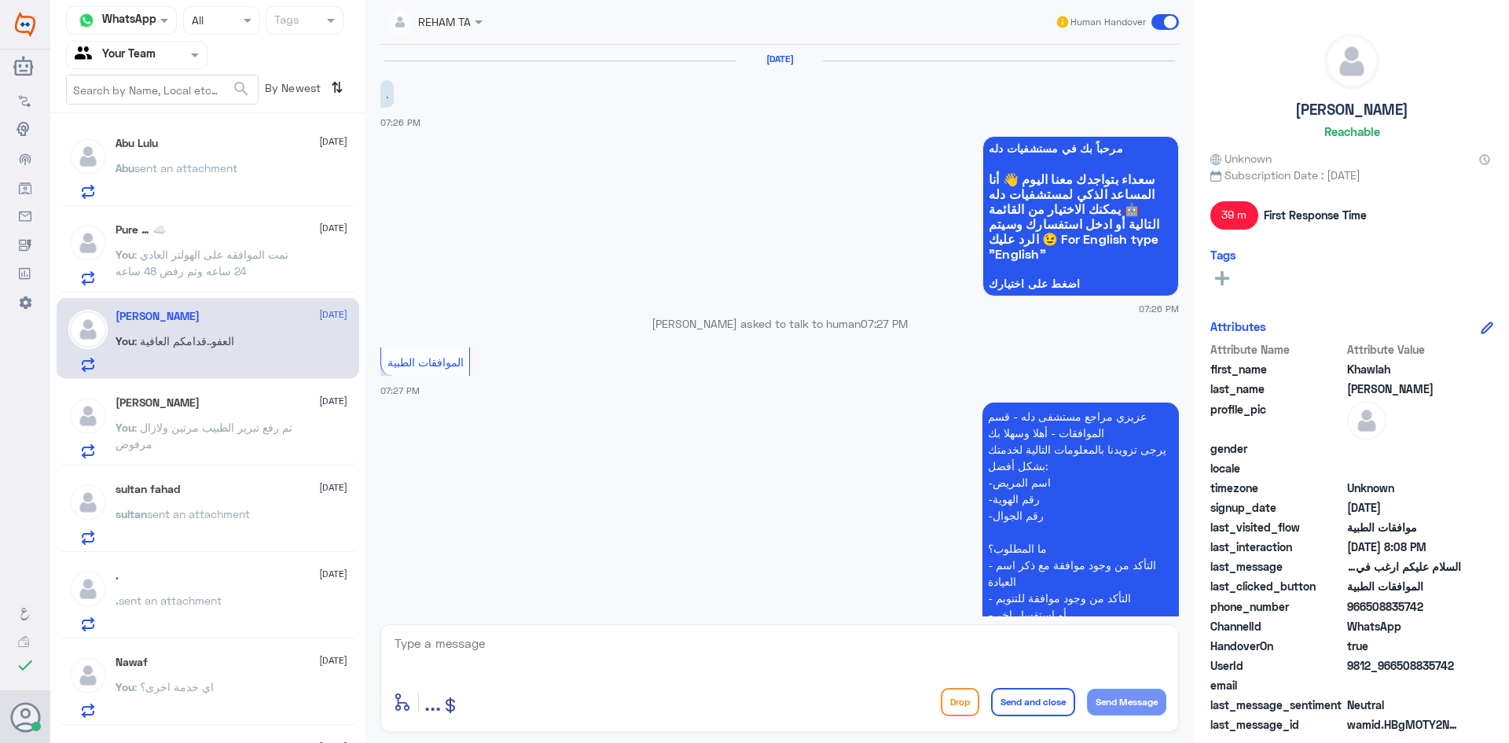
scroll to position [485, 0]
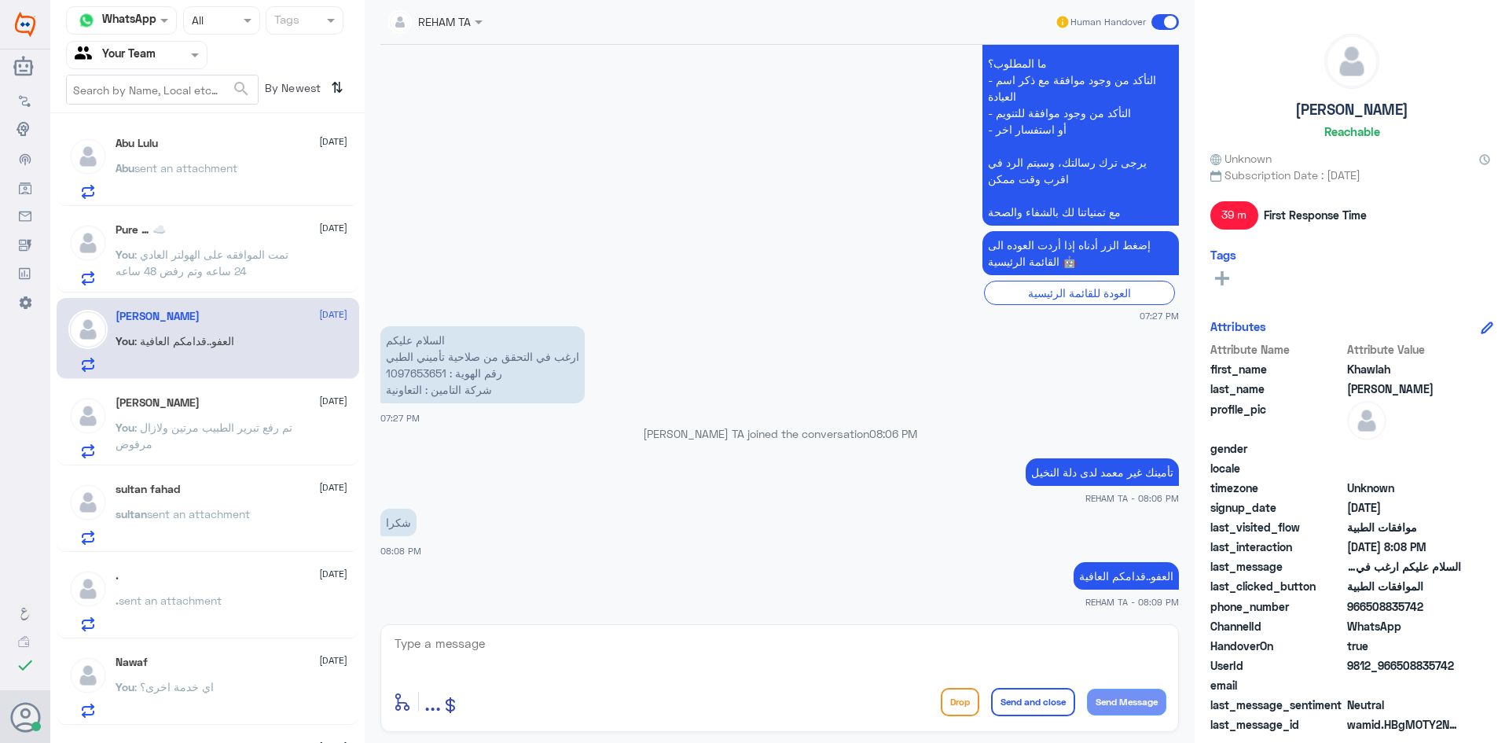
click at [264, 435] on p "You : تم رفع تبرير الطبيب مرتين ولازال مرفوض" at bounding box center [204, 438] width 177 height 39
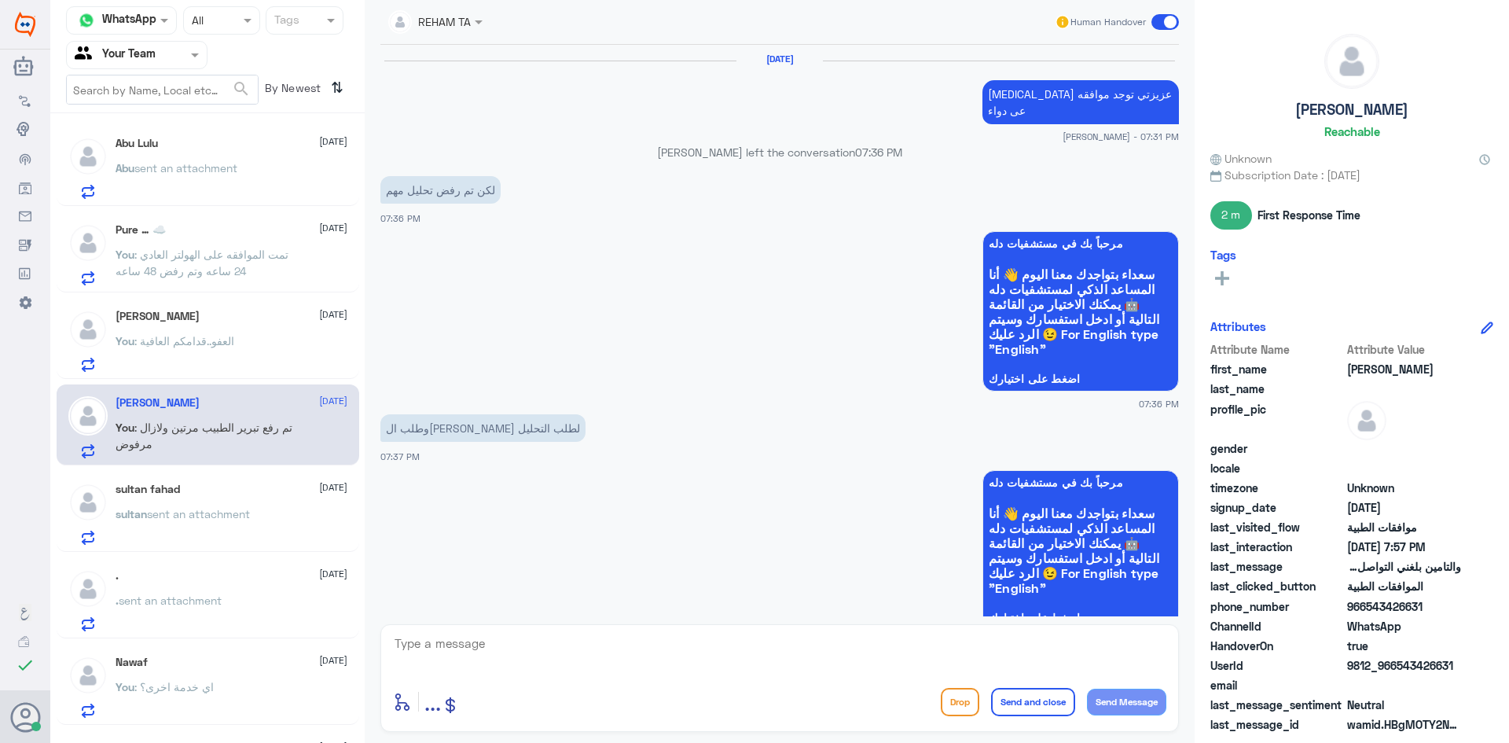
scroll to position [1161, 0]
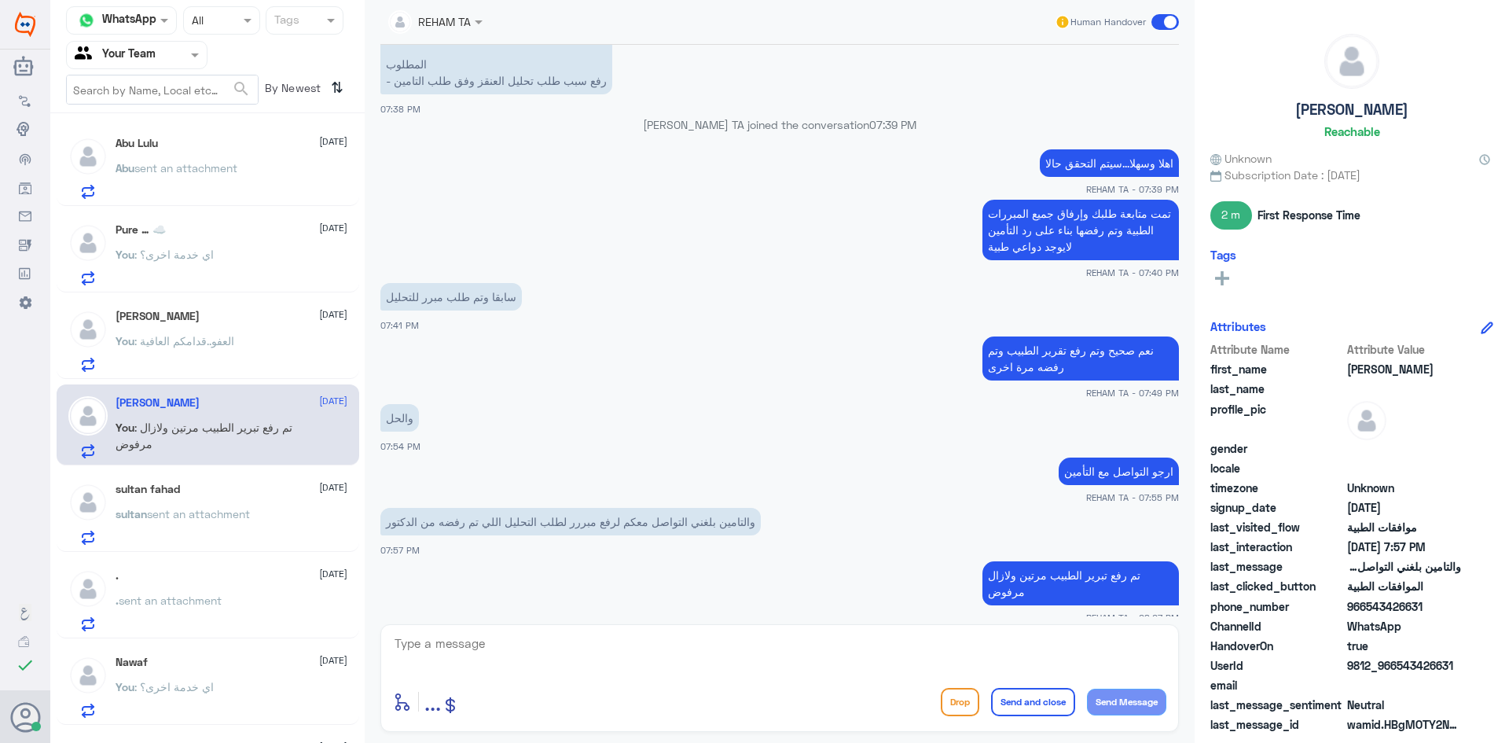
click at [167, 509] on span "sent an attachment" at bounding box center [198, 513] width 103 height 13
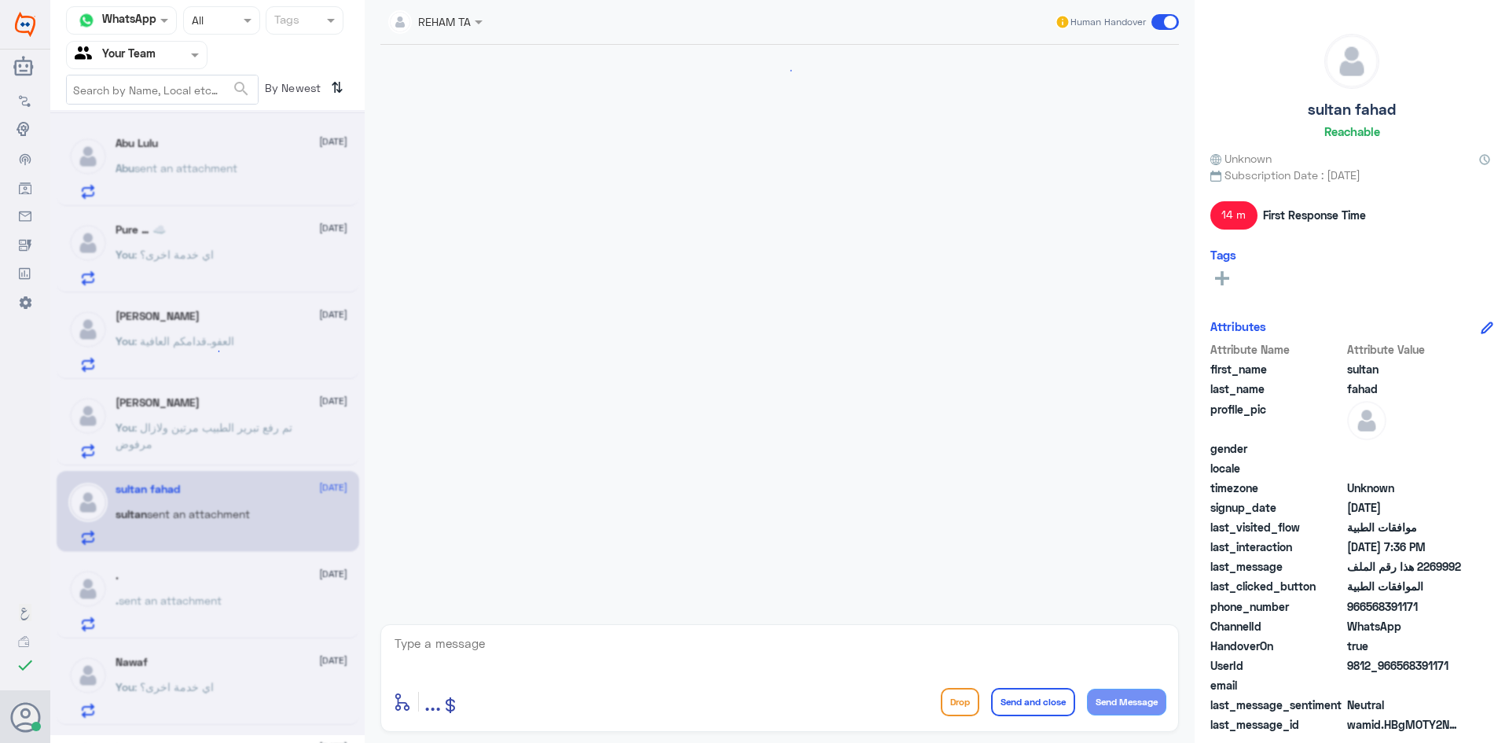
scroll to position [1207, 0]
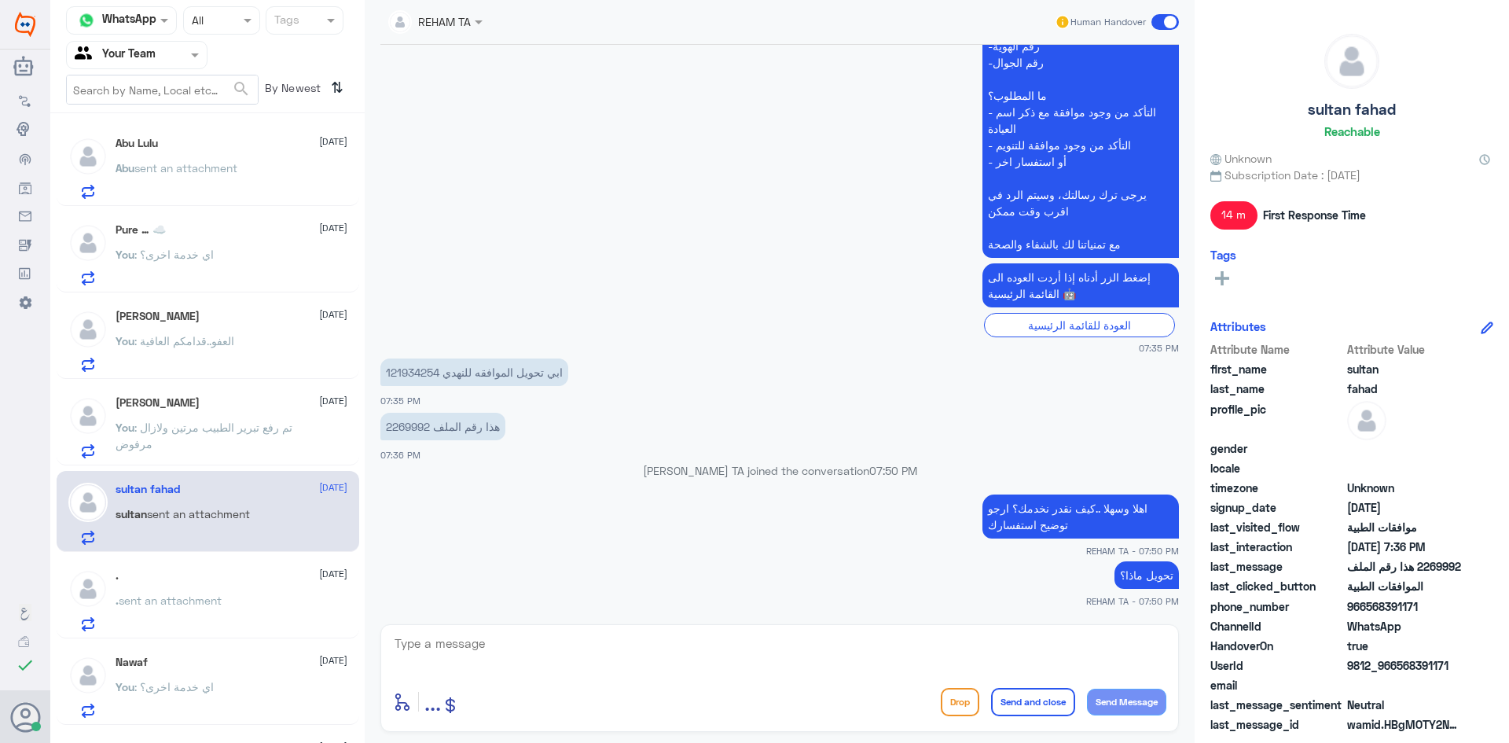
drag, startPoint x: 194, startPoint y: 553, endPoint x: 199, endPoint y: 578, distance: 25.6
click at [195, 555] on div "Abu Lulu [DATE] Abu sent an attachment Pure … ☁️ [DATE] You : اي خدمة اخرى؟ [PE…" at bounding box center [207, 433] width 314 height 629
click at [204, 596] on span "sent an attachment" at bounding box center [170, 599] width 103 height 13
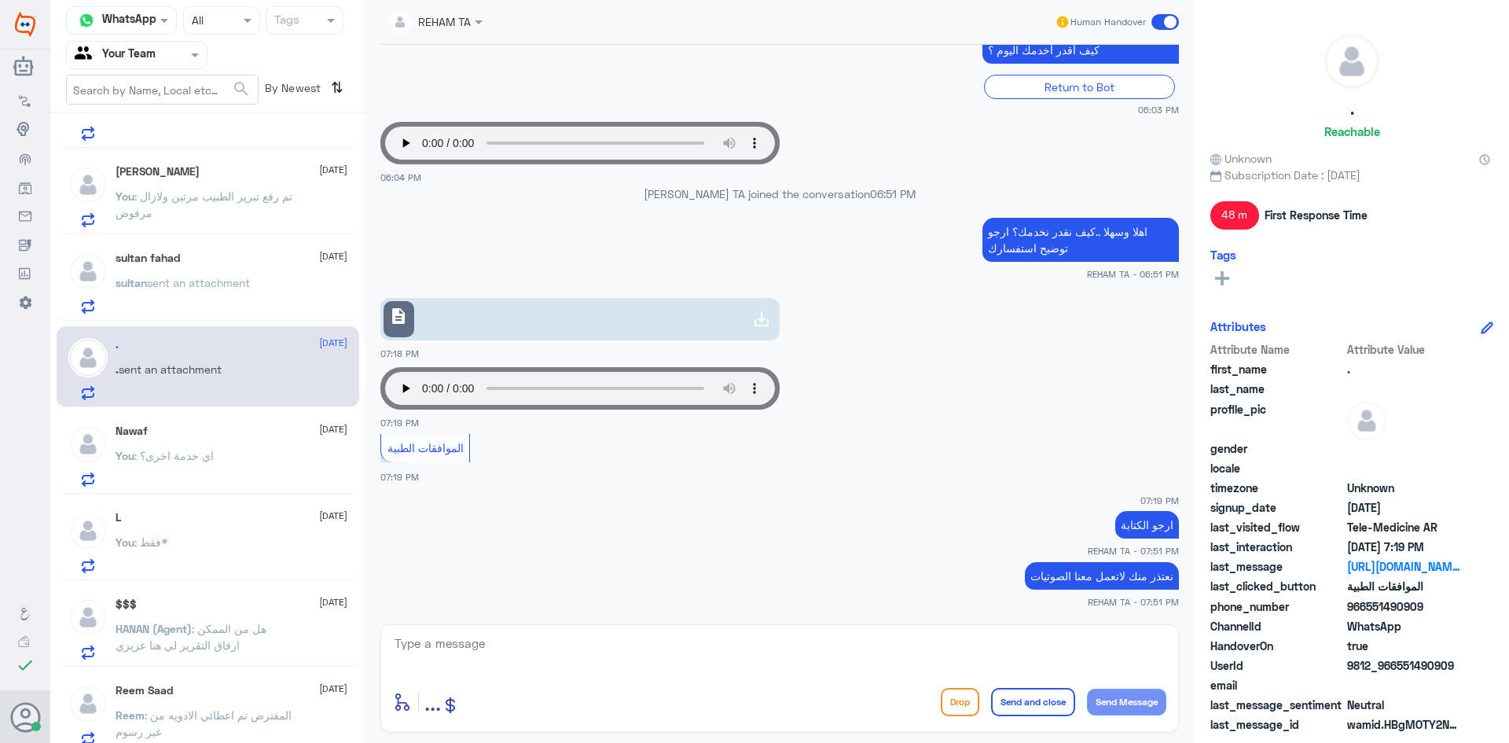
scroll to position [236, 0]
click at [210, 430] on div "Nawaf [DATE]" at bounding box center [232, 426] width 232 height 13
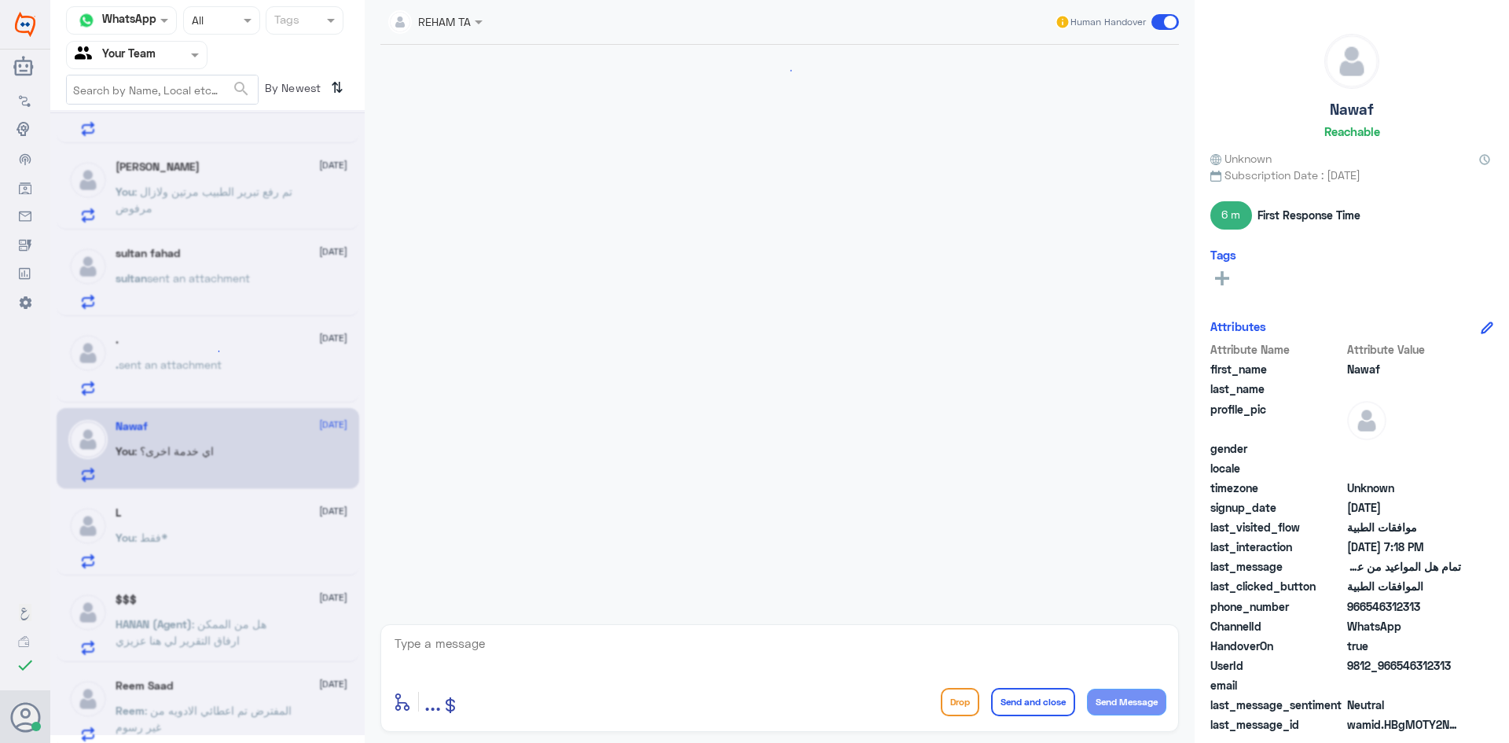
scroll to position [823, 0]
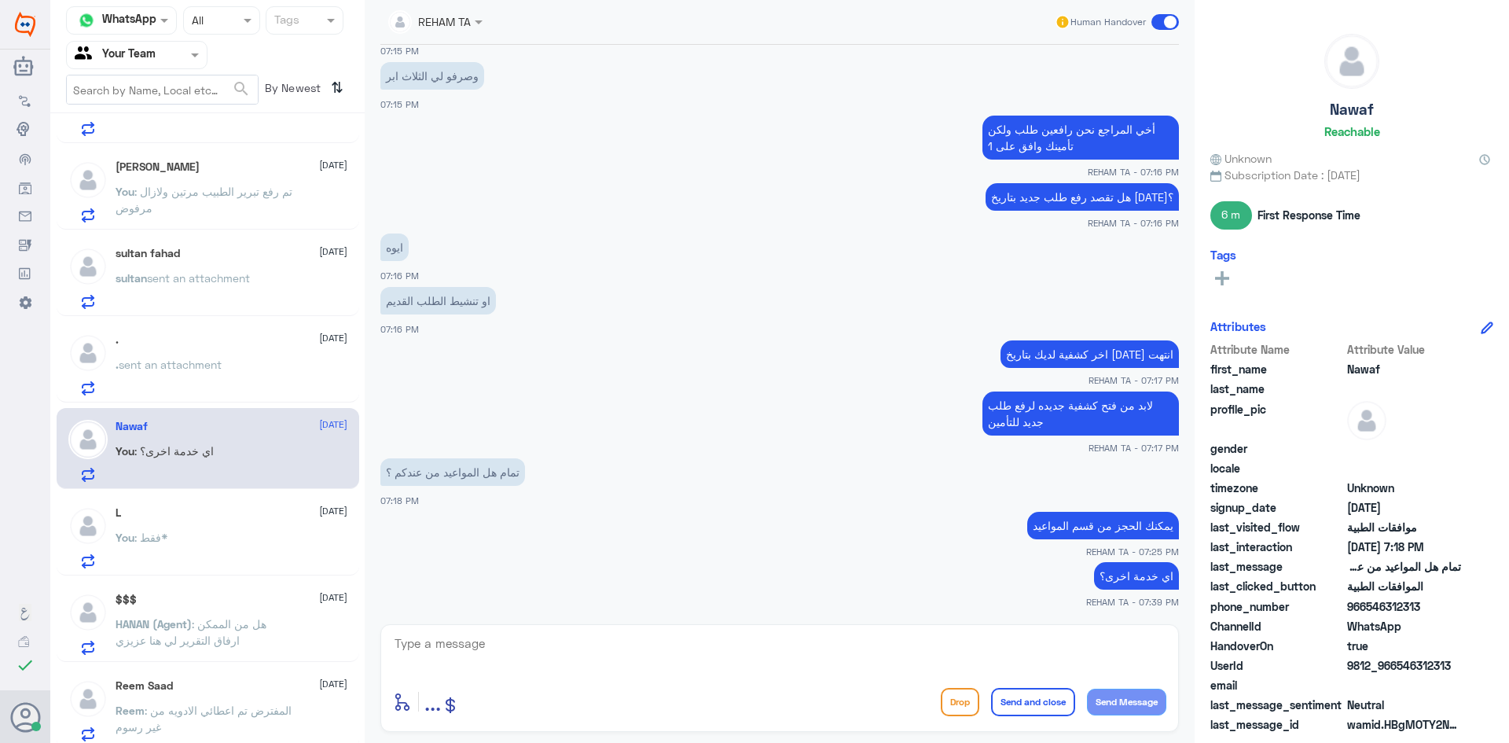
click at [201, 522] on div "L [DATE] You : فقط*" at bounding box center [232, 537] width 232 height 62
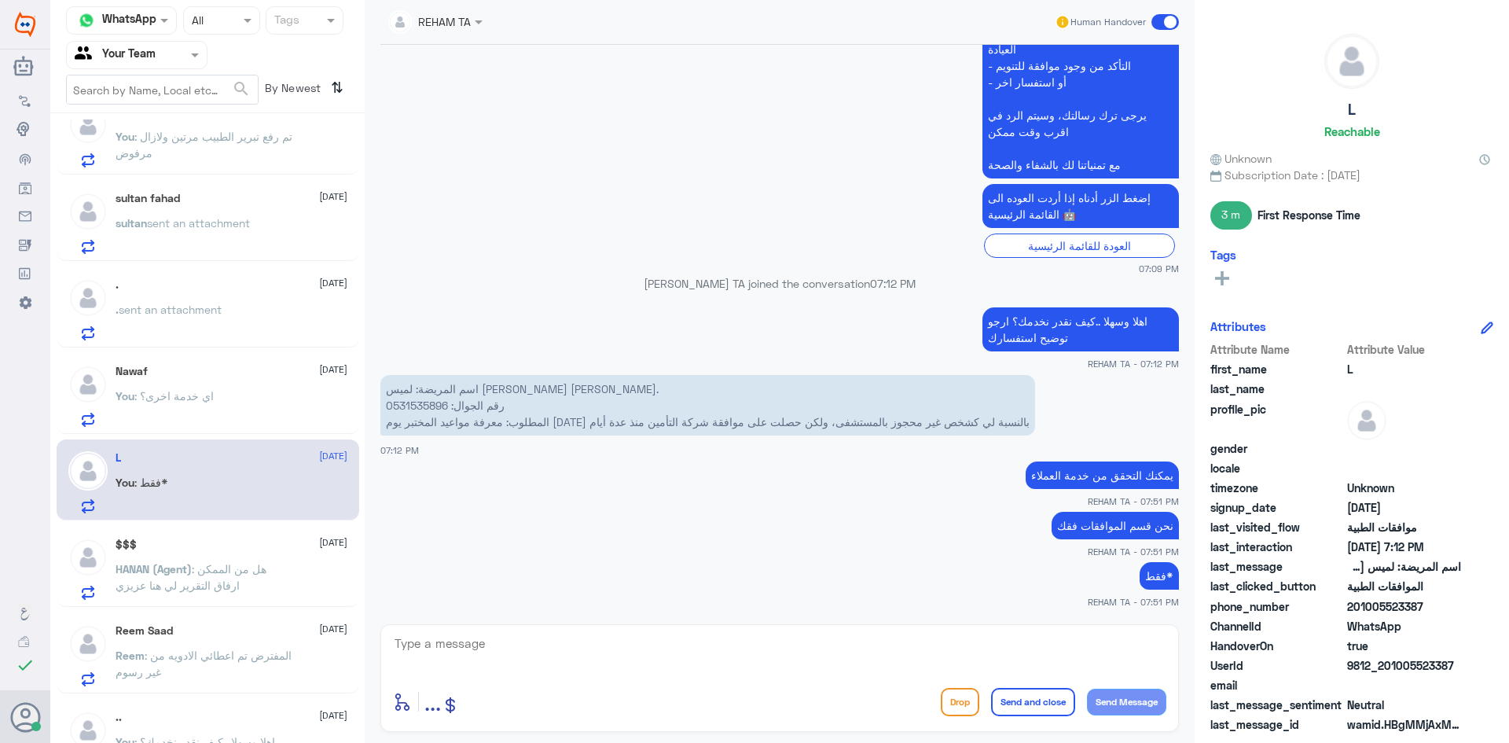
scroll to position [314, 0]
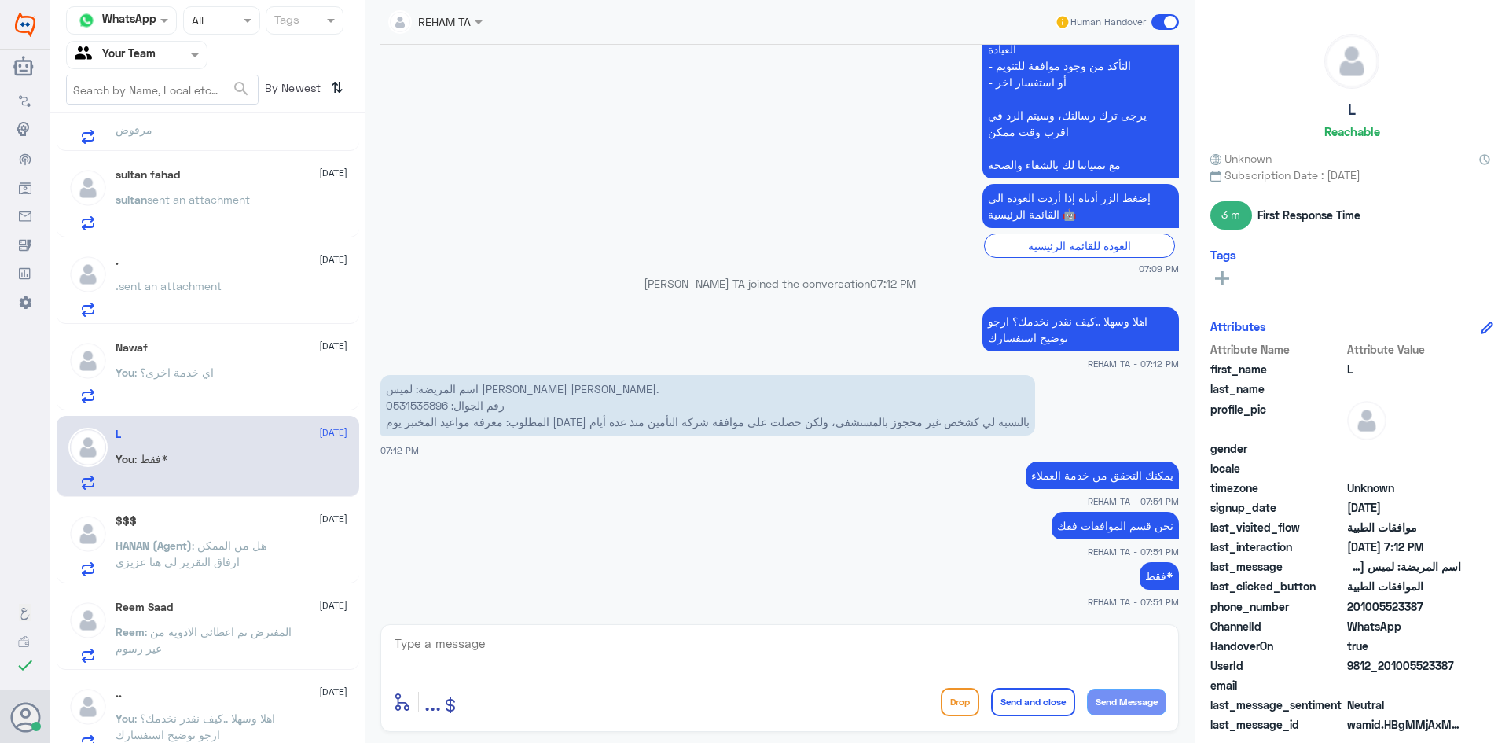
click at [523, 649] on textarea at bounding box center [779, 652] width 773 height 39
paste textarea "اي خدمة اخرى؟"
type textarea "اي خدمة اخرى؟"
click at [1094, 641] on textarea "اي خدمة اخرى؟" at bounding box center [779, 652] width 773 height 39
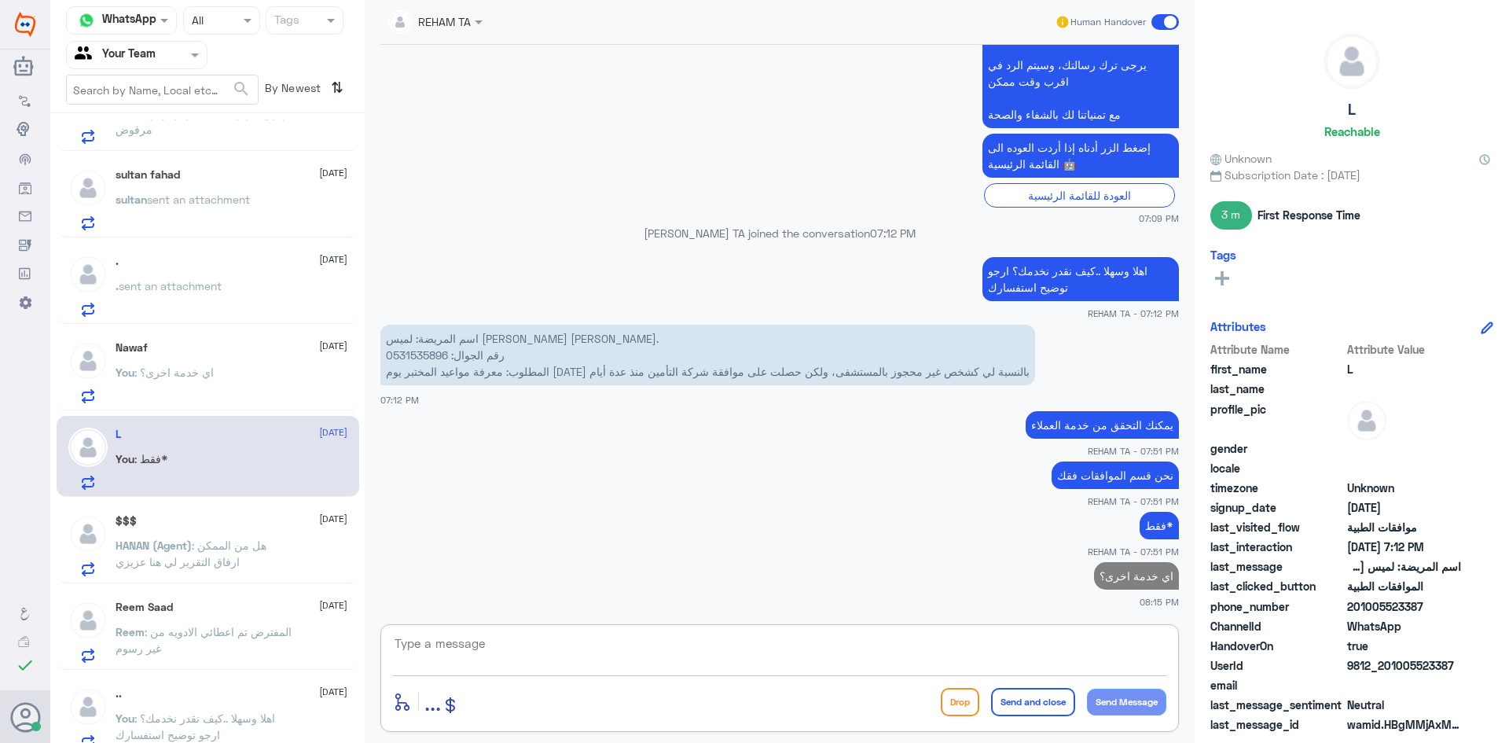
scroll to position [472, 0]
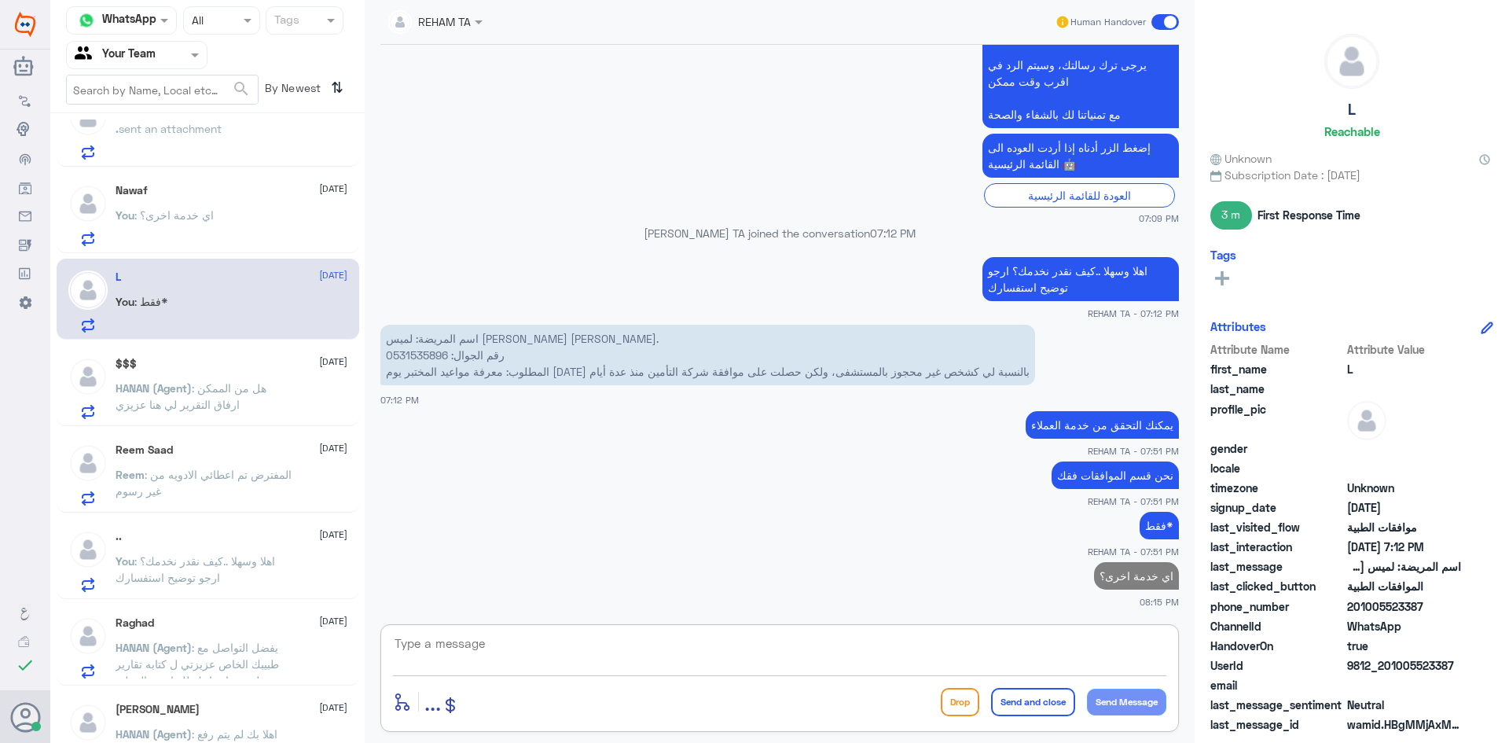
click at [185, 483] on p "Reem : المفترض تم اعطائي الادويه من غير رسوم" at bounding box center [204, 485] width 177 height 39
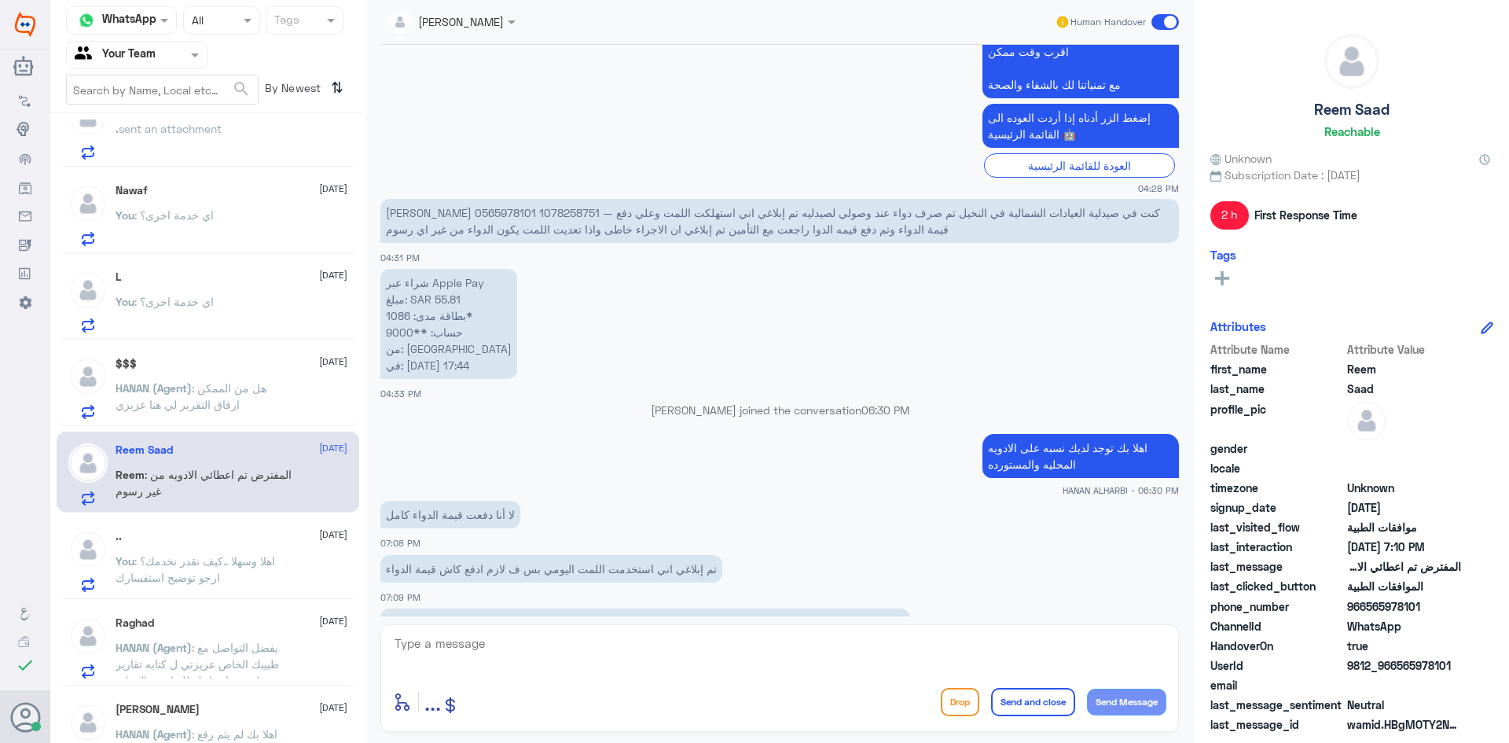
scroll to position [769, 0]
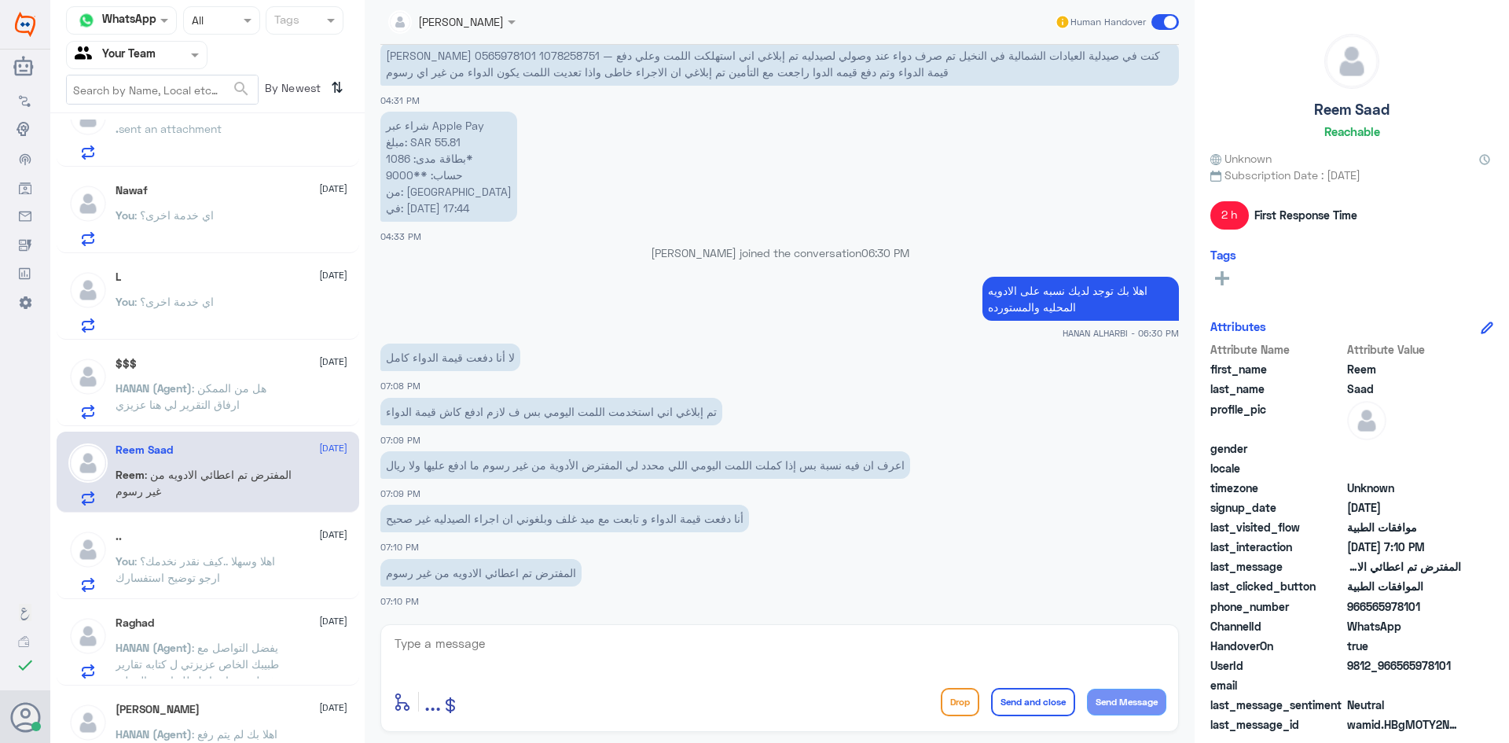
click at [542, 648] on textarea at bounding box center [779, 652] width 773 height 39
type textarea "ارجو تزويدي برقم الملف او الهوية"
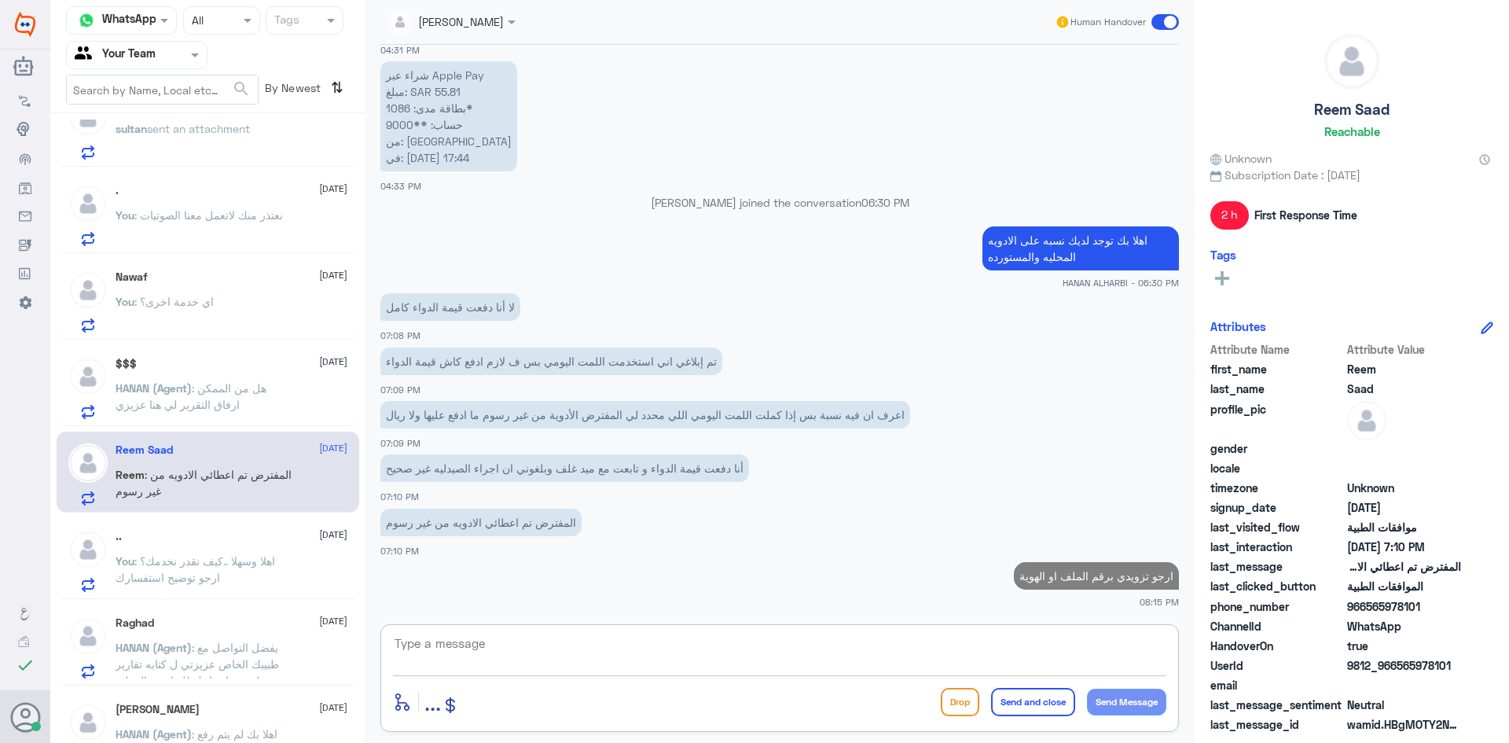
click at [191, 571] on span ": اهلا وسهلا ..كيف نقدر نخدمك؟ ارجو توضيح استفسارك" at bounding box center [196, 569] width 160 height 30
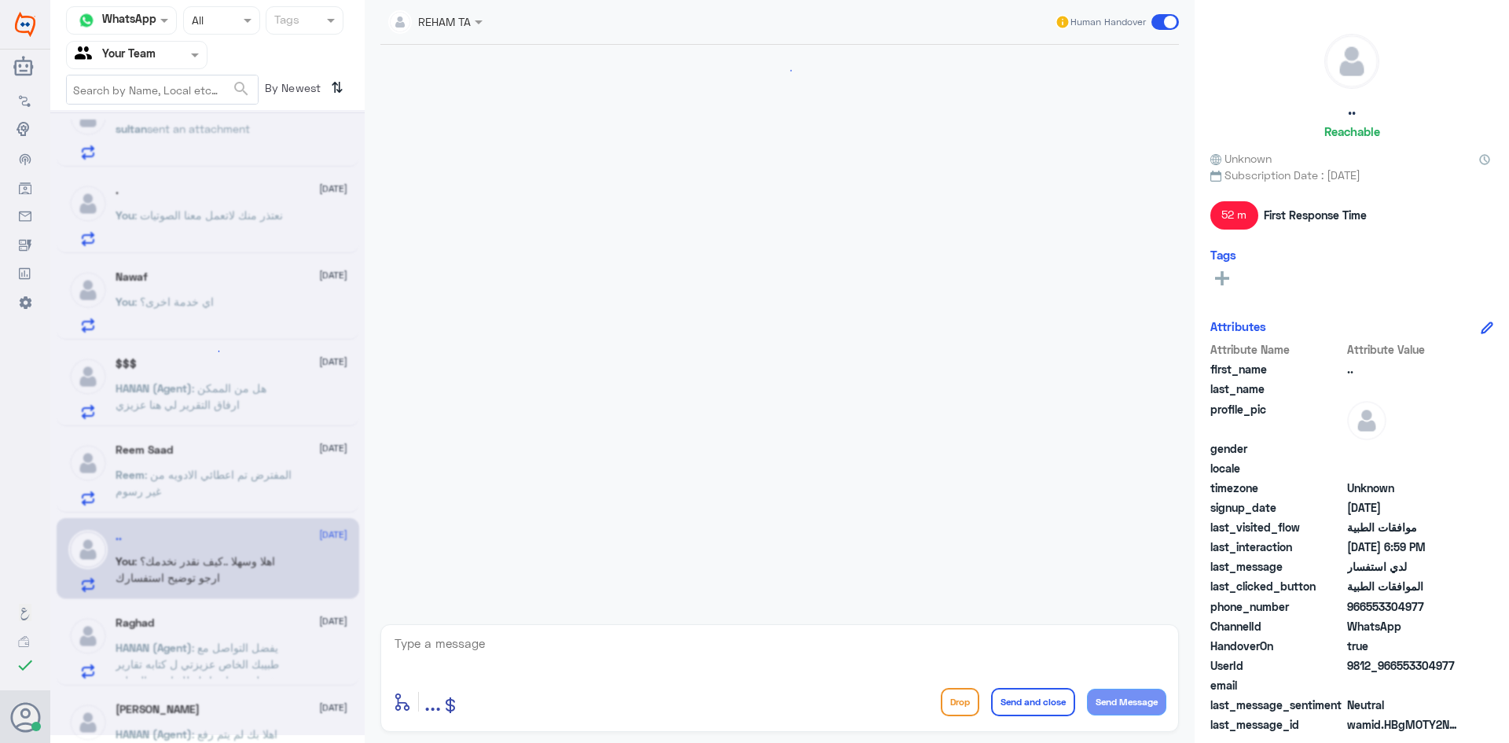
scroll to position [348, 0]
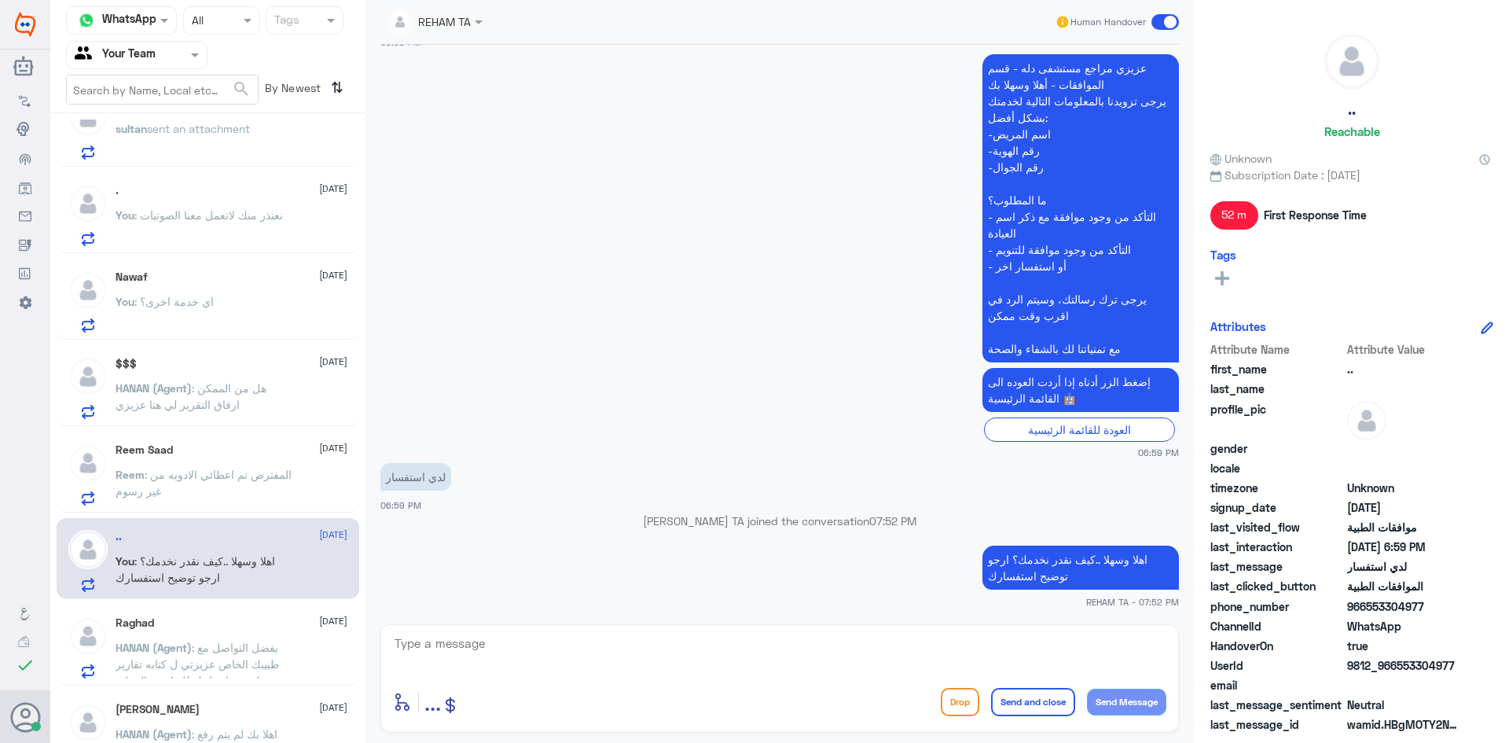
click at [207, 637] on div "Raghad [DATE] HANAN (Agent) : يفضل التواصل مع طبيبك الخاص عزيزتي ل كتابه تقارير…" at bounding box center [232, 647] width 232 height 62
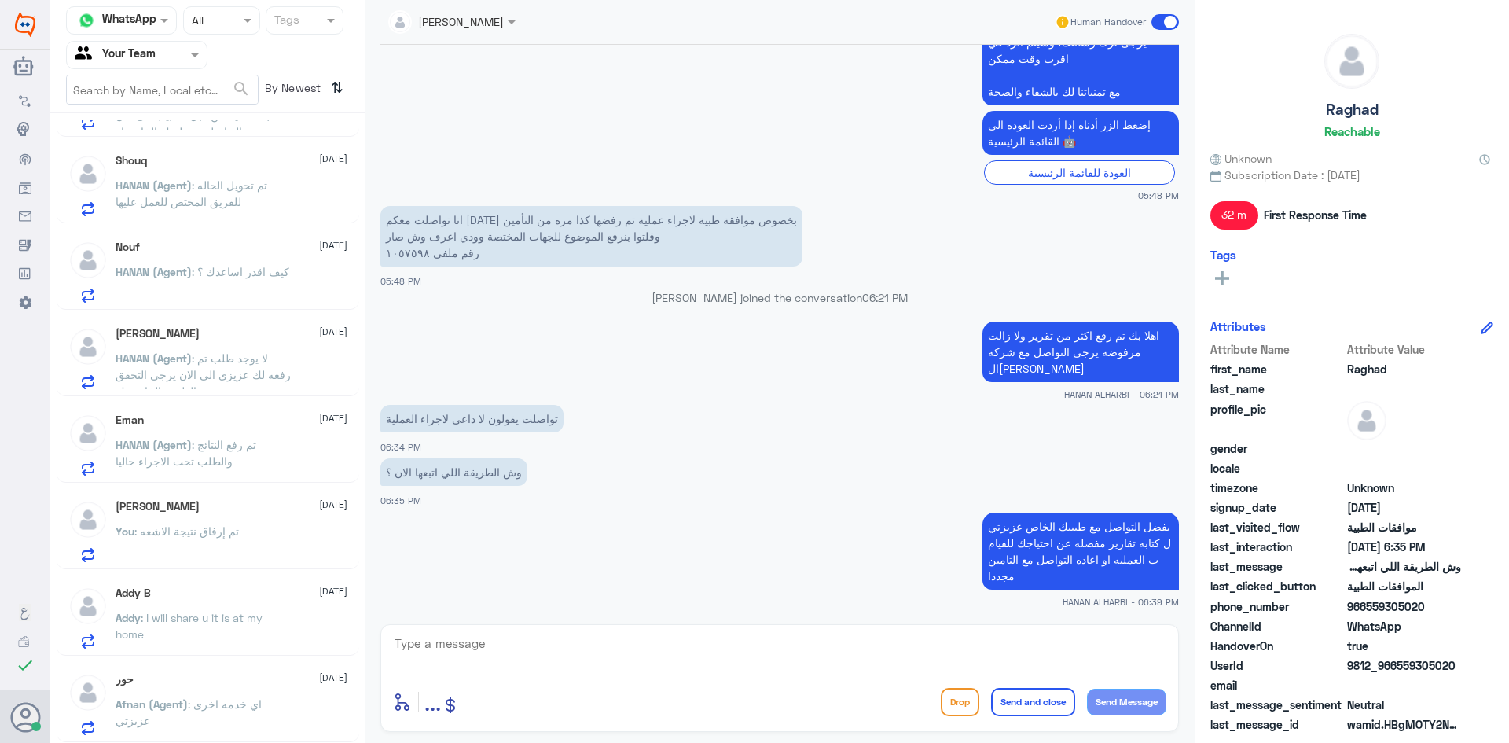
click at [266, 531] on div "You : تم إرفاق نتيجة الاشعه" at bounding box center [232, 544] width 232 height 35
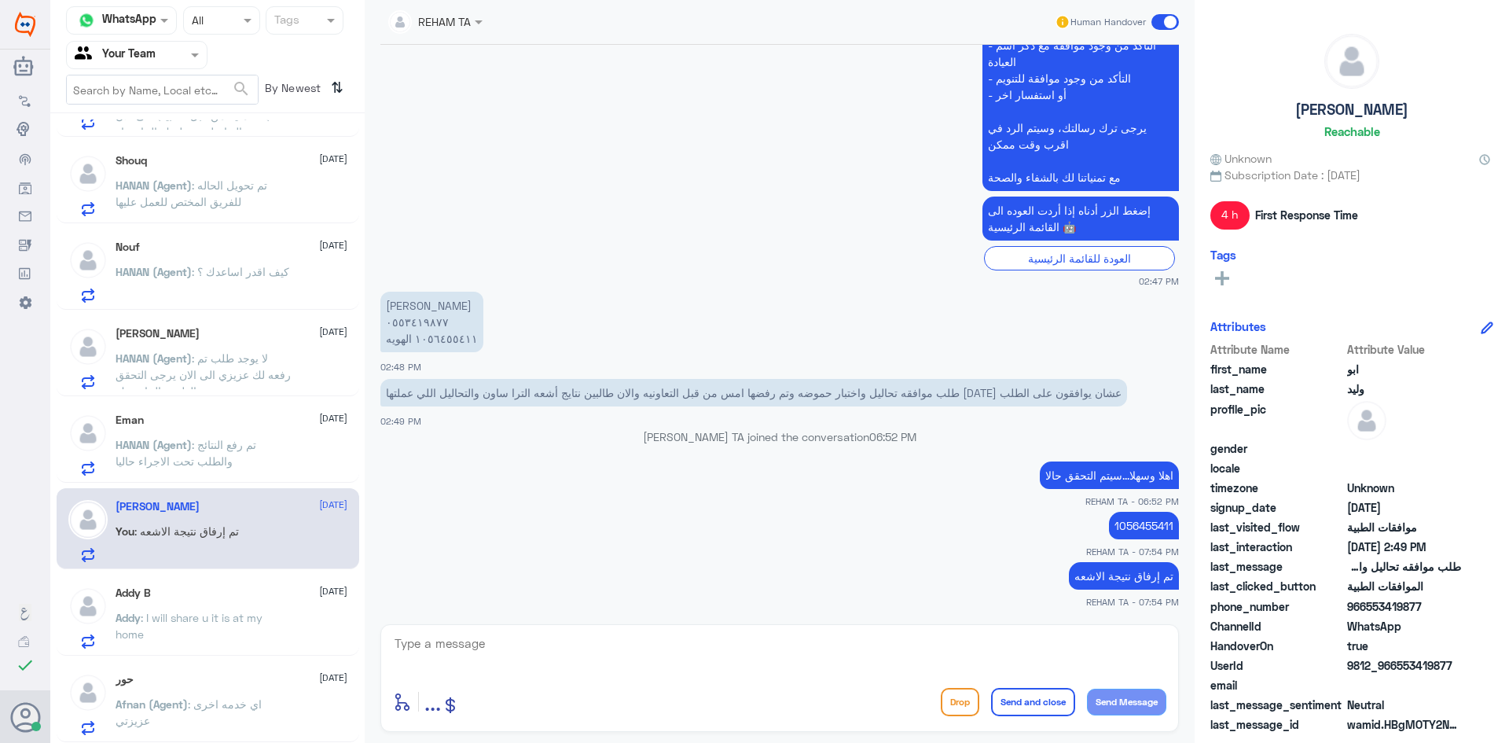
click at [211, 626] on p "Addy : I will share u it is at my home" at bounding box center [204, 628] width 177 height 39
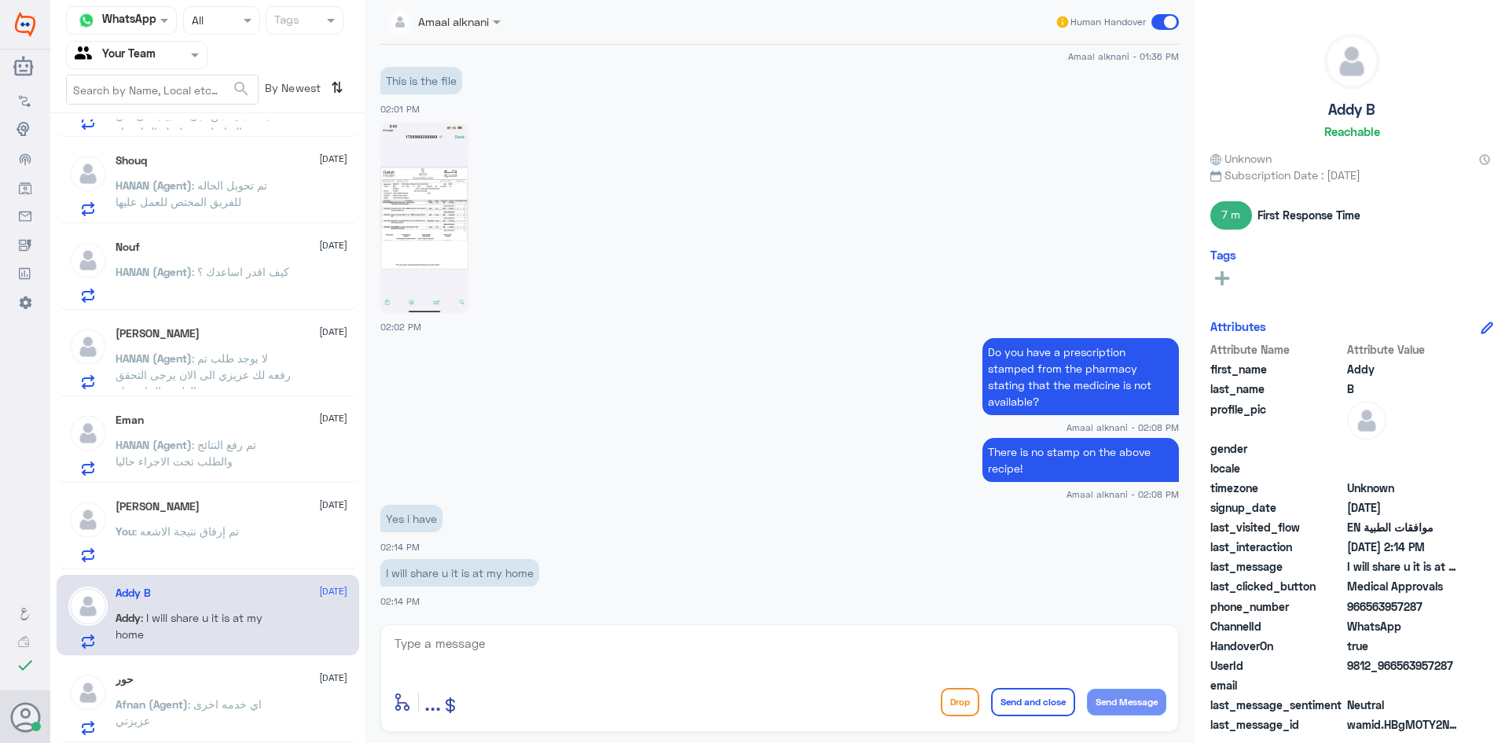
click at [209, 683] on div "حور [DATE]" at bounding box center [232, 679] width 232 height 13
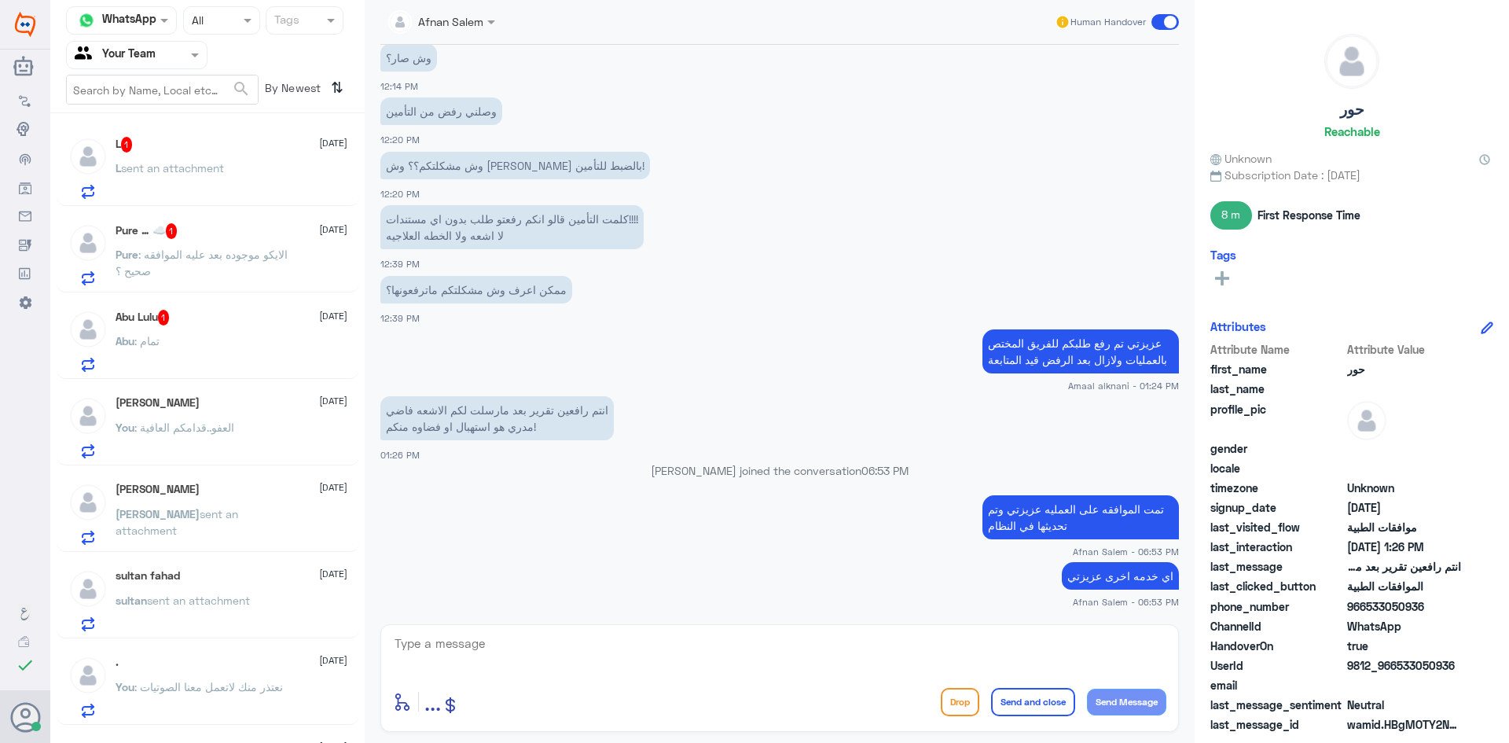
click at [204, 156] on div "L 1 [DATE] L sent an attachment" at bounding box center [232, 168] width 232 height 62
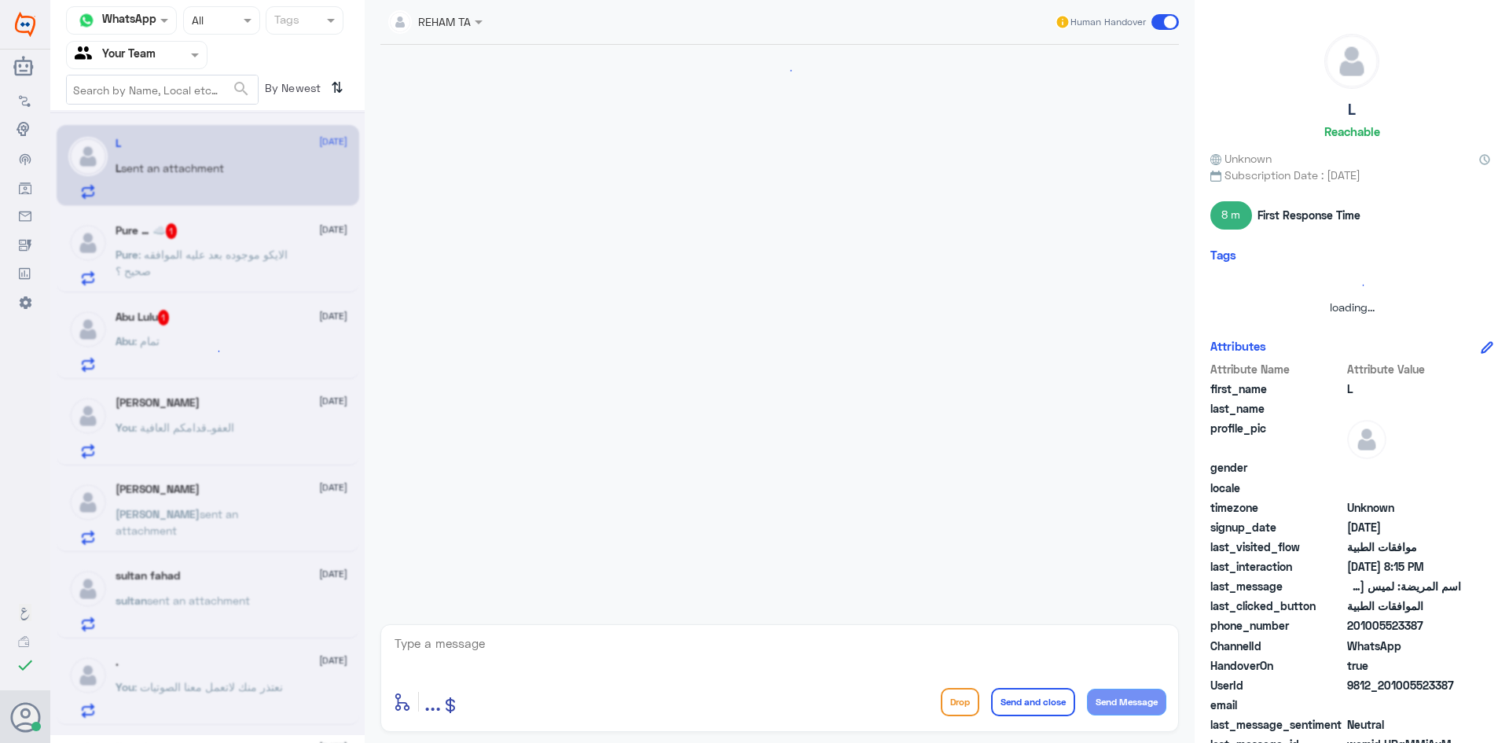
scroll to position [653, 0]
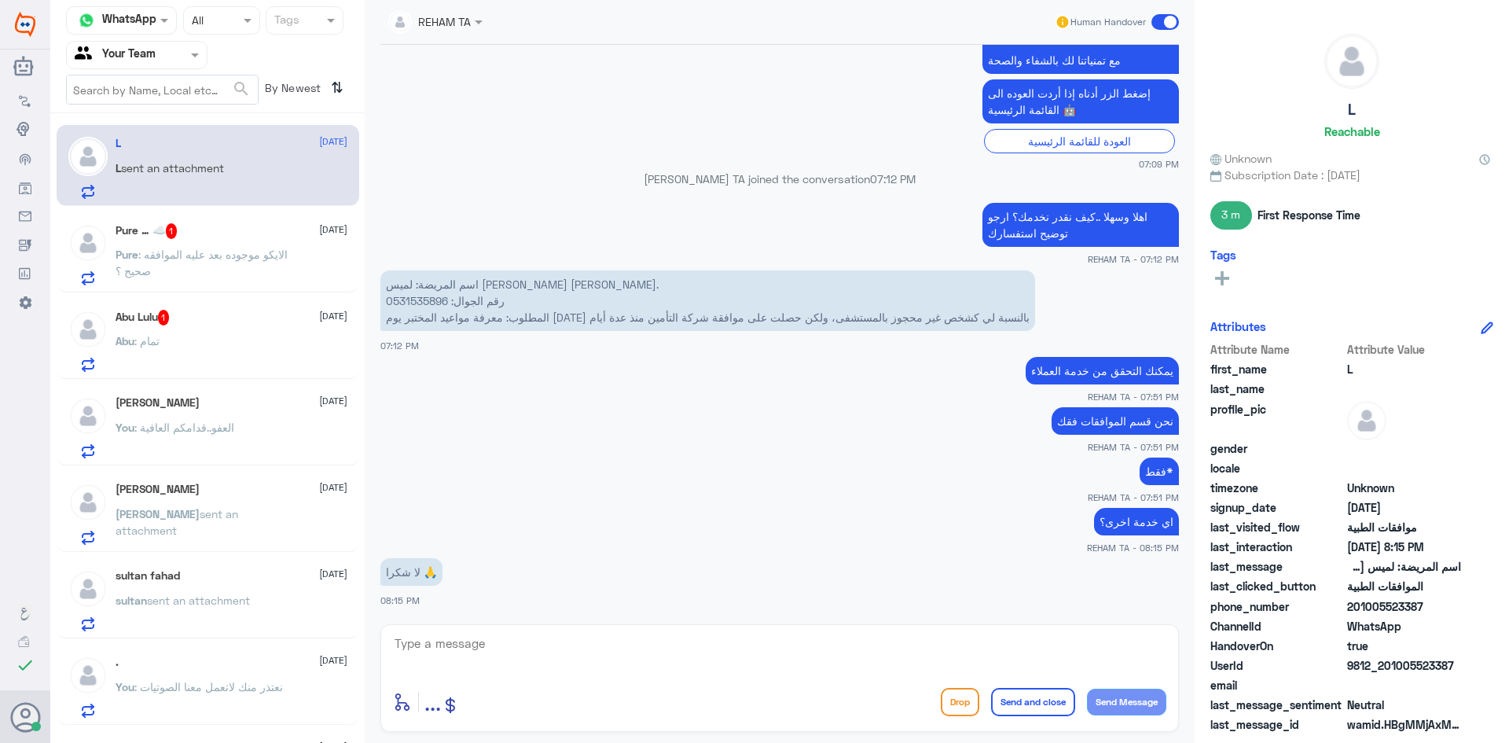
click at [680, 644] on textarea at bounding box center [779, 652] width 773 height 39
drag, startPoint x: 980, startPoint y: 635, endPoint x: 1324, endPoint y: 643, distance: 343.6
click at [1332, 641] on div "Channel WhatsApp Status × All Tags Agent Filter Your Team search By Newest ⇅ L …" at bounding box center [779, 373] width 1459 height 747
type textarea "العفو ...قدامكم العافية"
click at [1018, 706] on button "Send and close" at bounding box center [1033, 702] width 84 height 28
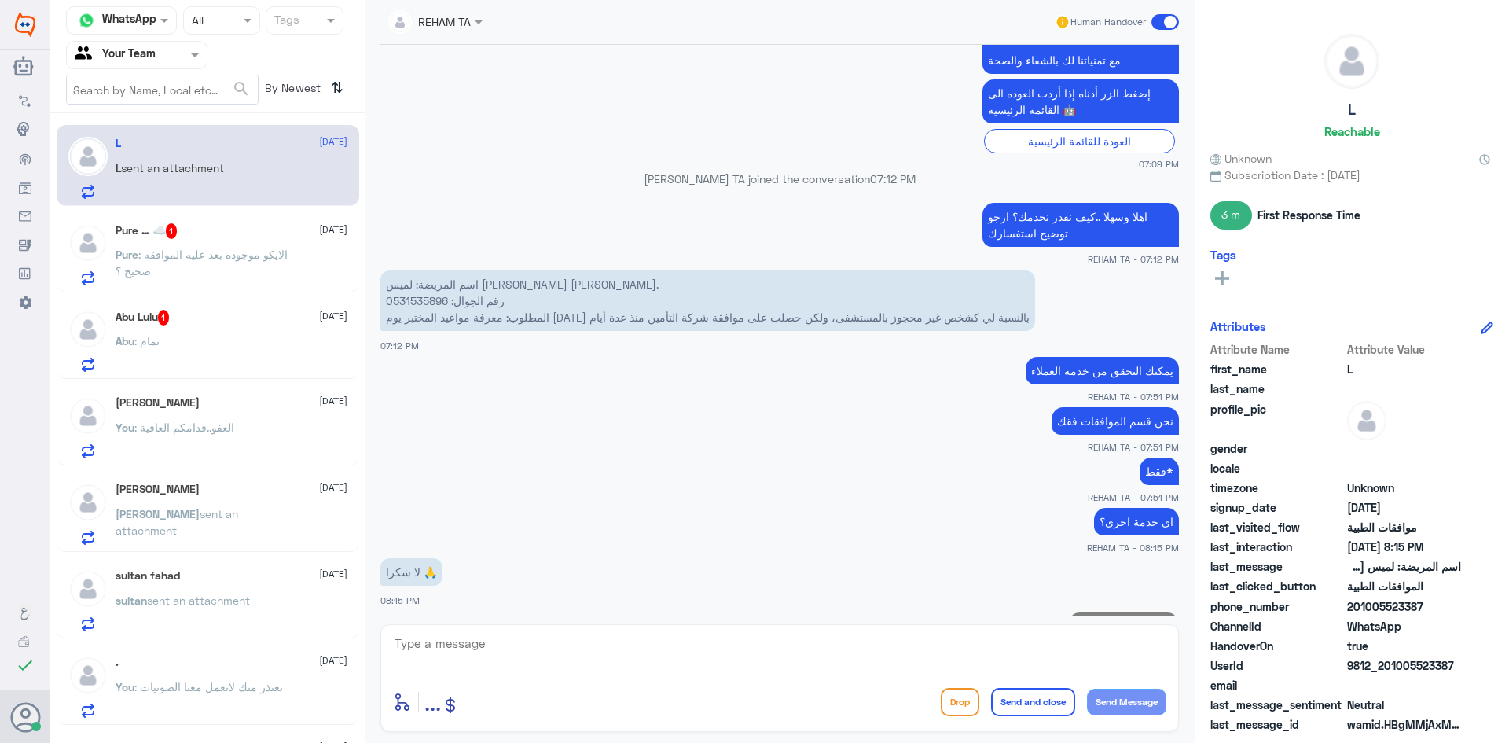
scroll to position [703, 0]
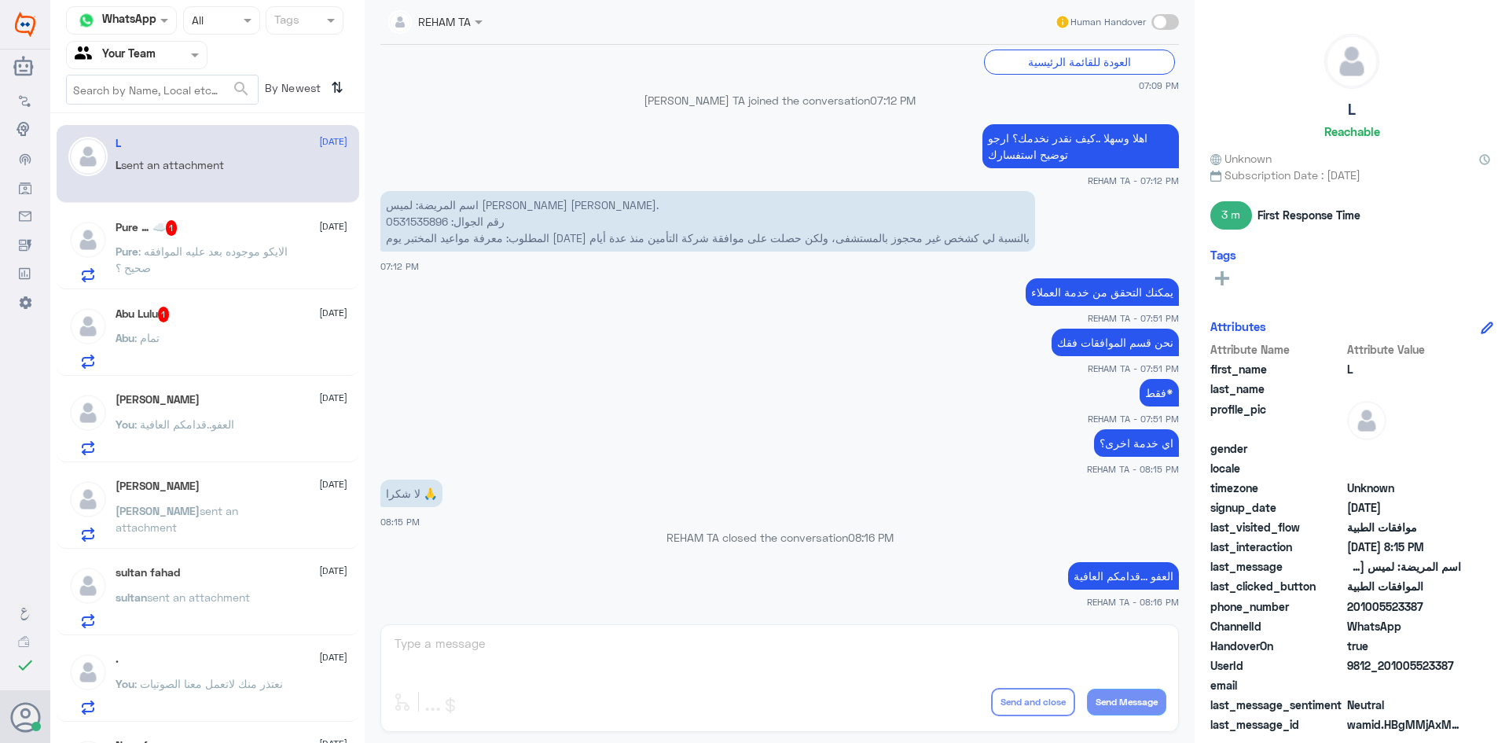
click at [203, 317] on div "Abu Lulu 1 [DATE]" at bounding box center [232, 315] width 232 height 16
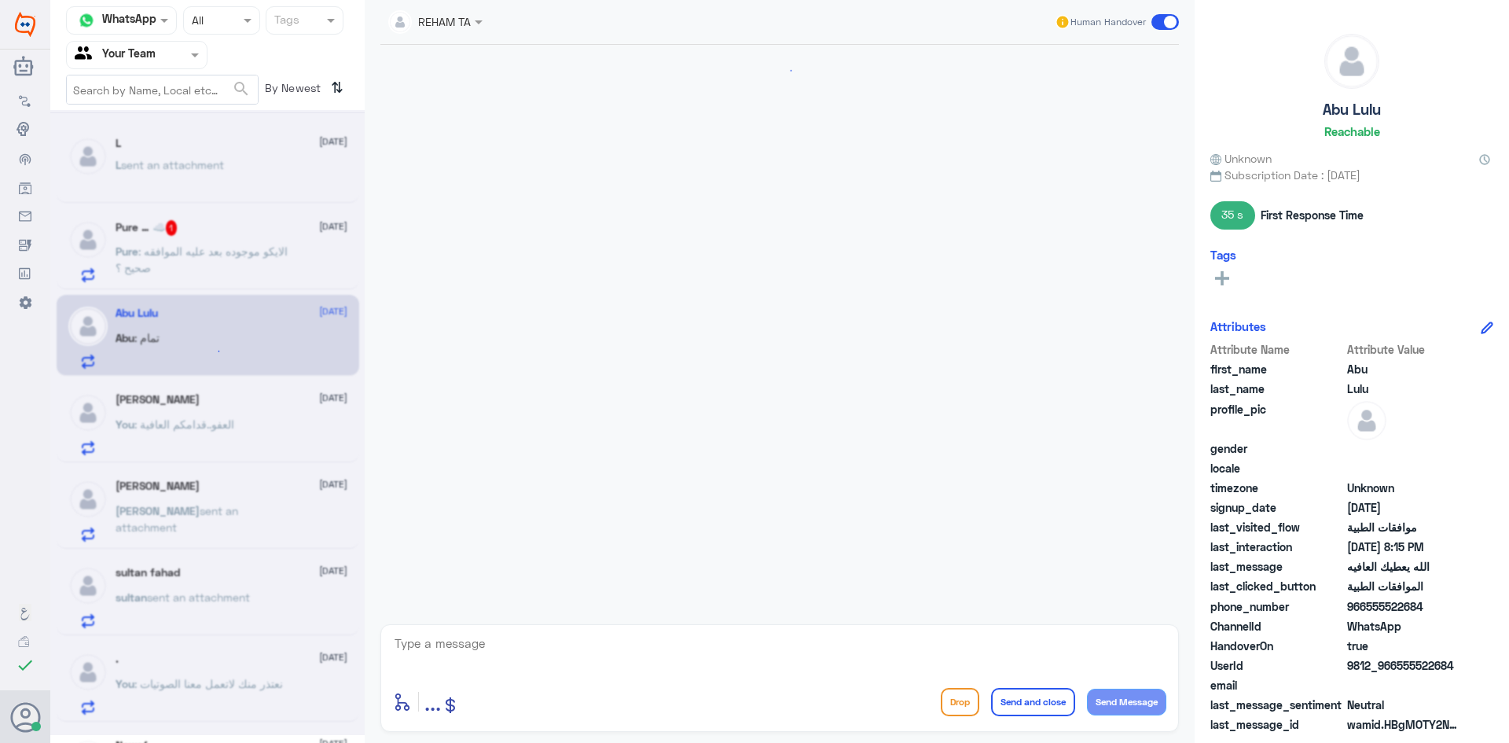
scroll to position [560, 0]
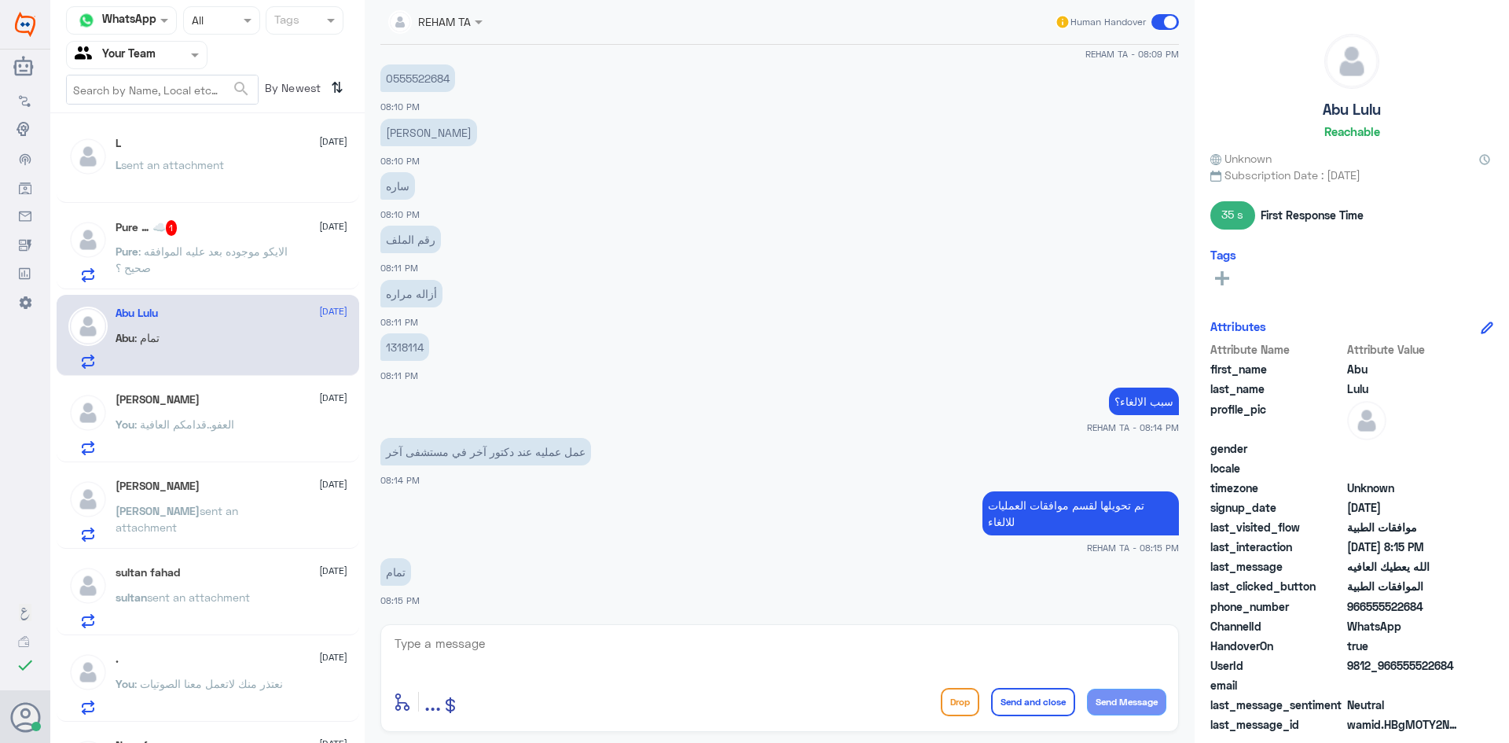
click at [251, 243] on p "Pure : الايكو موجوده بعد عليه الموافقه صحيح ؟" at bounding box center [204, 262] width 177 height 39
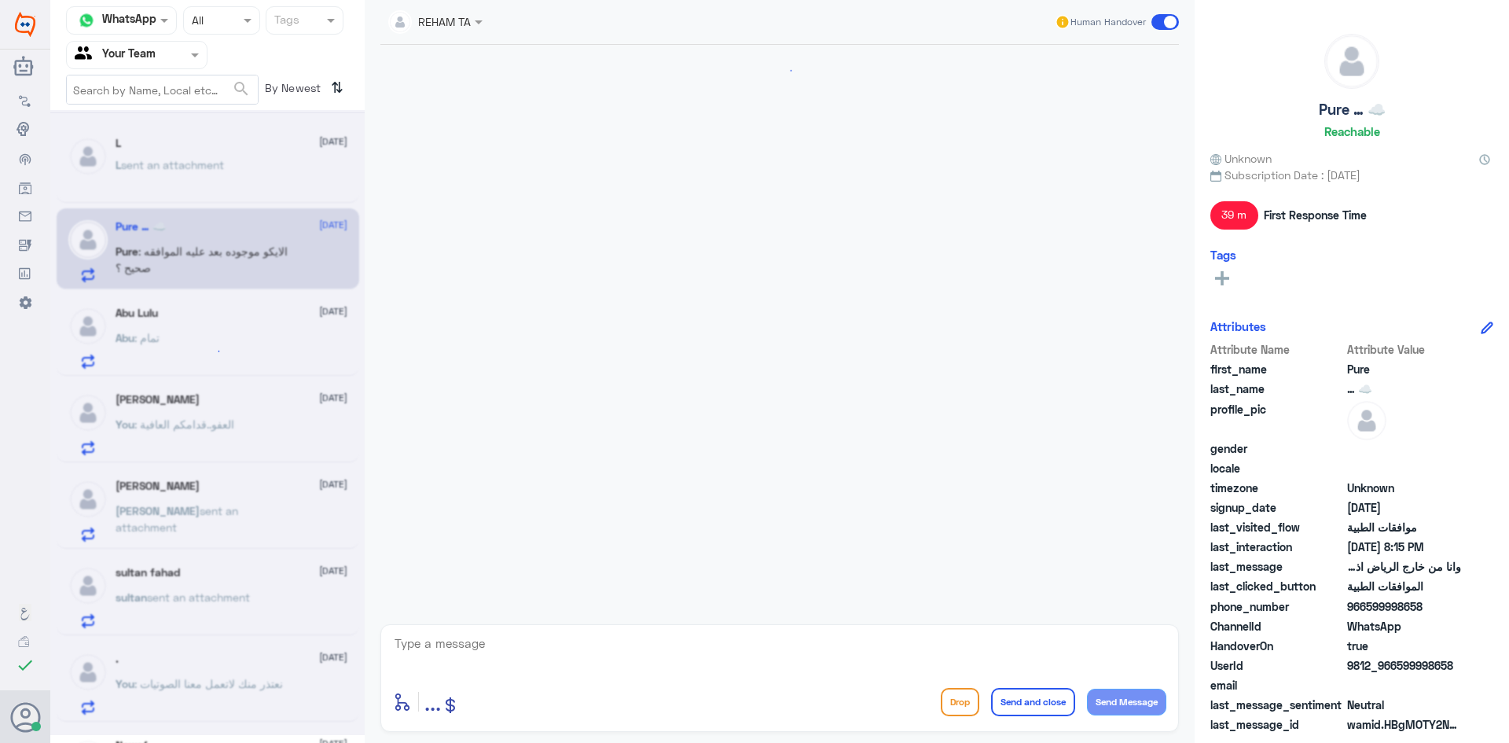
scroll to position [960, 0]
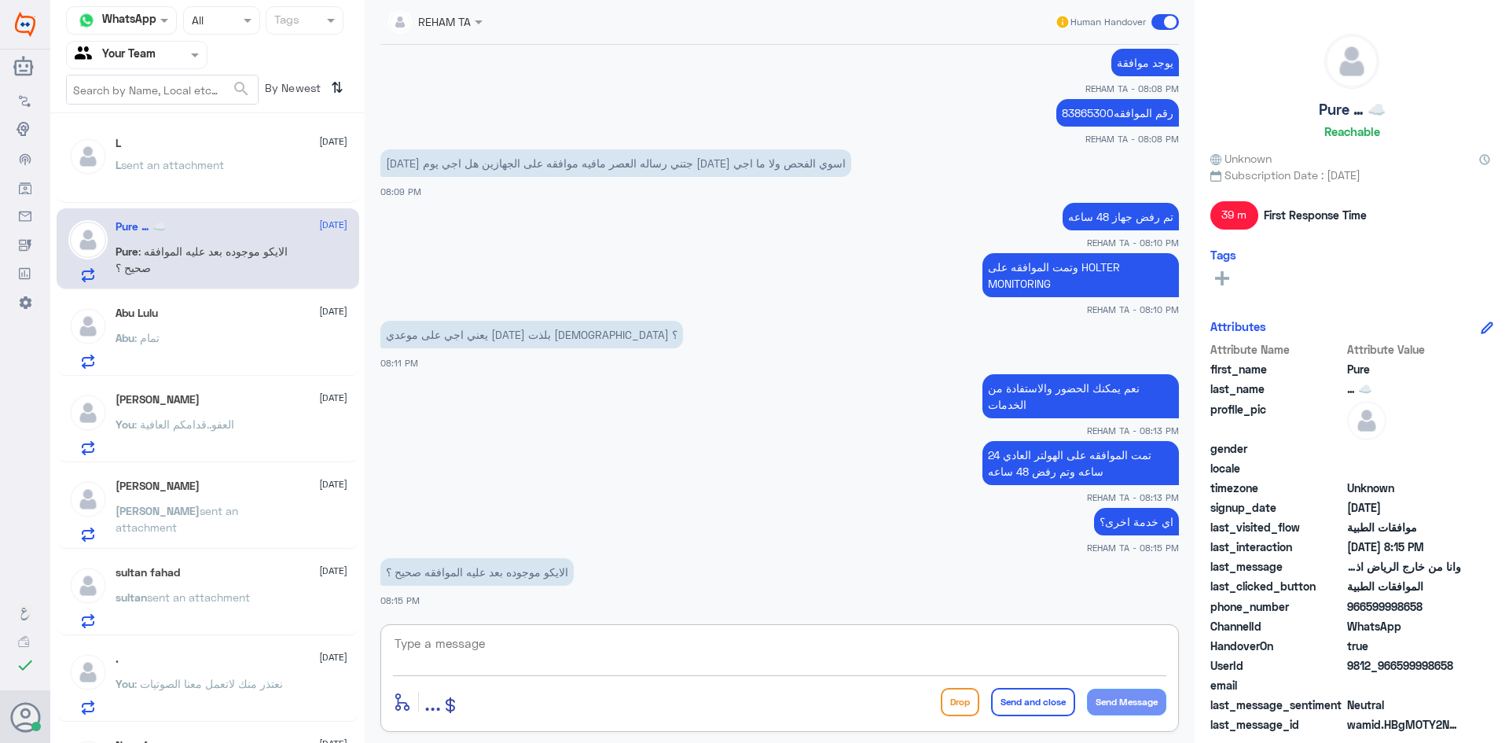
click at [571, 646] on textarea at bounding box center [779, 652] width 773 height 39
type textarea "نعم صحيح"
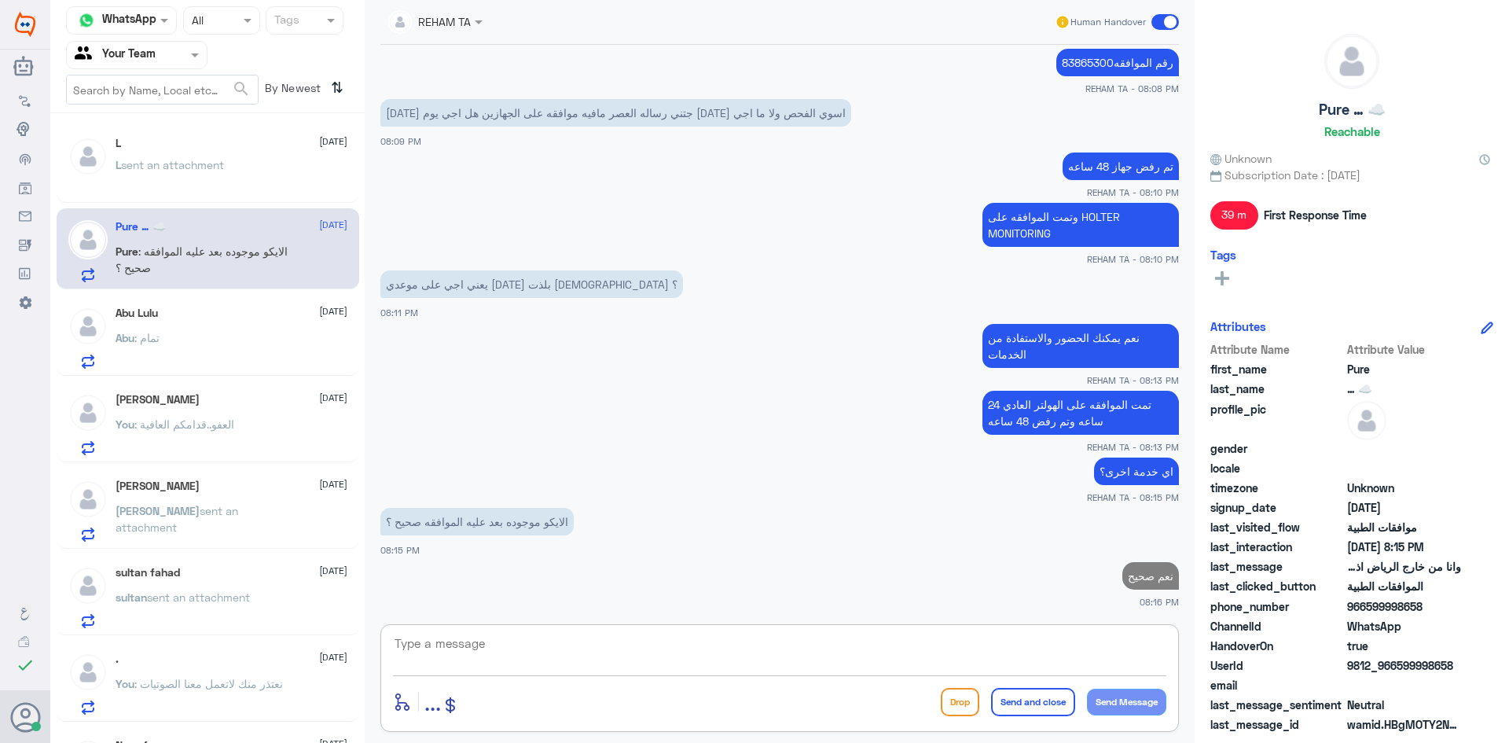
click at [1058, 60] on p "رقم الموافقه83865300" at bounding box center [1117, 63] width 123 height 28
copy p "الموافقه83865300"
click at [1130, 59] on p "رقم الموافقه83865300" at bounding box center [1117, 63] width 123 height 28
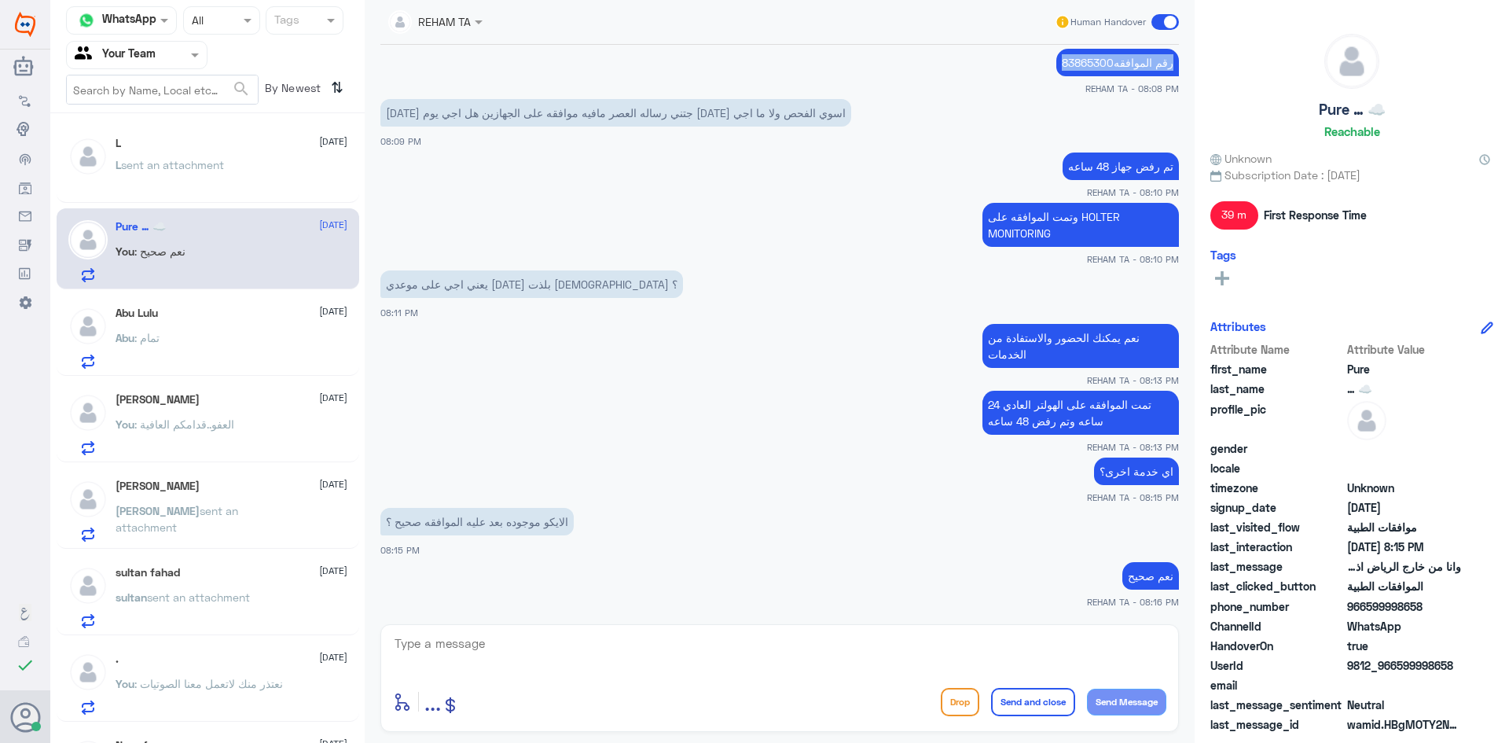
click at [1130, 59] on p "رقم الموافقه83865300" at bounding box center [1117, 63] width 123 height 28
click at [1008, 665] on textarea at bounding box center [779, 652] width 773 height 39
paste textarea "رقم الموافقه83865300"
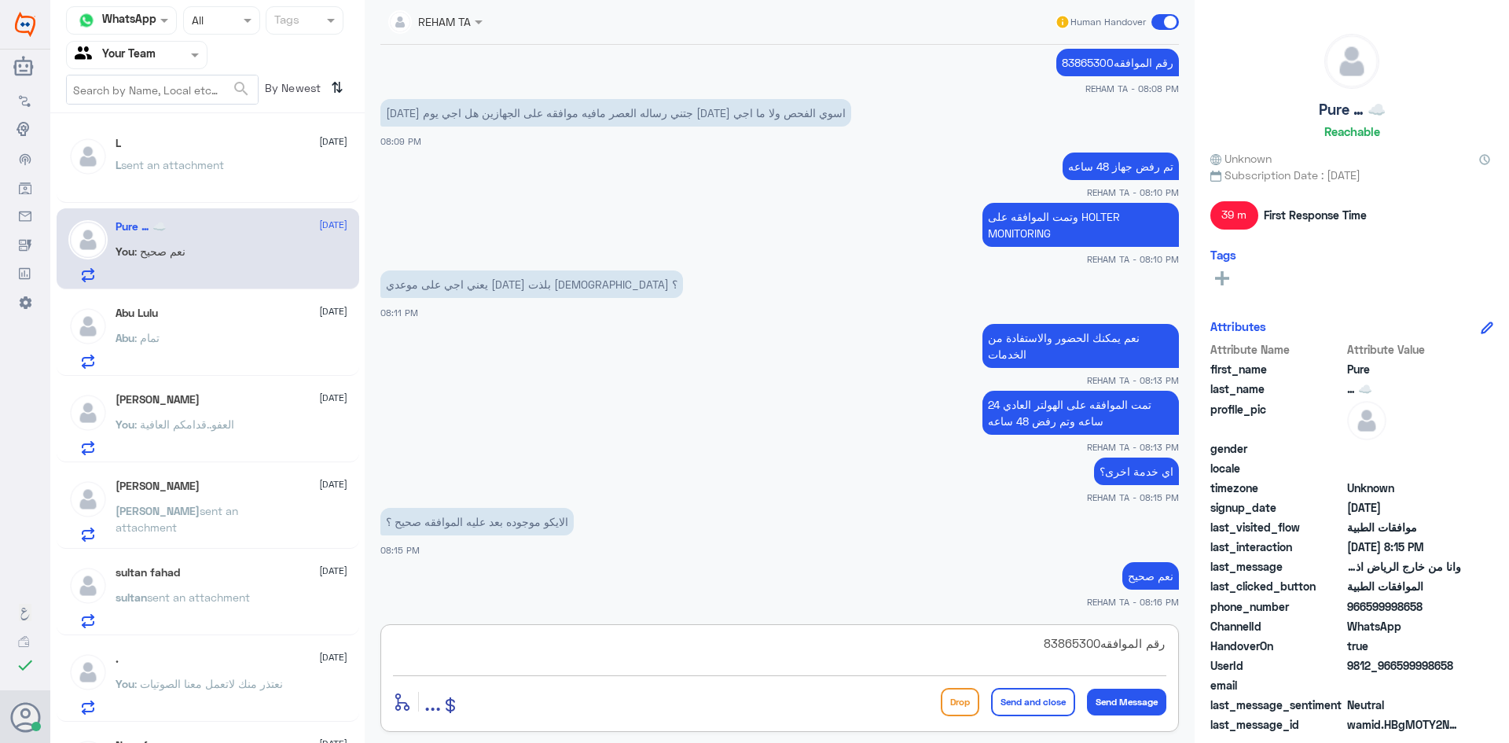
drag, startPoint x: 981, startPoint y: 653, endPoint x: 909, endPoint y: 602, distance: 88.5
click at [909, 602] on div "REHAM TA Human Handover [DATE] الموافقات الطبية 07:28 PM عزيزي مراجع مستشفى دله…" at bounding box center [780, 373] width 830 height 747
type textarea "رقم الموافقه83865300 يمكنك تزويدها للاستقبال عند حضور الموعد"
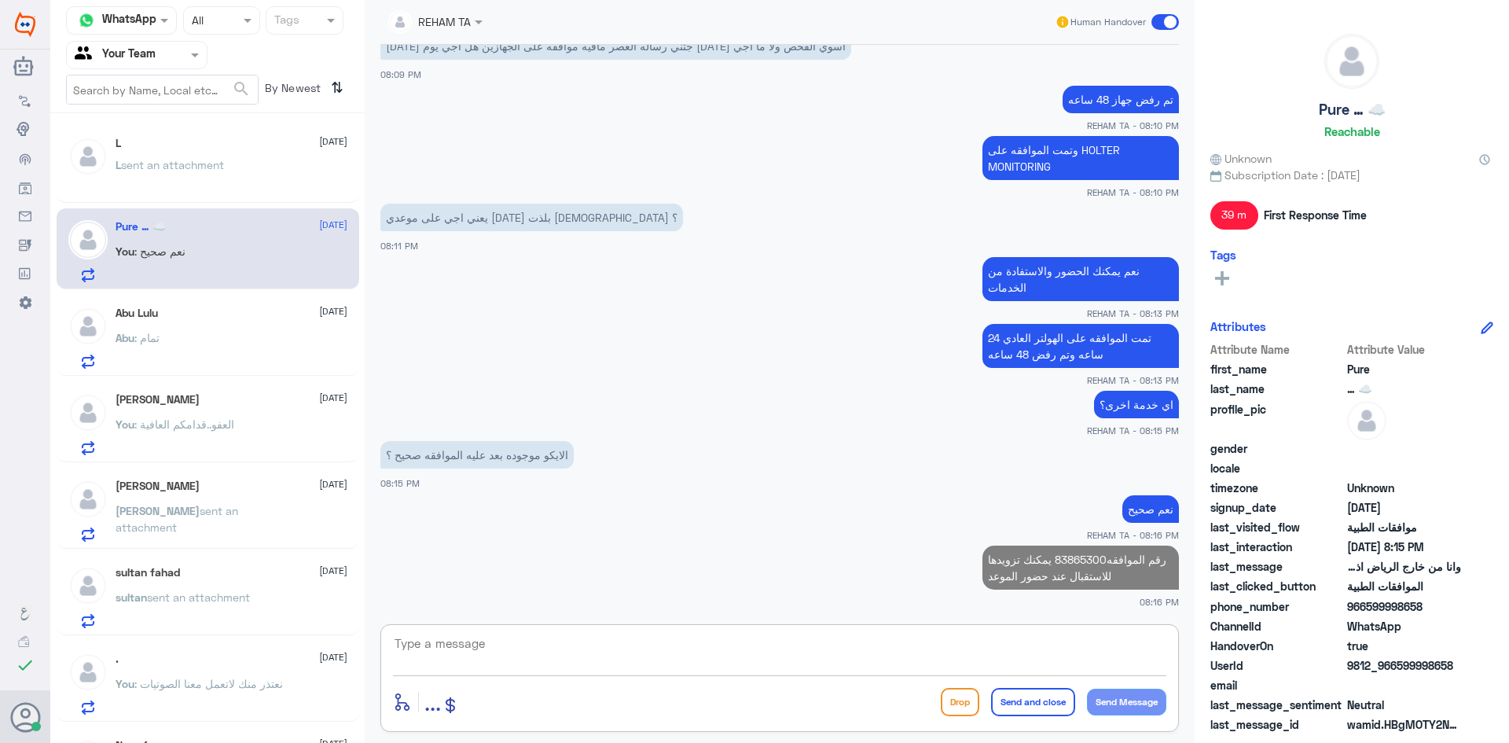
click at [1110, 404] on p "اي خدمة اخرى؟" at bounding box center [1136, 405] width 85 height 28
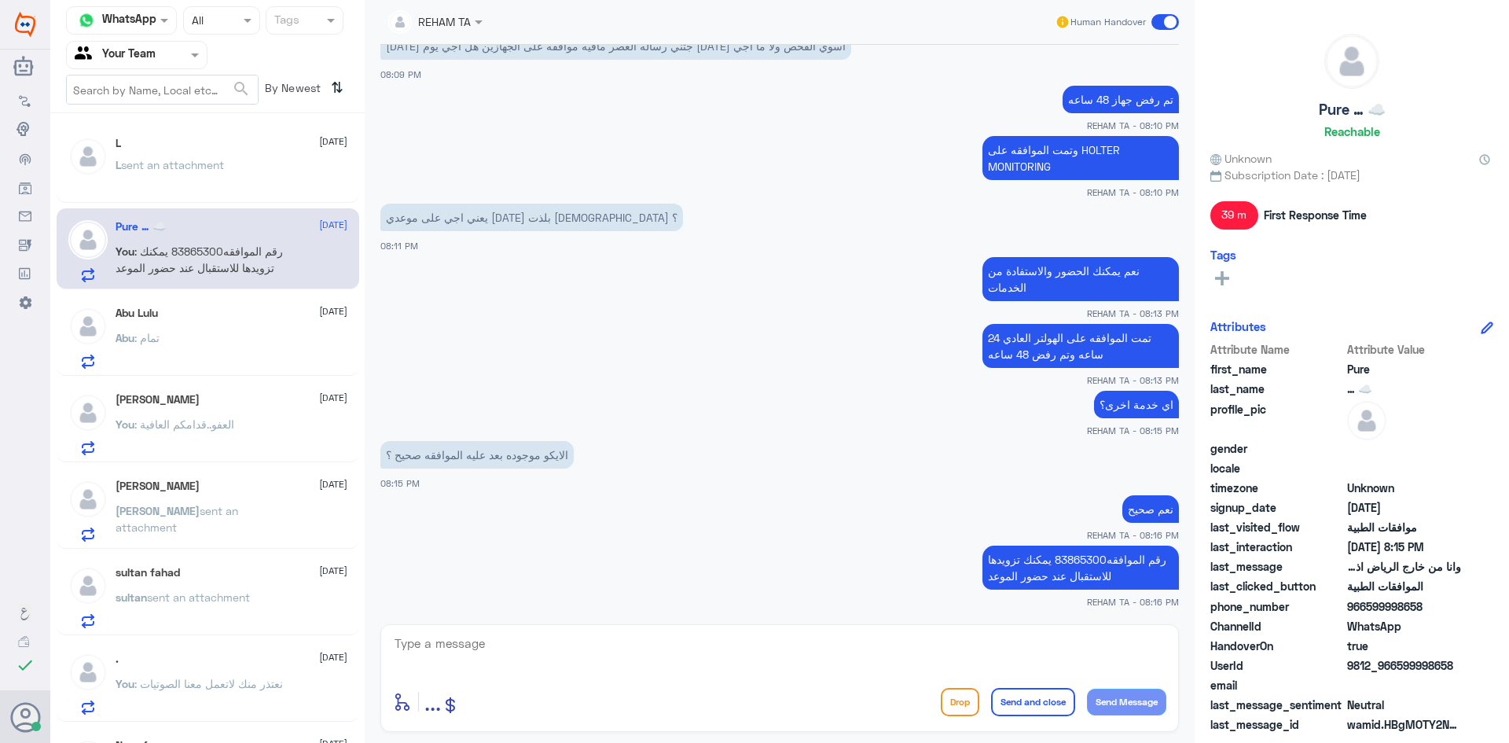
click at [890, 658] on textarea at bounding box center [779, 652] width 773 height 39
paste textarea "اي خدمة اخرى؟"
type textarea "اي خدمة اخرى؟"
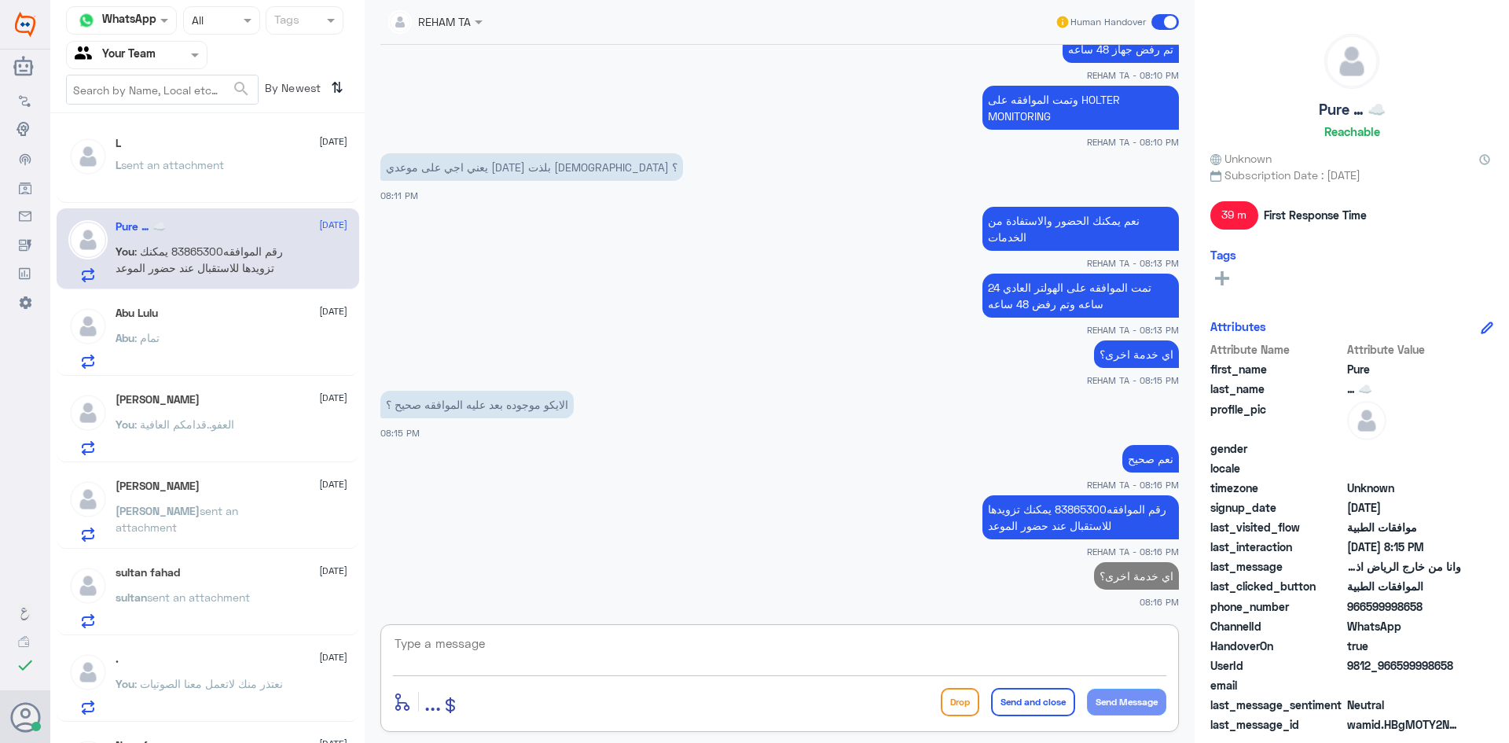
click at [189, 312] on div "Abu Lulu [DATE] Abu : تمام" at bounding box center [208, 335] width 303 height 81
click at [184, 328] on div "Abu Lulu [DATE] Abu : تمام" at bounding box center [232, 338] width 232 height 62
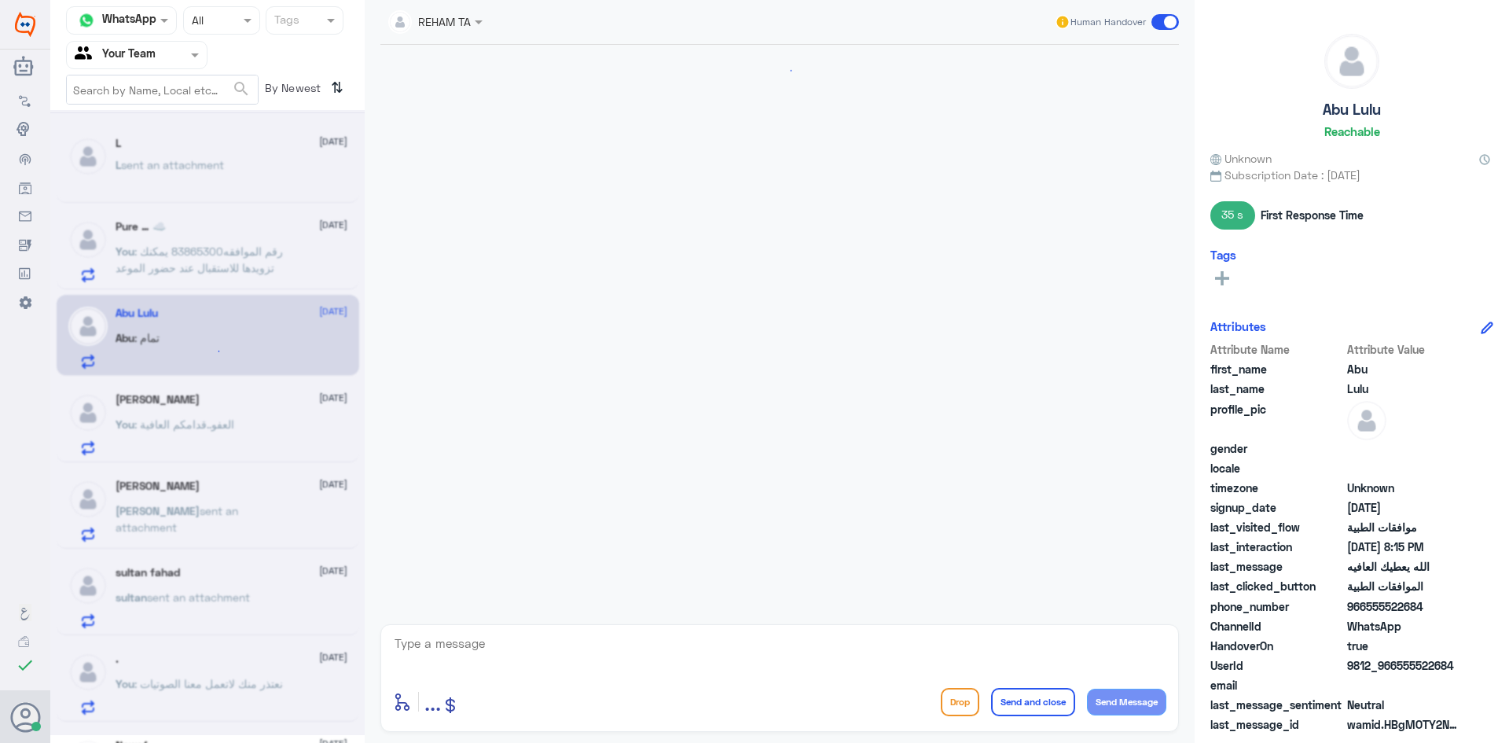
scroll to position [560, 0]
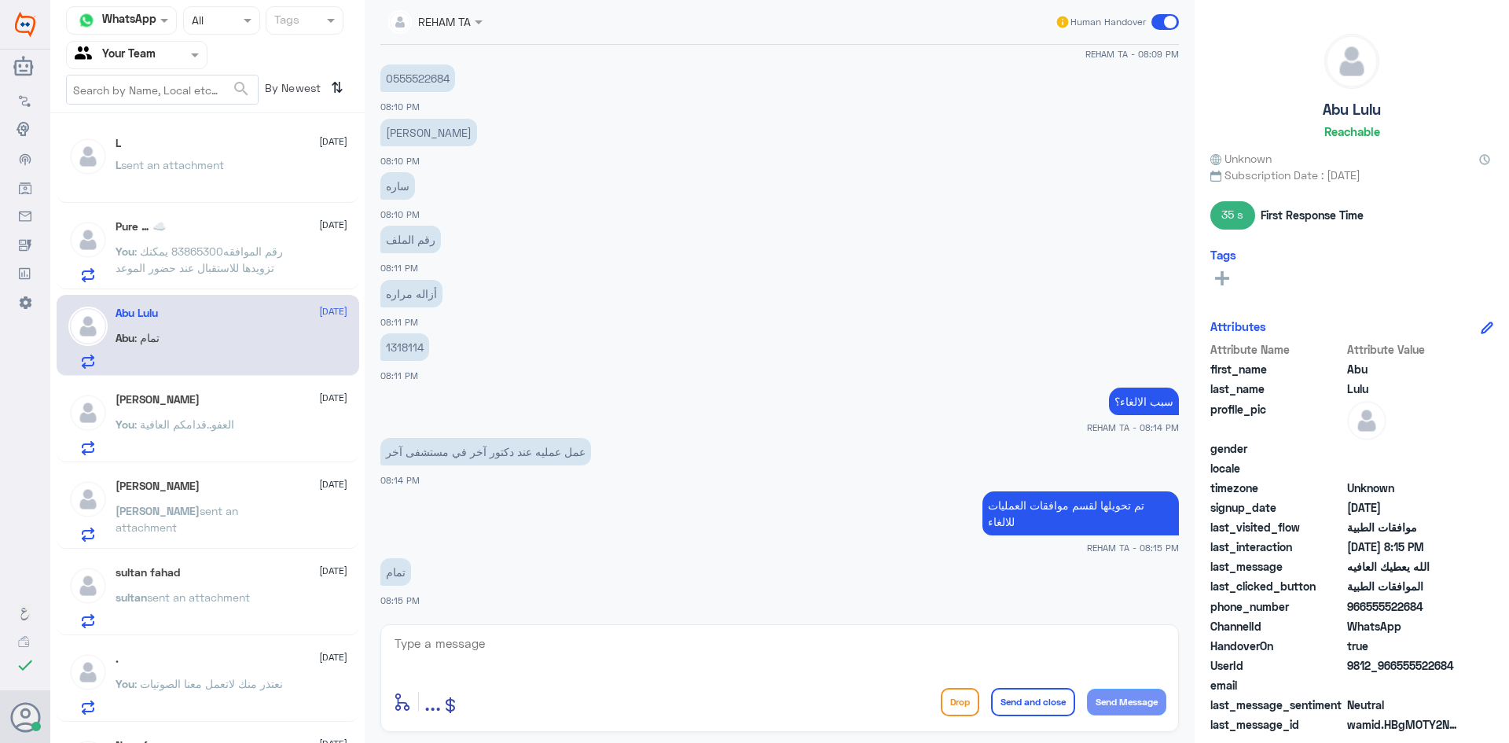
click at [187, 411] on div "[PERSON_NAME] [DATE] You : العفو..قدامكم العافية" at bounding box center [232, 424] width 232 height 62
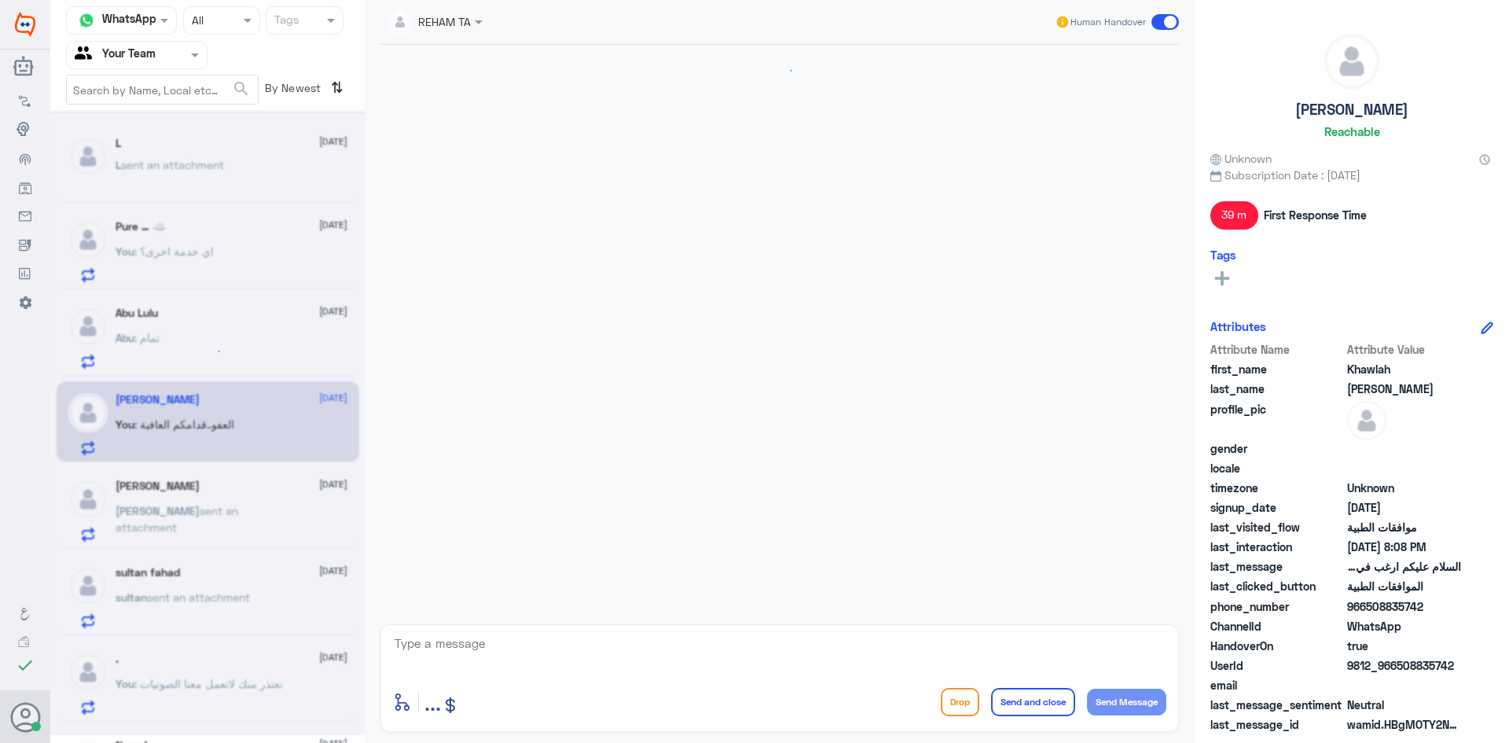
scroll to position [485, 0]
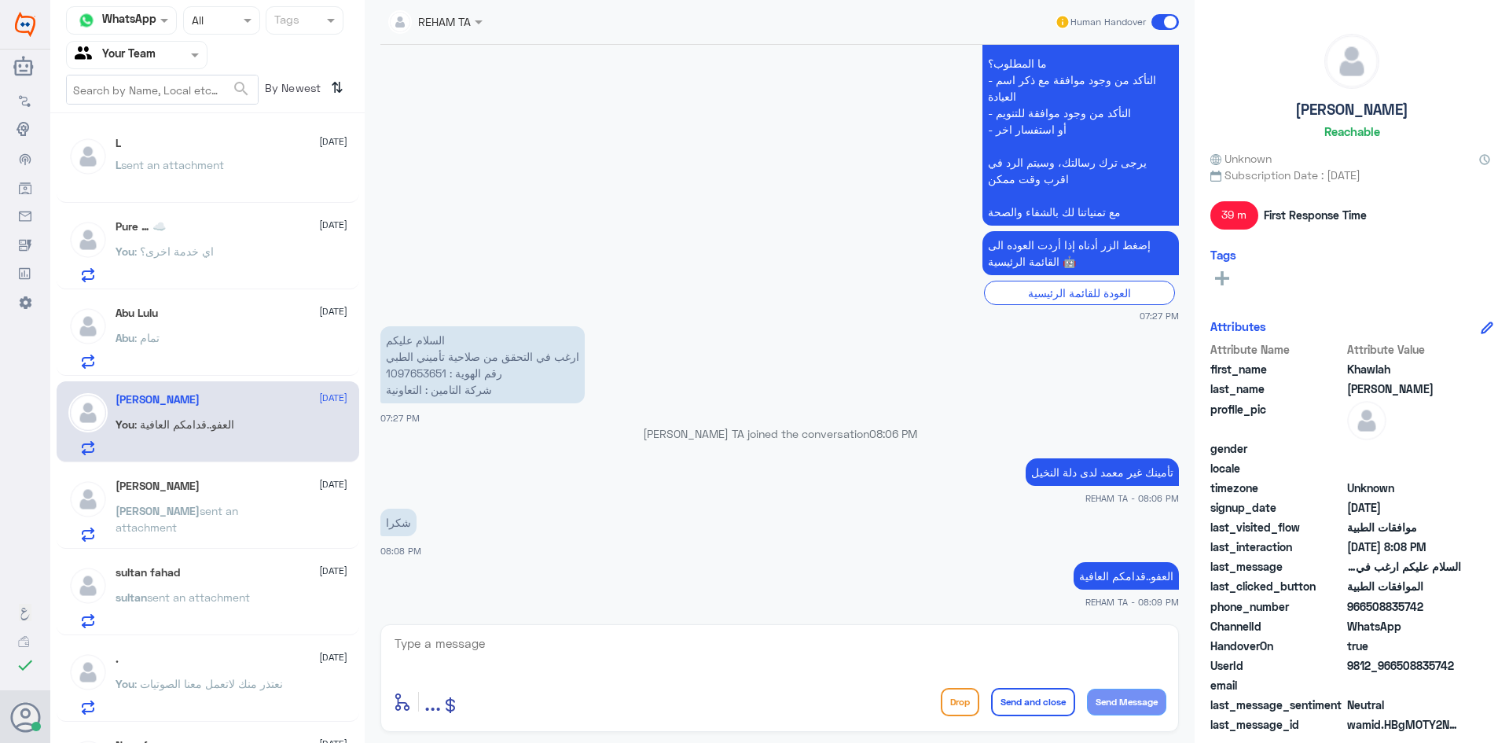
click at [226, 351] on div "Abu : تمام" at bounding box center [232, 350] width 232 height 35
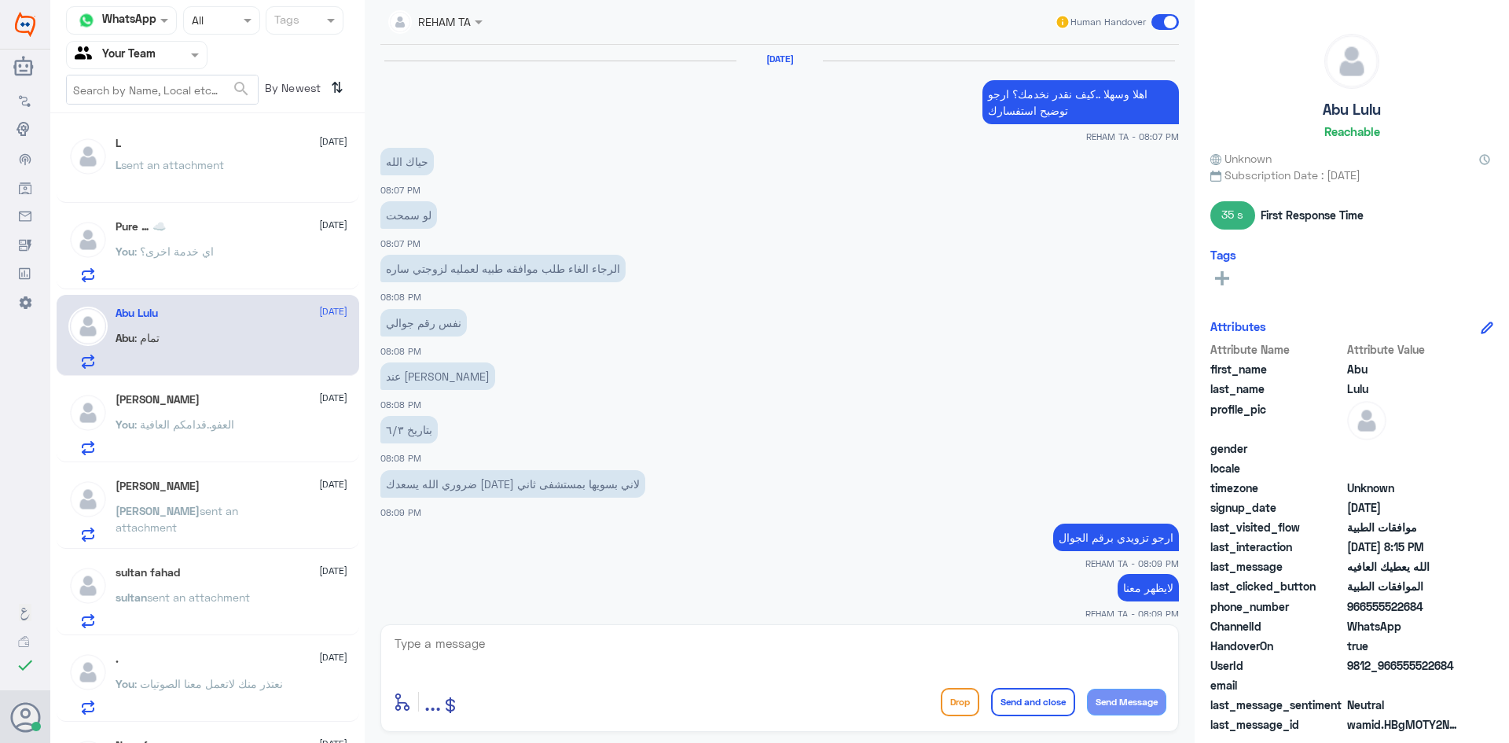
scroll to position [560, 0]
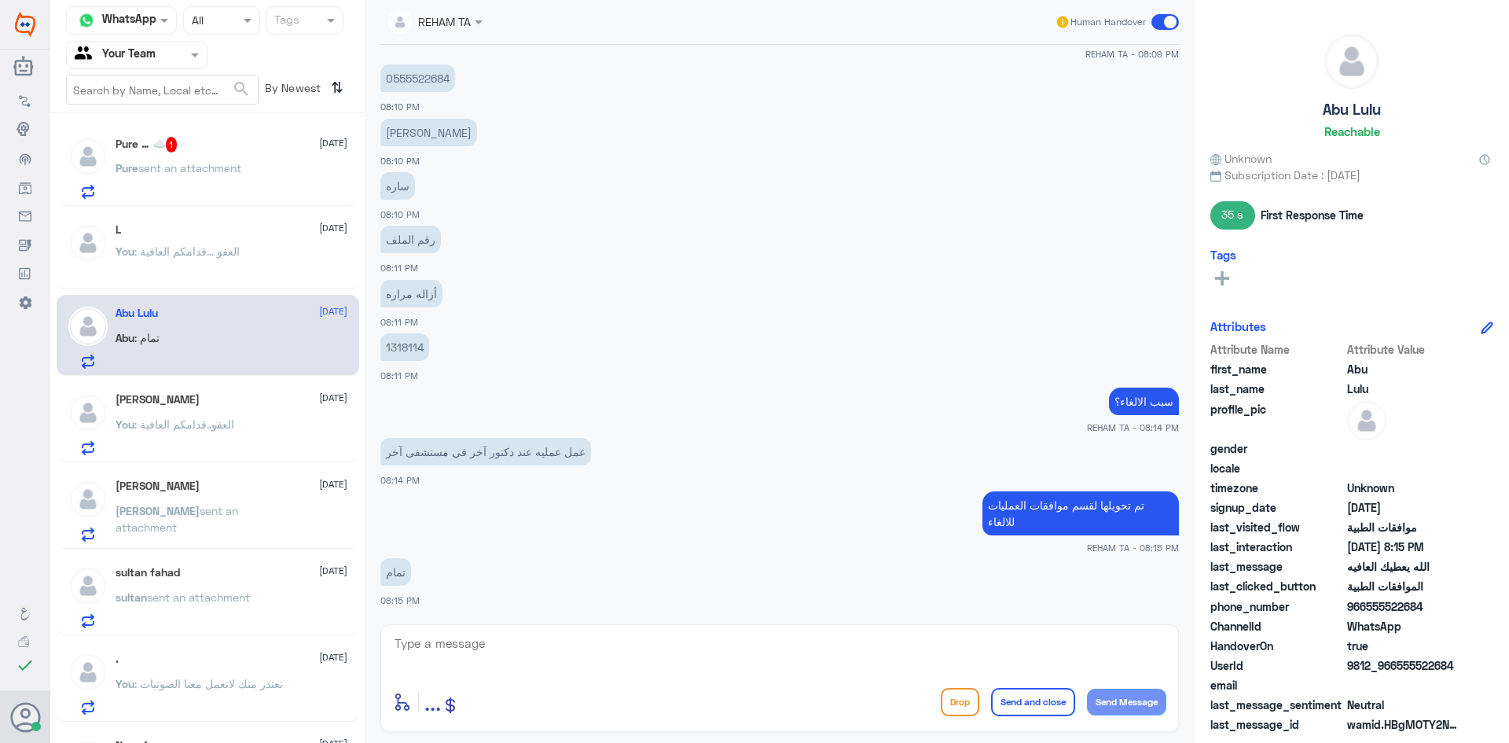
click at [178, 162] on span "sent an attachment" at bounding box center [189, 167] width 103 height 13
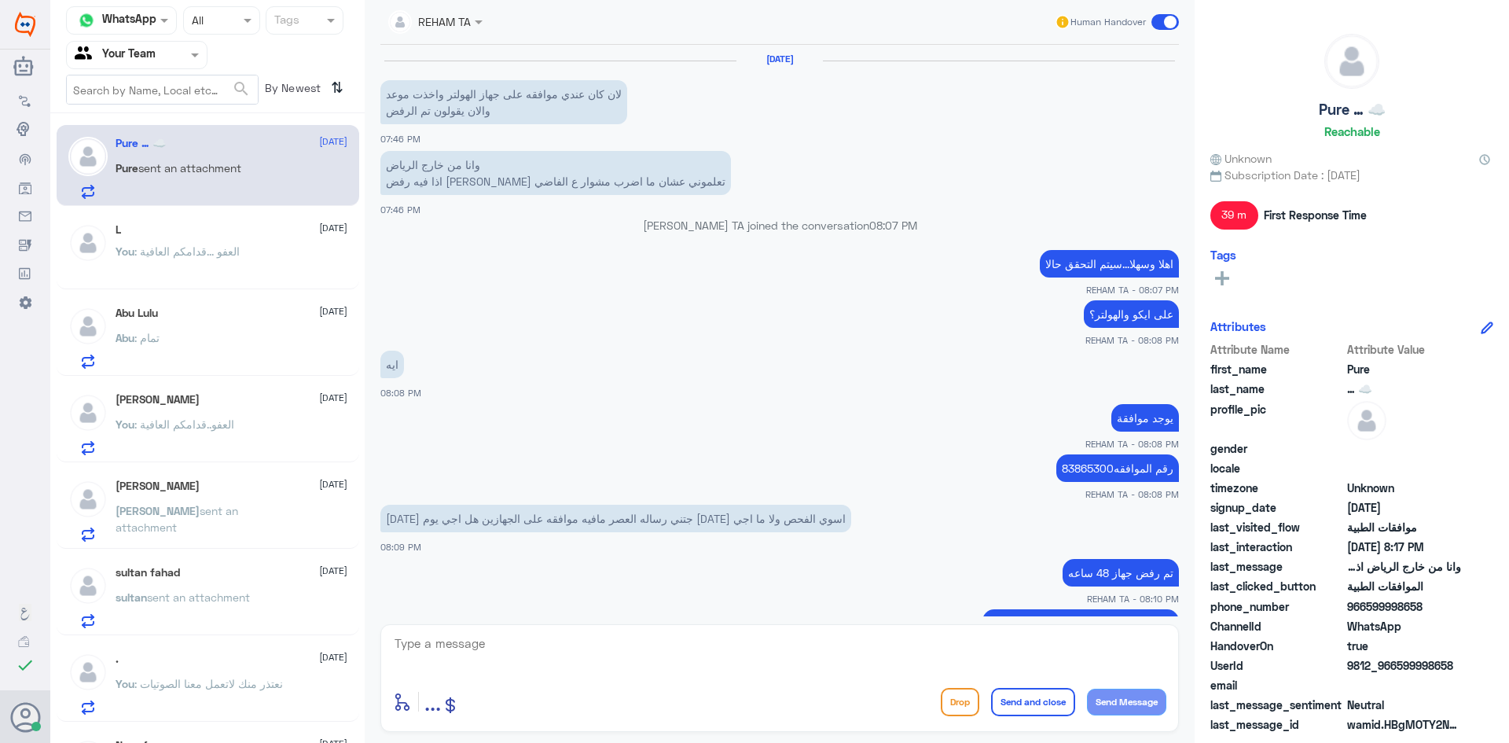
scroll to position [577, 0]
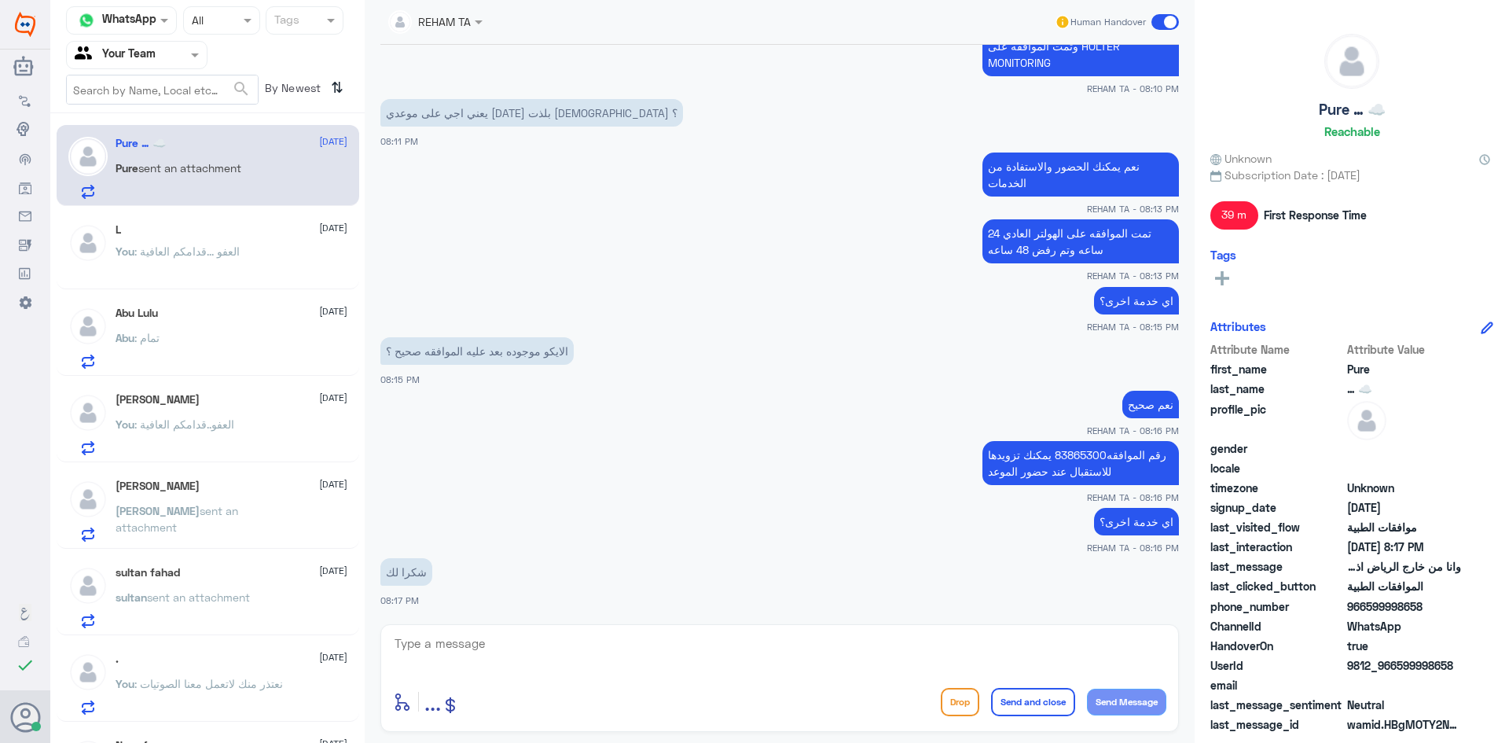
click at [534, 667] on textarea at bounding box center [779, 652] width 773 height 39
click at [741, 687] on div "enter flow name ... Drop Send and close Send Message" at bounding box center [779, 701] width 773 height 35
click at [736, 667] on textarea at bounding box center [779, 652] width 773 height 39
paste textarea "العفو ...قدامكم العافية"
type textarea "العفو ...قدامكم العافية"
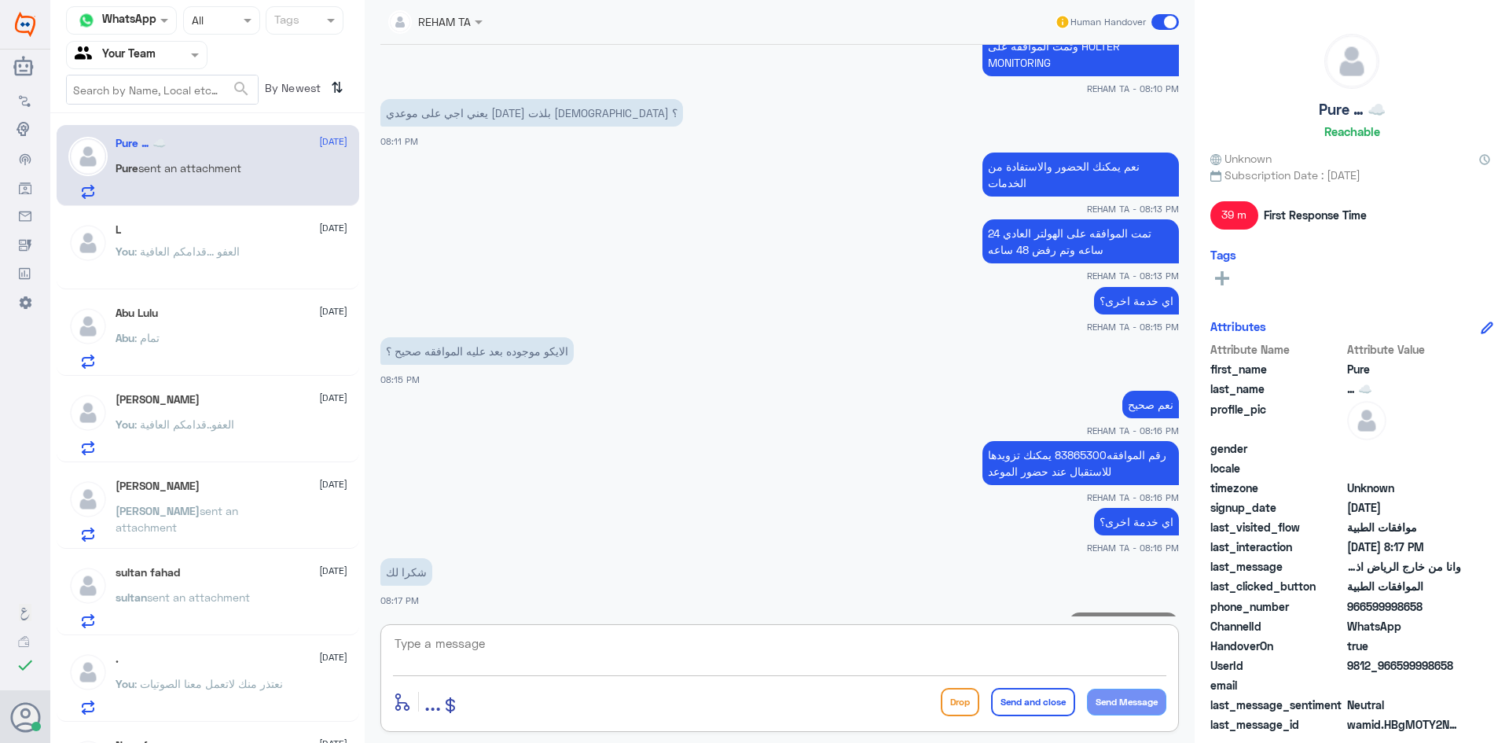
scroll to position [627, 0]
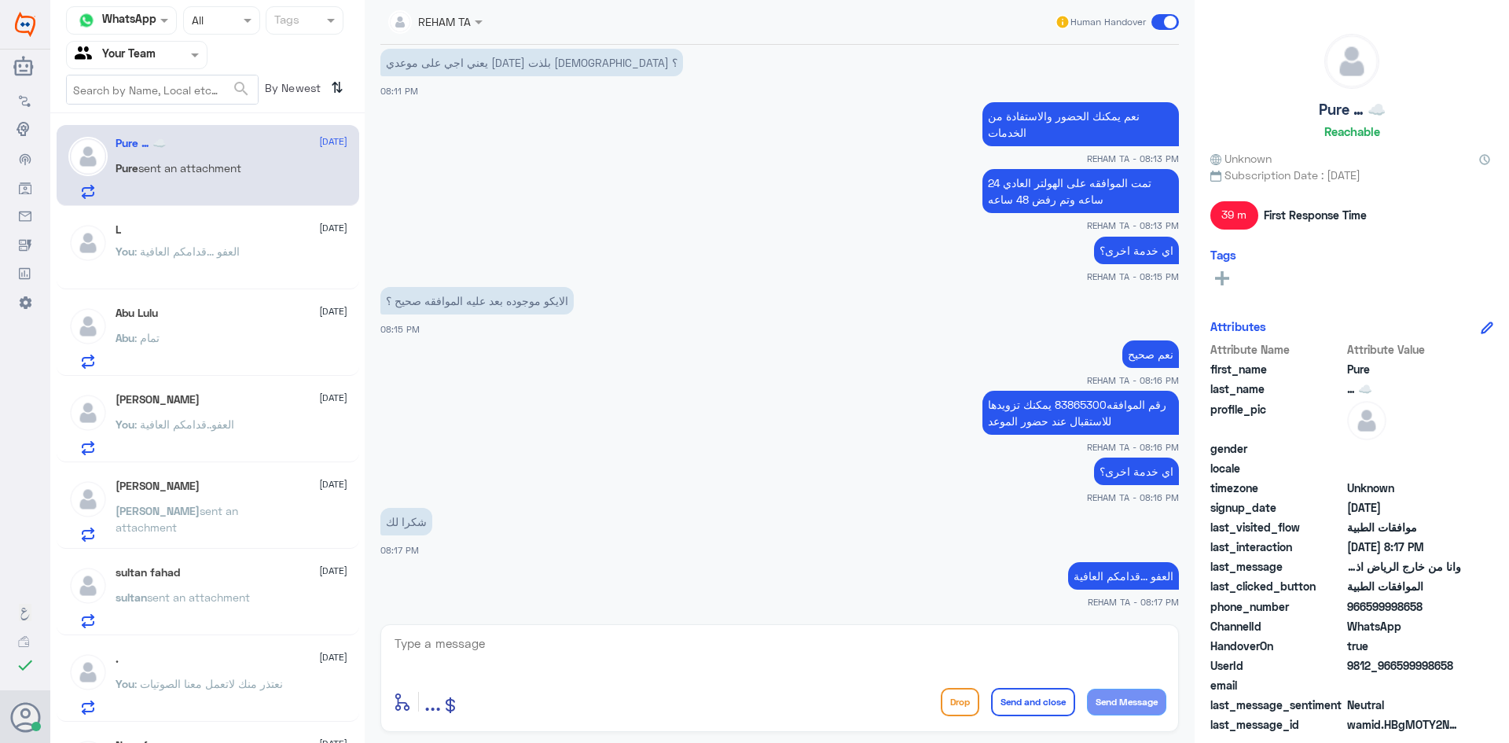
click at [191, 483] on div "[PERSON_NAME] [DATE]" at bounding box center [232, 485] width 232 height 13
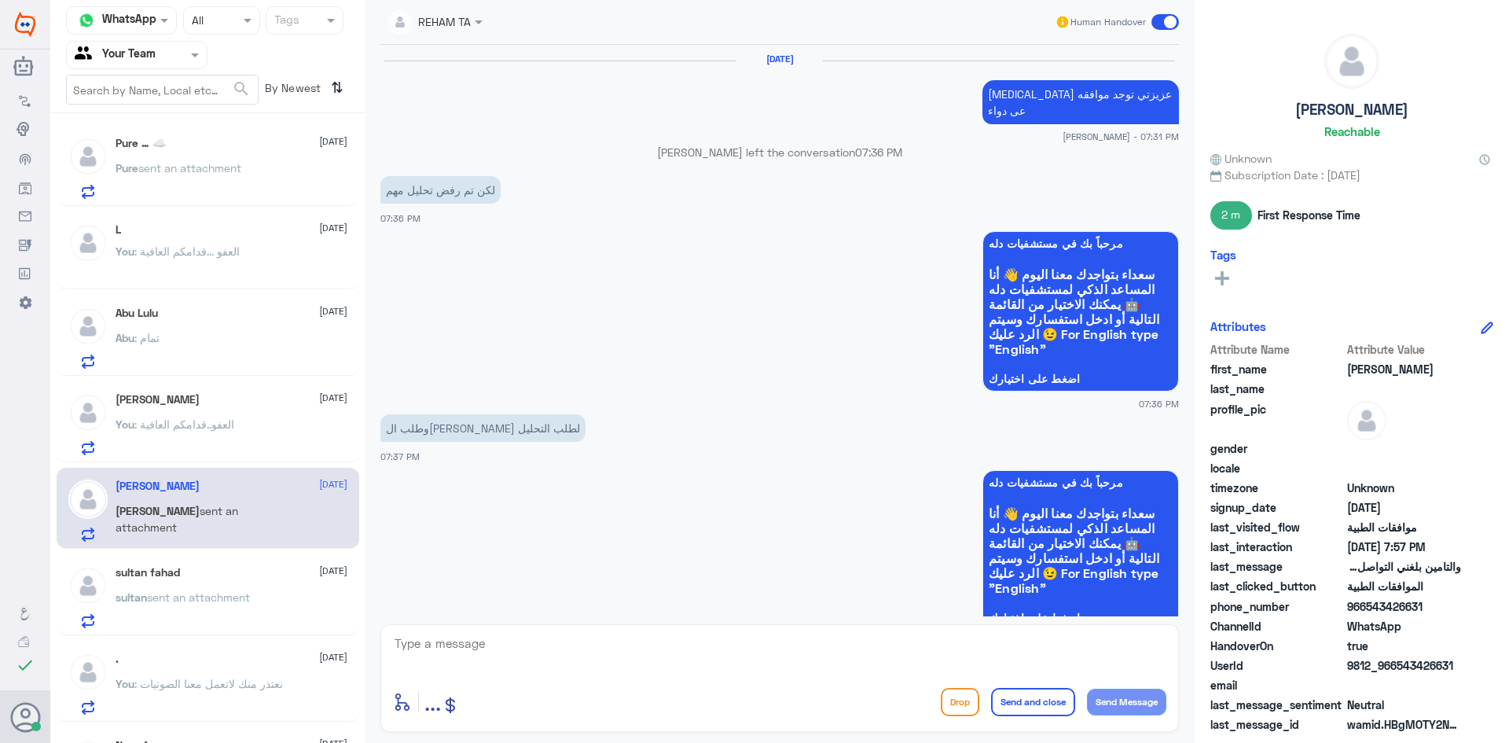
scroll to position [1161, 0]
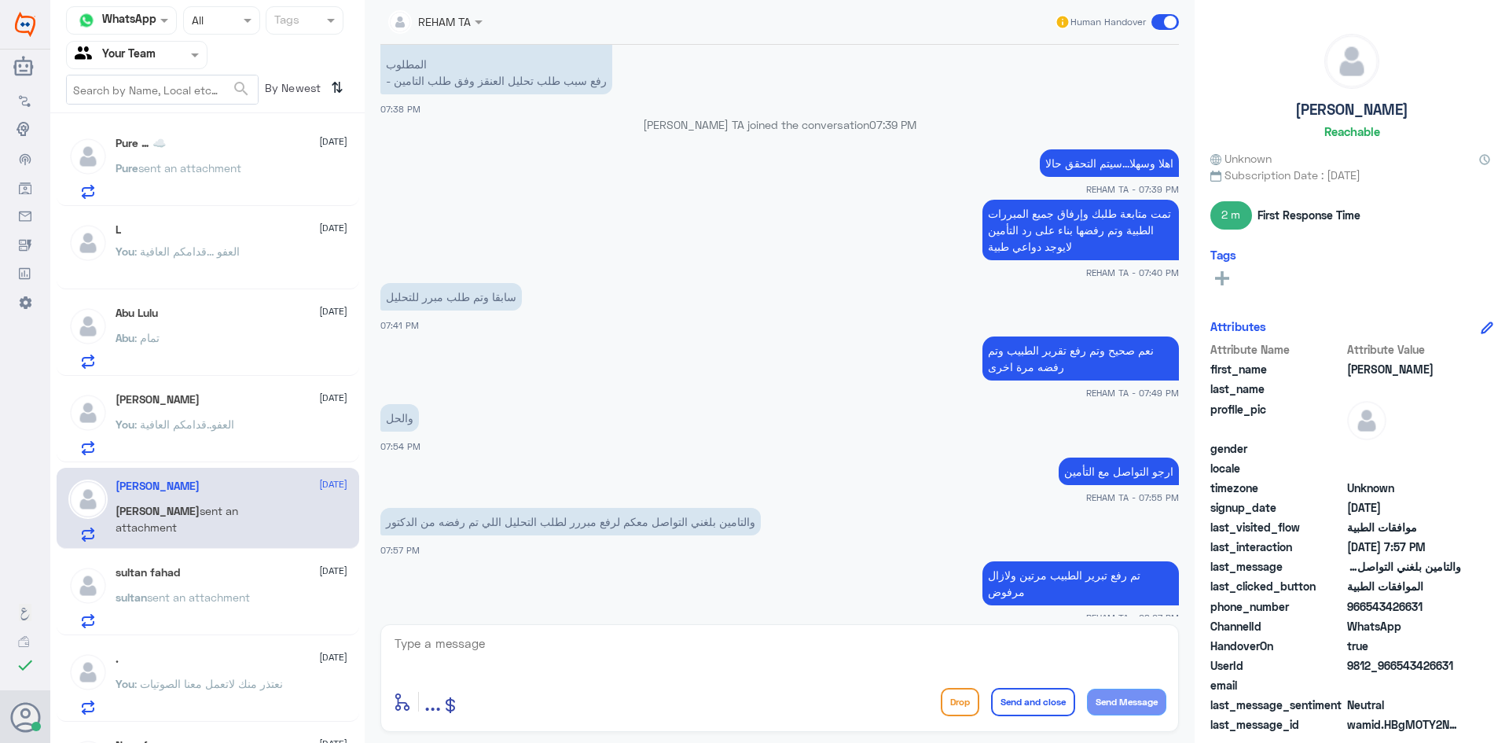
click at [197, 609] on p "sultan sent an attachment" at bounding box center [183, 608] width 134 height 39
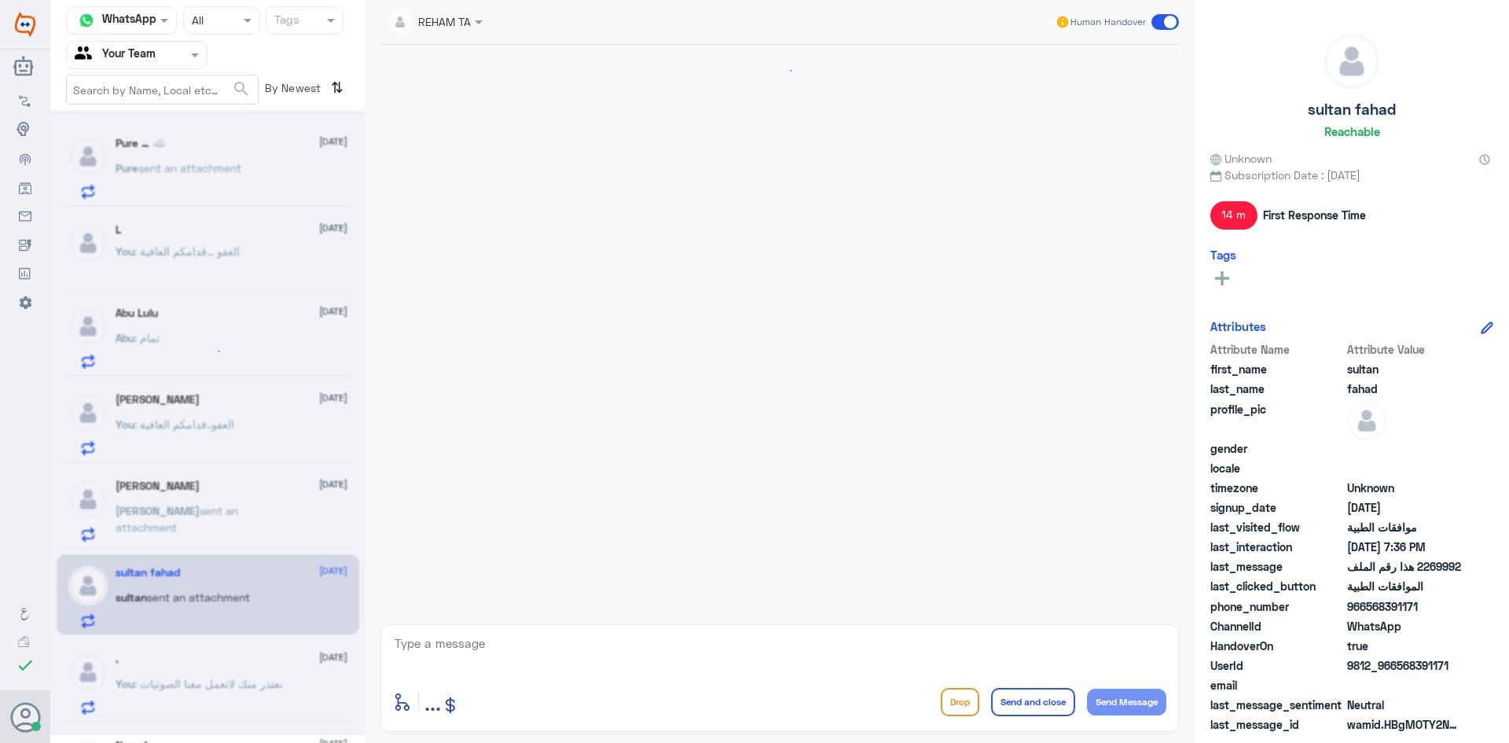
scroll to position [1207, 0]
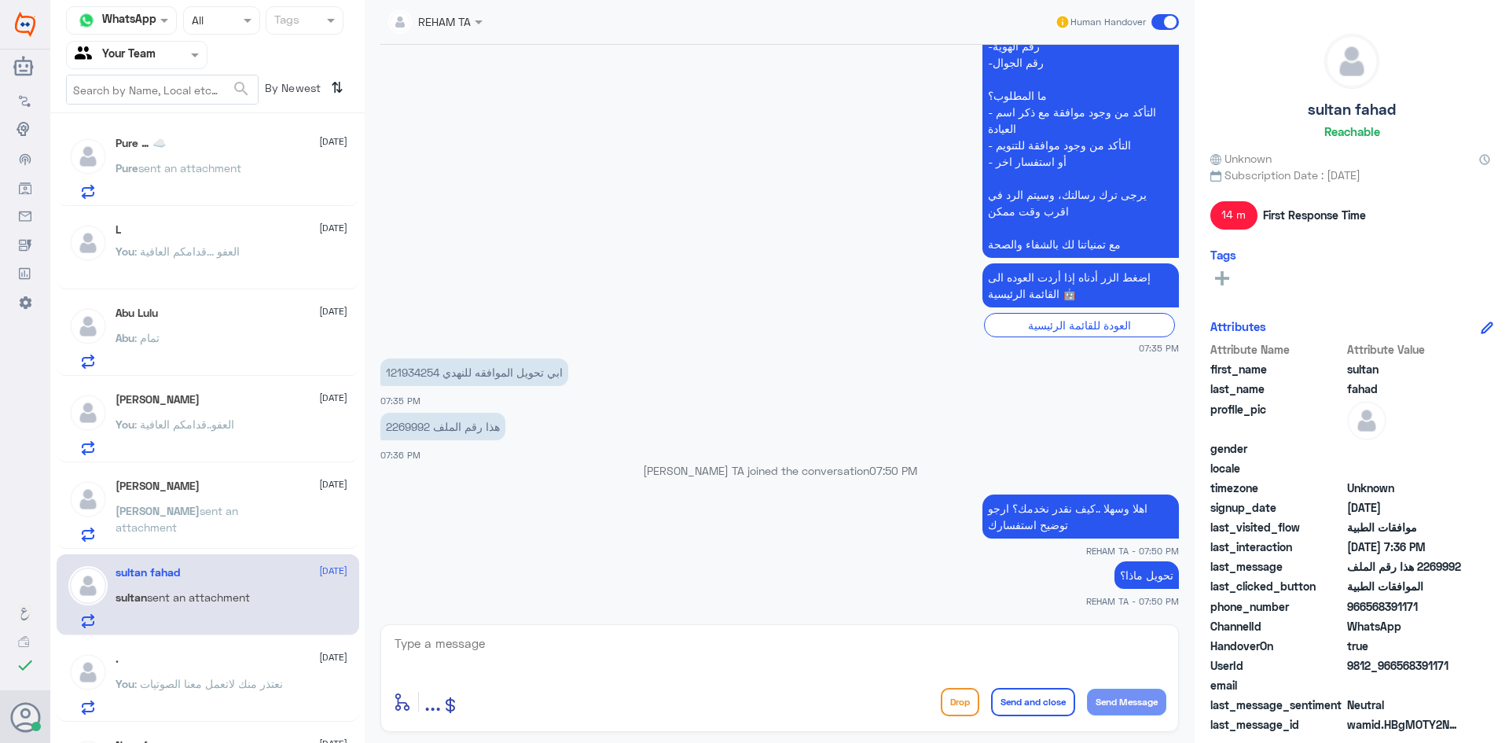
click at [227, 502] on p "[PERSON_NAME] sent an attachment" at bounding box center [204, 521] width 177 height 39
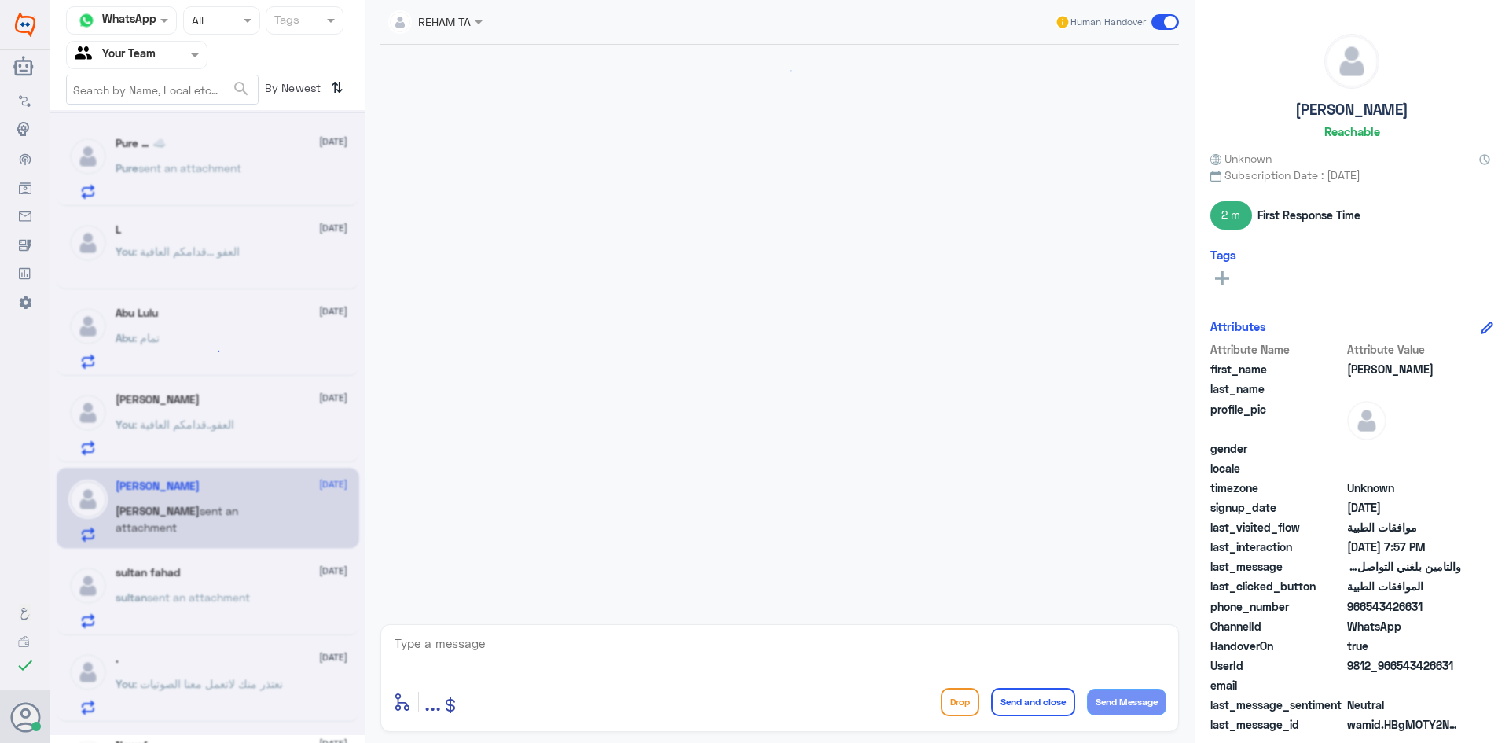
scroll to position [1161, 0]
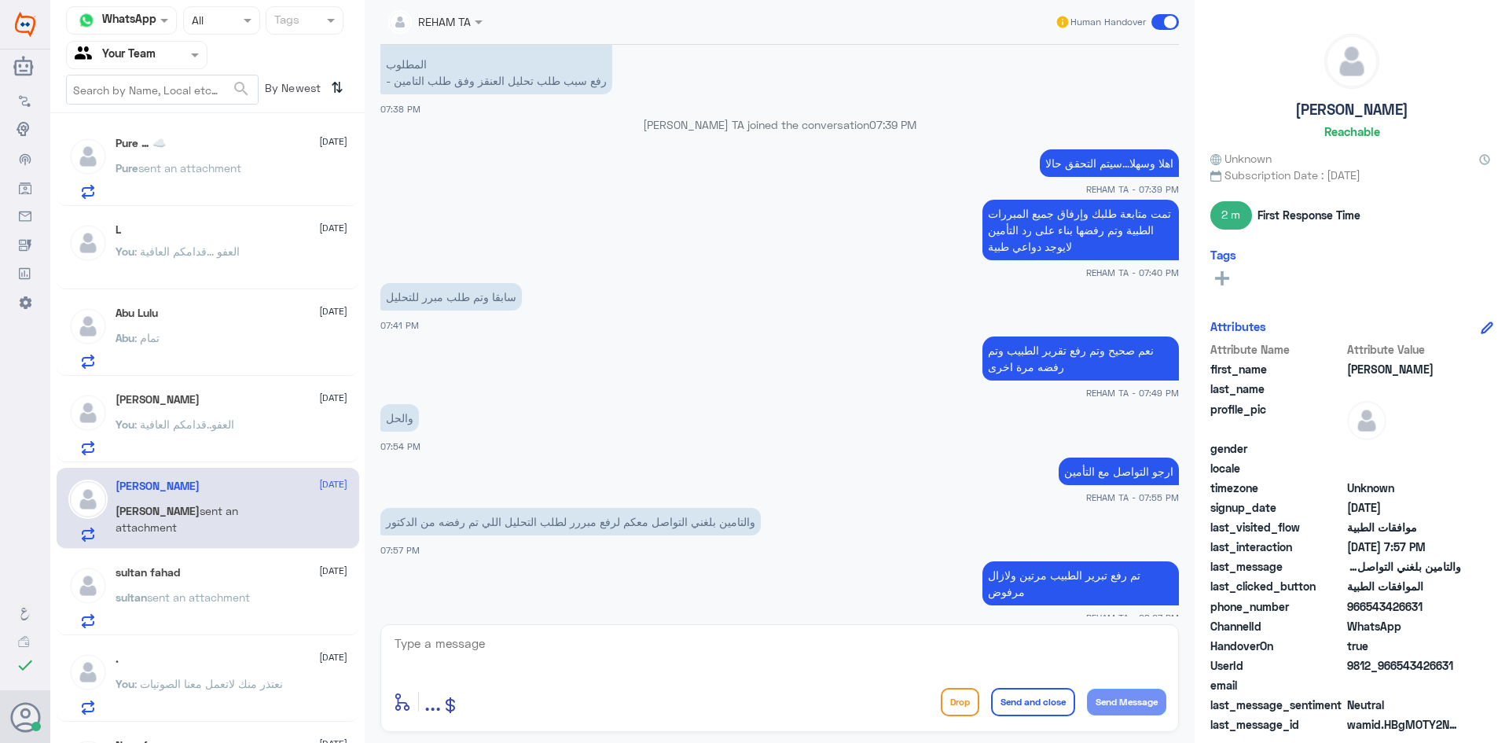
click at [177, 608] on p "sultan sent an attachment" at bounding box center [183, 608] width 134 height 39
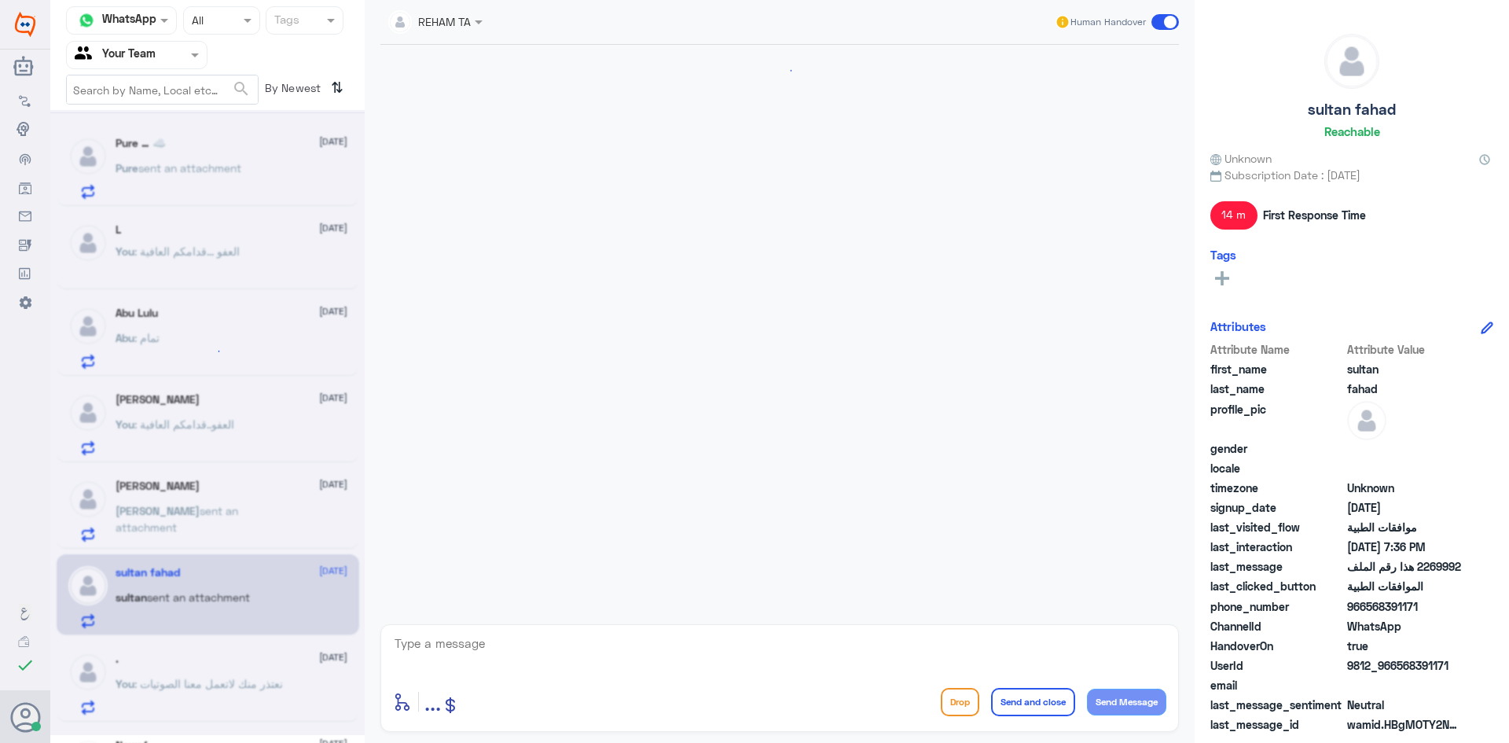
scroll to position [1207, 0]
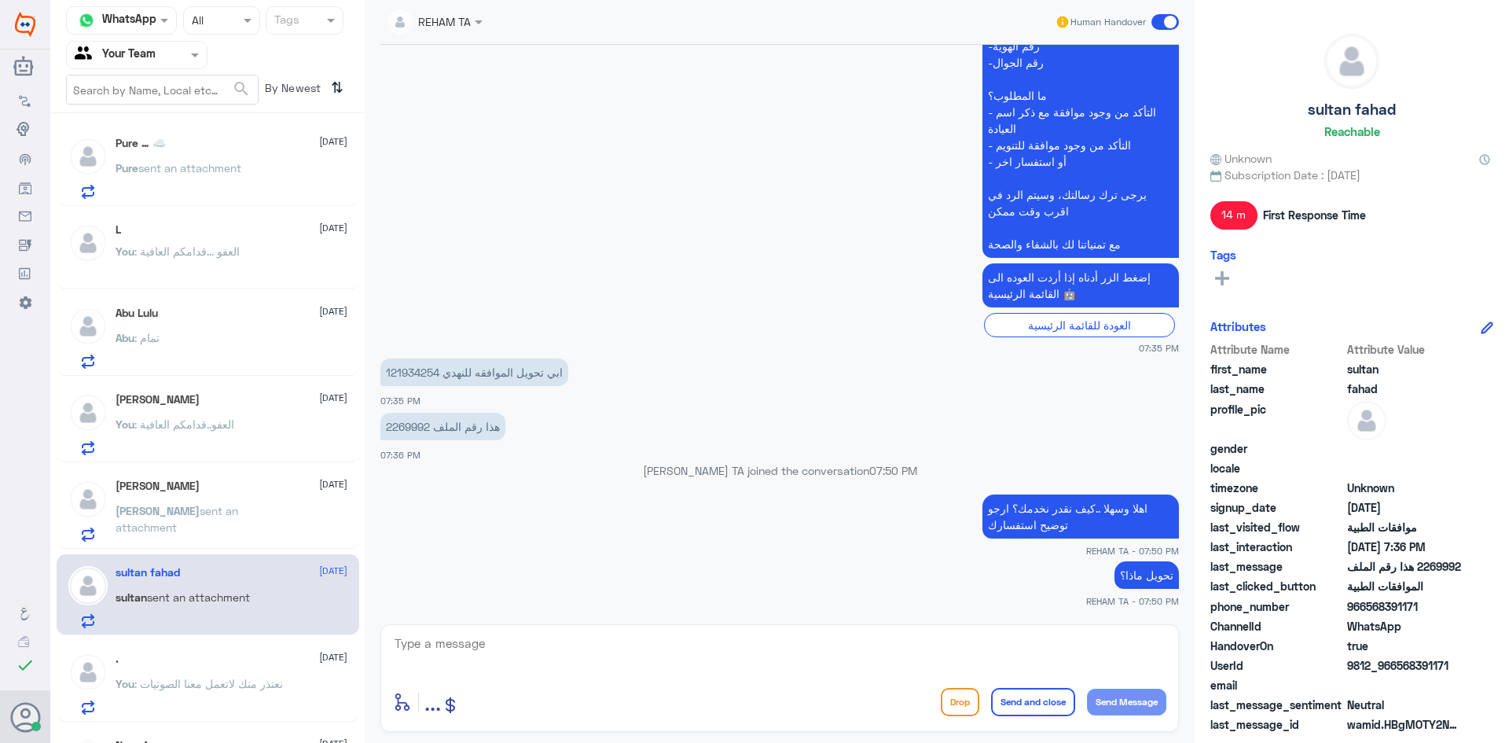
click at [147, 668] on div ". [DATE] You : نعتذر منك لاتعمل معنا الصوتيات" at bounding box center [232, 683] width 232 height 62
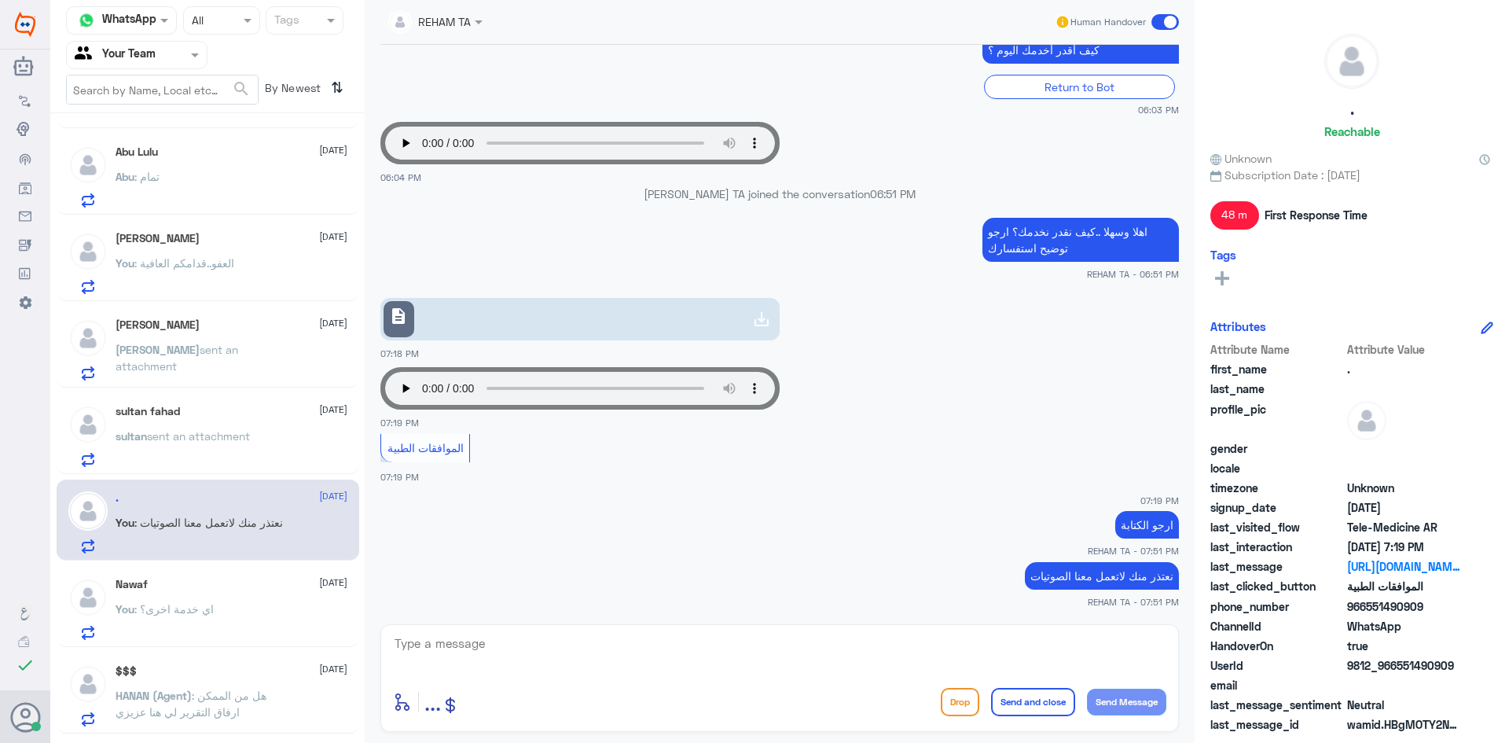
scroll to position [314, 0]
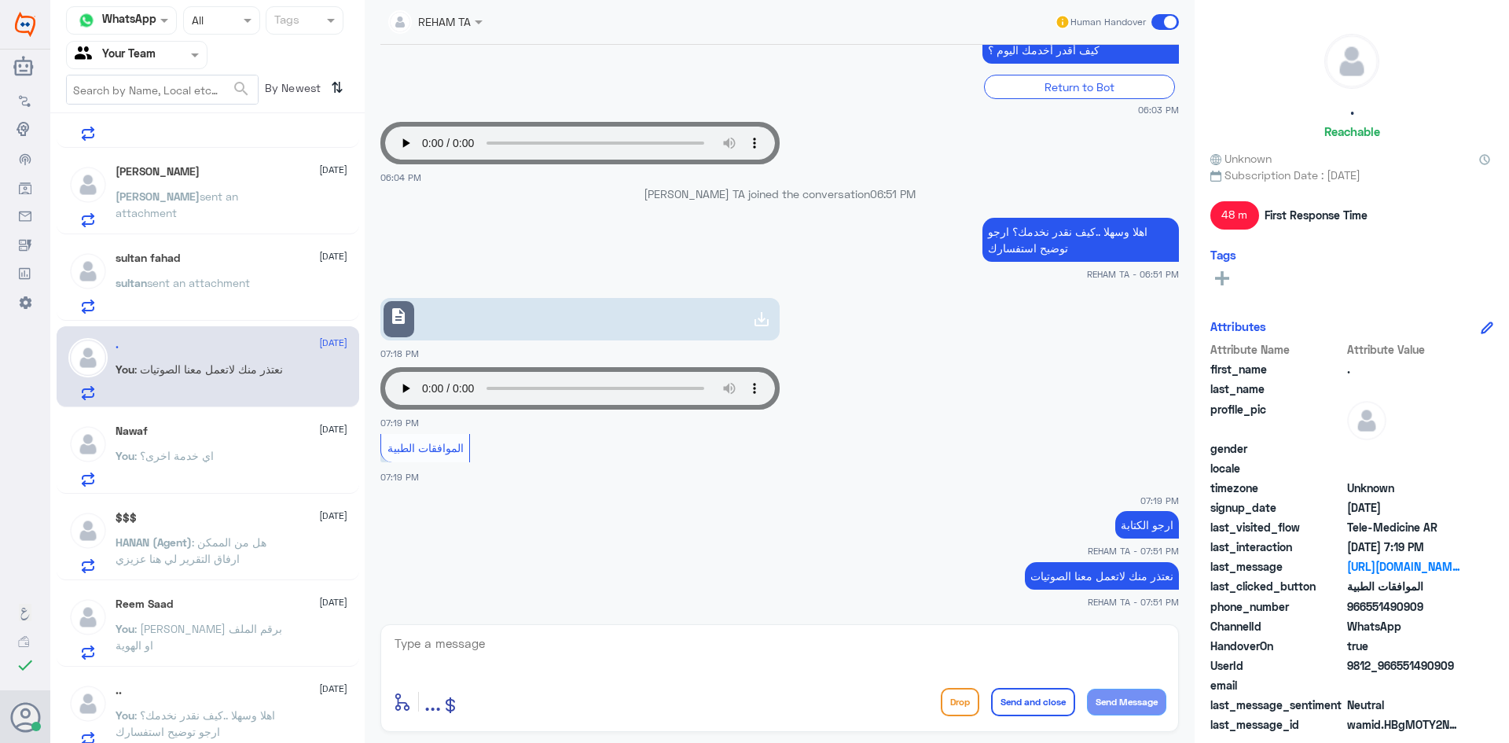
click at [182, 468] on p "You : اي خدمة اخرى؟" at bounding box center [165, 466] width 98 height 39
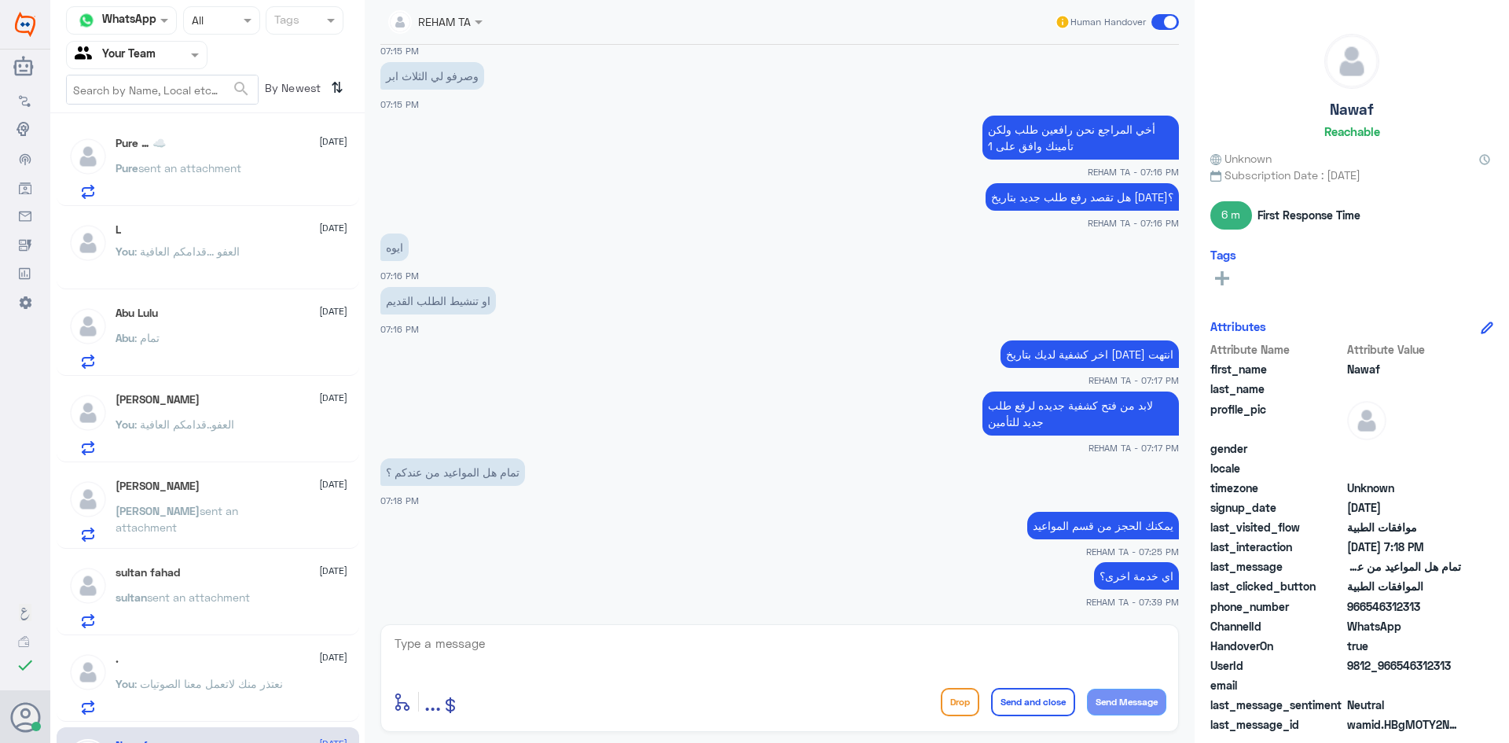
click at [124, 52] on input "text" at bounding box center [118, 55] width 86 height 18
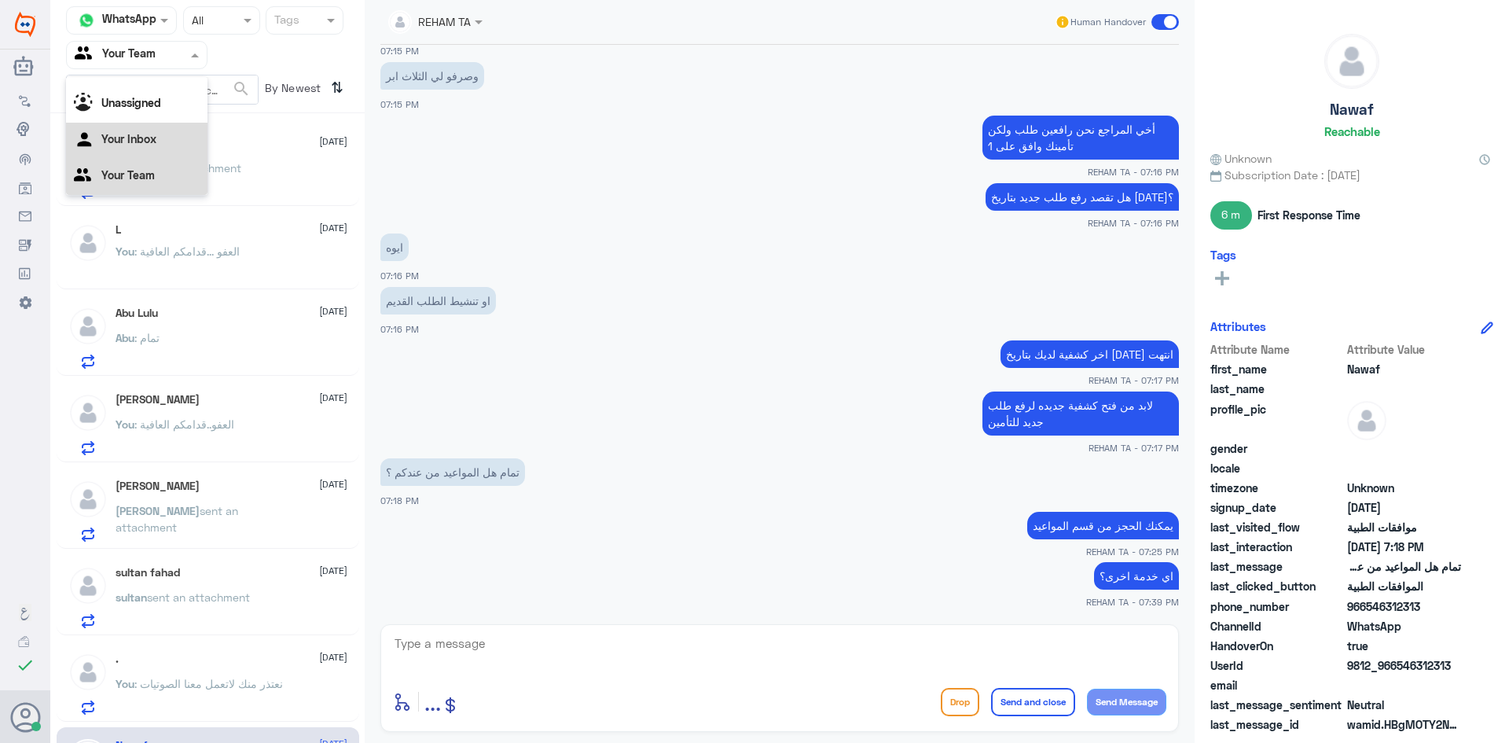
click at [126, 134] on Inbox "Your Inbox" at bounding box center [128, 138] width 55 height 13
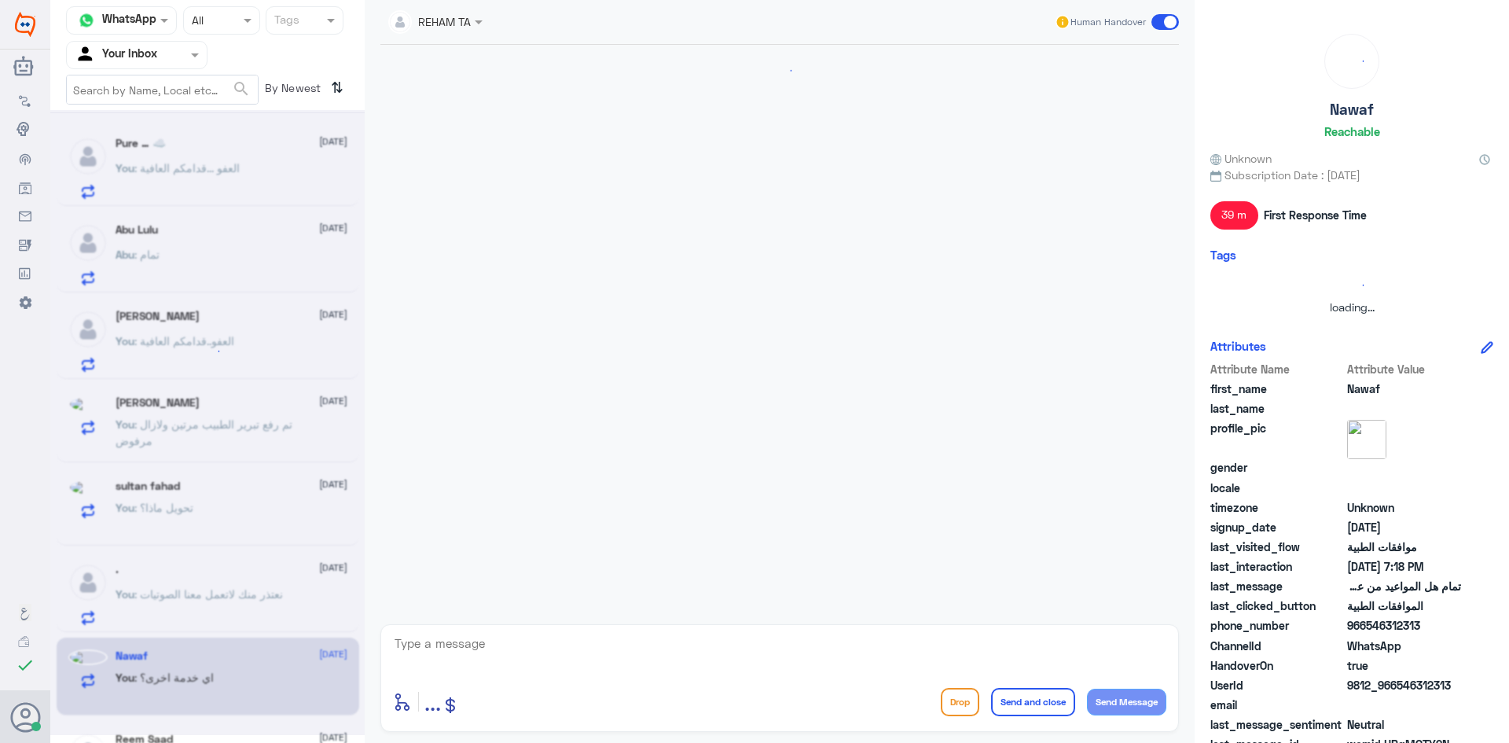
scroll to position [556, 0]
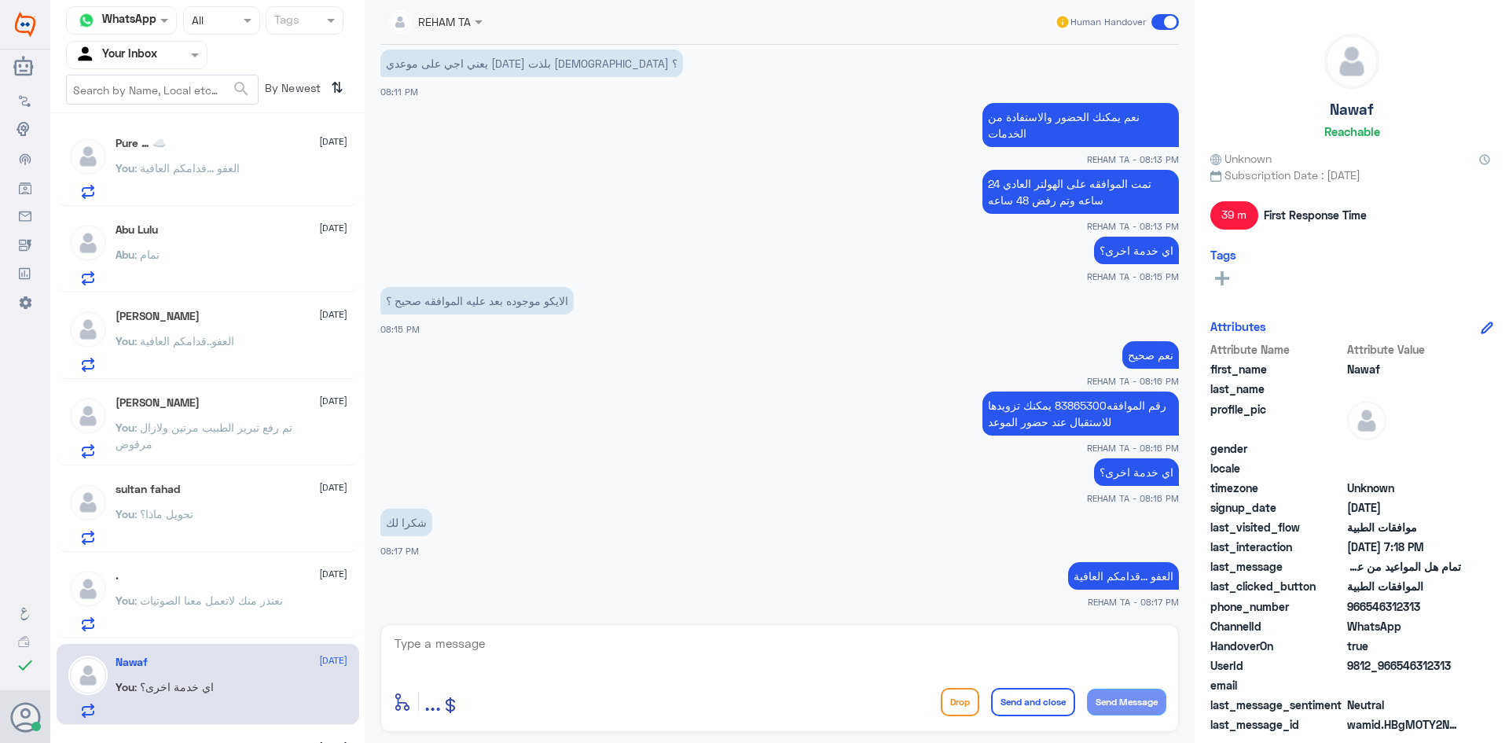
click at [217, 601] on span ": نعتذر منك لاتعمل معنا الصوتيات" at bounding box center [208, 599] width 149 height 13
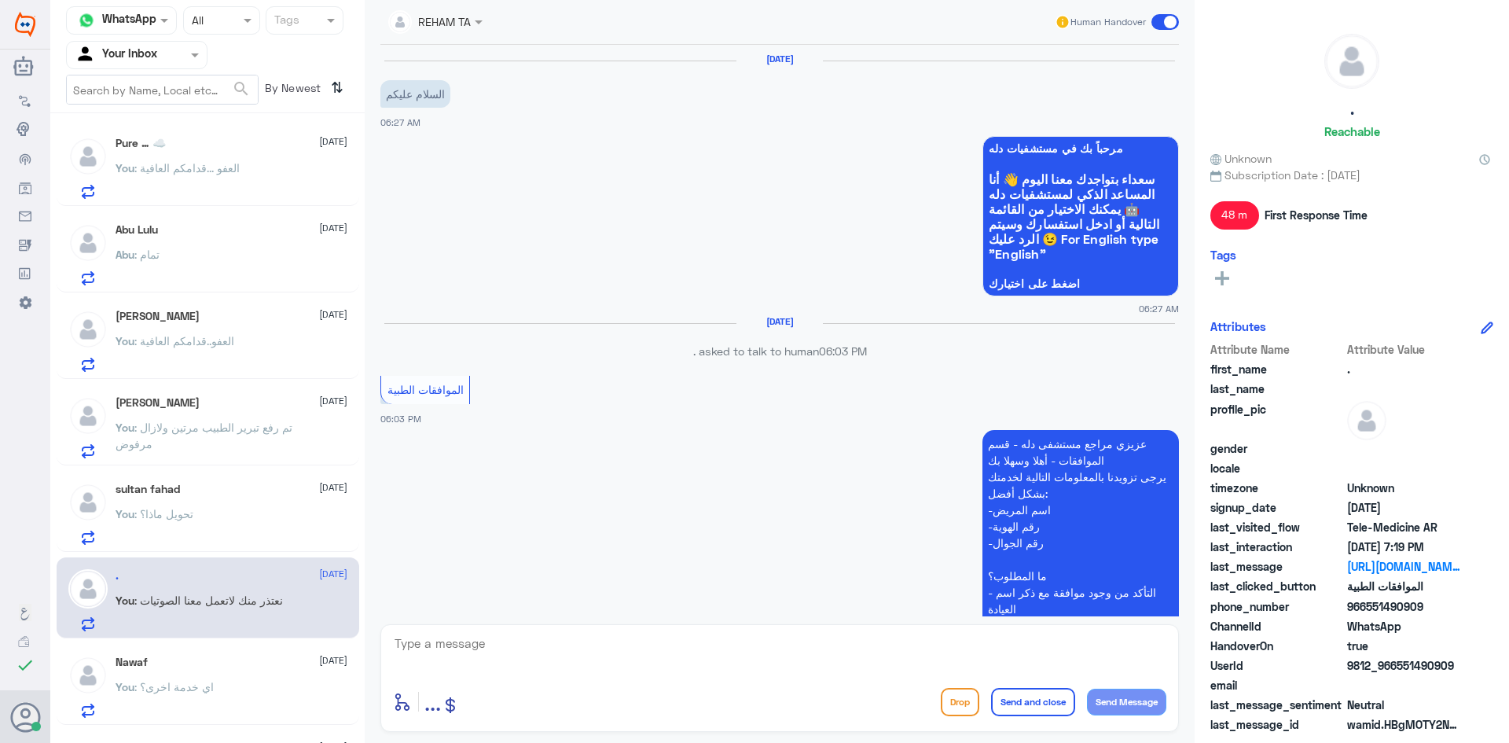
scroll to position [907, 0]
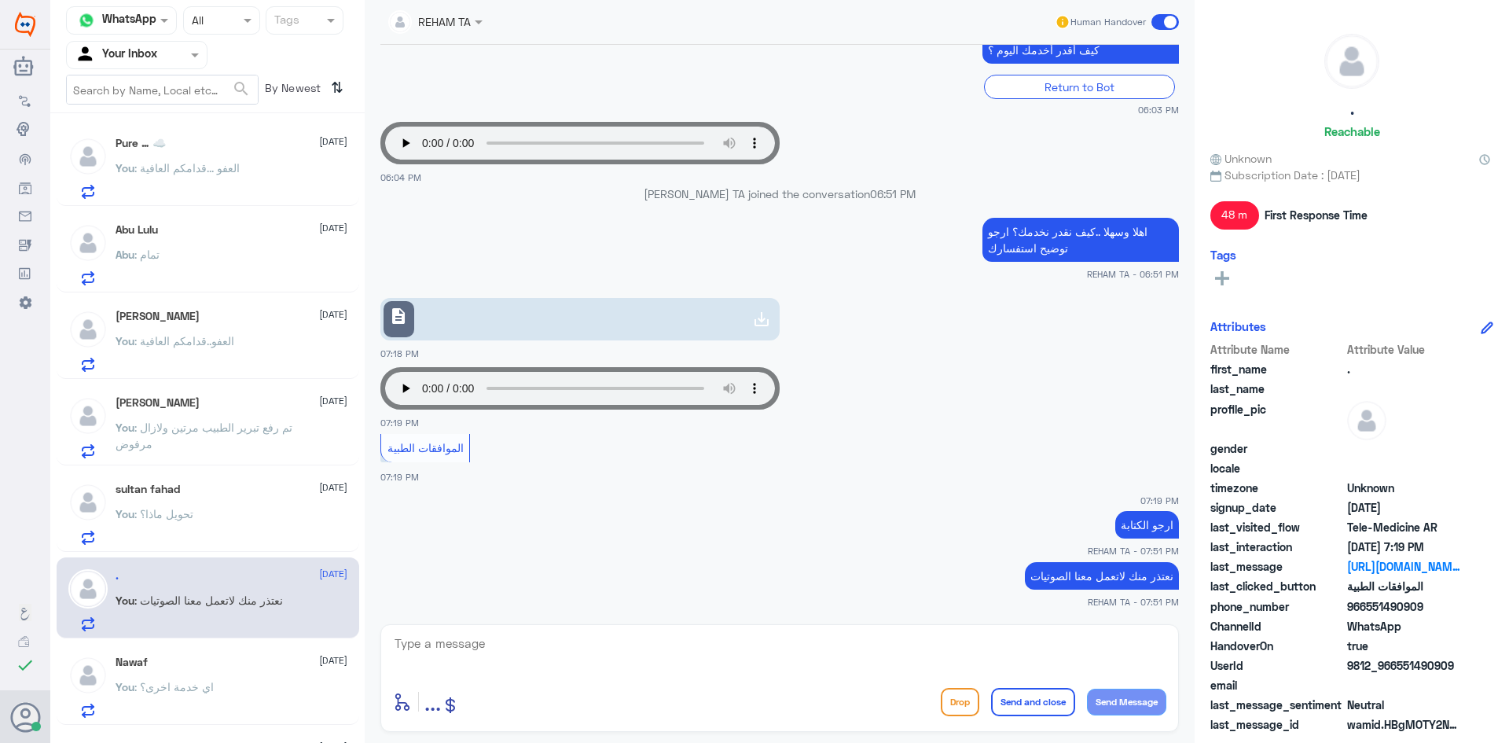
click at [464, 322] on link "description" at bounding box center [579, 319] width 399 height 42
click at [140, 53] on input "text" at bounding box center [118, 55] width 86 height 18
click at [135, 175] on Team "Your Team" at bounding box center [127, 174] width 53 height 13
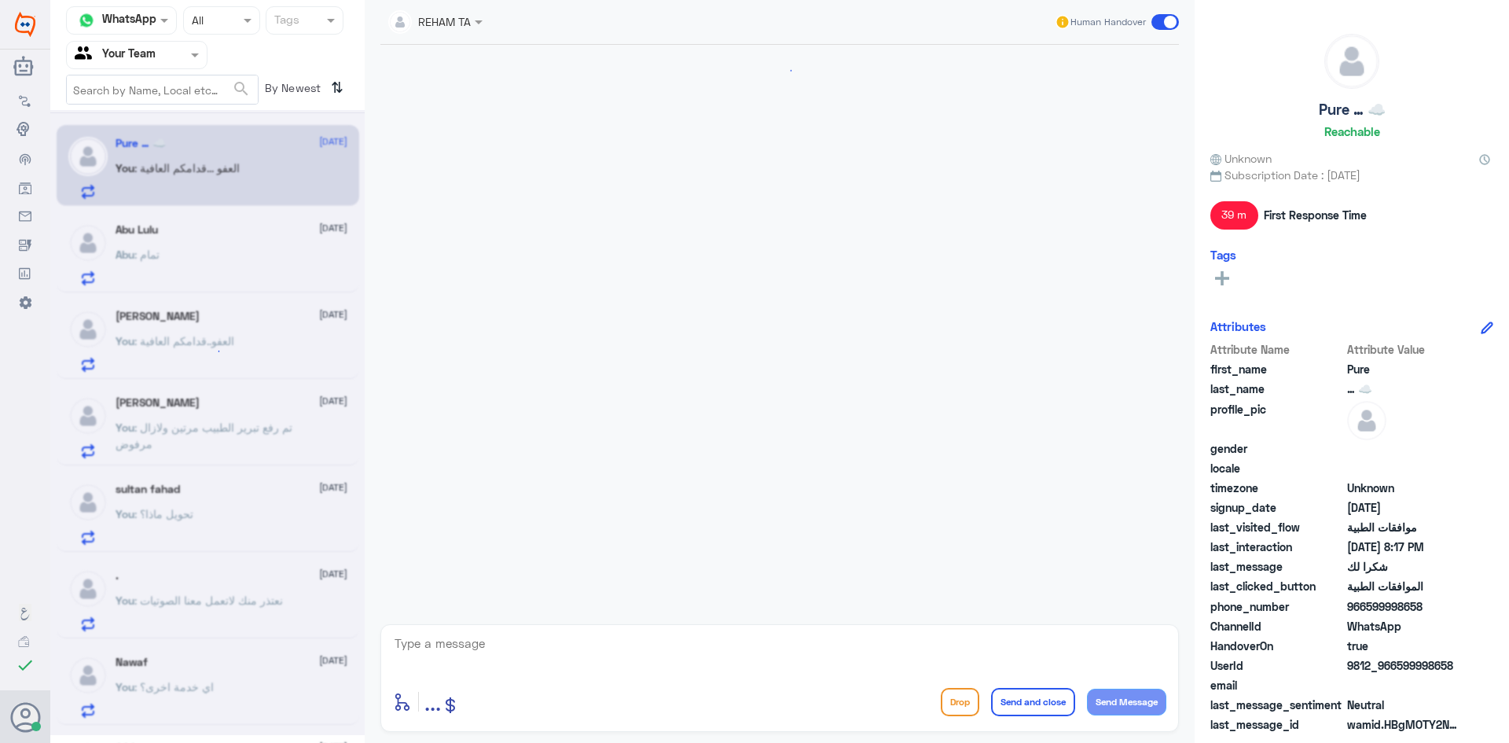
scroll to position [556, 0]
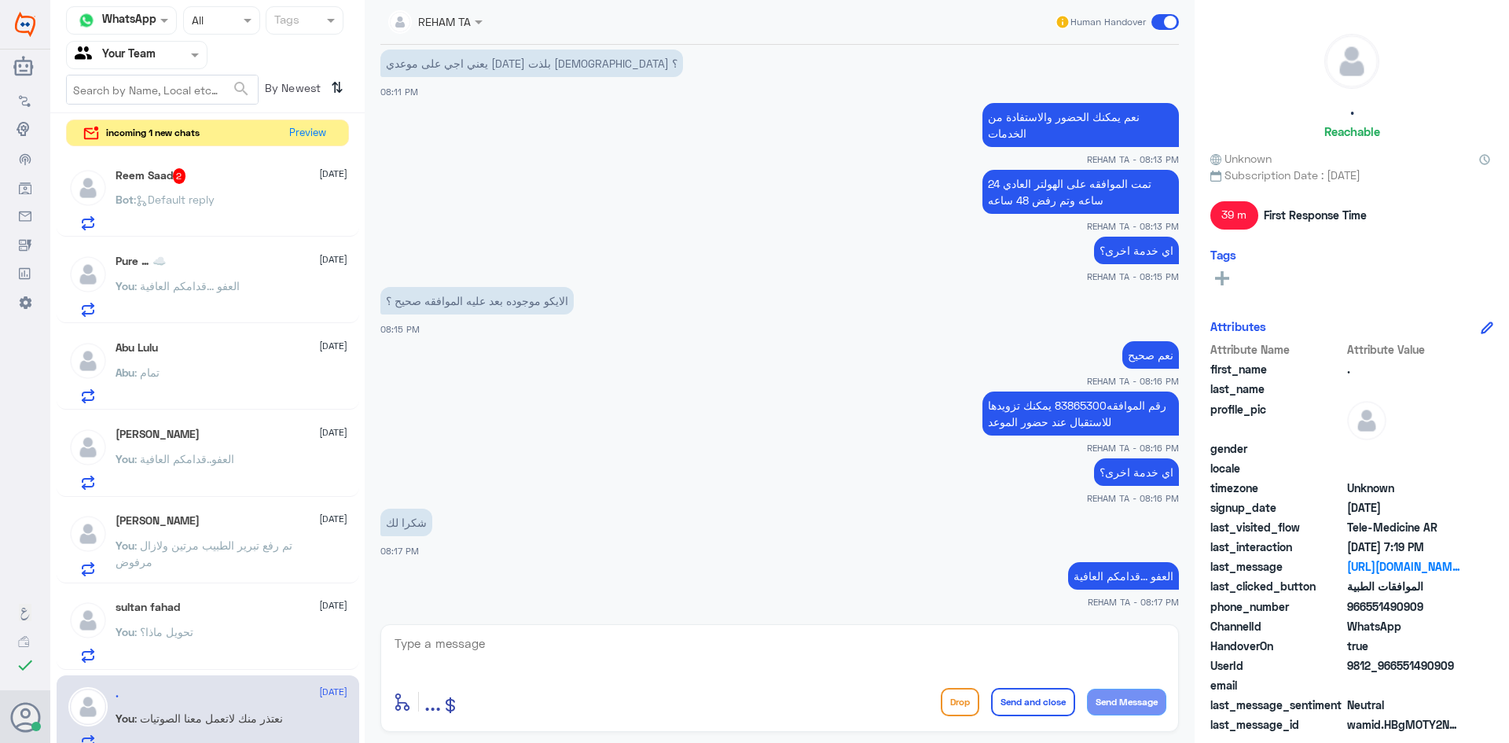
click at [256, 180] on div "Reem Saad 2 [DATE]" at bounding box center [232, 176] width 232 height 16
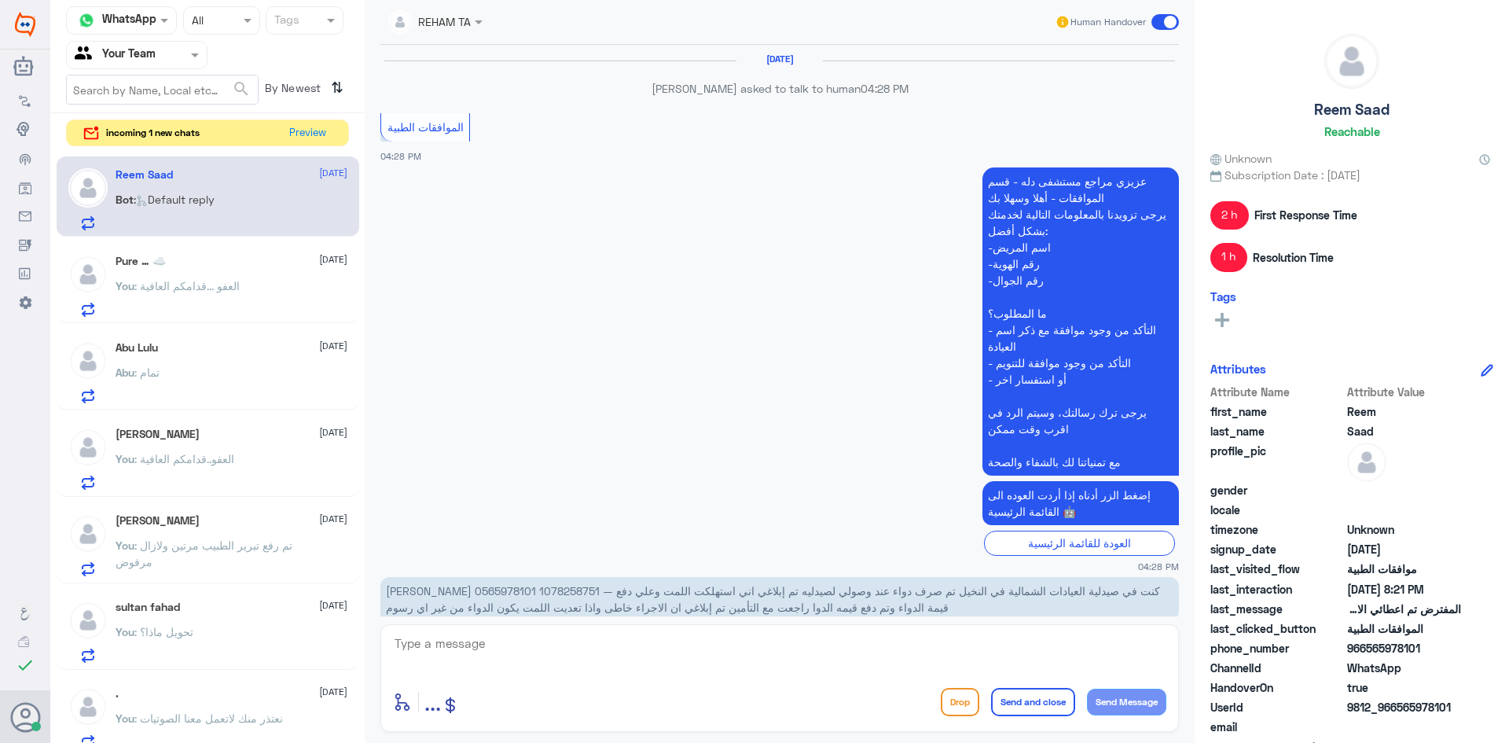
scroll to position [1120, 0]
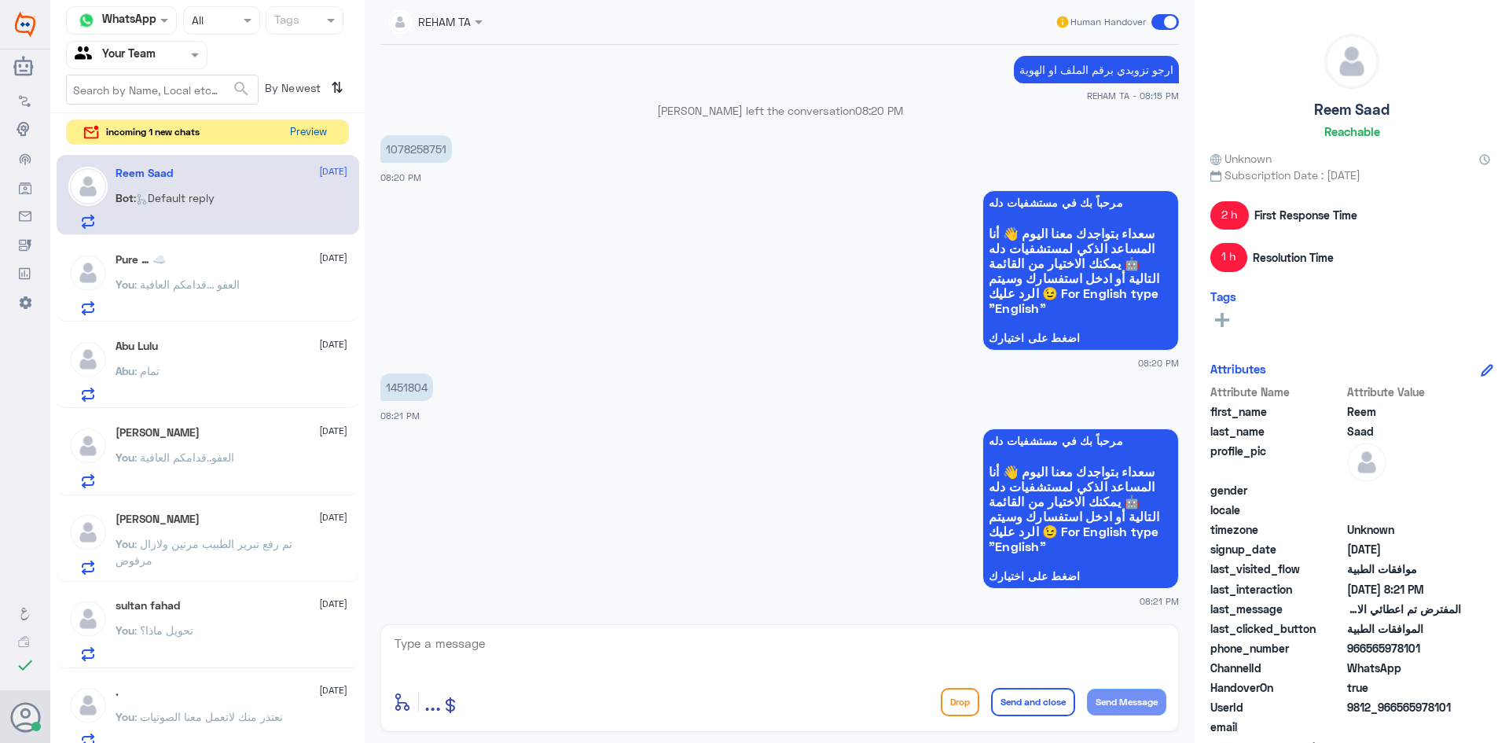
click at [310, 145] on div "incoming 1 new chats Preview" at bounding box center [207, 132] width 283 height 26
click at [312, 134] on button "Preview" at bounding box center [308, 132] width 49 height 24
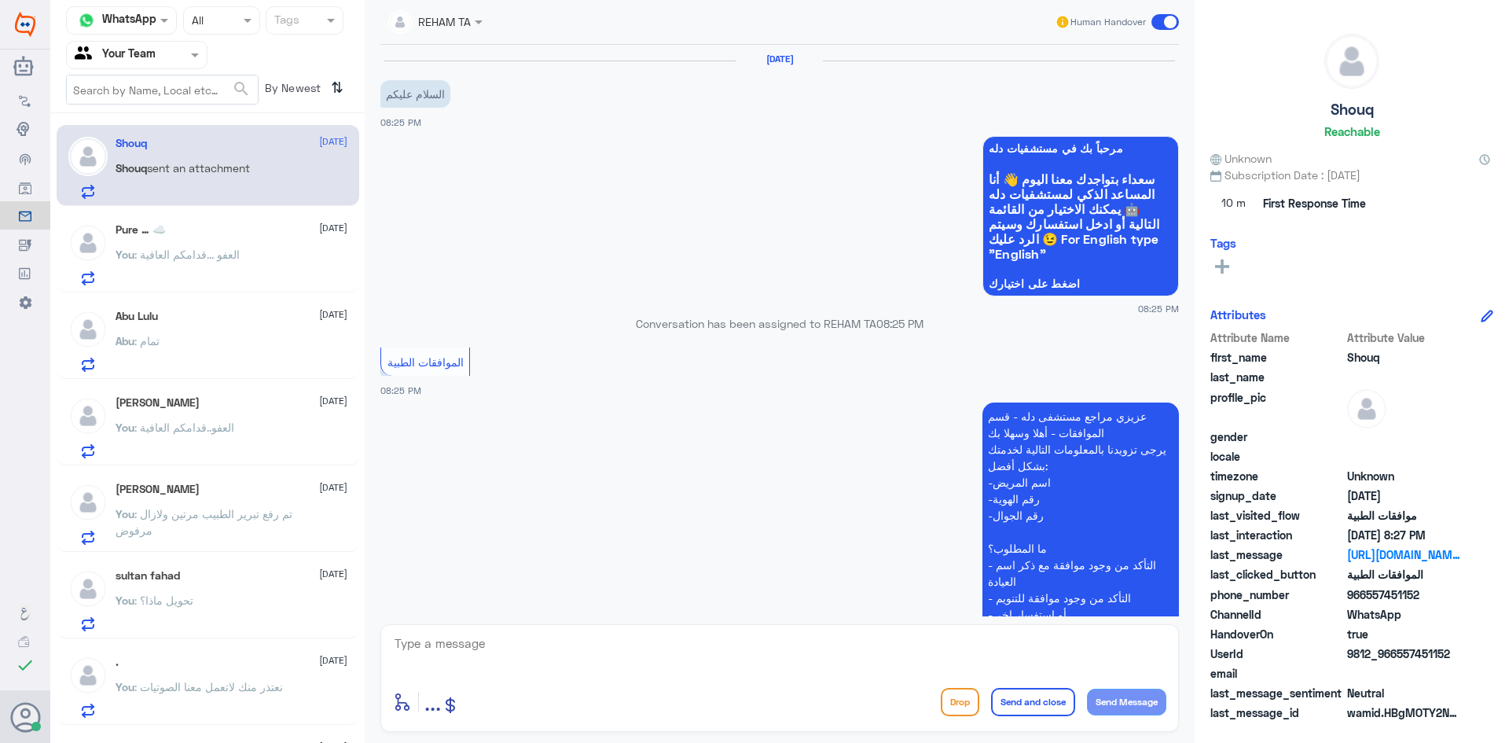
scroll to position [487, 0]
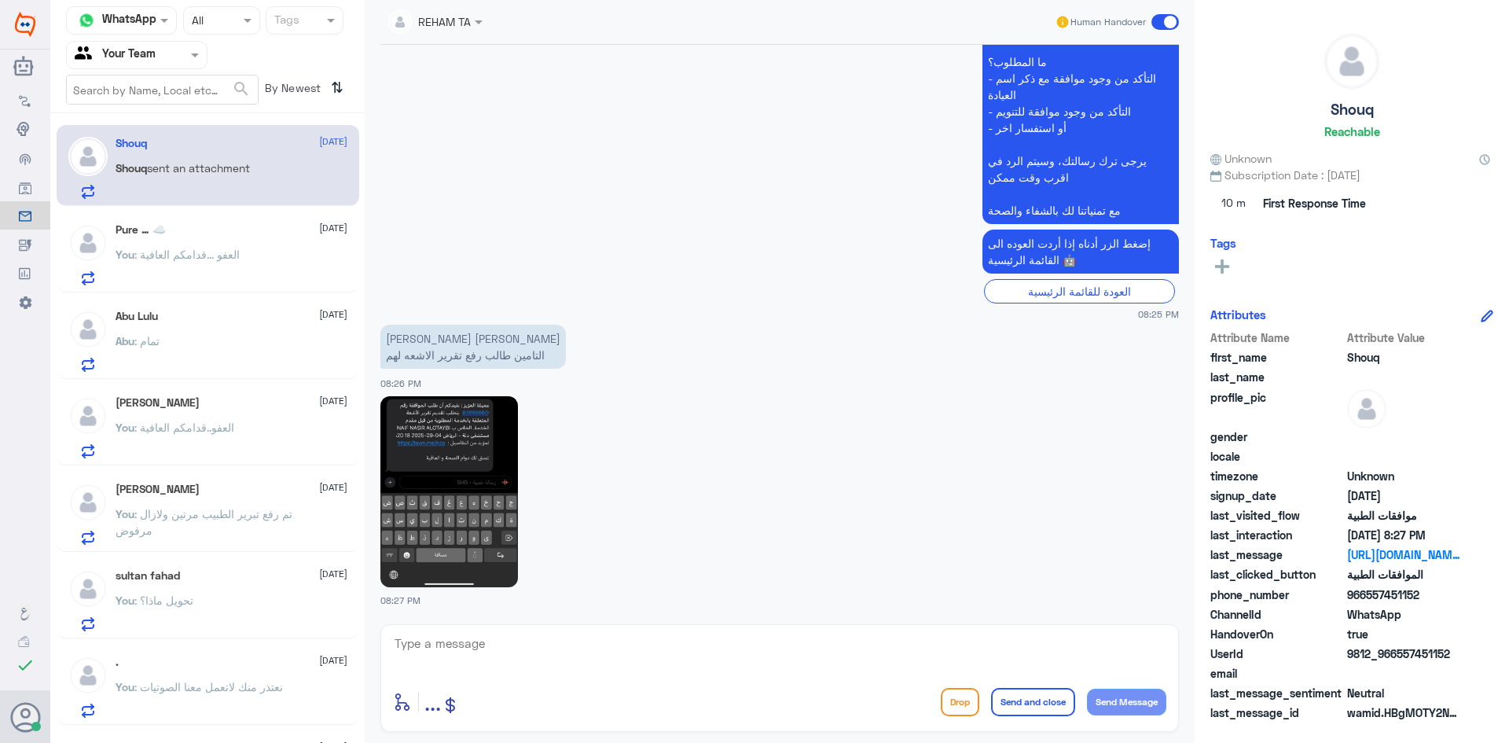
click at [476, 511] on img at bounding box center [449, 491] width 138 height 191
click at [525, 671] on div at bounding box center [779, 654] width 773 height 42
type textarea "اهلا وسهلا ...[PERSON_NAME] برقم الملف او الهوية"
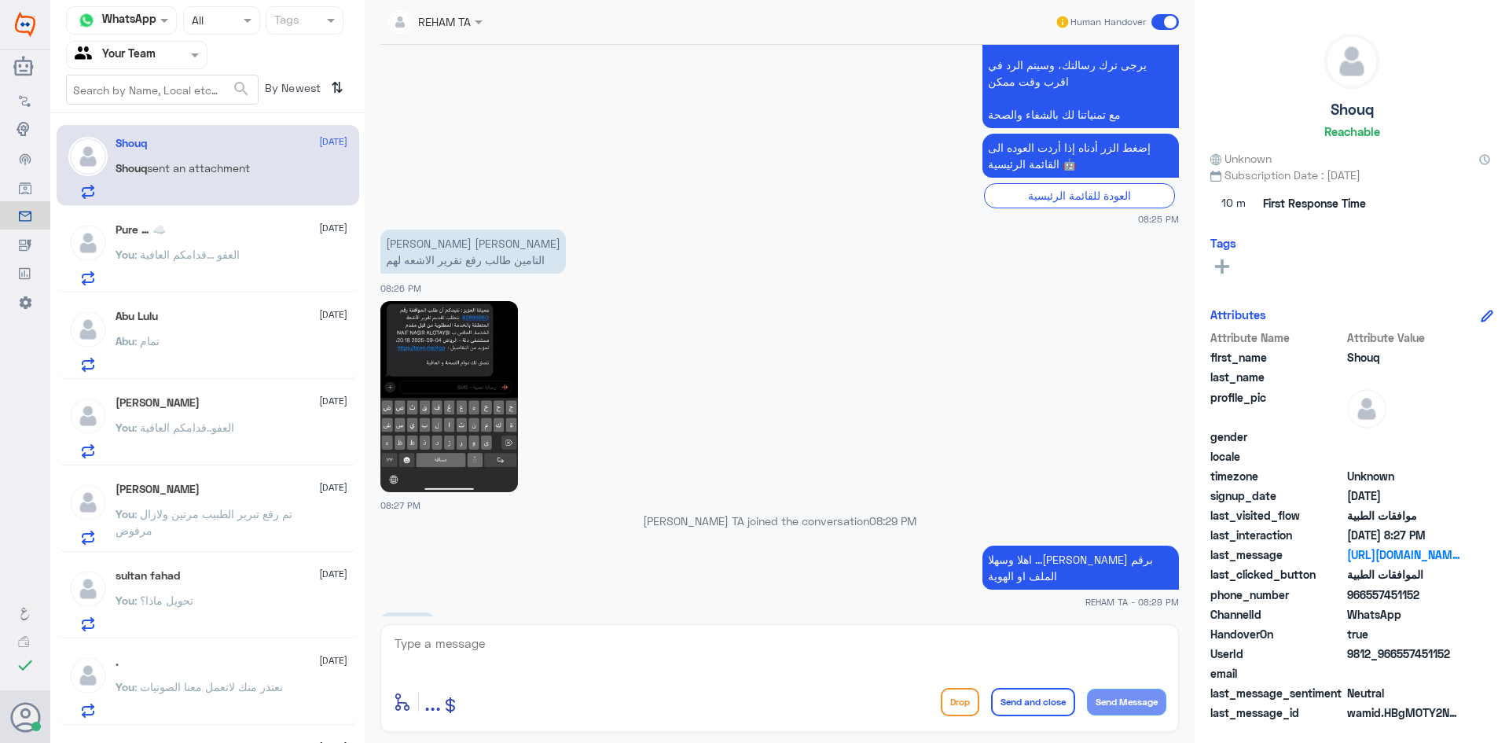
scroll to position [607, 0]
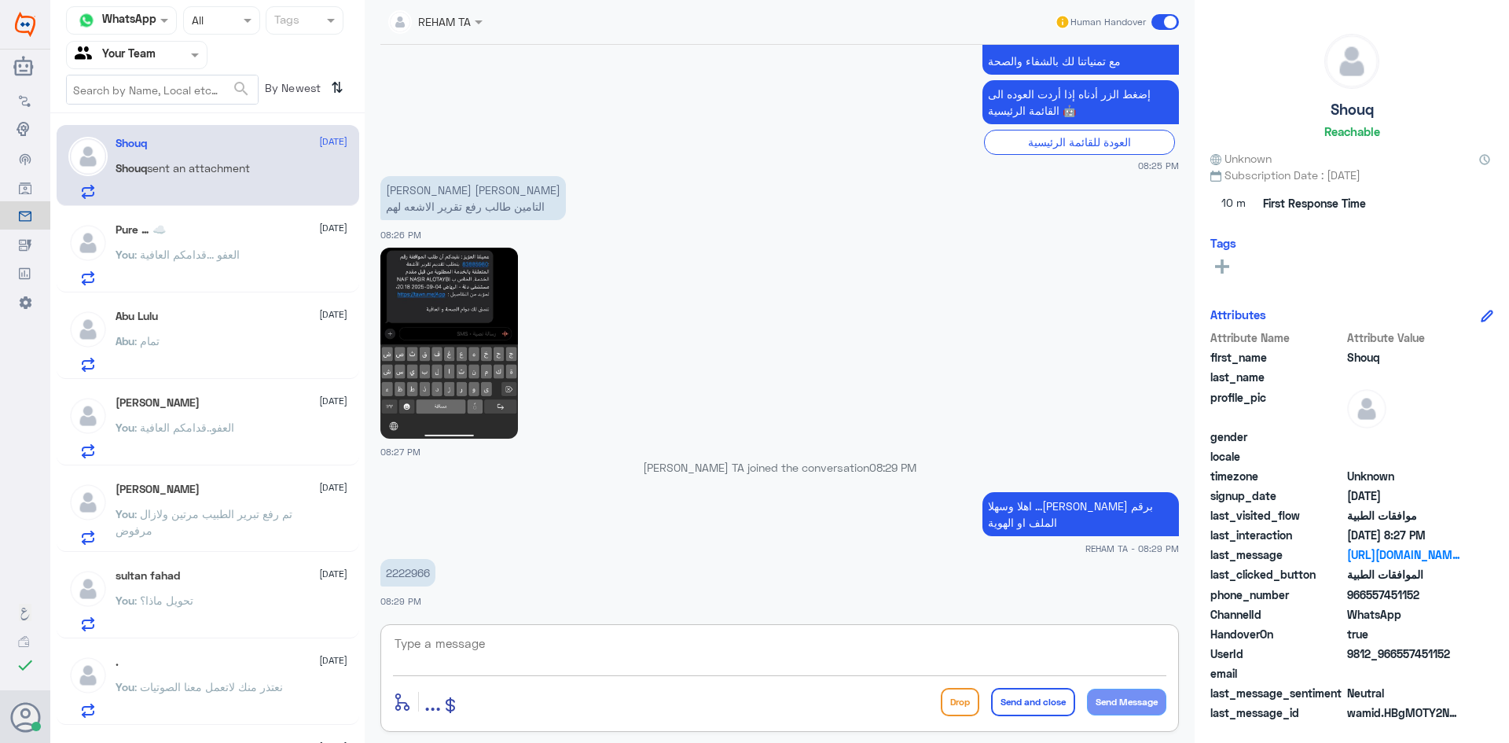
click at [409, 557] on div "2222966 08:29 PM" at bounding box center [779, 581] width 799 height 53
click at [406, 576] on p "2222966" at bounding box center [407, 573] width 55 height 28
click at [484, 325] on img at bounding box center [449, 343] width 138 height 191
click at [685, 679] on div "enter flow name ... Drop Send and close Send Message" at bounding box center [779, 678] width 799 height 108
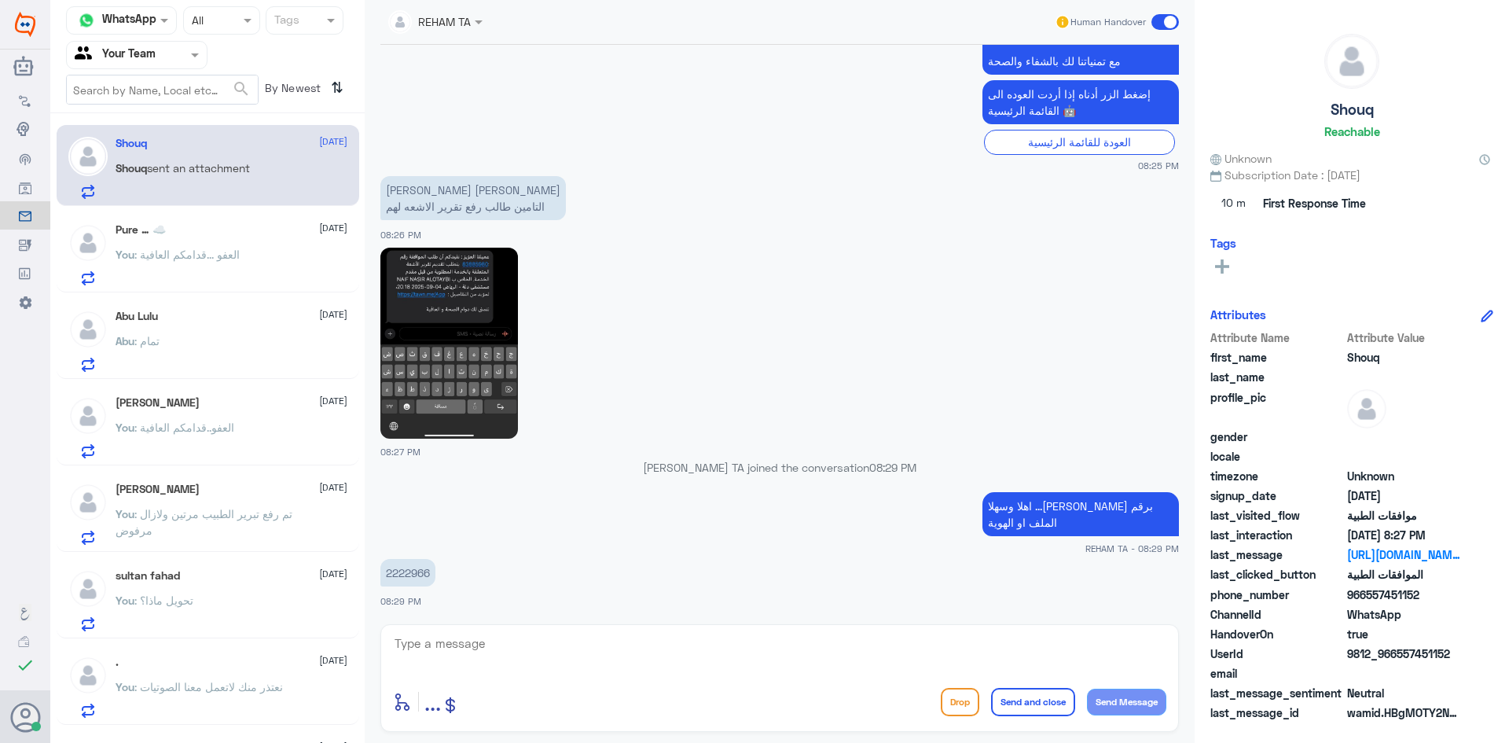
click at [667, 653] on textarea at bounding box center [779, 652] width 773 height 39
type textarea "على عملية وتنويم؟"
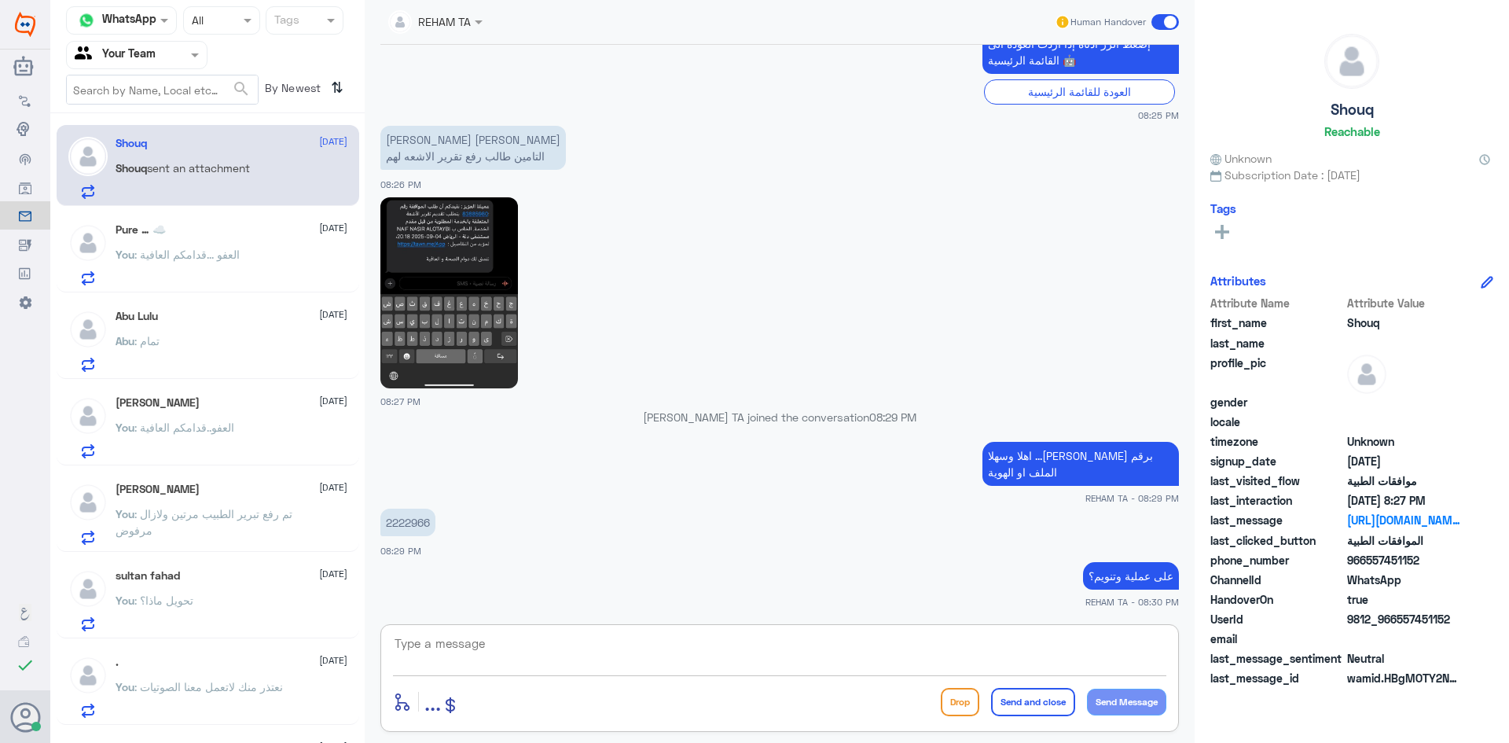
click at [237, 250] on span ": العفو ...قدامكم العافية" at bounding box center [186, 254] width 105 height 13
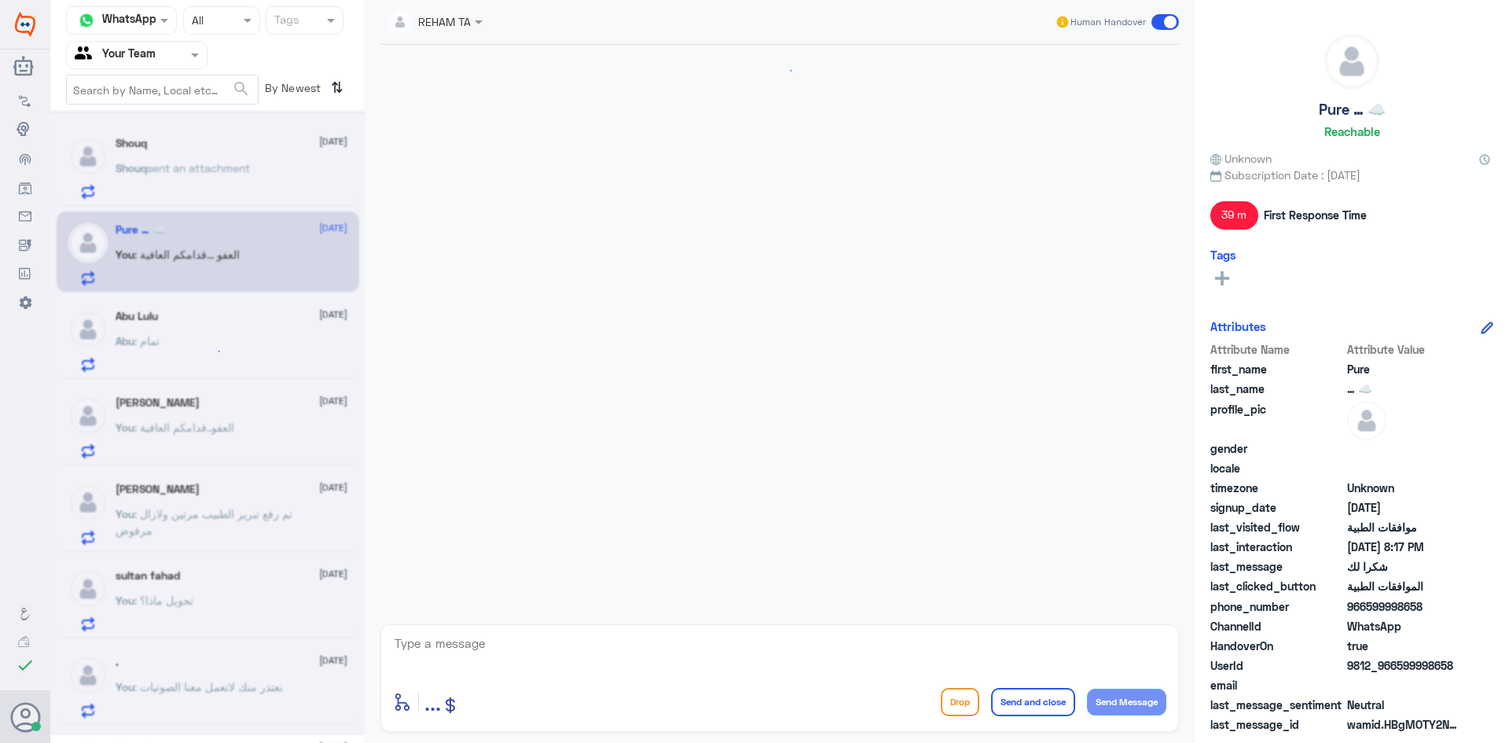
scroll to position [556, 0]
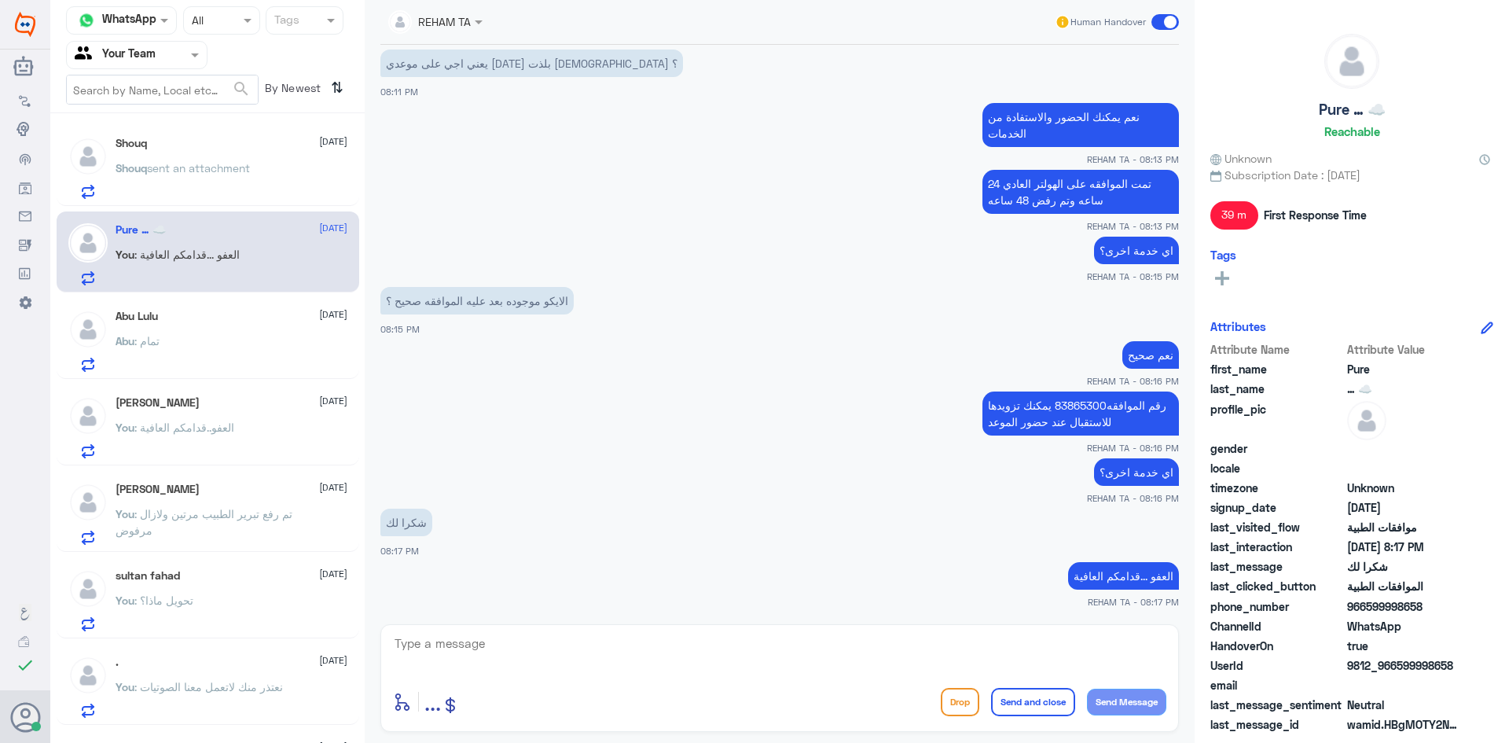
click at [186, 323] on div "Abu Lulu [DATE] Abu : تمام" at bounding box center [232, 341] width 232 height 62
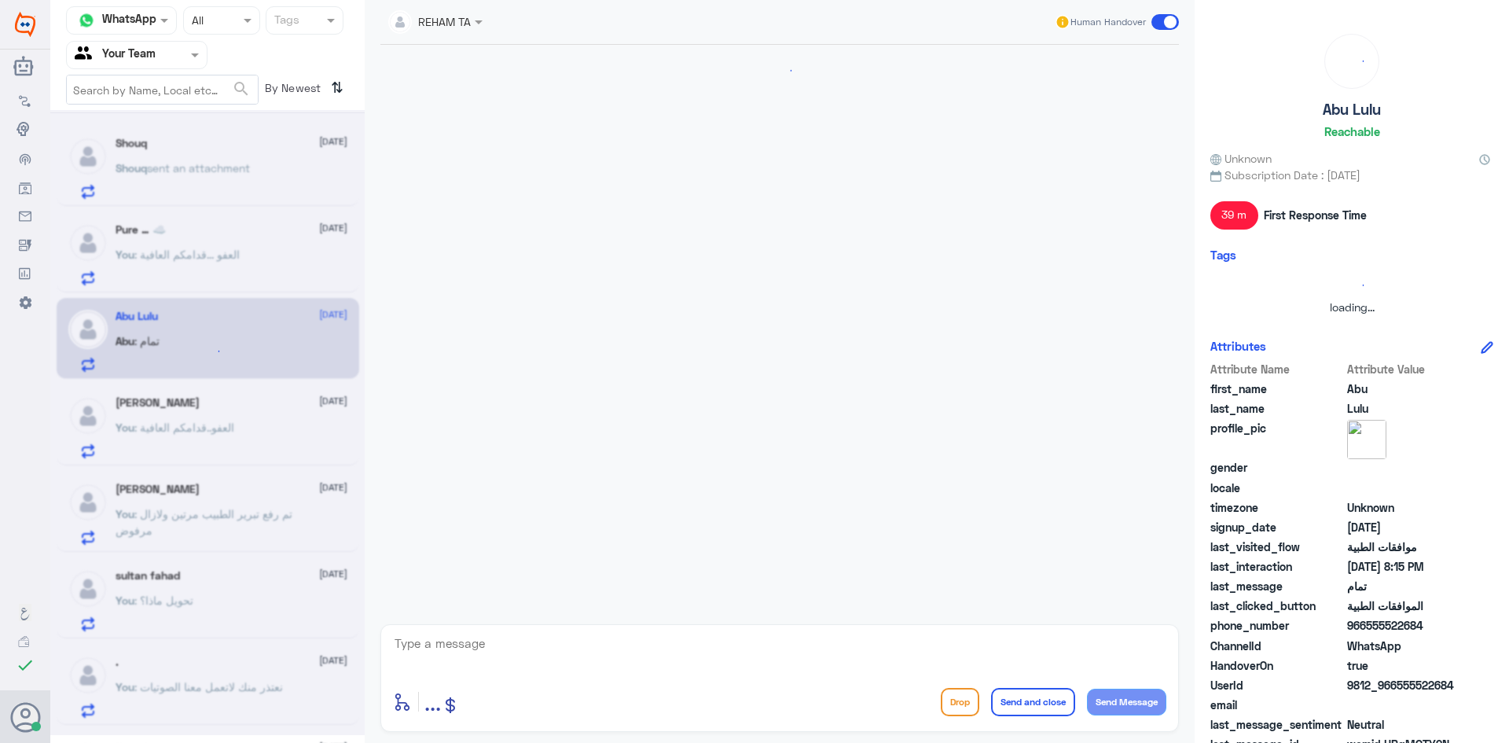
scroll to position [560, 0]
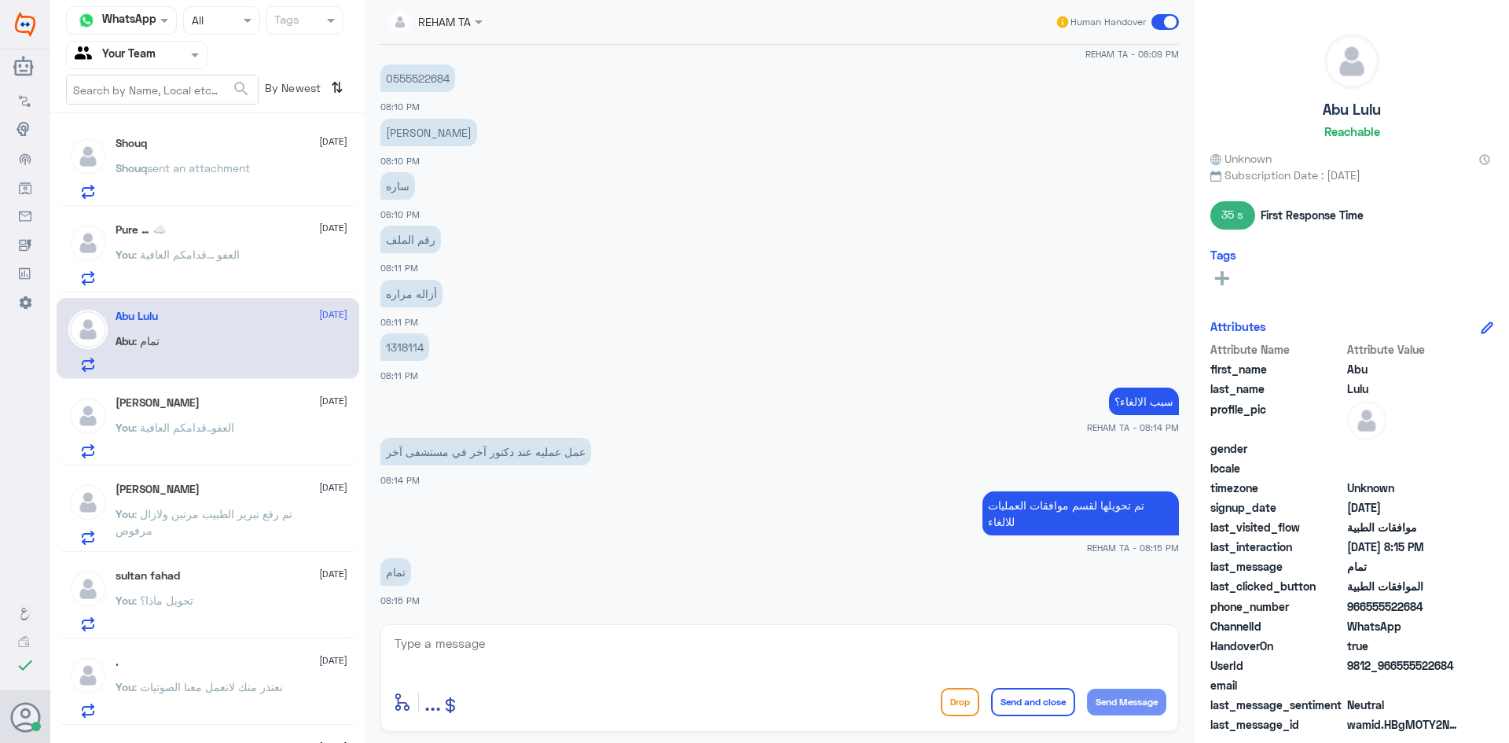
click at [162, 412] on div "[PERSON_NAME] [DATE] You : العفو..قدامكم العافية" at bounding box center [232, 427] width 232 height 62
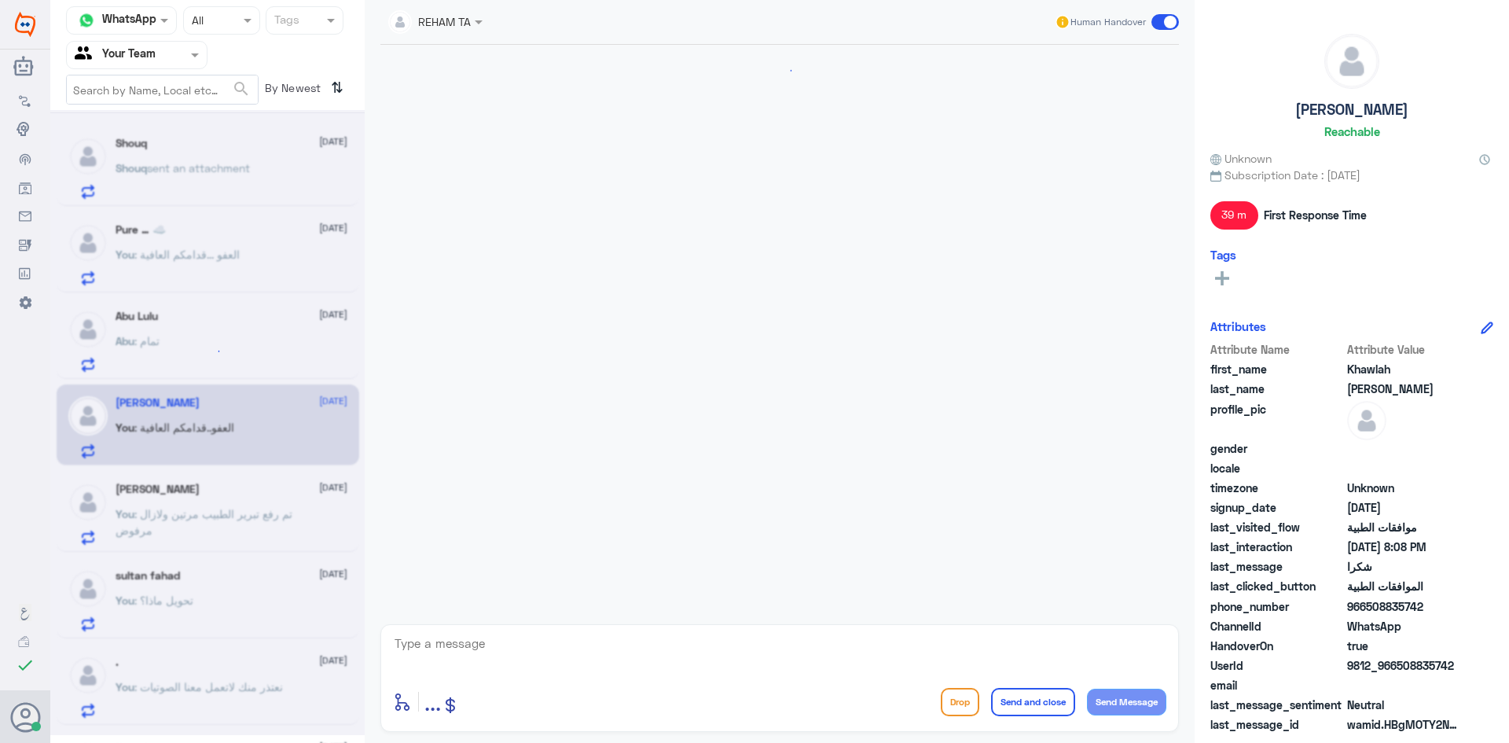
scroll to position [485, 0]
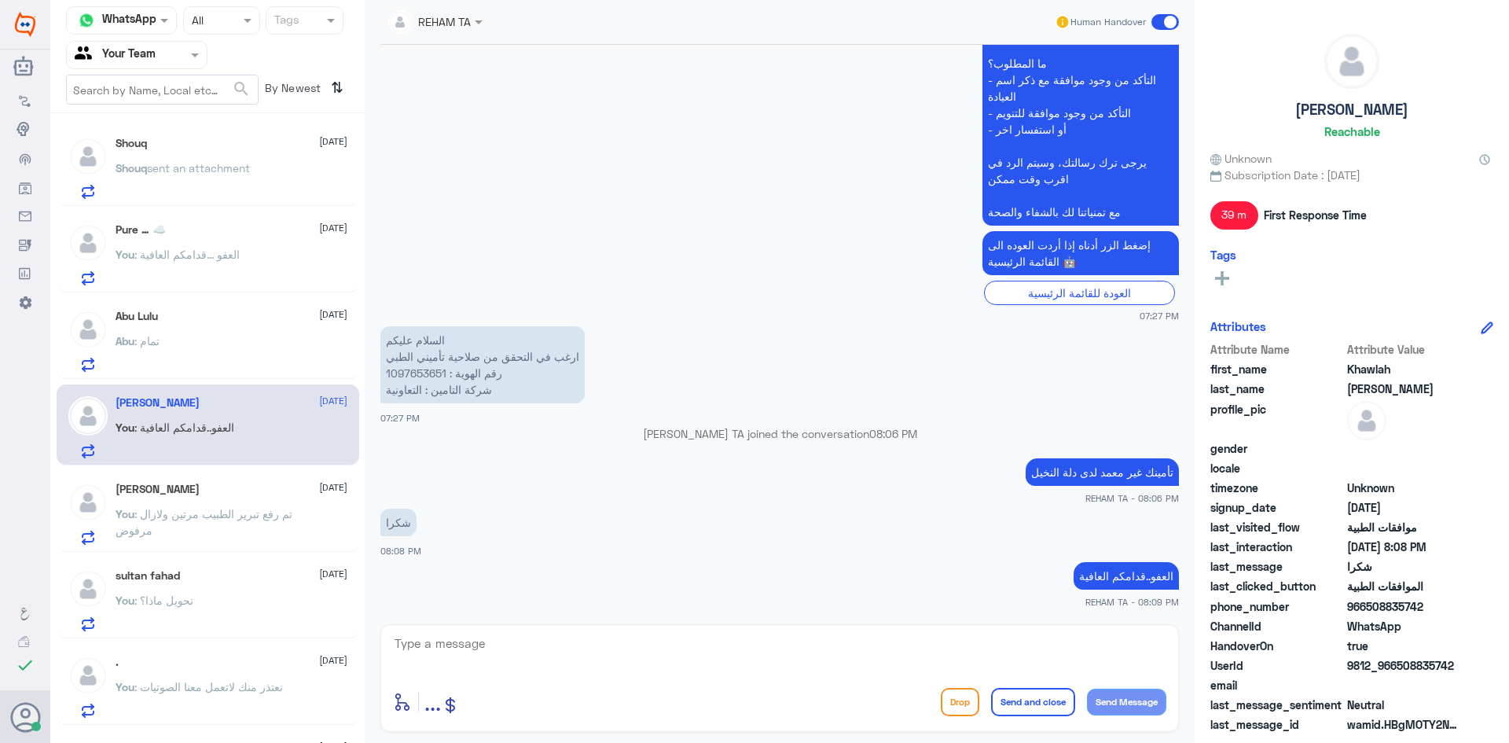
click at [208, 318] on div "Abu Lulu [DATE]" at bounding box center [232, 316] width 232 height 13
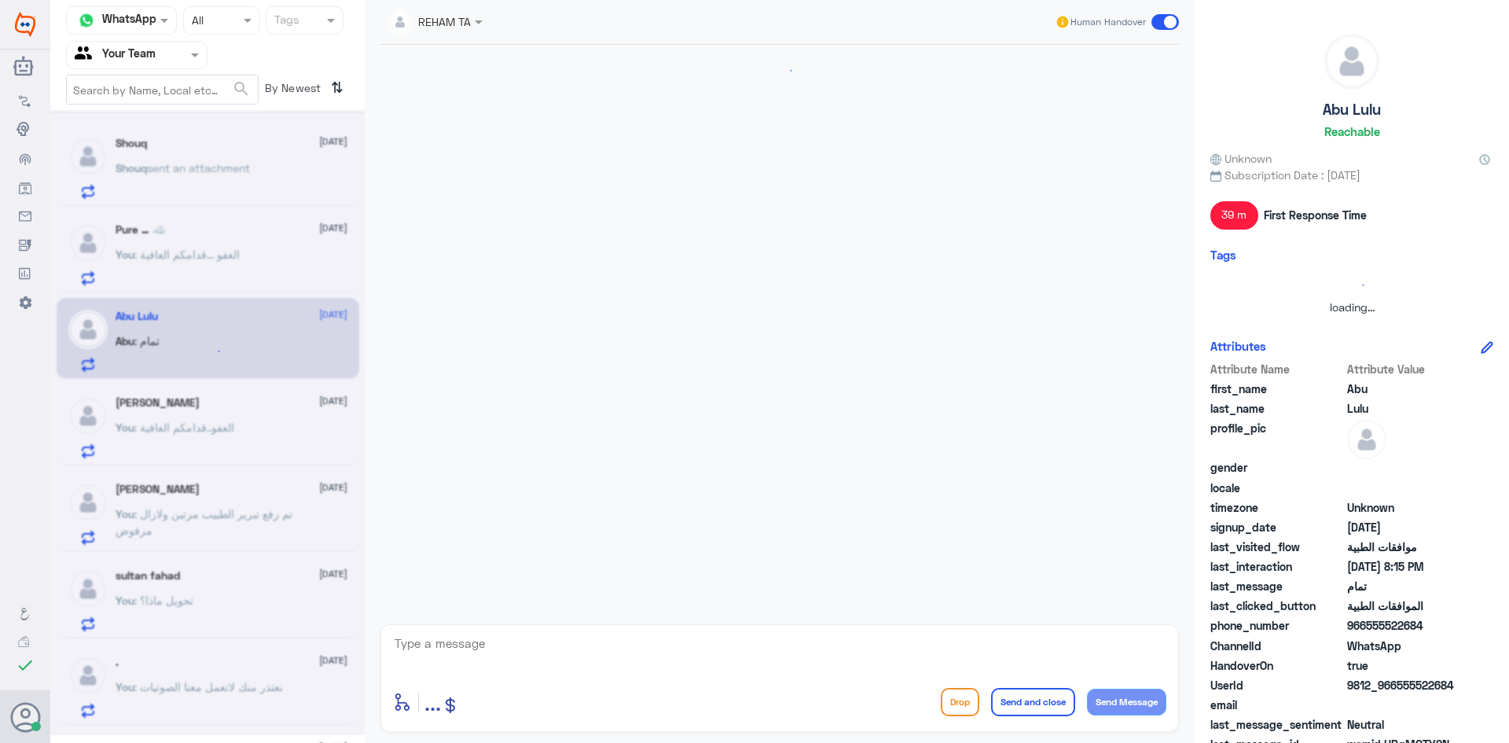
scroll to position [560, 0]
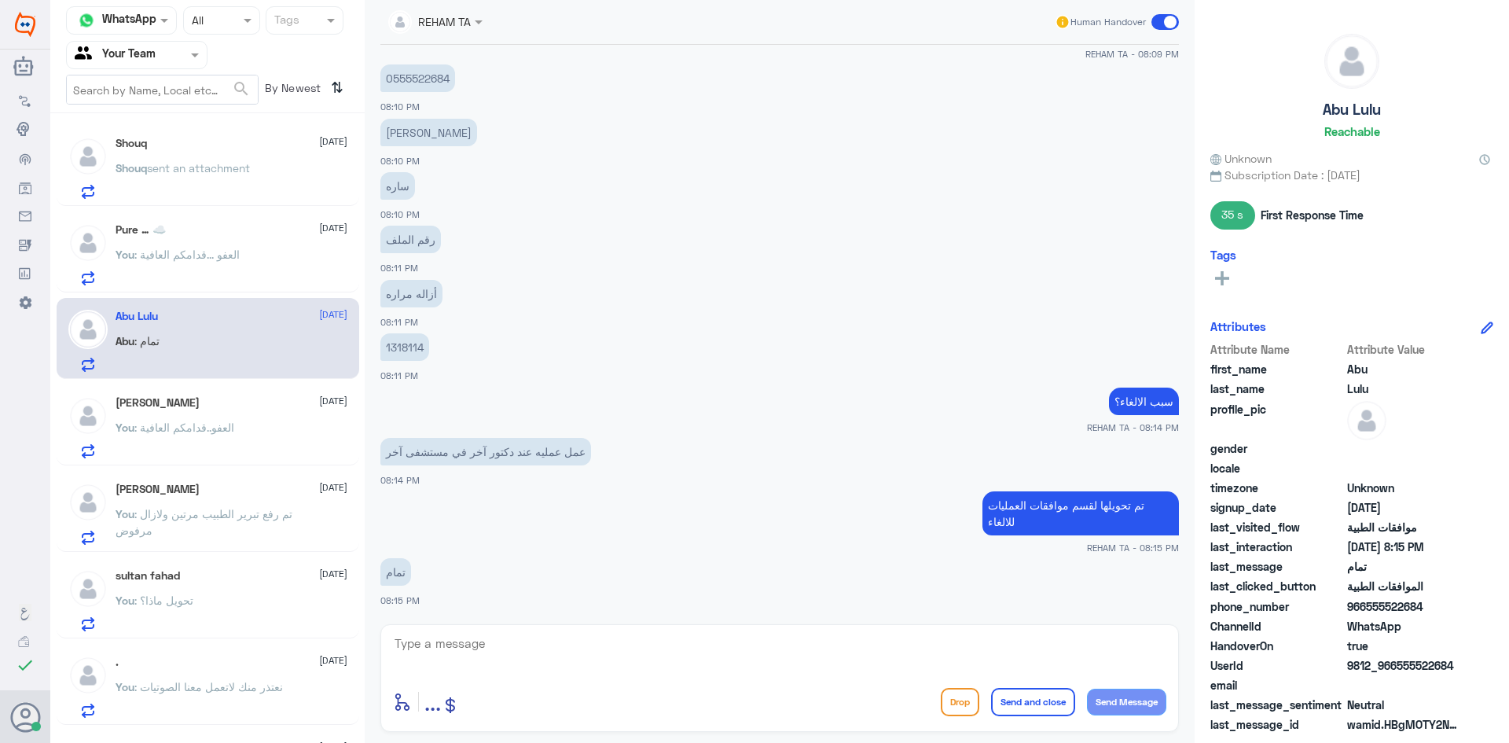
click at [399, 345] on p "1318114" at bounding box center [404, 347] width 49 height 28
click at [531, 658] on textarea at bounding box center [779, 652] width 773 height 39
type textarea "j"
click at [907, 651] on textarea "تم الالغاء" at bounding box center [779, 652] width 773 height 39
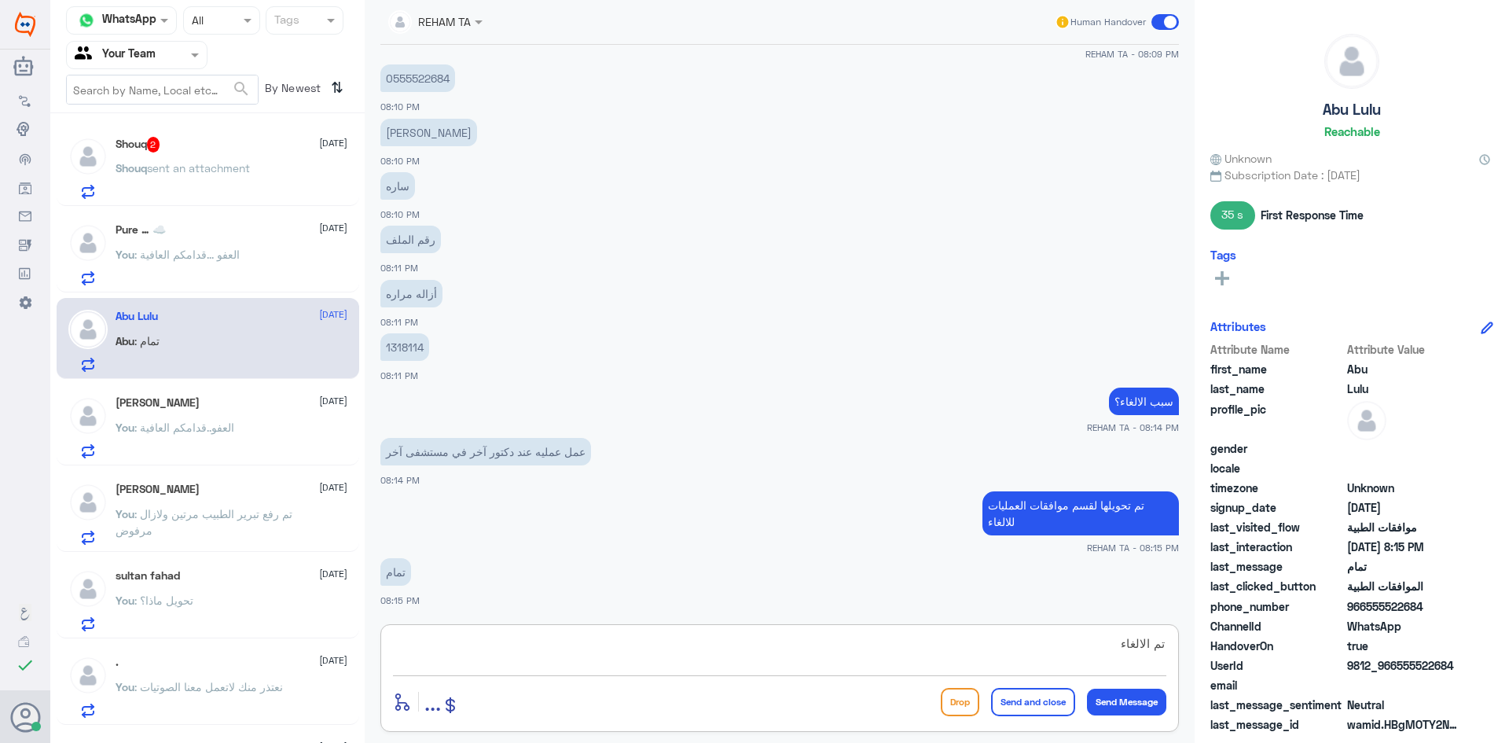
paste textarea "اي خدمة اخرى؟"
type textarea "تم الالغاء اي خدمة اخرى؟"
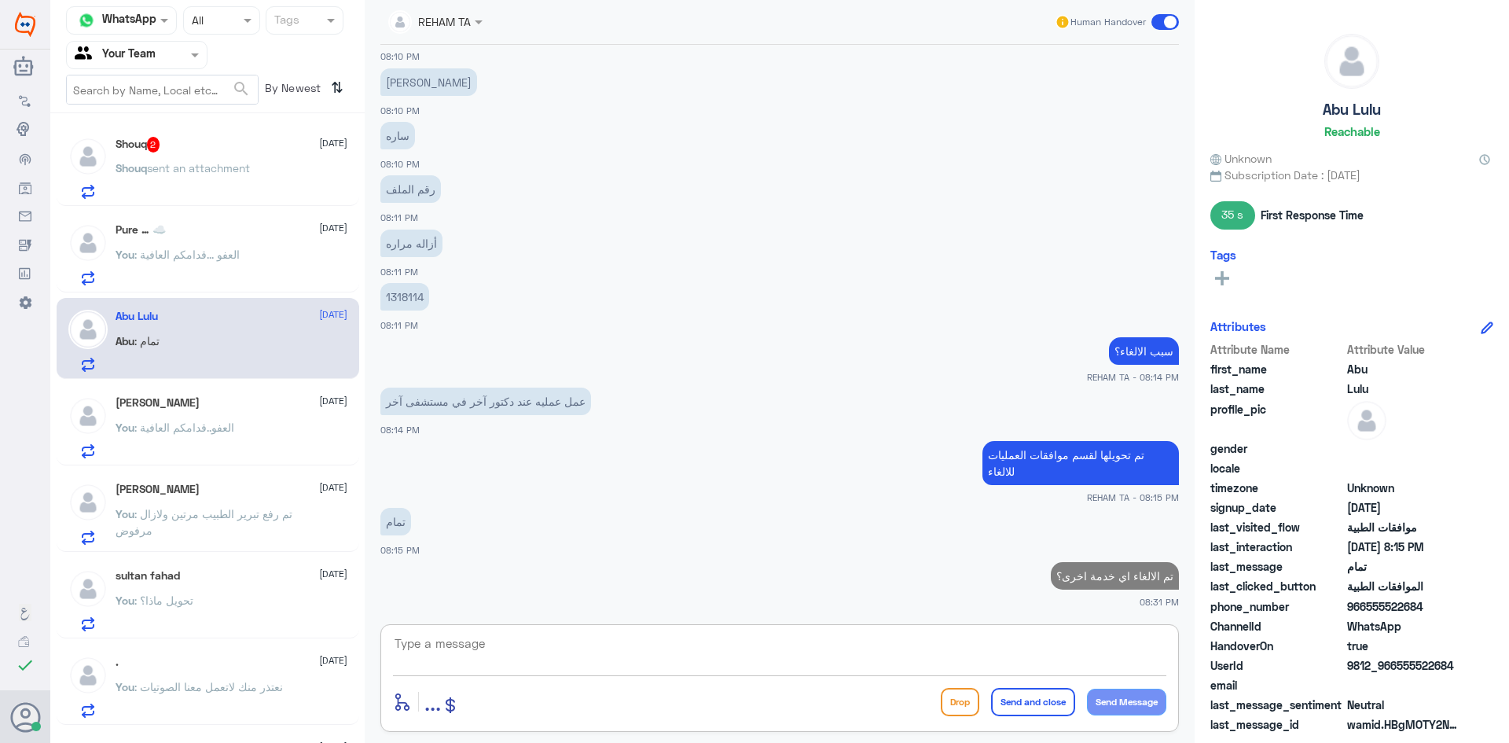
click at [180, 165] on span "sent an attachment" at bounding box center [198, 167] width 103 height 13
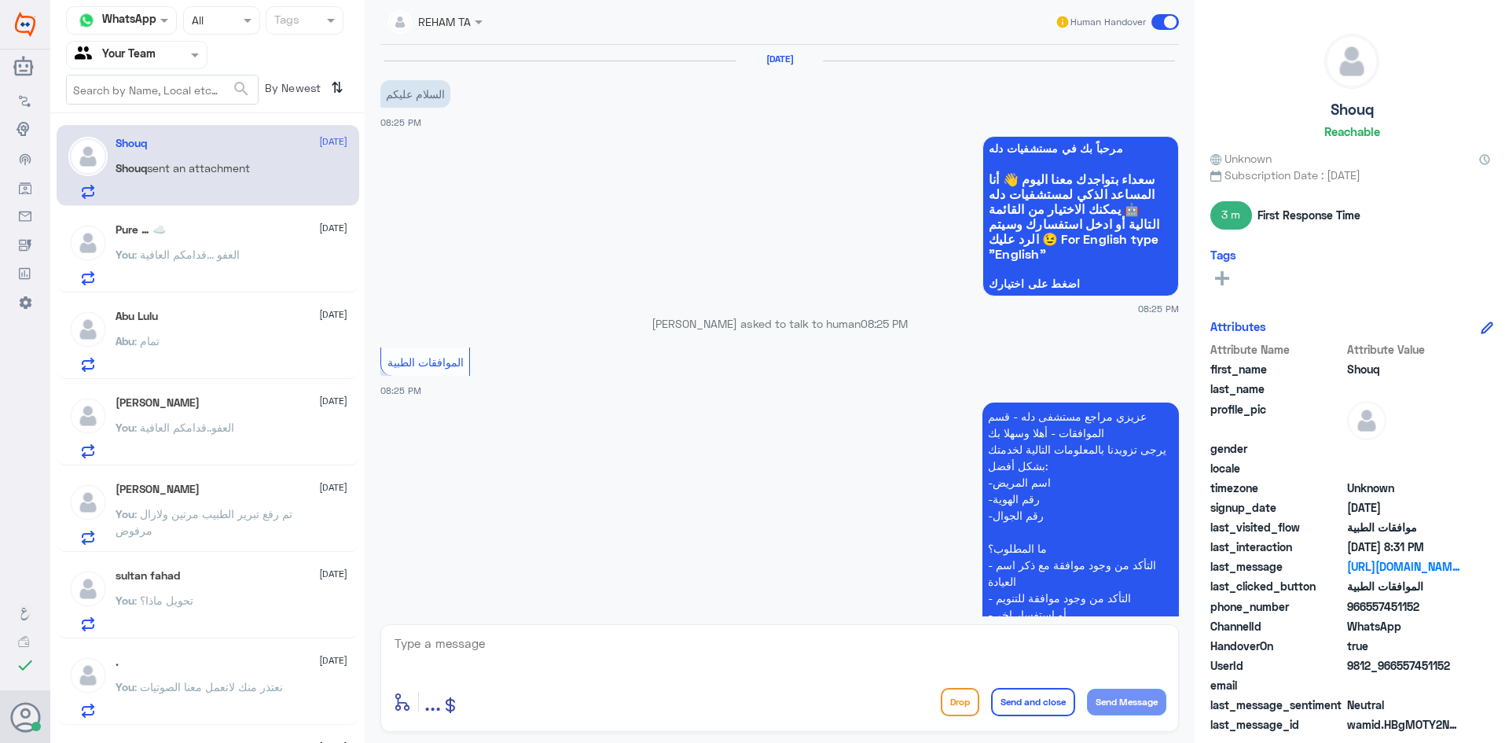
scroll to position [810, 0]
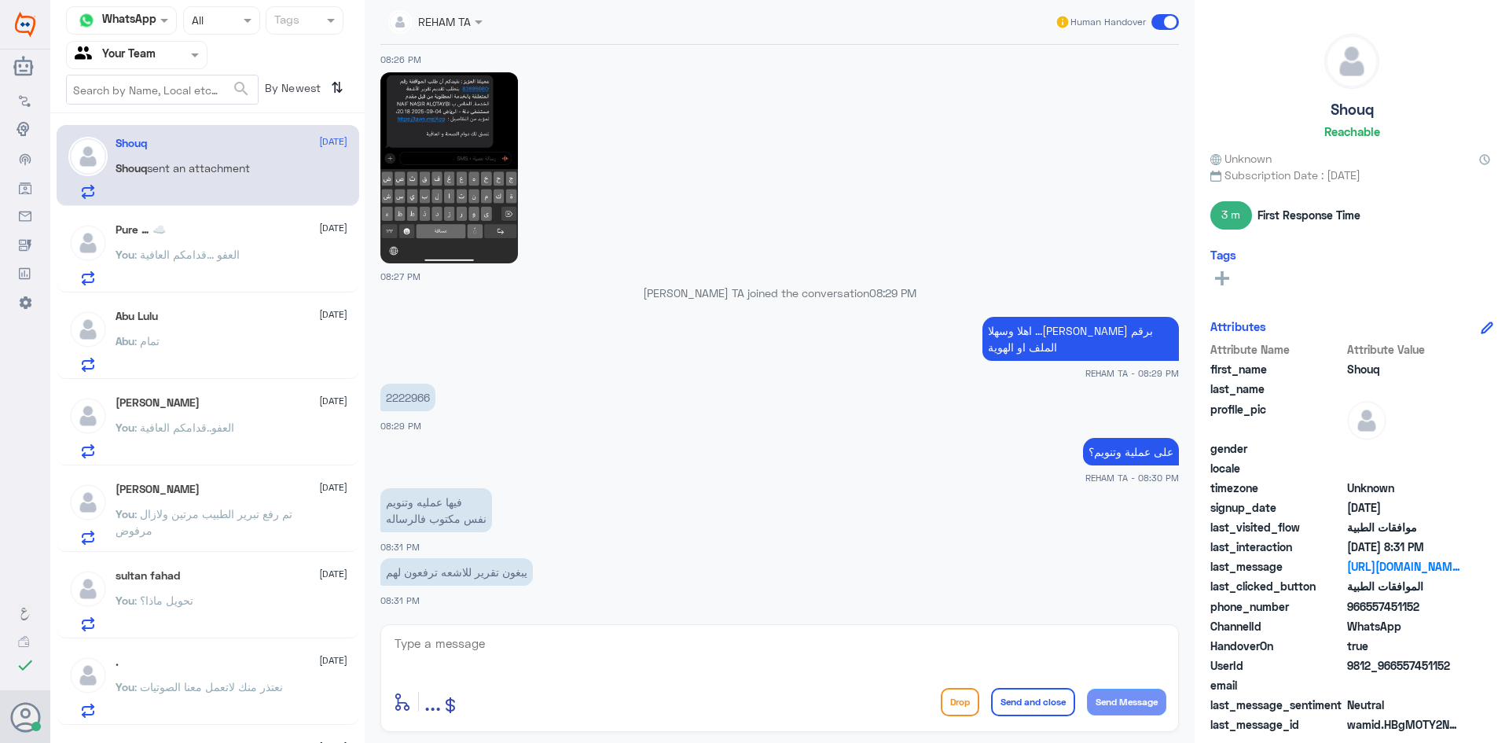
click at [578, 663] on textarea at bounding box center [779, 652] width 773 height 39
type textarea "سيتم تحويلها لقسم التنويم والعمليات لمتابعتها"
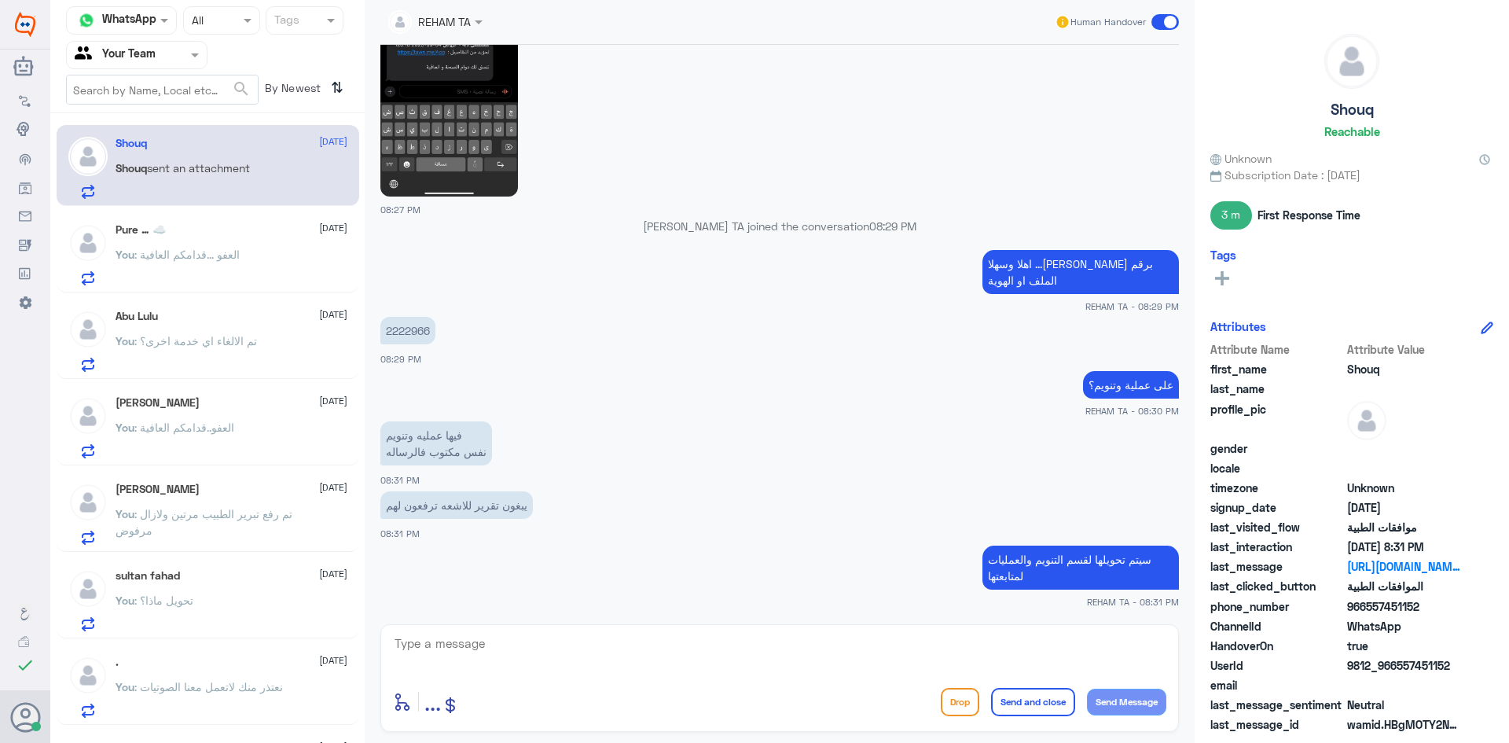
click at [527, 106] on div at bounding box center [779, 100] width 799 height 193
click at [466, 152] on img at bounding box center [449, 101] width 138 height 191
click at [172, 251] on span ": العفو ...قدامكم العافية" at bounding box center [186, 254] width 105 height 13
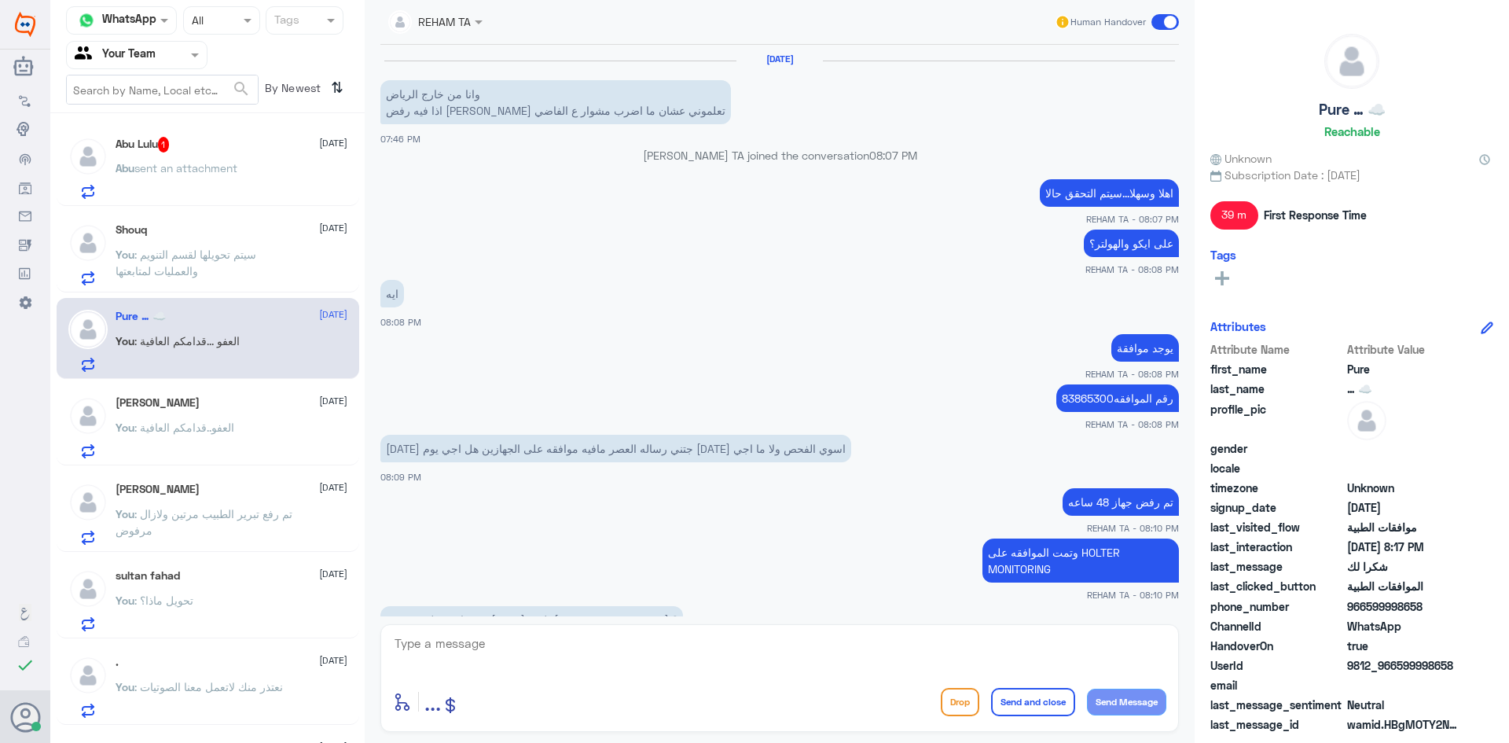
scroll to position [556, 0]
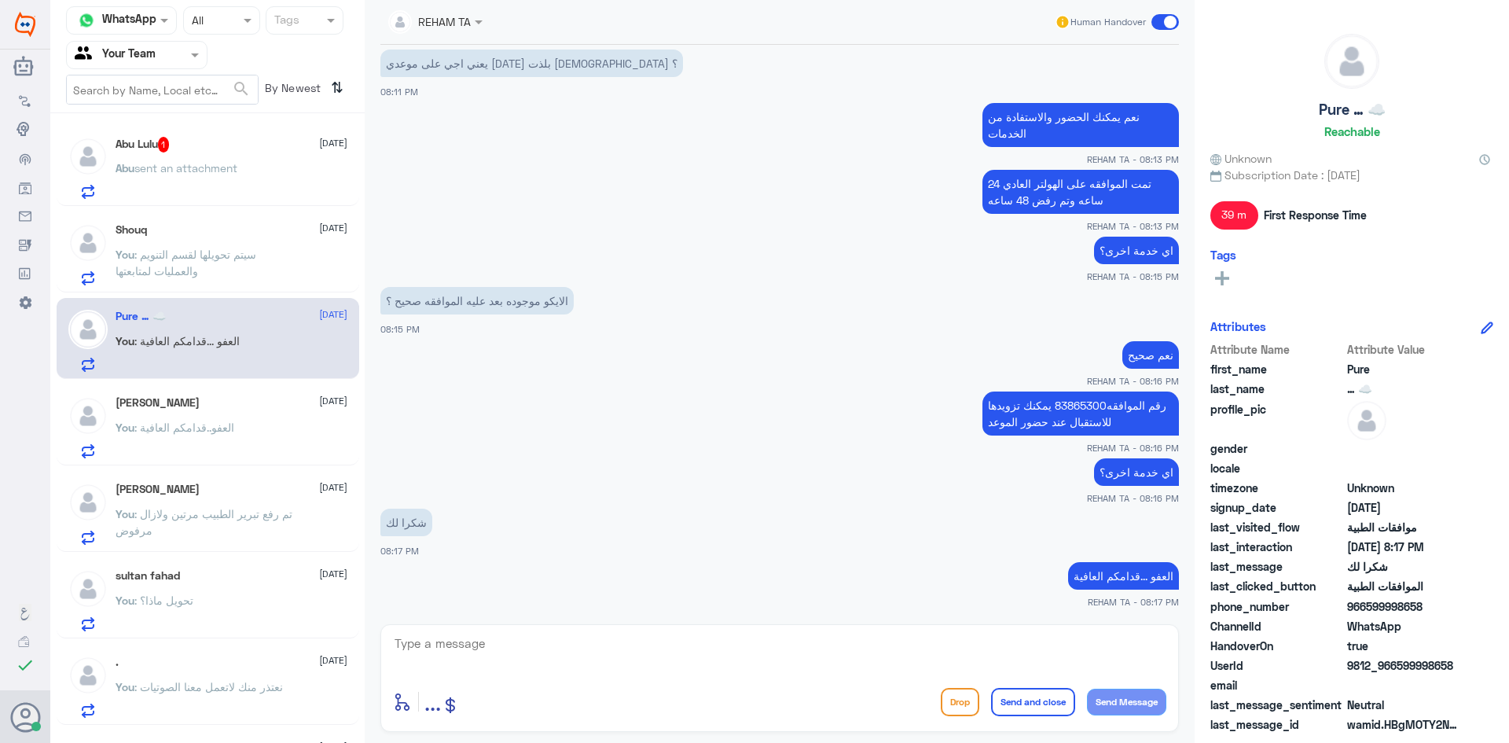
click at [250, 171] on div "Abu sent an attachment" at bounding box center [232, 180] width 232 height 35
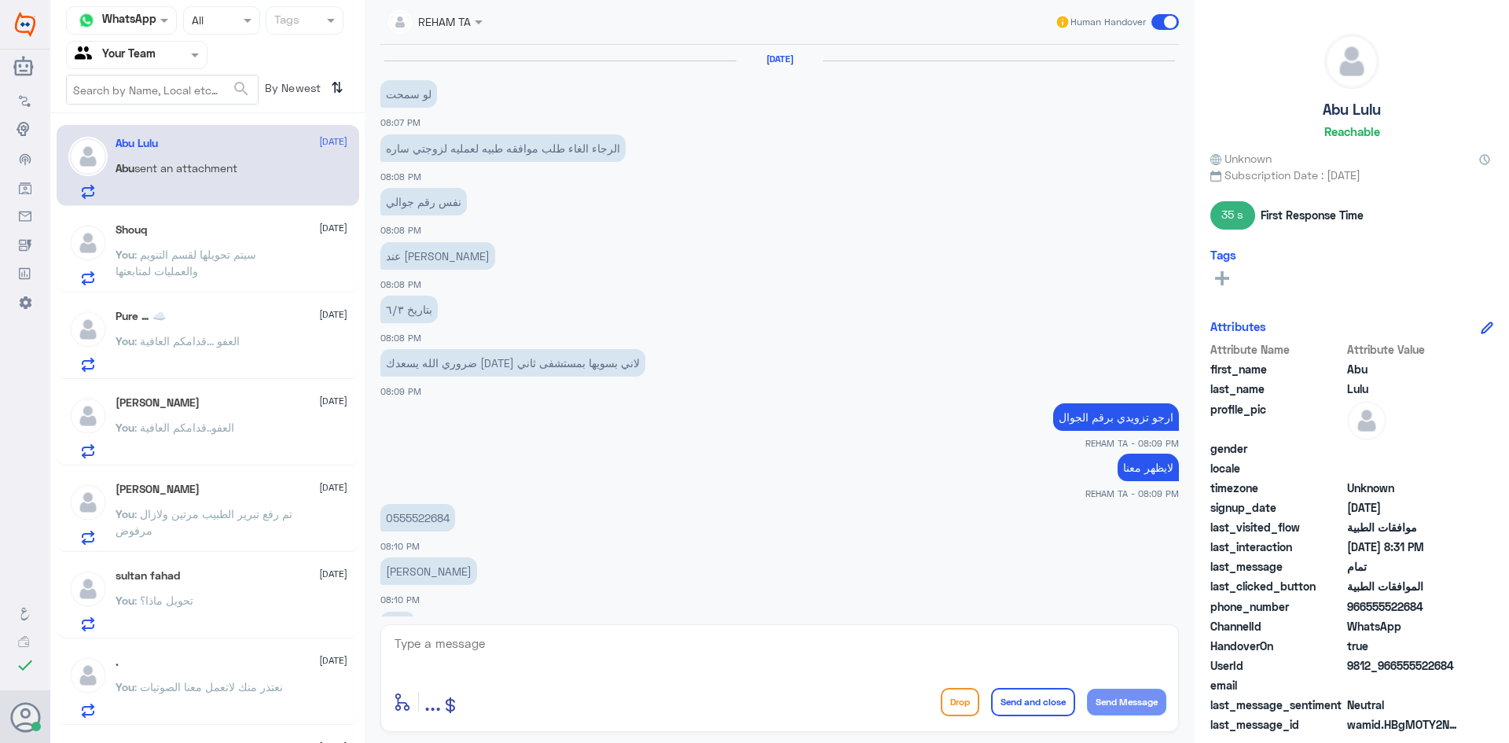
scroll to position [543, 0]
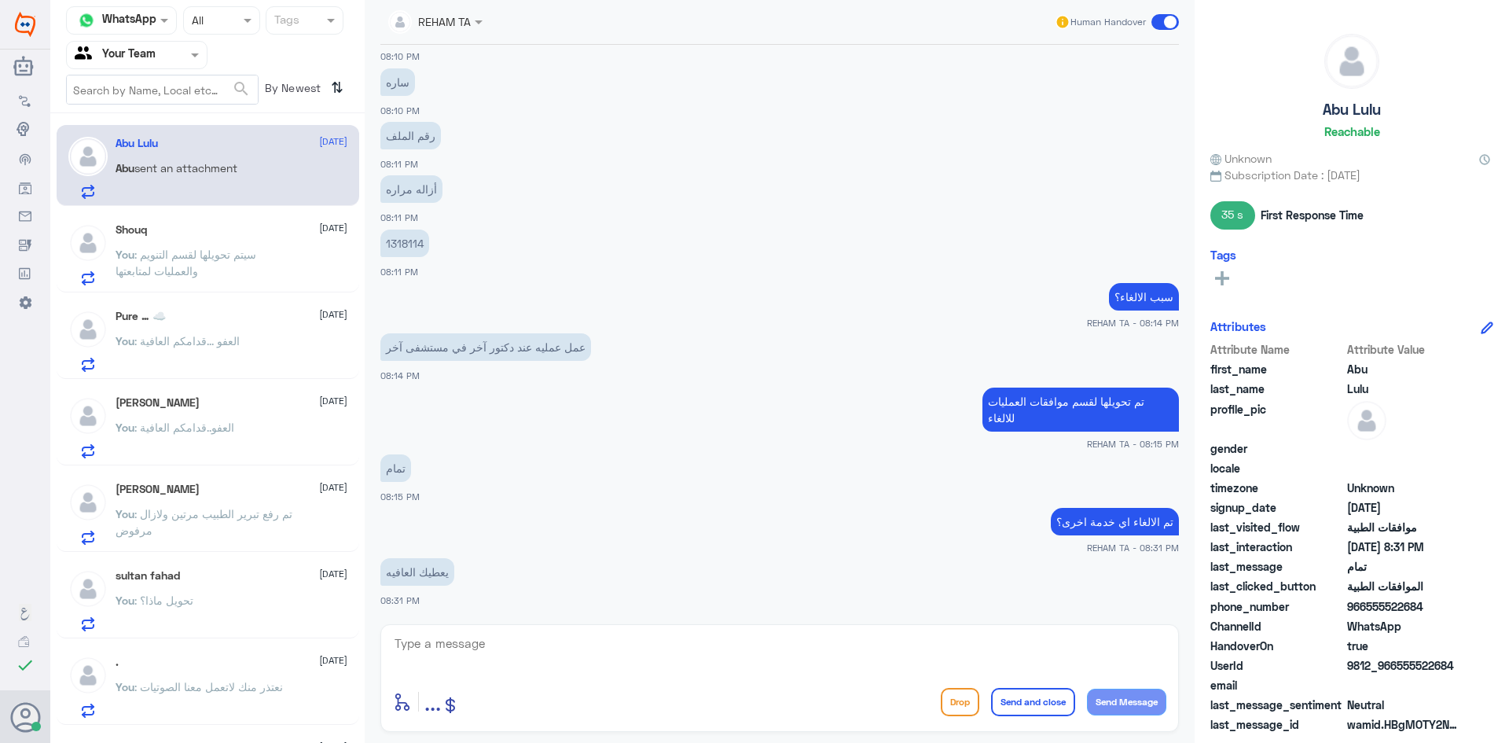
click at [534, 658] on textarea at bounding box center [779, 652] width 773 height 39
click at [592, 649] on textarea at bounding box center [779, 652] width 773 height 39
paste textarea "العفو ...قدامكم العافية"
type textarea "العفو ...قدامكم العافية"
click at [1037, 697] on button "Send and close" at bounding box center [1033, 702] width 84 height 28
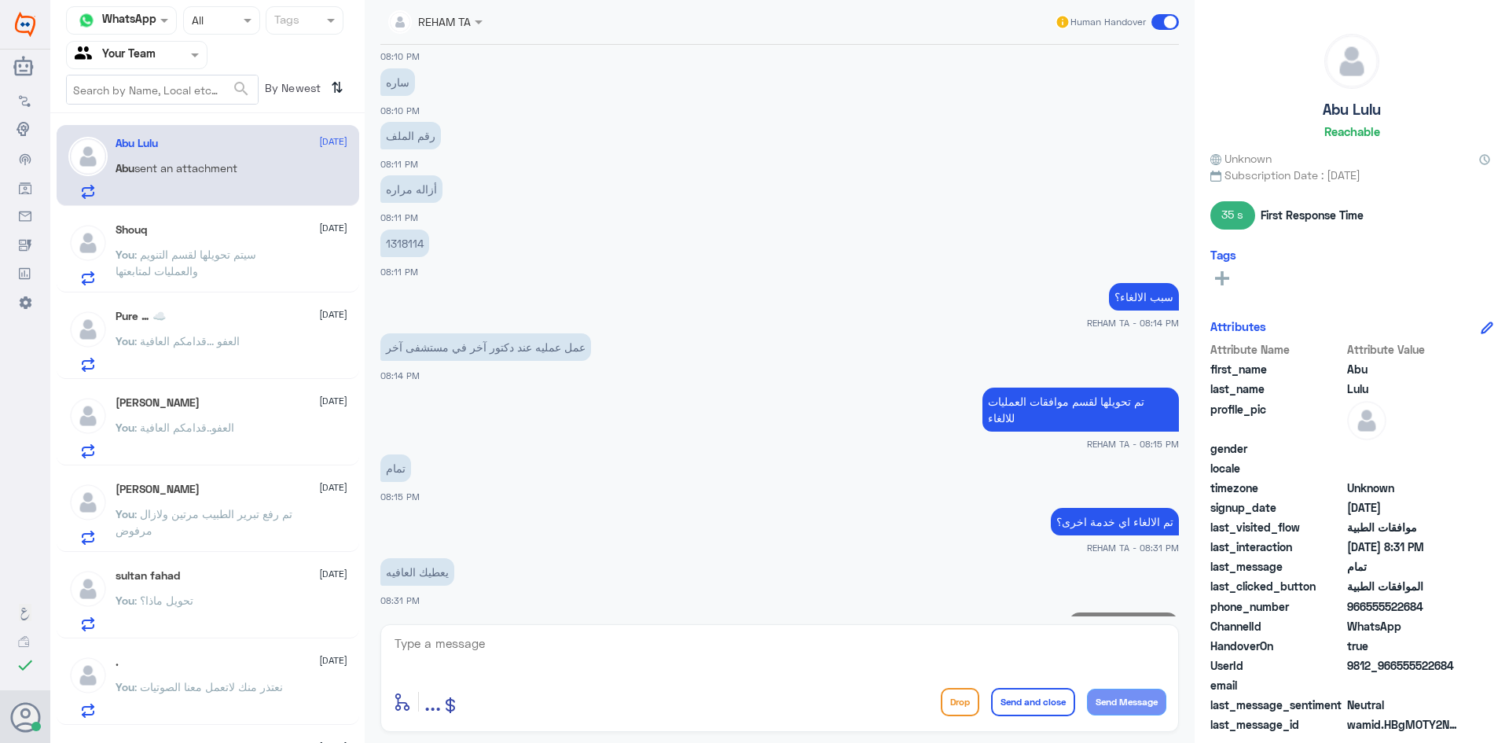
scroll to position [593, 0]
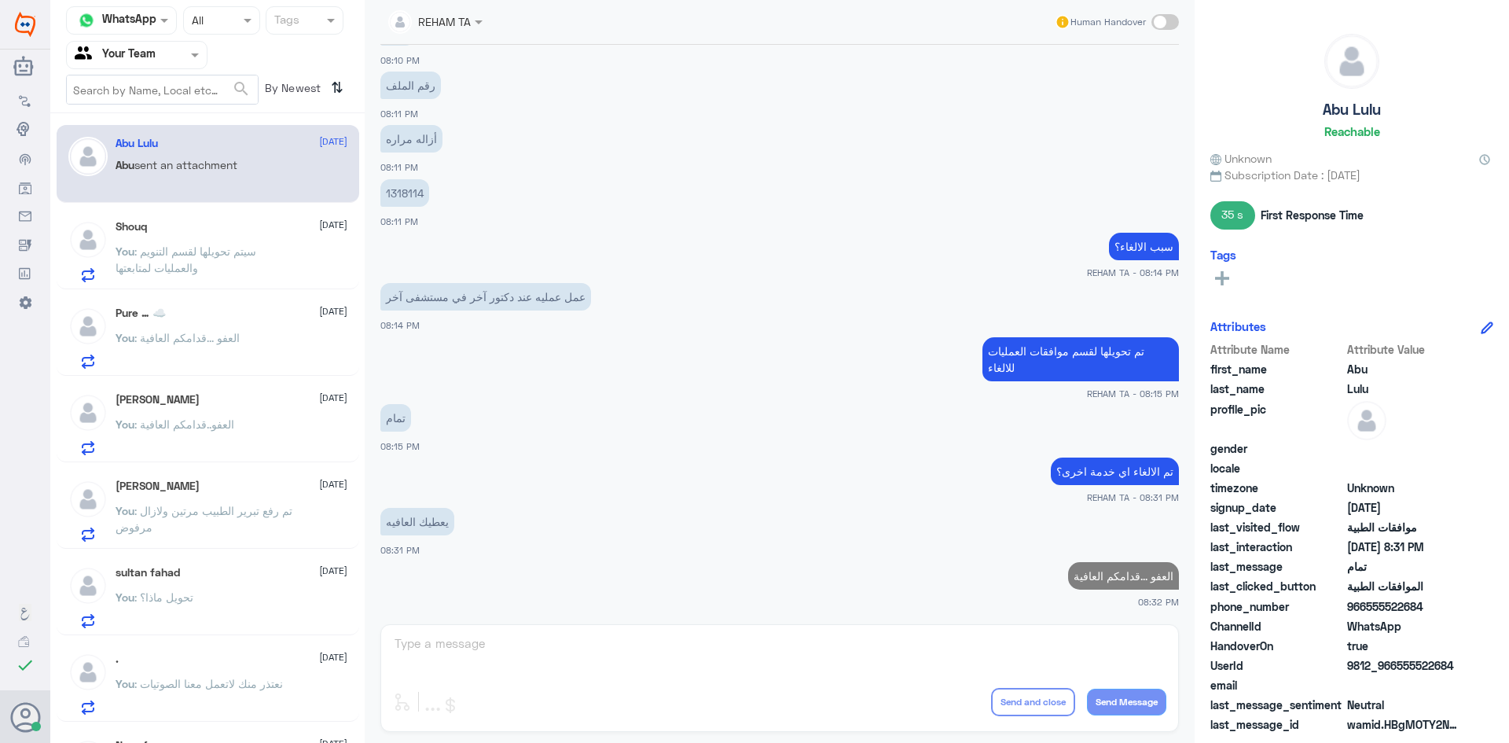
click at [171, 243] on p "You : سيتم تحويلها لقسم التنويم والعمليات لمتابعتها" at bounding box center [204, 262] width 177 height 39
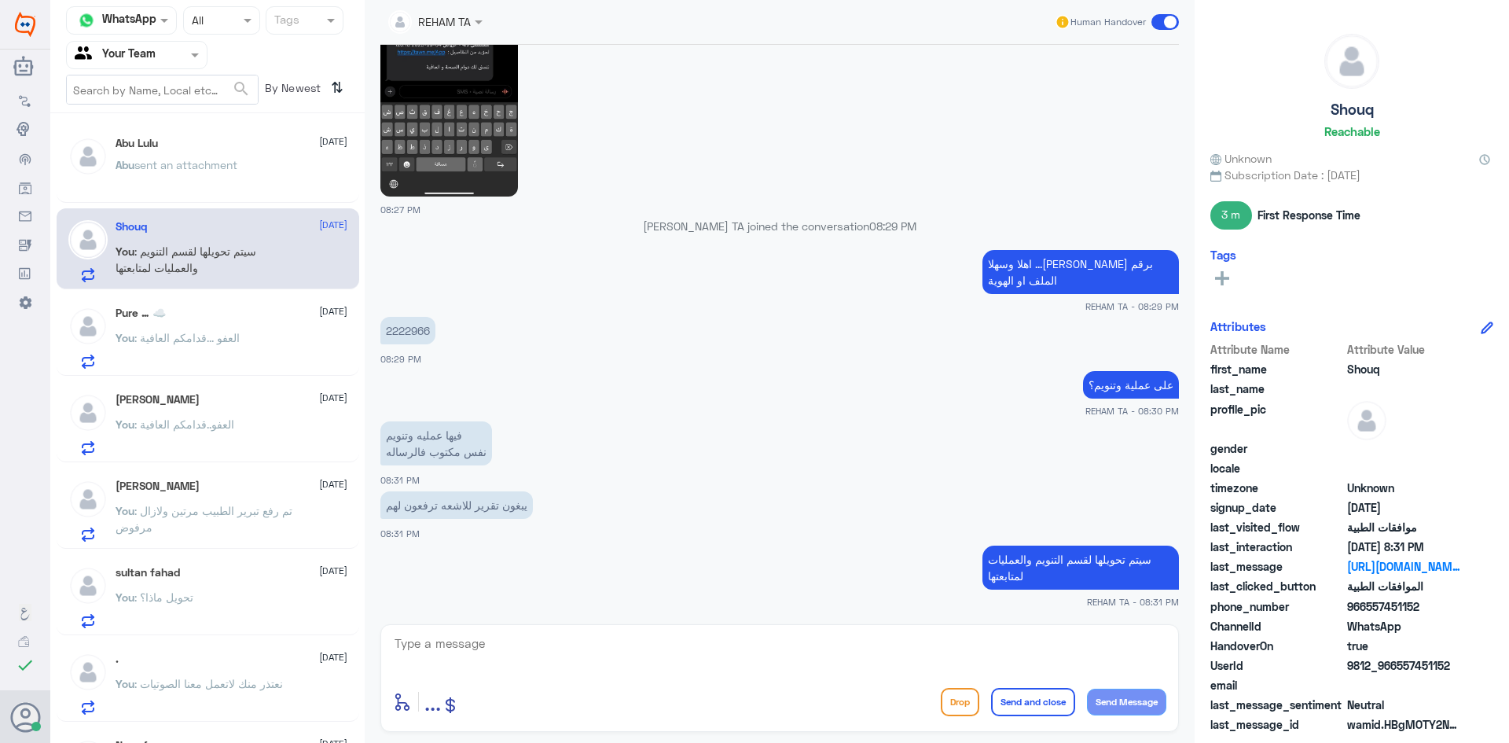
scroll to position [931, 0]
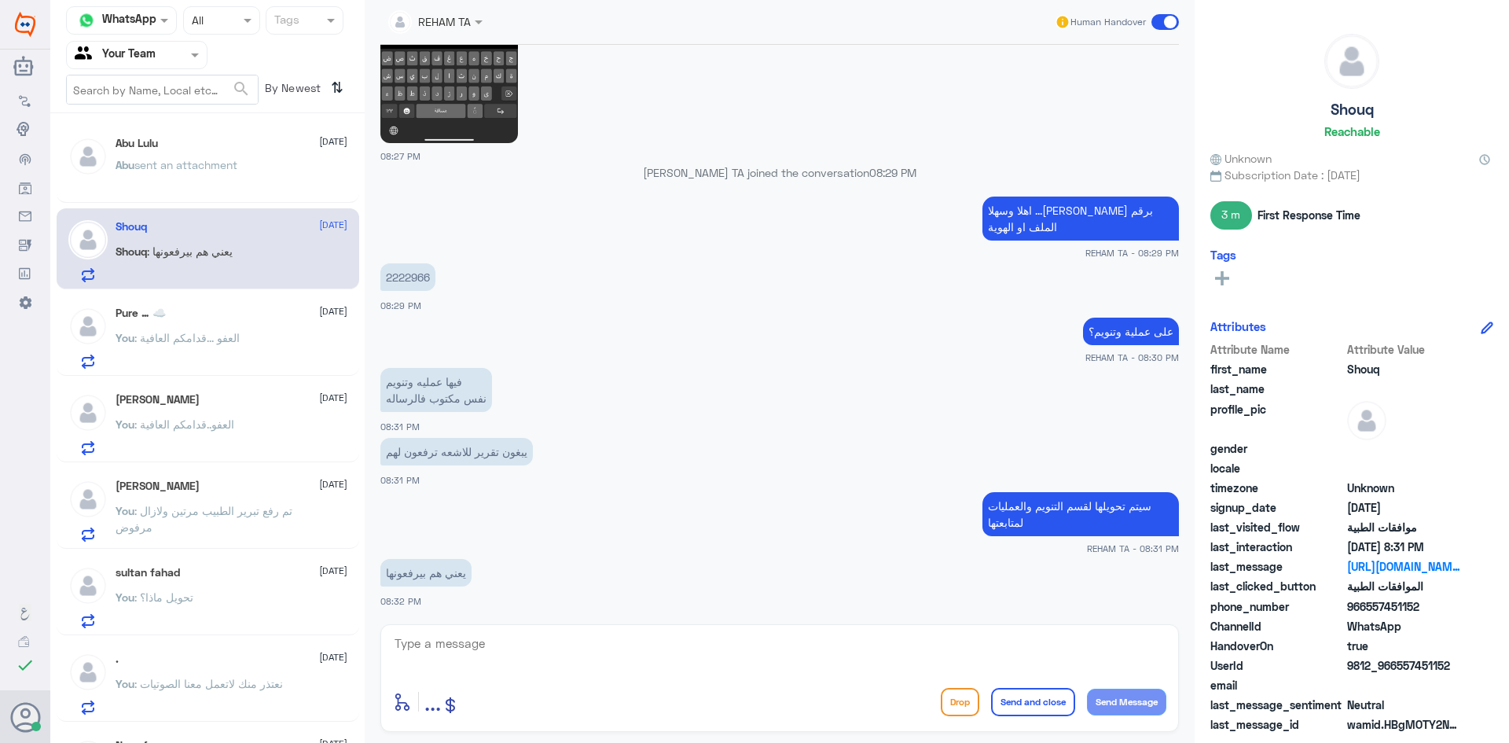
click at [487, 631] on div "enter flow name ... Drop Send and close Send Message" at bounding box center [779, 678] width 799 height 108
click at [490, 651] on textarea at bounding box center [779, 652] width 773 height 39
type textarea "نعم"
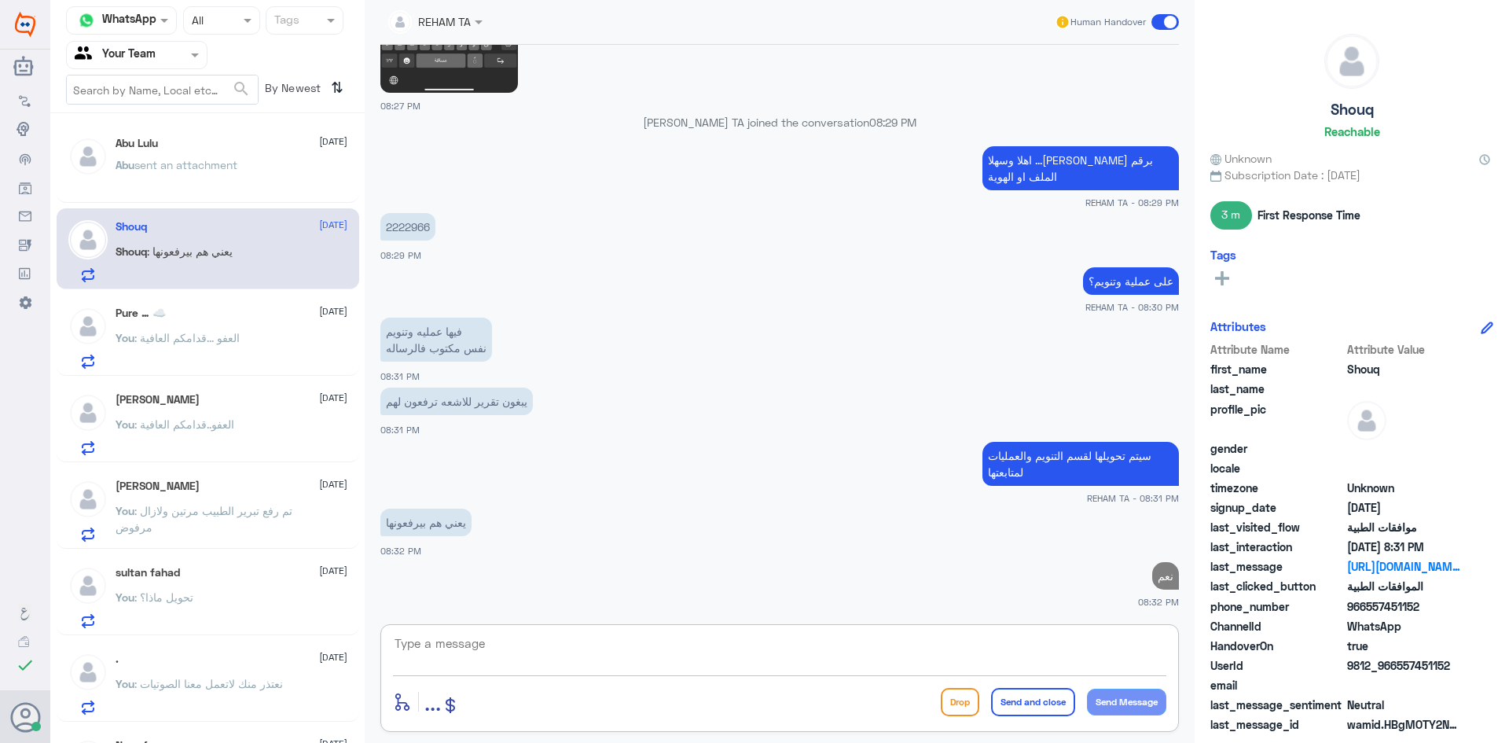
click at [137, 304] on div "Pure … ☁️ [DATE] You : العفو ...قدامكم العافية" at bounding box center [208, 335] width 303 height 81
click at [148, 329] on p "You : العفو ...قدامكم العافية" at bounding box center [178, 348] width 124 height 39
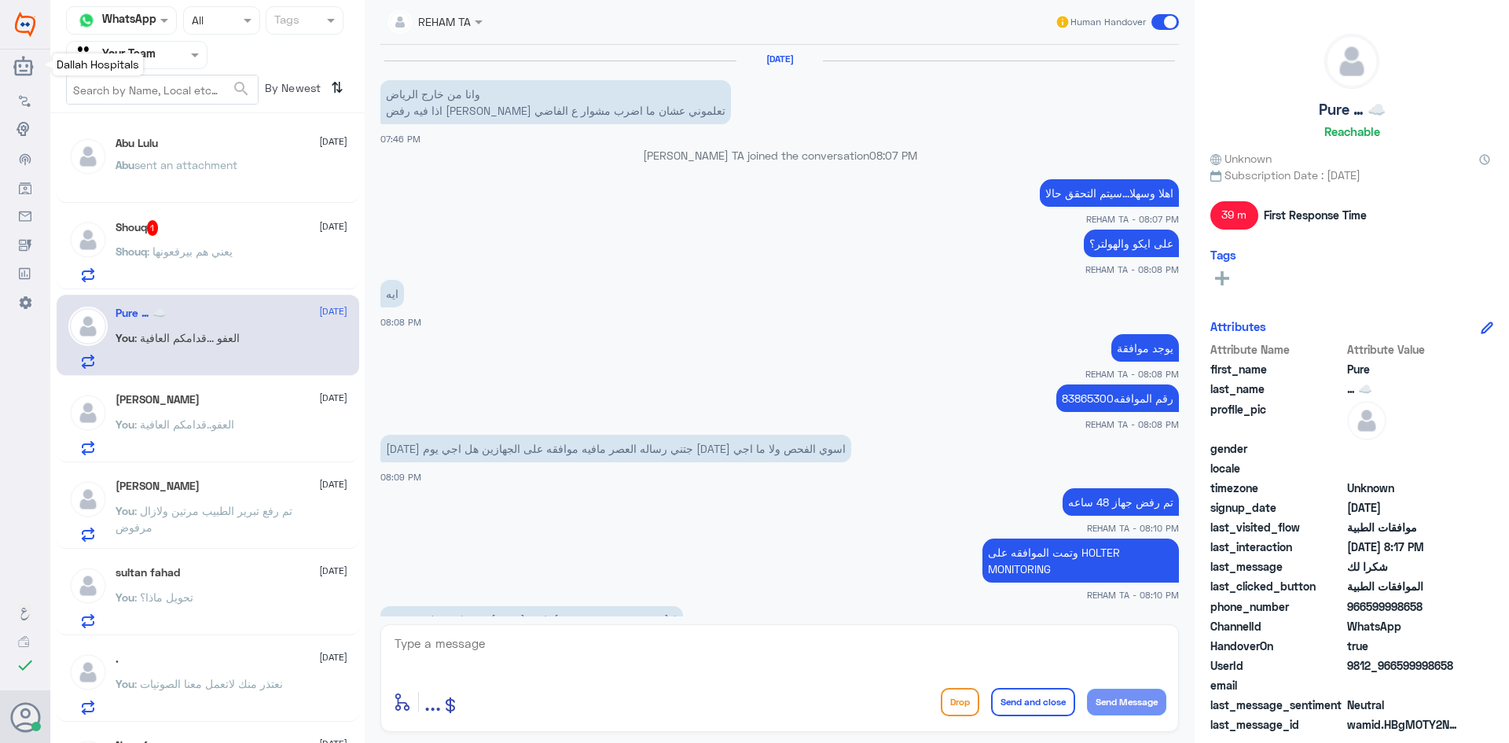
scroll to position [556, 0]
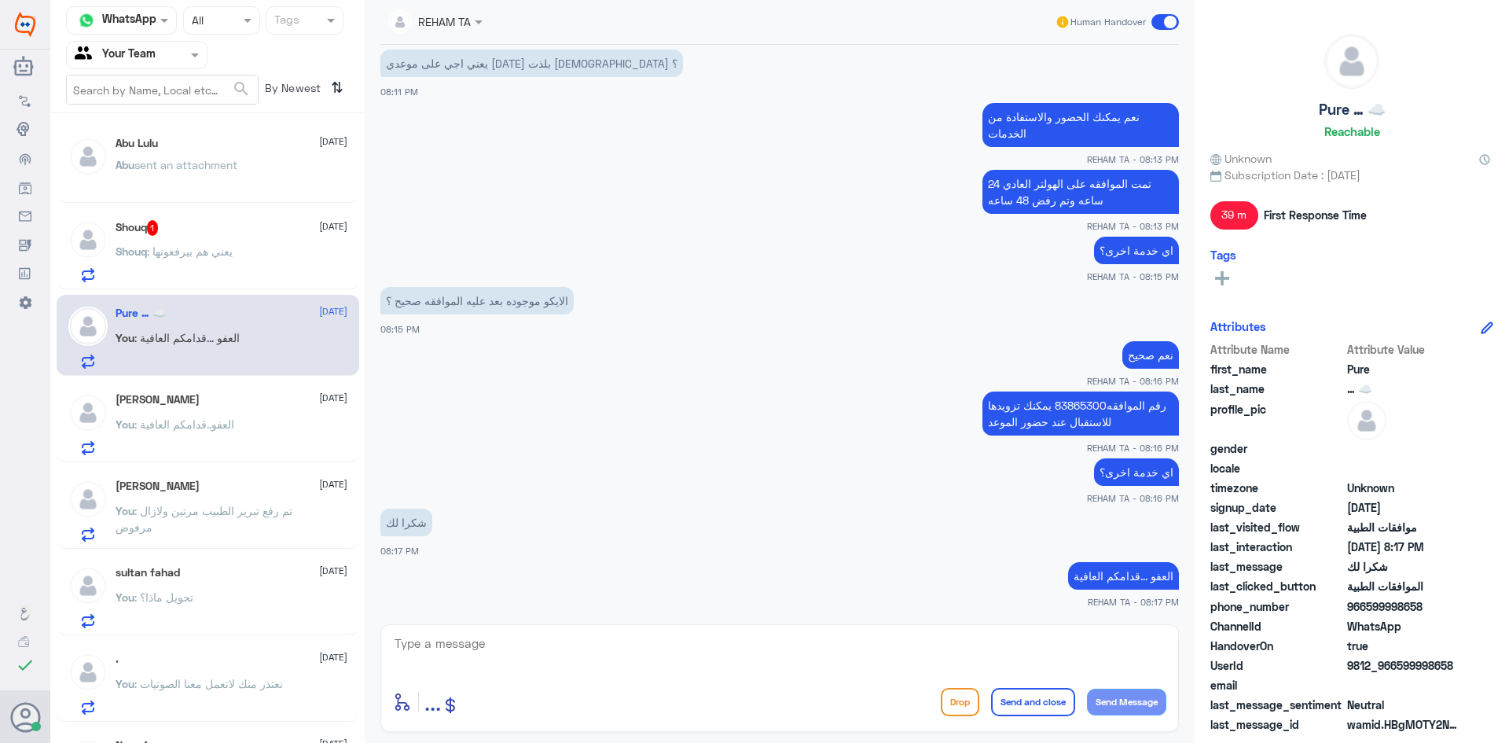
click at [162, 263] on p "Shouq : يعني هم بيرفعونها" at bounding box center [174, 262] width 117 height 39
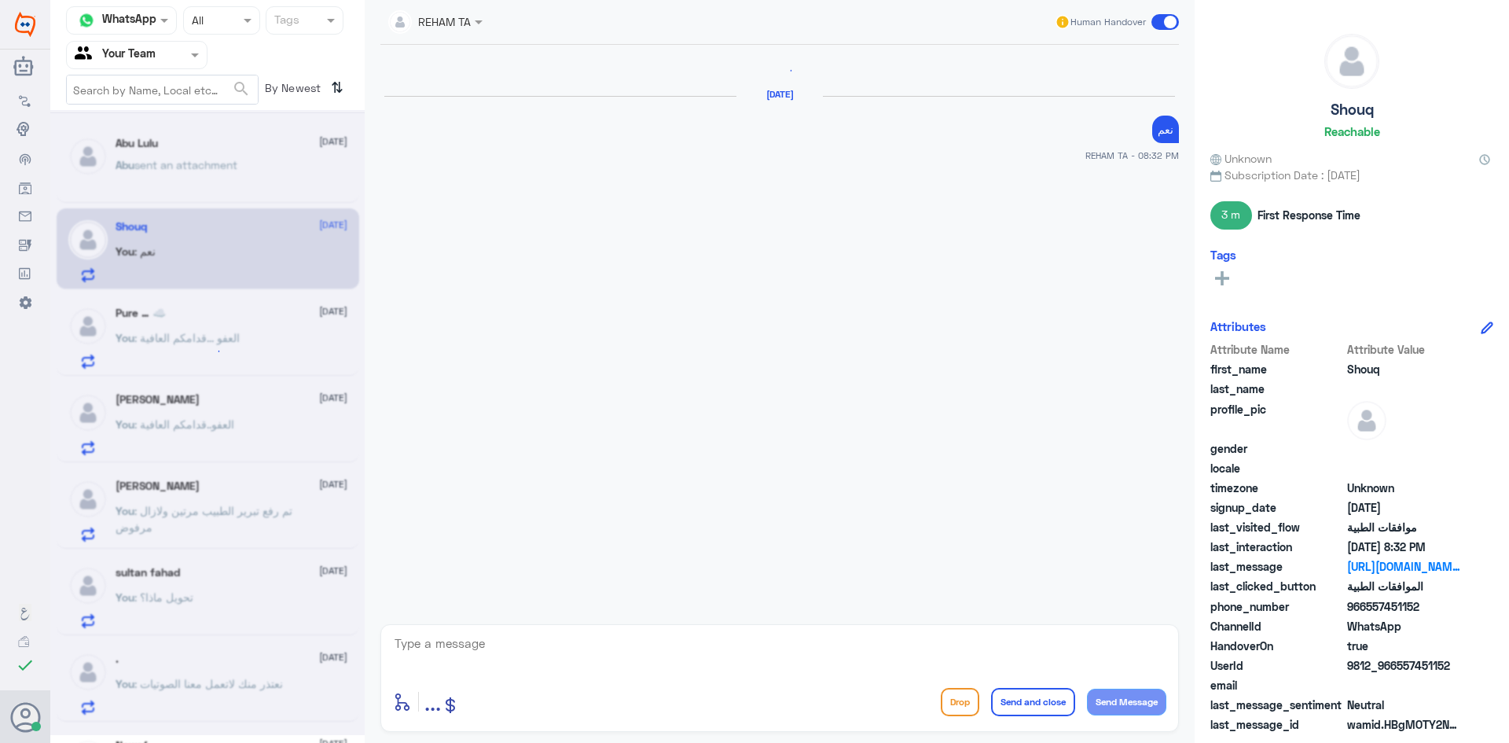
scroll to position [1031, 0]
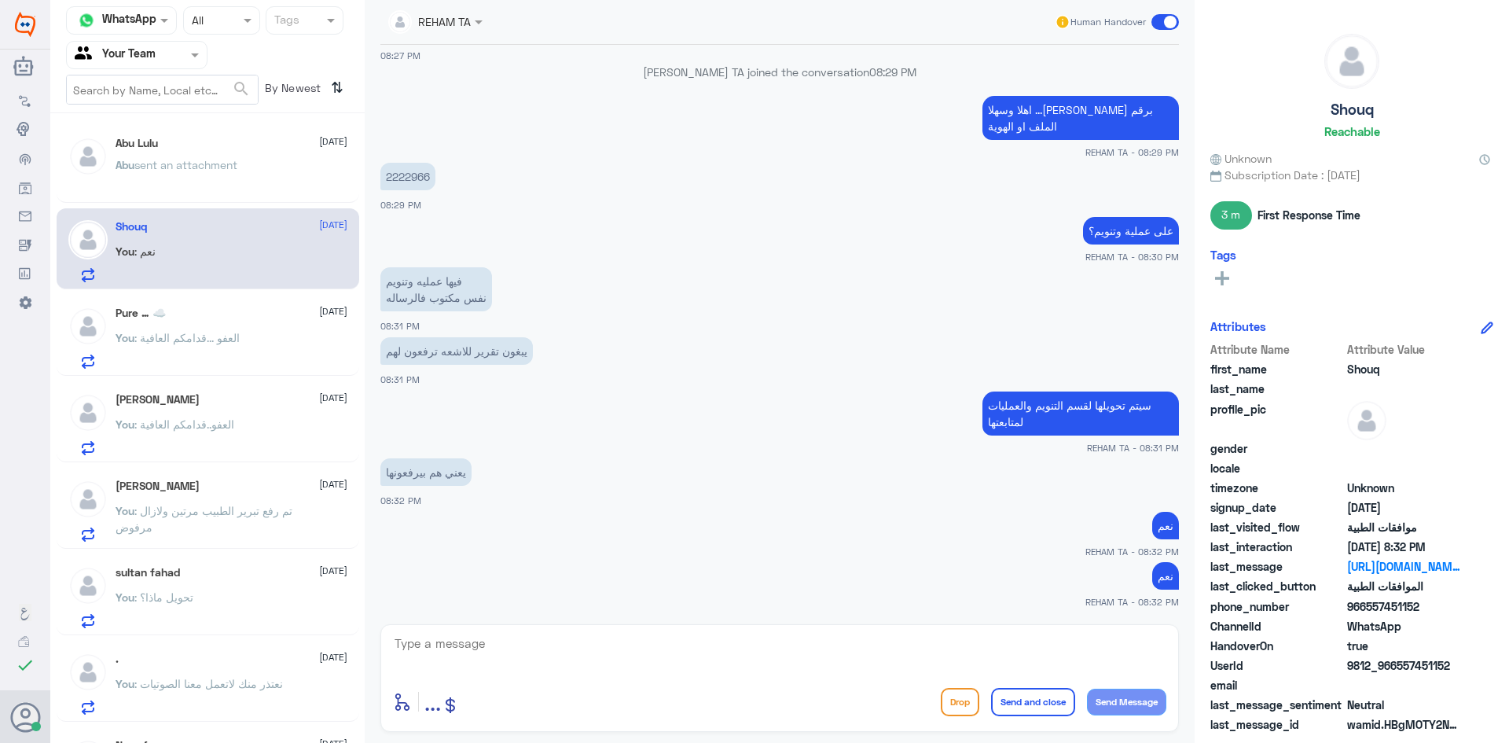
click at [160, 329] on div "Pure … ☁️ [DATE] You : العفو ...قدامكم العافية" at bounding box center [232, 338] width 232 height 62
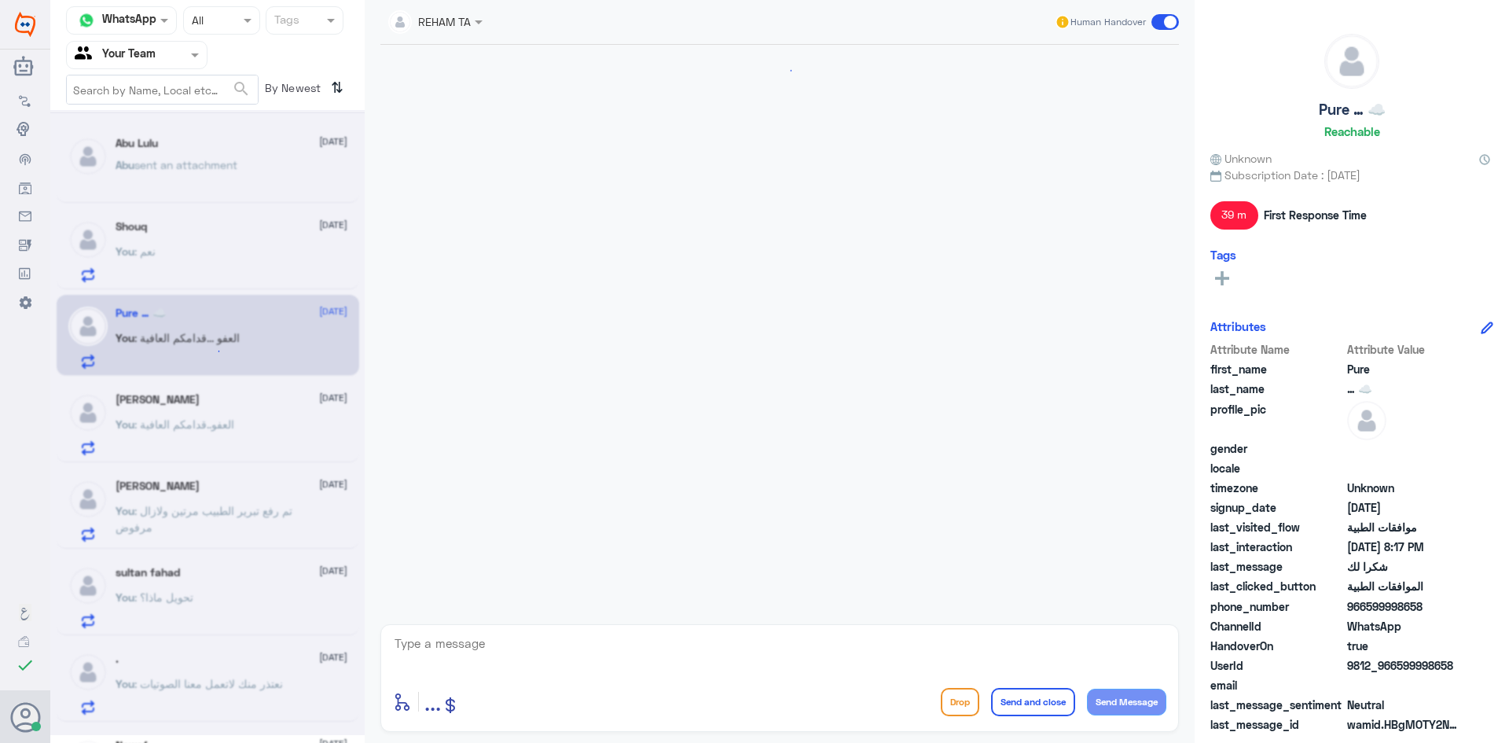
scroll to position [556, 0]
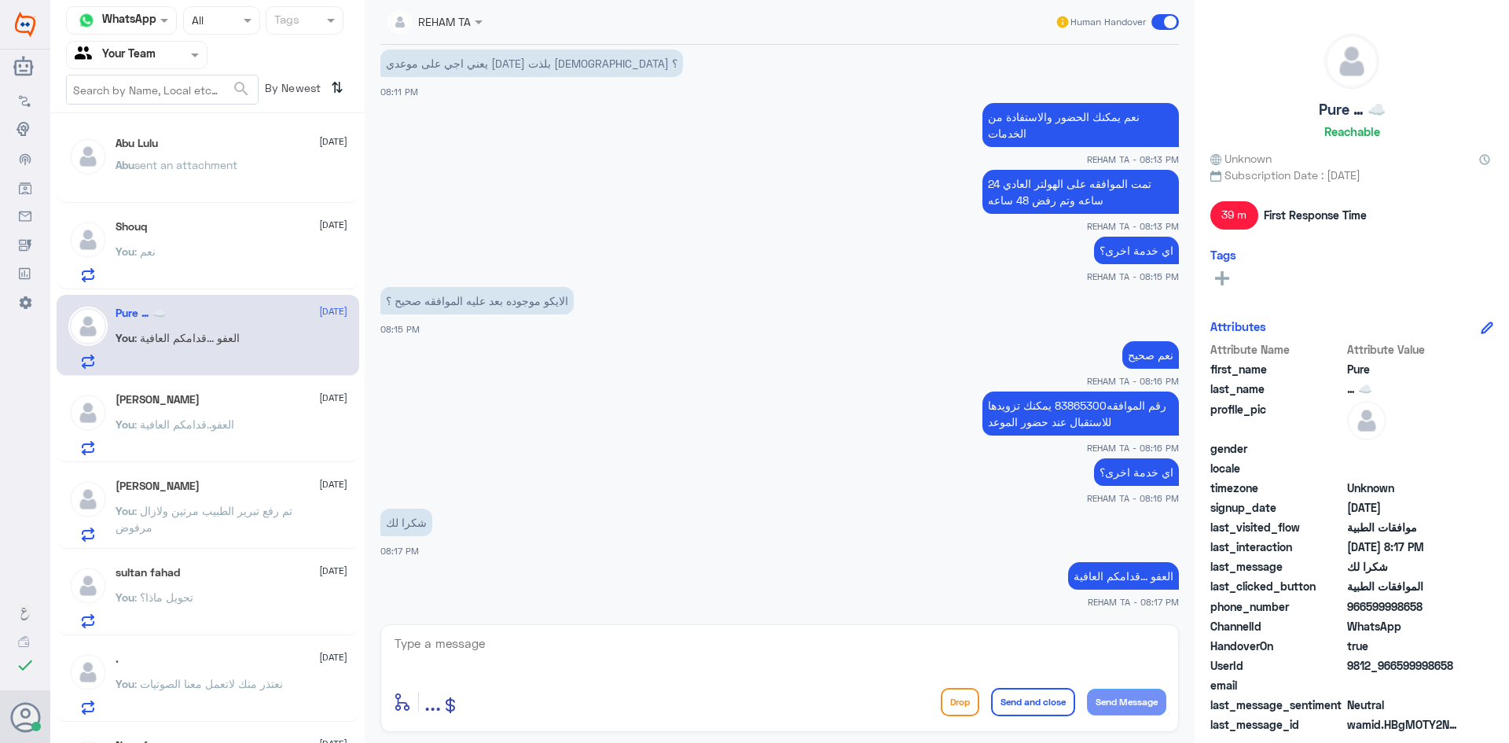
click at [183, 274] on div "You : نعم" at bounding box center [232, 264] width 232 height 35
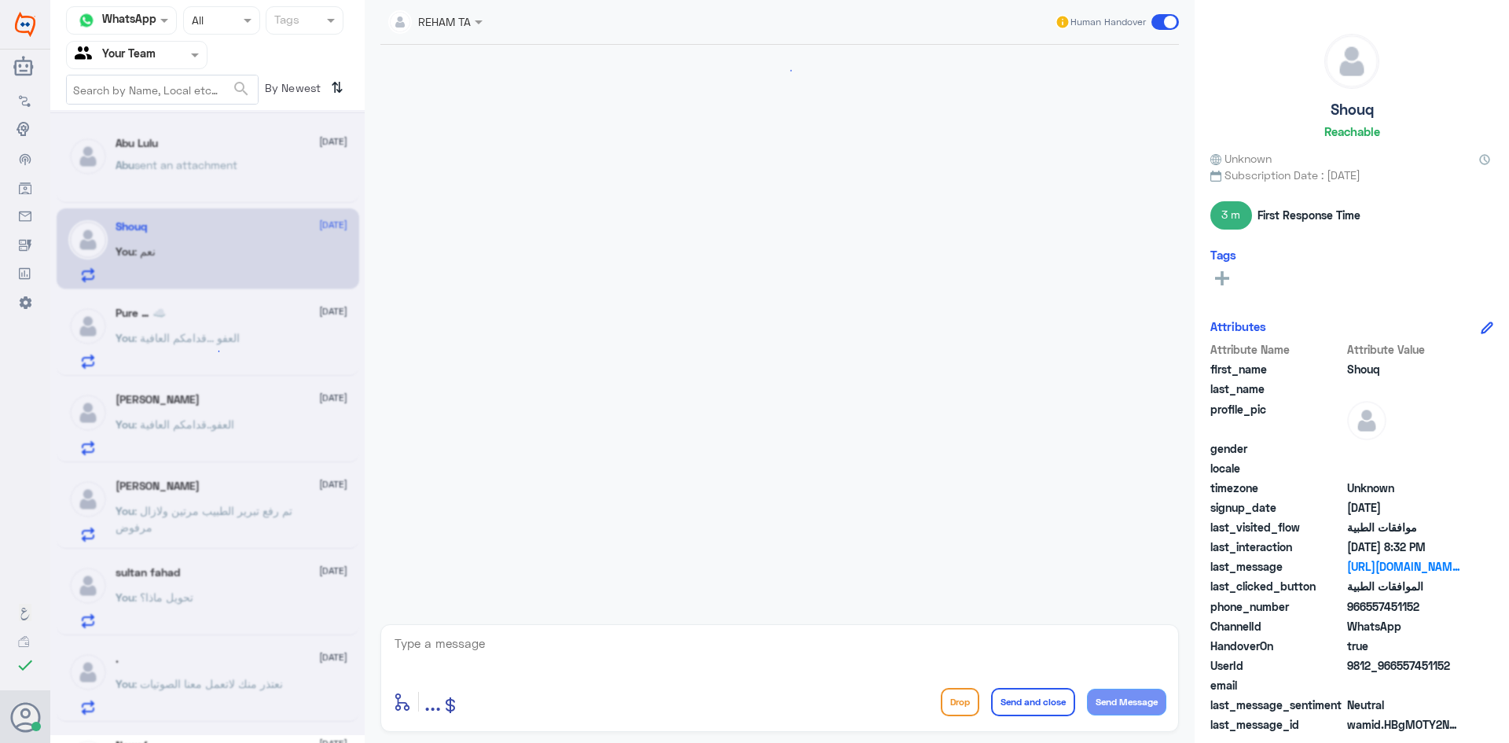
scroll to position [981, 0]
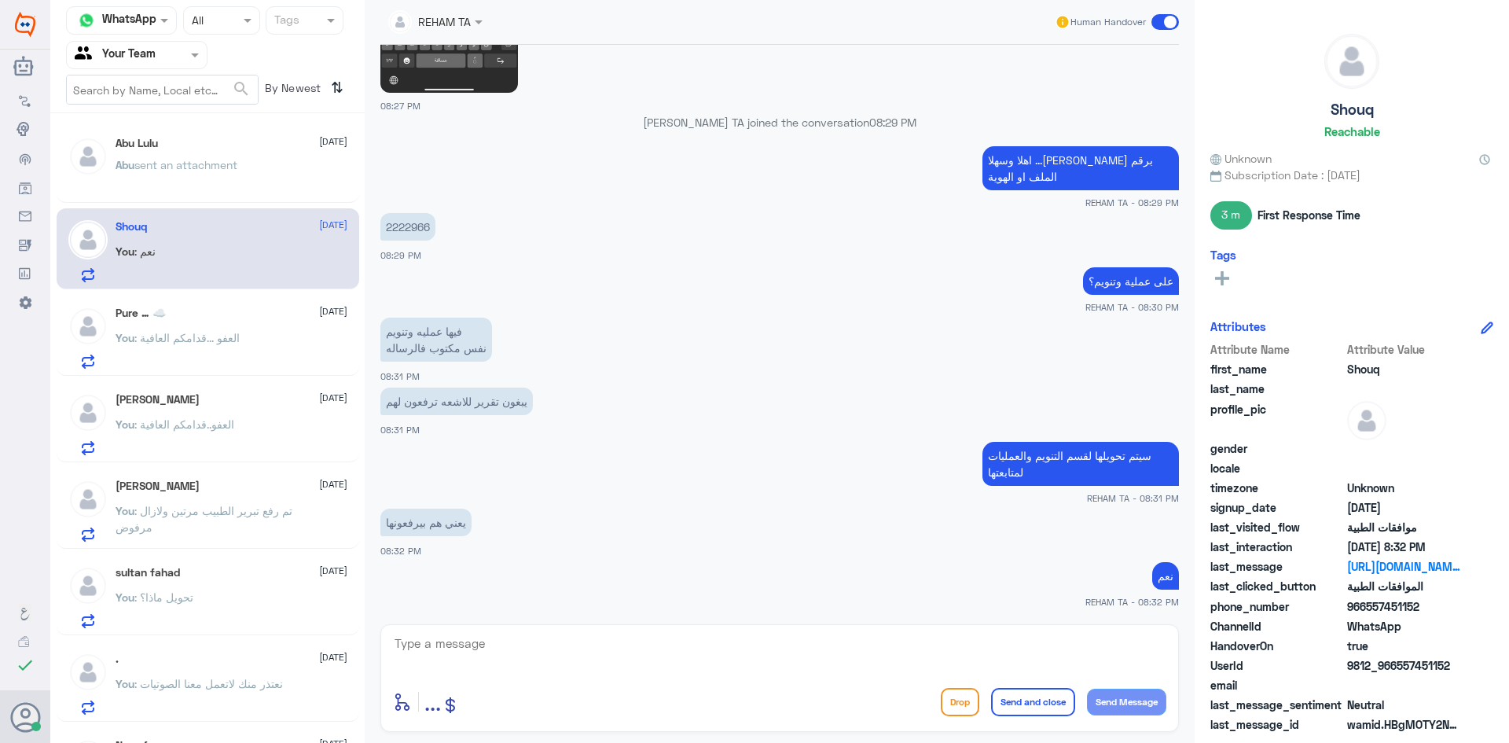
click at [199, 336] on span ": العفو ...قدامكم العافية" at bounding box center [186, 337] width 105 height 13
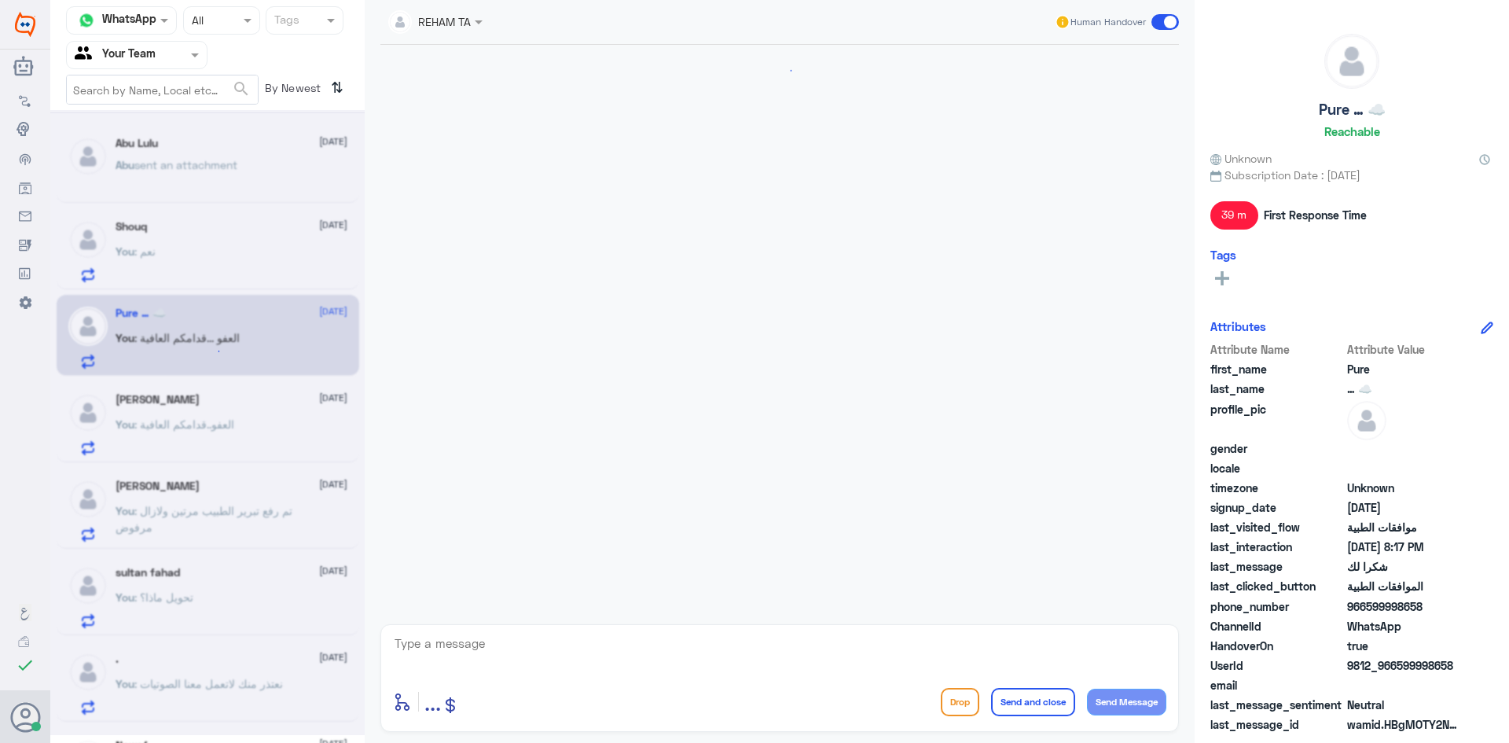
scroll to position [556, 0]
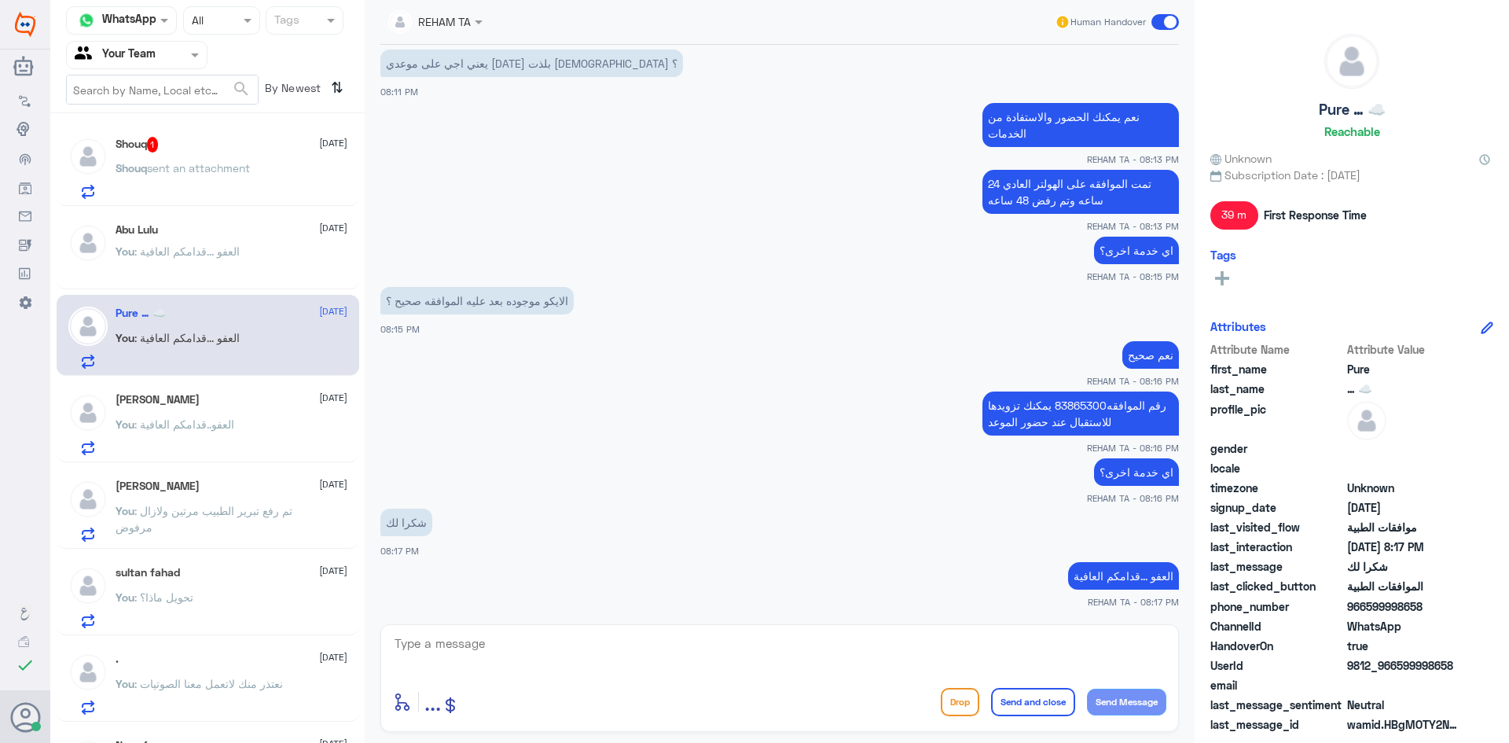
click at [104, 160] on img at bounding box center [87, 156] width 39 height 39
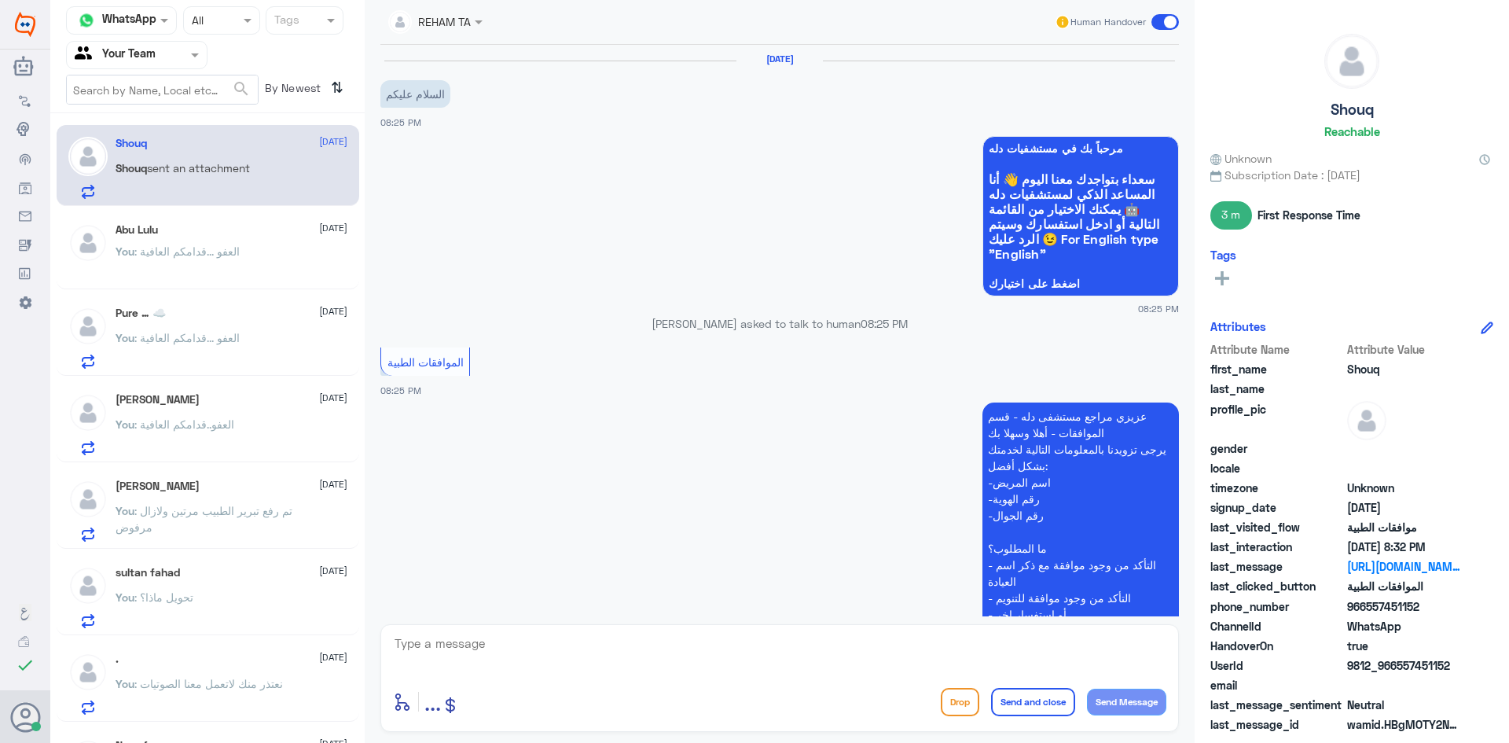
scroll to position [1035, 0]
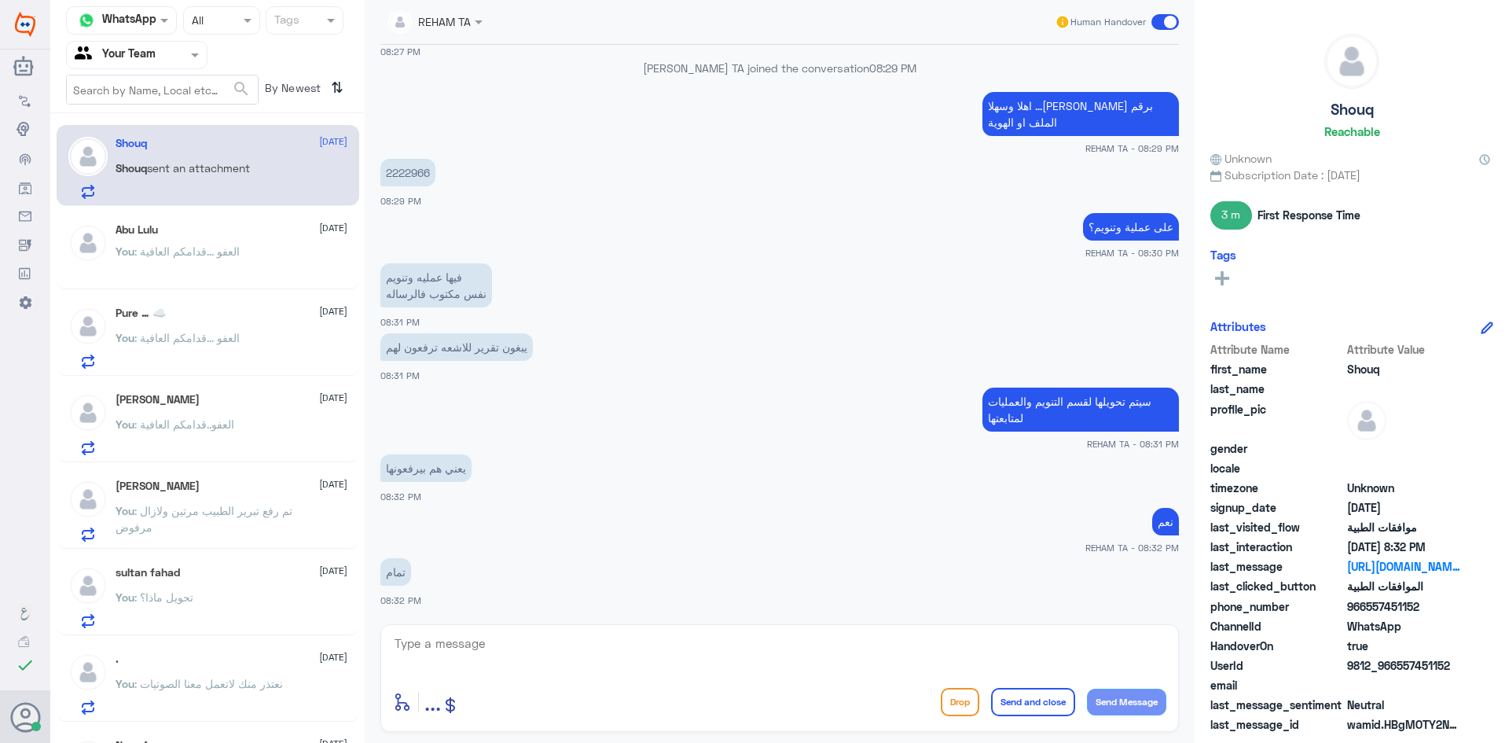
click at [461, 673] on div at bounding box center [779, 654] width 773 height 42
click at [175, 244] on p "You : العفو ...قدامكم العافية" at bounding box center [178, 262] width 124 height 39
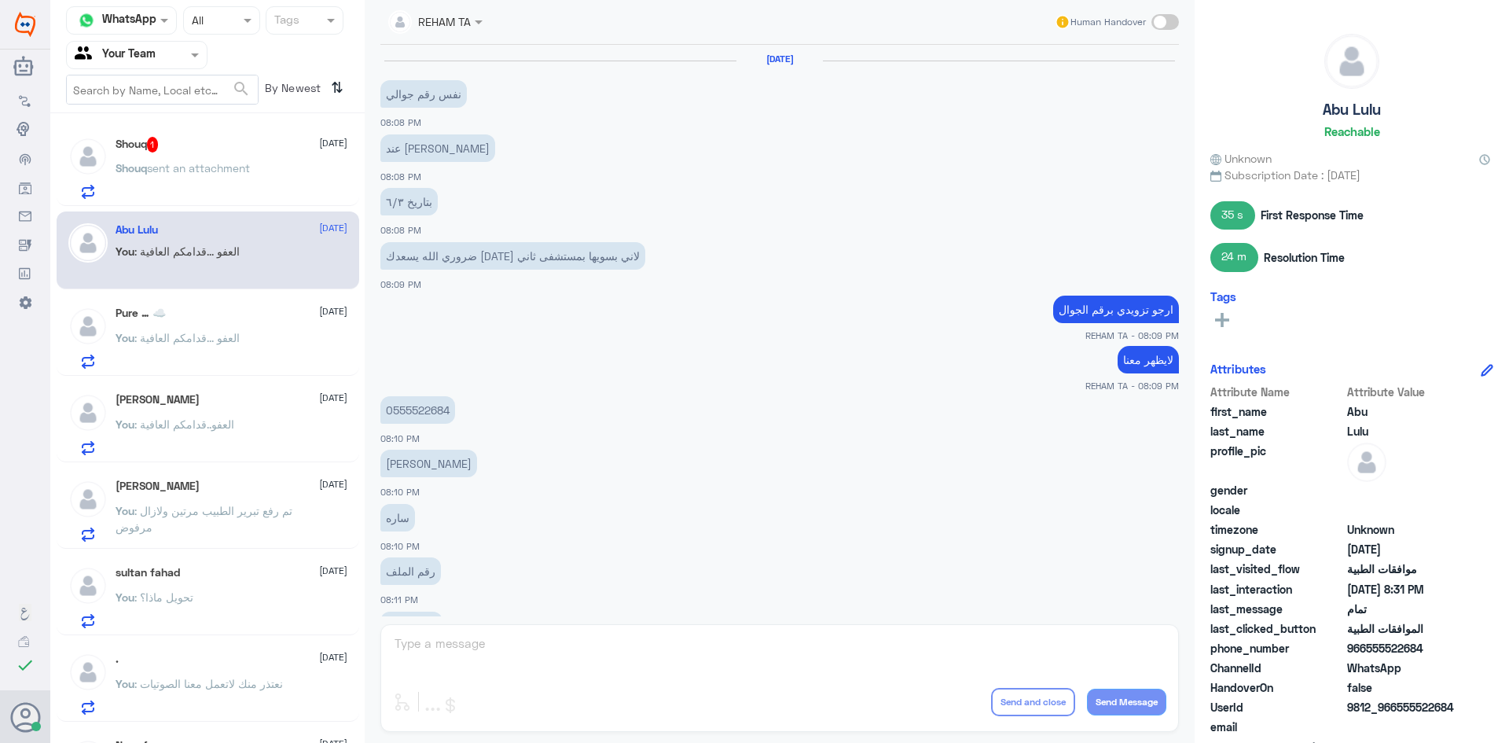
scroll to position [514, 0]
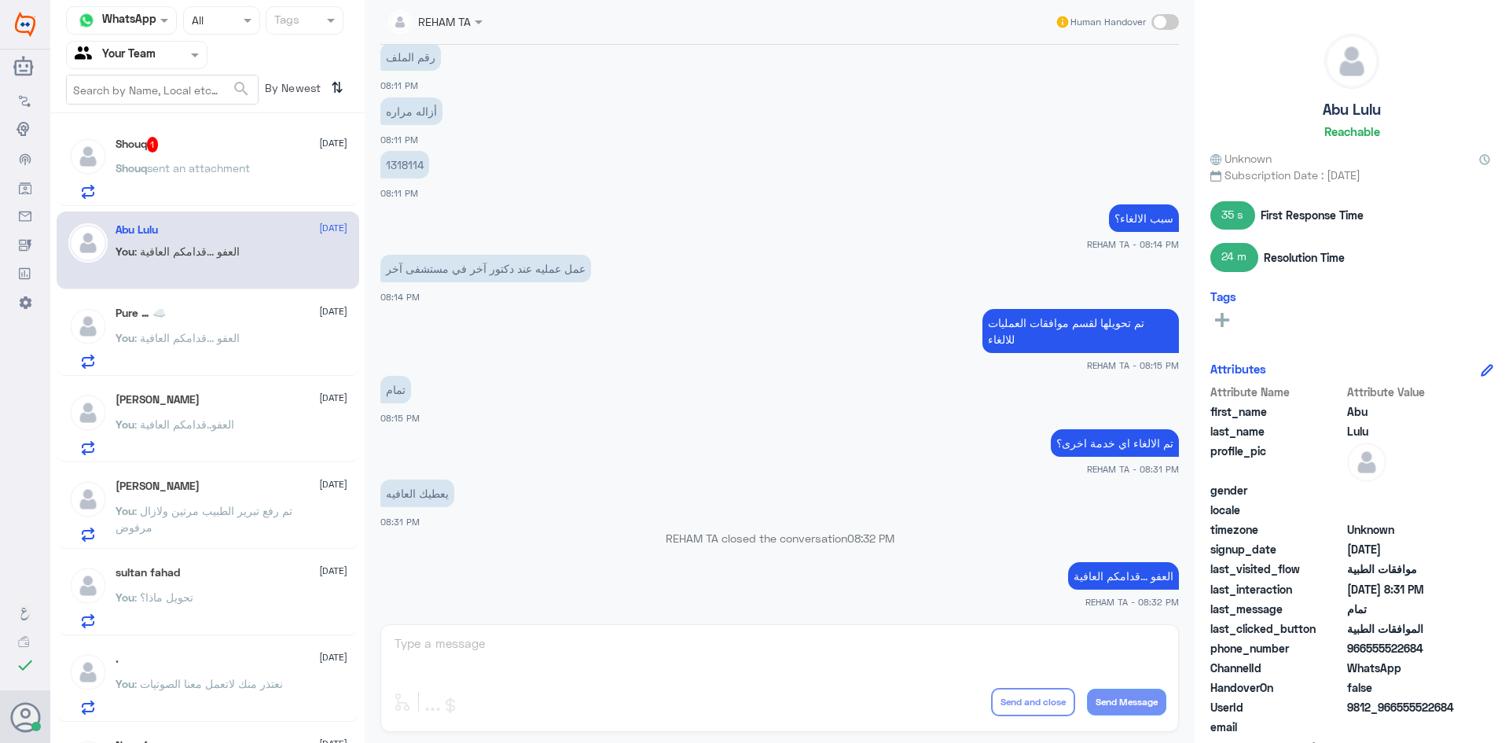
click at [204, 169] on span "sent an attachment" at bounding box center [198, 167] width 103 height 13
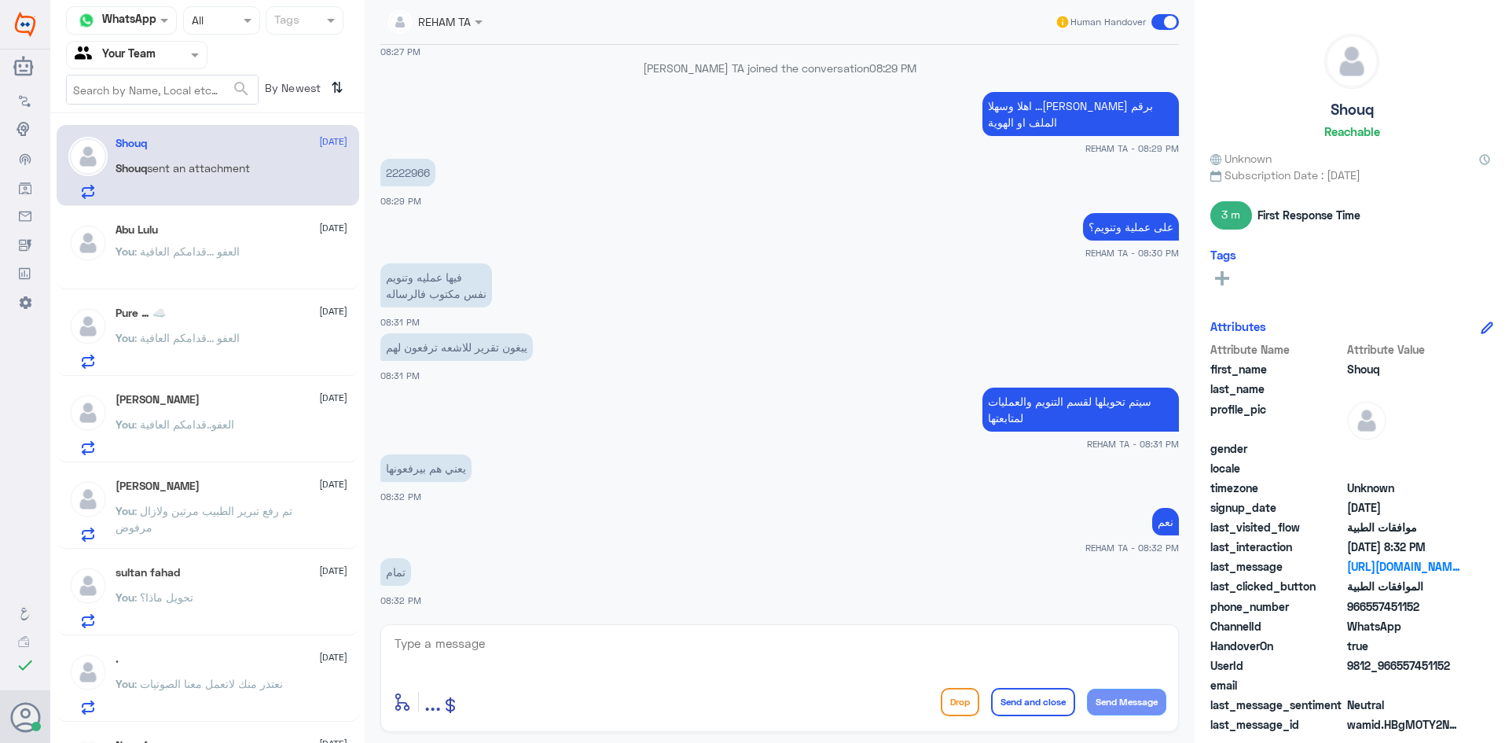
scroll to position [314, 0]
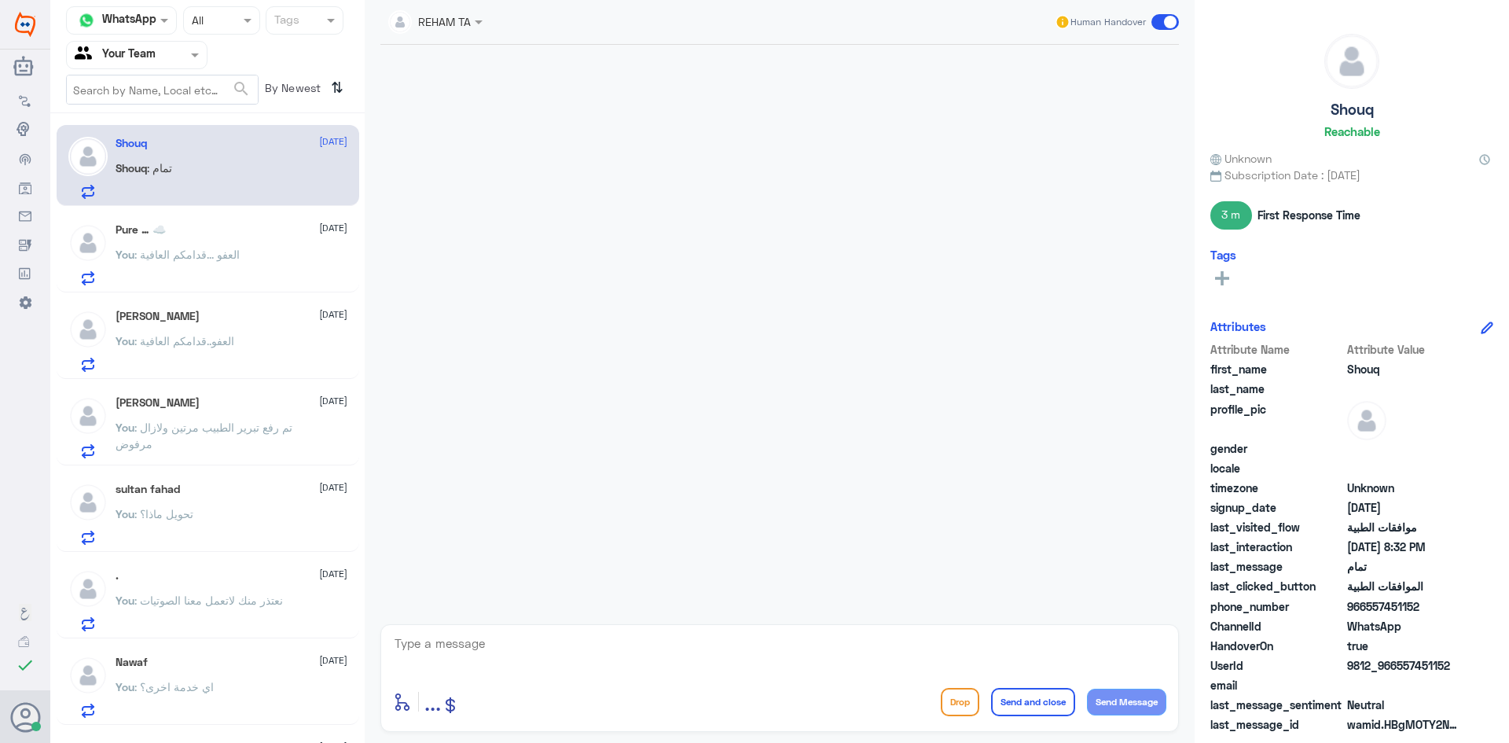
click at [614, 435] on div at bounding box center [780, 330] width 814 height 571
click at [203, 160] on div "Shouq 4 September Shouq : تمام" at bounding box center [232, 168] width 232 height 62
click at [218, 238] on div "Pure … ☁️ [DATE] You : العفو ...قدامكم العافية" at bounding box center [232, 254] width 232 height 62
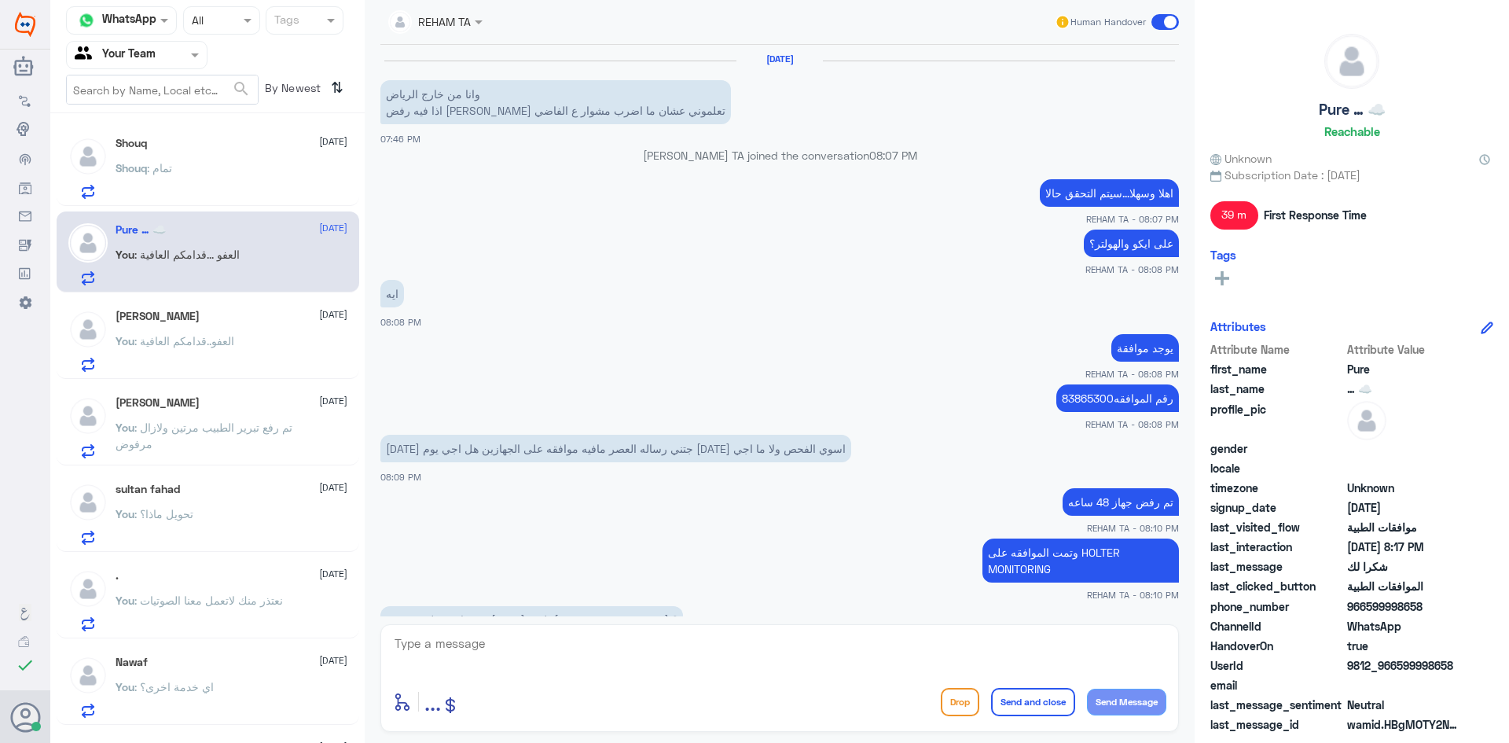
scroll to position [556, 0]
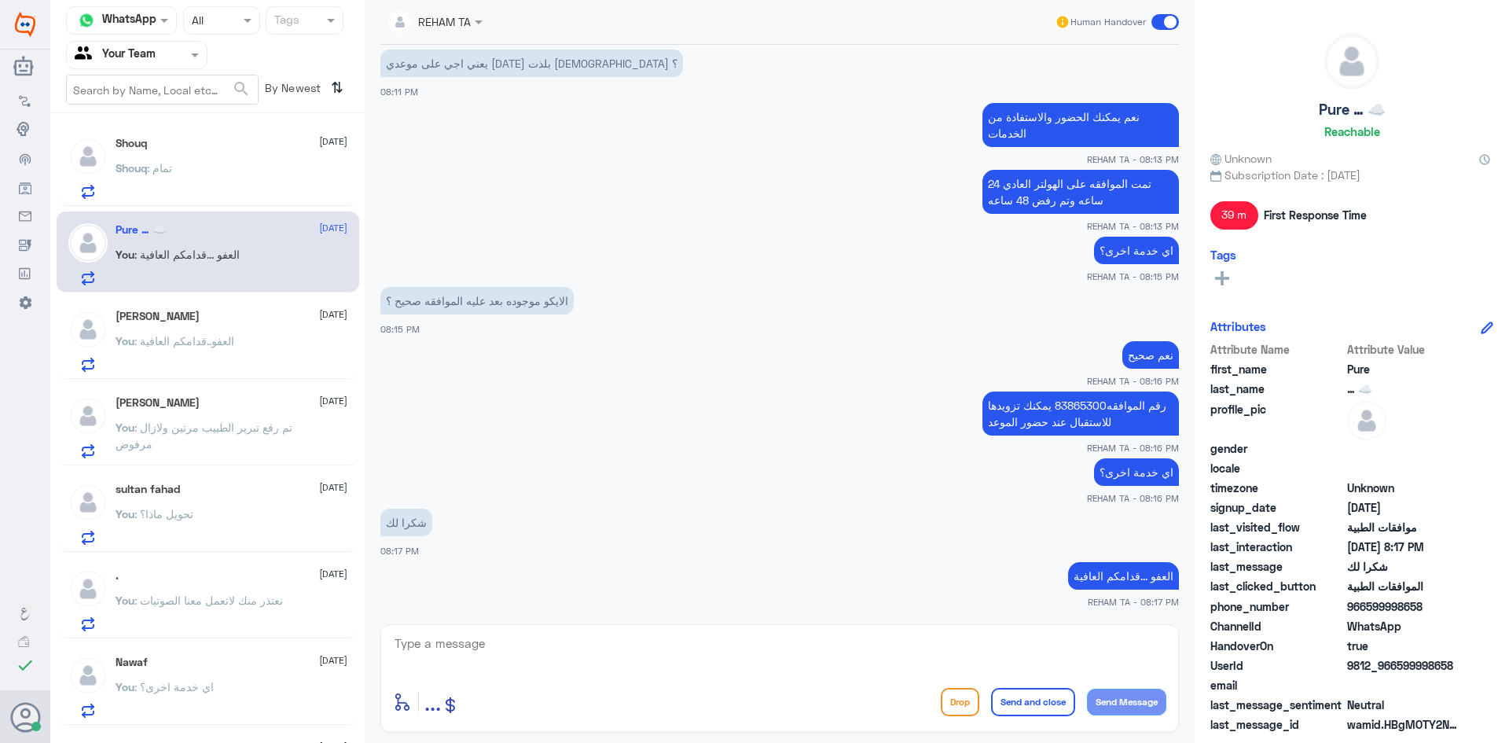
click at [258, 169] on div "Shouq : تمام" at bounding box center [232, 180] width 232 height 35
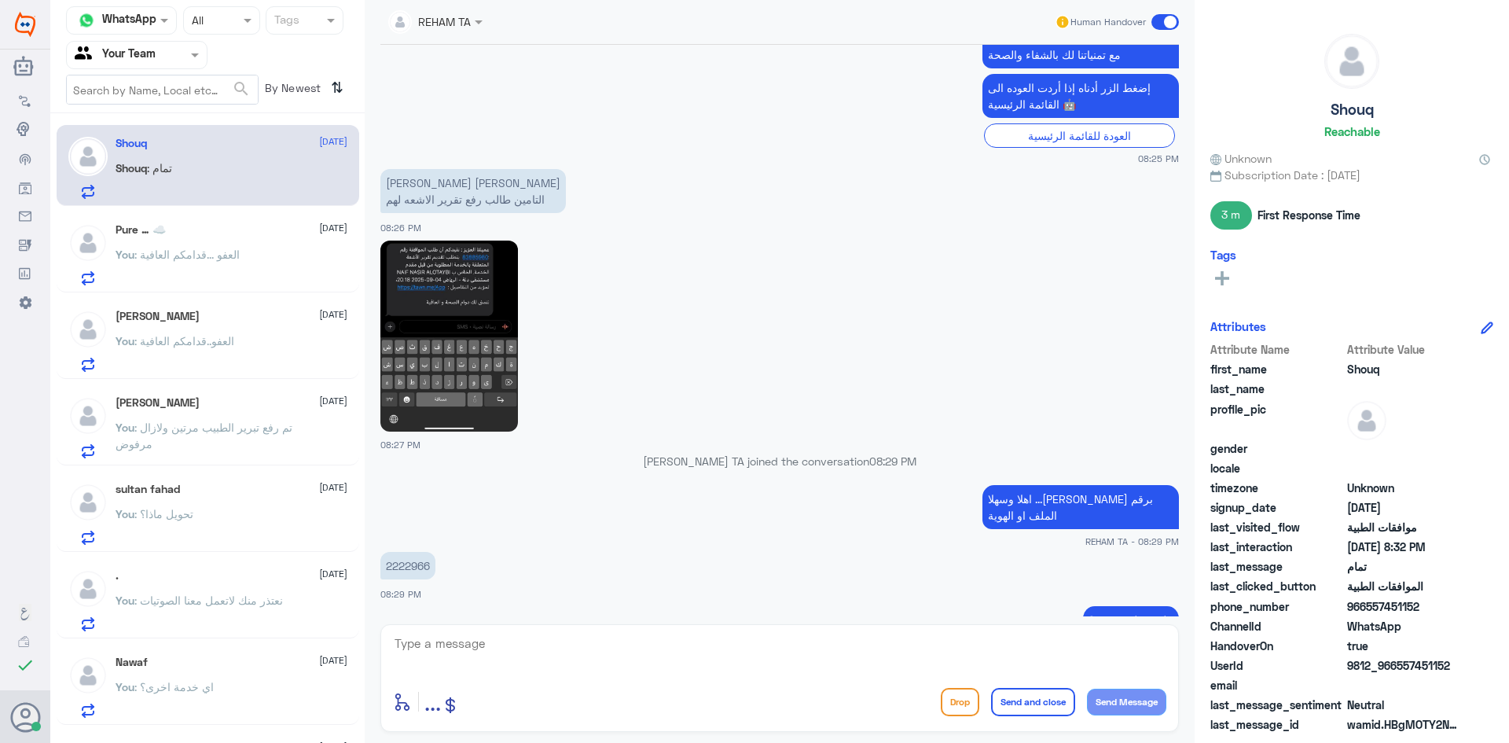
scroll to position [1035, 0]
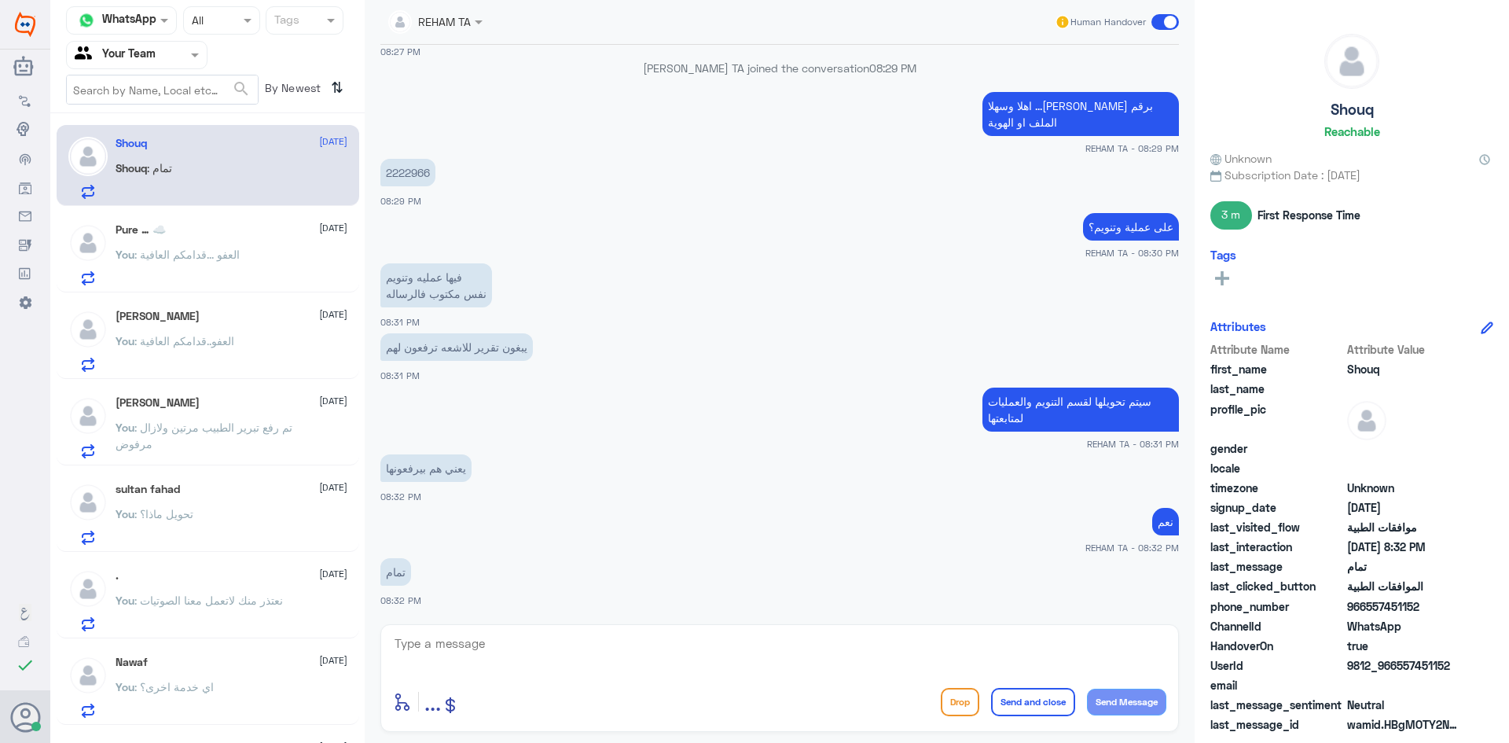
click at [529, 659] on textarea at bounding box center [779, 652] width 773 height 39
type textarea "تمت الموافقه الان"
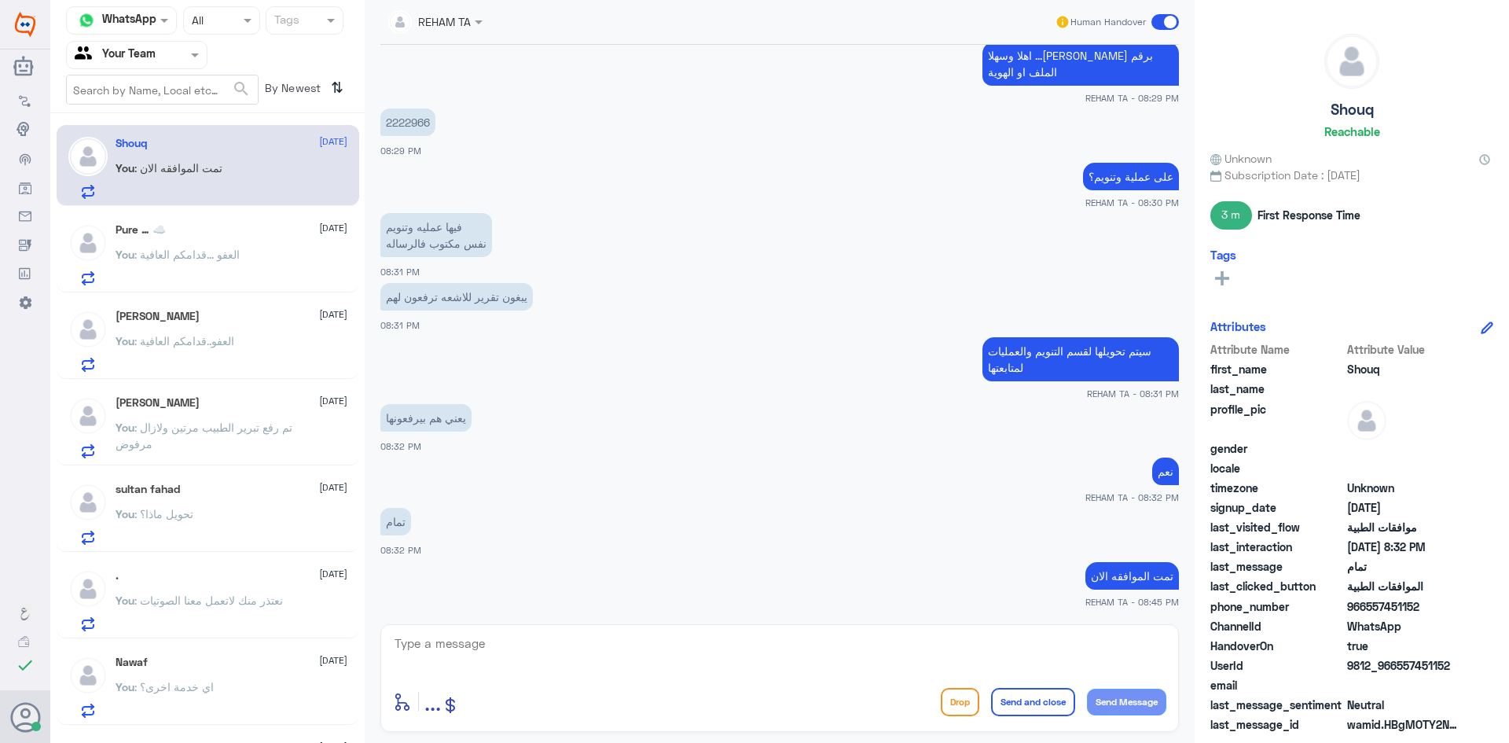
click at [822, 640] on textarea at bounding box center [779, 652] width 773 height 39
paste textarea "اي خدمة اخرى؟"
type textarea "اي خدمة اخرى؟"
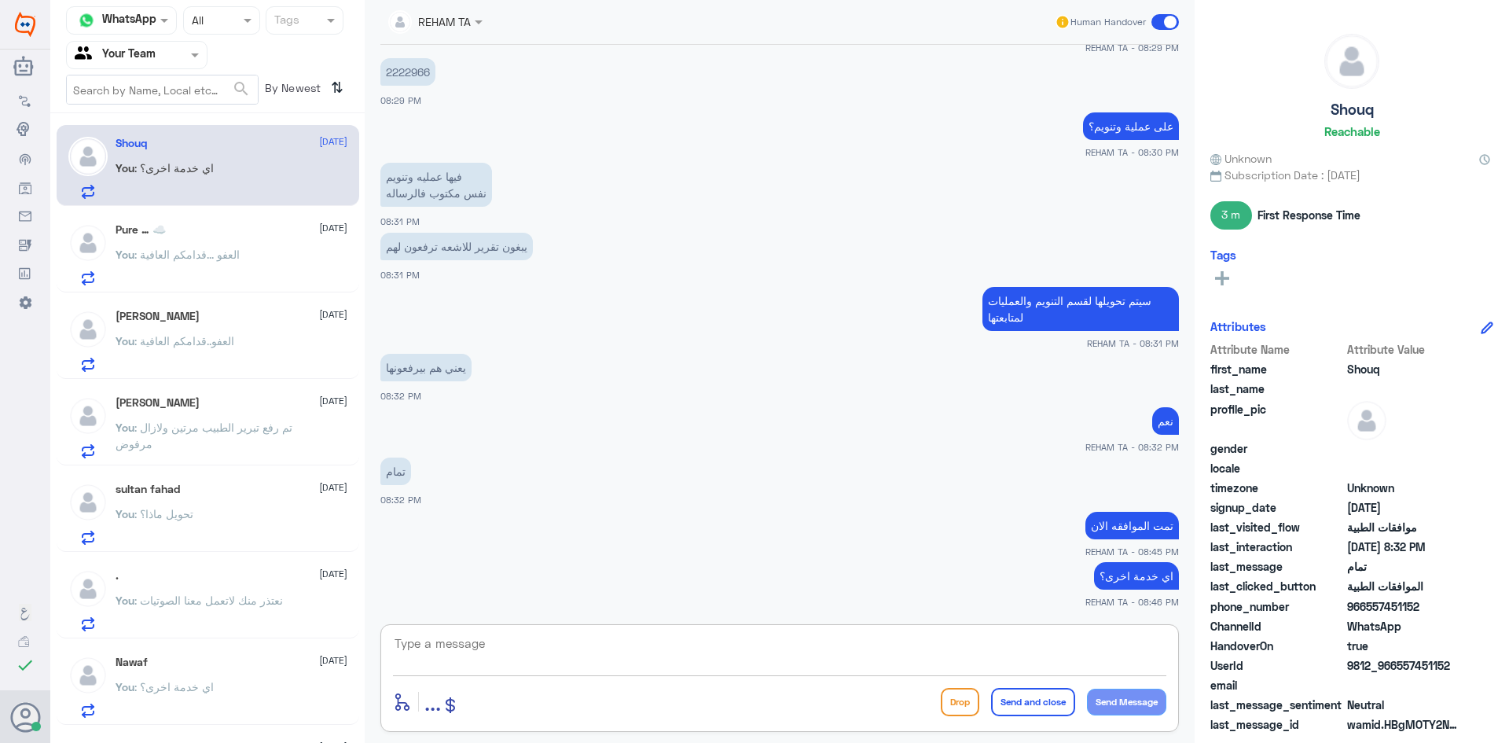
click at [205, 268] on p "You : العفو ...قدامكم العافية" at bounding box center [178, 265] width 124 height 39
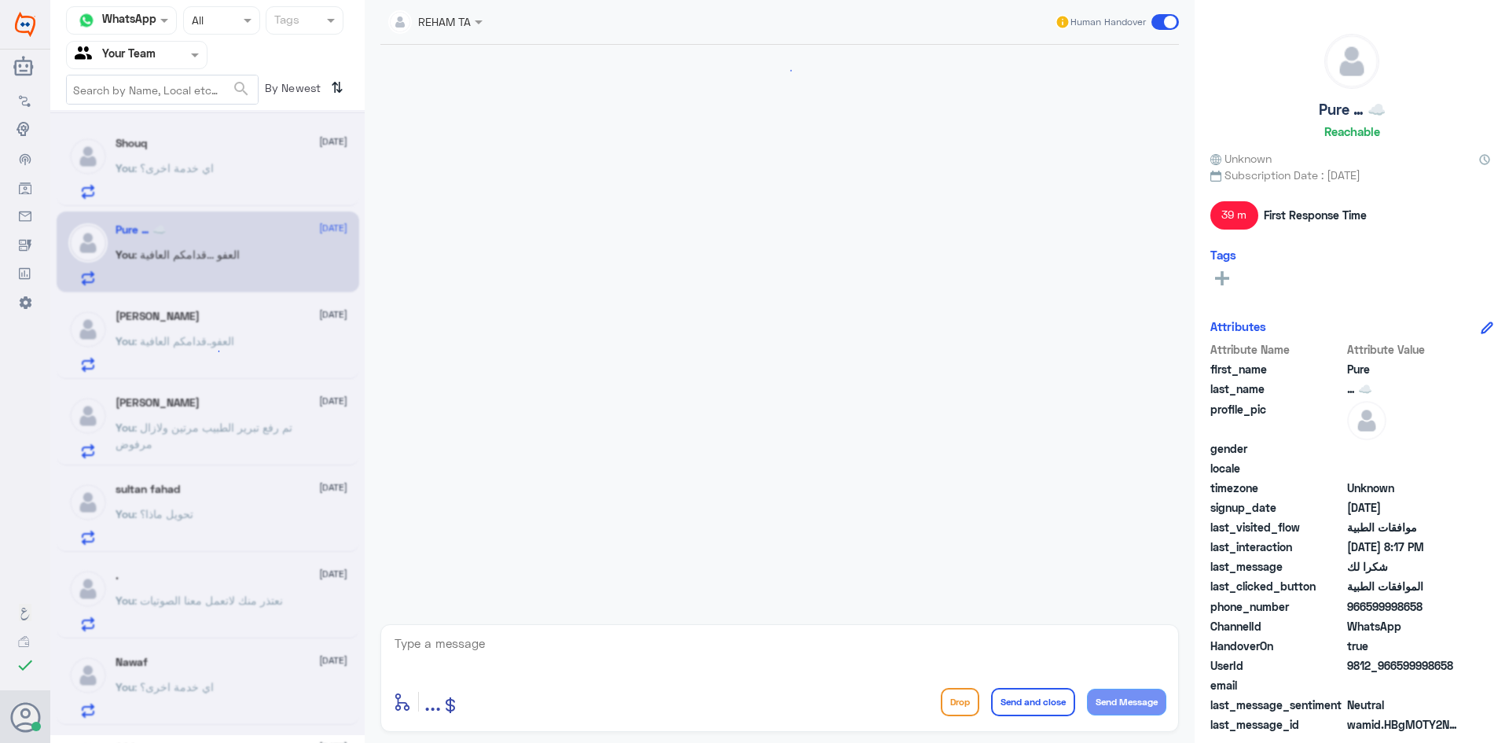
scroll to position [556, 0]
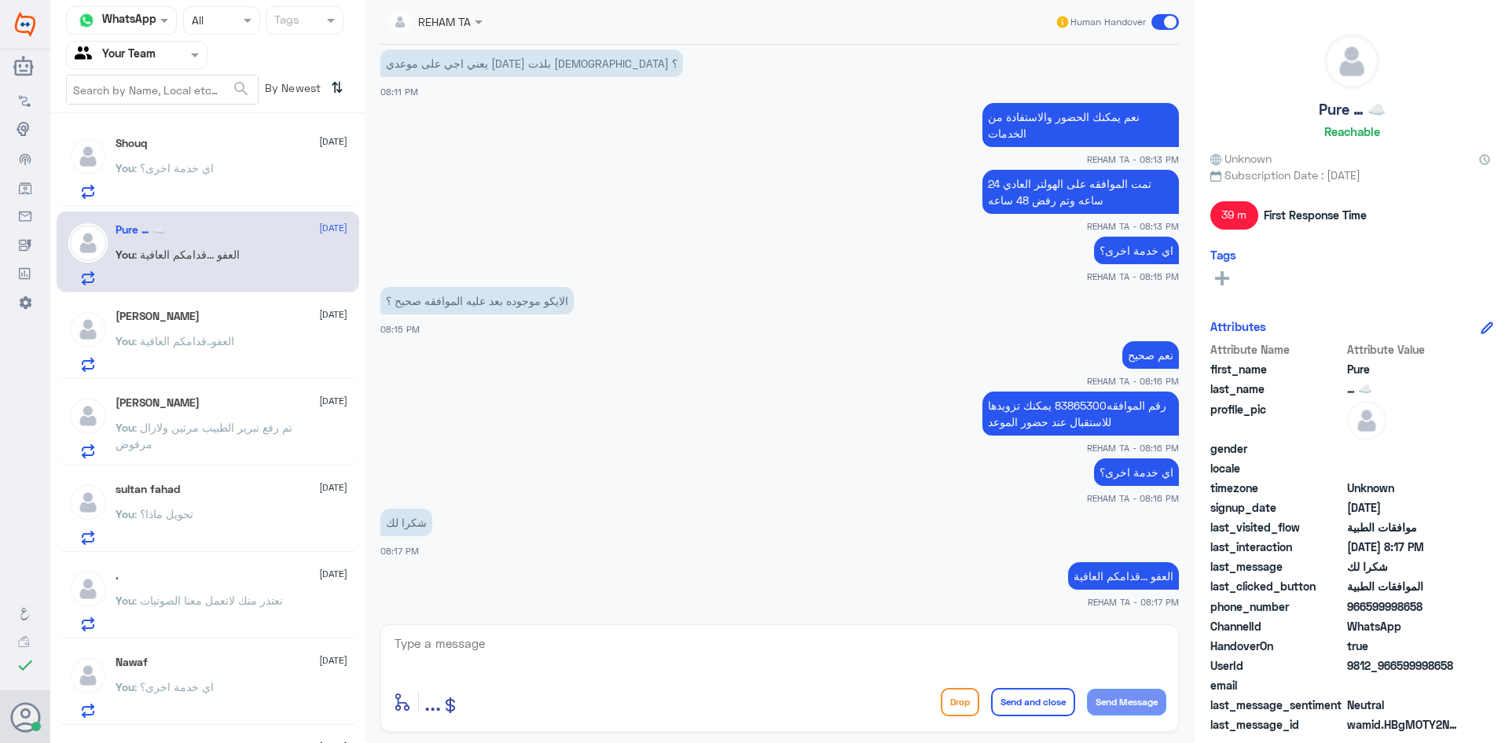
click at [200, 310] on h5 "[PERSON_NAME]" at bounding box center [158, 316] width 84 height 13
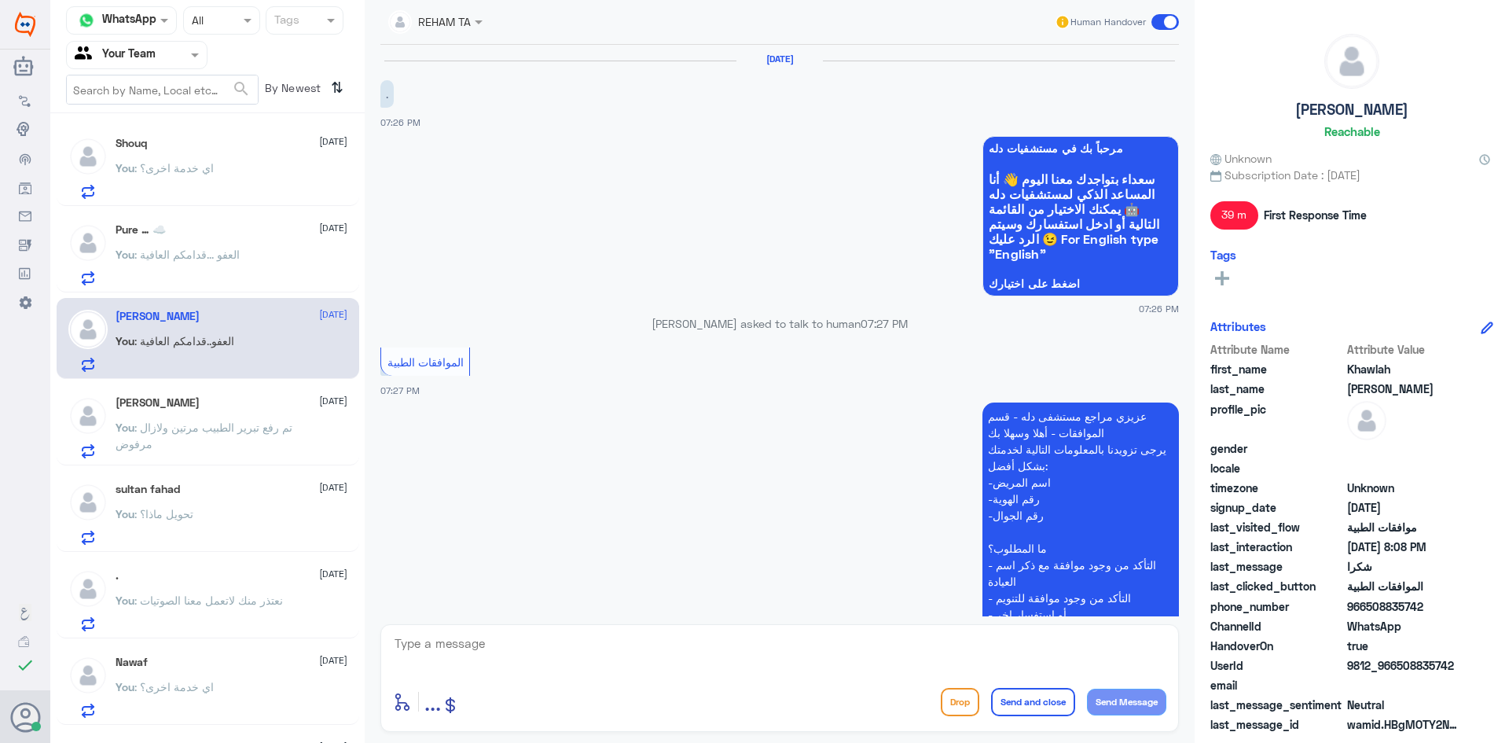
scroll to position [485, 0]
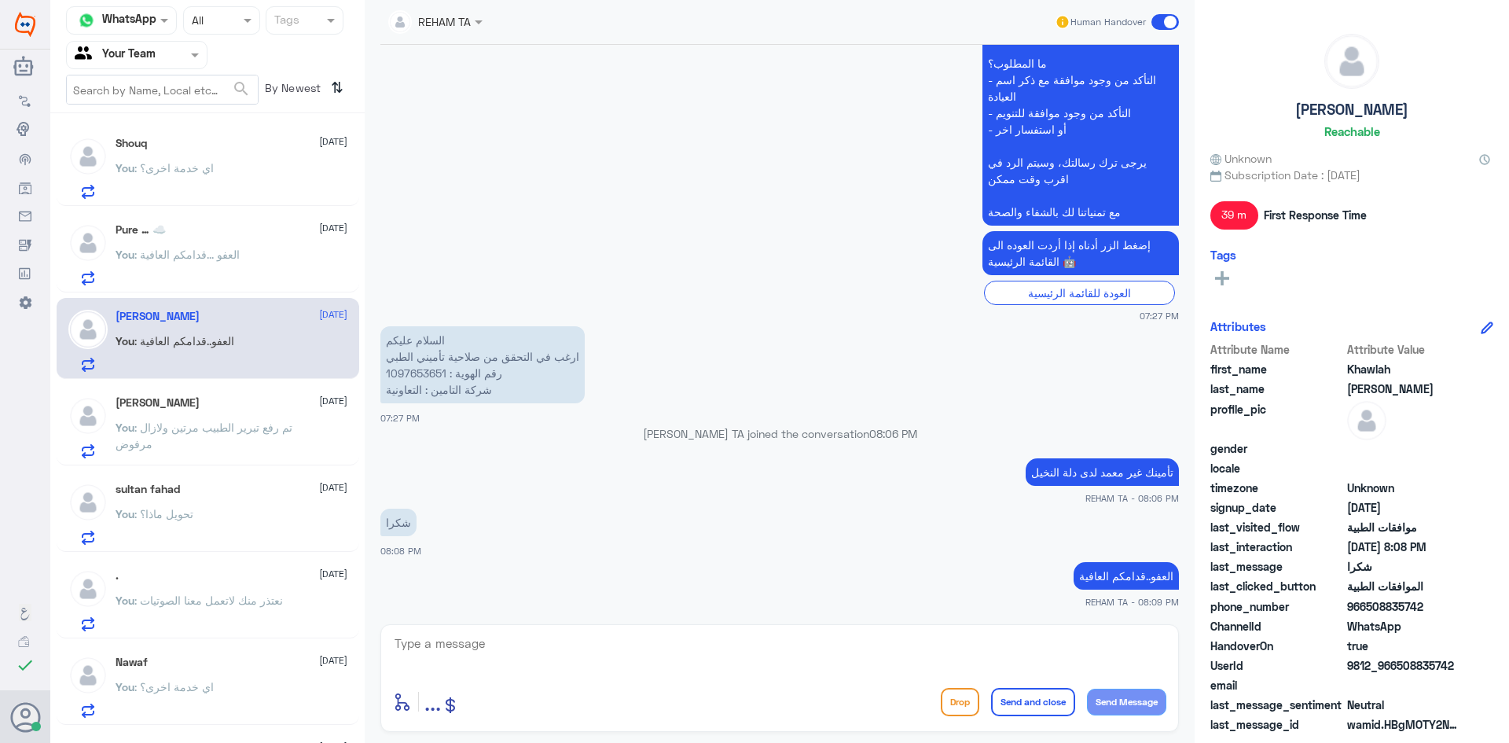
click at [253, 594] on span ": نعتذر منك لاتعمل معنا الصوتيات" at bounding box center [208, 599] width 149 height 13
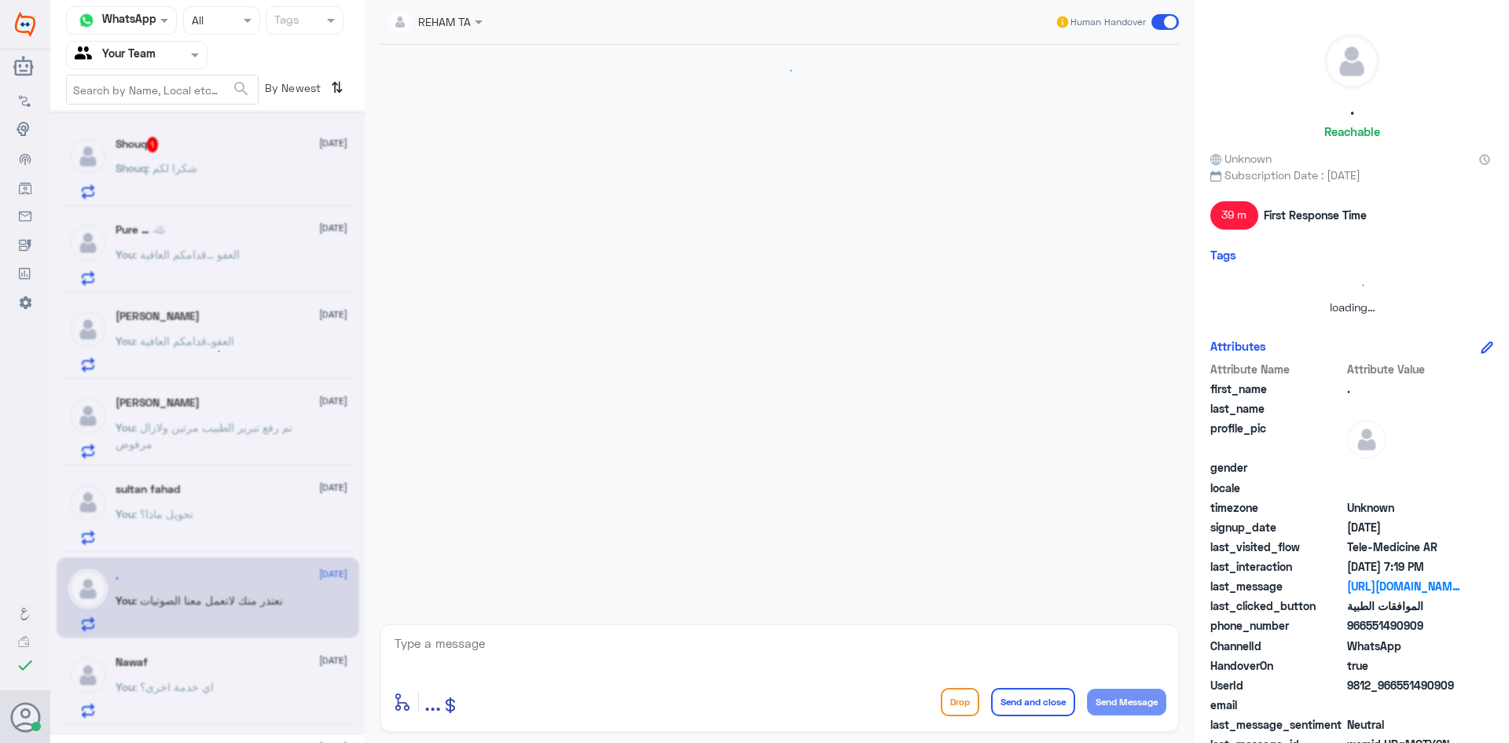
scroll to position [907, 0]
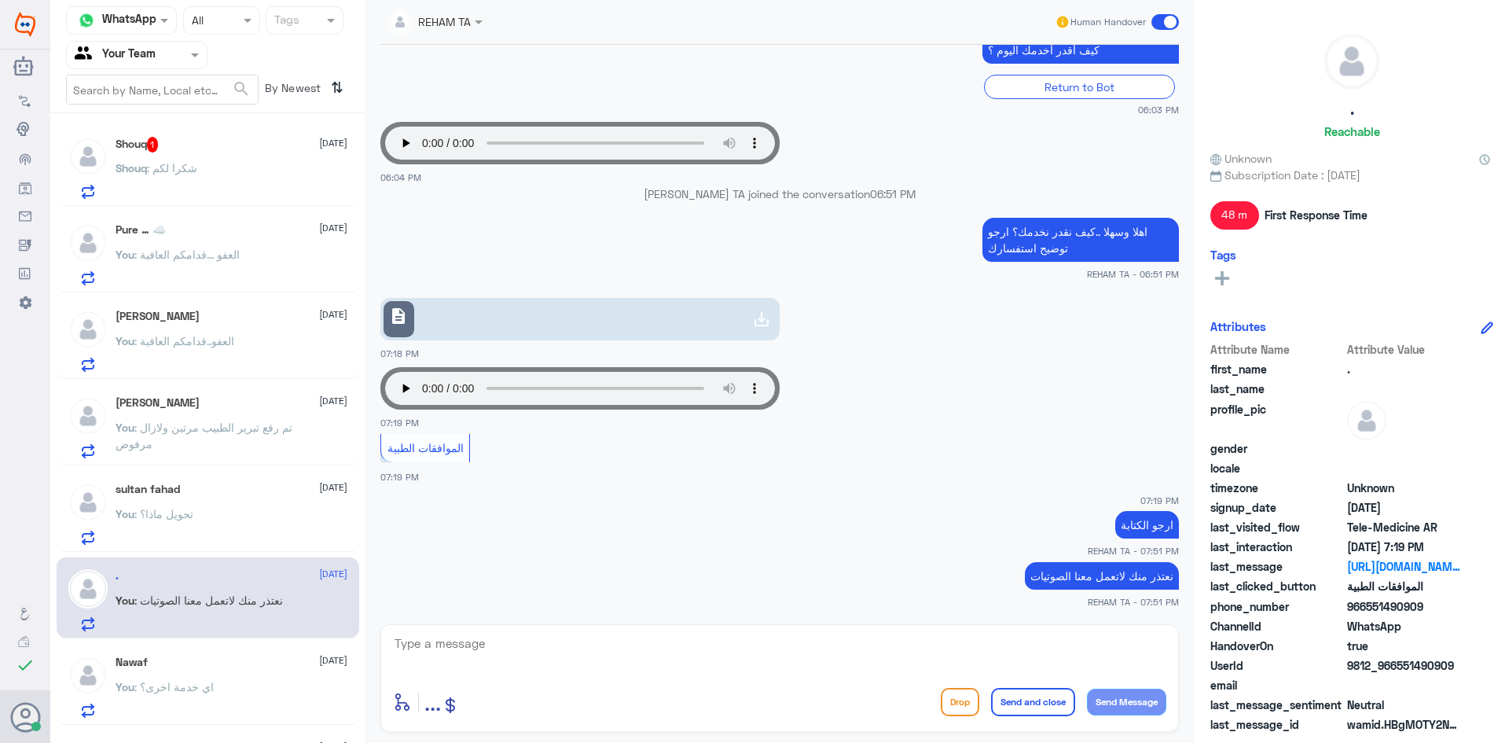
click at [252, 187] on div "Shouq : شكرا لكم" at bounding box center [232, 180] width 232 height 35
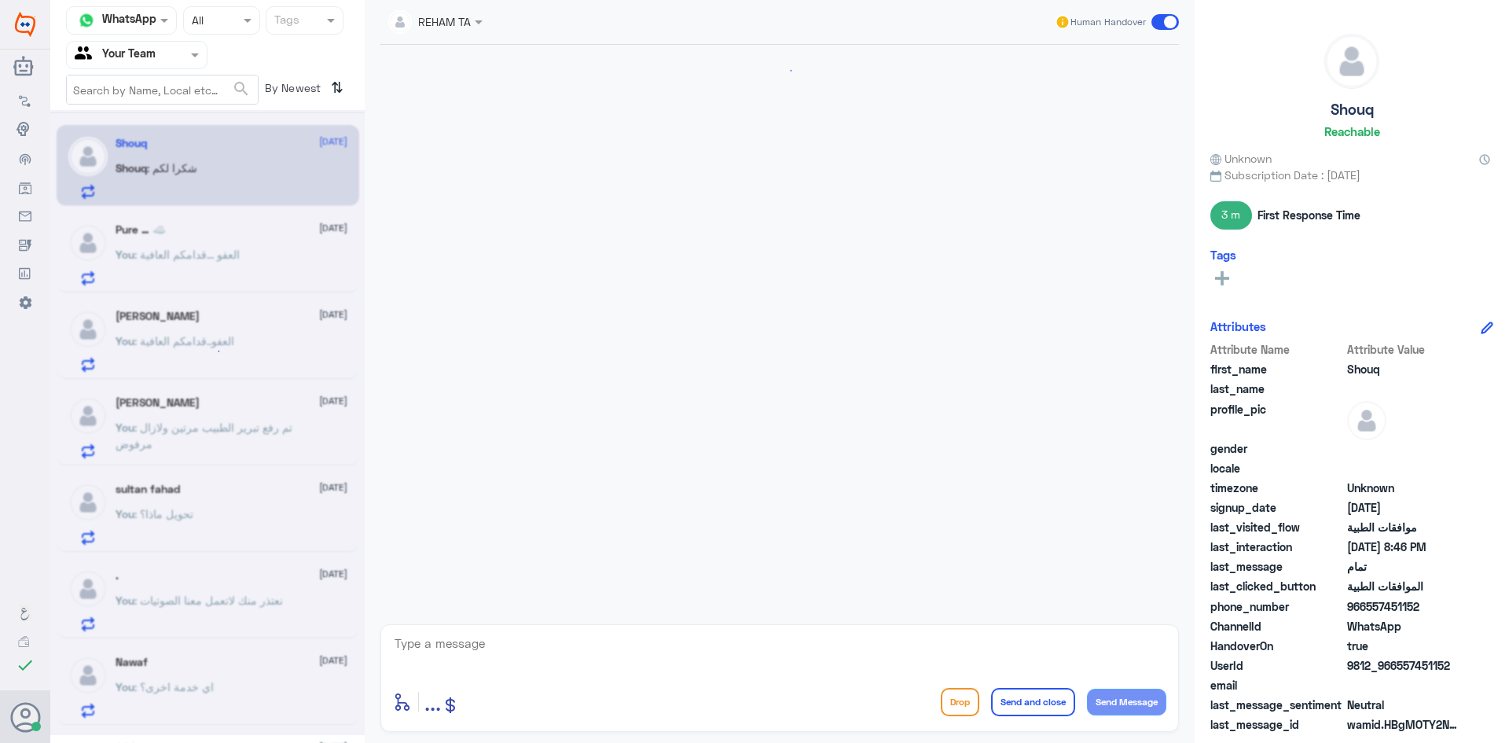
scroll to position [1136, 0]
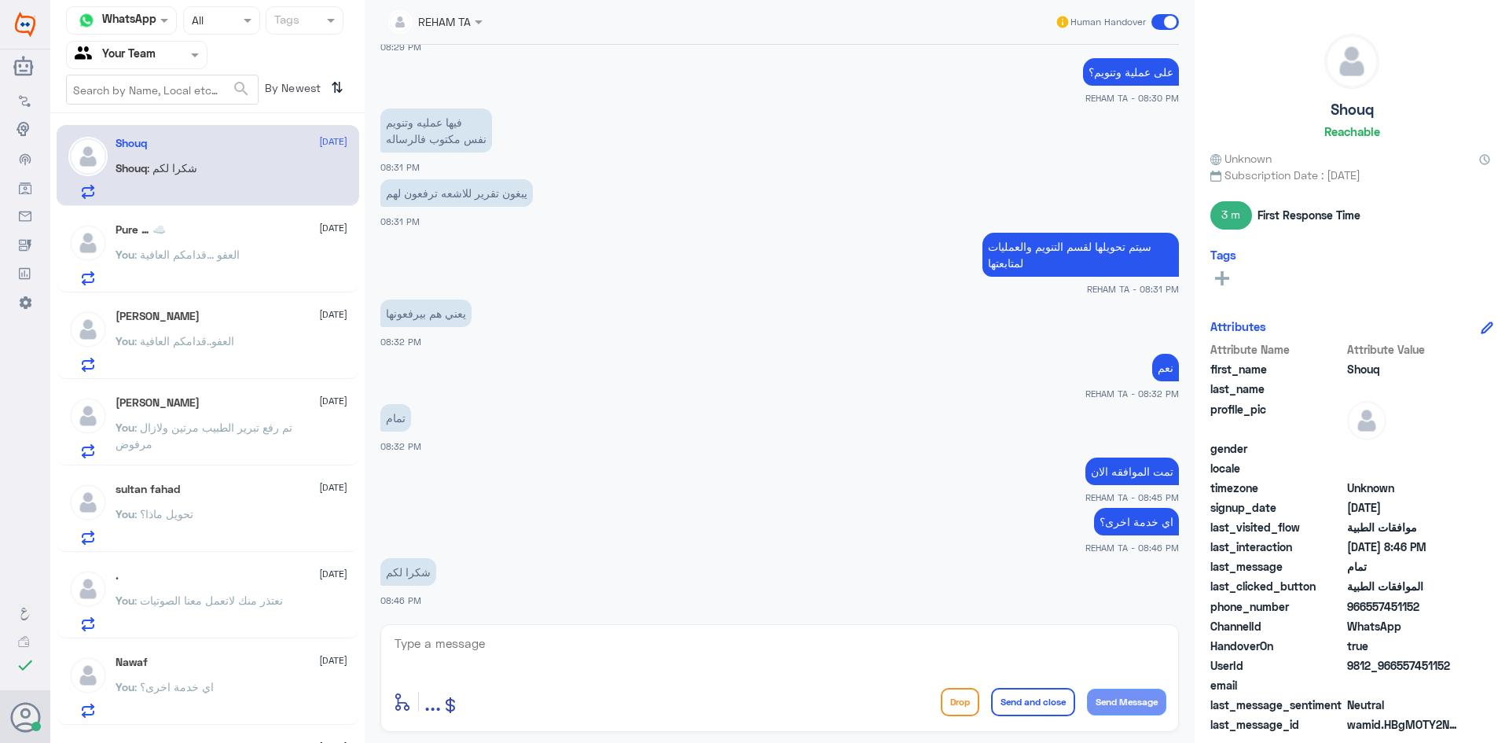
click at [523, 637] on textarea at bounding box center [779, 652] width 773 height 39
click at [669, 663] on textarea at bounding box center [779, 652] width 773 height 39
paste textarea "العفو ...قدامكم العافية"
type textarea "العفو ...قدامكم العافية"
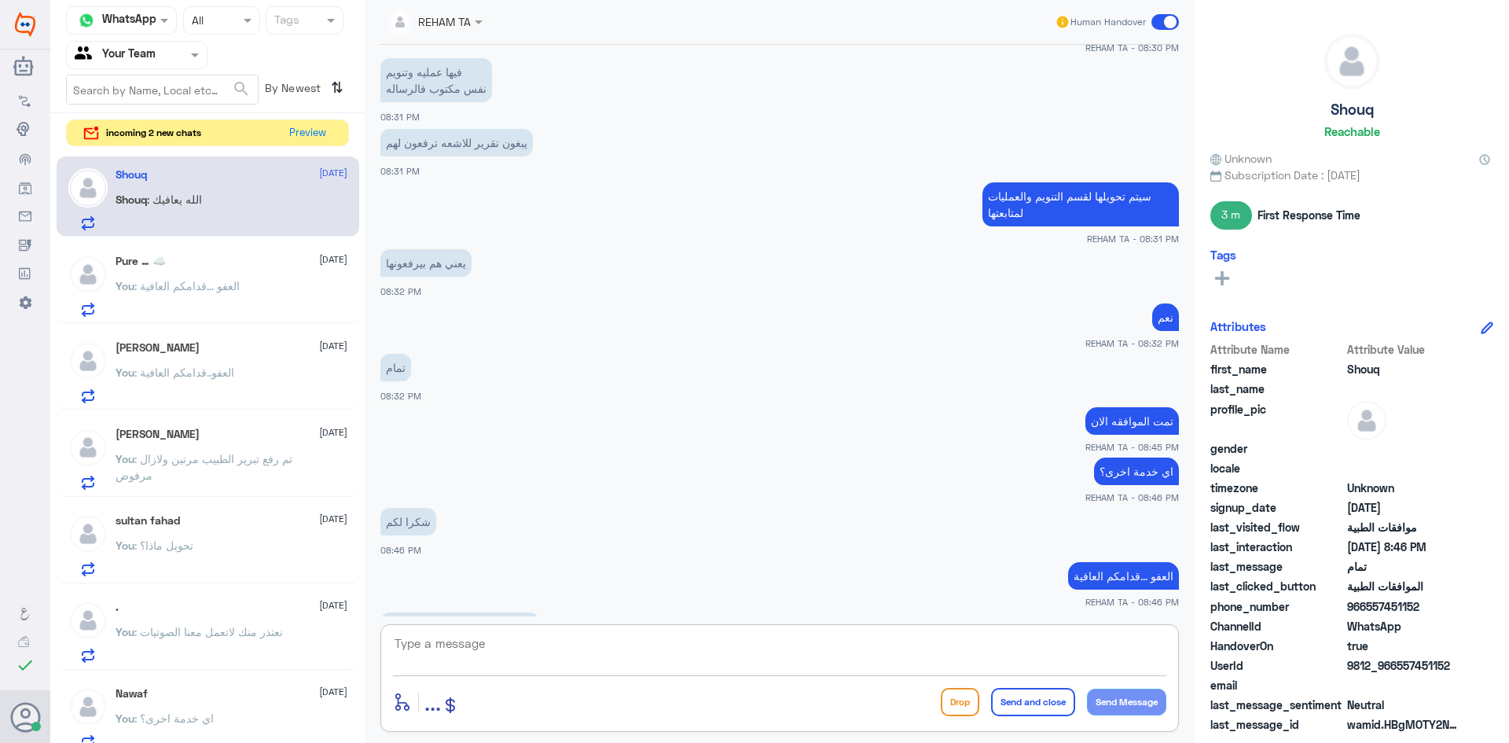
scroll to position [1240, 0]
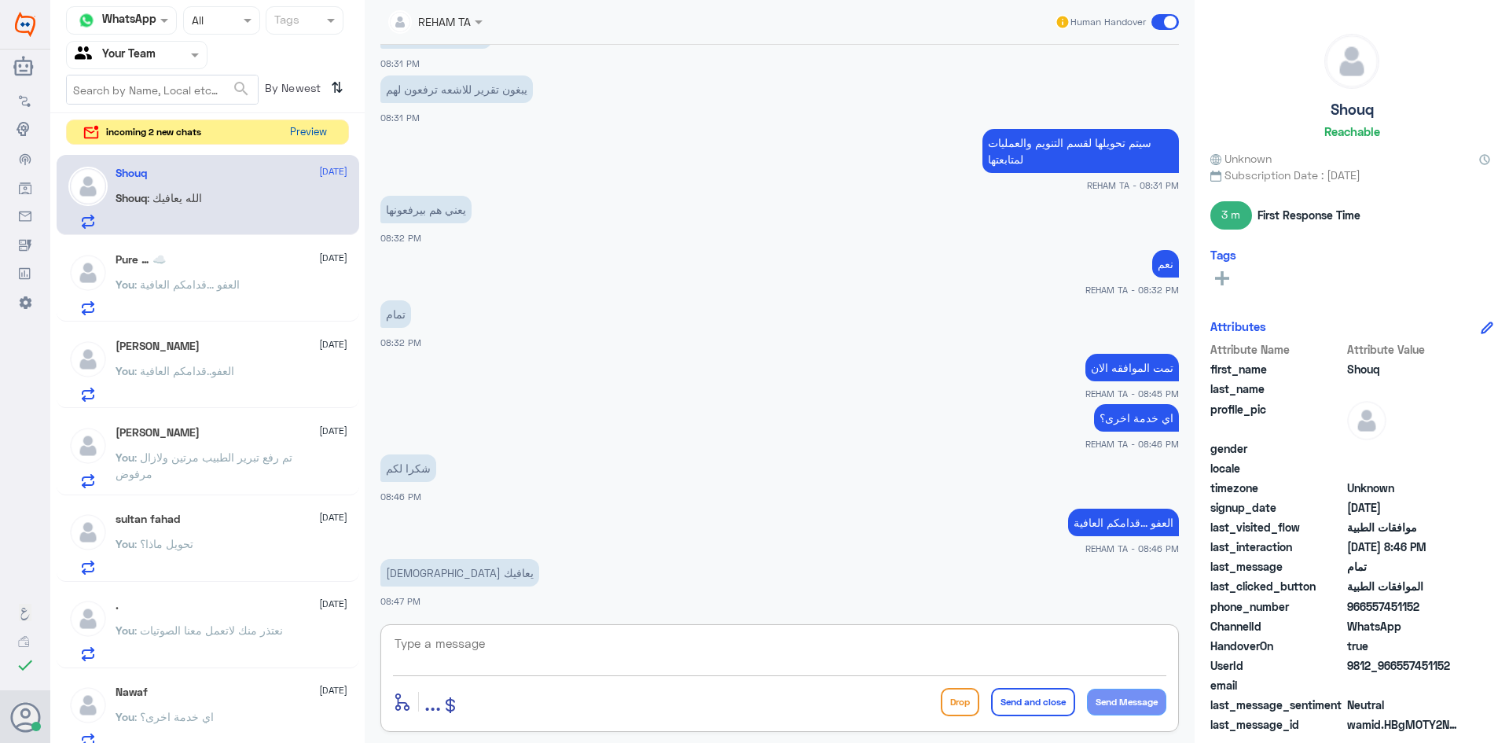
click at [303, 124] on button "Preview" at bounding box center [308, 132] width 49 height 24
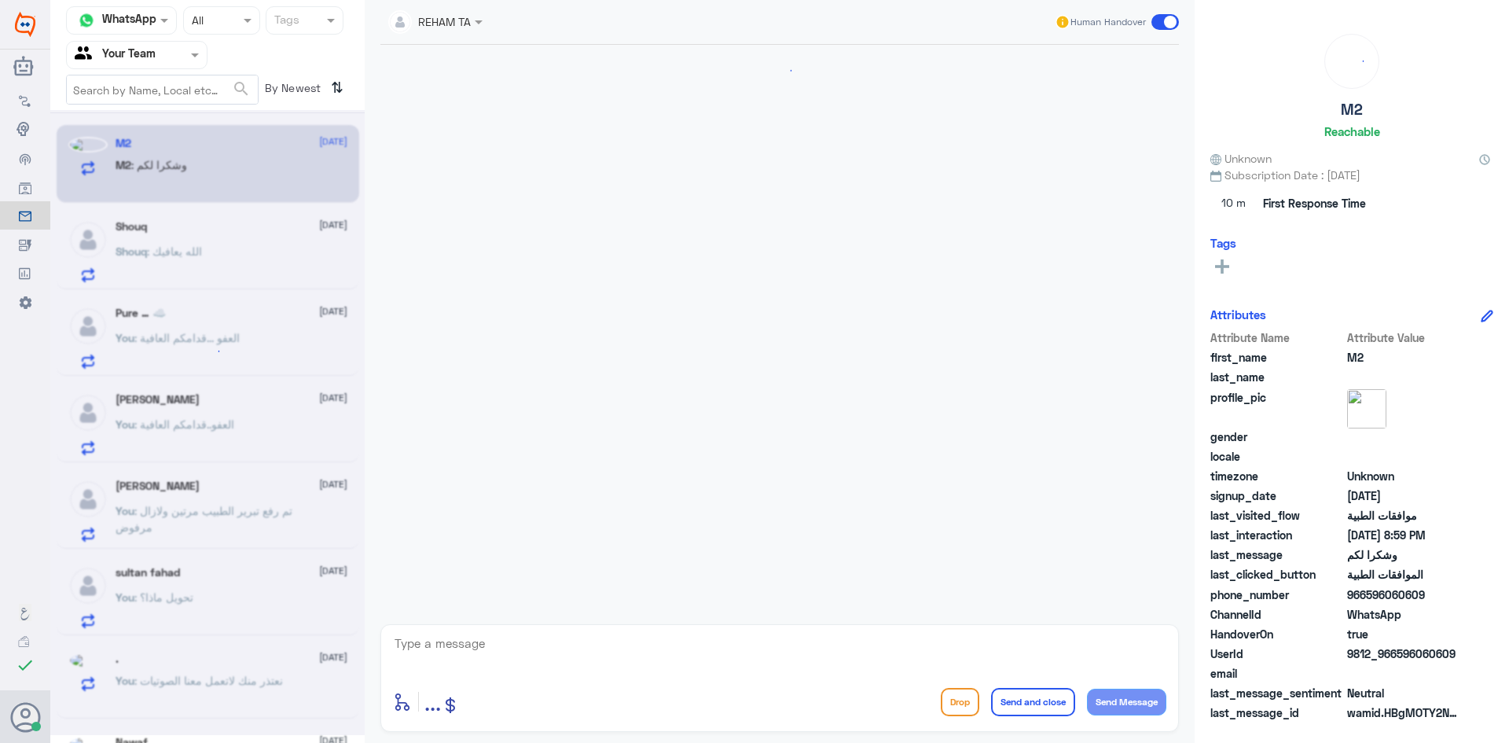
scroll to position [410, 0]
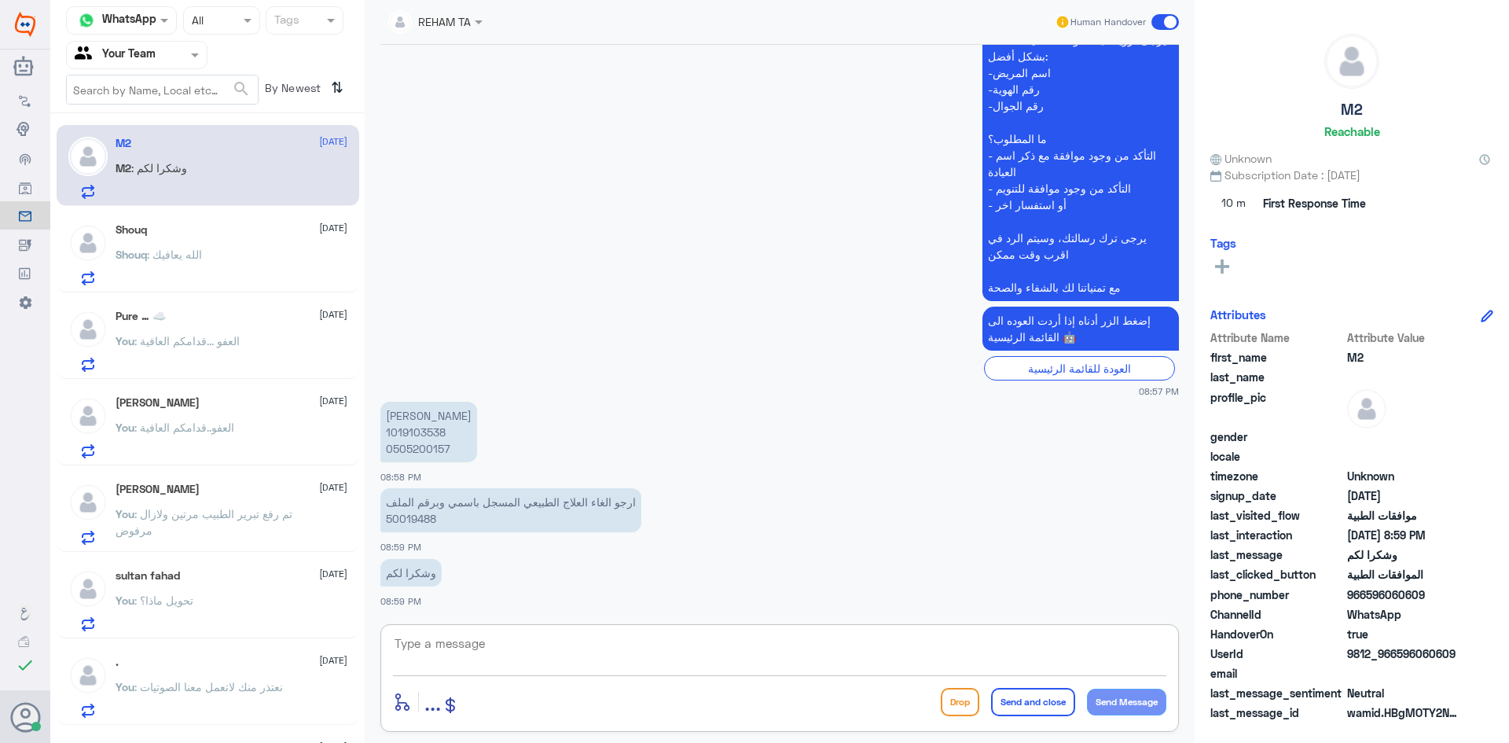
click at [523, 649] on textarea at bounding box center [779, 652] width 773 height 39
click at [427, 520] on p "ارجو الغاء العلاج الطبيعي المسجل باسمي وبرقم الملف 50019488" at bounding box center [510, 510] width 261 height 44
copy p "50019488"
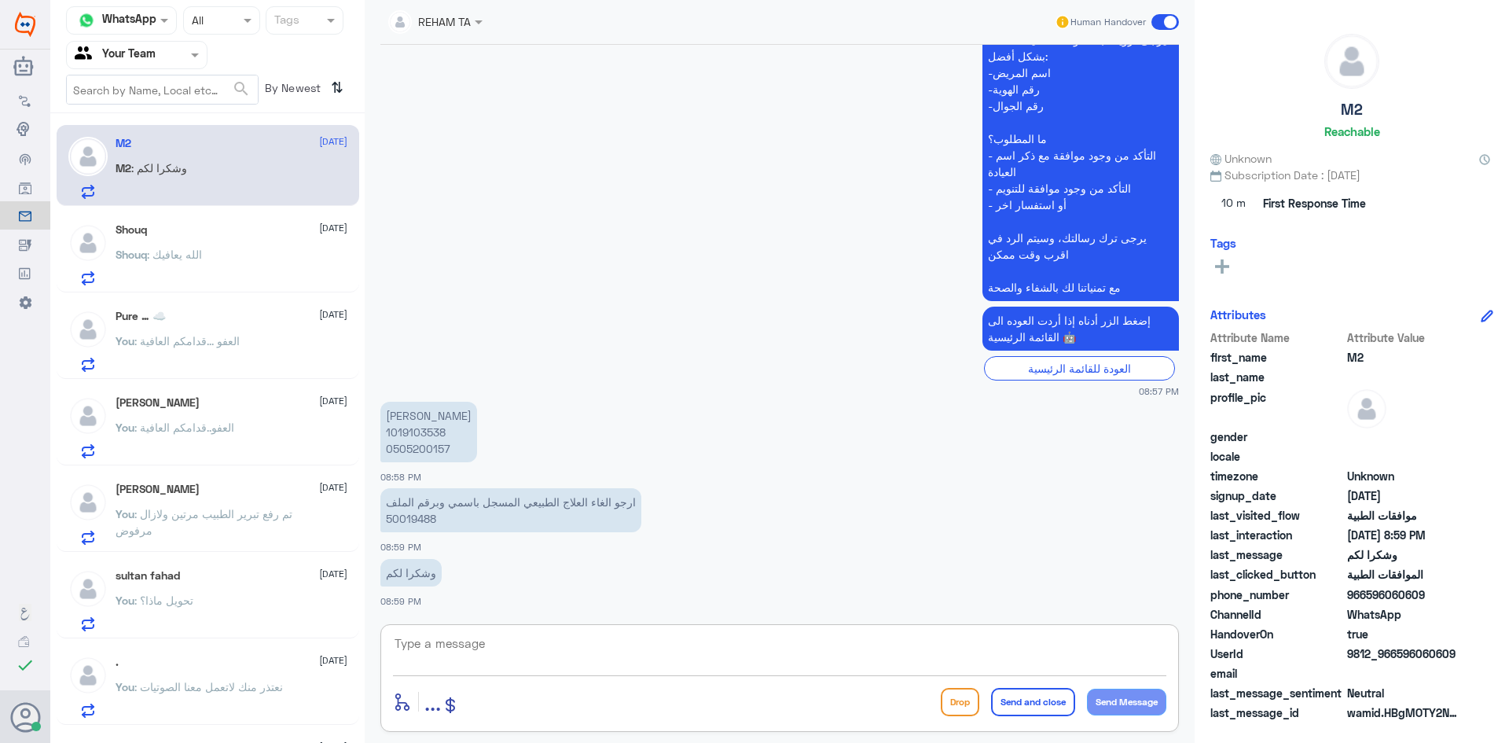
click at [755, 665] on textarea at bounding box center [779, 652] width 773 height 39
type textarea "هل الطلب في دلة النخيل؟"
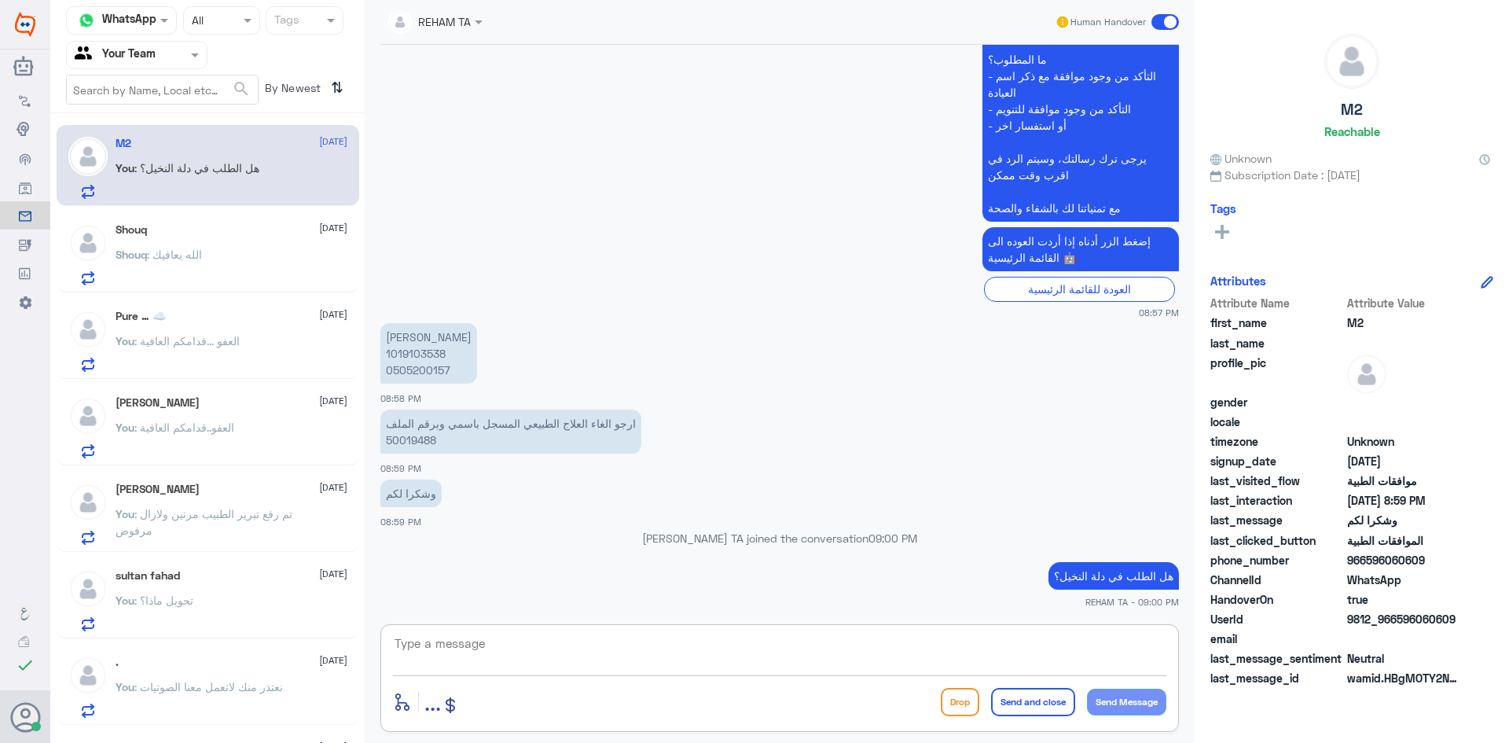
click at [192, 237] on div "Shouq 4 September Shouq : الله يعافيك" at bounding box center [232, 254] width 232 height 62
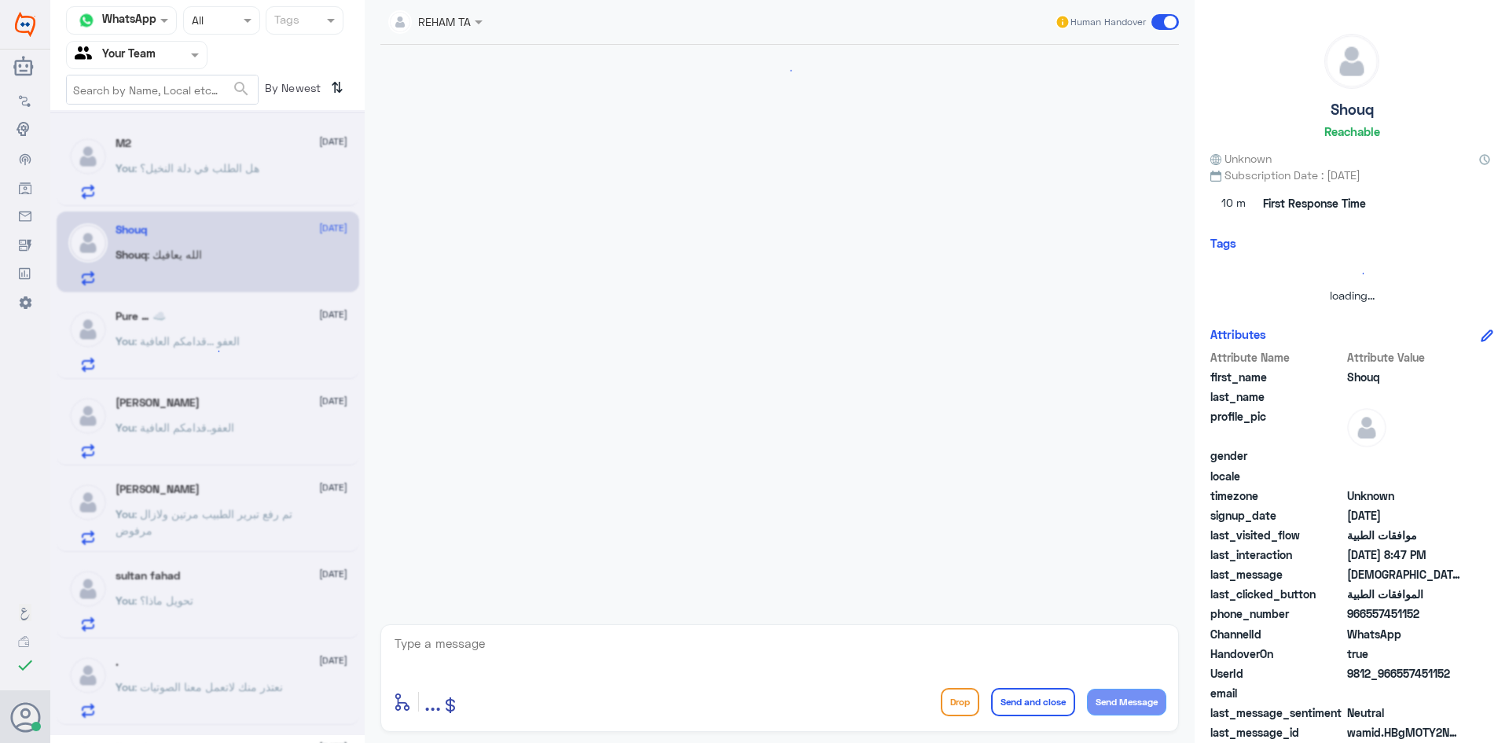
scroll to position [1059, 0]
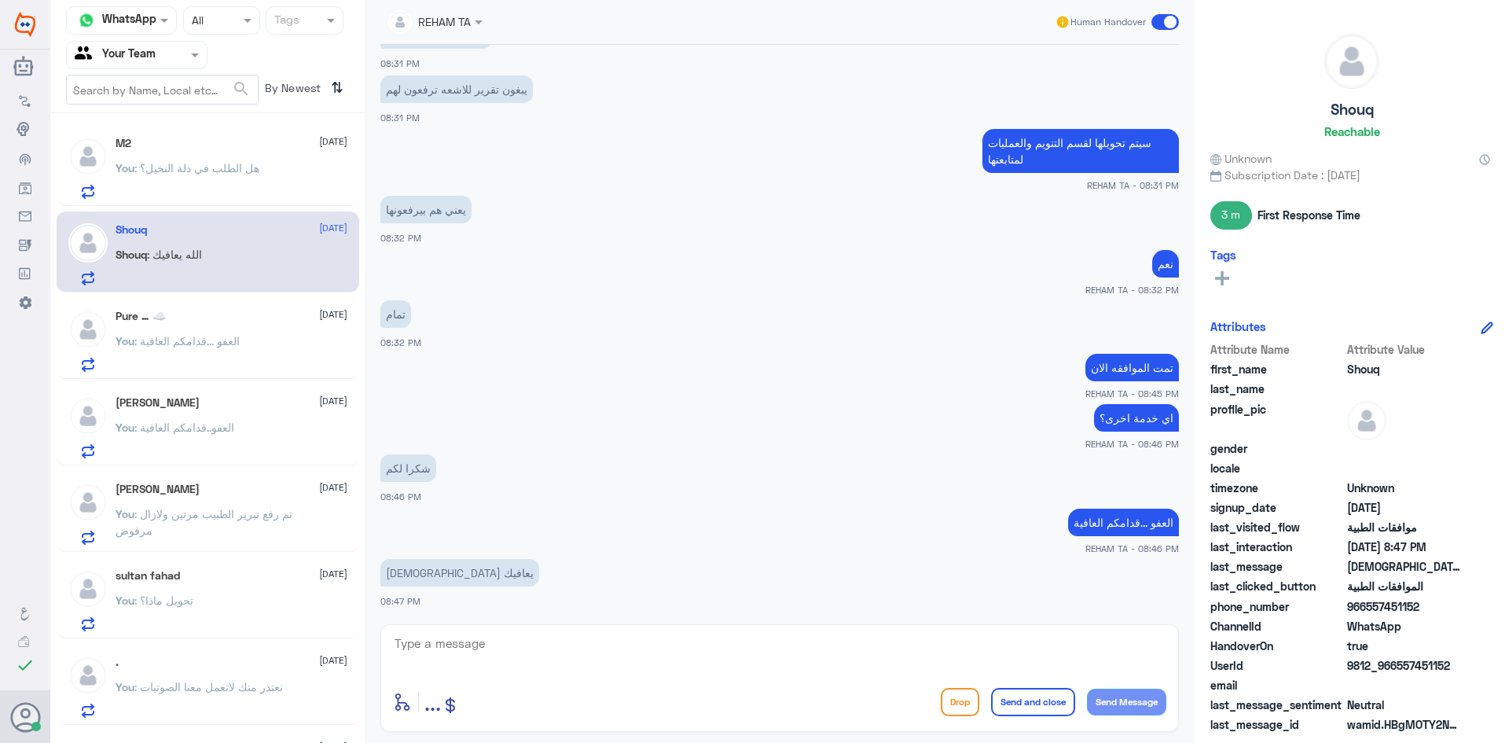
click at [182, 334] on span ": العفو ...قدامكم العافية" at bounding box center [186, 340] width 105 height 13
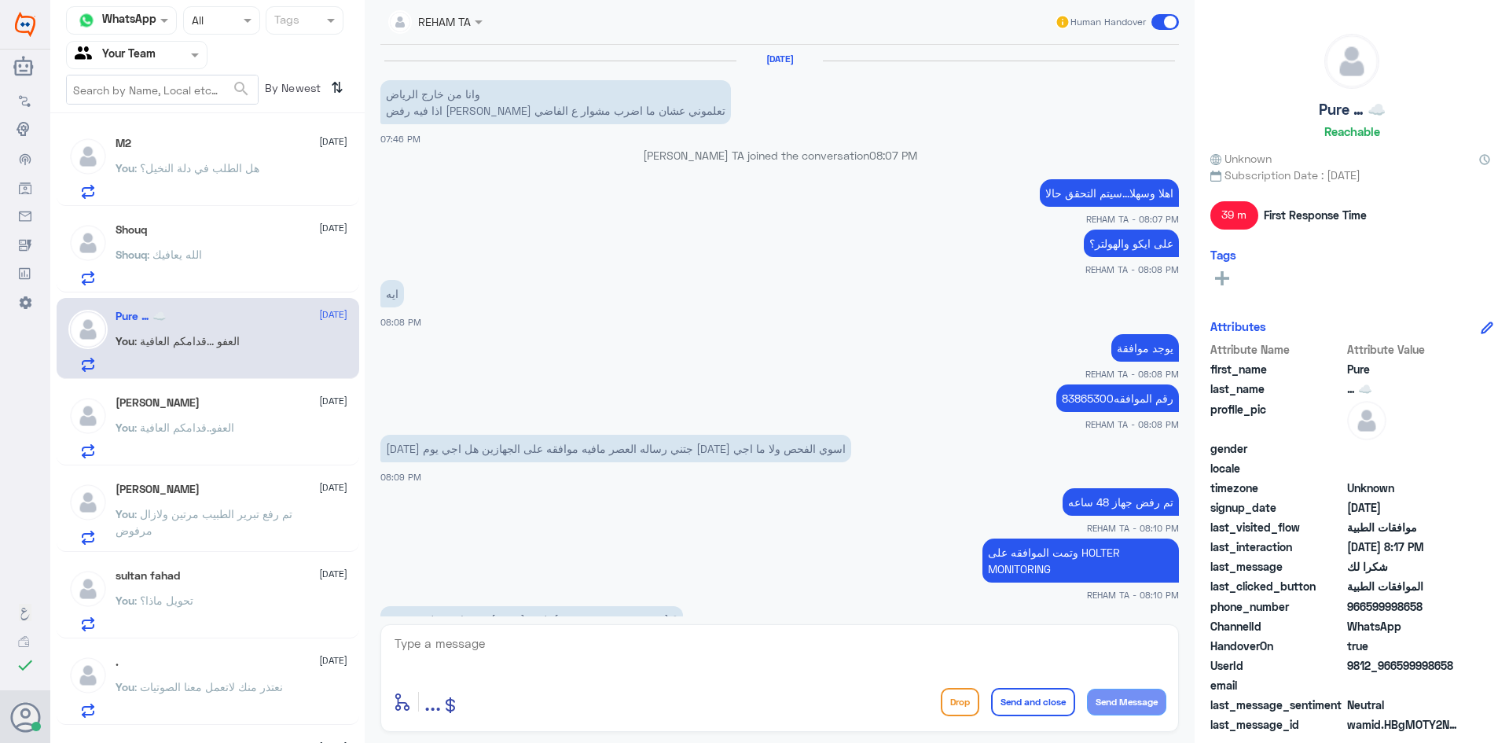
scroll to position [556, 0]
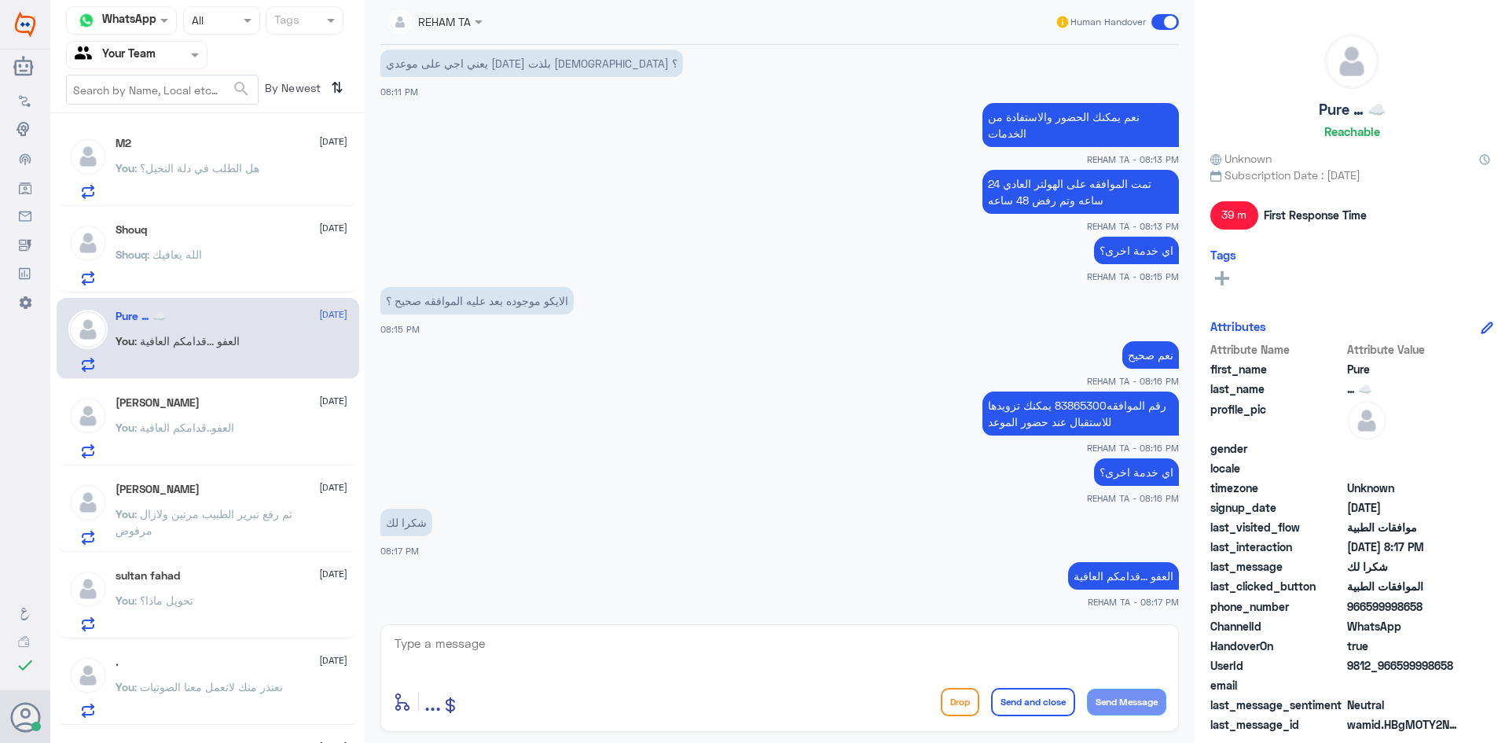
click at [205, 170] on span ": هل الطلب في دلة النخيل؟" at bounding box center [196, 167] width 125 height 13
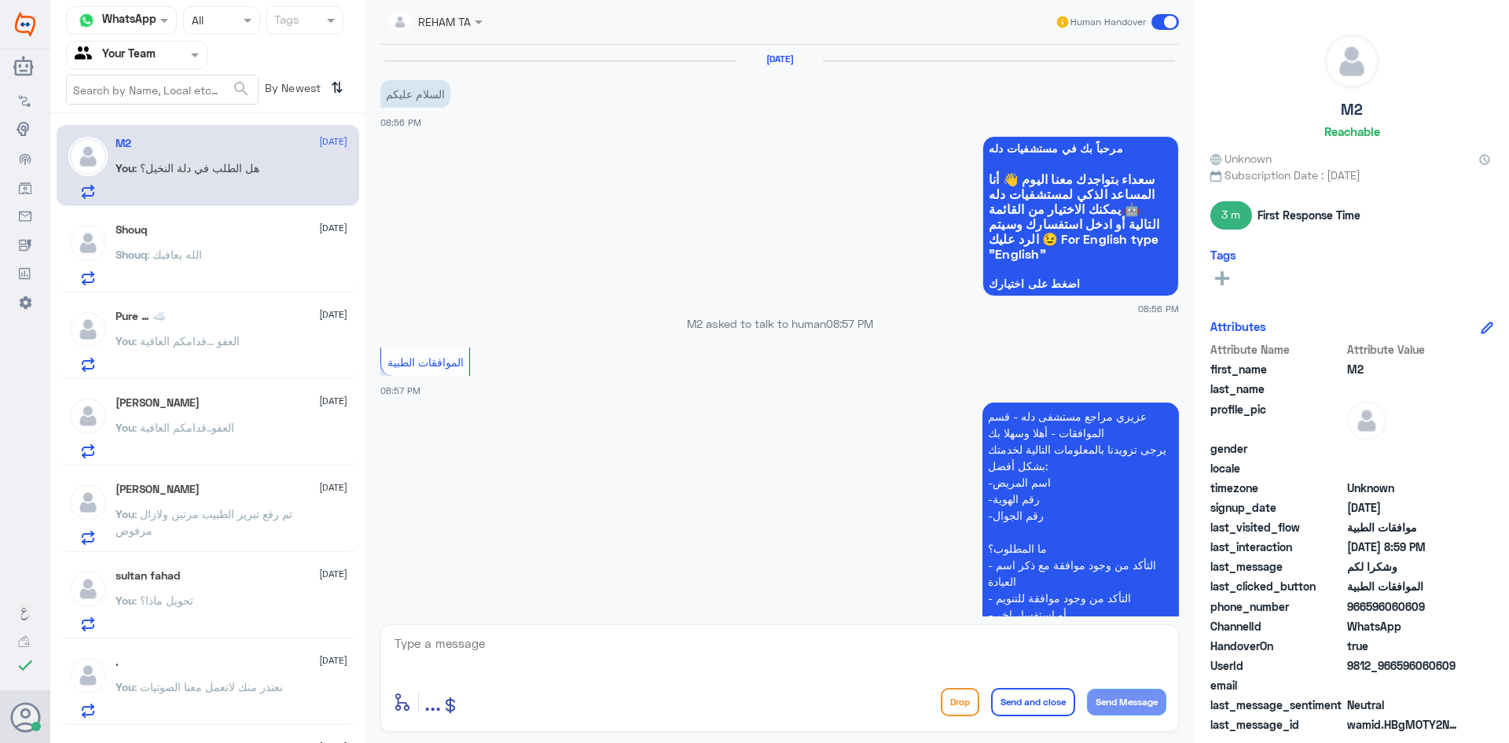
scroll to position [489, 0]
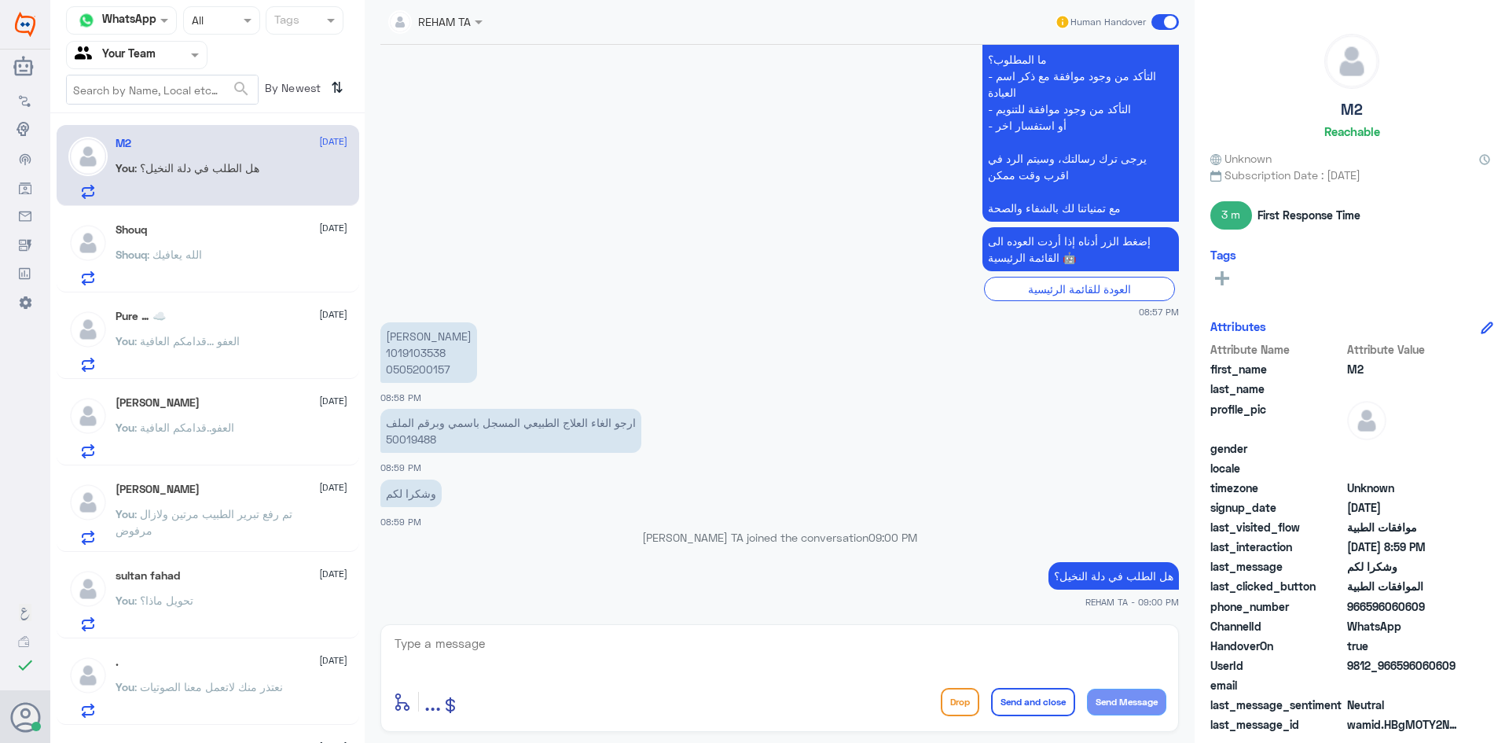
click at [136, 243] on div "Shouq 4 September Shouq : الله يعافيك" at bounding box center [232, 254] width 232 height 62
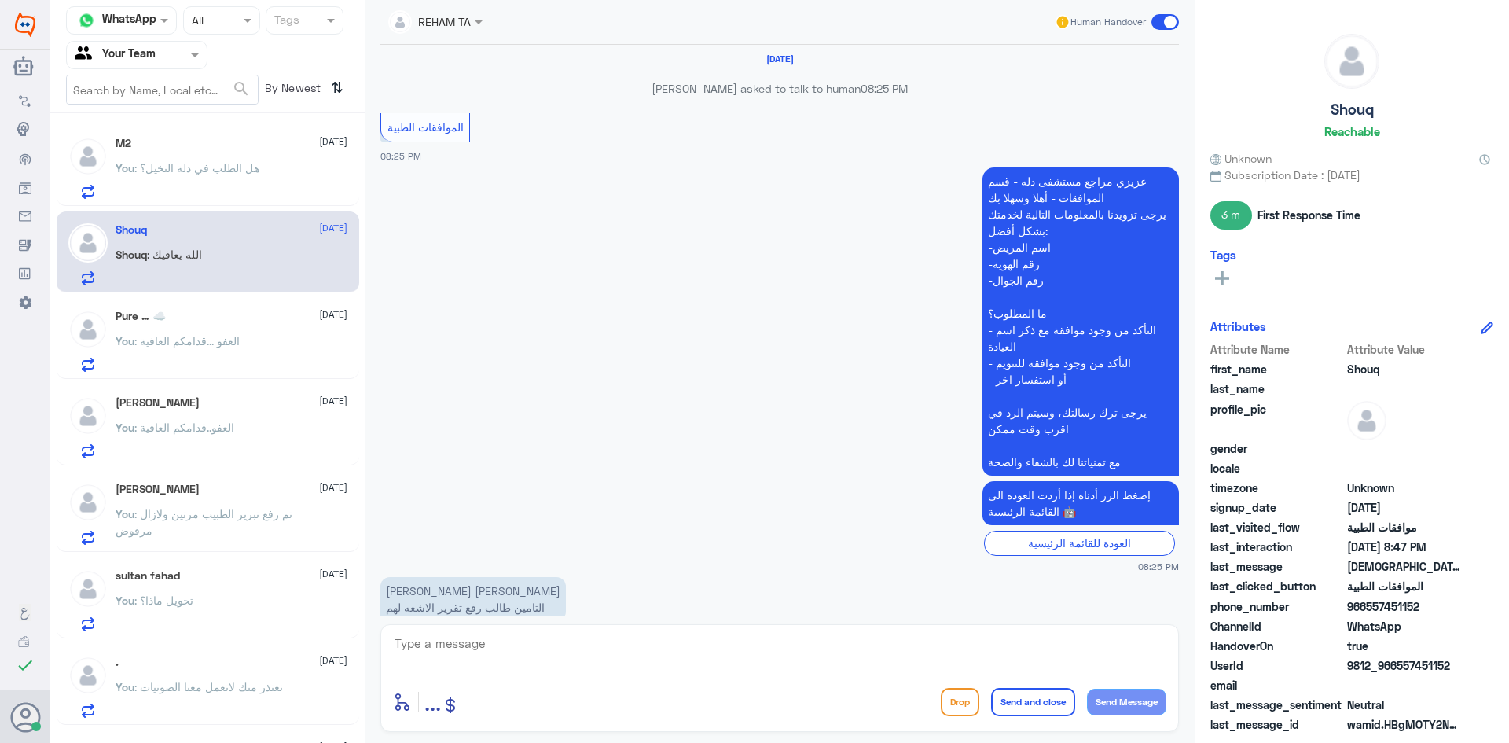
scroll to position [1059, 0]
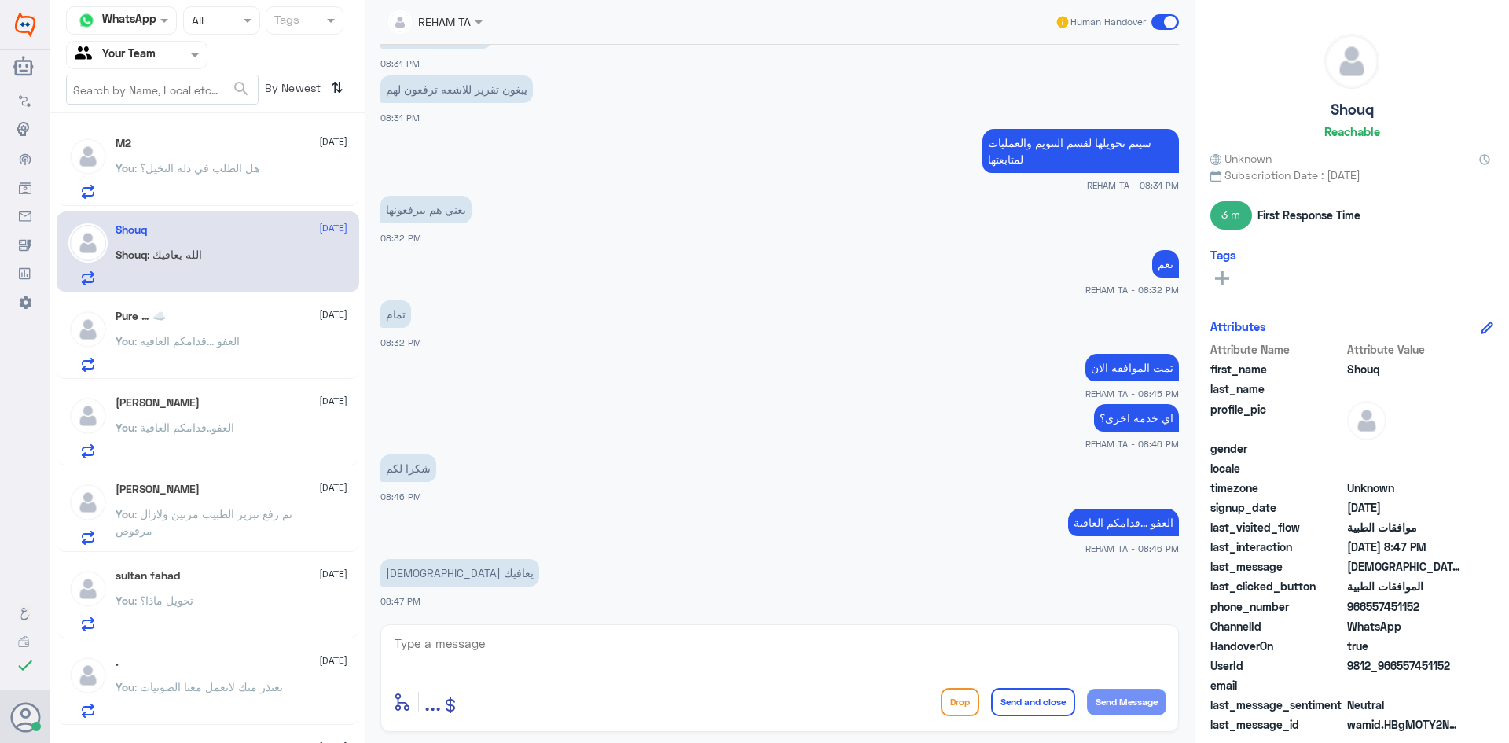
click at [190, 175] on p "You : هل الطلب في دلة النخيل؟" at bounding box center [188, 179] width 144 height 39
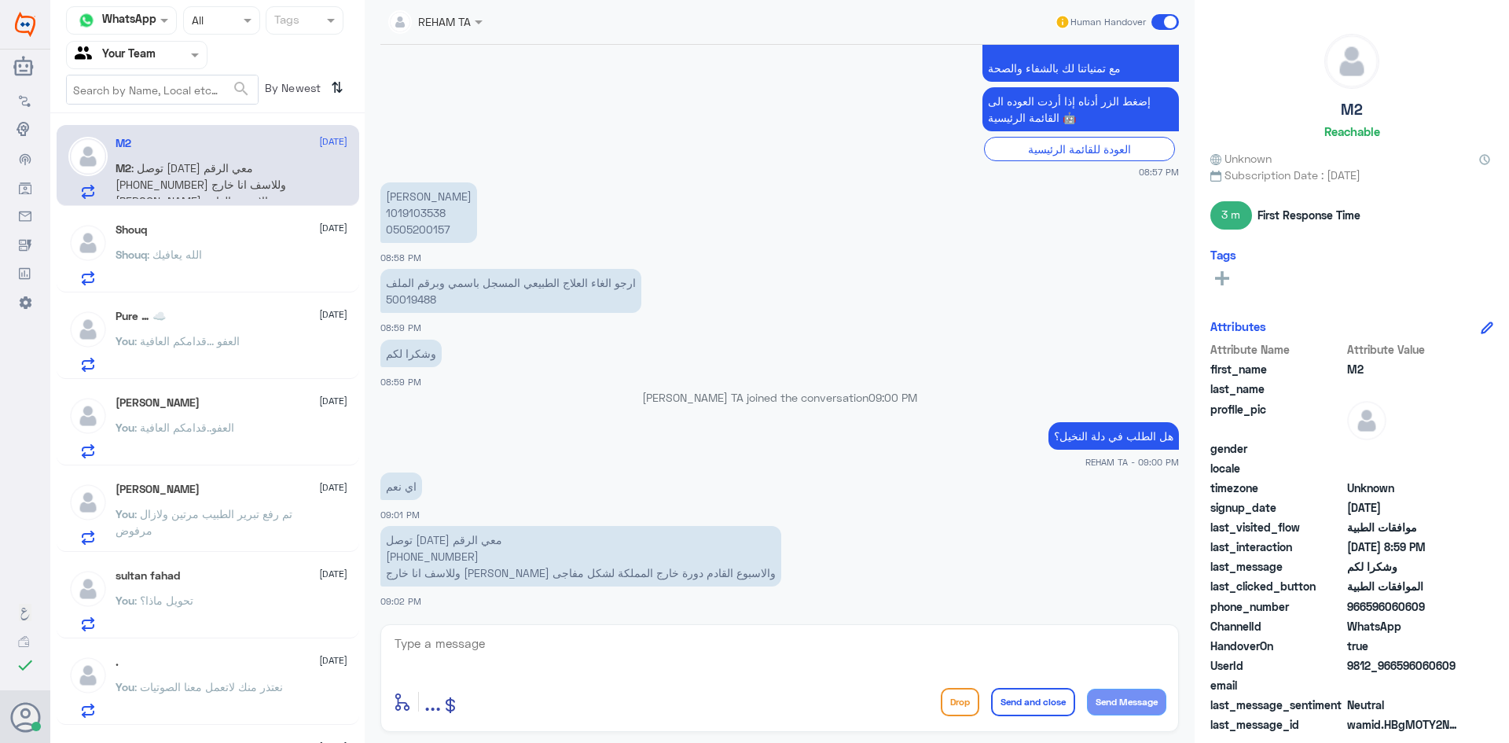
scroll to position [683, 0]
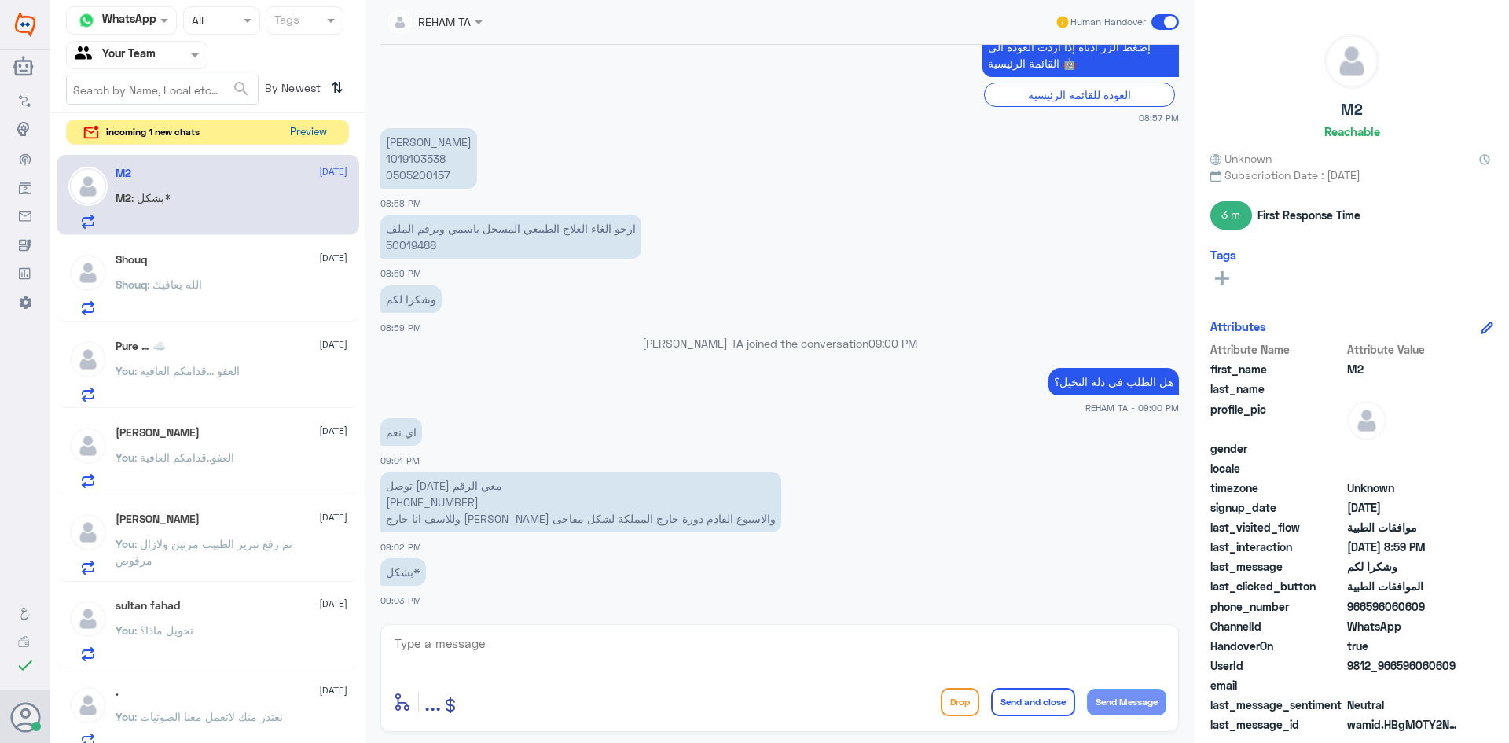
click at [318, 138] on button "Preview" at bounding box center [308, 132] width 49 height 24
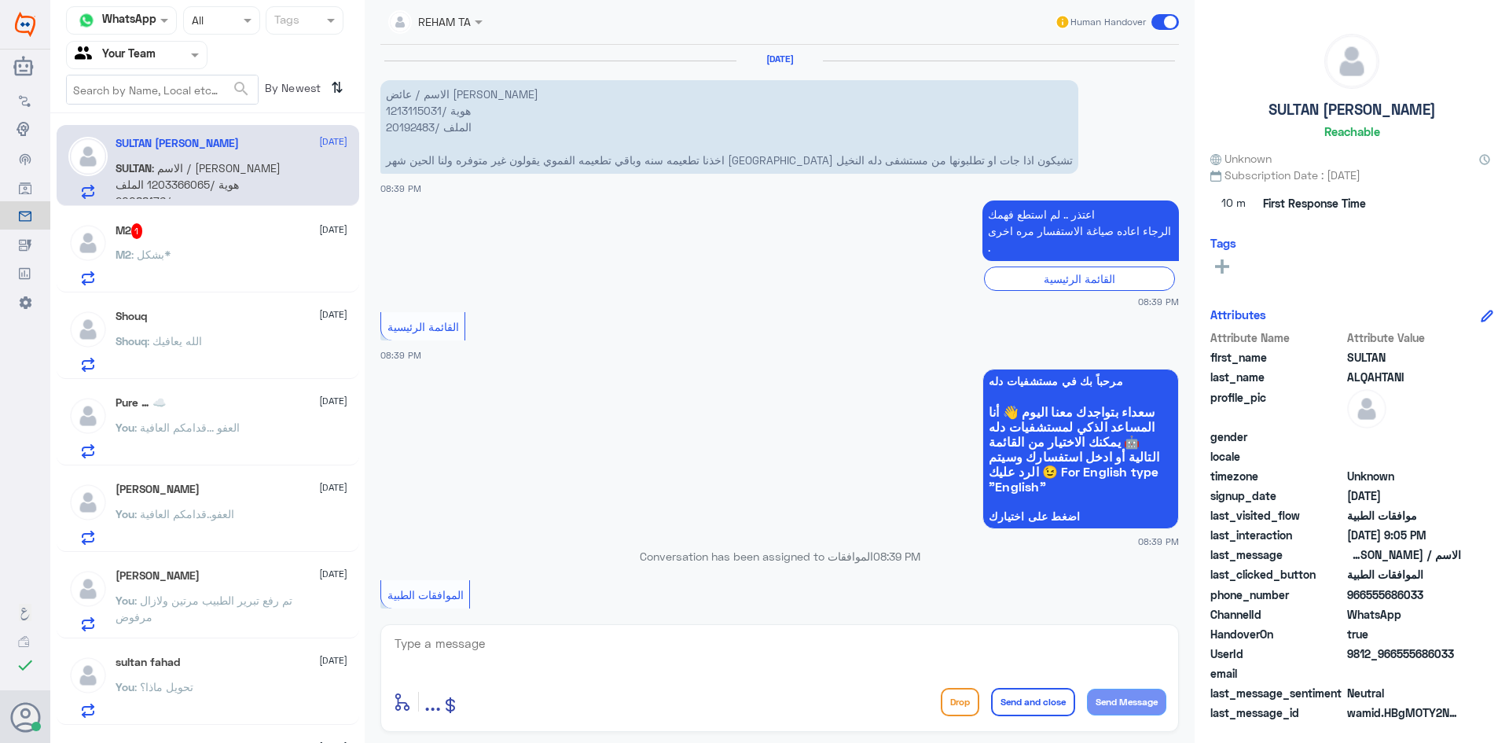
scroll to position [1405, 0]
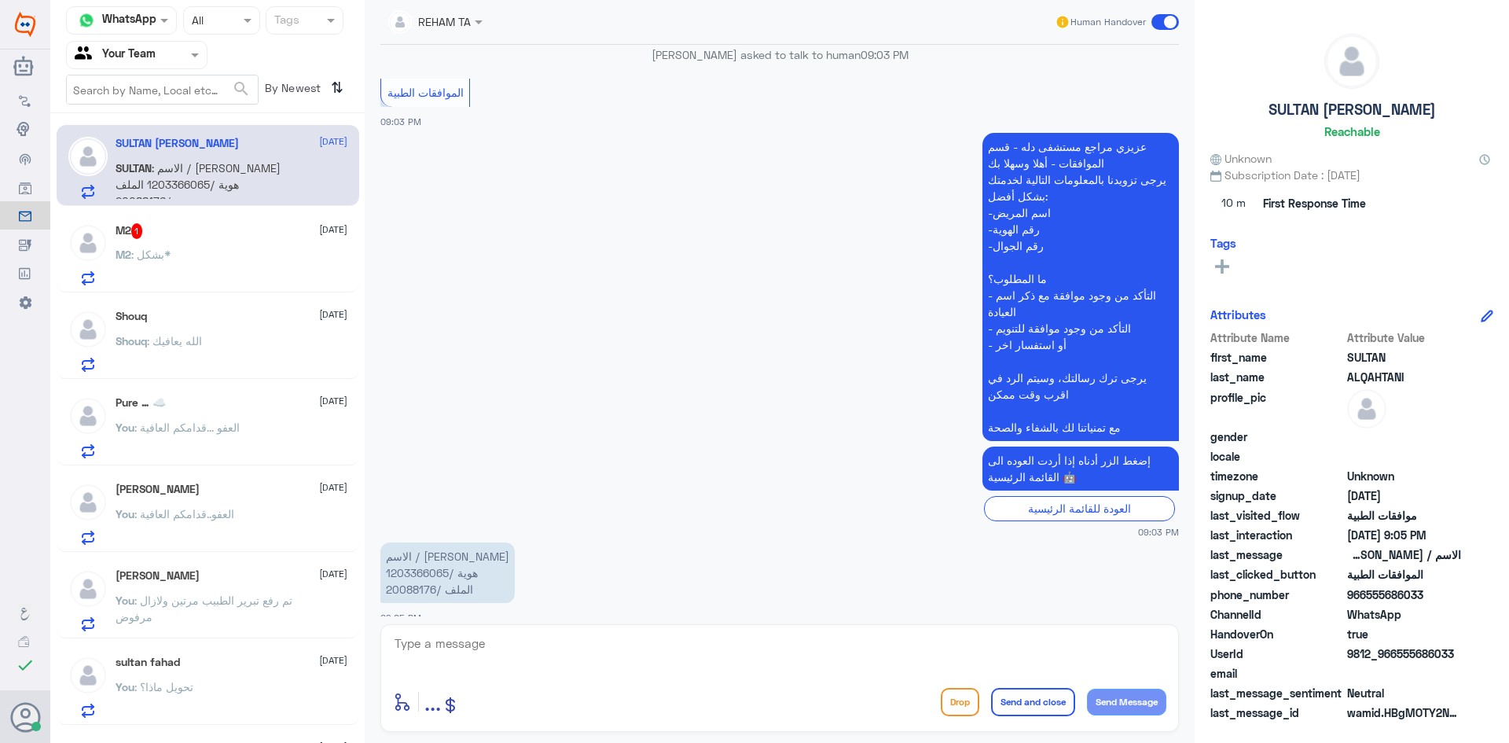
click at [151, 222] on div "M2 1 4 September M2 : بشكل*" at bounding box center [208, 251] width 303 height 81
click at [160, 240] on div "M2 1 4 September M2 : بشكل*" at bounding box center [232, 254] width 232 height 62
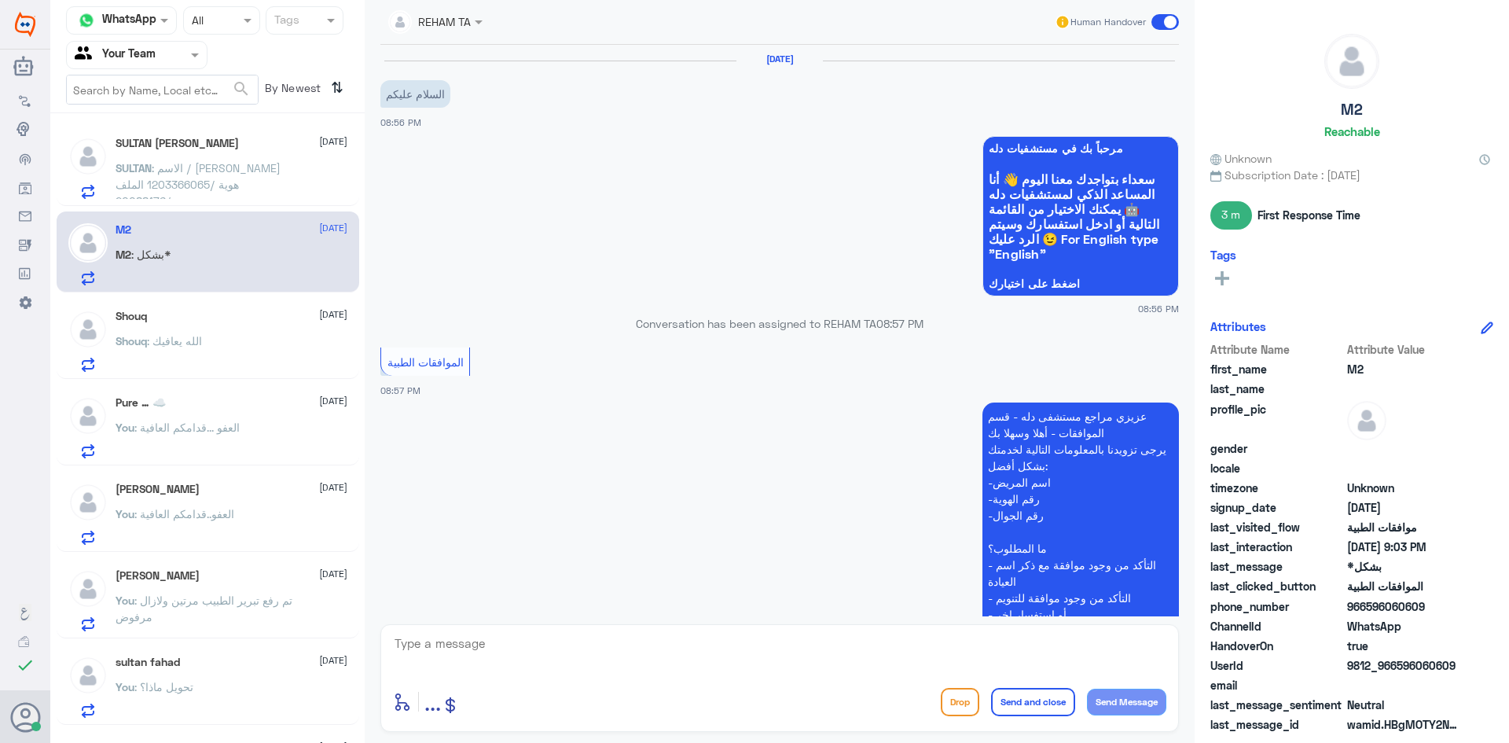
scroll to position [683, 0]
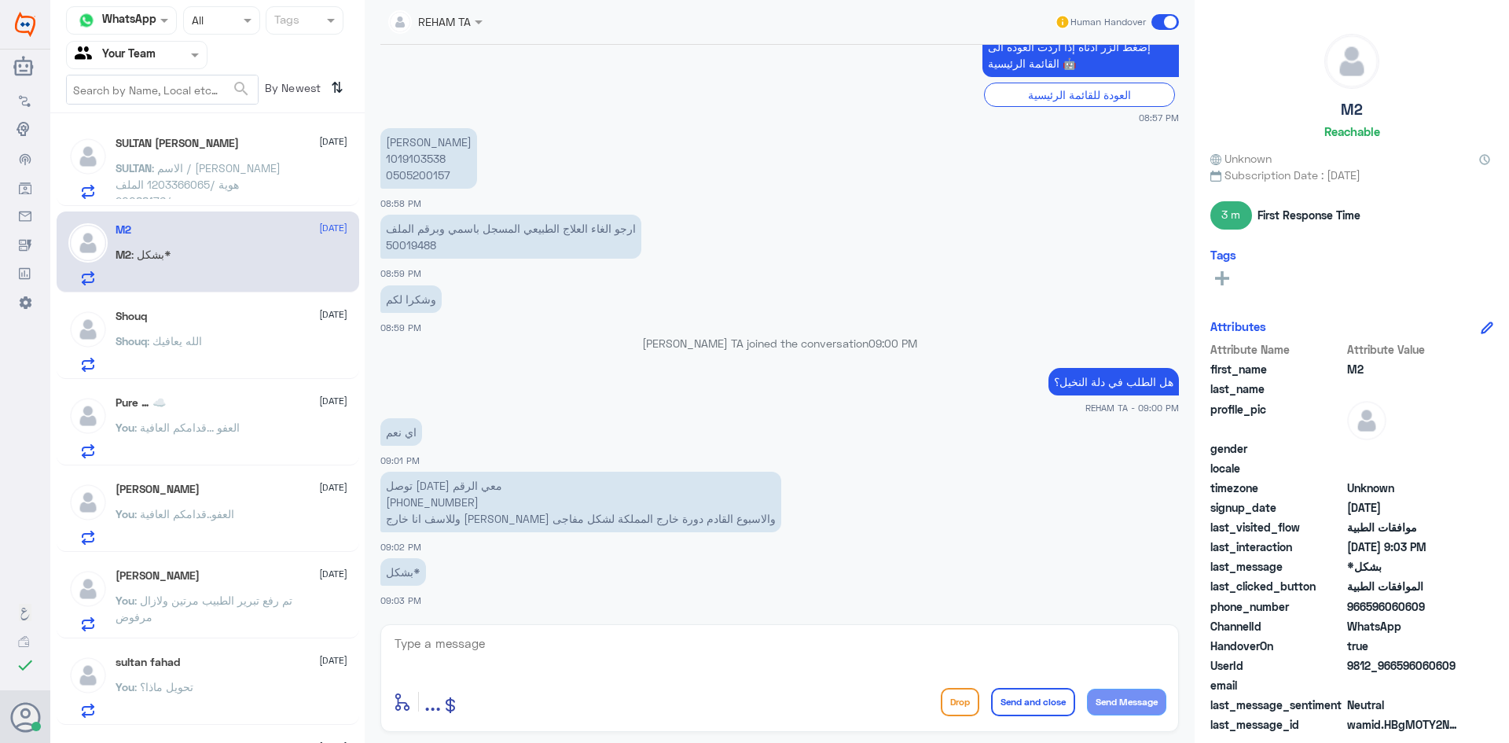
click at [590, 697] on div "enter flow name ... Drop Send and close Send Message" at bounding box center [779, 701] width 773 height 35
click at [585, 678] on div "enter flow name ... Drop Send and close Send Message" at bounding box center [779, 678] width 799 height 108
click at [461, 505] on p "توصل اليوم معي الرقم +966 53 061 7692 وللاسف انا خارج الرياض حاليا والاسبوع الق…" at bounding box center [580, 502] width 401 height 61
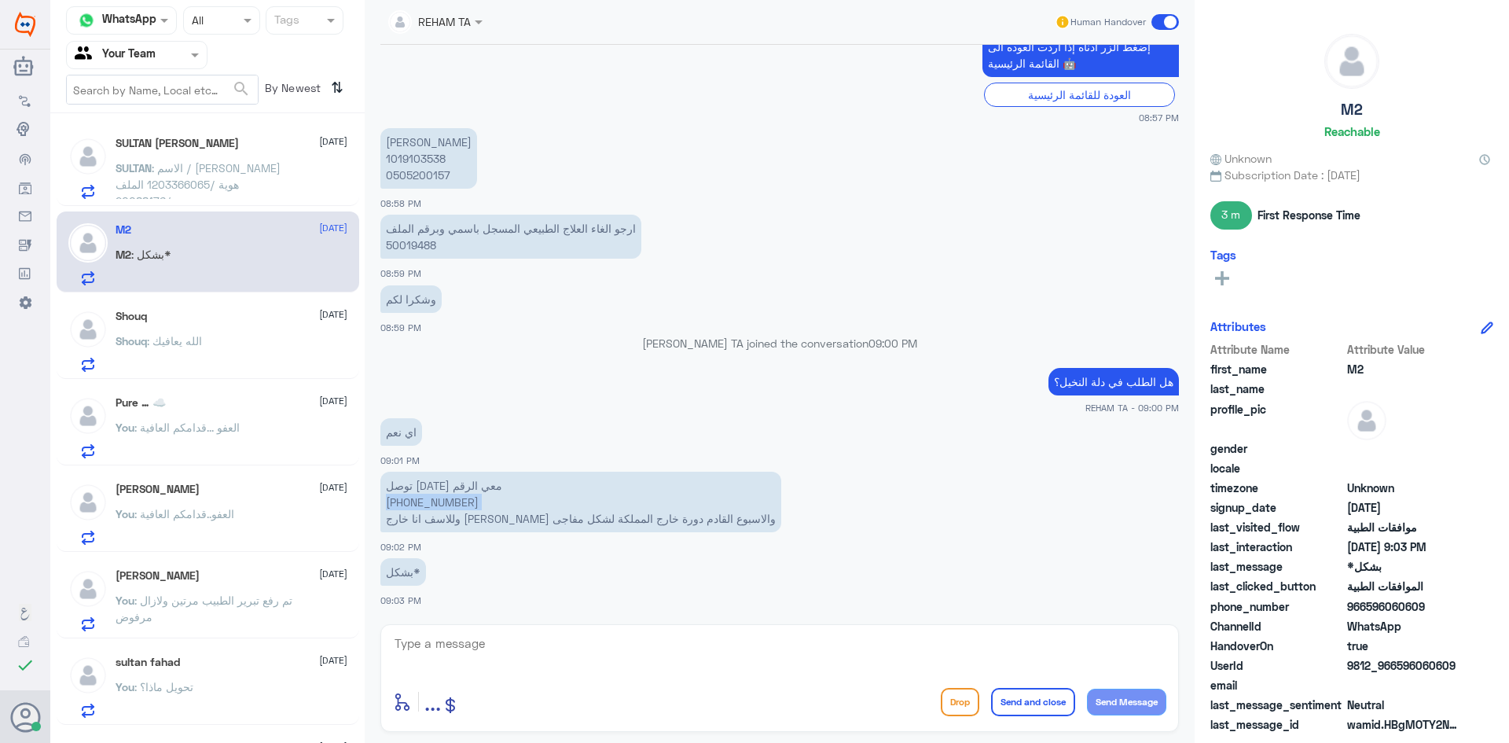
copy p "+966 53 061 7692"
click at [450, 638] on textarea at bounding box center [779, 652] width 773 height 39
type textarea "حتى الان لم يرفع لك طلب من قسم العلاج الطبيعي"
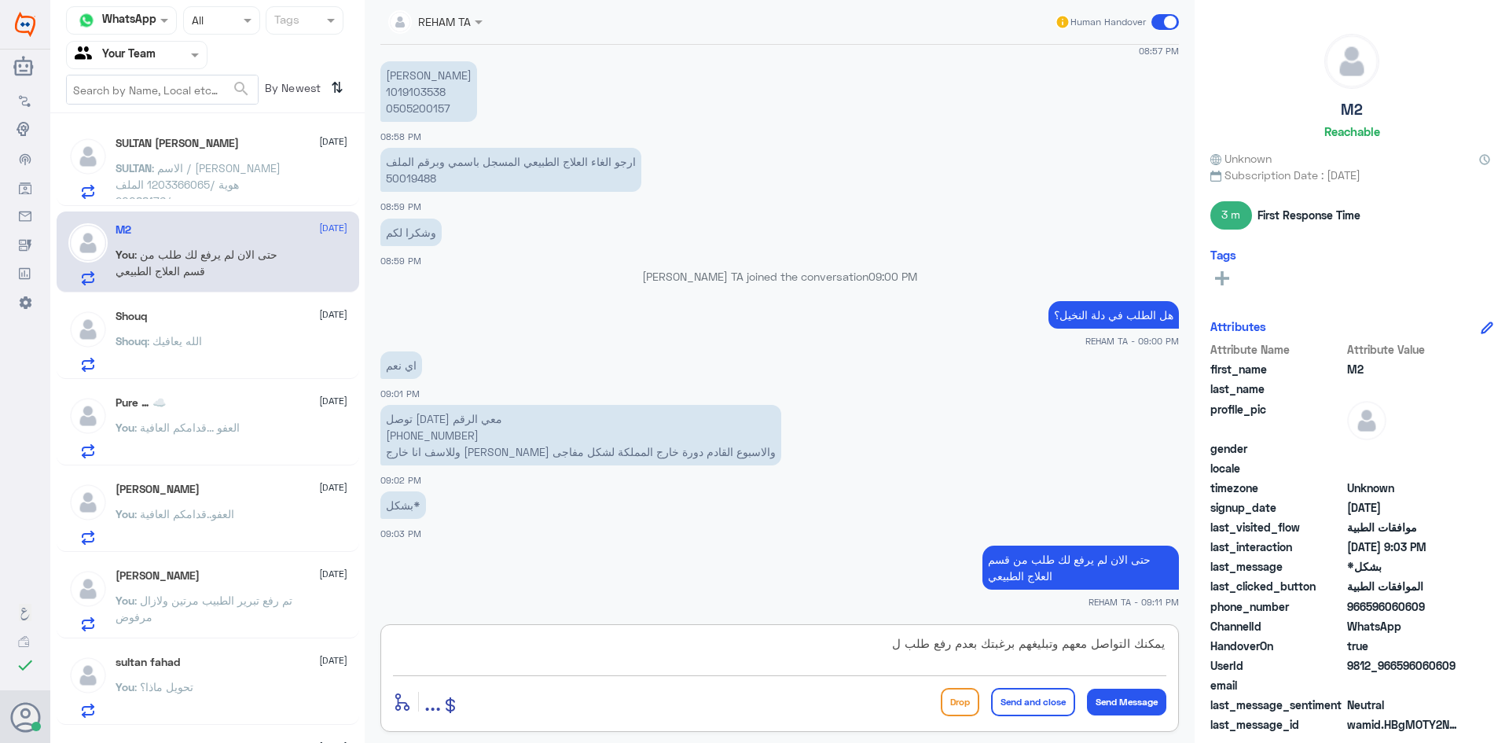
type textarea "يمكنك التواصل معهم وتبليغهم برغبتك بعدم رفع طلب لك"
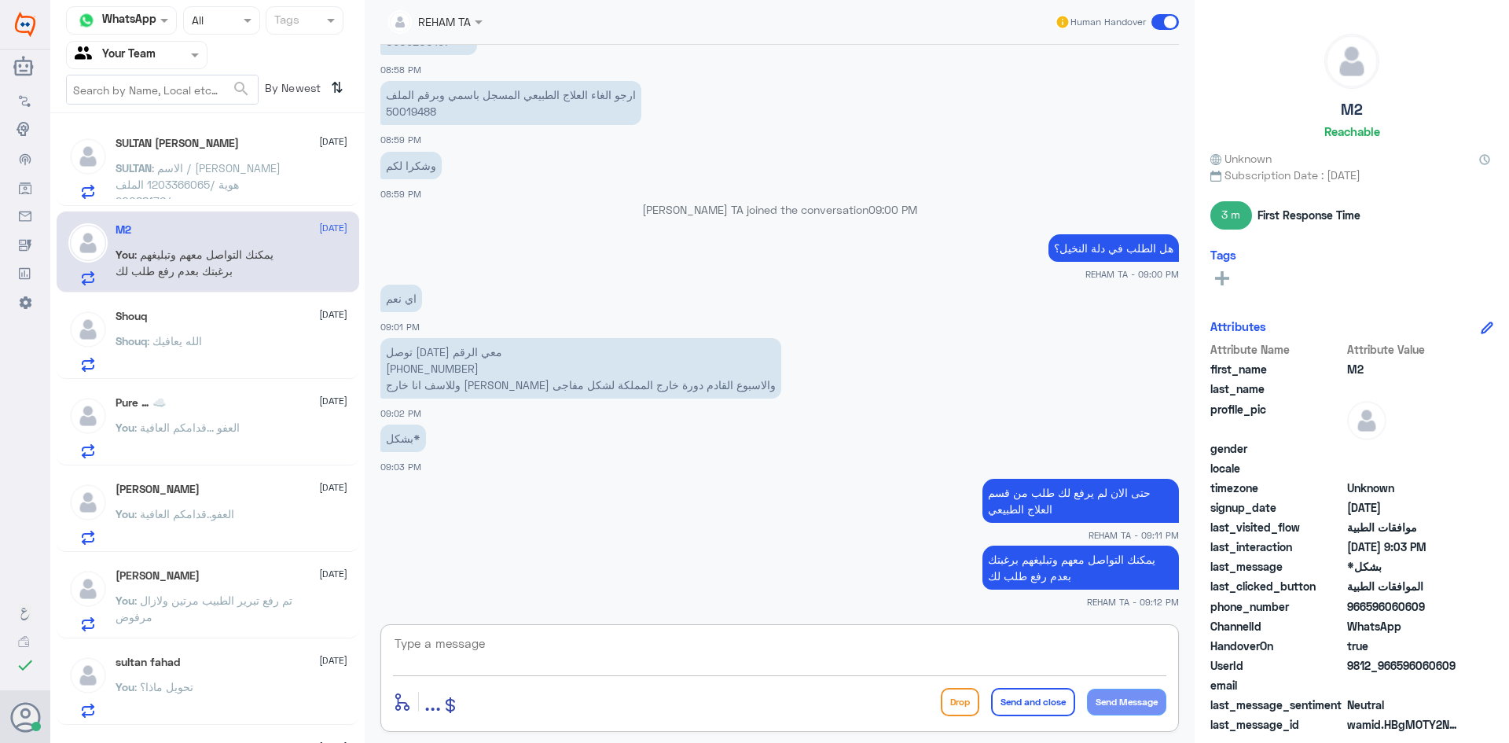
click at [173, 174] on span ": الاسم / كايد سلطان عائض القحطاني هوية /1203366065 الملف /20088176" at bounding box center [198, 184] width 165 height 46
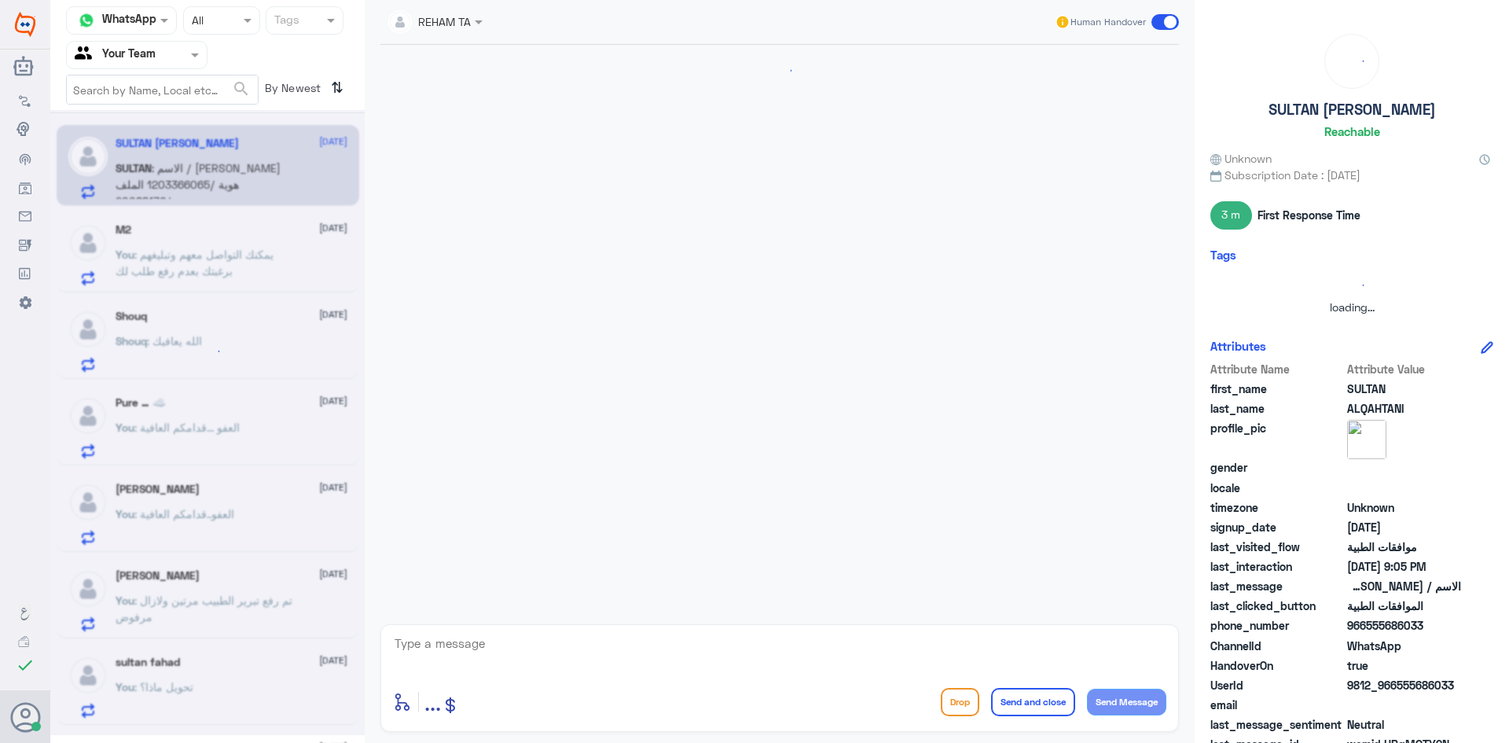
scroll to position [1405, 0]
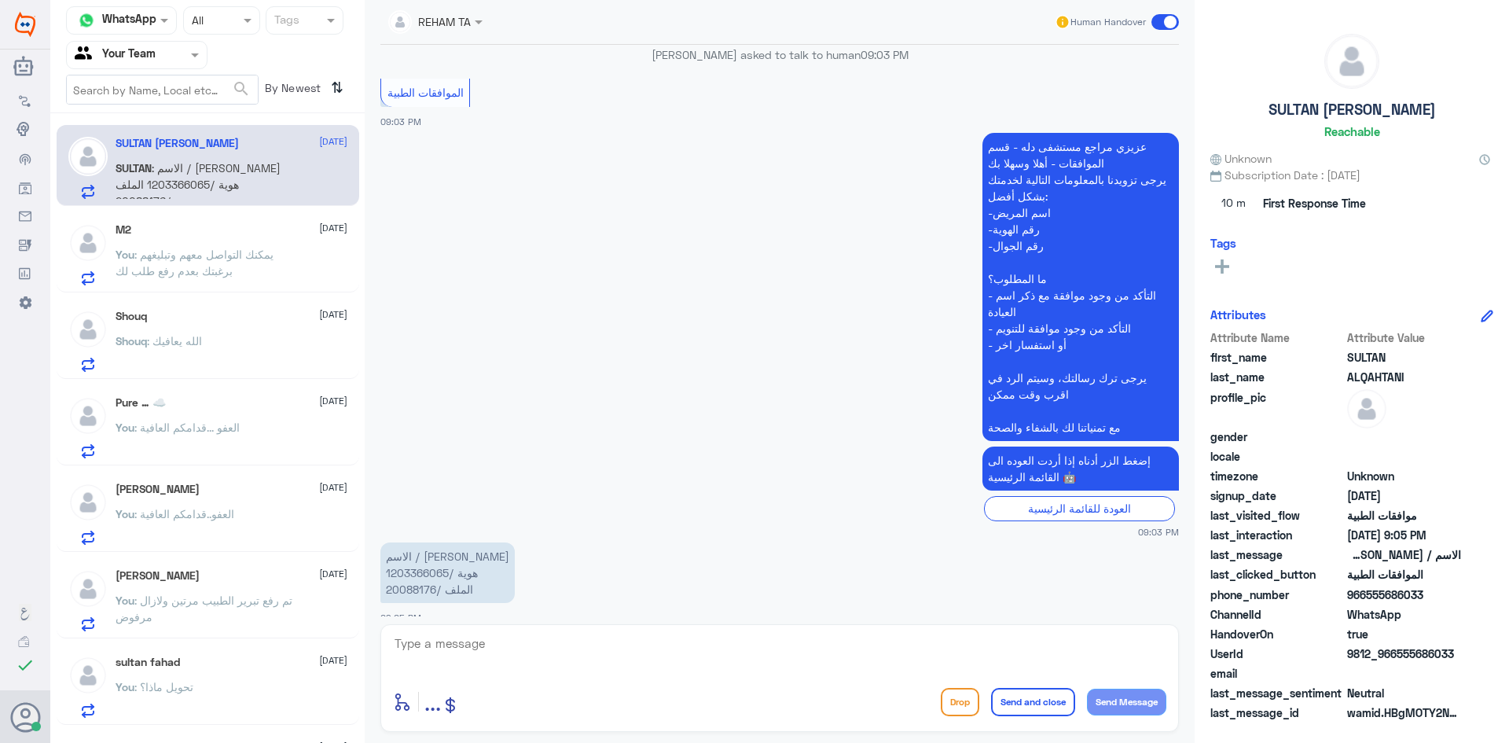
click at [194, 262] on p "You : يمكنك التواصل معهم وتبليغهم برغبتك بعدم رفع طلب لك" at bounding box center [204, 265] width 177 height 39
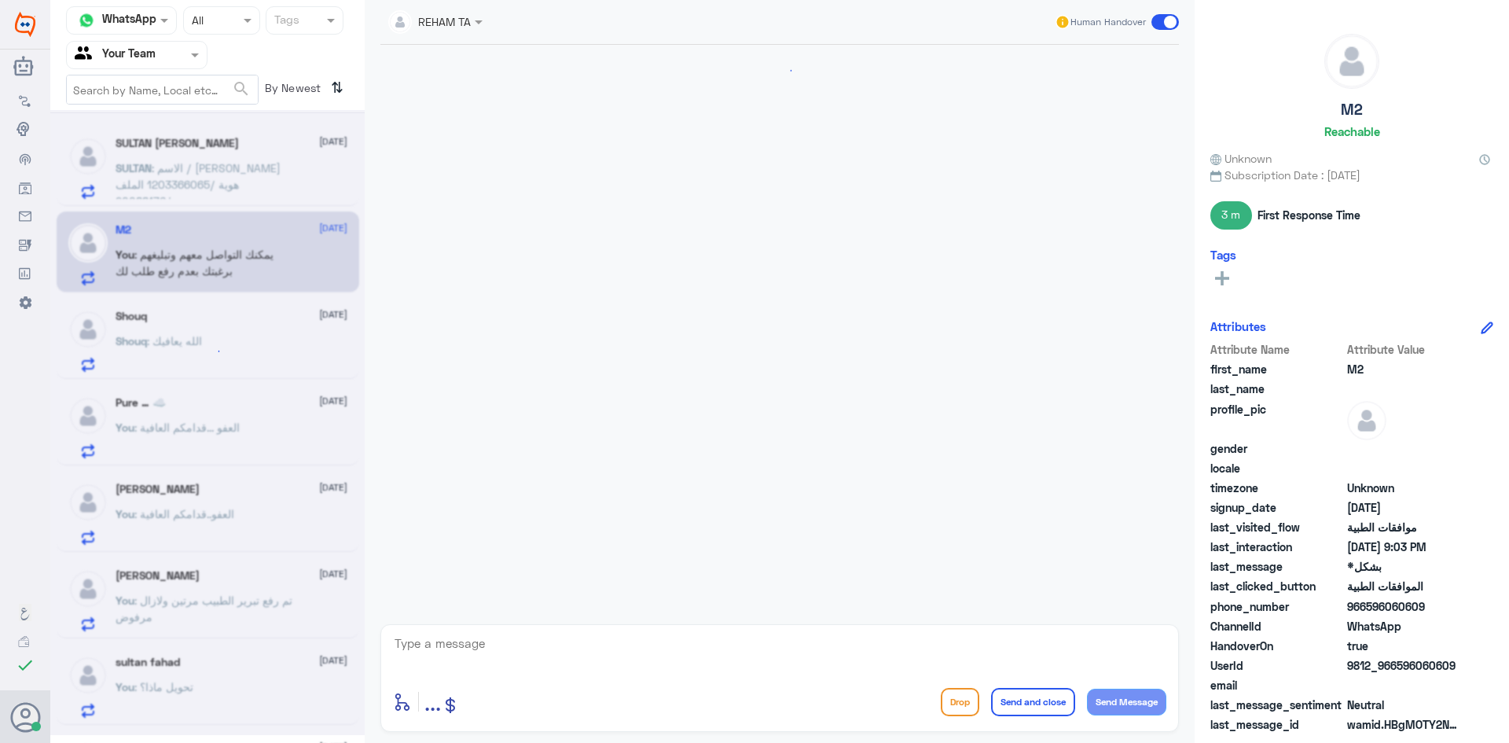
scroll to position [817, 0]
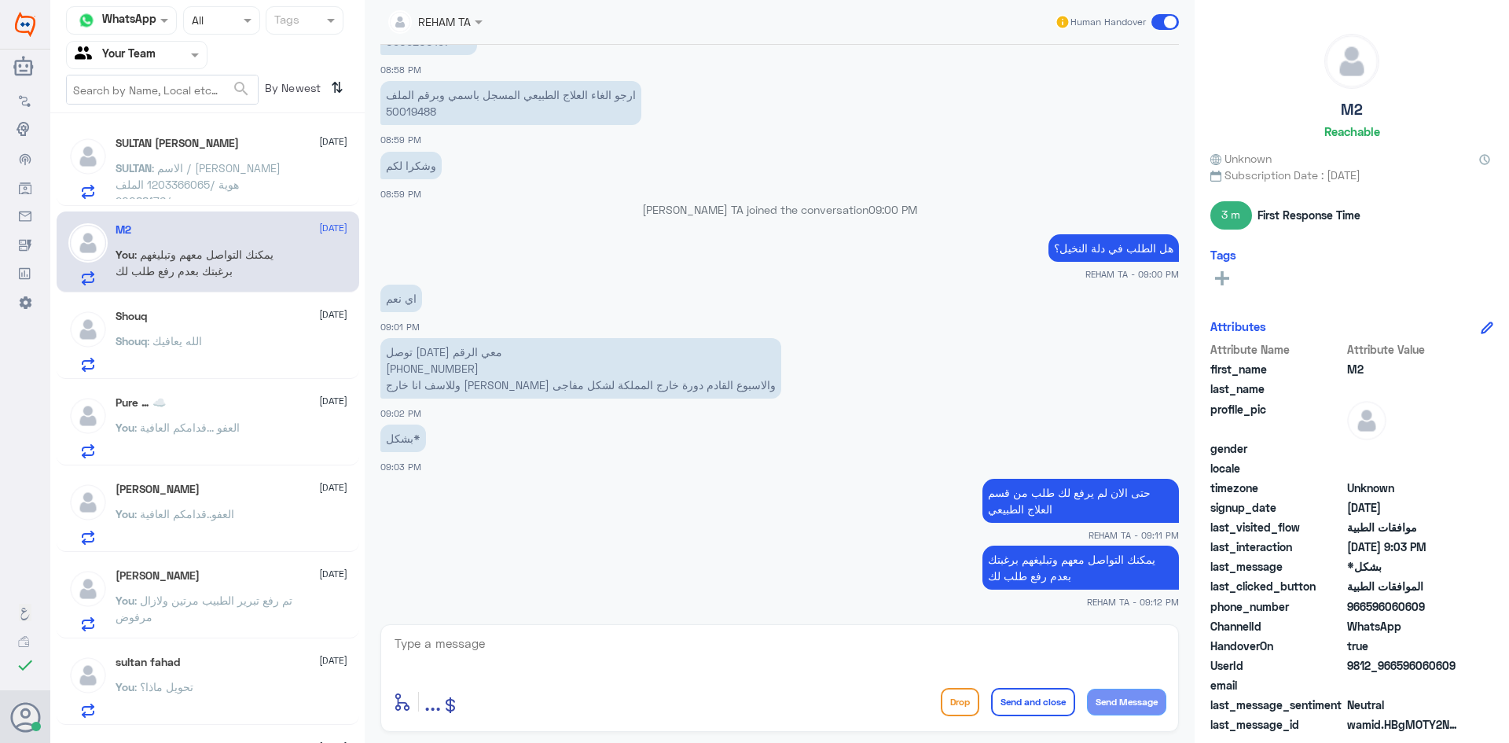
click at [229, 170] on span ": الاسم / كايد سلطان عائض القحطاني هوية /1203366065 الملف /20088176" at bounding box center [198, 184] width 165 height 46
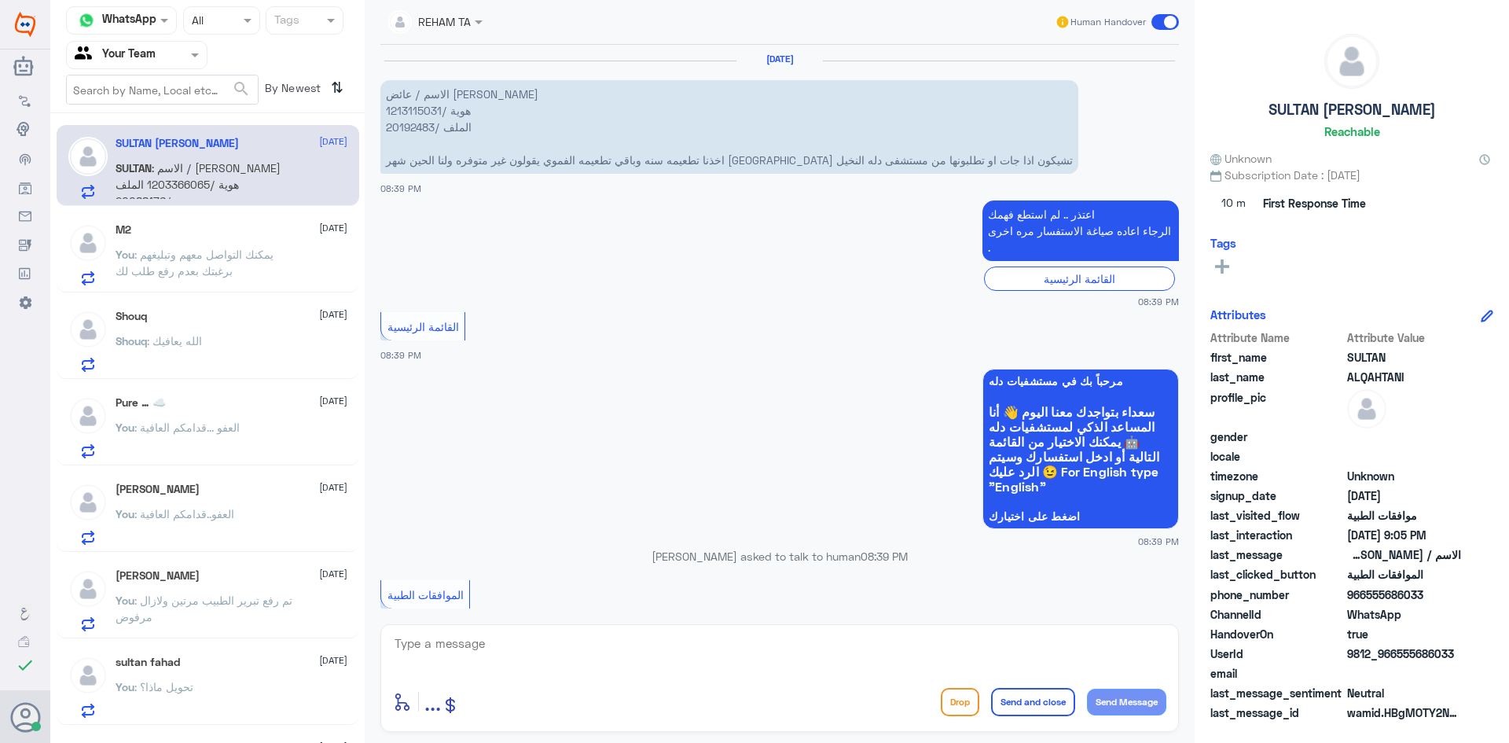
scroll to position [1405, 0]
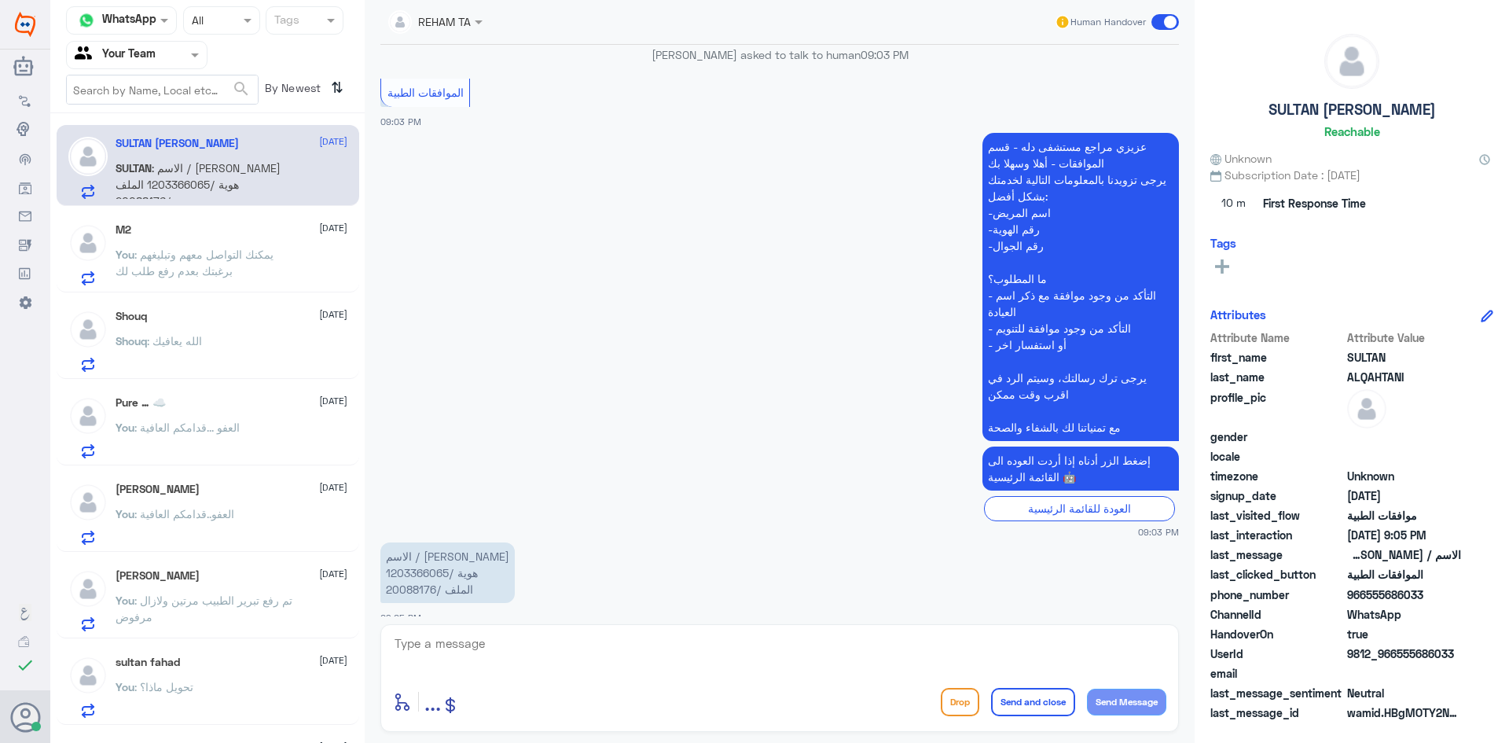
click at [671, 678] on div "enter flow name ... Drop Send and close Send Message" at bounding box center [779, 678] width 799 height 108
click at [673, 663] on textarea at bounding box center [779, 652] width 773 height 39
paste textarea "اهلا وسهلا ..كيف نقدر نخدمك؟ ارجو توضيح استفسارك"
type textarea "اهلا وسهلا ..كيف نقدر نخدمك؟ ارجو توضيح استفسارك"
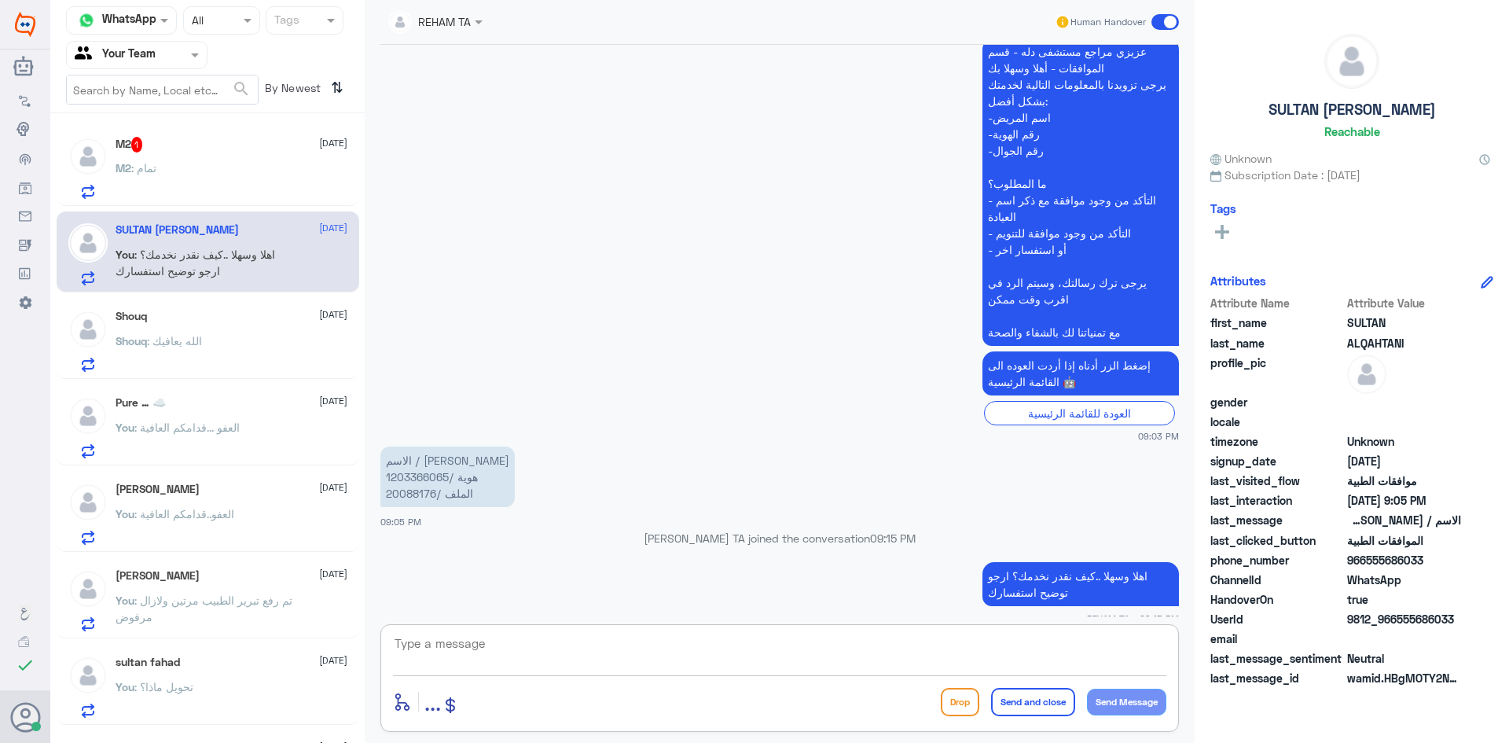
click at [248, 151] on div "M2 1 4 September" at bounding box center [232, 145] width 232 height 16
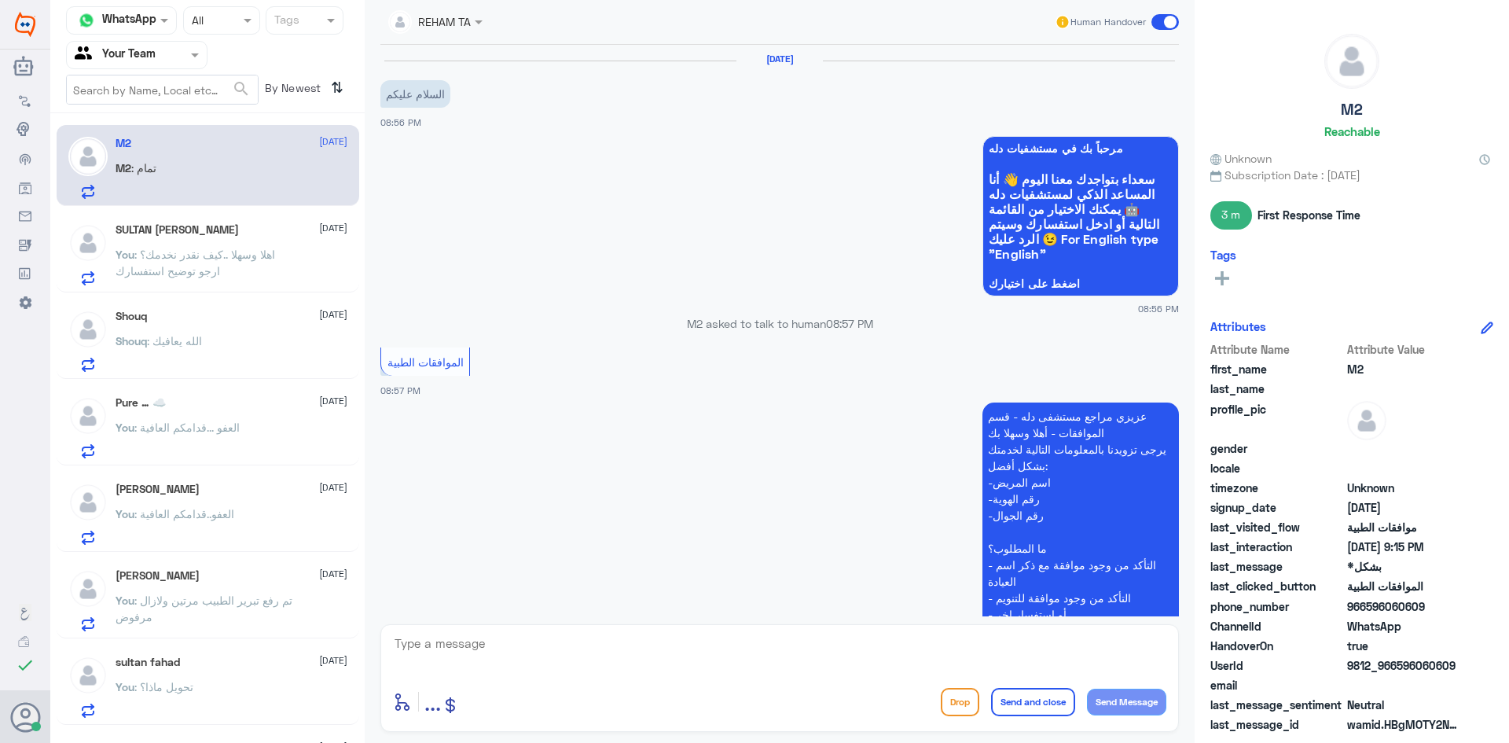
scroll to position [870, 0]
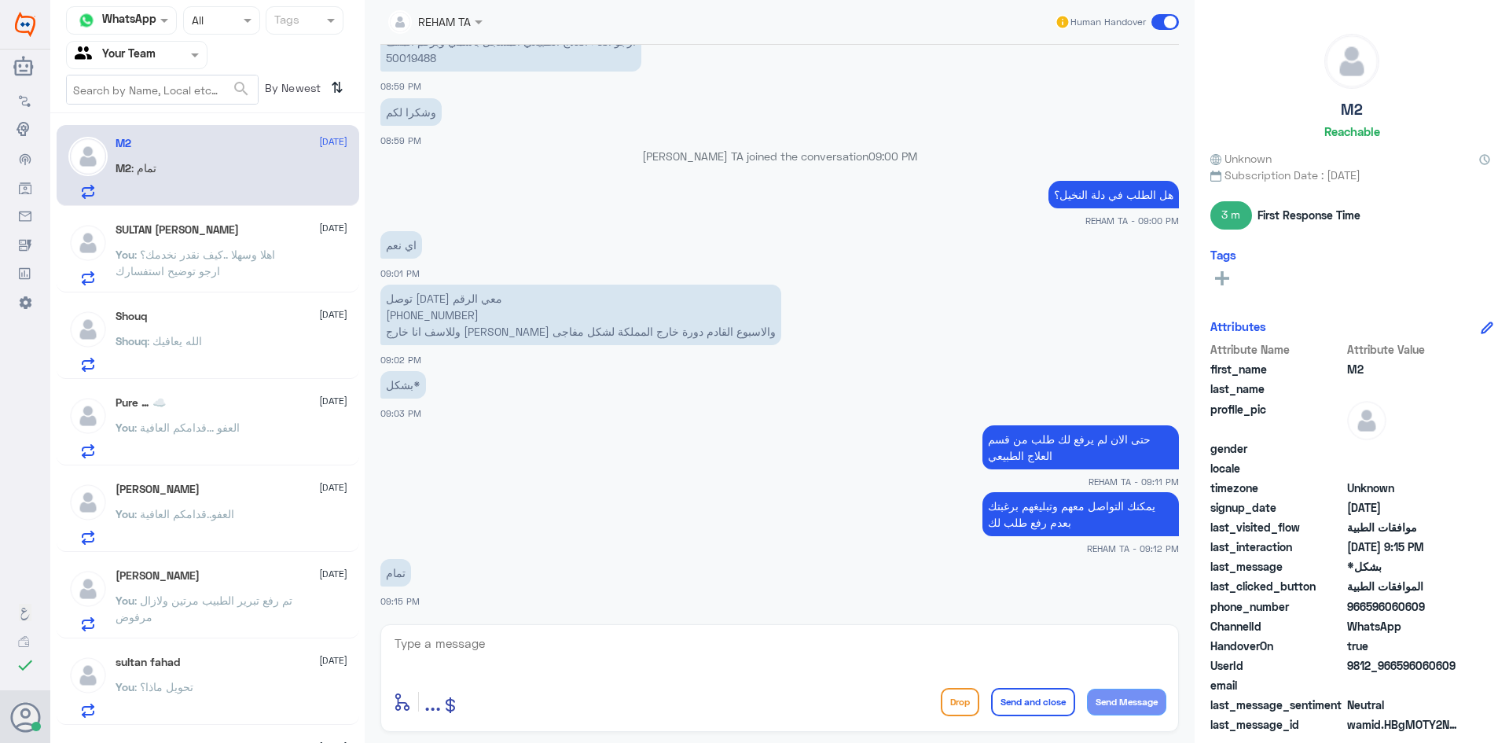
click at [248, 259] on span ": اهلا وسهلا ..كيف نقدر نخدمك؟ ارجو توضيح استفسارك" at bounding box center [196, 263] width 160 height 30
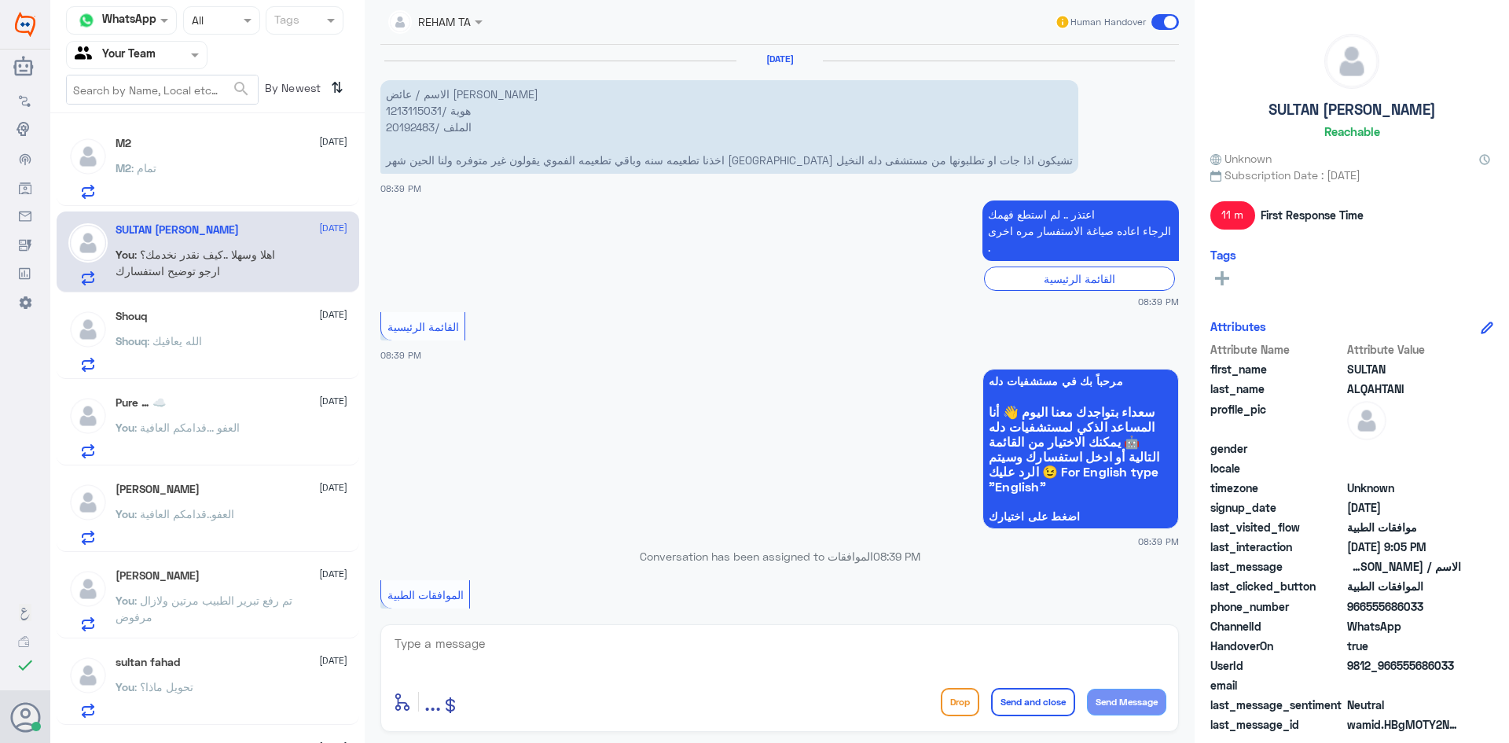
scroll to position [1500, 0]
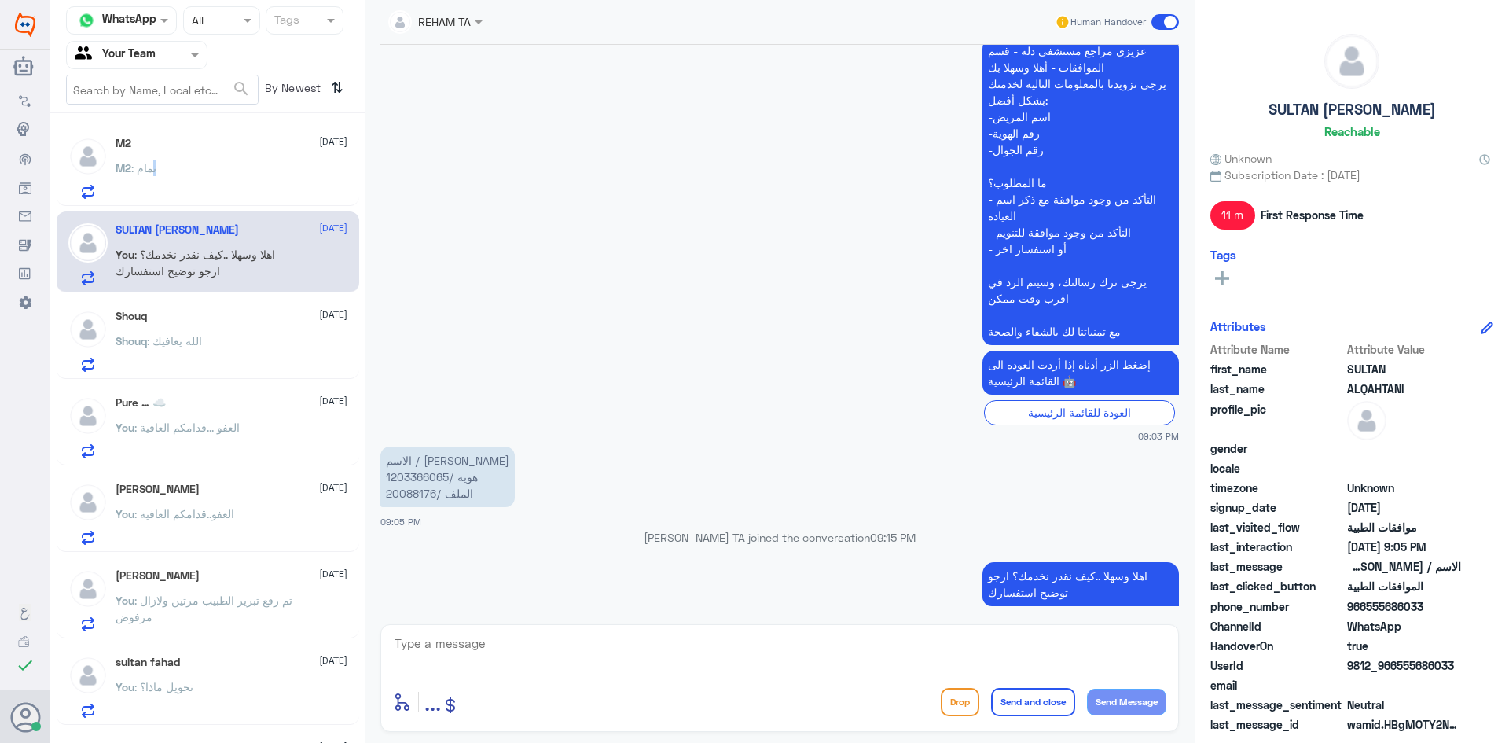
click at [156, 173] on span ": تمام" at bounding box center [143, 167] width 25 height 13
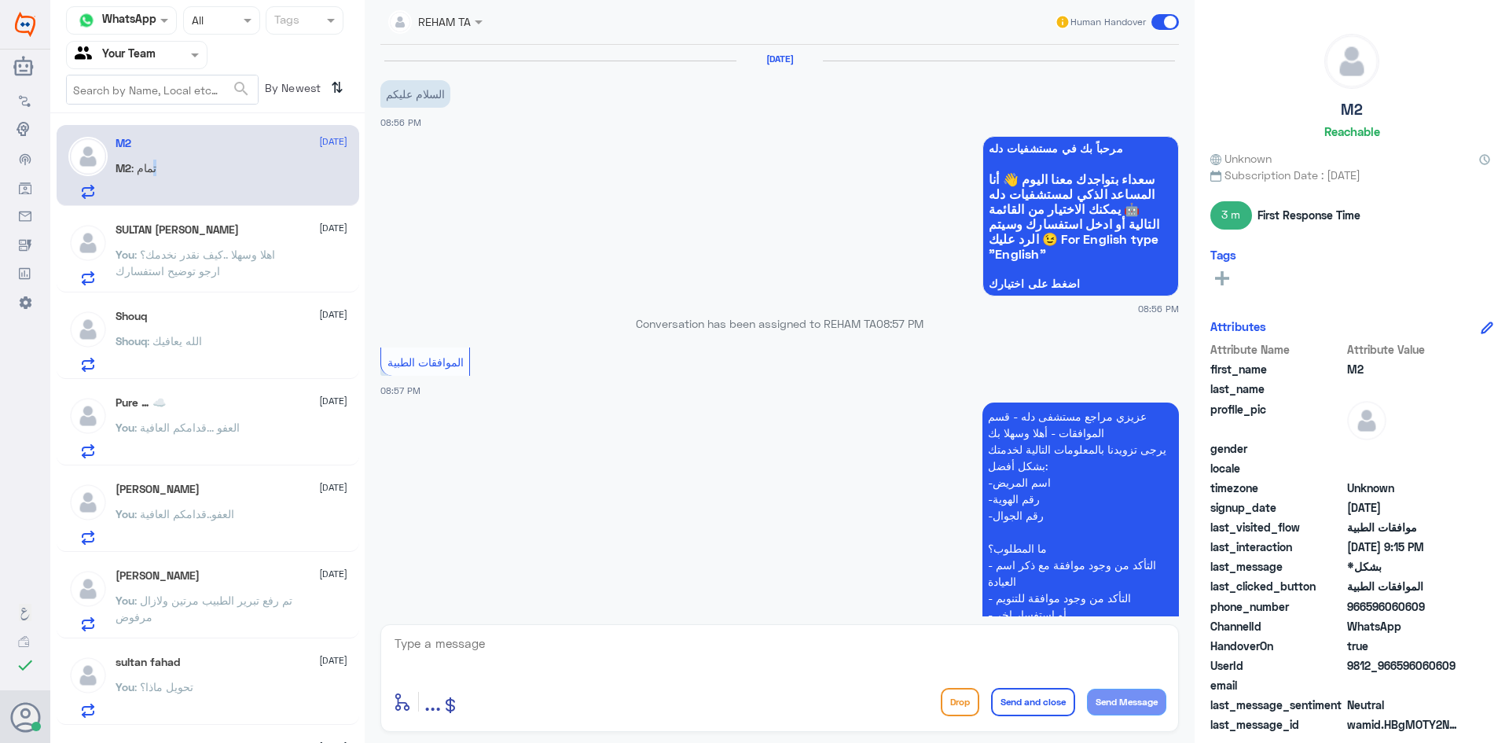
scroll to position [870, 0]
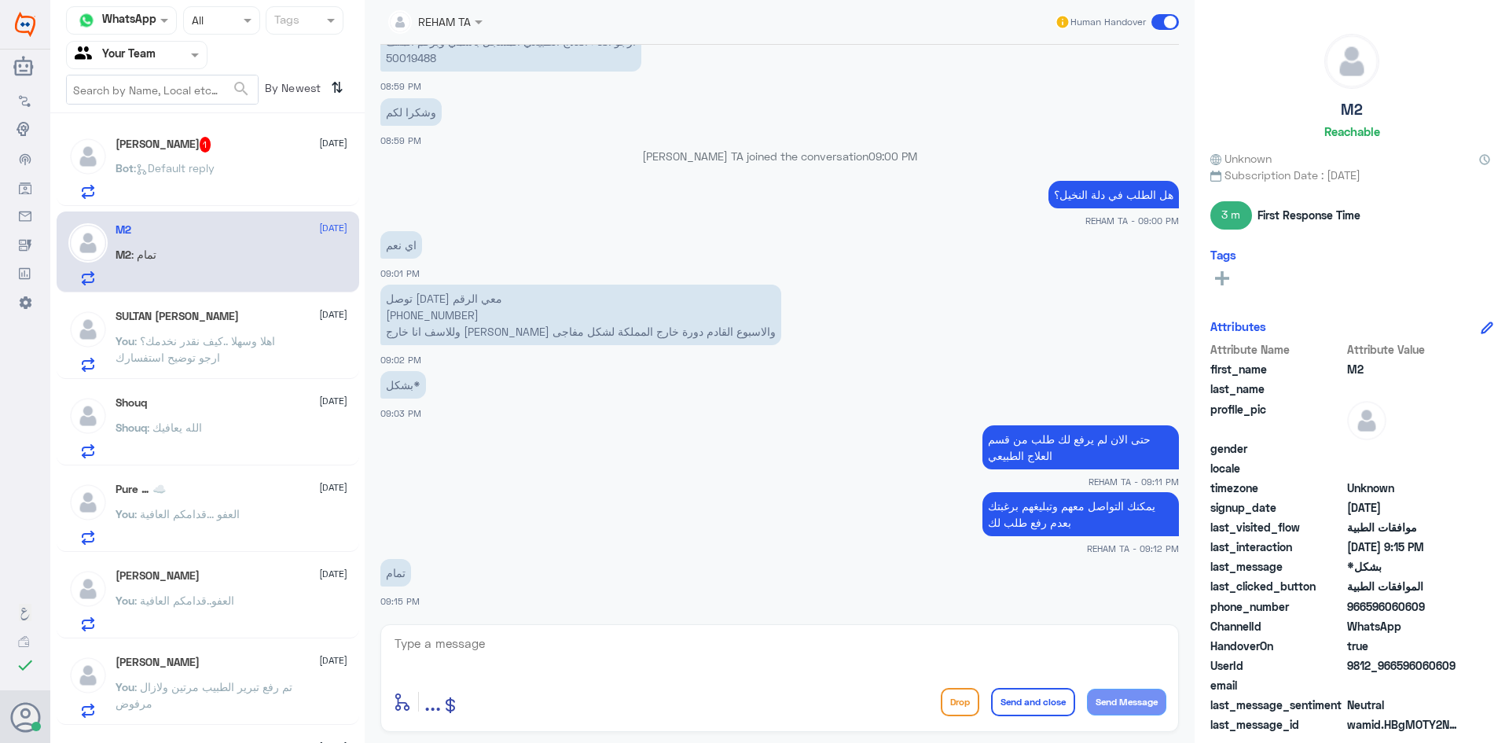
click at [241, 177] on div "Bot : Default reply" at bounding box center [232, 180] width 232 height 35
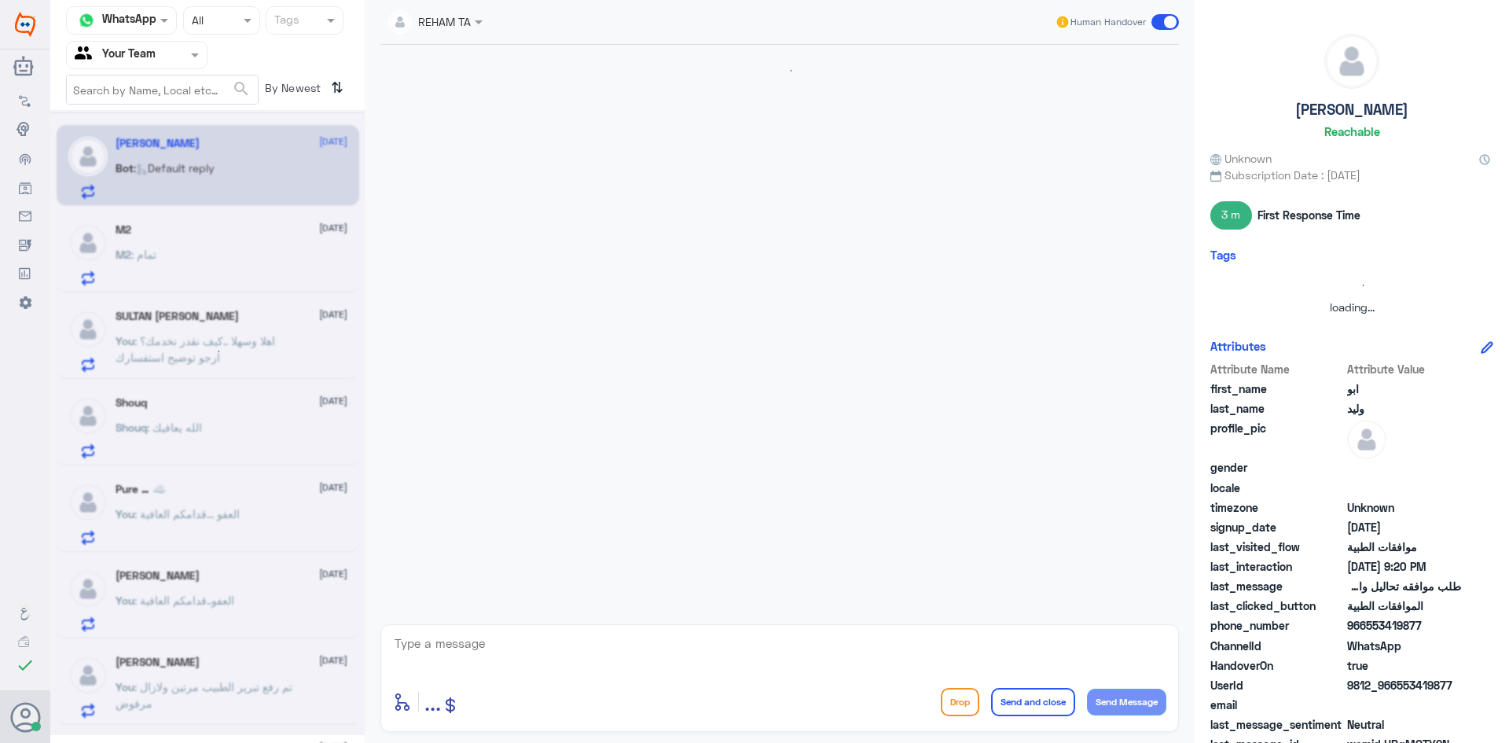
scroll to position [815, 0]
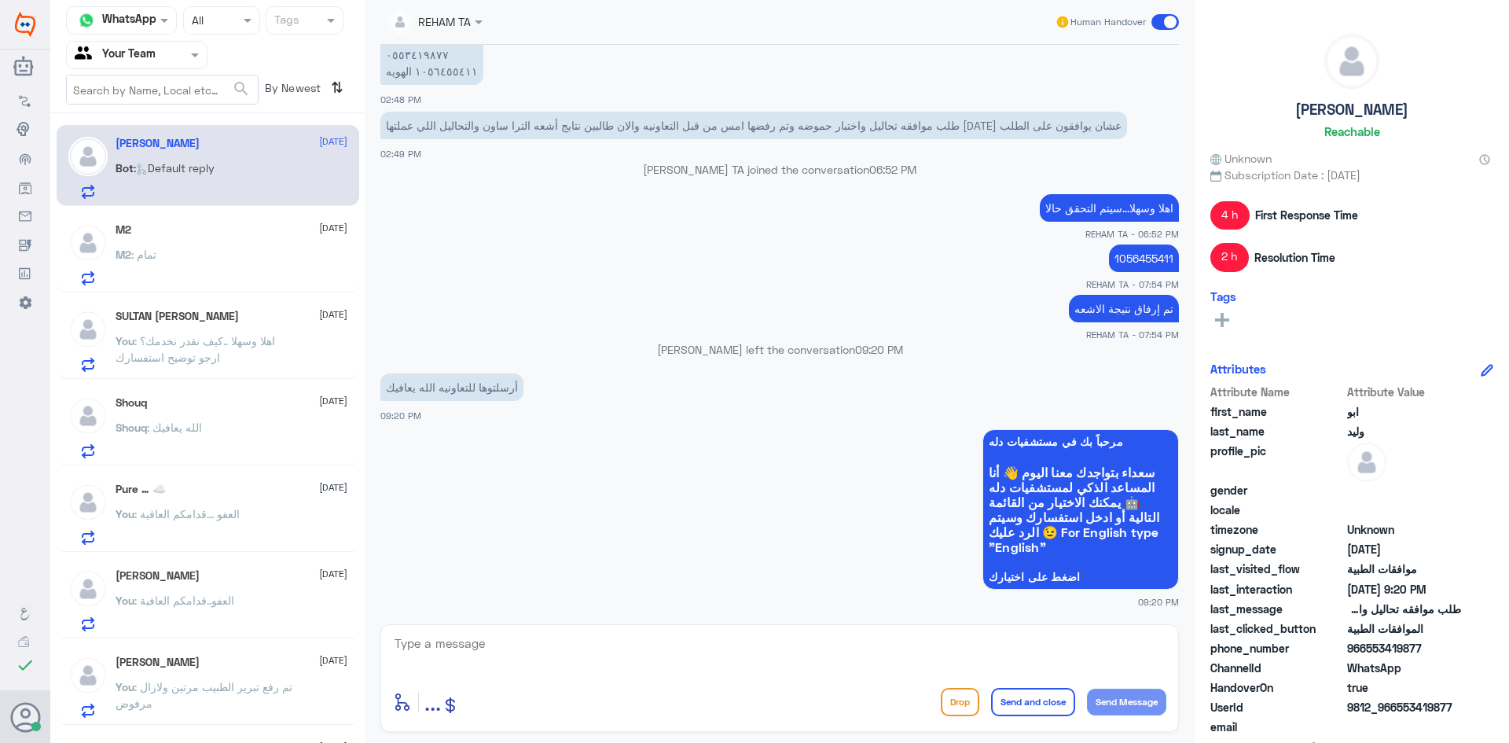
click at [198, 243] on div "M2 4 September M2 : تمام" at bounding box center [232, 254] width 232 height 62
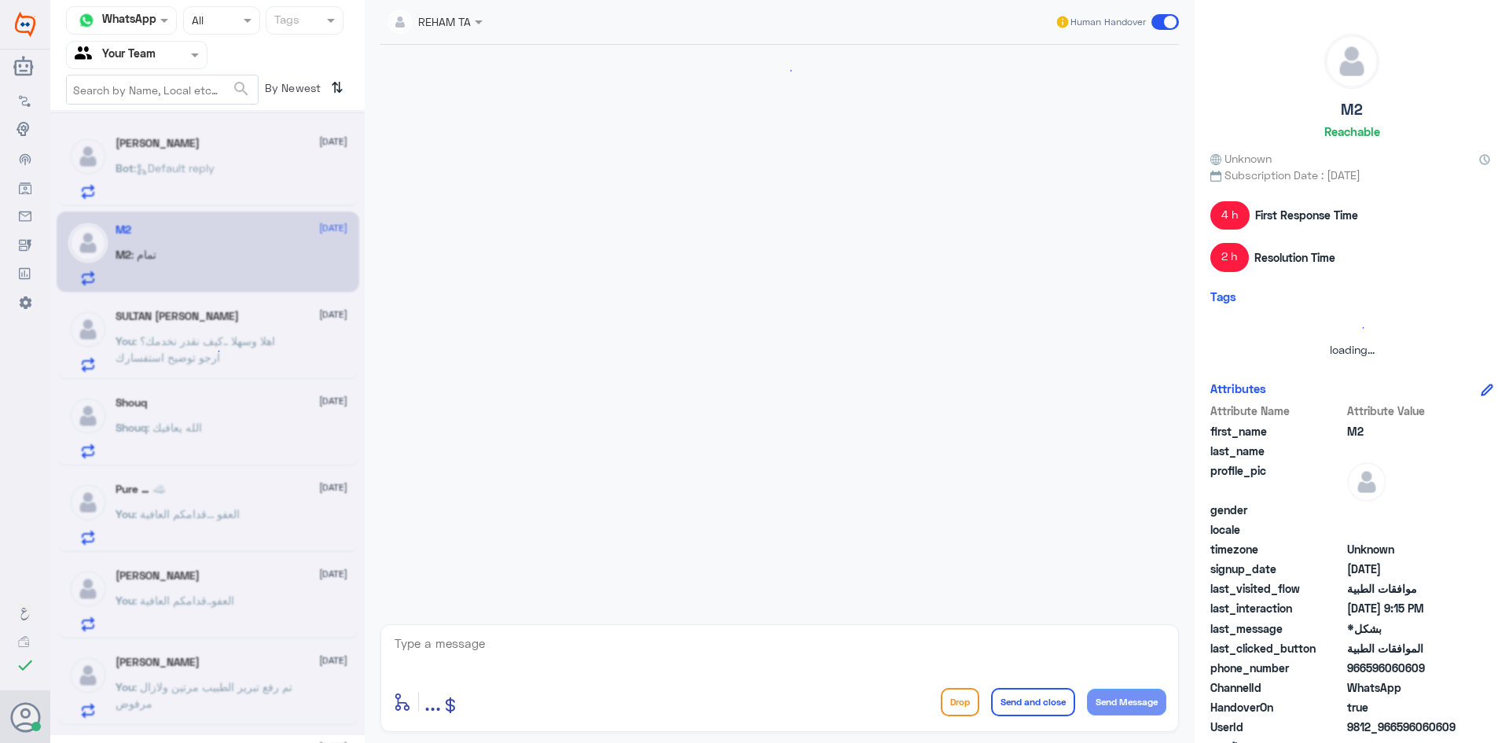
scroll to position [870, 0]
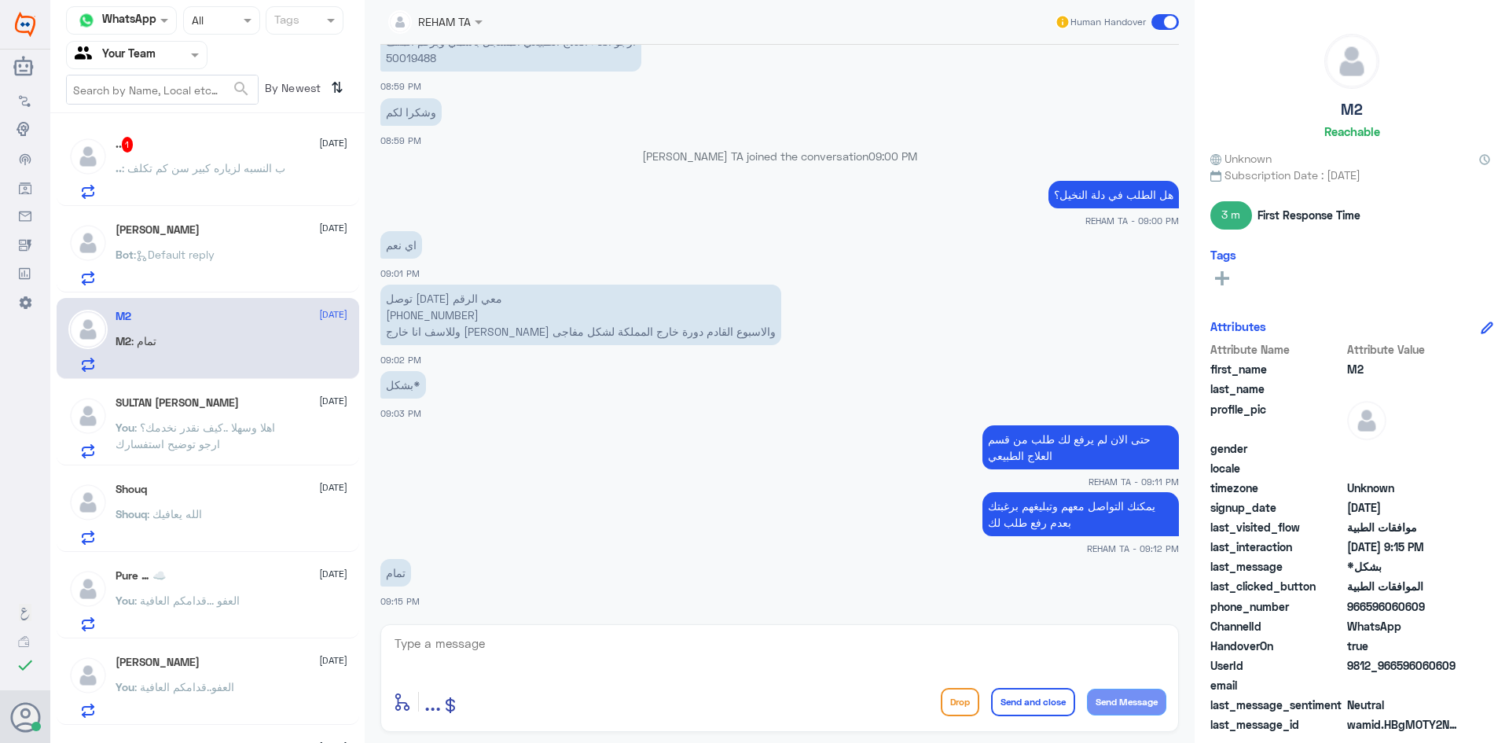
click at [237, 158] on div ".. 1 4 September .. : ب النسبه لزياره كبير سن كم تكلف" at bounding box center [232, 168] width 232 height 62
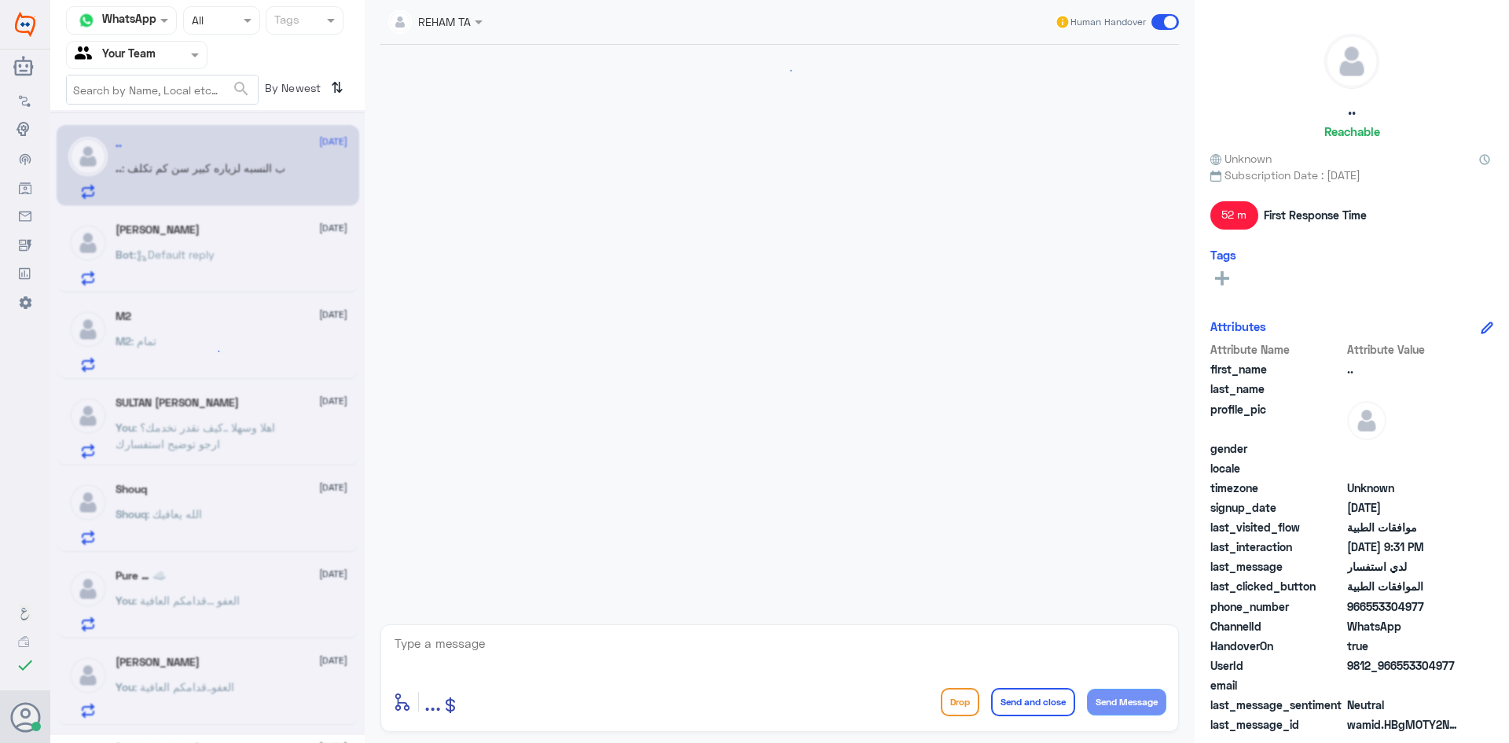
scroll to position [402, 0]
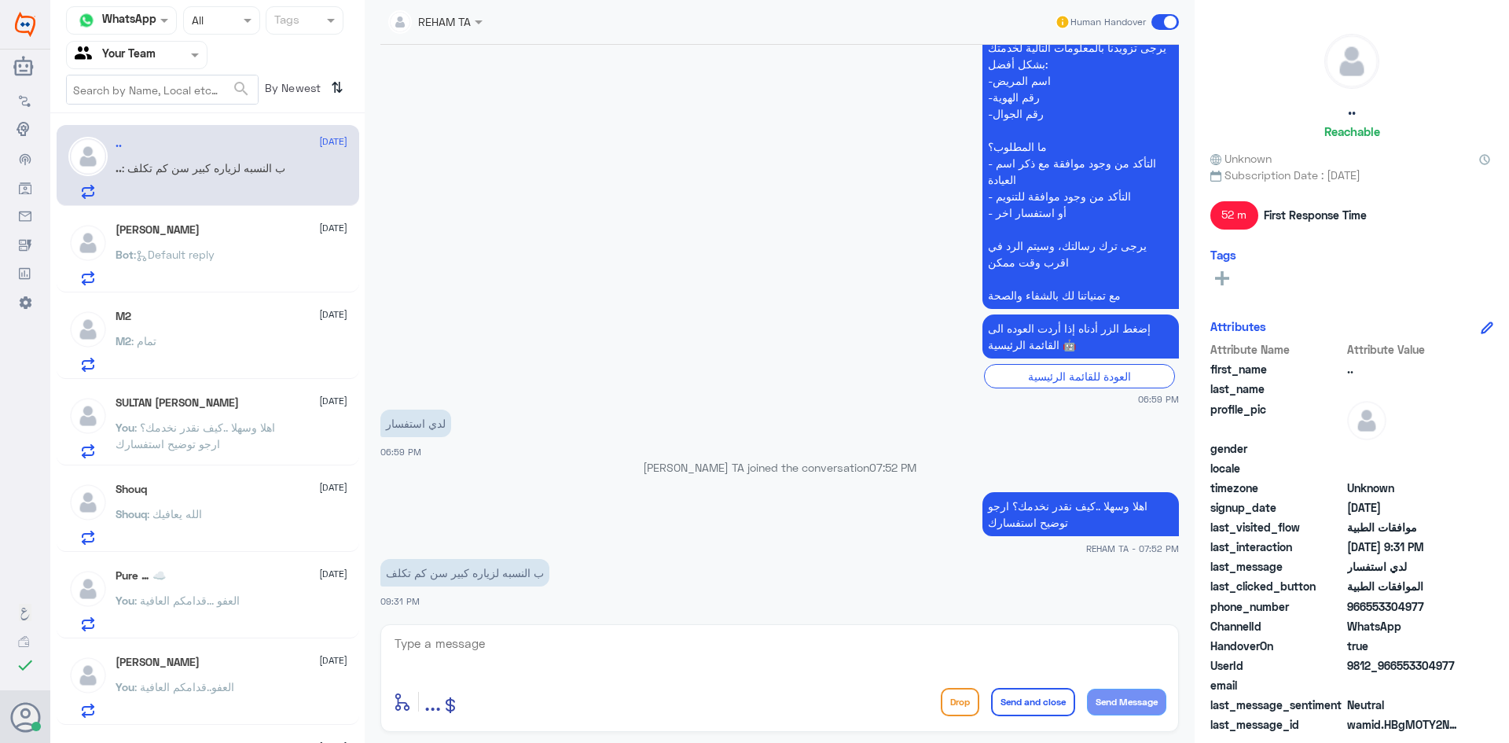
click at [569, 688] on div "enter flow name ... Drop Send and close Send Message" at bounding box center [779, 701] width 773 height 35
click at [577, 681] on div "enter flow name ... Drop Send and close Send Message" at bounding box center [779, 678] width 799 height 108
click at [578, 672] on div at bounding box center [779, 654] width 773 height 42
click at [579, 660] on textarea at bounding box center [779, 652] width 773 height 39
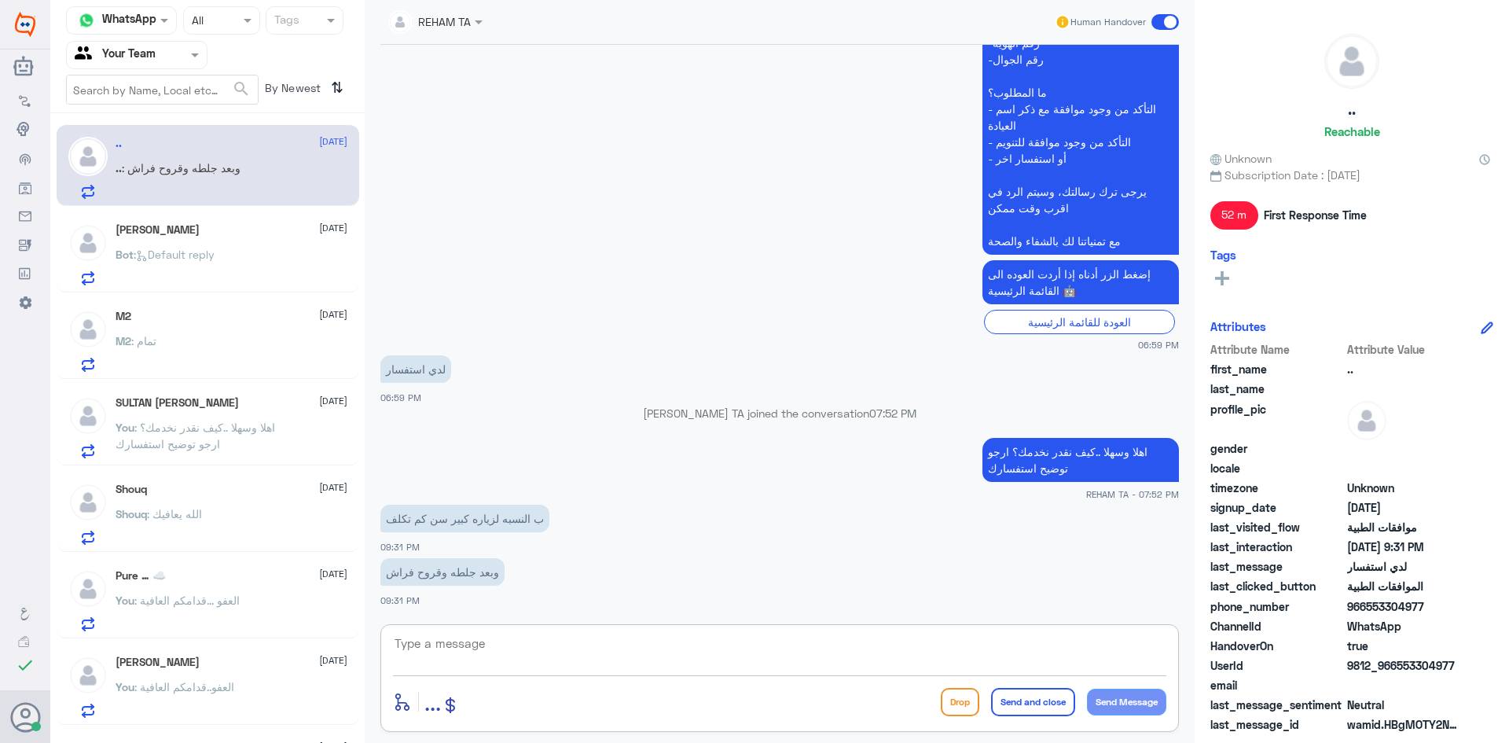
scroll to position [509, 0]
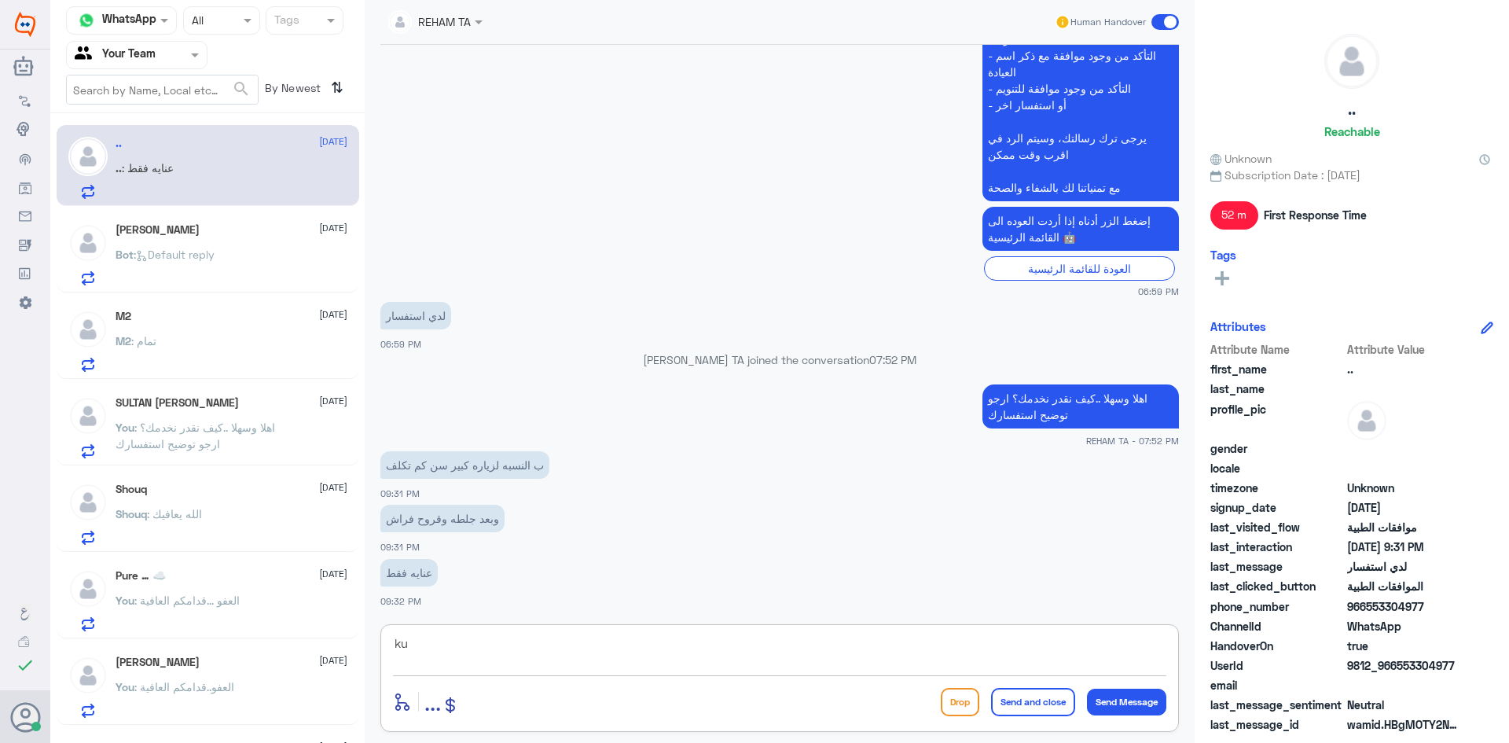
type textarea "k"
type textarea "نعتذر منك نحن قسم الموافقات الطبية فقط"
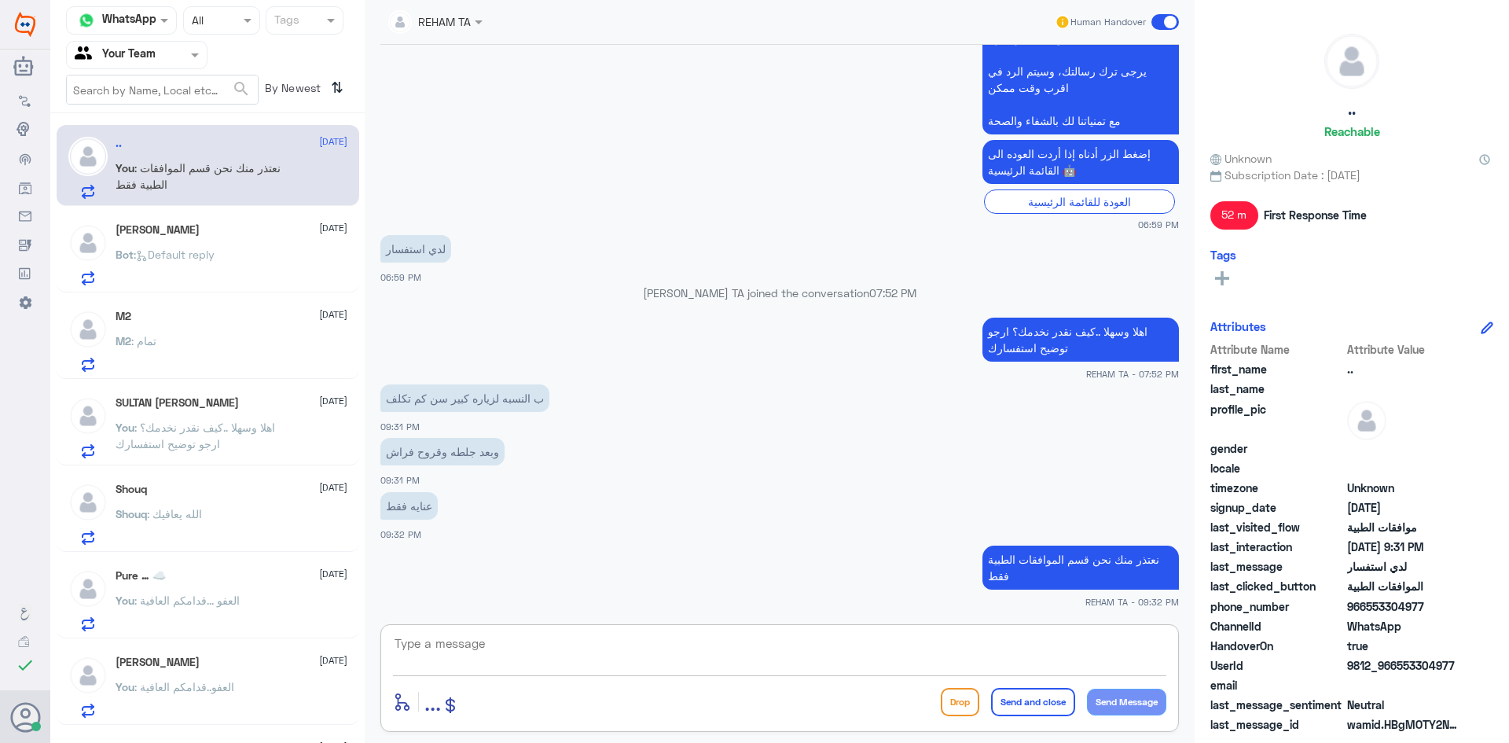
scroll to position [630, 0]
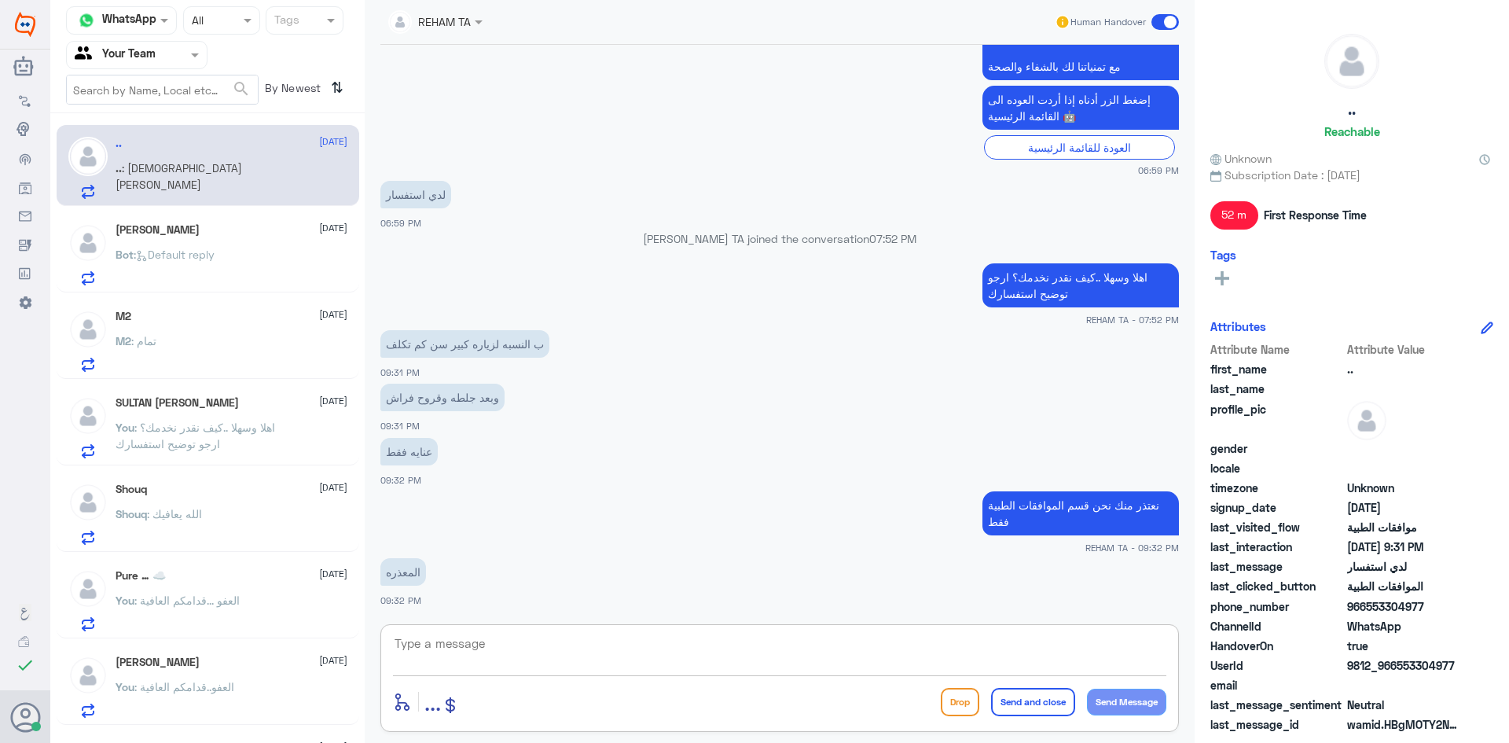
click at [670, 649] on textarea at bounding box center [779, 652] width 773 height 39
type textarea "قدامكم العافية"
click at [1039, 701] on button "Send and close" at bounding box center [1033, 702] width 84 height 28
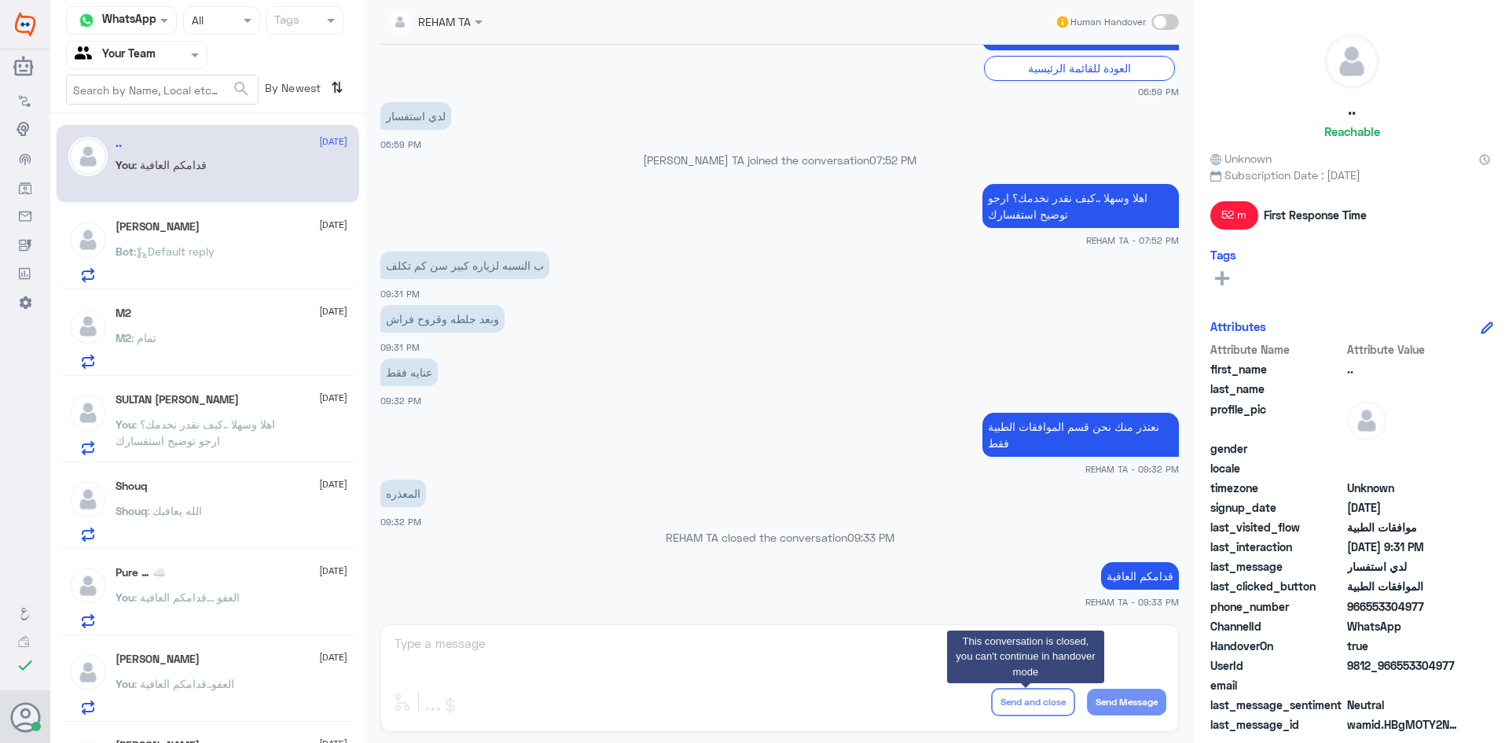
drag, startPoint x: 490, startPoint y: 586, endPoint x: 526, endPoint y: 630, distance: 57.6
click at [490, 586] on app-msgs-text "قدامكم العافية" at bounding box center [779, 576] width 799 height 29
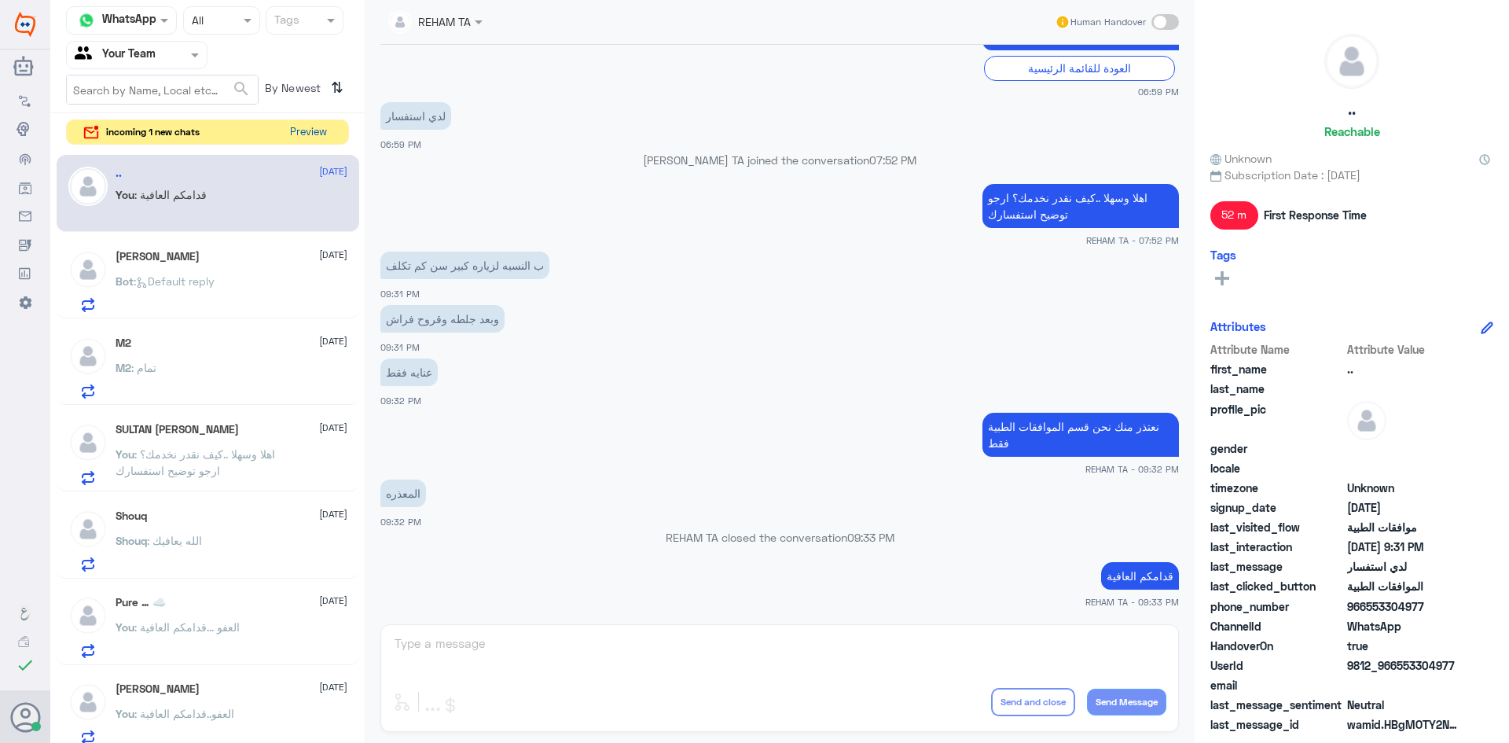
click at [313, 126] on button "Preview" at bounding box center [308, 132] width 49 height 24
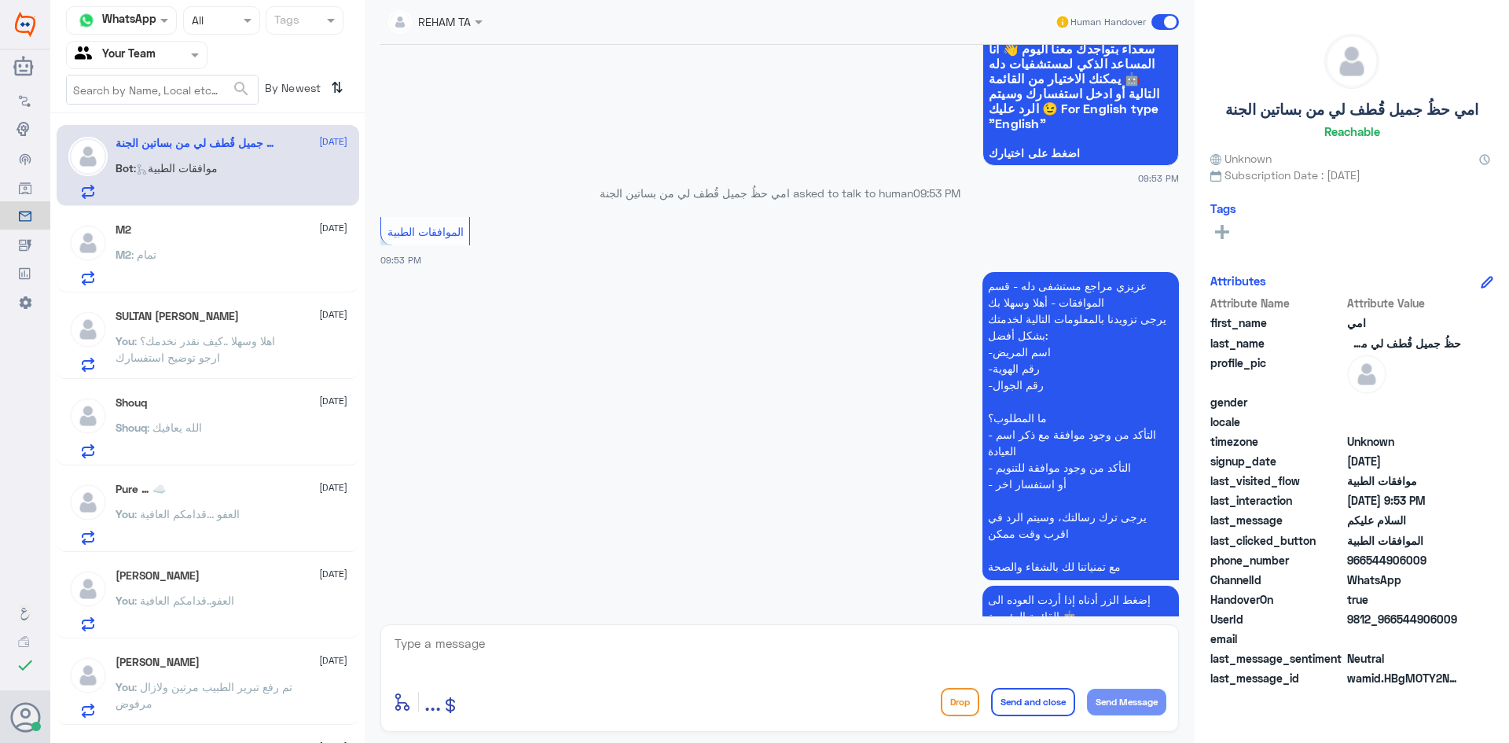
scroll to position [199, 0]
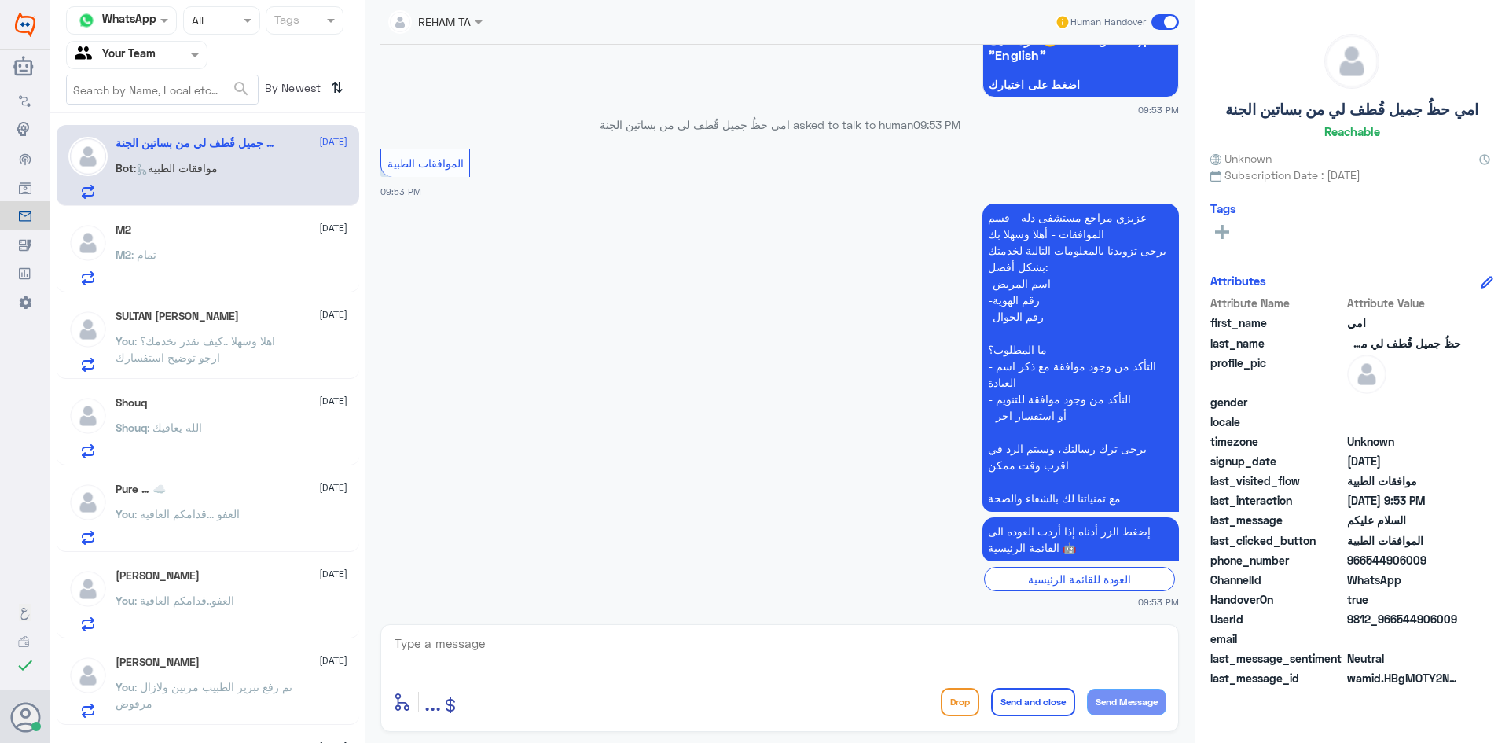
click at [604, 640] on textarea at bounding box center [779, 652] width 773 height 39
paste textarea "اهلا وسهلا ..كيف نقدر نخدمك؟ ارجو توضيح استفسارك"
type textarea "اهلا وسهلا ..كيف نقدر نخدمك؟ ارجو توضيح استفسارك"
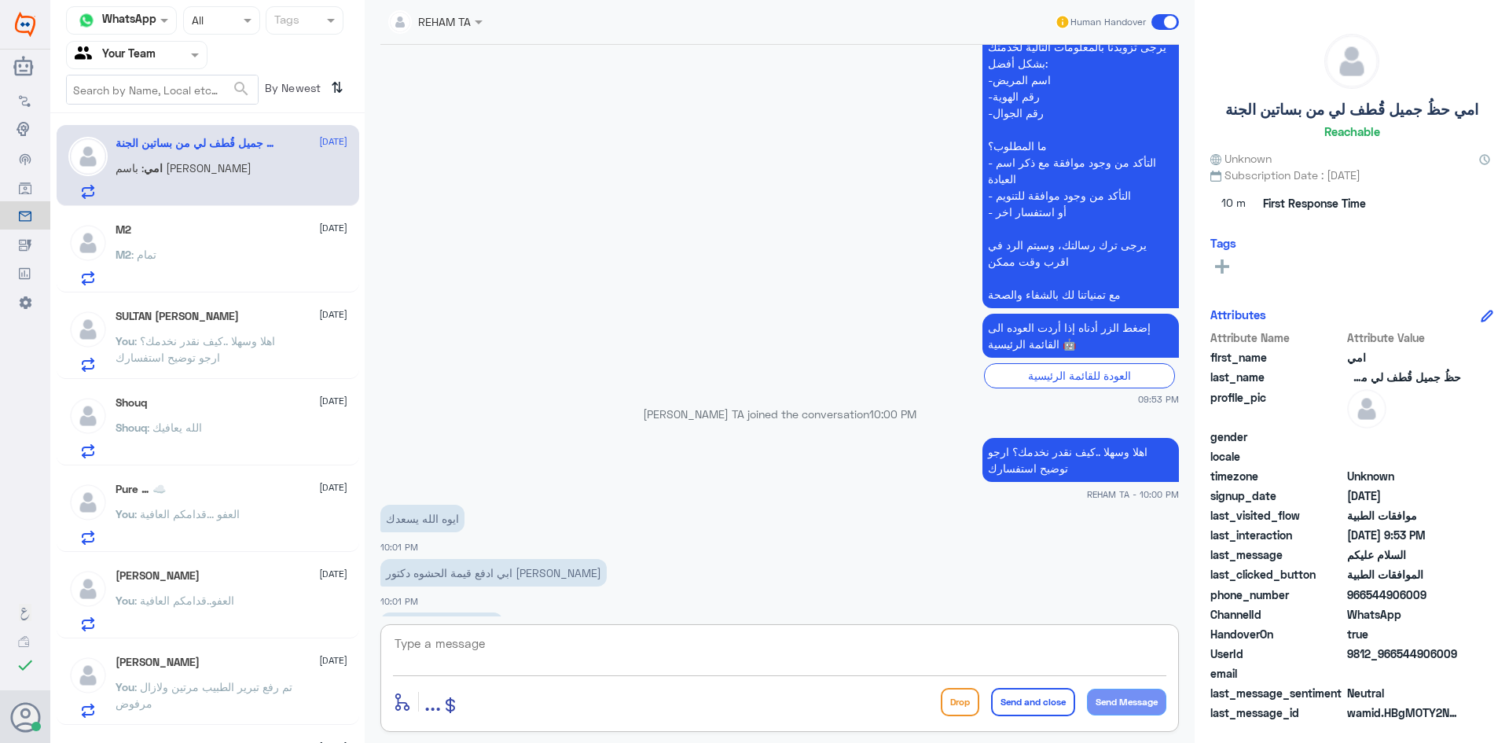
scroll to position [427, 0]
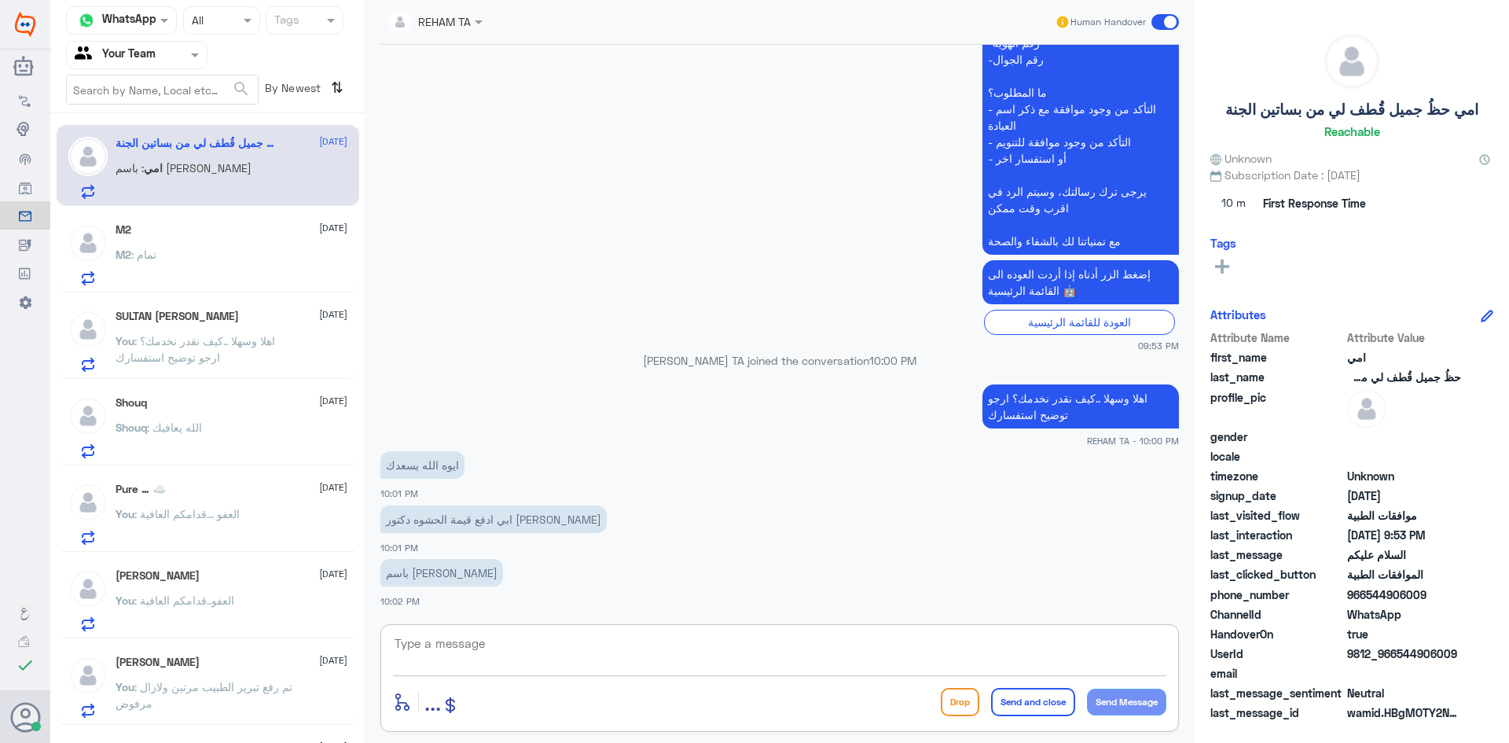
click at [523, 637] on textarea at bounding box center [779, 652] width 773 height 39
type textarea "u"
type textarea "k"
type textarea "م"
type textarea "نعتذر منك نحن قسم الموافقات الطبية فقط"
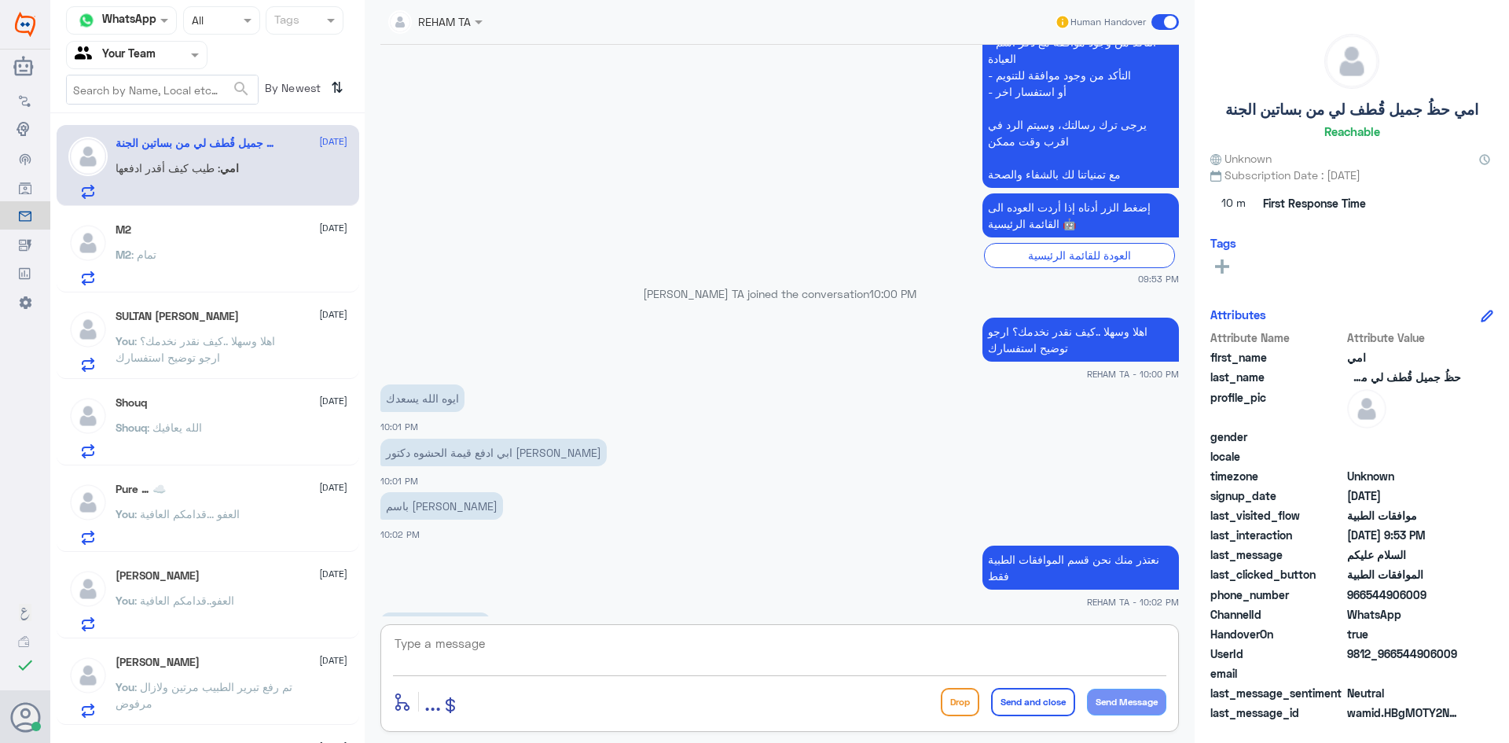
scroll to position [548, 0]
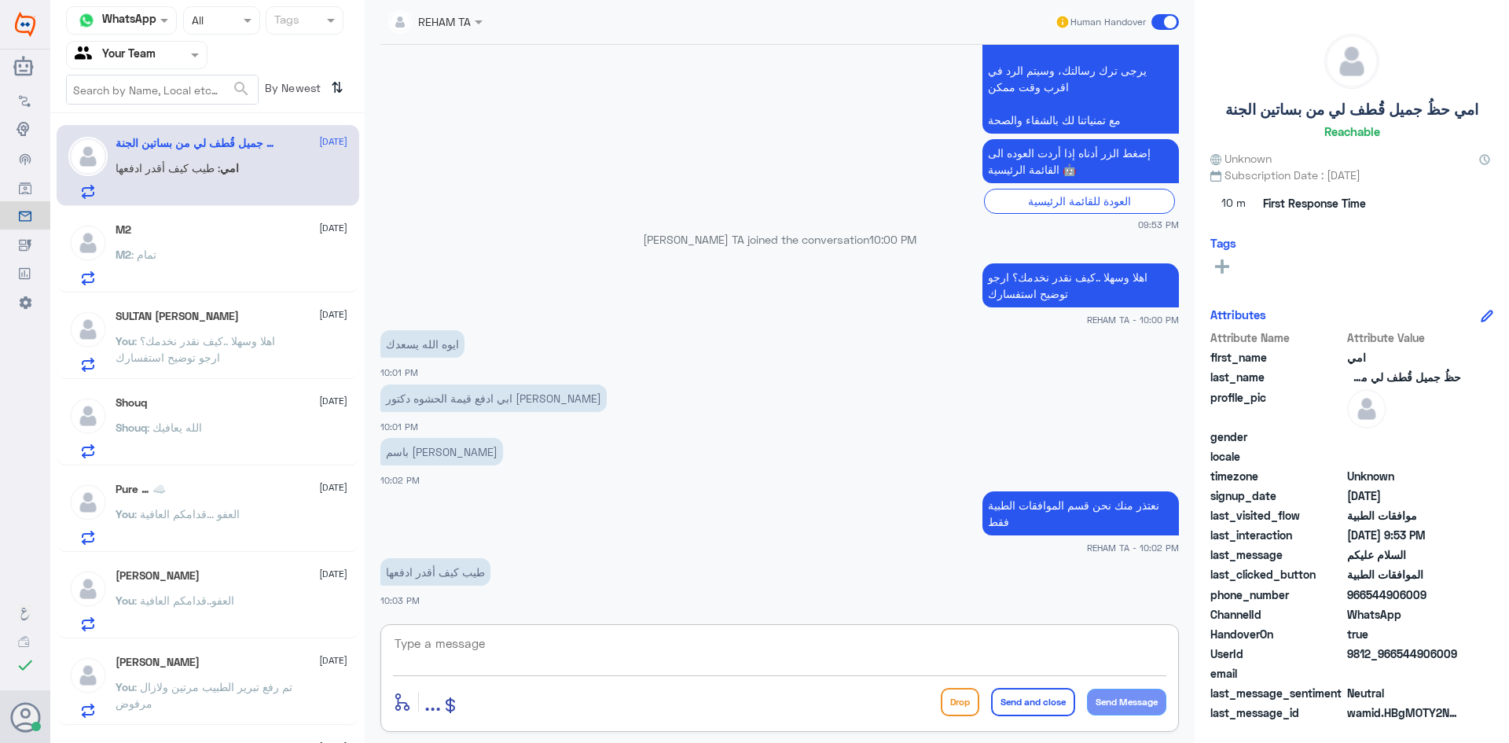
click at [540, 645] on textarea at bounding box center [779, 652] width 773 height 39
type textarea "ل"
type textarea "يمكنك التواصل مع خدمة العملاء لخدمتك بشكل افضل"
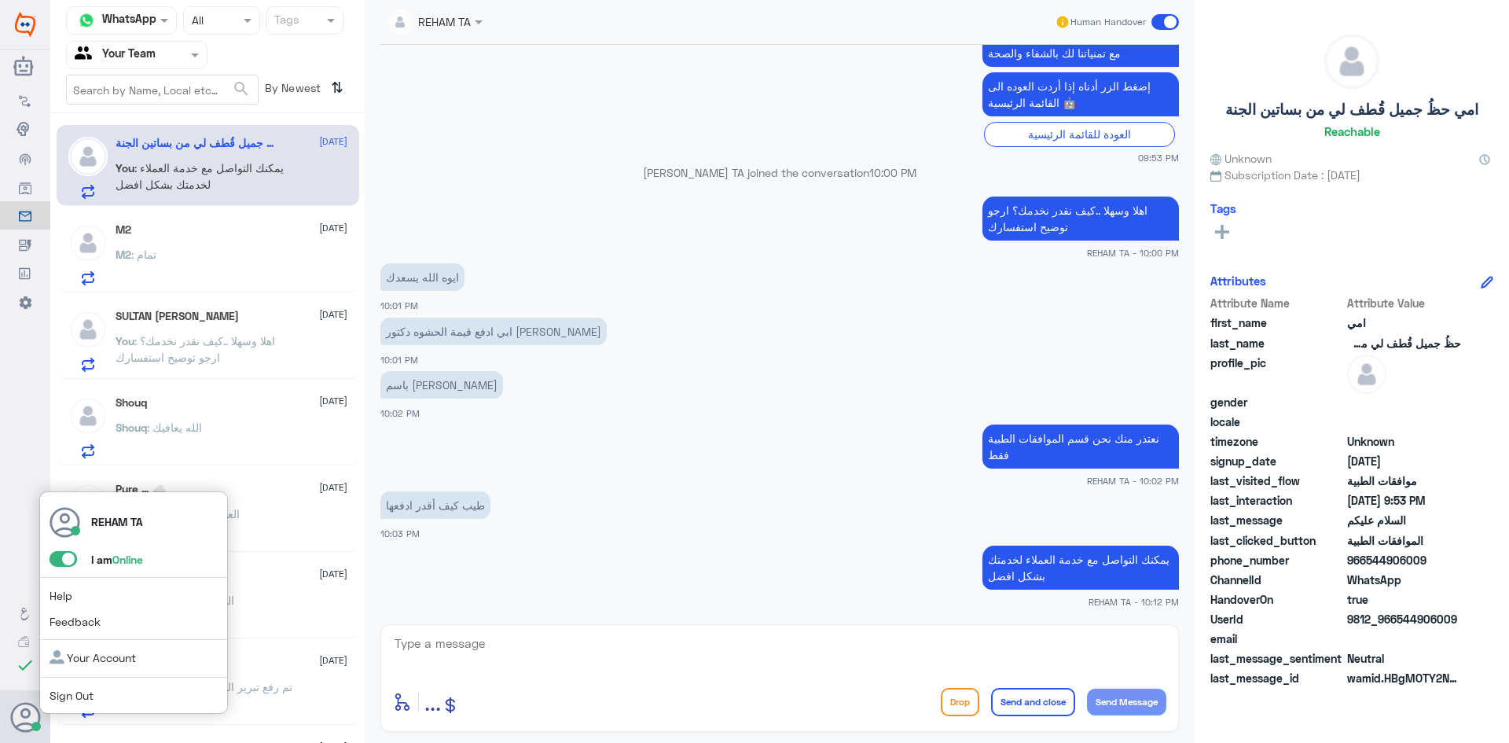
click at [70, 556] on span at bounding box center [64, 559] width 28 height 16
click at [0, 0] on input "checkbox" at bounding box center [0, 0] width 0 height 0
click at [77, 690] on link "Sign Out" at bounding box center [72, 695] width 44 height 13
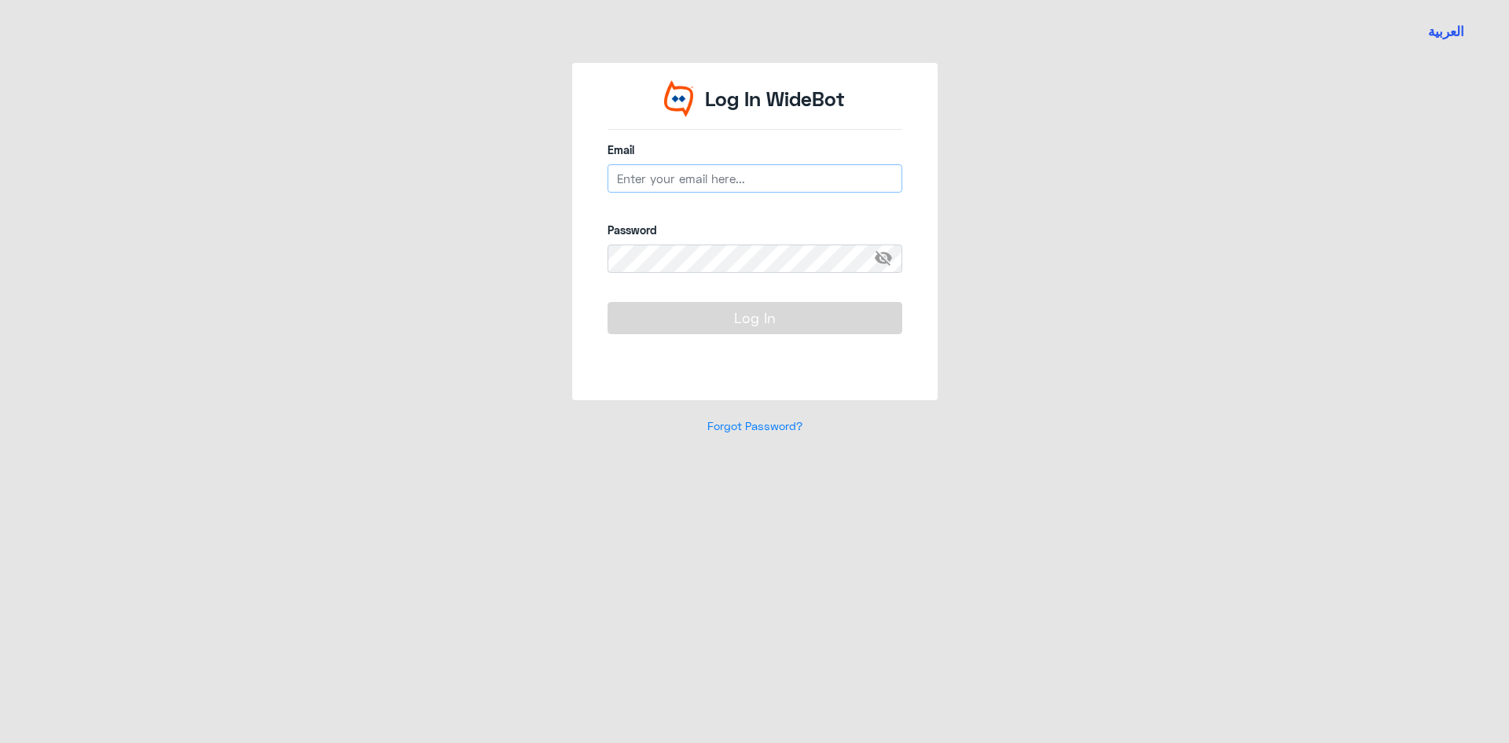
type input "[EMAIL_ADDRESS][PERSON_NAME][DOMAIN_NAME]"
